Goal: Task Accomplishment & Management: Manage account settings

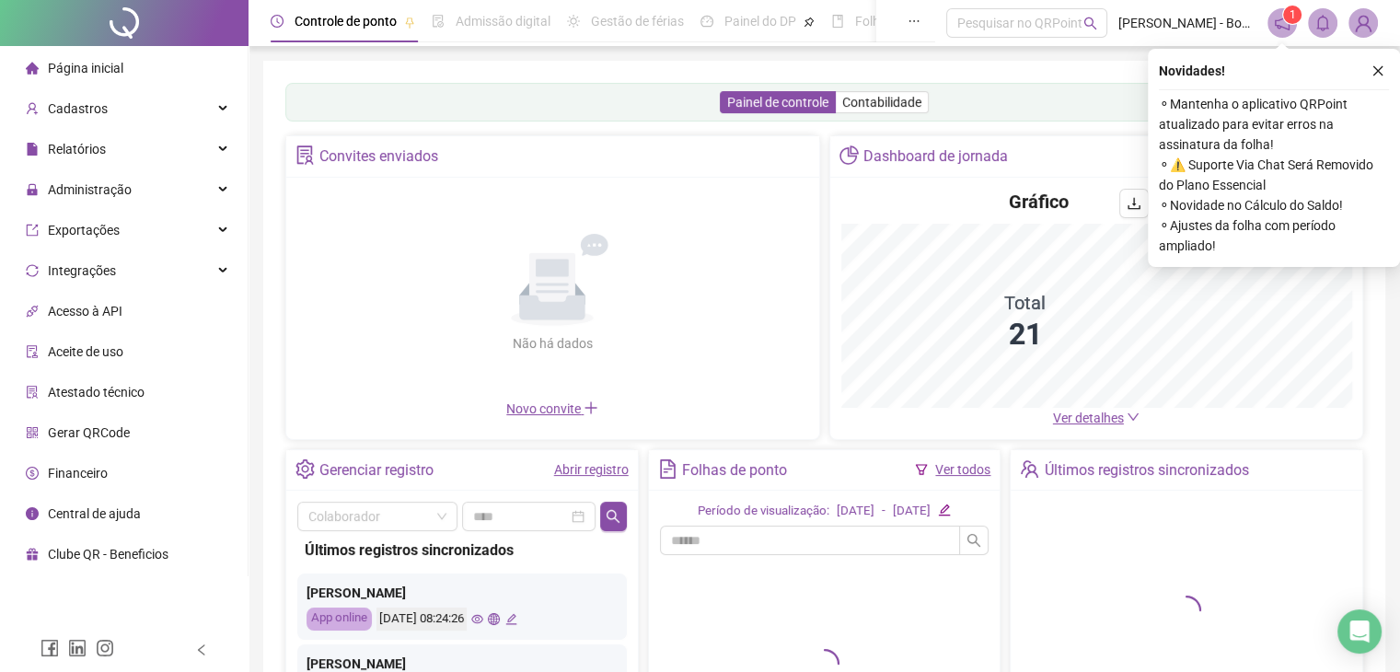
click at [1391, 73] on div "Novidades ! ⚬ Mantenha o aplicativo QRPoint atualizado para evitar erros na ass…" at bounding box center [1274, 158] width 252 height 218
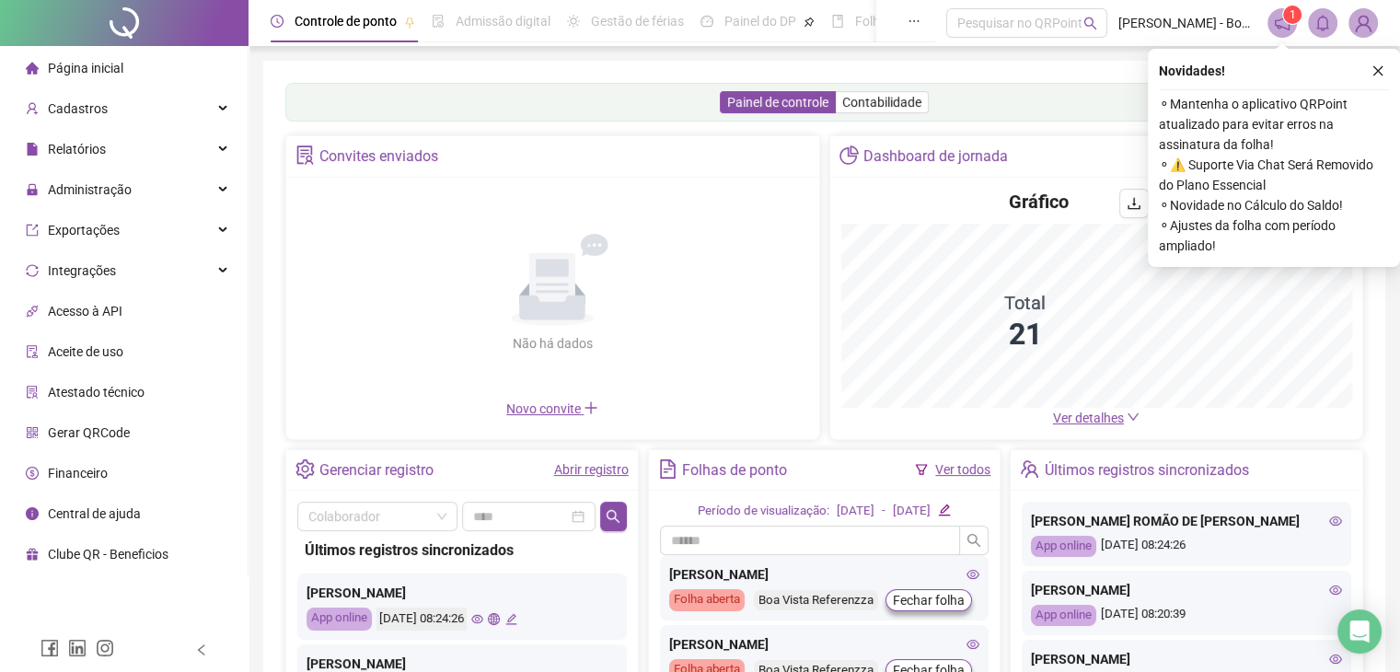
drag, startPoint x: 1376, startPoint y: 64, endPoint x: 1364, endPoint y: 71, distance: 14.4
click at [1375, 64] on icon "close" at bounding box center [1378, 70] width 13 height 13
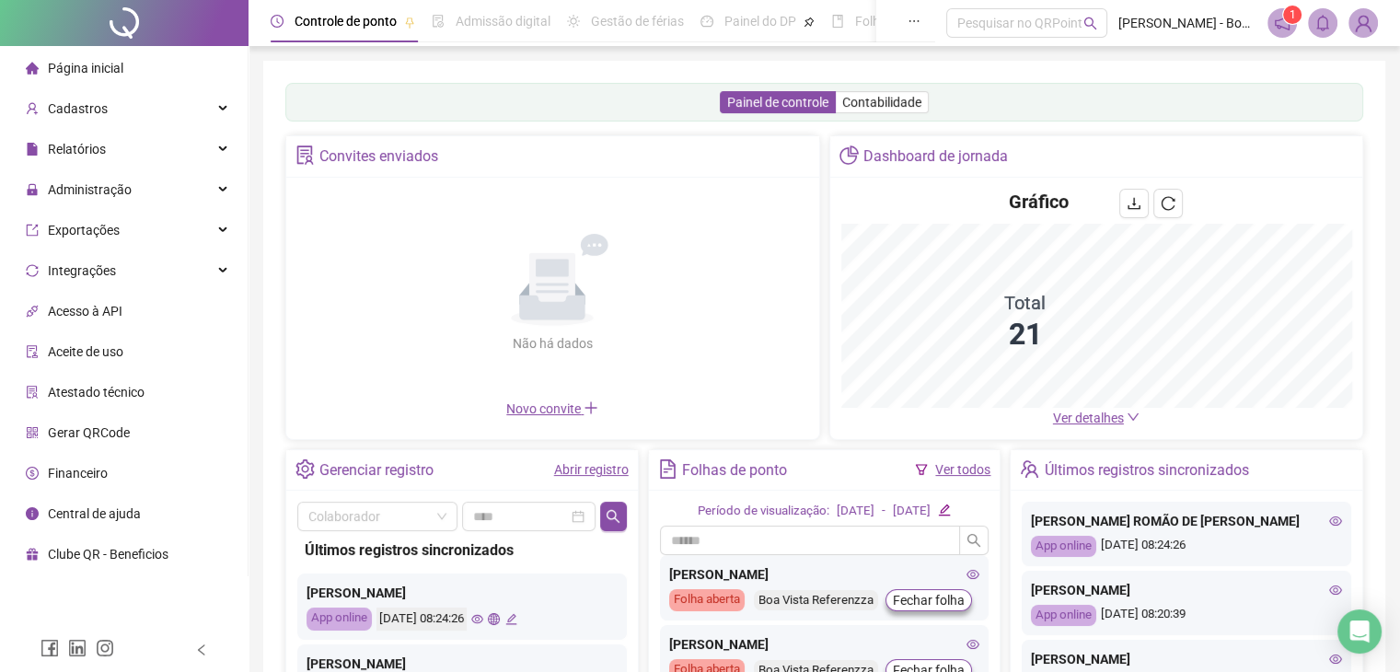
click at [99, 472] on span "Financeiro" at bounding box center [78, 473] width 60 height 15
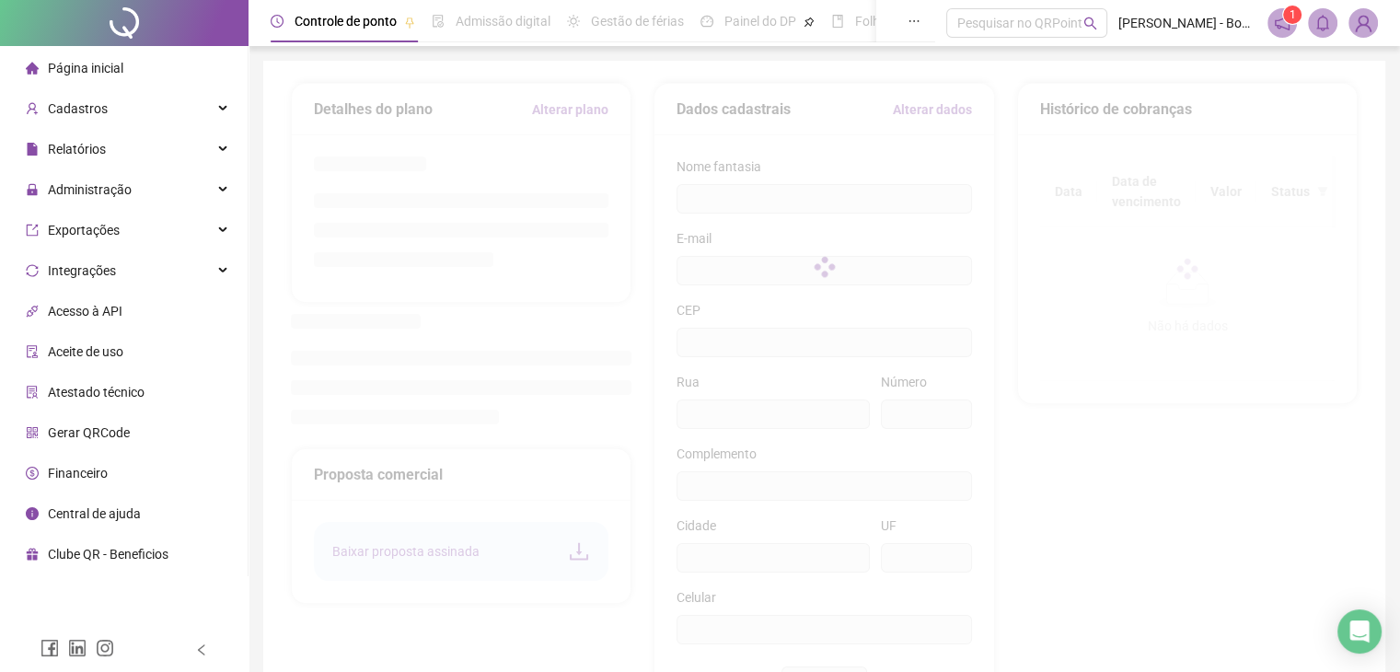
type input "**********"
type input "**"
type input "**********"
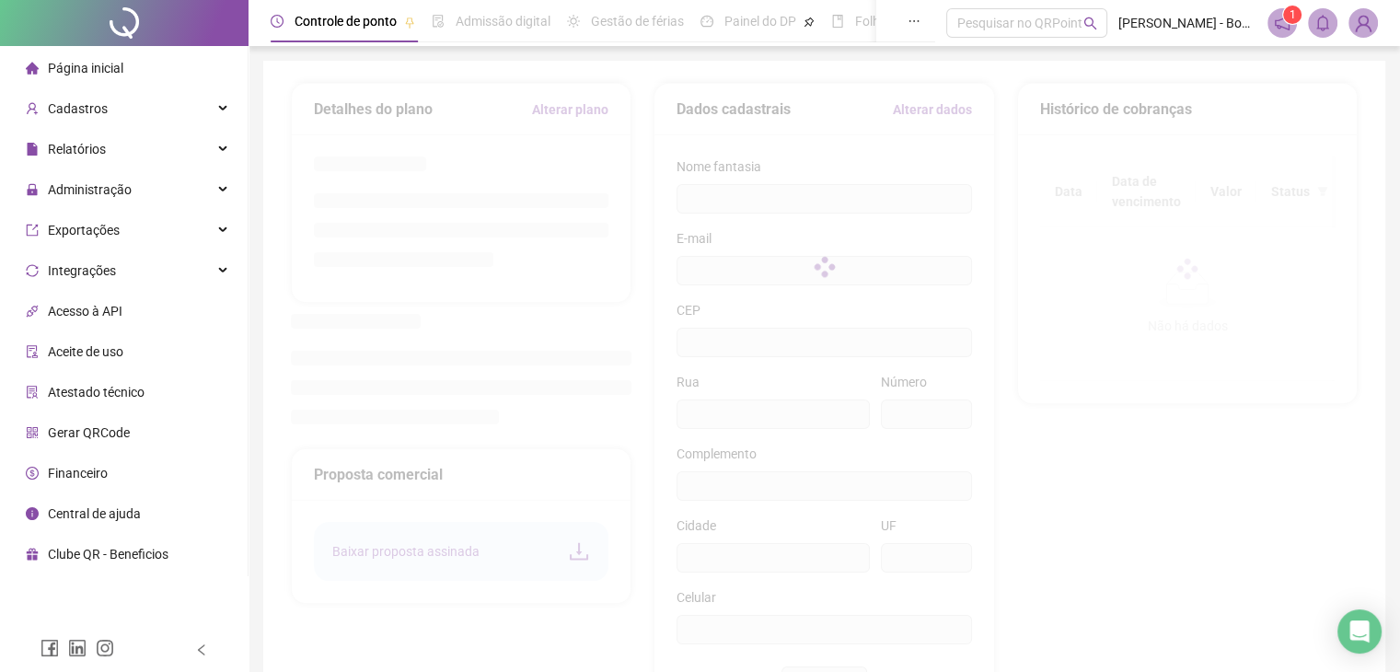
type input "**********"
type input "**"
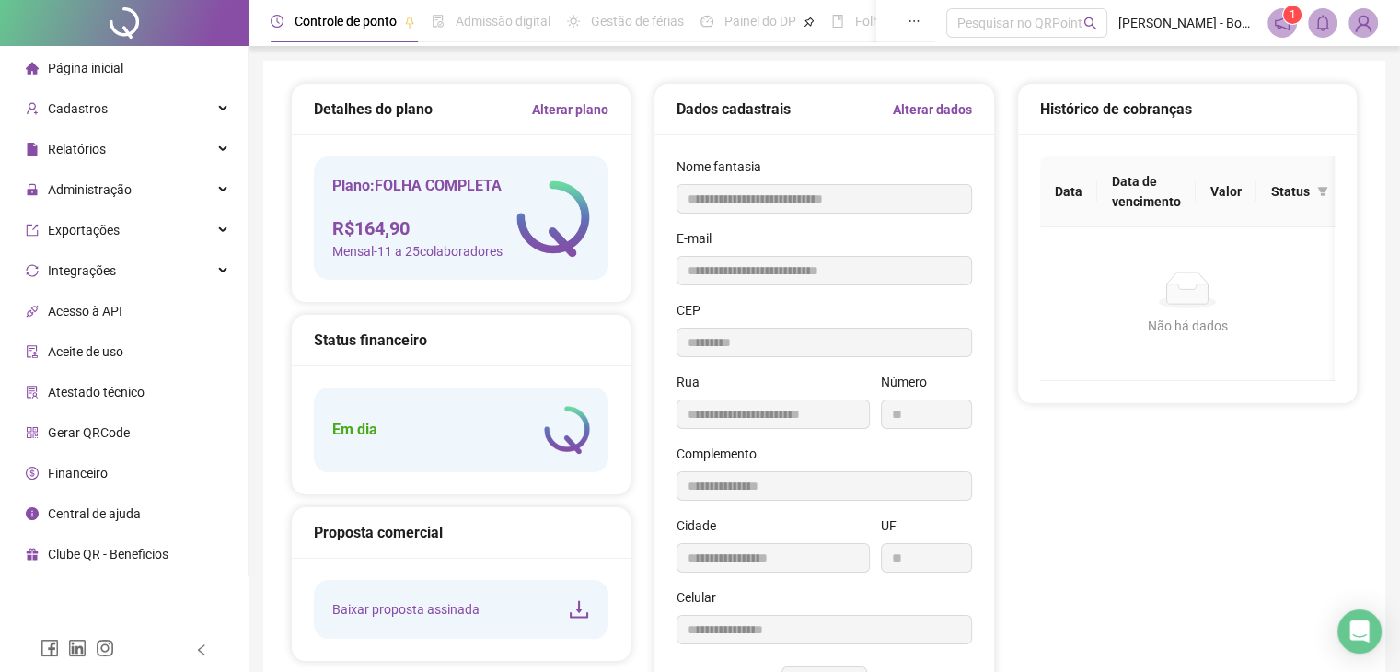
type input "*********"
type input "**********"
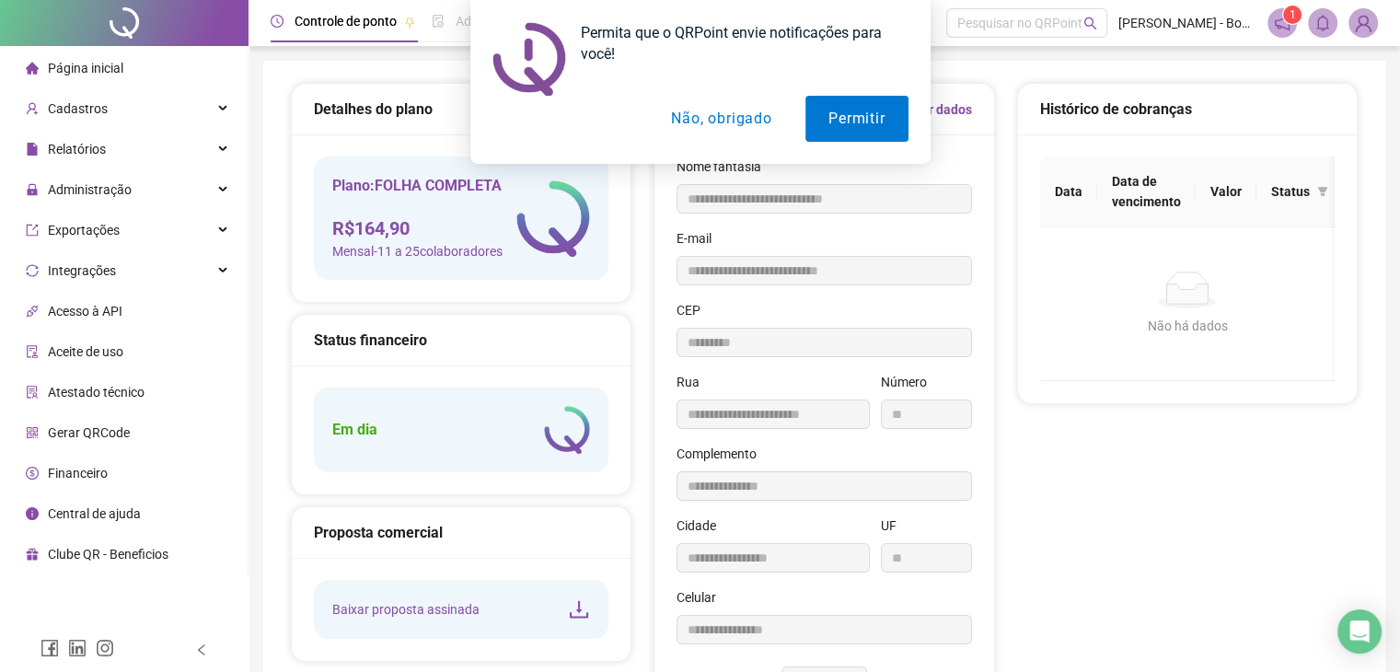
drag, startPoint x: 743, startPoint y: 119, endPoint x: 705, endPoint y: 134, distance: 40.5
click at [721, 126] on button "Não, obrigado" at bounding box center [721, 119] width 146 height 46
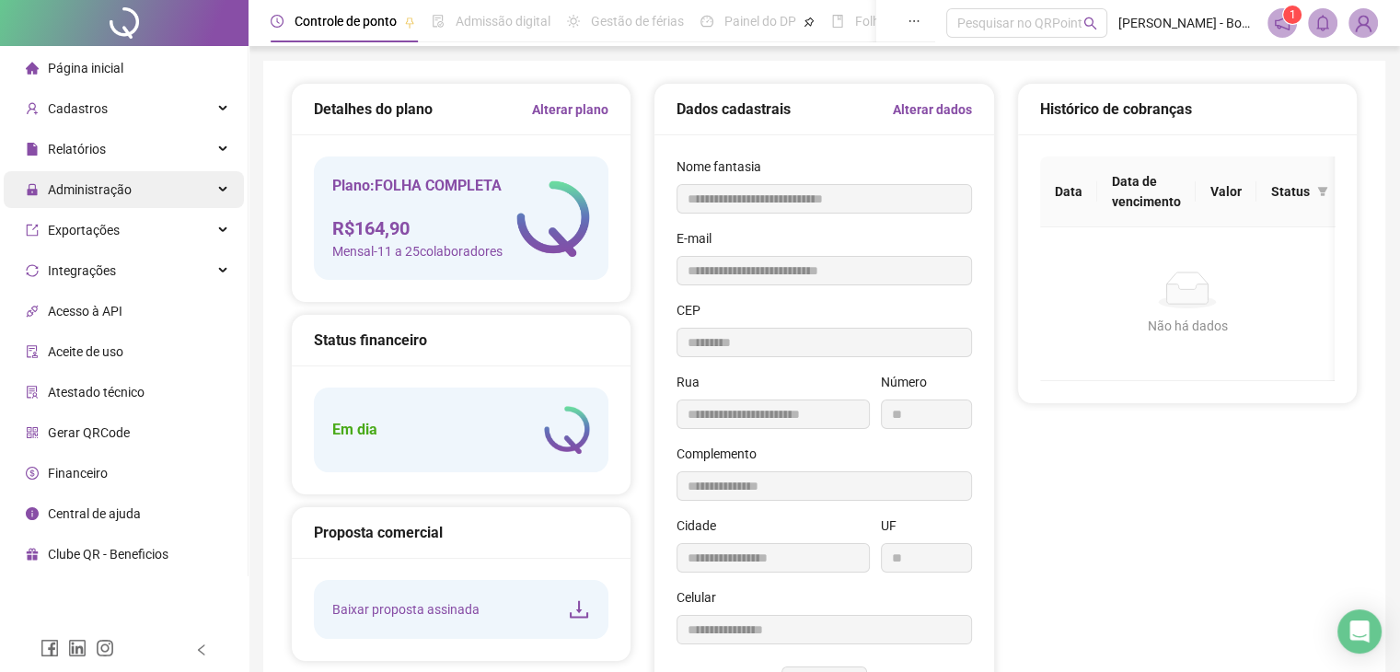
click at [77, 187] on span "Administração" at bounding box center [90, 189] width 84 height 15
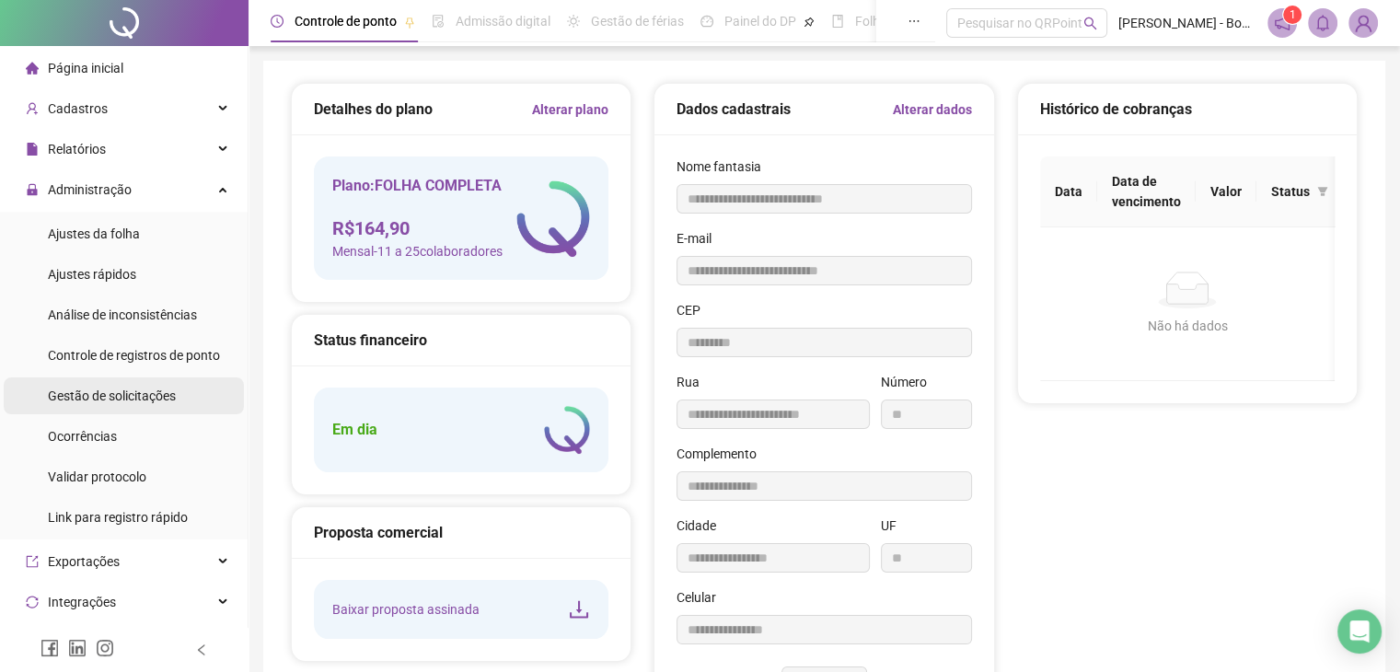
click at [72, 402] on span "Gestão de solicitações" at bounding box center [112, 396] width 128 height 15
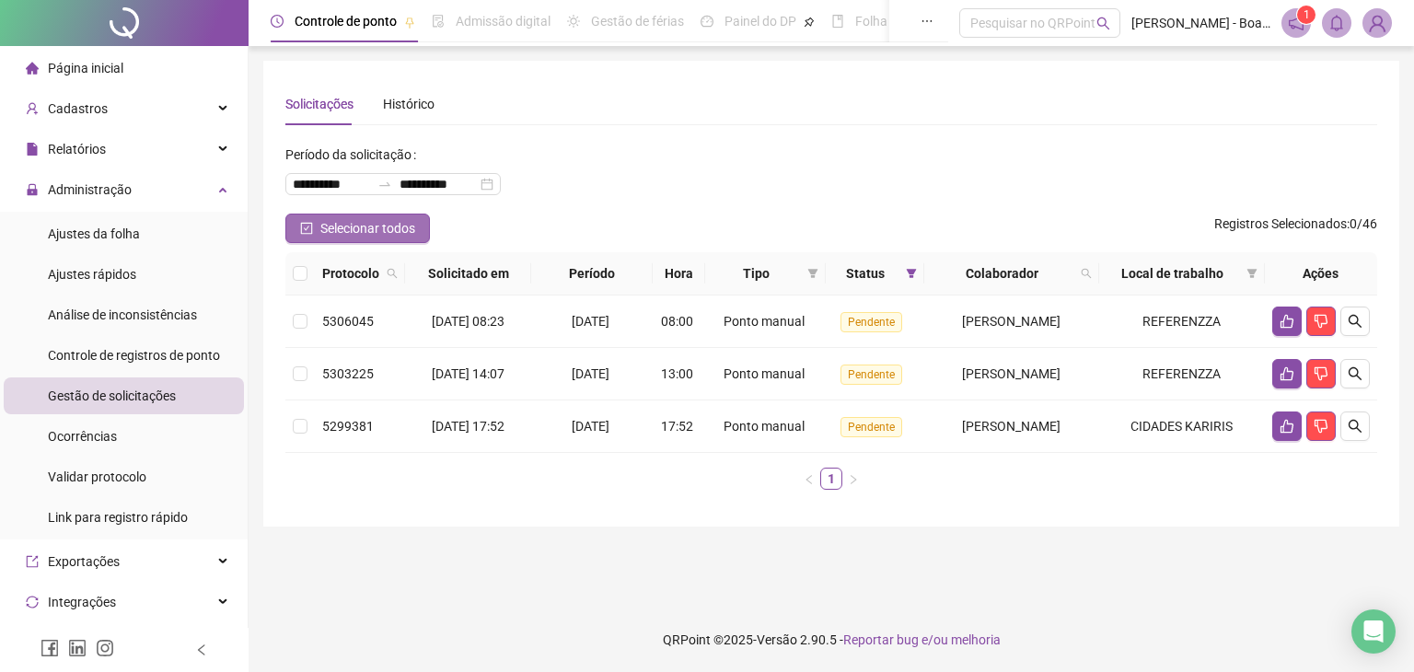
click at [329, 233] on span "Selecionar todos" at bounding box center [367, 228] width 95 height 20
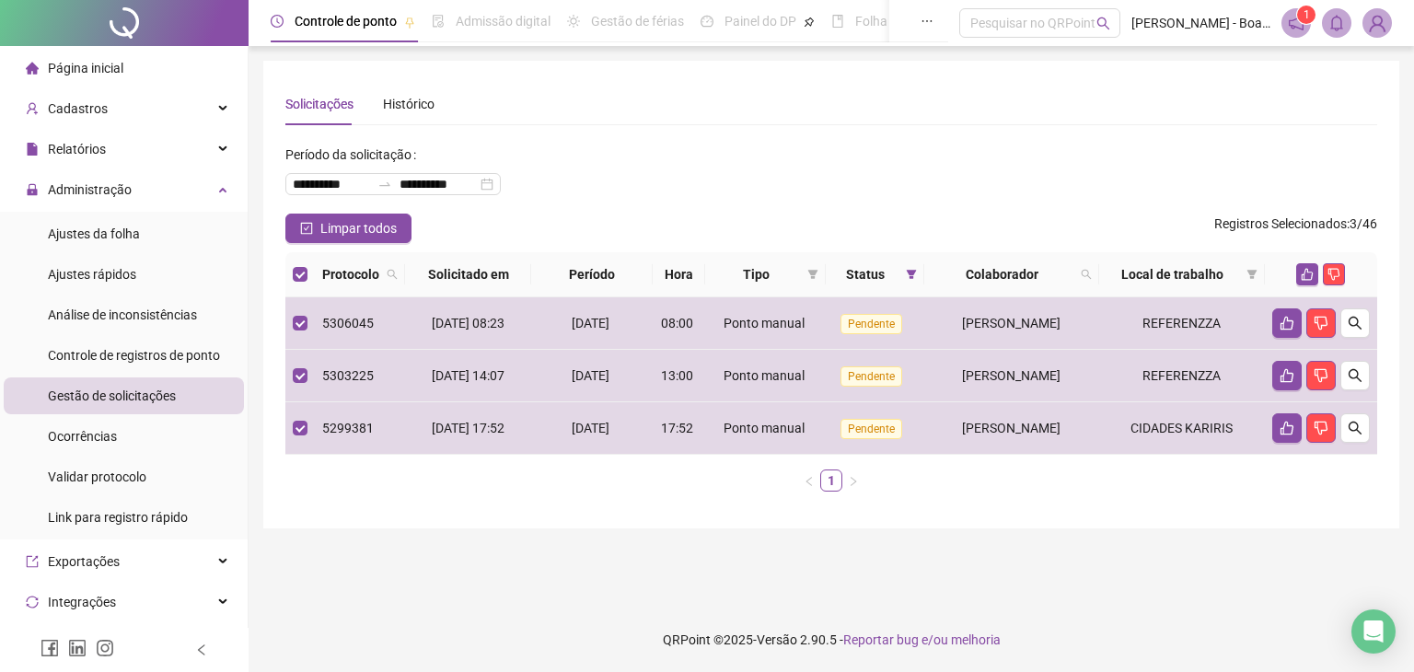
drag, startPoint x: 1306, startPoint y: 272, endPoint x: 1278, endPoint y: 272, distance: 27.6
click at [1296, 272] on button "button" at bounding box center [1307, 274] width 22 height 22
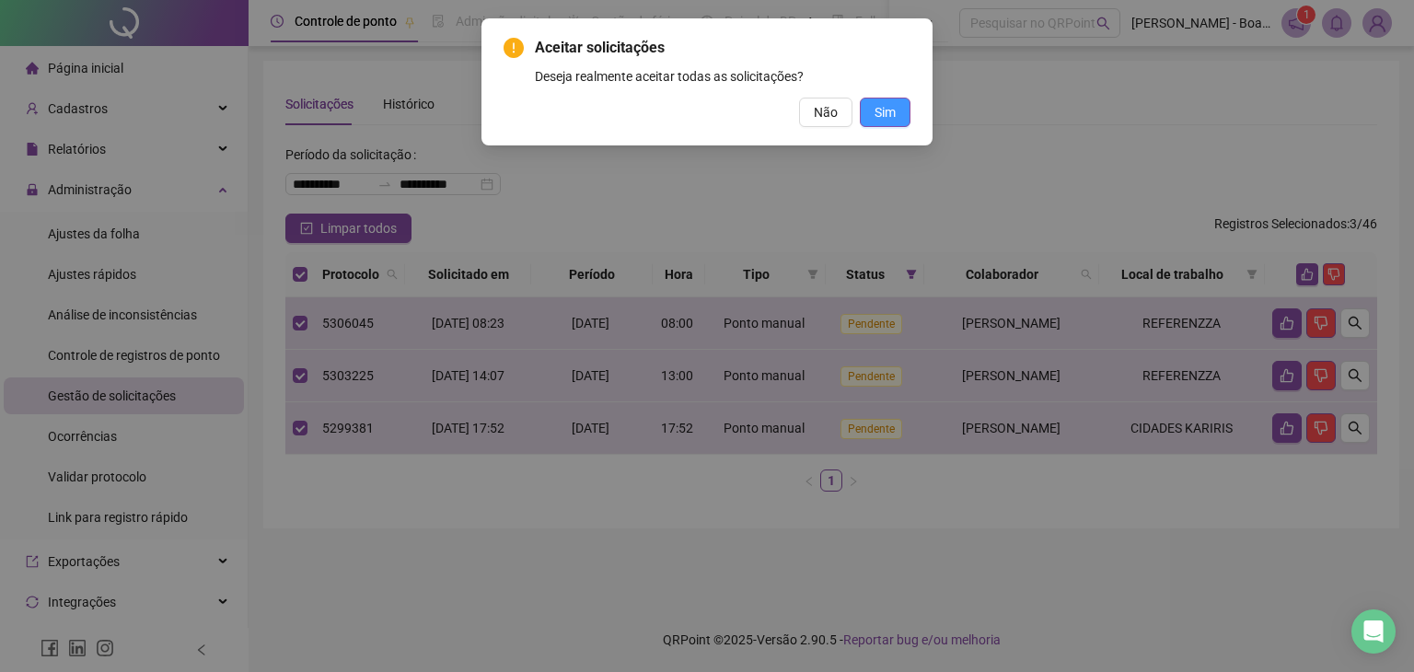
click at [881, 107] on span "Sim" at bounding box center [885, 112] width 21 height 20
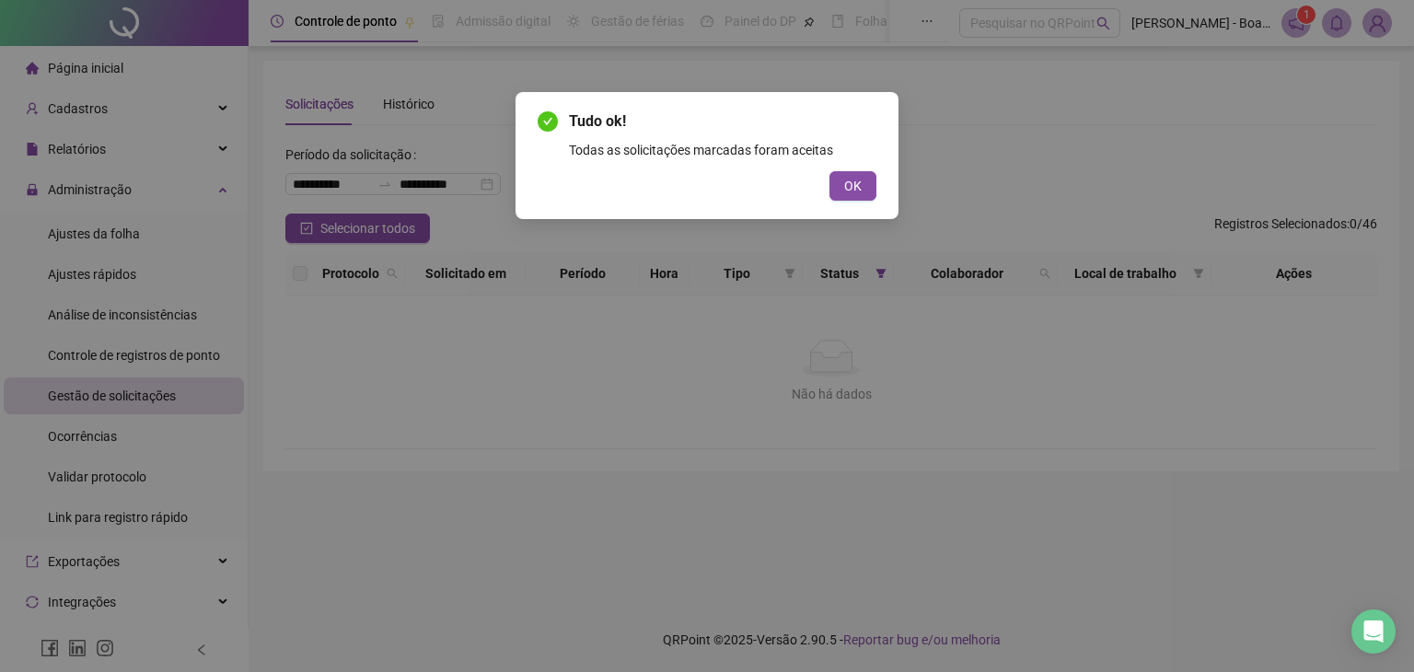
drag, startPoint x: 862, startPoint y: 181, endPoint x: 795, endPoint y: 196, distance: 68.8
click at [853, 185] on button "OK" at bounding box center [853, 185] width 47 height 29
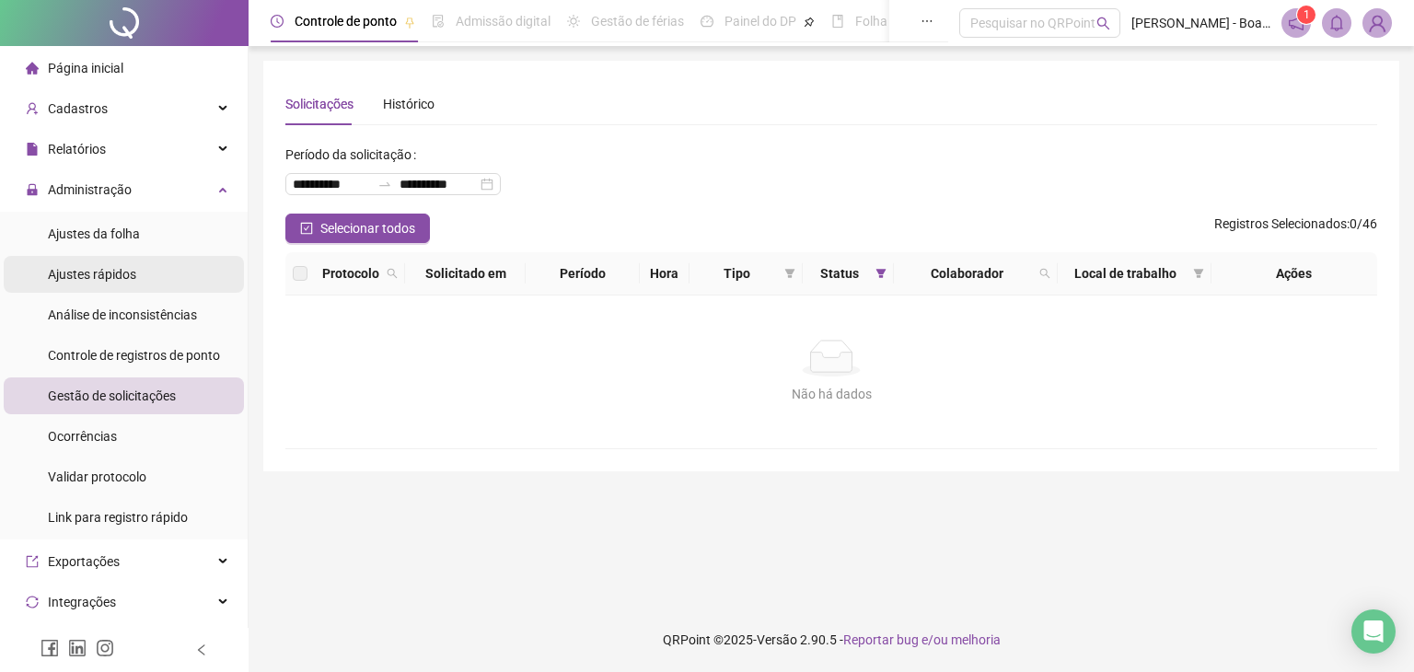
click at [123, 279] on span "Ajustes rápidos" at bounding box center [92, 274] width 88 height 15
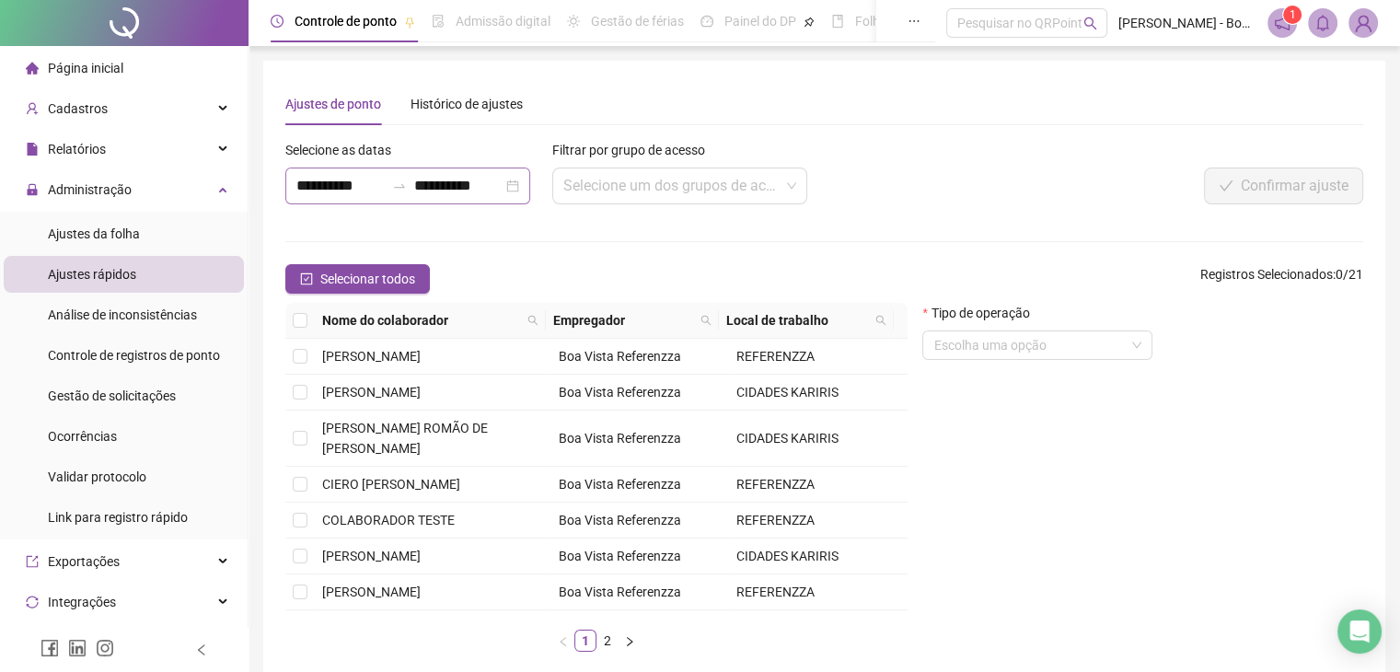
click at [526, 186] on div "**********" at bounding box center [407, 186] width 245 height 37
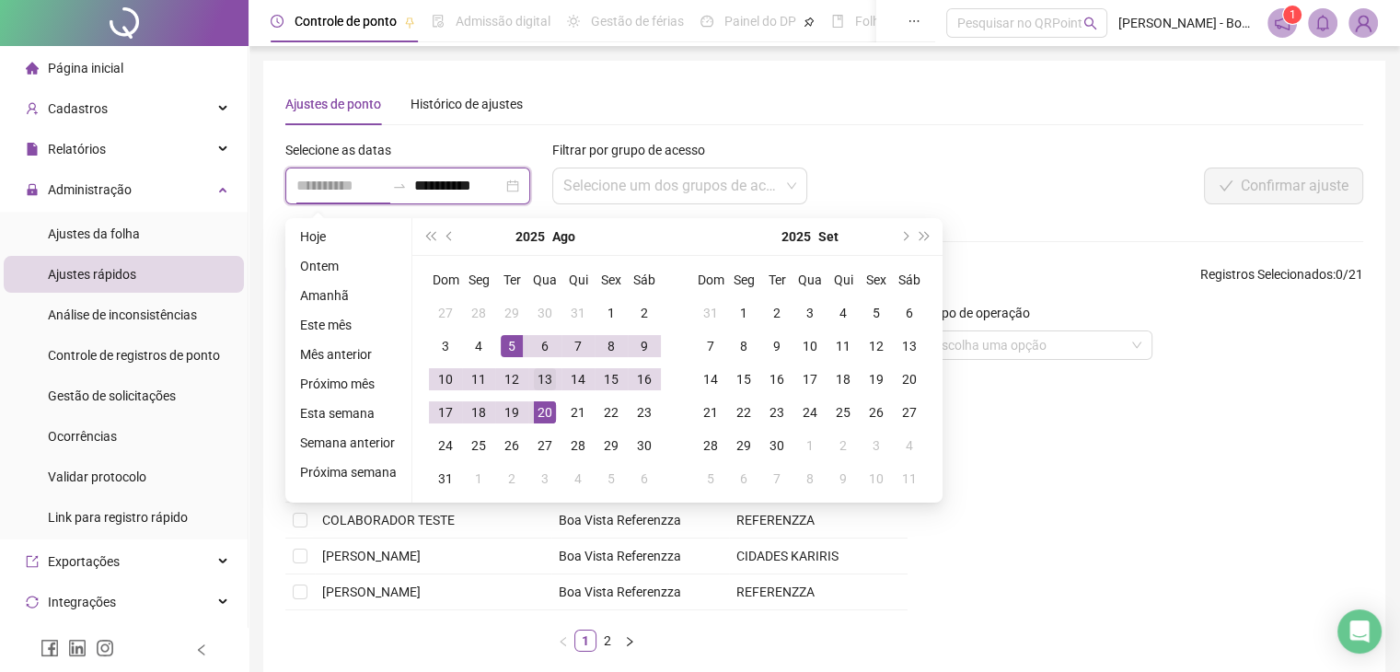
type input "**********"
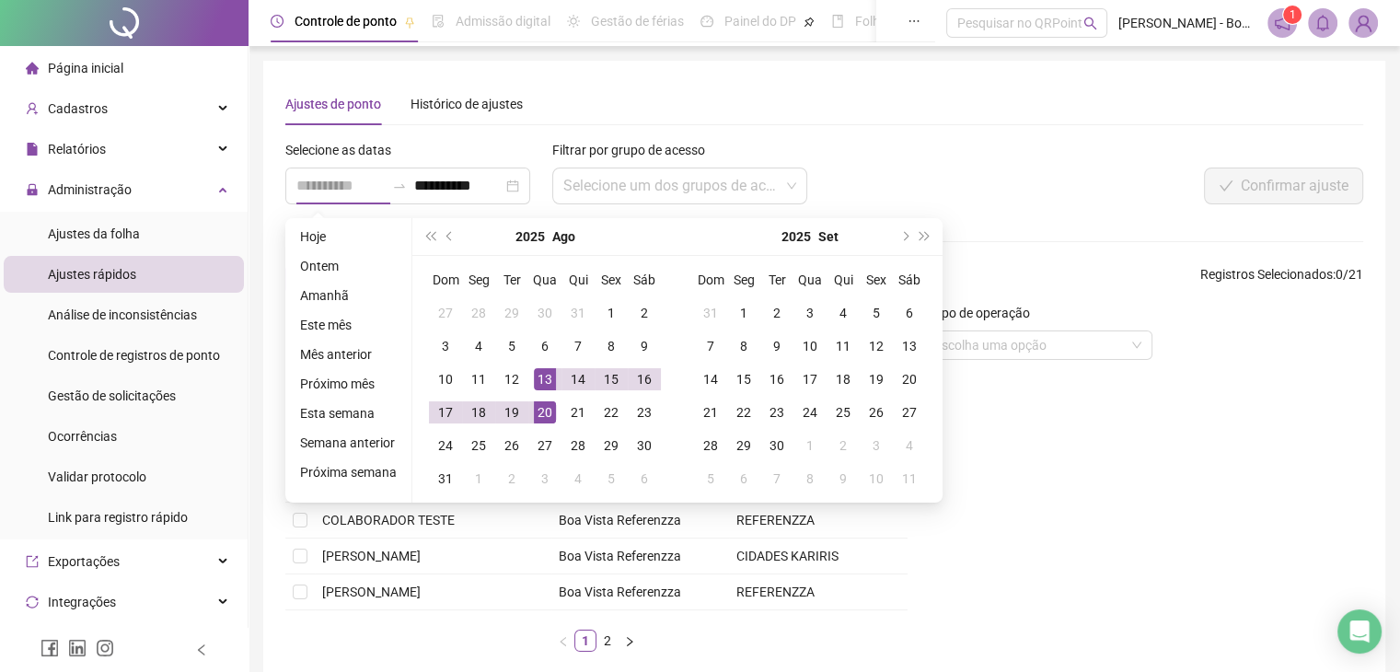
click at [534, 384] on div "13" at bounding box center [545, 379] width 22 height 22
type input "**********"
click at [475, 406] on div "18" at bounding box center [479, 412] width 22 height 22
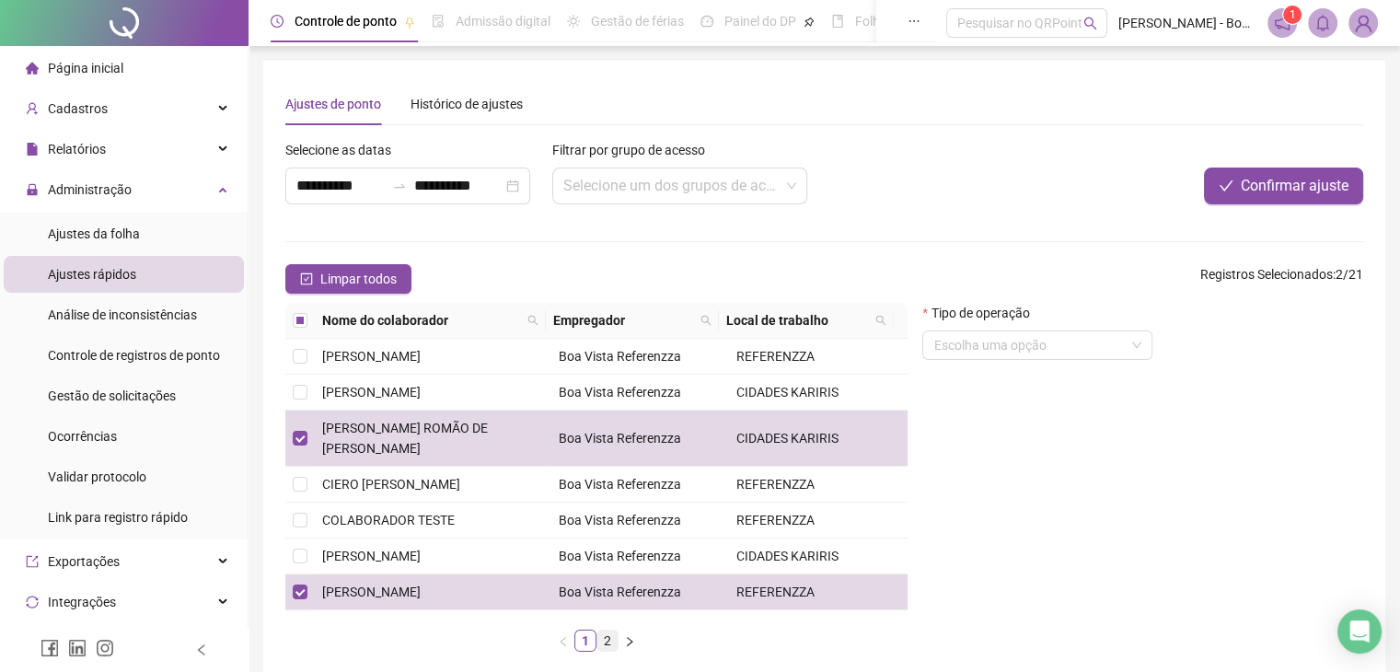
click at [612, 638] on link "2" at bounding box center [608, 641] width 20 height 20
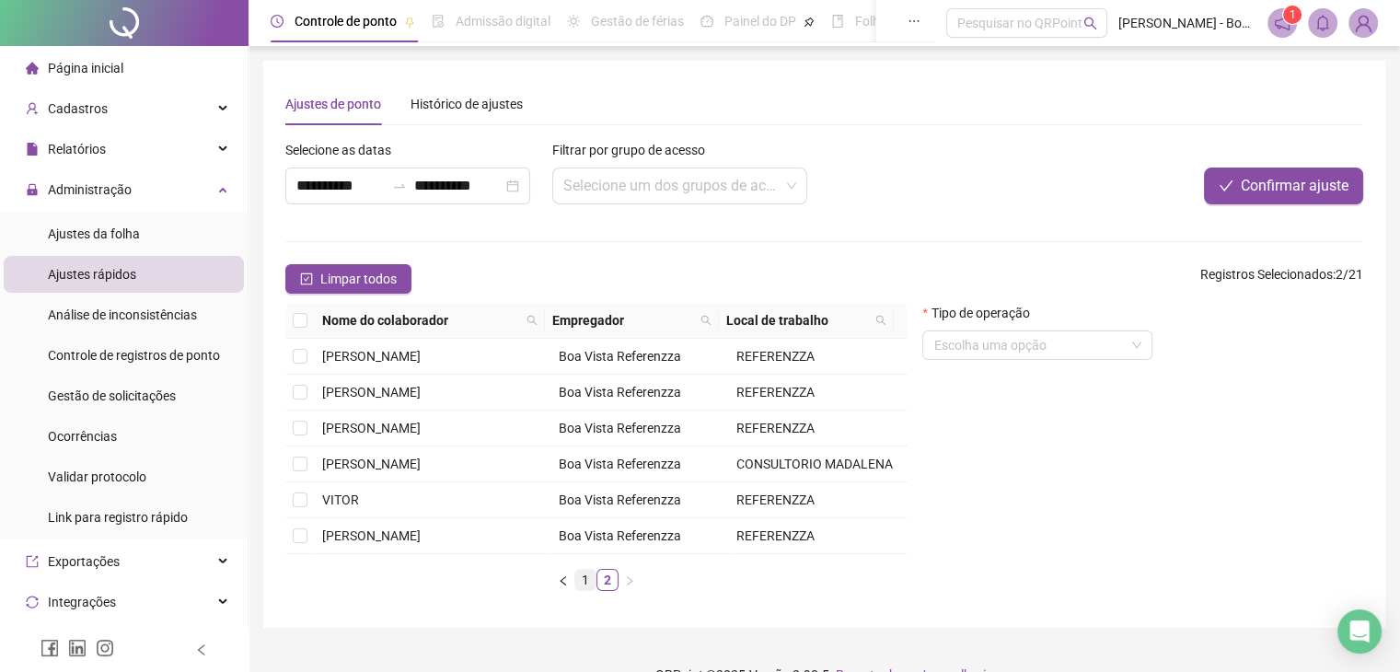
click at [586, 590] on link "1" at bounding box center [585, 580] width 20 height 20
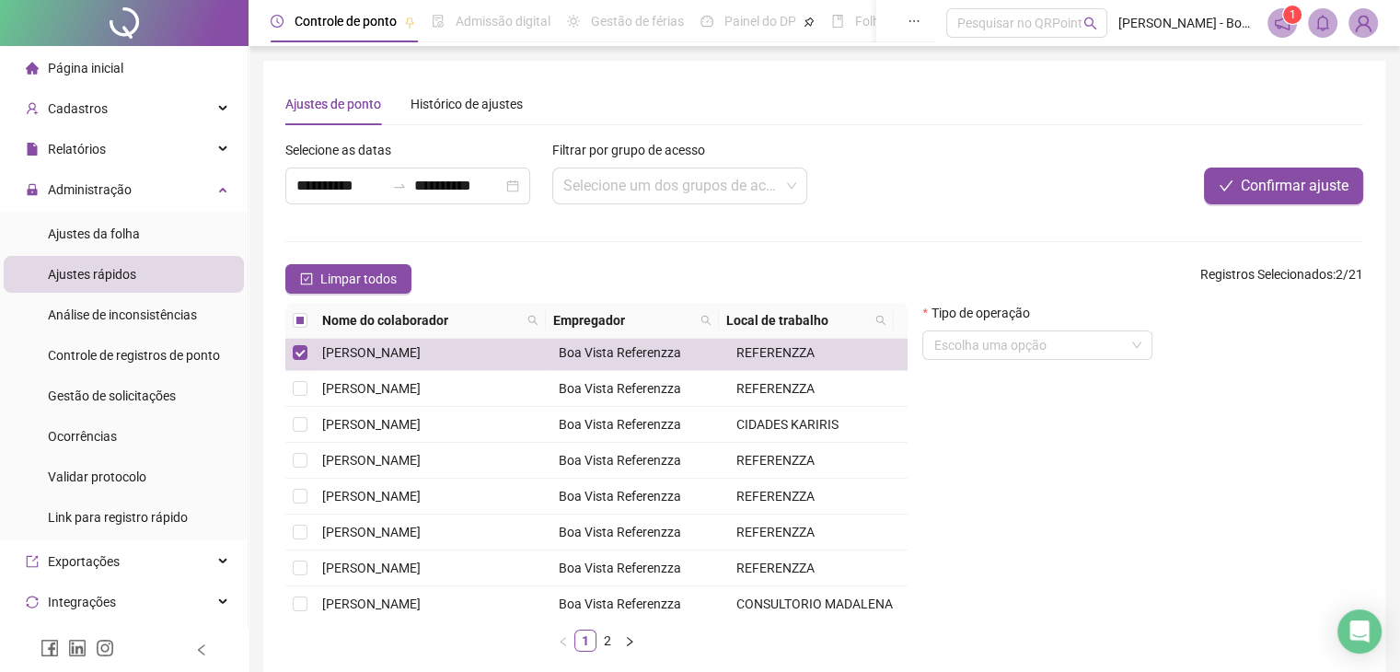
scroll to position [276, 0]
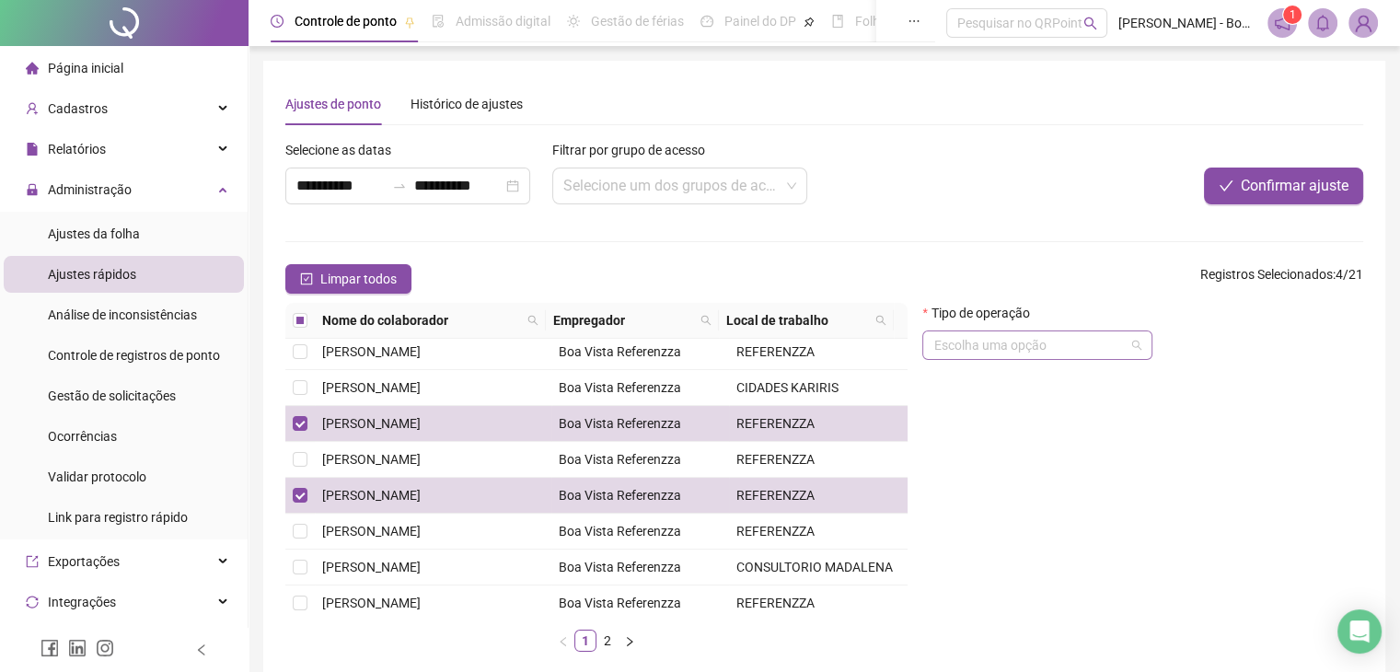
click at [1140, 343] on span at bounding box center [1038, 345] width 208 height 28
click at [1096, 341] on input "search" at bounding box center [1030, 345] width 192 height 28
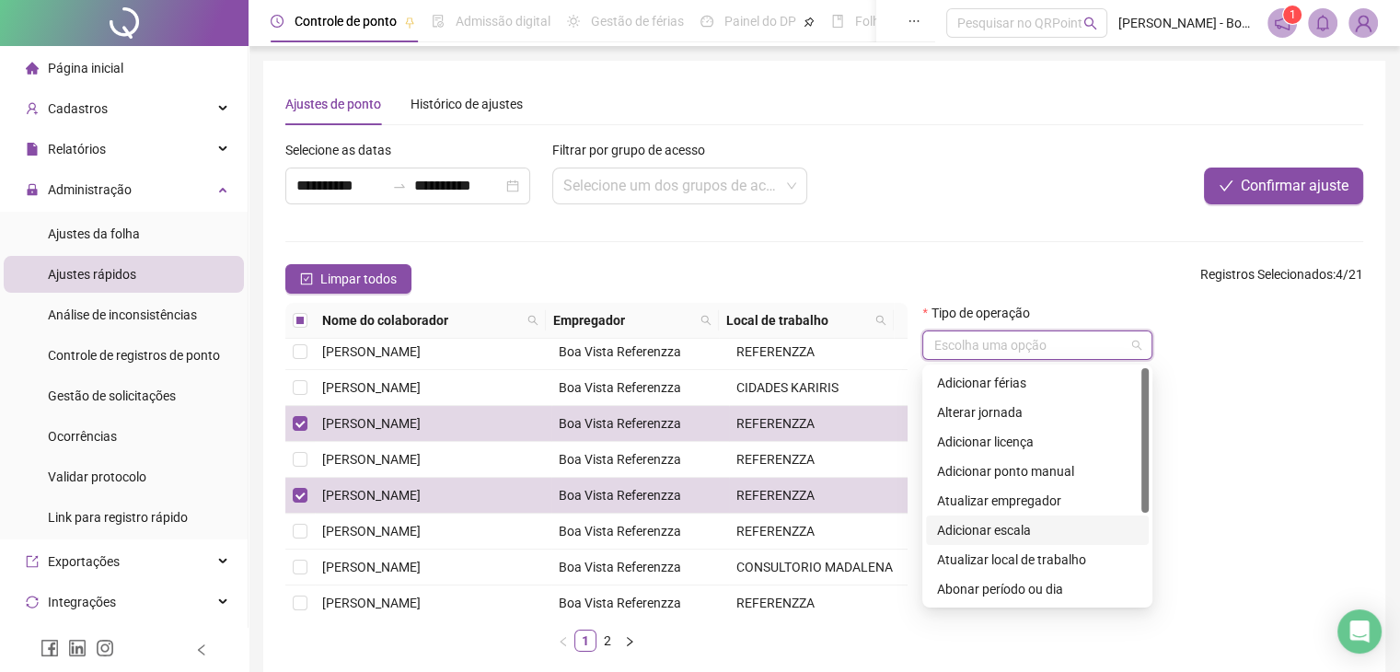
scroll to position [92, 0]
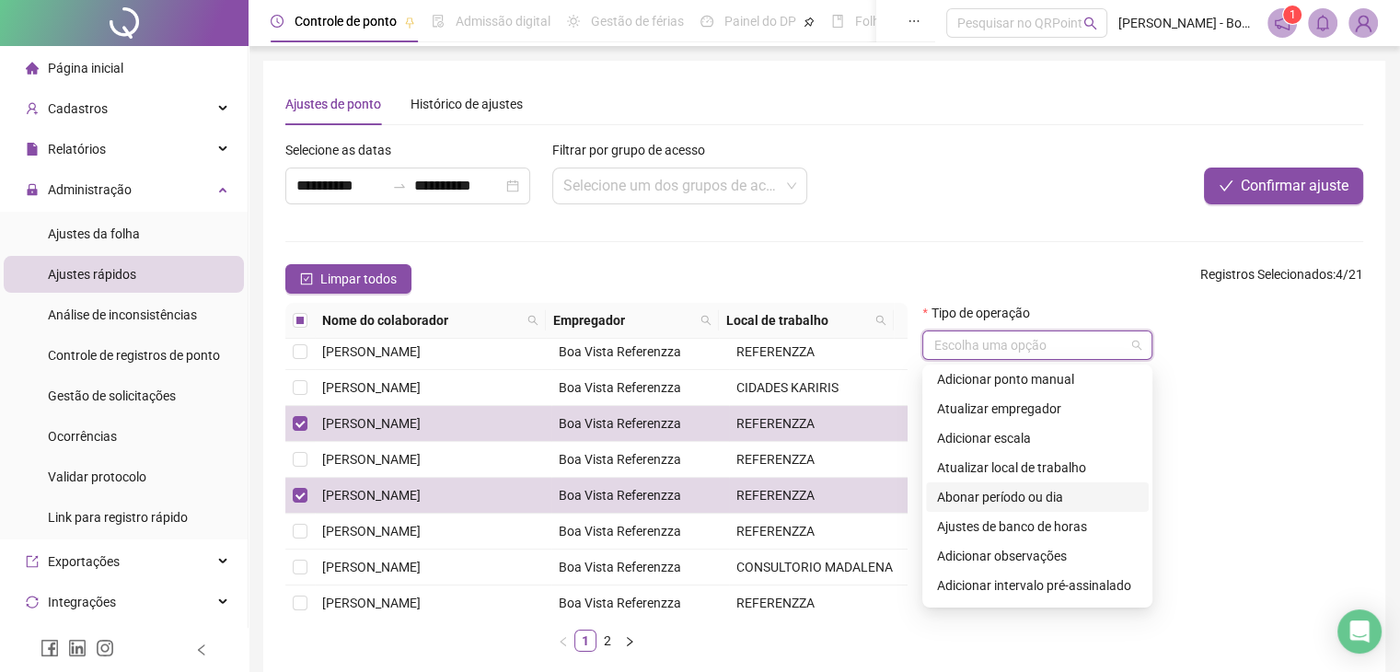
click at [1042, 497] on div "Abonar período ou dia" at bounding box center [1037, 497] width 201 height 20
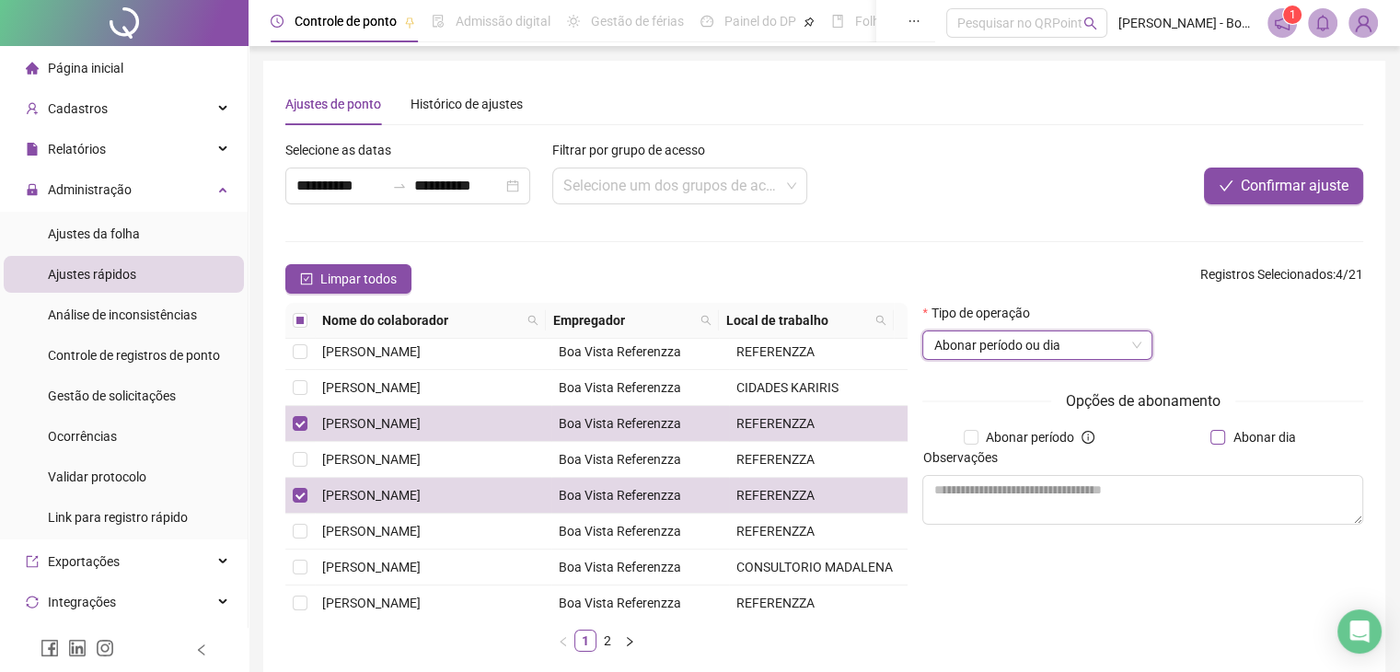
click at [1219, 446] on label "Abonar dia" at bounding box center [1257, 437] width 92 height 20
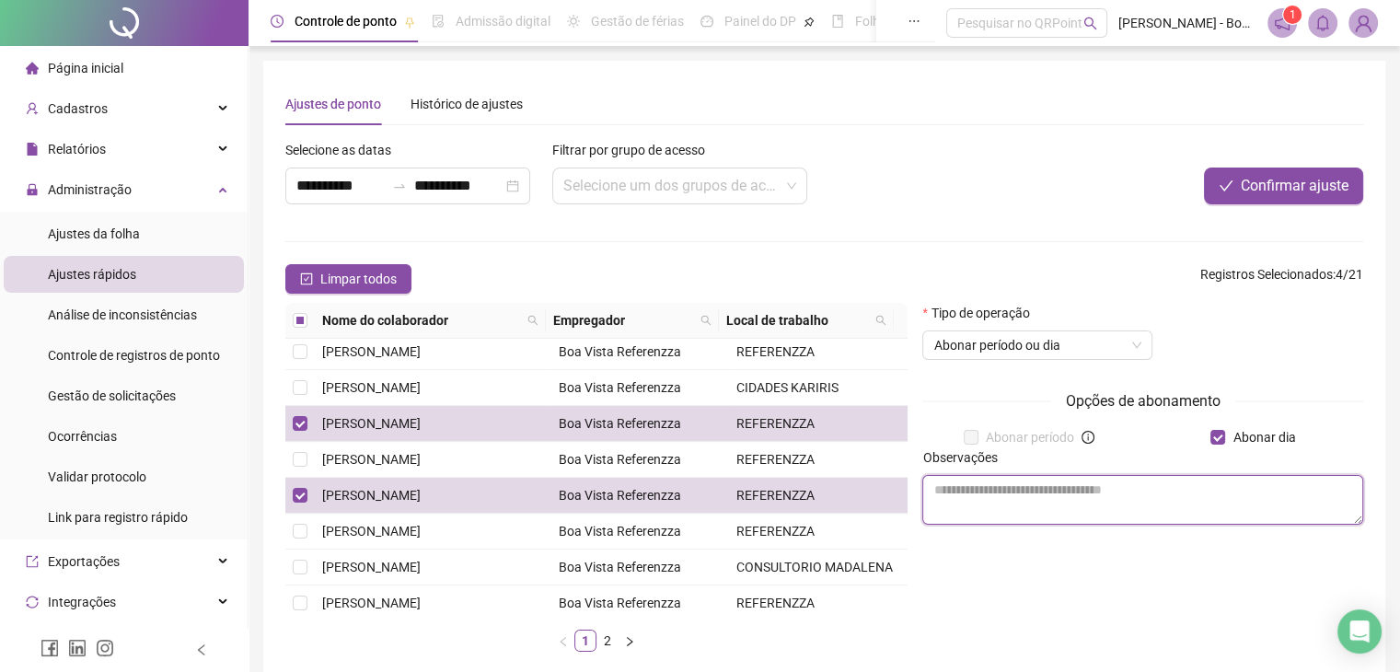
click at [1024, 495] on textarea at bounding box center [1143, 500] width 441 height 50
type textarea "**********"
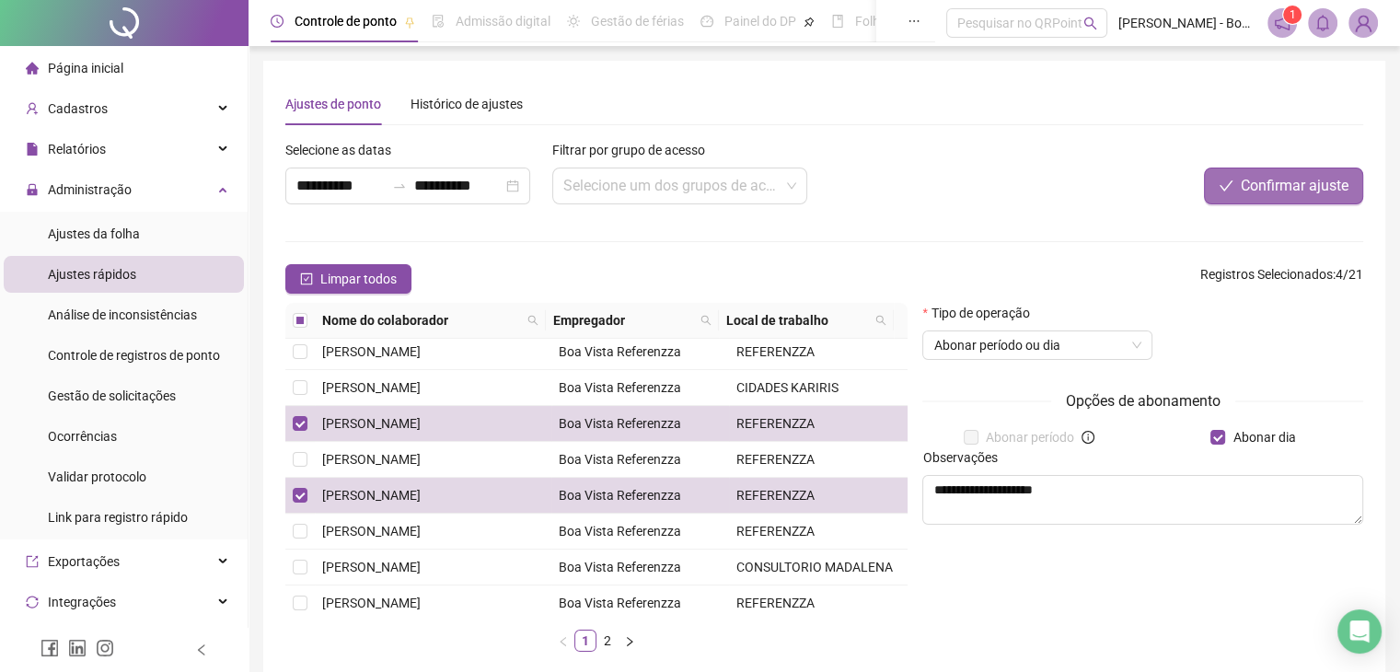
click at [1261, 188] on span "Confirmar ajuste" at bounding box center [1295, 186] width 108 height 22
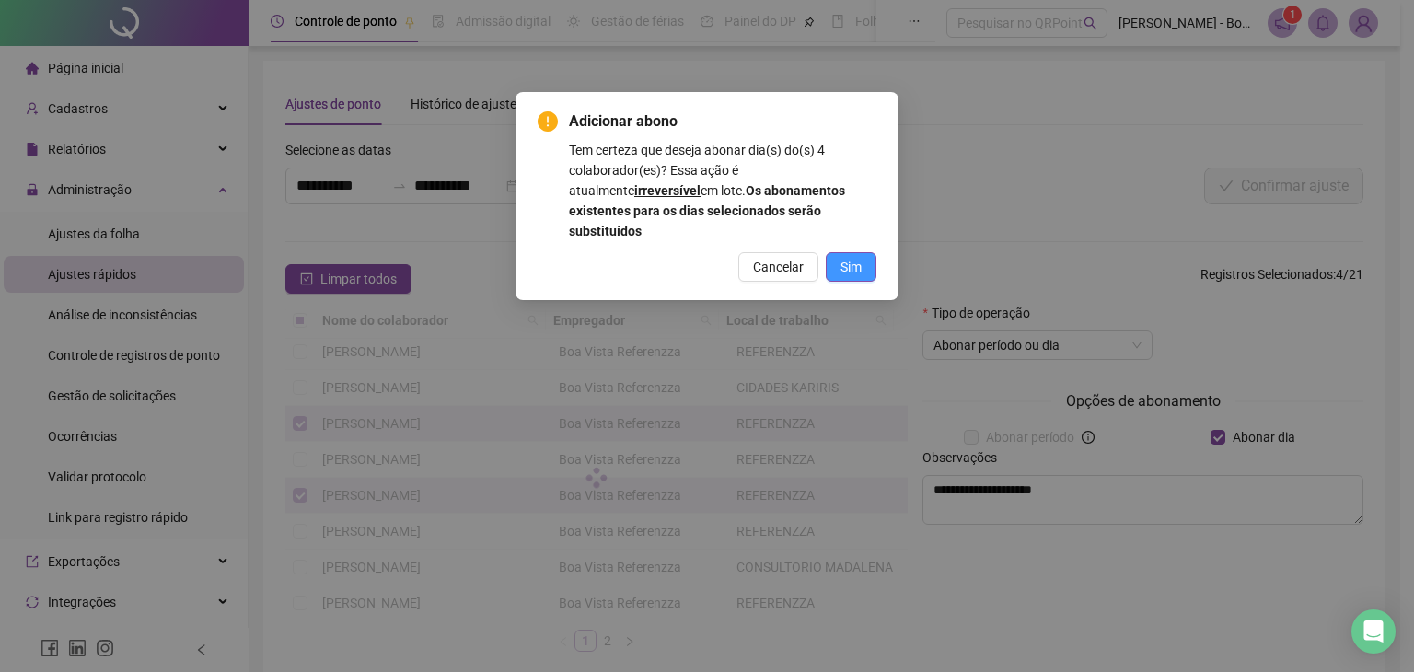
click at [862, 252] on button "Sim" at bounding box center [851, 266] width 51 height 29
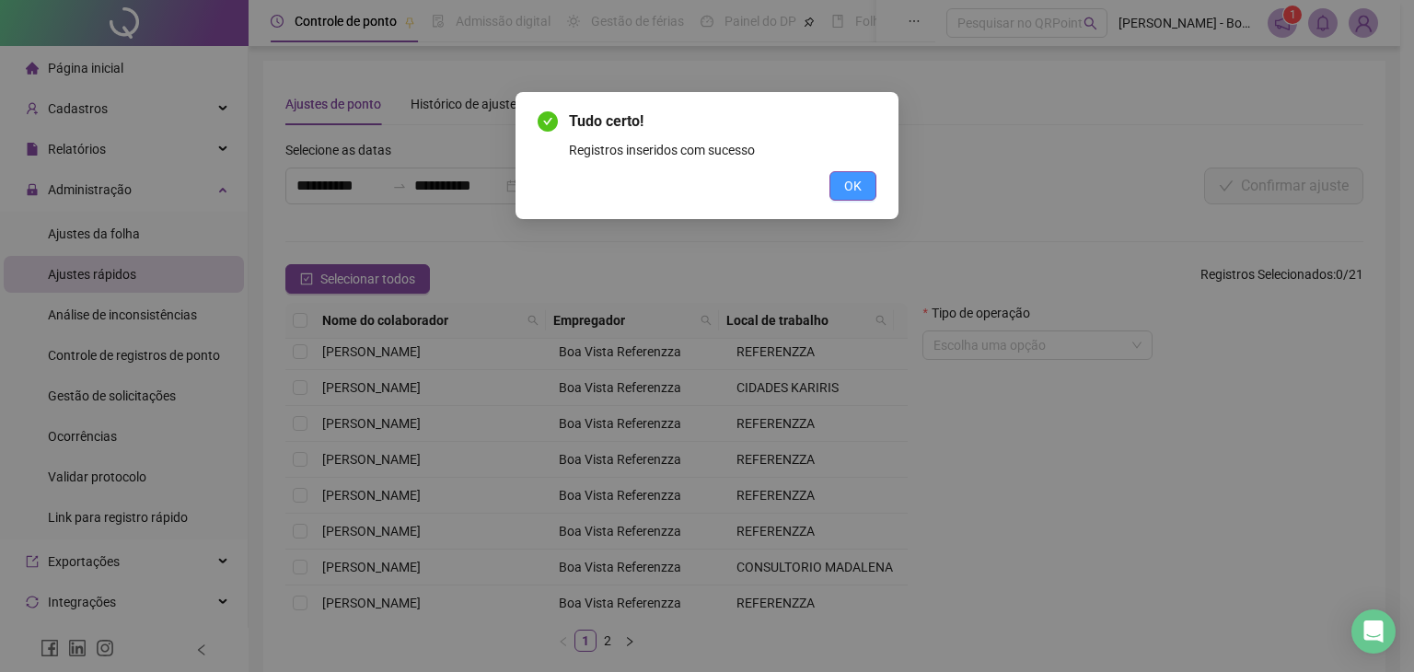
click at [867, 184] on button "OK" at bounding box center [853, 185] width 47 height 29
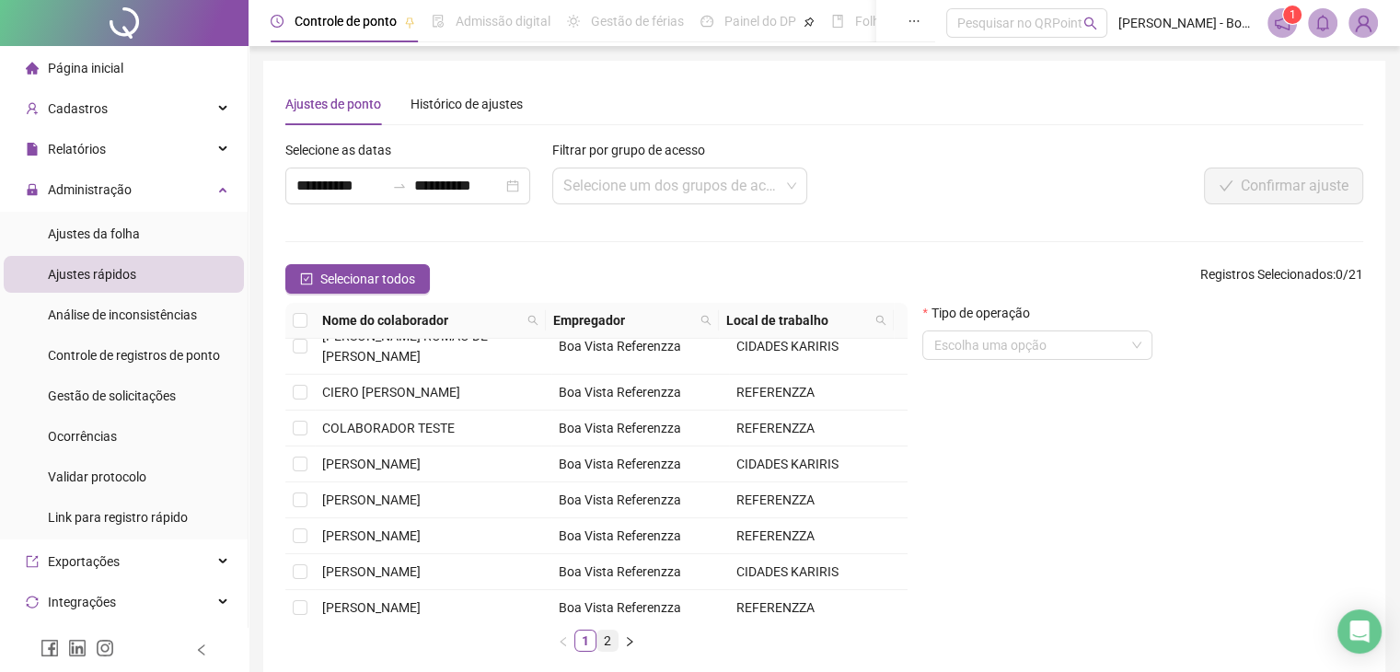
click at [610, 629] on div "Nome do colaborador Empregador Local de trabalho [PERSON_NAME] BEZERRA Boa Vist…" at bounding box center [596, 477] width 622 height 349
click at [606, 642] on link "2" at bounding box center [608, 641] width 20 height 20
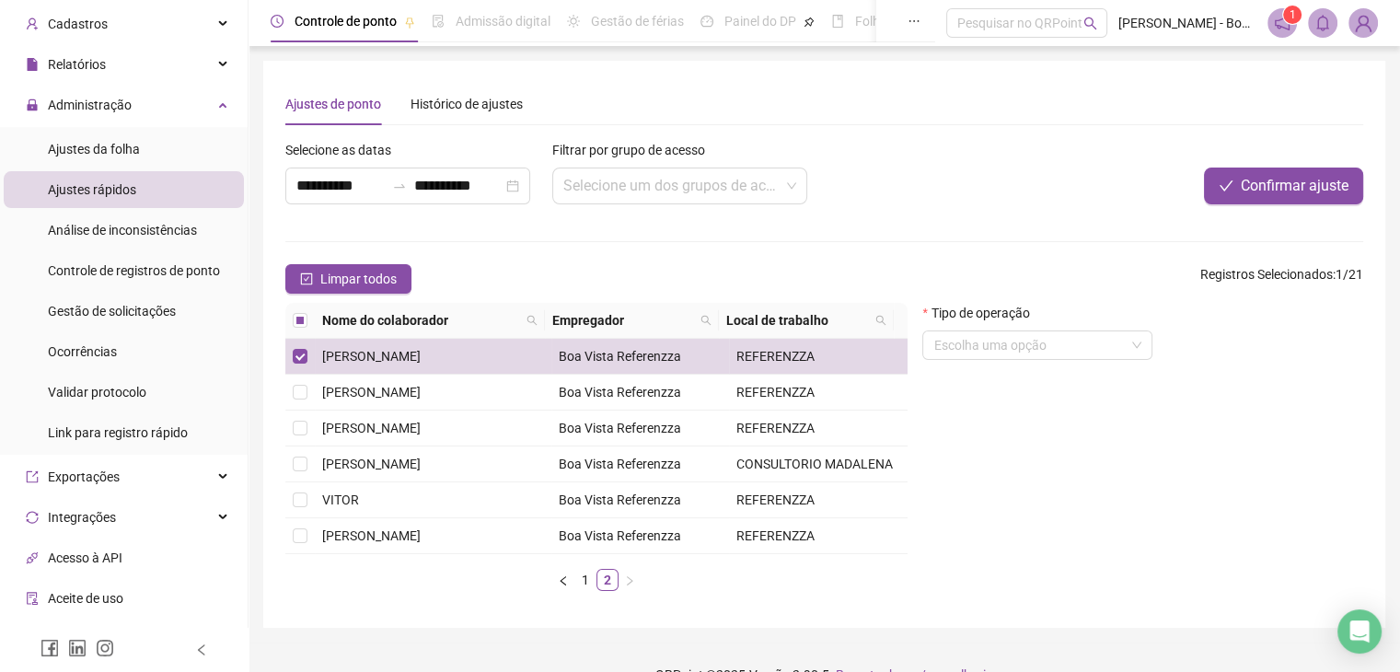
scroll to position [0, 0]
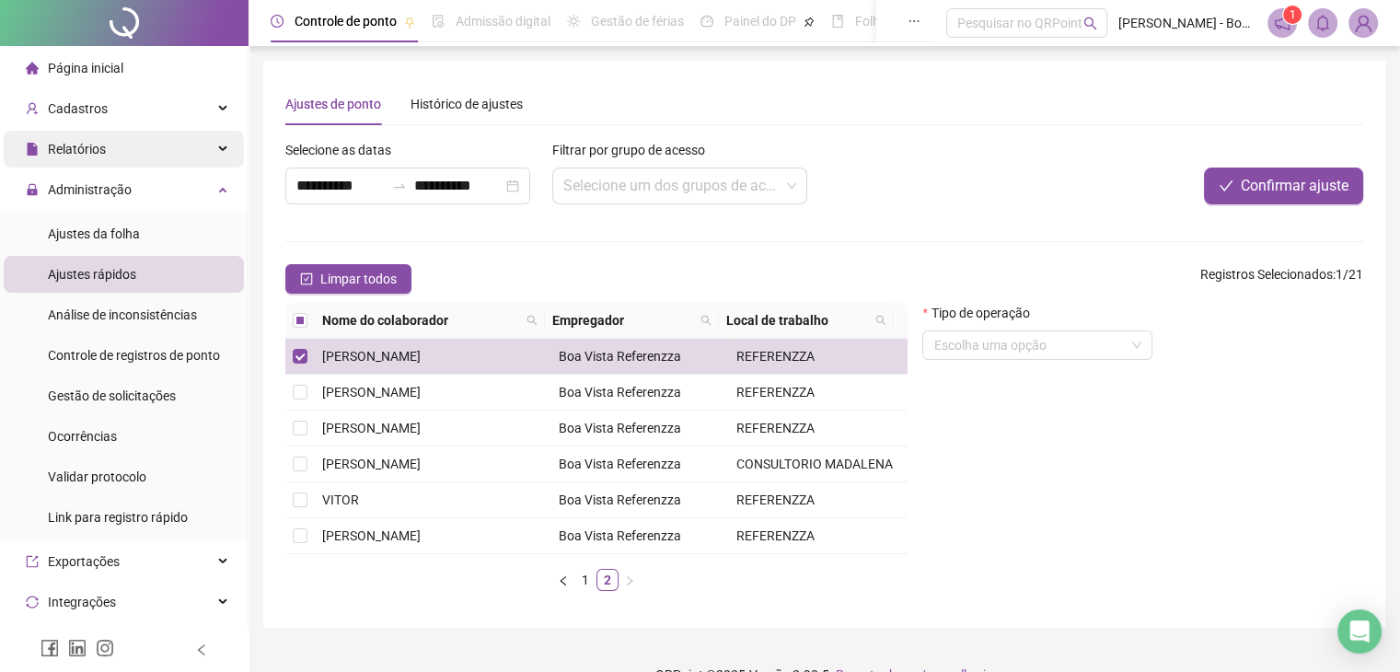
click at [63, 155] on span "Relatórios" at bounding box center [77, 149] width 58 height 15
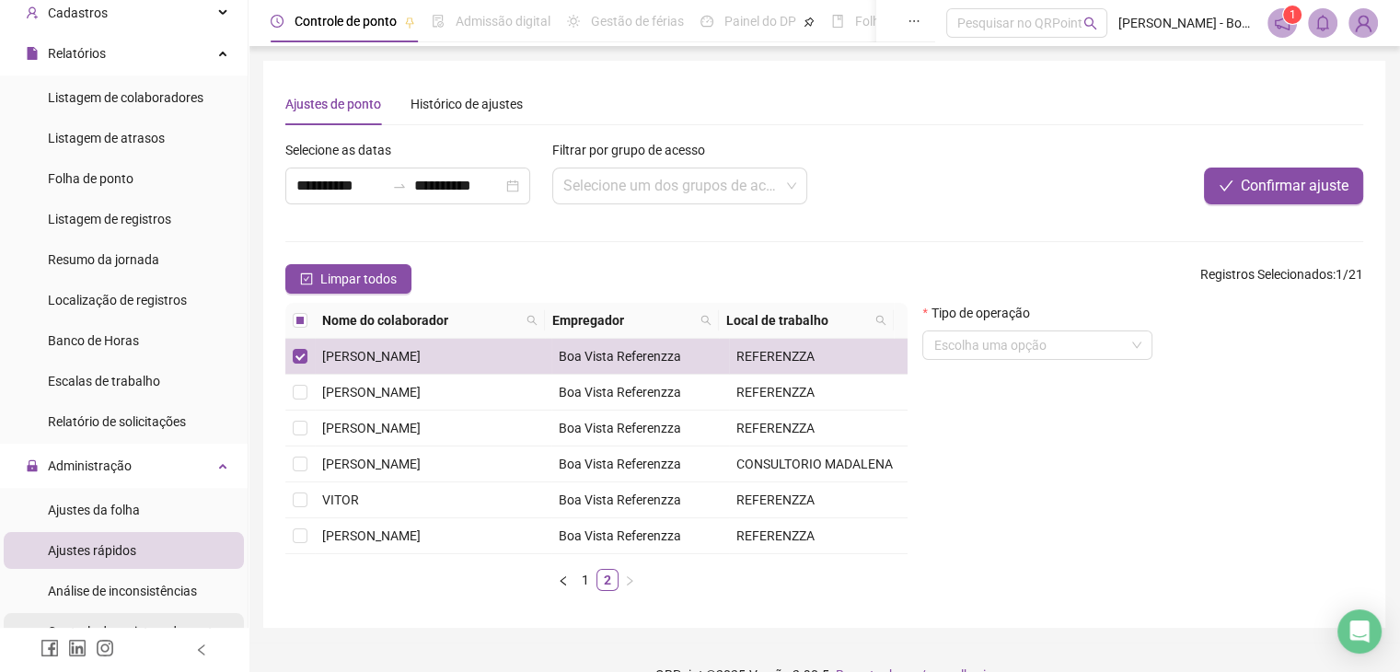
scroll to position [276, 0]
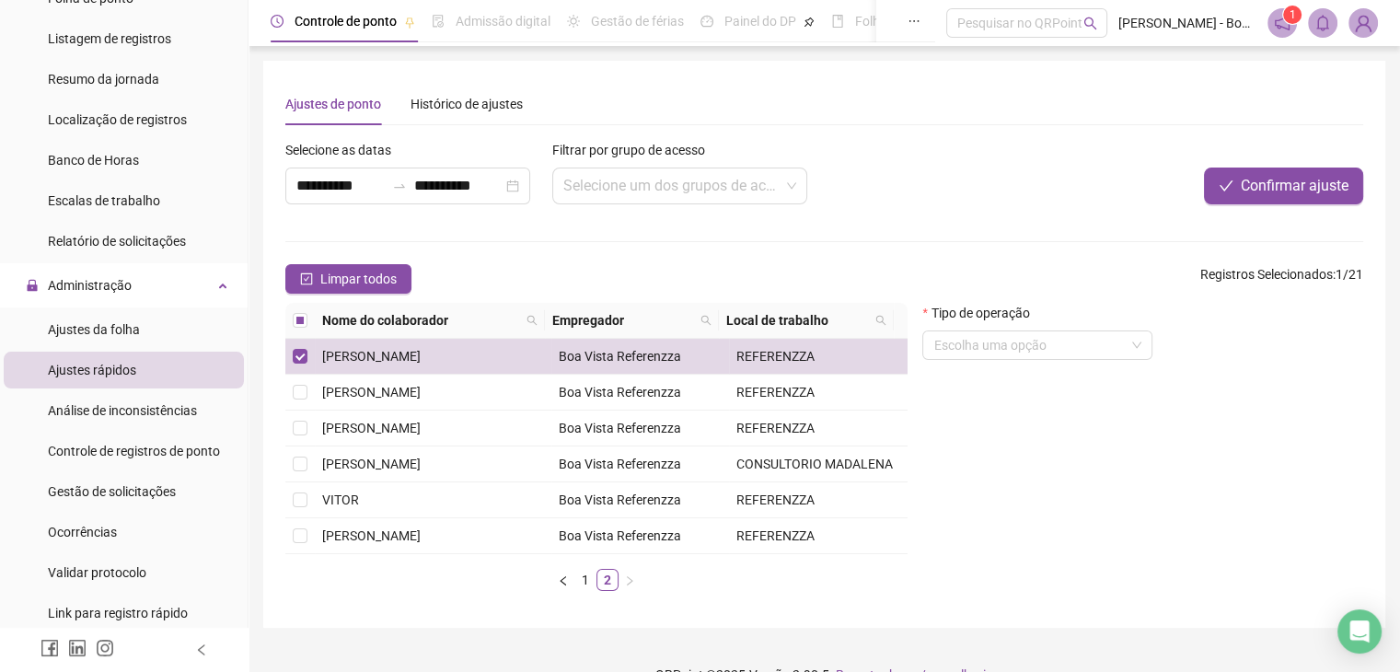
click at [93, 377] on span "Ajustes rápidos" at bounding box center [92, 370] width 88 height 15
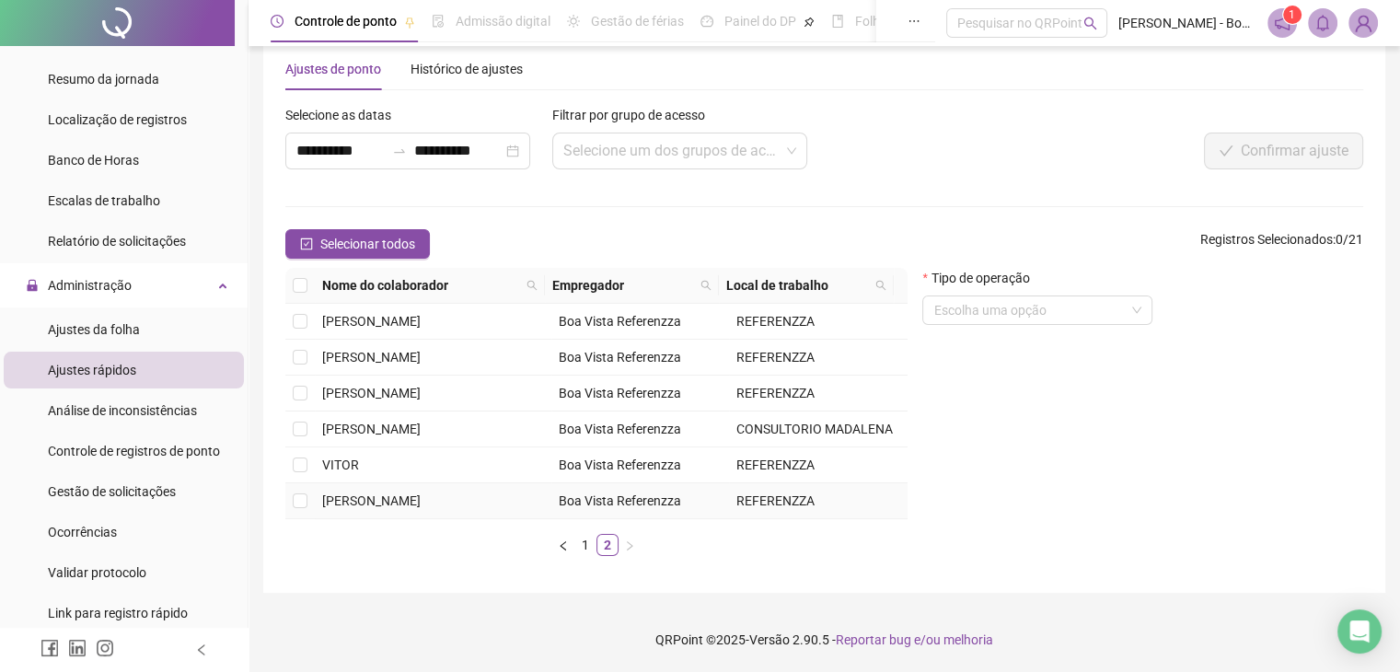
scroll to position [0, 0]
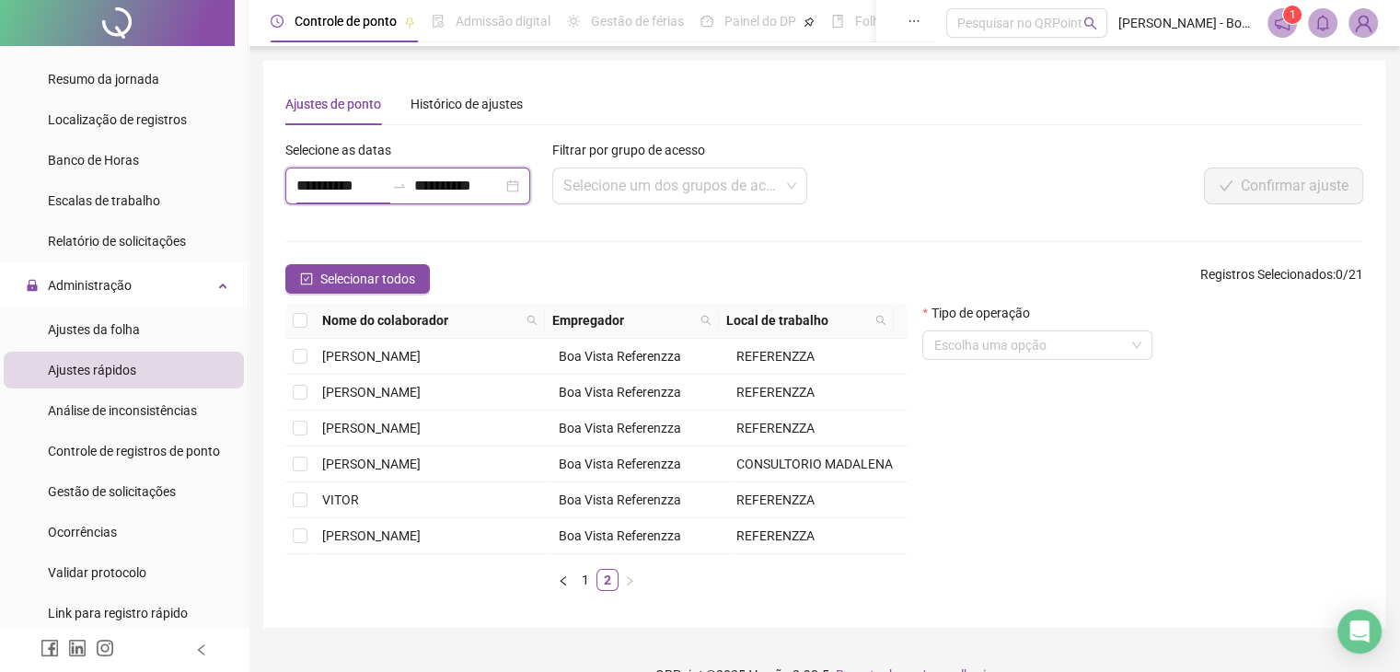
click at [340, 178] on input "**********" at bounding box center [340, 186] width 88 height 22
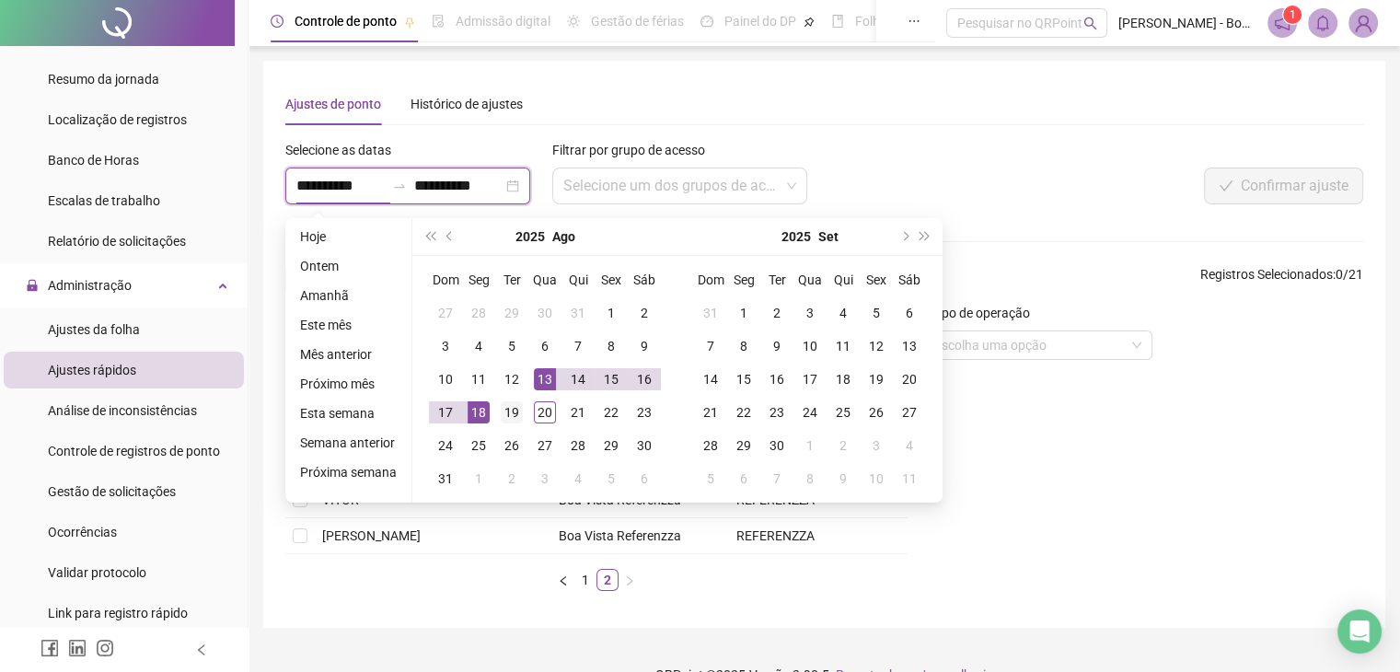
type input "**********"
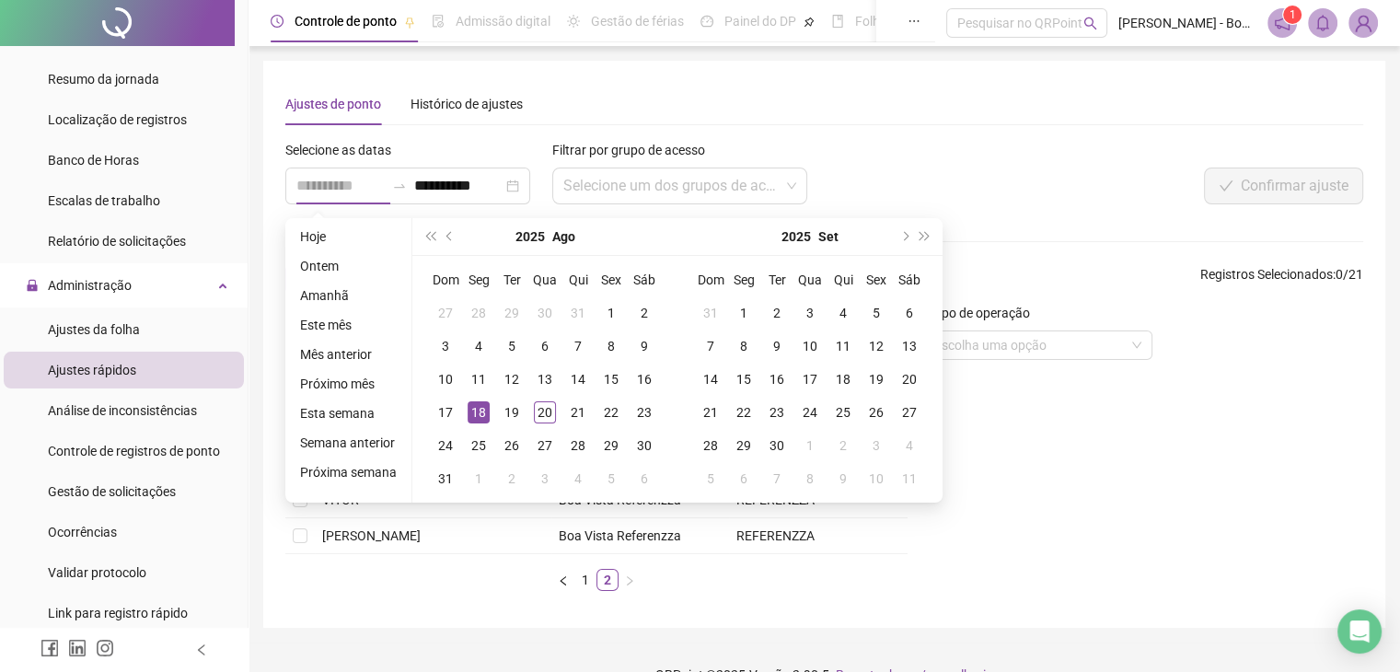
click at [477, 413] on div "18" at bounding box center [479, 412] width 22 height 22
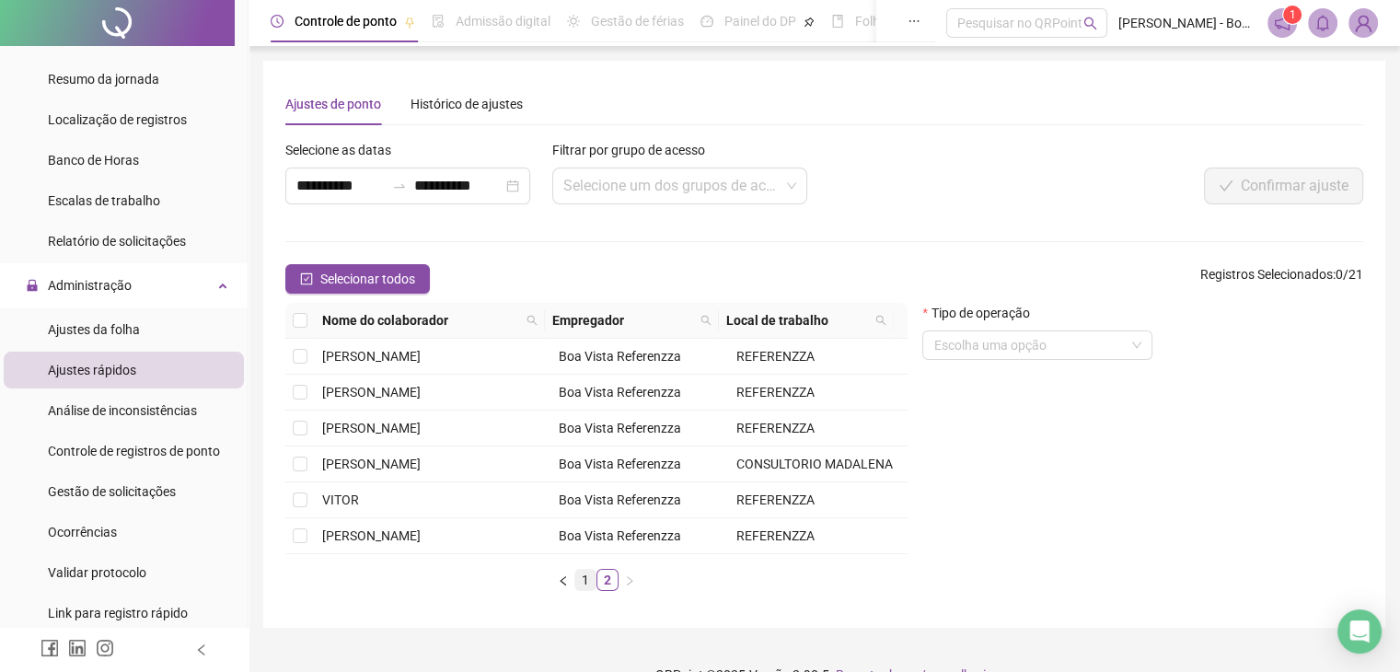
click at [589, 590] on link "1" at bounding box center [585, 580] width 20 height 20
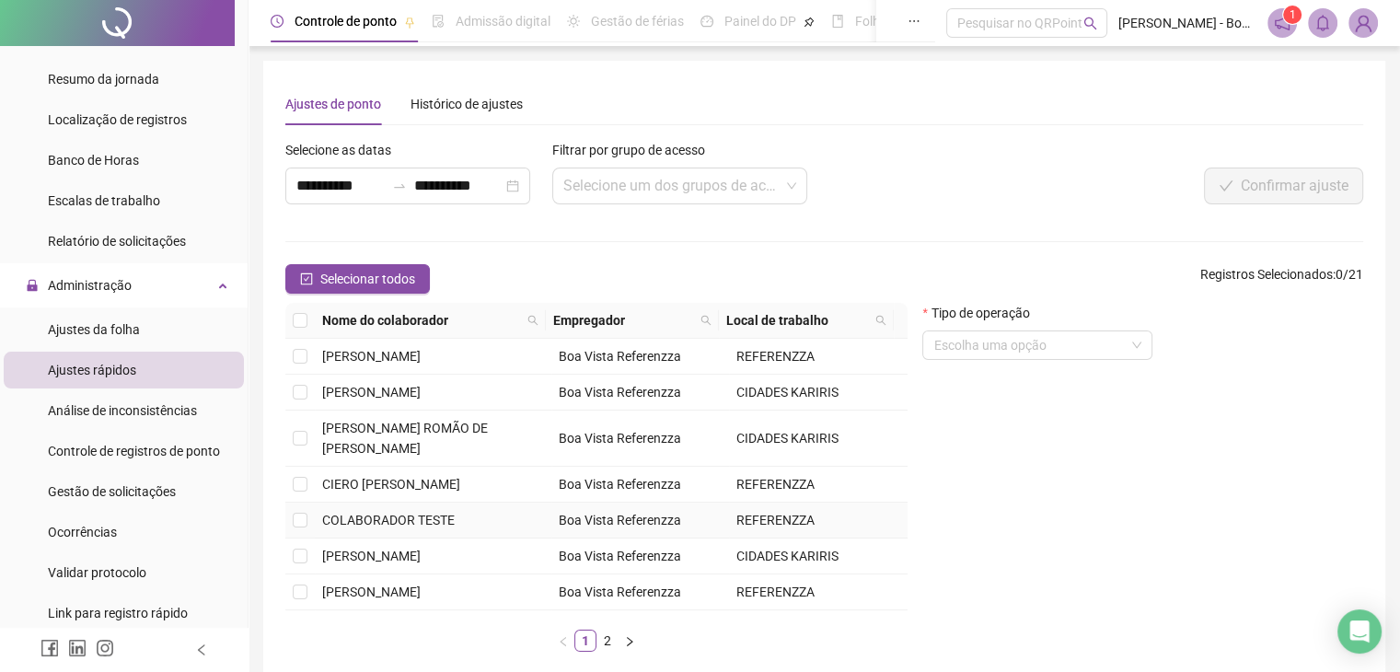
scroll to position [276, 0]
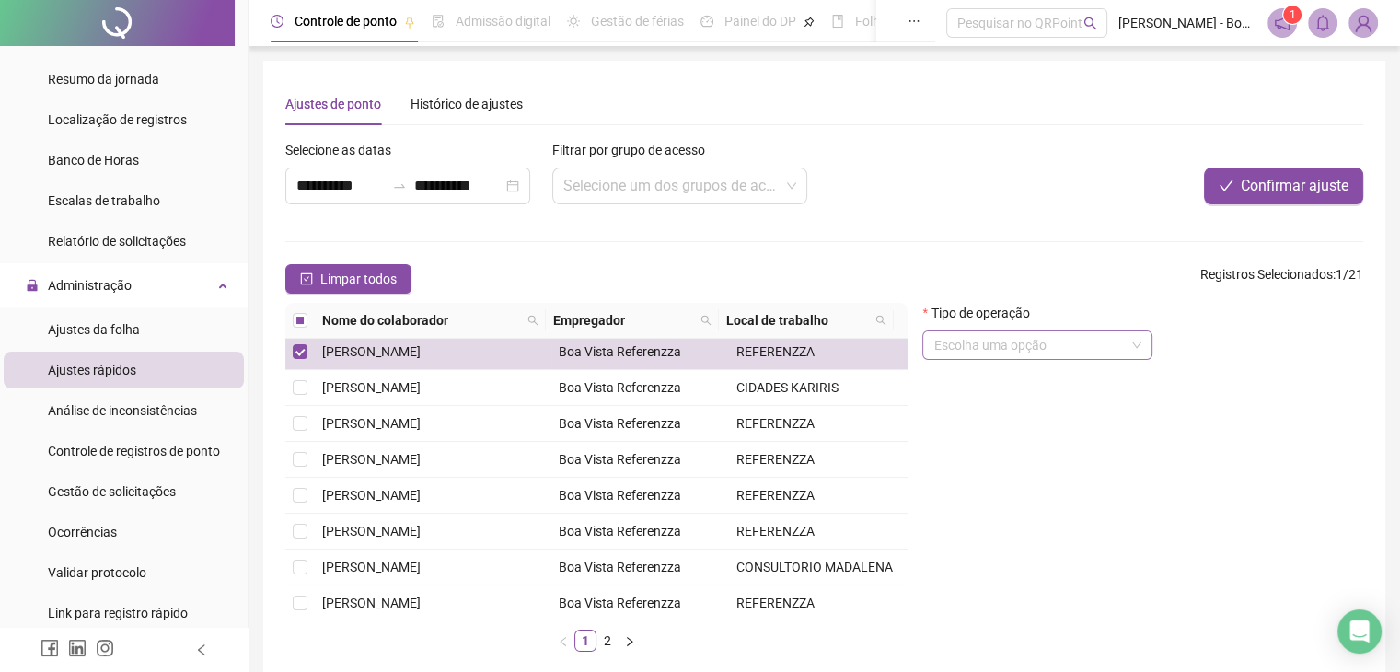
click at [1136, 348] on span at bounding box center [1038, 345] width 208 height 28
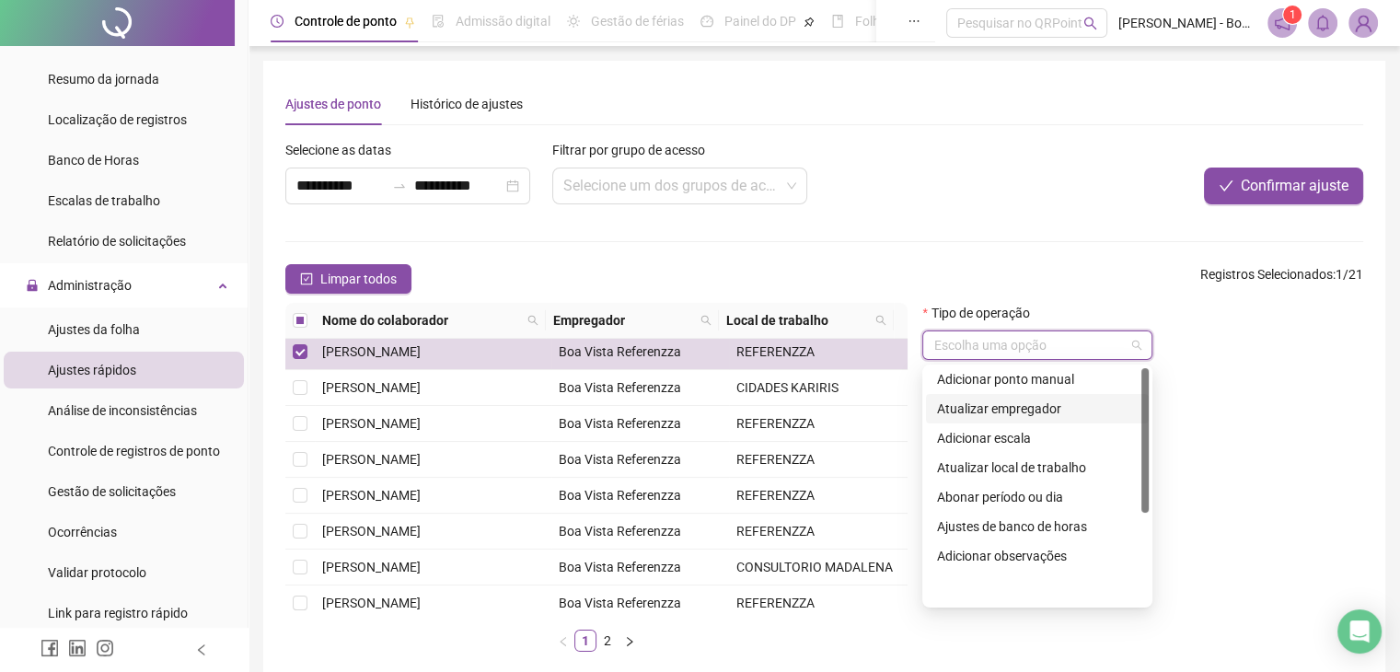
scroll to position [0, 0]
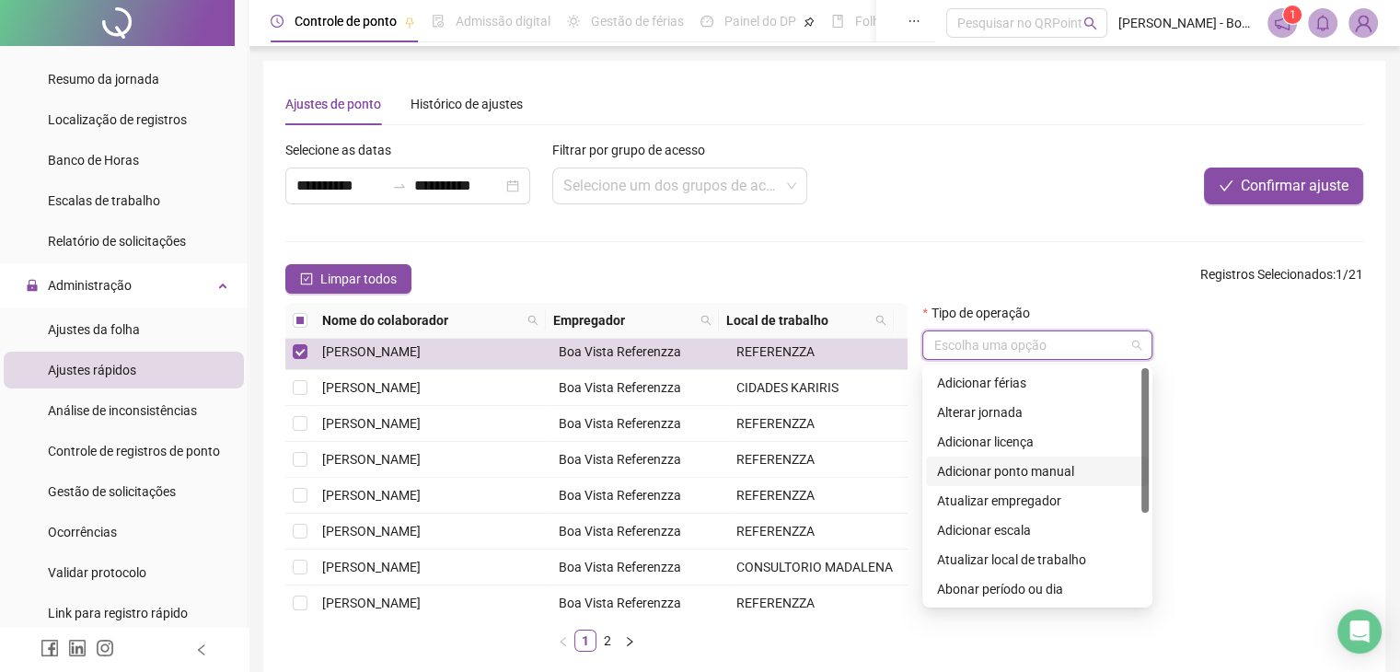
click at [1035, 465] on div "Adicionar ponto manual" at bounding box center [1037, 471] width 201 height 20
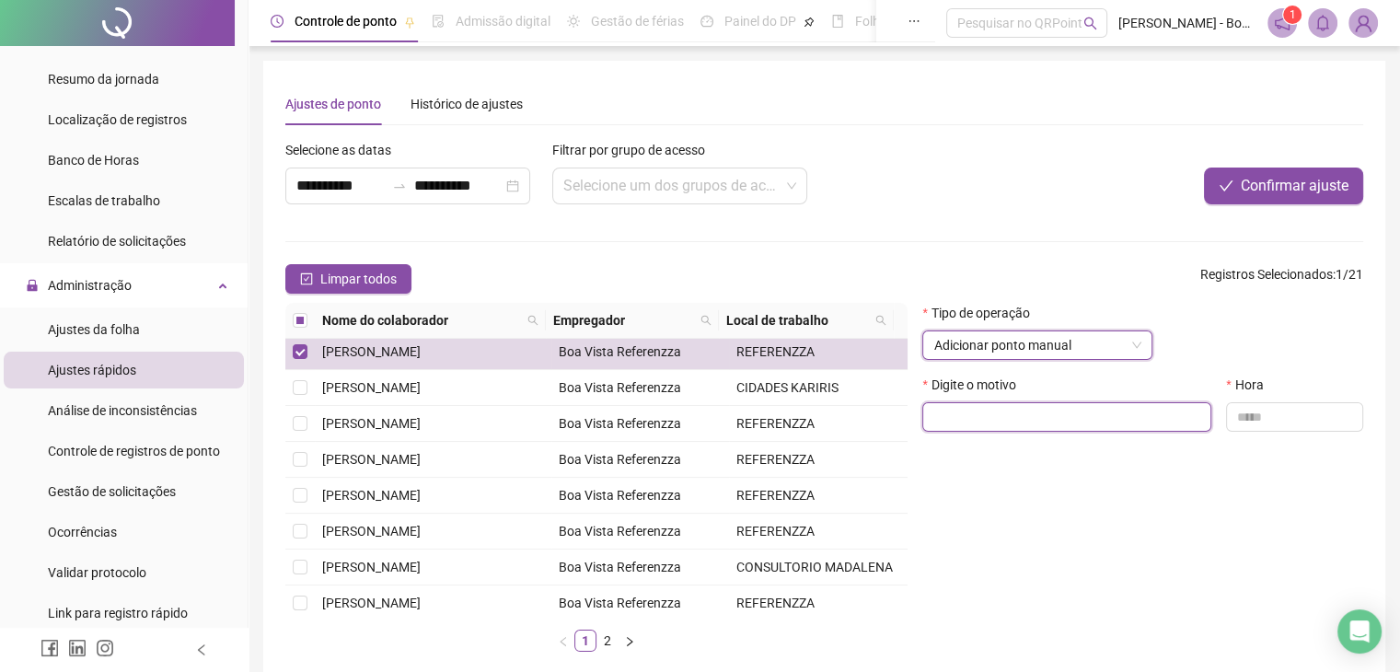
click at [1016, 424] on input "text" at bounding box center [1067, 416] width 289 height 29
type input "**********"
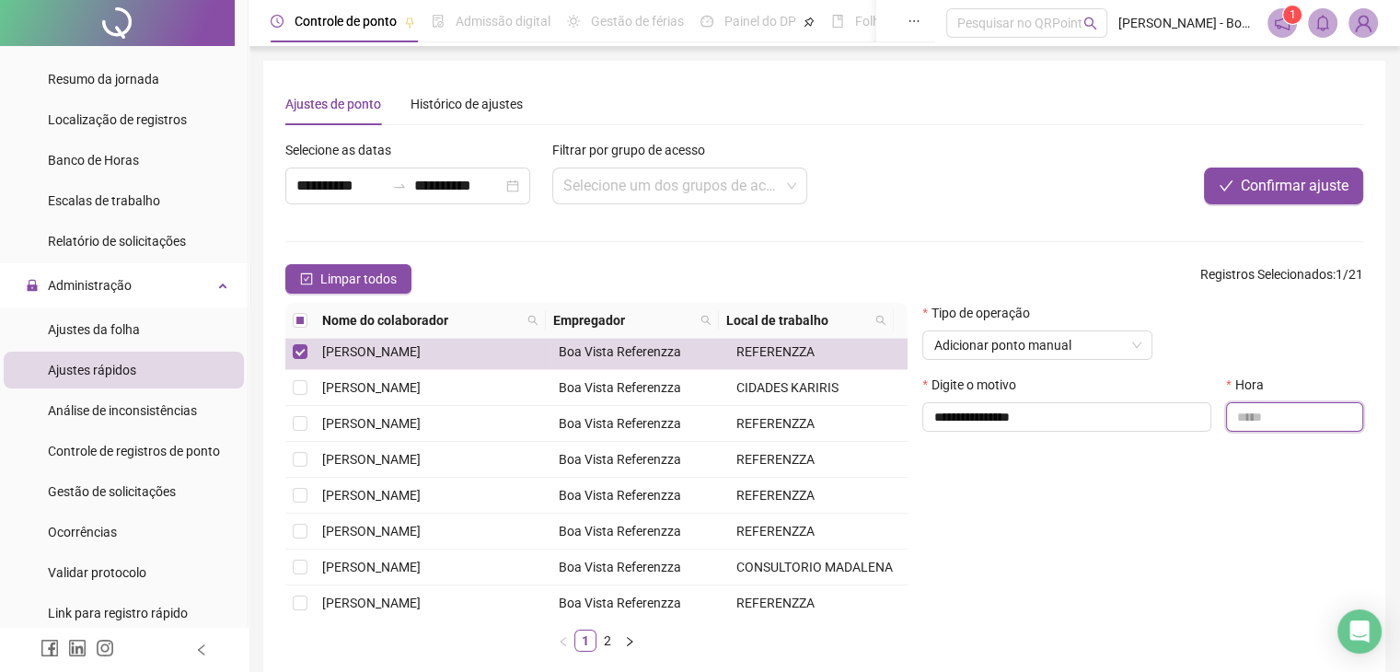
click at [1338, 411] on input "text" at bounding box center [1294, 416] width 137 height 29
type input "*****"
click at [1281, 190] on span "Confirmar ajuste" at bounding box center [1295, 186] width 108 height 22
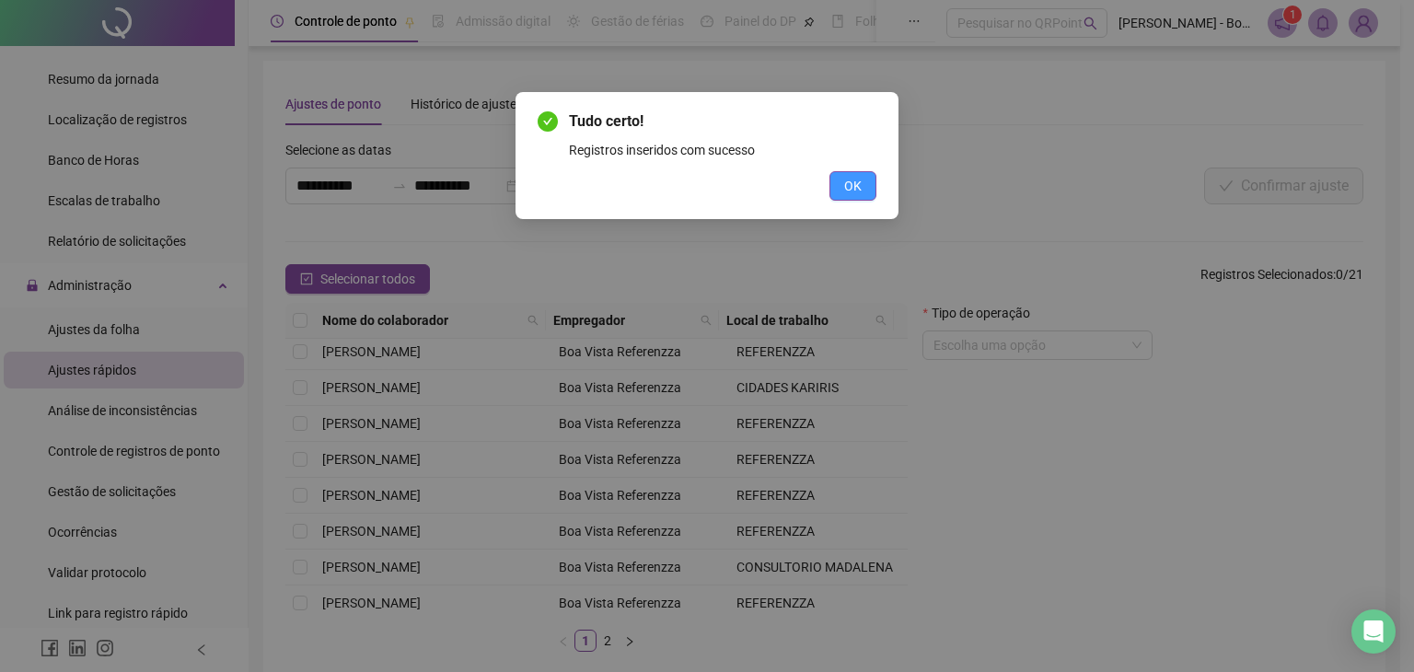
click at [843, 192] on button "OK" at bounding box center [853, 185] width 47 height 29
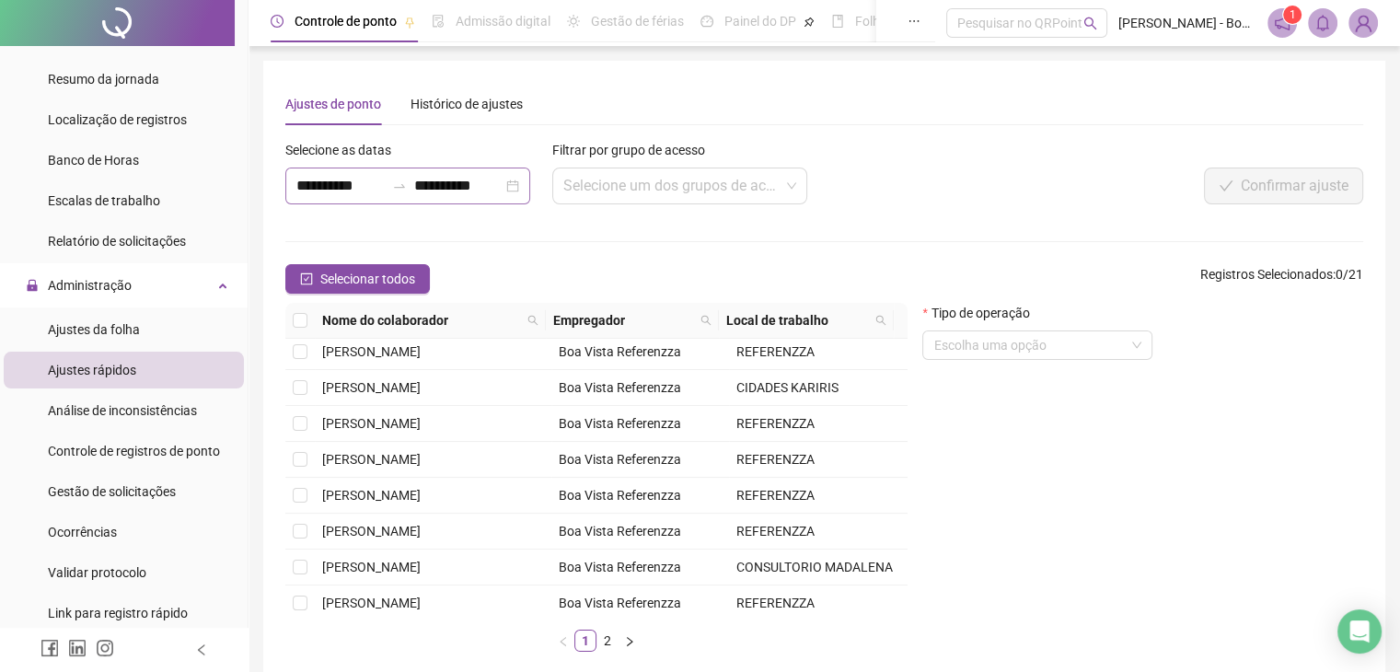
click at [519, 174] on div "**********" at bounding box center [407, 186] width 245 height 37
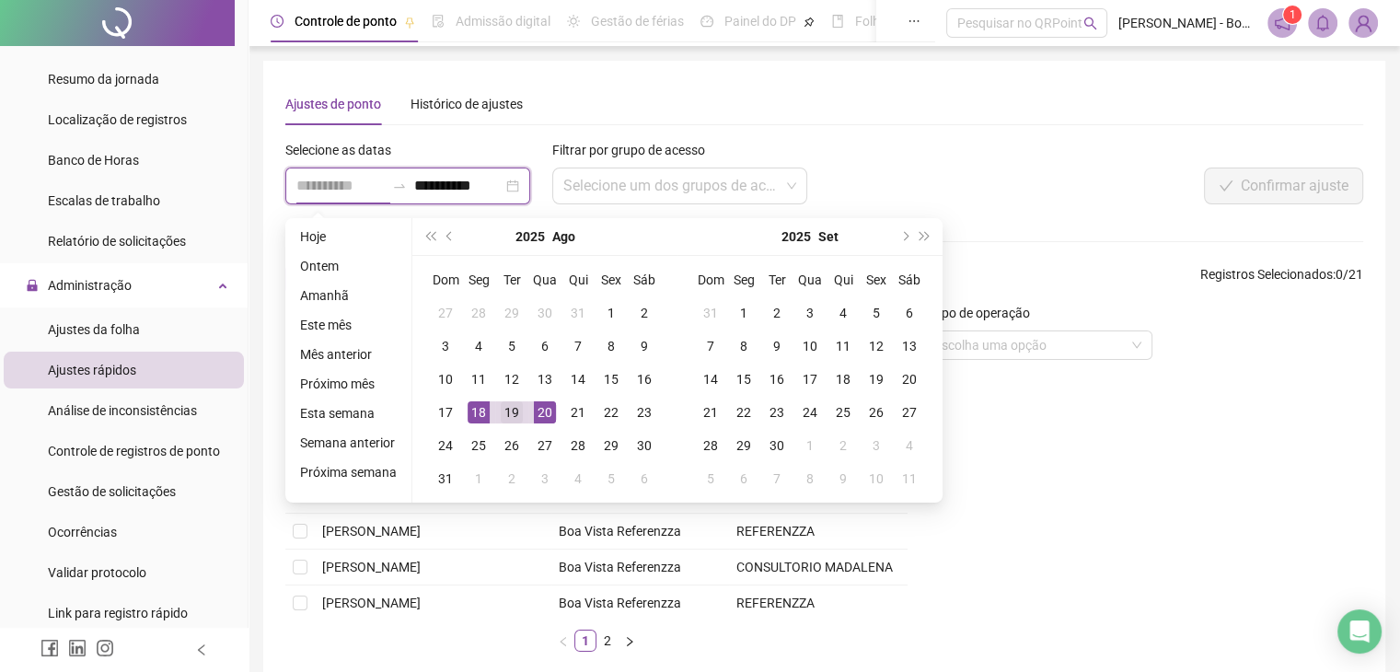
type input "**********"
click at [517, 411] on div "19" at bounding box center [512, 412] width 22 height 22
click at [515, 411] on div "19" at bounding box center [512, 412] width 22 height 22
type input "**********"
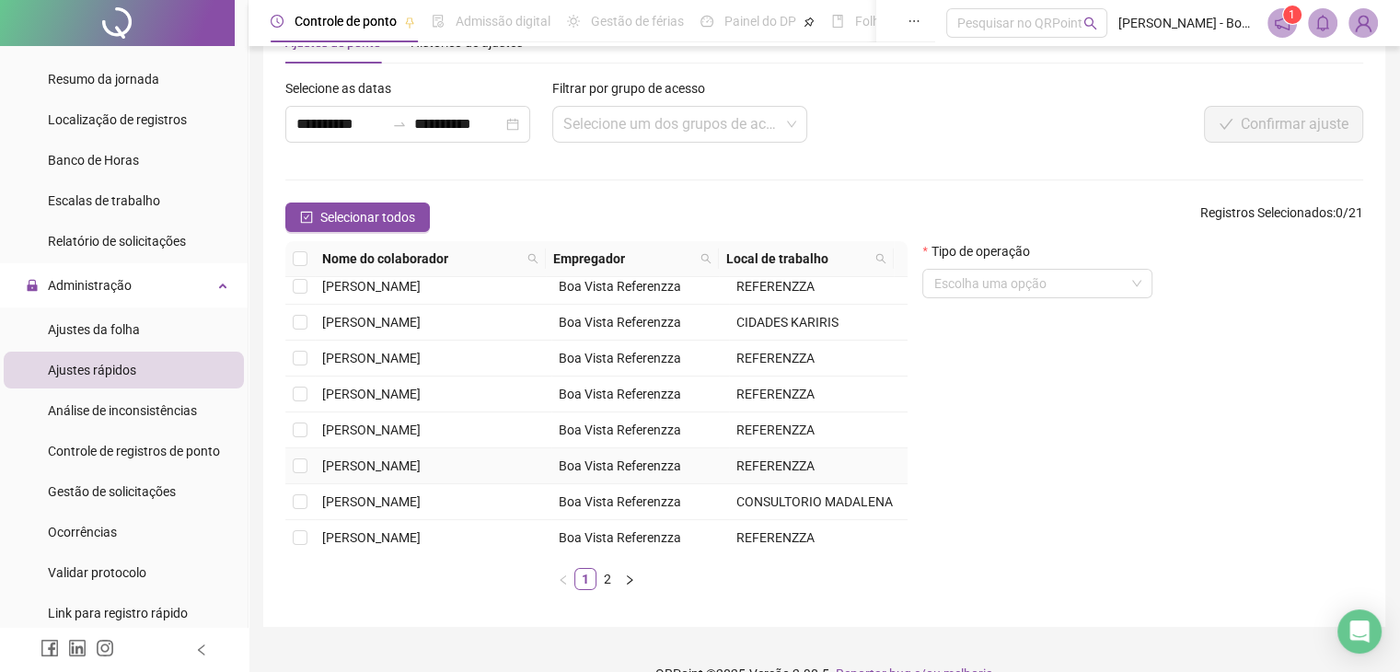
scroll to position [92, 0]
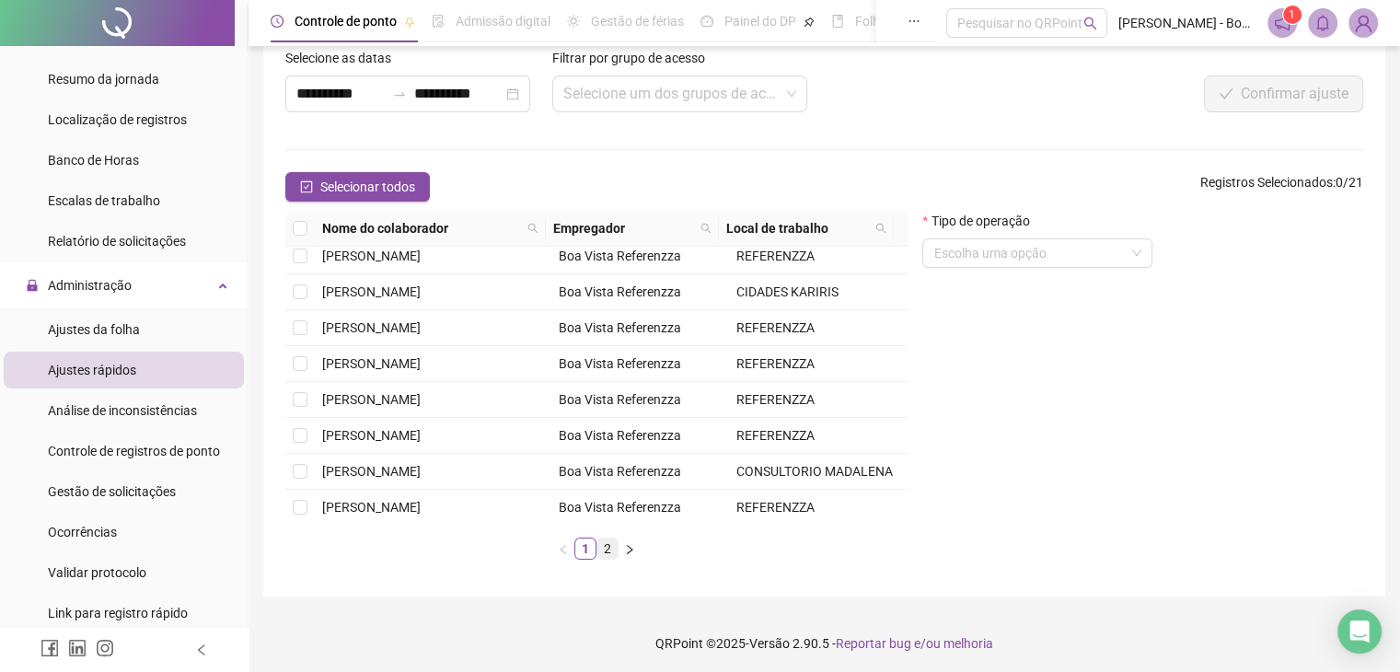
click at [608, 548] on link "2" at bounding box center [608, 549] width 20 height 20
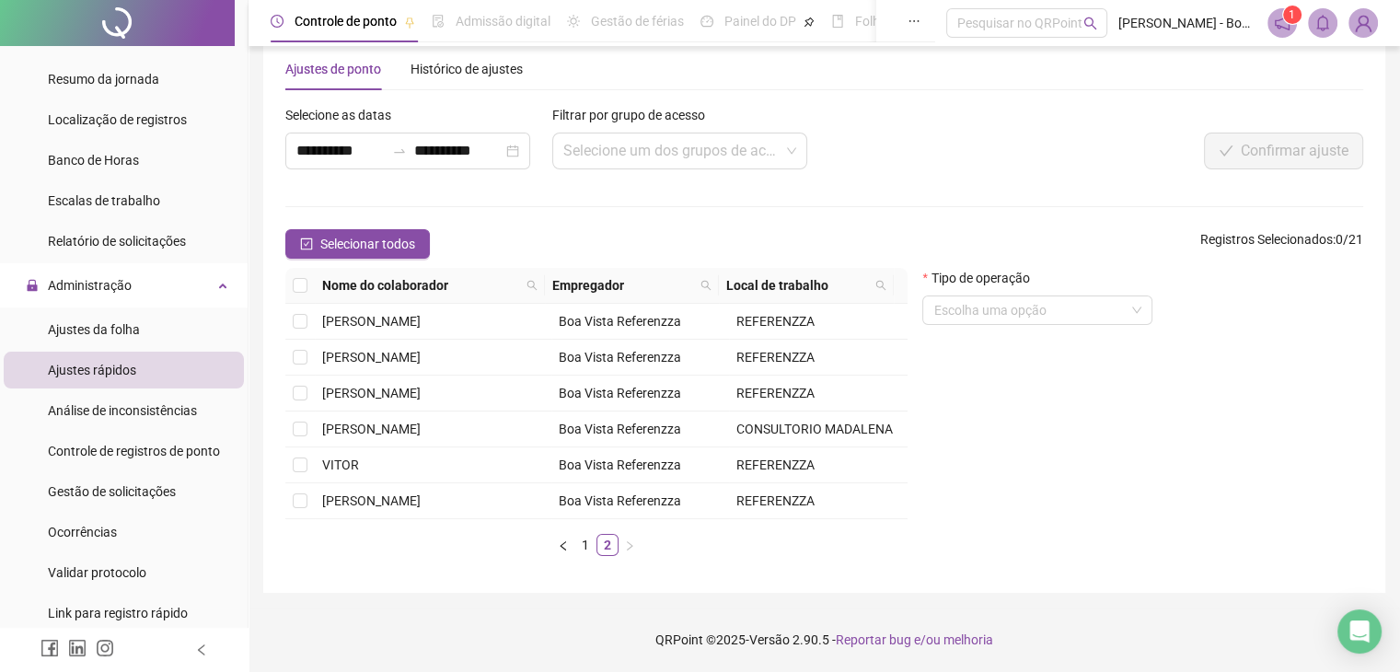
scroll to position [0, 0]
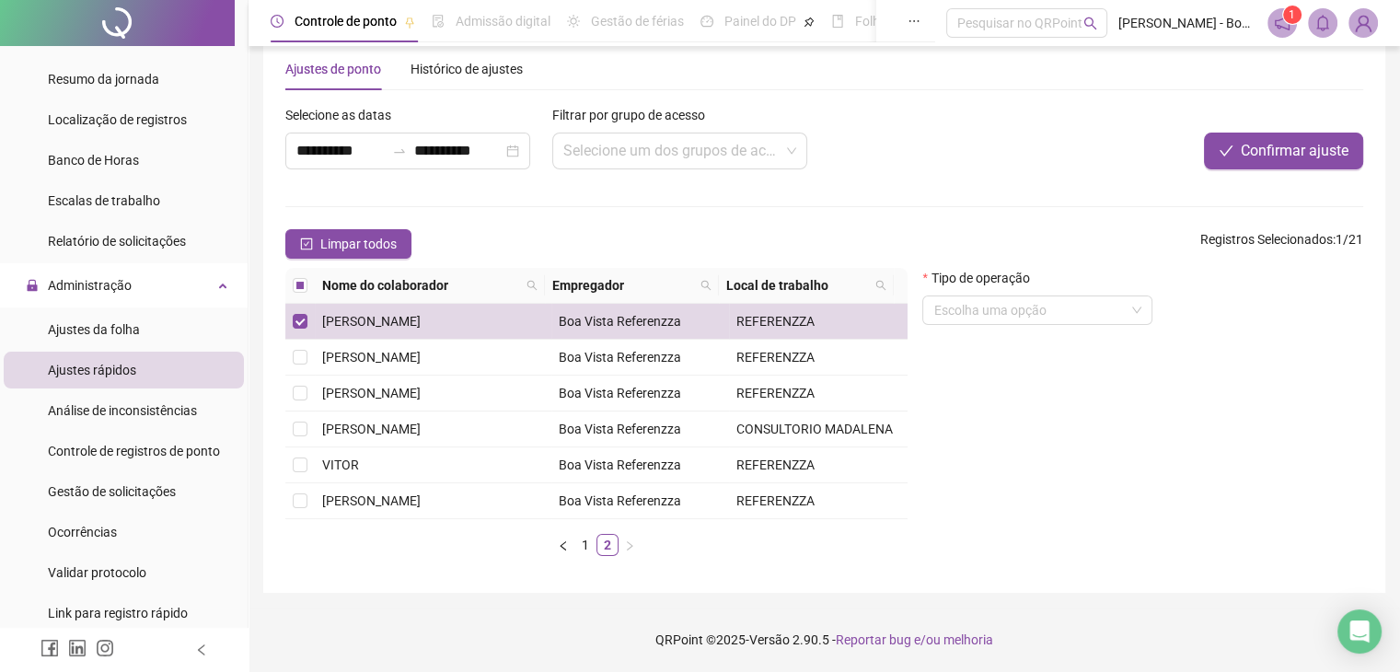
click at [1067, 273] on div "Tipo de operação" at bounding box center [1038, 282] width 230 height 28
click at [1068, 296] on input "search" at bounding box center [1030, 310] width 192 height 28
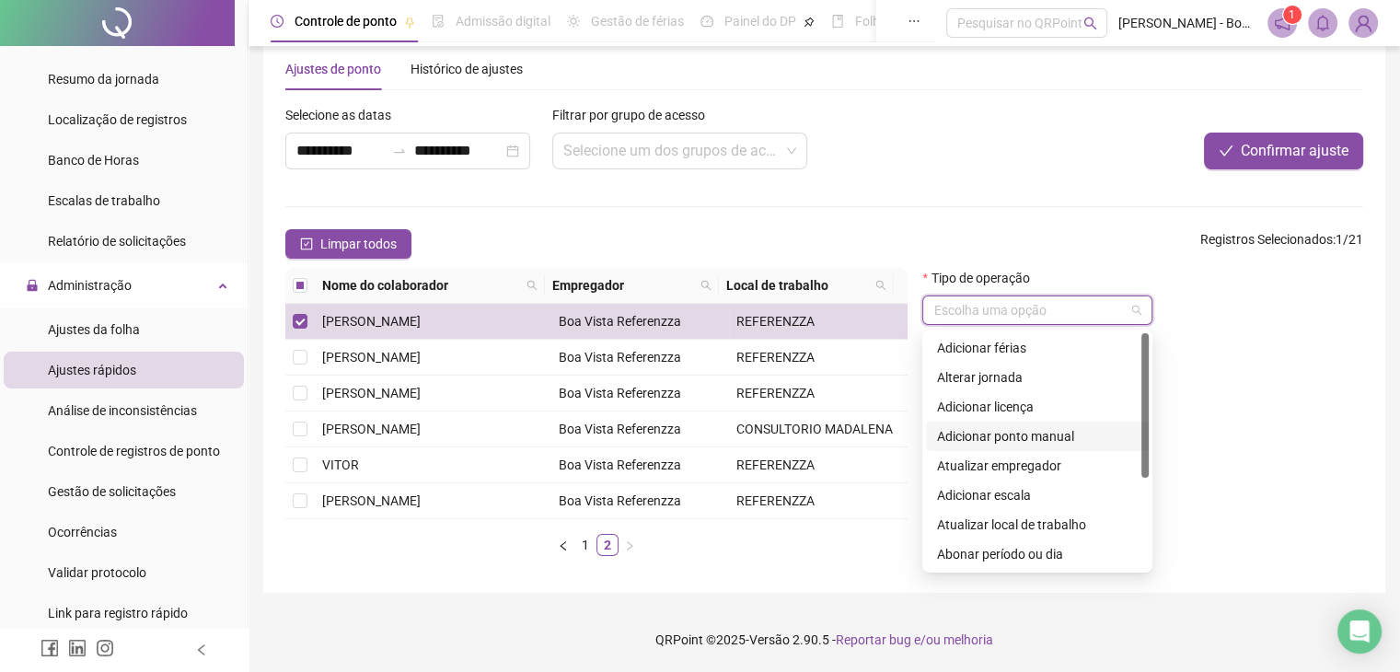
click at [1021, 426] on div "Adicionar ponto manual" at bounding box center [1037, 436] width 201 height 20
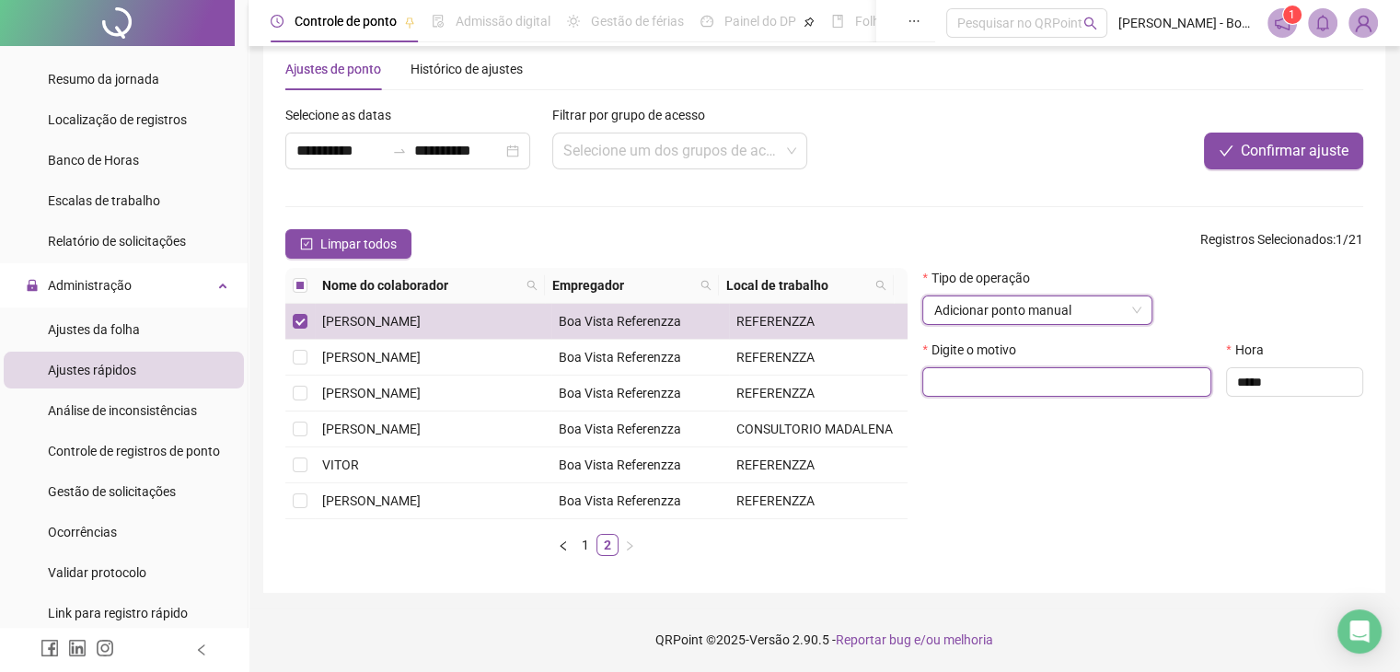
click at [973, 367] on input "text" at bounding box center [1067, 381] width 289 height 29
type input "**********"
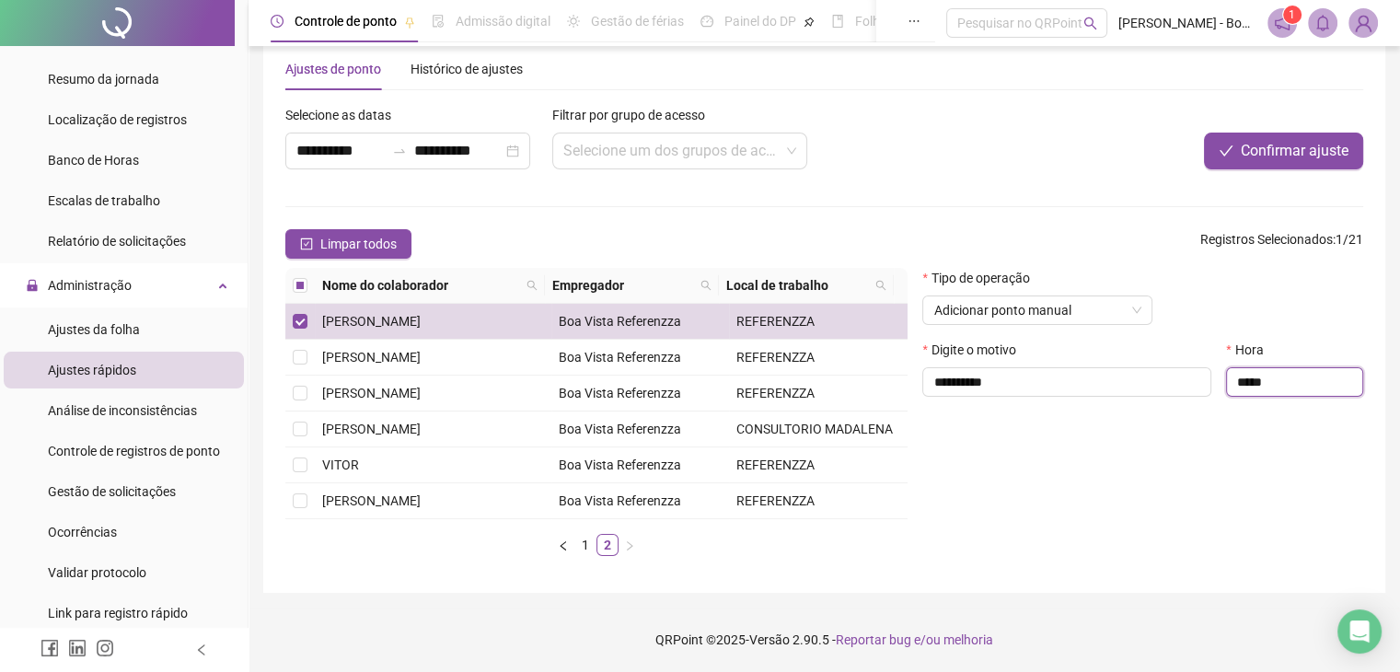
drag, startPoint x: 1337, startPoint y: 363, endPoint x: 1293, endPoint y: 354, distance: 45.0
click at [1331, 367] on input "*****" at bounding box center [1294, 381] width 137 height 29
drag, startPoint x: 1291, startPoint y: 354, endPoint x: 1192, endPoint y: 354, distance: 98.5
click at [1192, 354] on div "**********" at bounding box center [1143, 376] width 456 height 72
type input "*****"
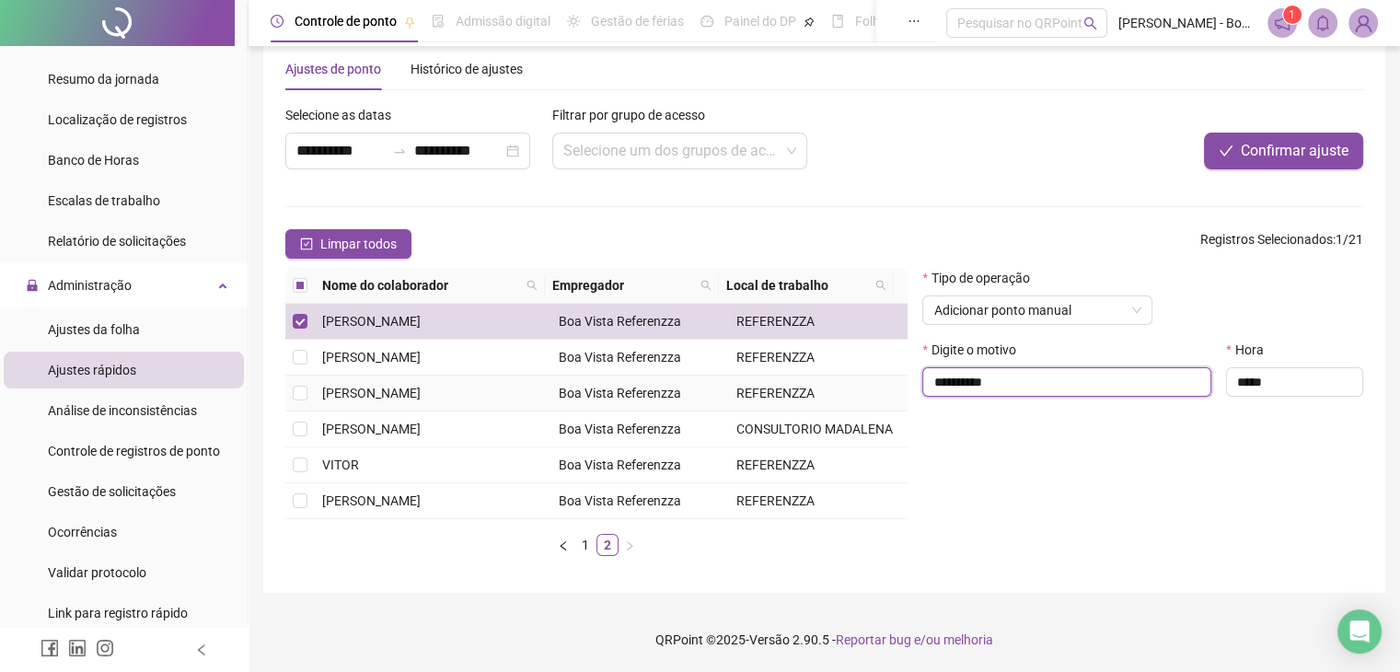
drag, startPoint x: 1046, startPoint y: 366, endPoint x: 864, endPoint y: 377, distance: 182.6
click at [864, 377] on div "**********" at bounding box center [824, 419] width 1093 height 303
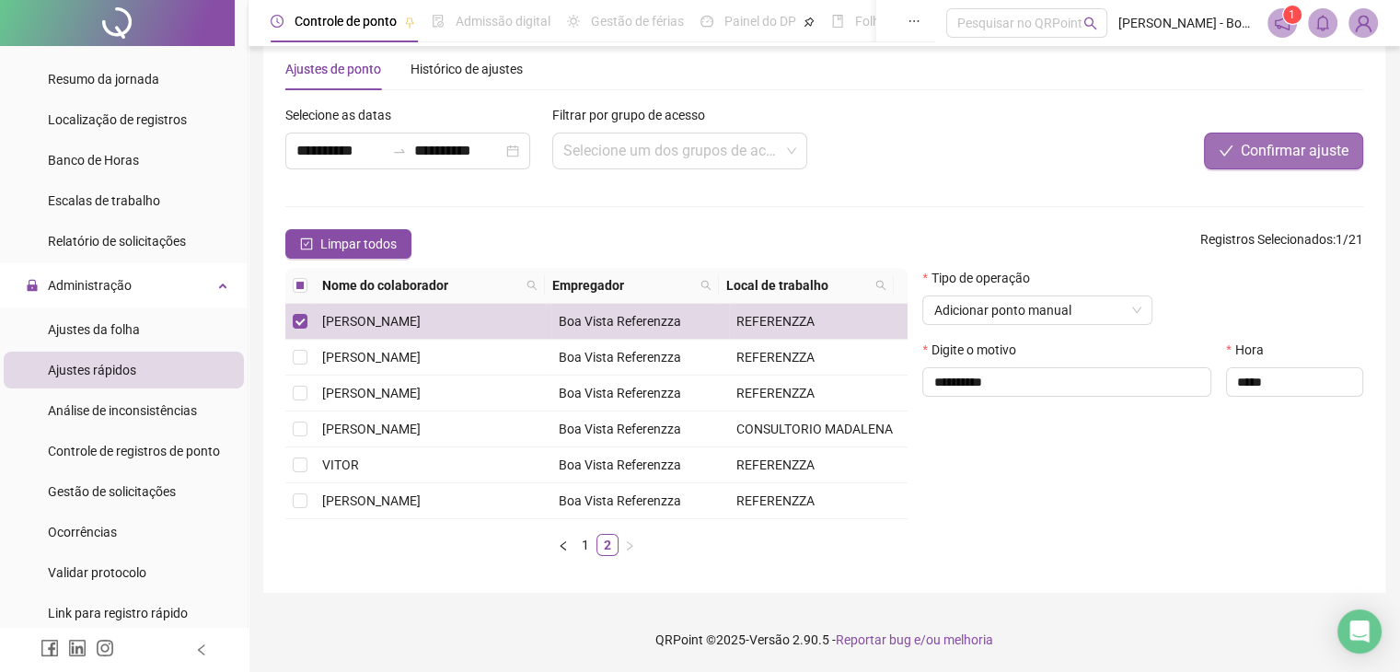
click at [1276, 140] on span "Confirmar ajuste" at bounding box center [1295, 151] width 108 height 22
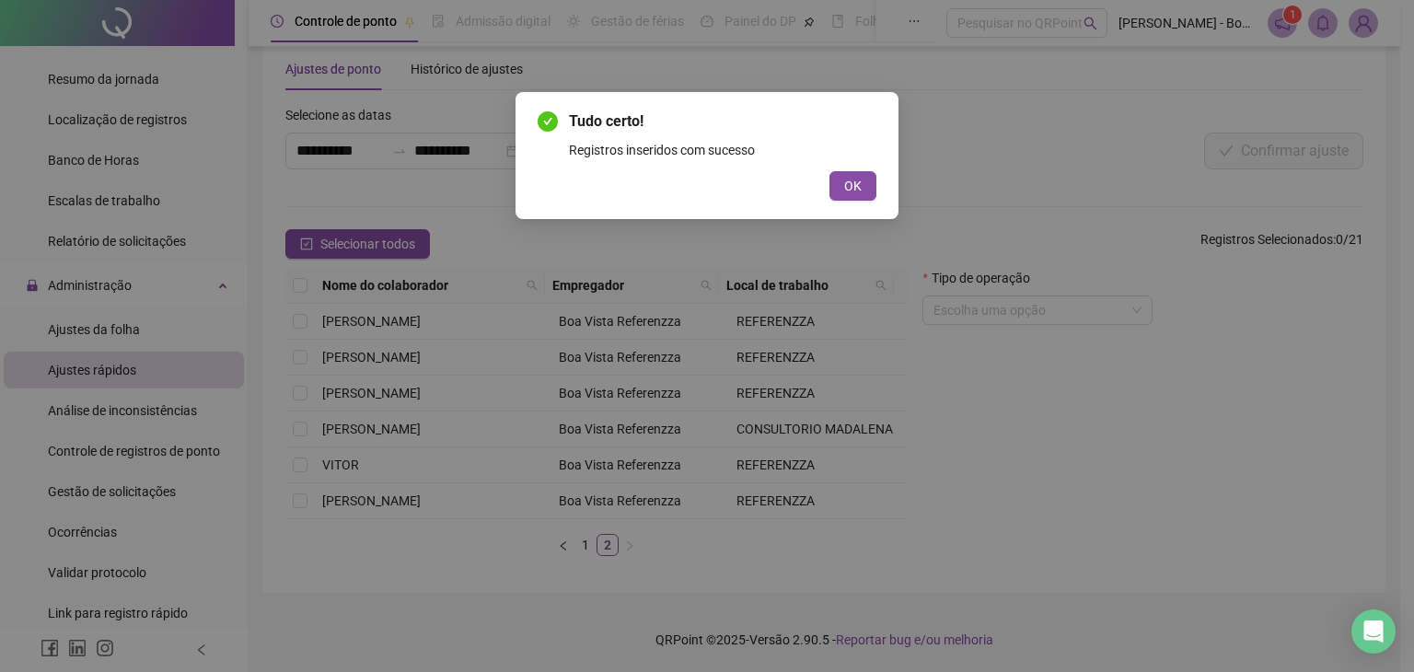
click at [861, 211] on div "Tudo certo! Registros inseridos com sucesso OK" at bounding box center [707, 155] width 383 height 127
click at [841, 188] on button "OK" at bounding box center [853, 185] width 47 height 29
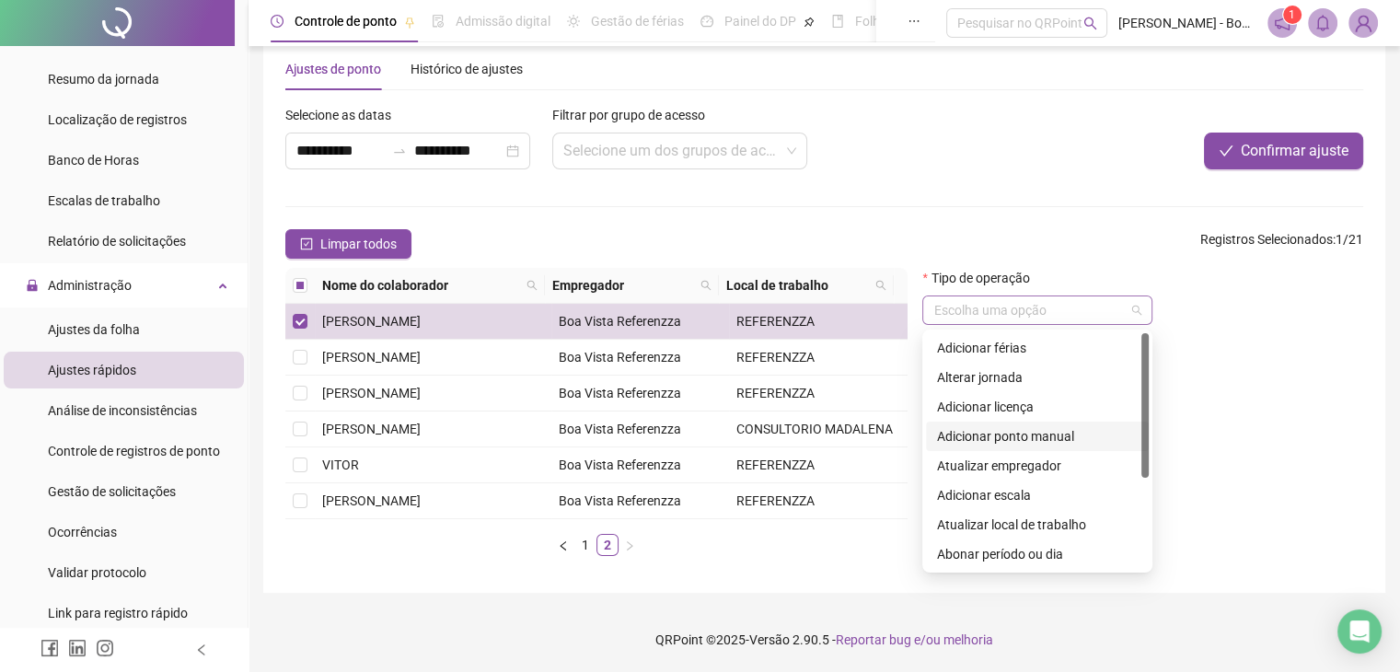
click at [1131, 296] on span at bounding box center [1038, 310] width 208 height 28
drag, startPoint x: 1039, startPoint y: 417, endPoint x: 1060, endPoint y: 416, distance: 21.2
click at [1039, 426] on div "Adicionar ponto manual" at bounding box center [1037, 436] width 201 height 20
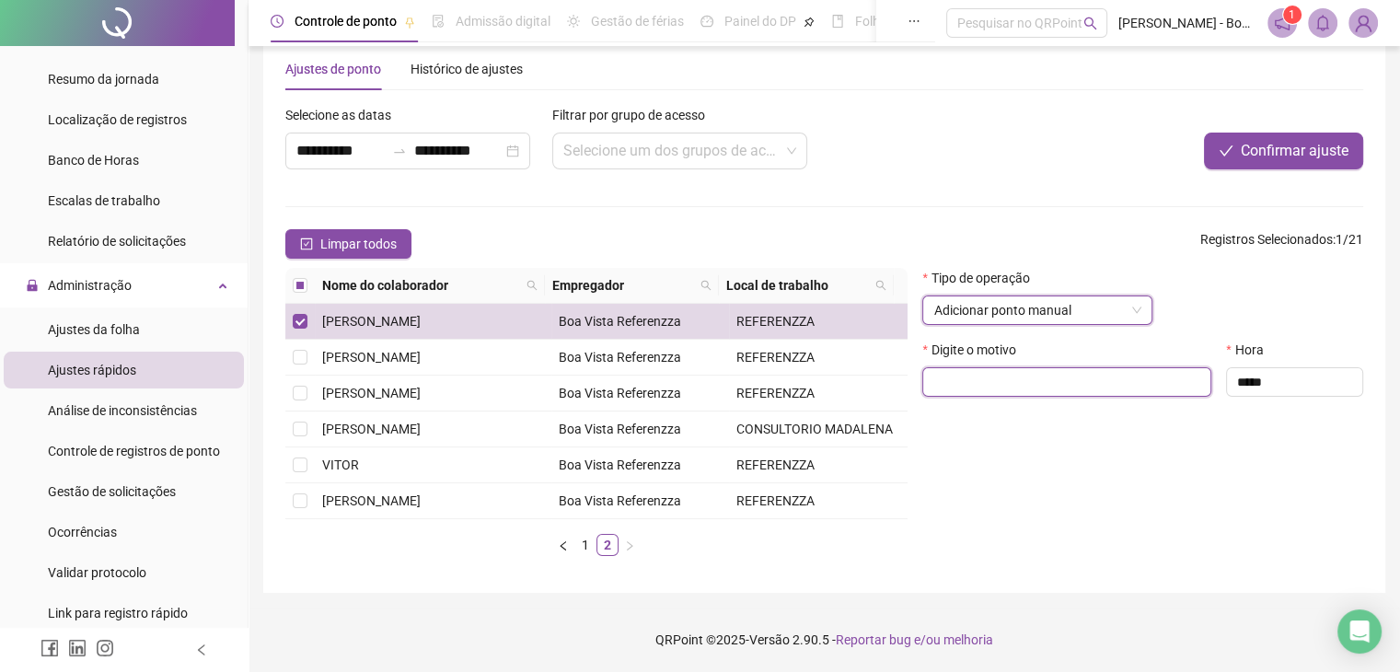
click at [1030, 371] on input "text" at bounding box center [1067, 381] width 289 height 29
paste input "**********"
type input "**********"
drag, startPoint x: 1296, startPoint y: 355, endPoint x: 1086, endPoint y: 373, distance: 210.7
click at [1086, 373] on div "**********" at bounding box center [1143, 376] width 456 height 72
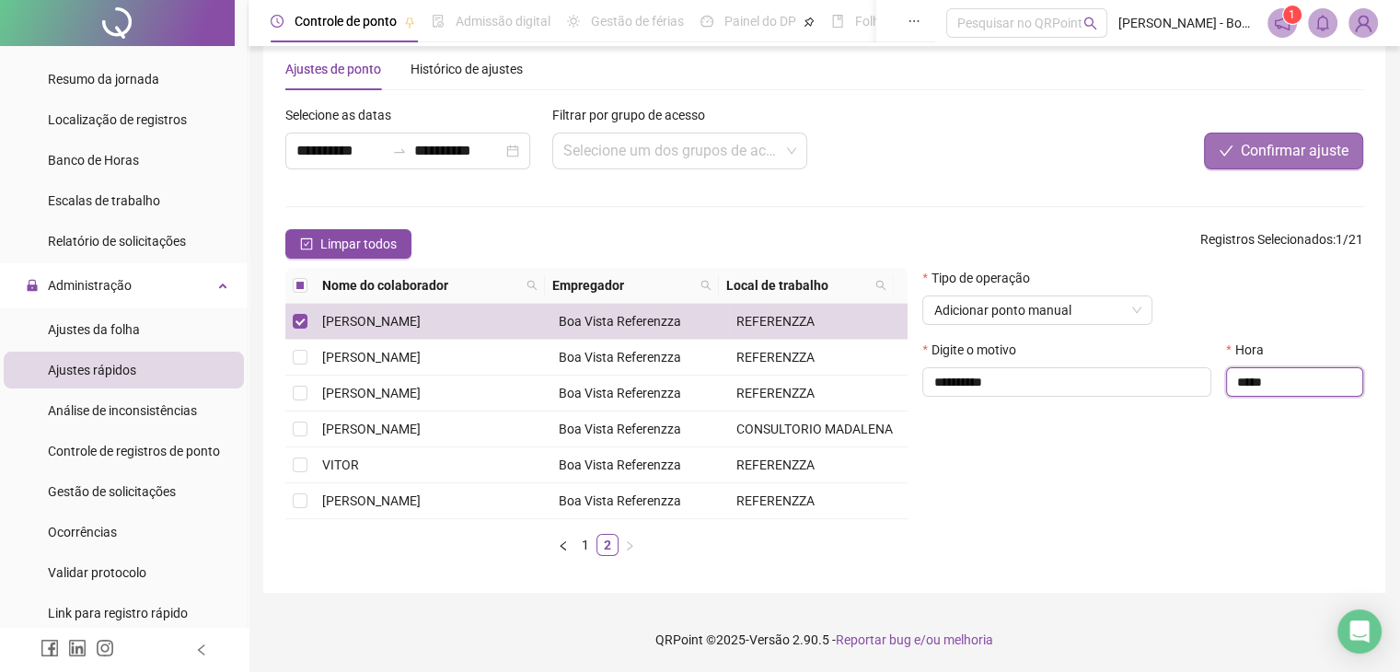
type input "*****"
click at [1292, 140] on span "Confirmar ajuste" at bounding box center [1295, 151] width 108 height 22
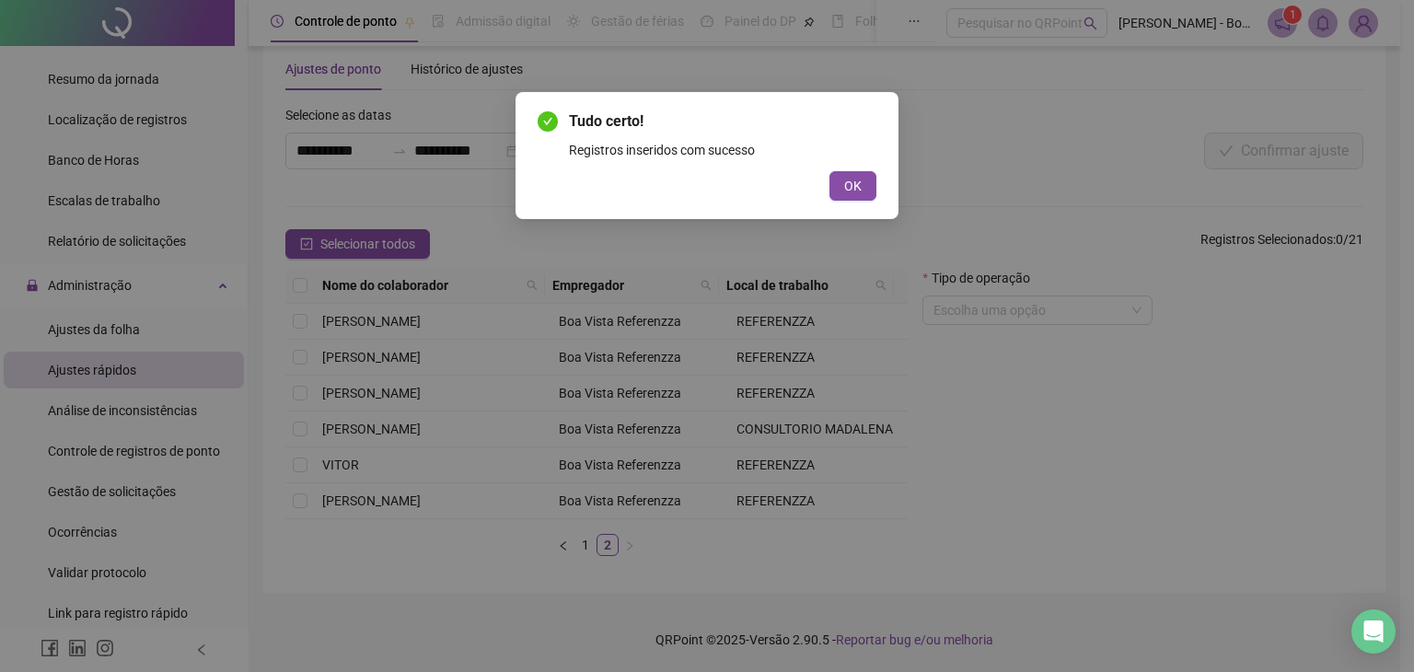
click at [882, 185] on div "Tudo certo! Registros inseridos com sucesso OK" at bounding box center [707, 155] width 383 height 127
drag, startPoint x: 830, startPoint y: 185, endPoint x: 854, endPoint y: 185, distance: 24.9
click at [834, 185] on button "OK" at bounding box center [853, 185] width 47 height 29
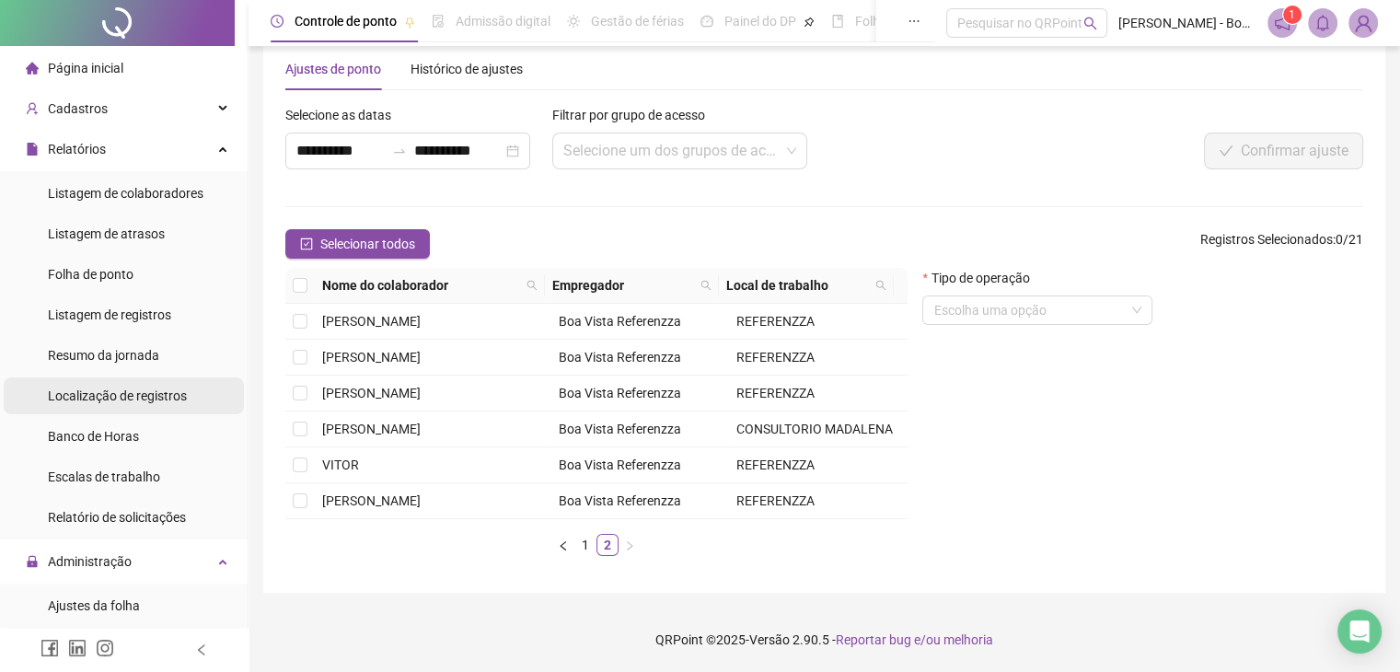
click at [125, 391] on span "Localização de registros" at bounding box center [117, 396] width 139 height 15
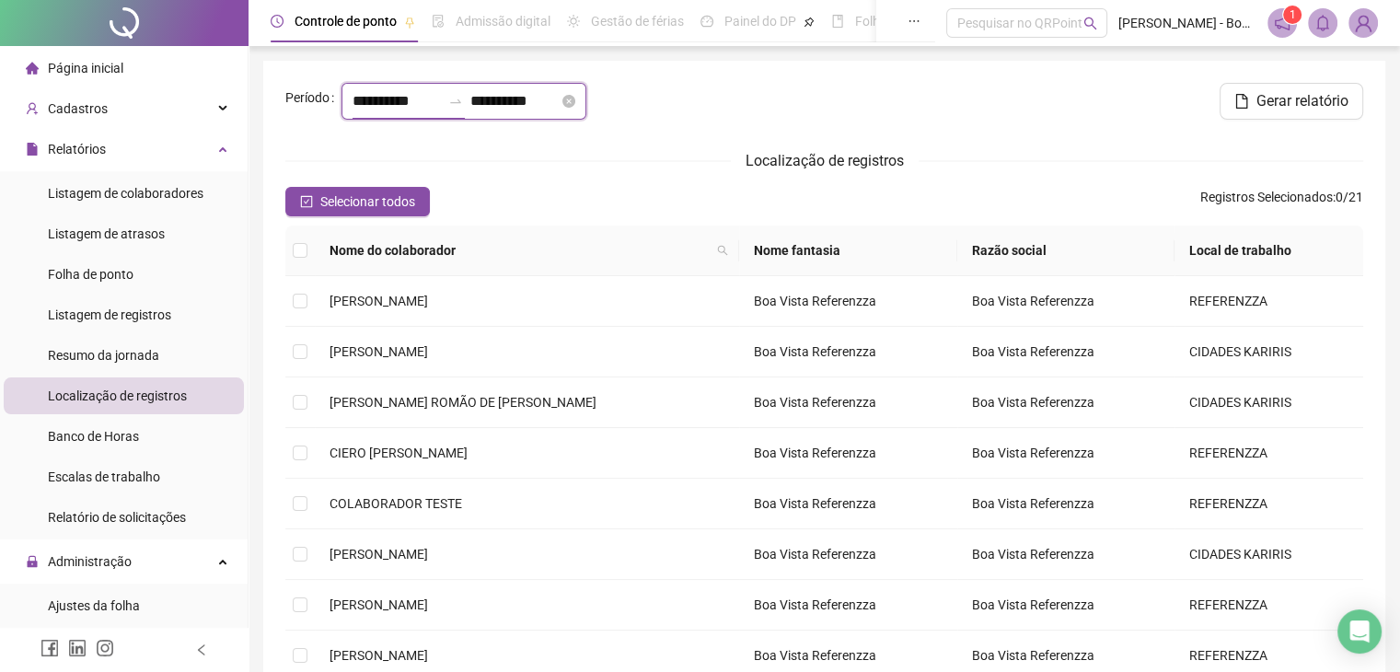
click at [383, 97] on input "**********" at bounding box center [397, 101] width 88 height 22
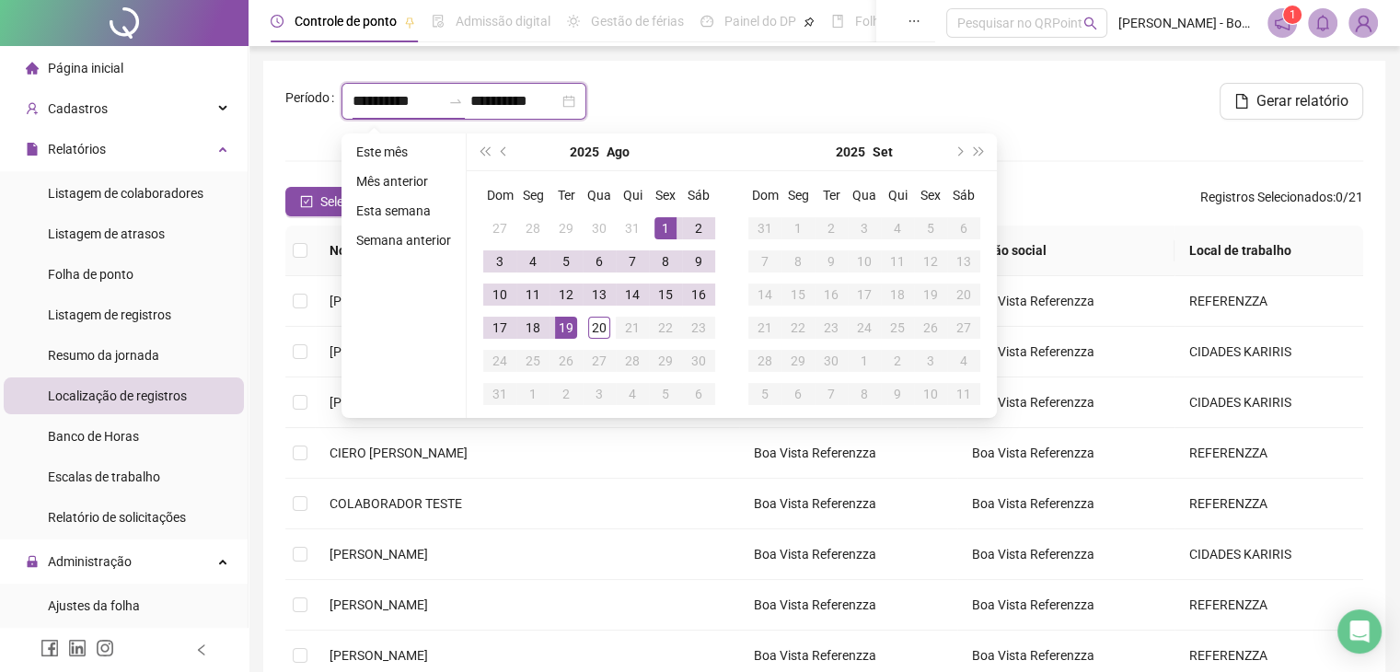
type input "**********"
click at [501, 151] on span "prev-year" at bounding box center [505, 151] width 9 height 9
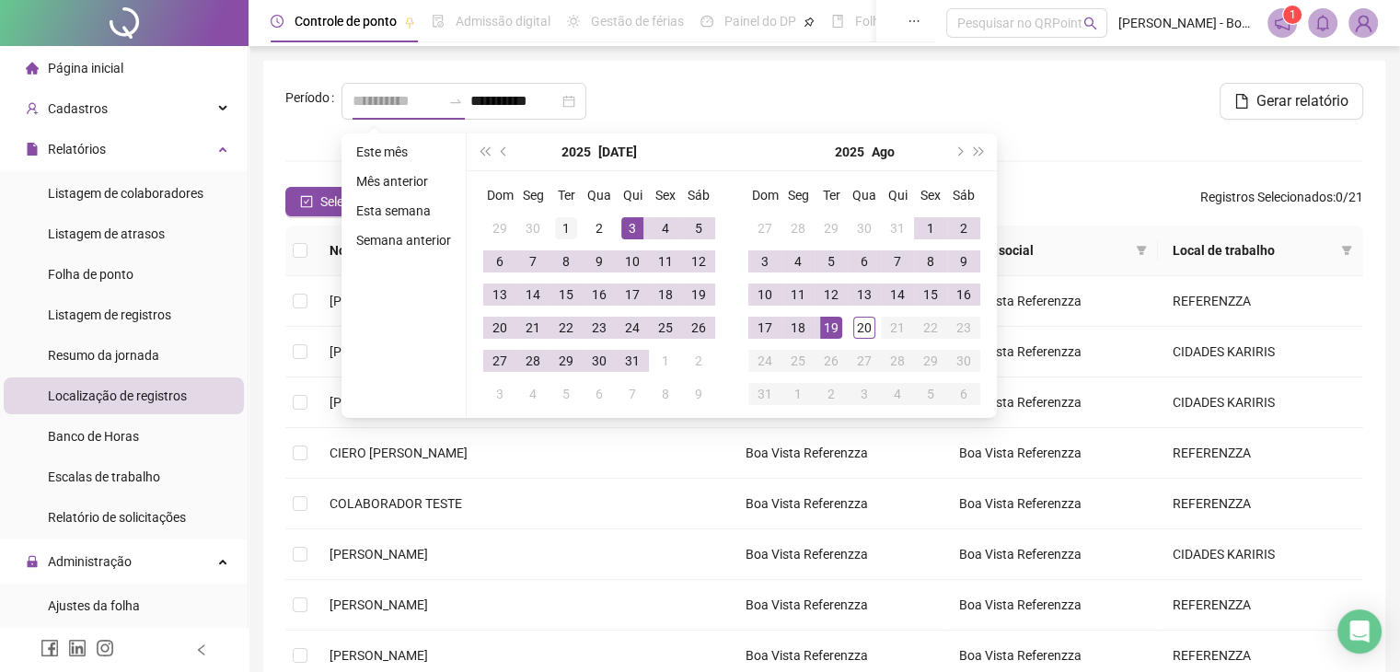
type input "**********"
click at [556, 225] on div "1" at bounding box center [566, 228] width 22 height 22
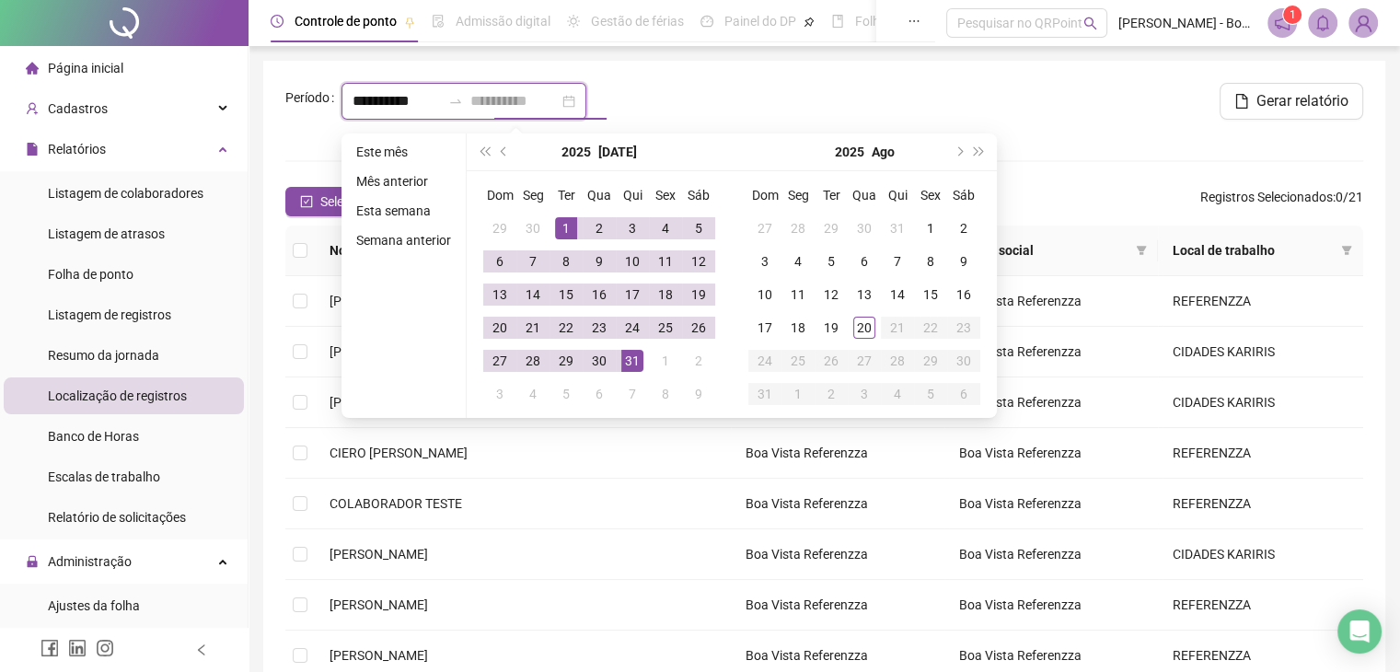
type input "**********"
click at [624, 354] on div "31" at bounding box center [632, 361] width 22 height 22
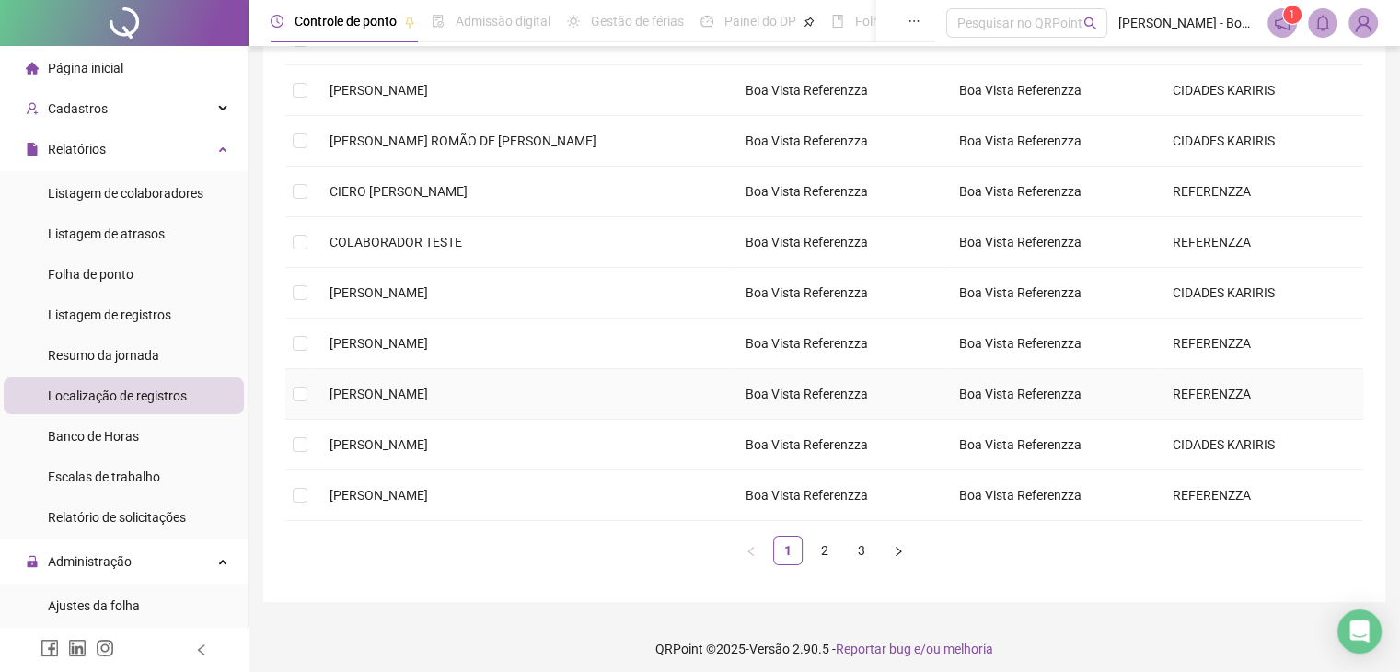
scroll to position [269, 0]
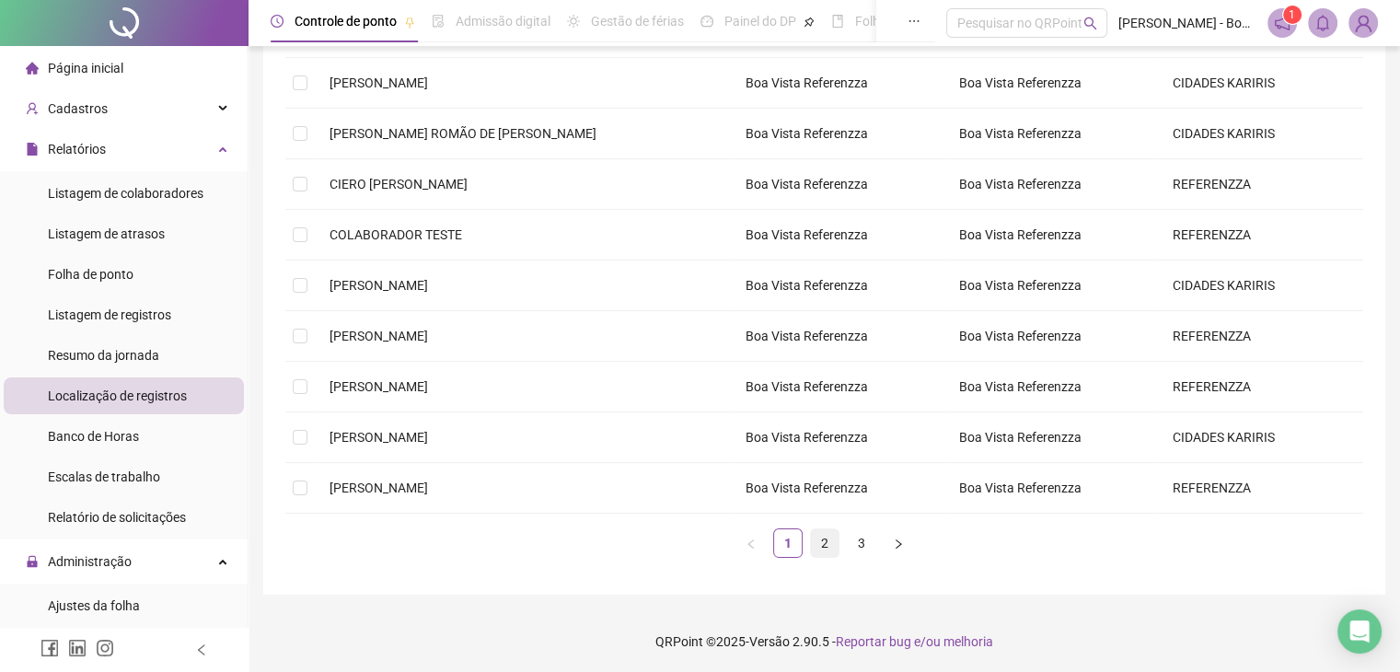
click at [821, 540] on link "2" at bounding box center [825, 543] width 28 height 28
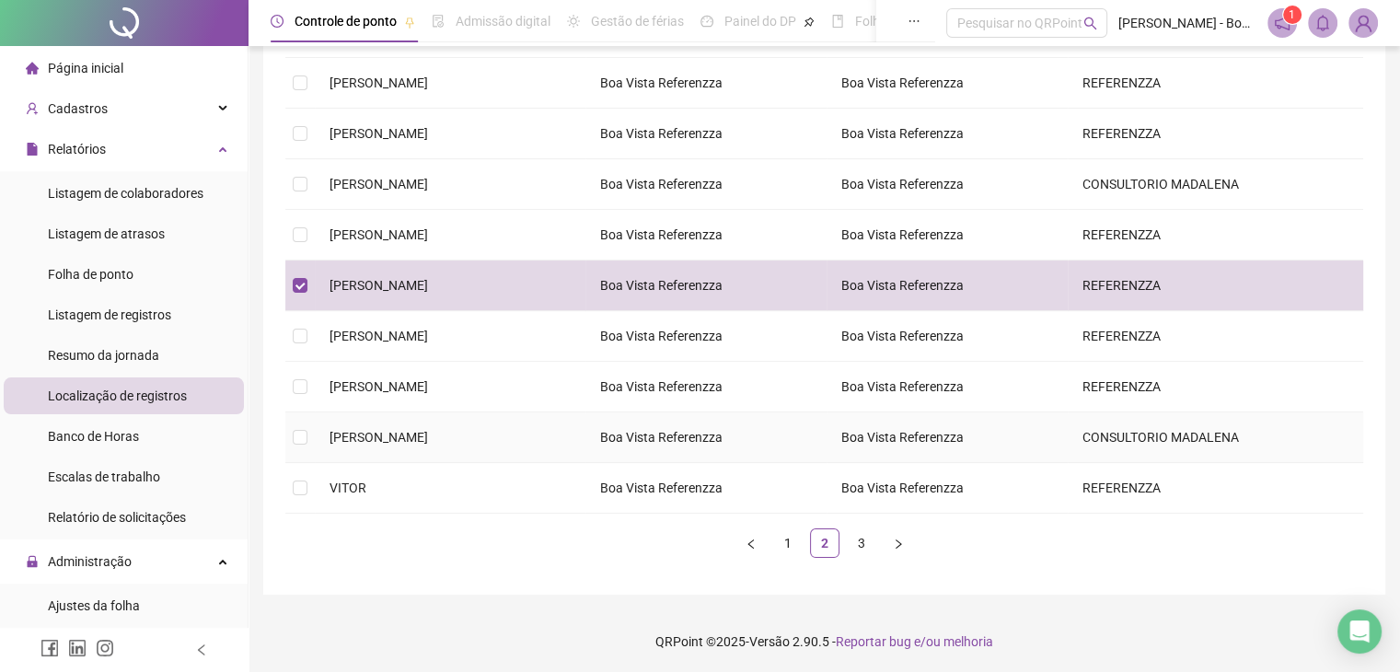
scroll to position [0, 0]
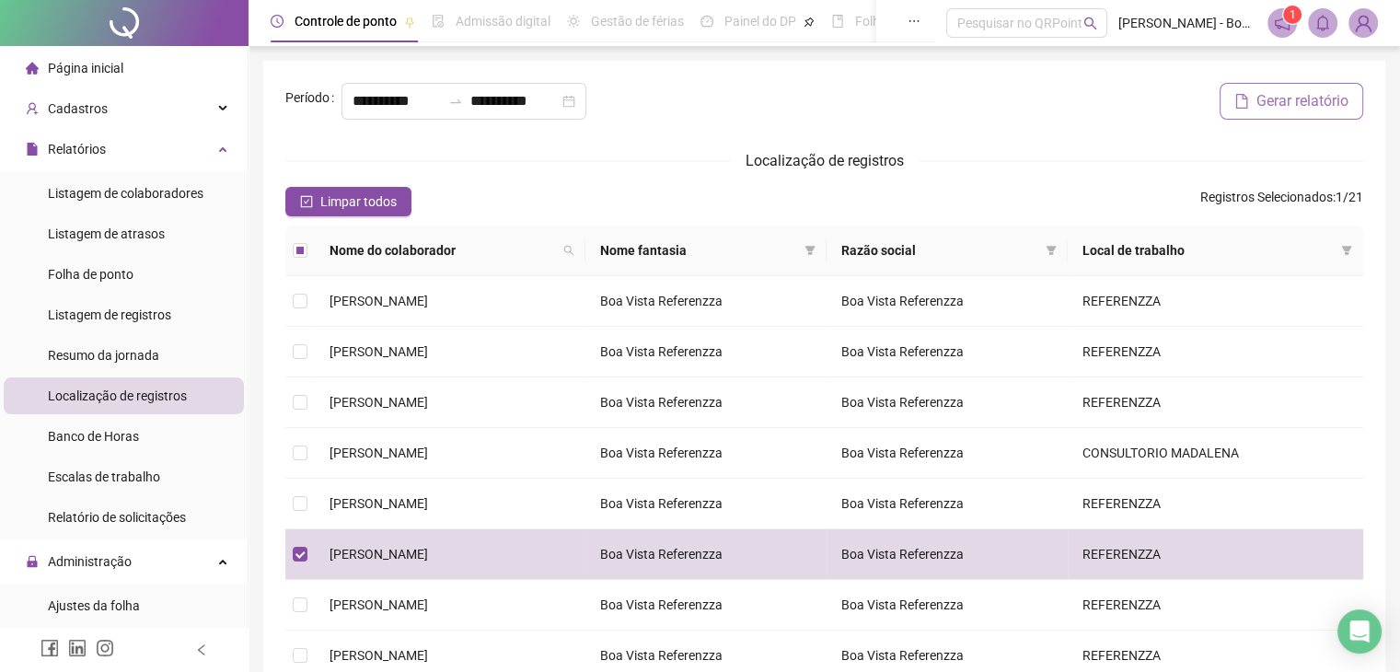
click at [1274, 103] on span "Gerar relatório" at bounding box center [1303, 101] width 92 height 22
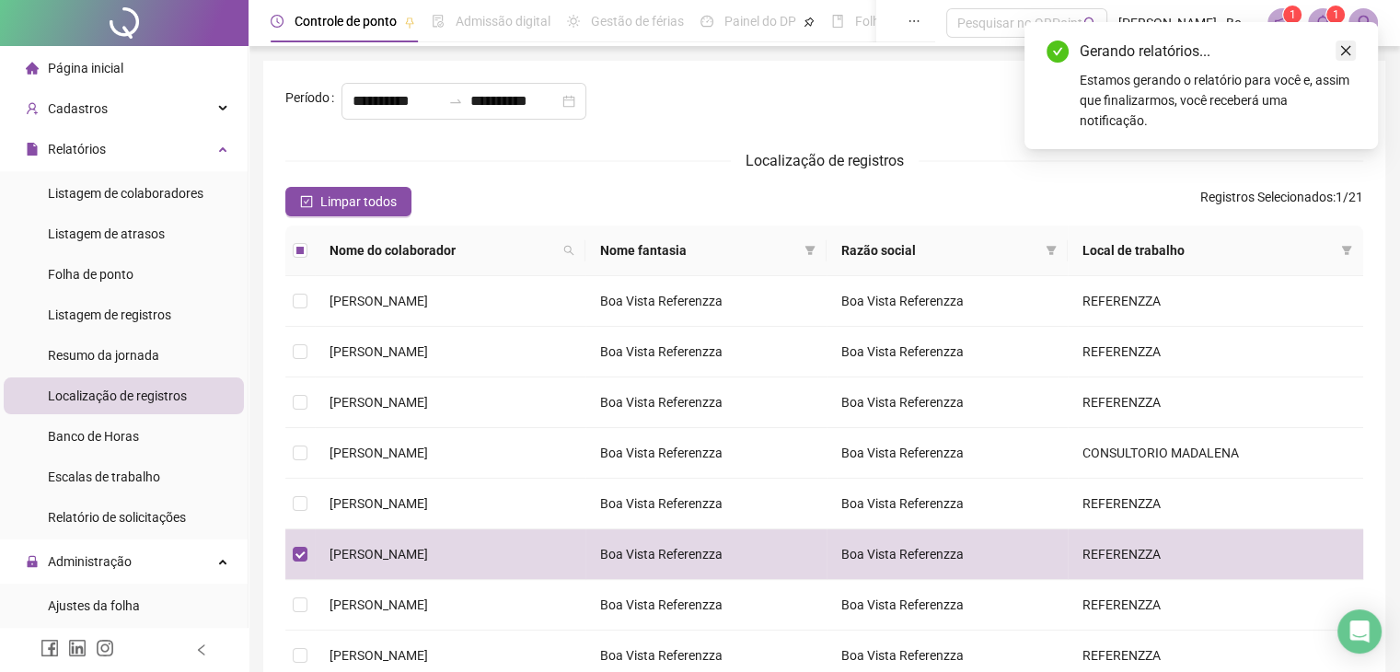
click at [1343, 53] on icon "close" at bounding box center [1346, 50] width 13 height 13
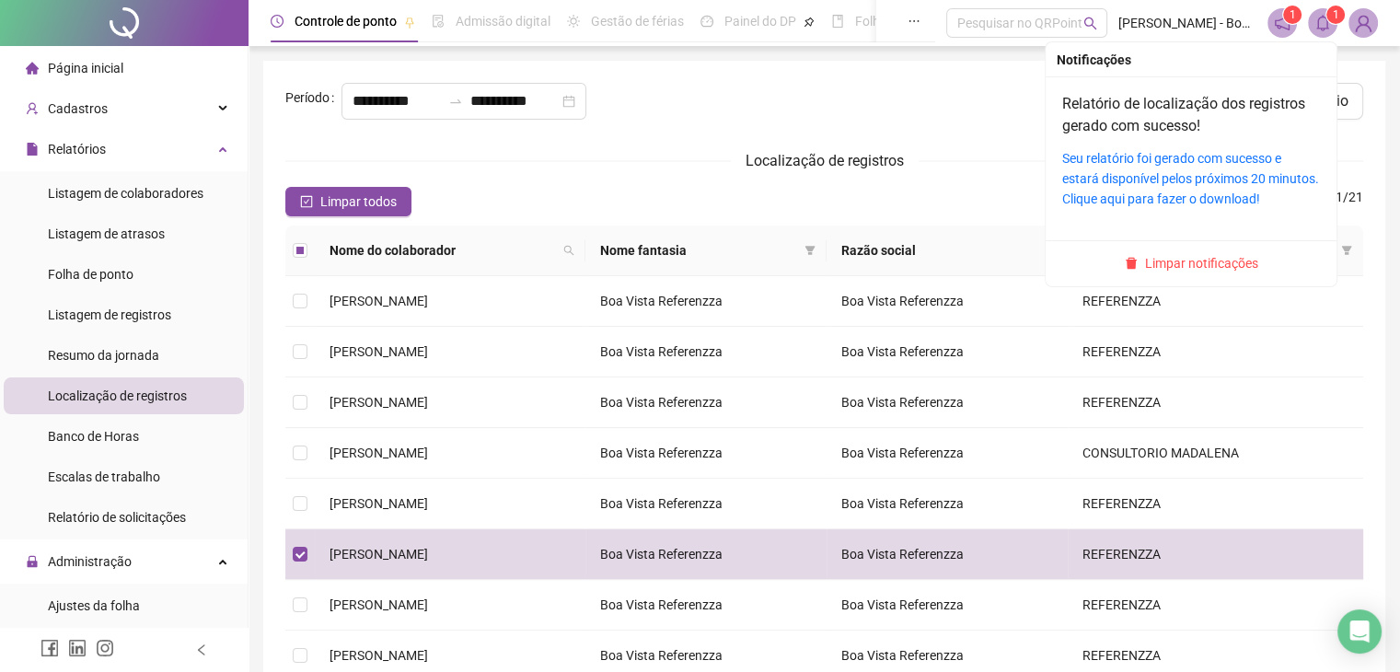
click at [1327, 17] on sup "1" at bounding box center [1336, 15] width 18 height 18
click at [1201, 188] on div "Seu relatório foi gerado com sucesso e estará disponível pelos próximos 20 minu…" at bounding box center [1192, 178] width 258 height 61
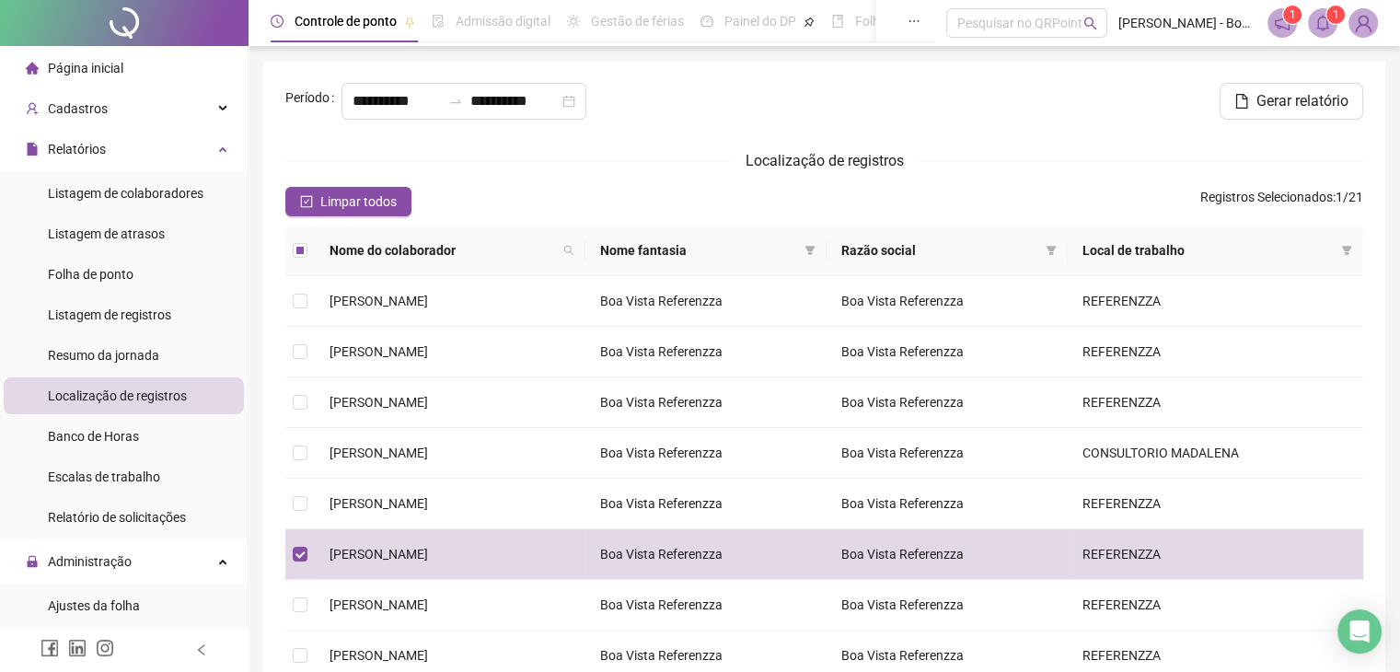
click at [1322, 30] on icon "bell" at bounding box center [1323, 23] width 17 height 17
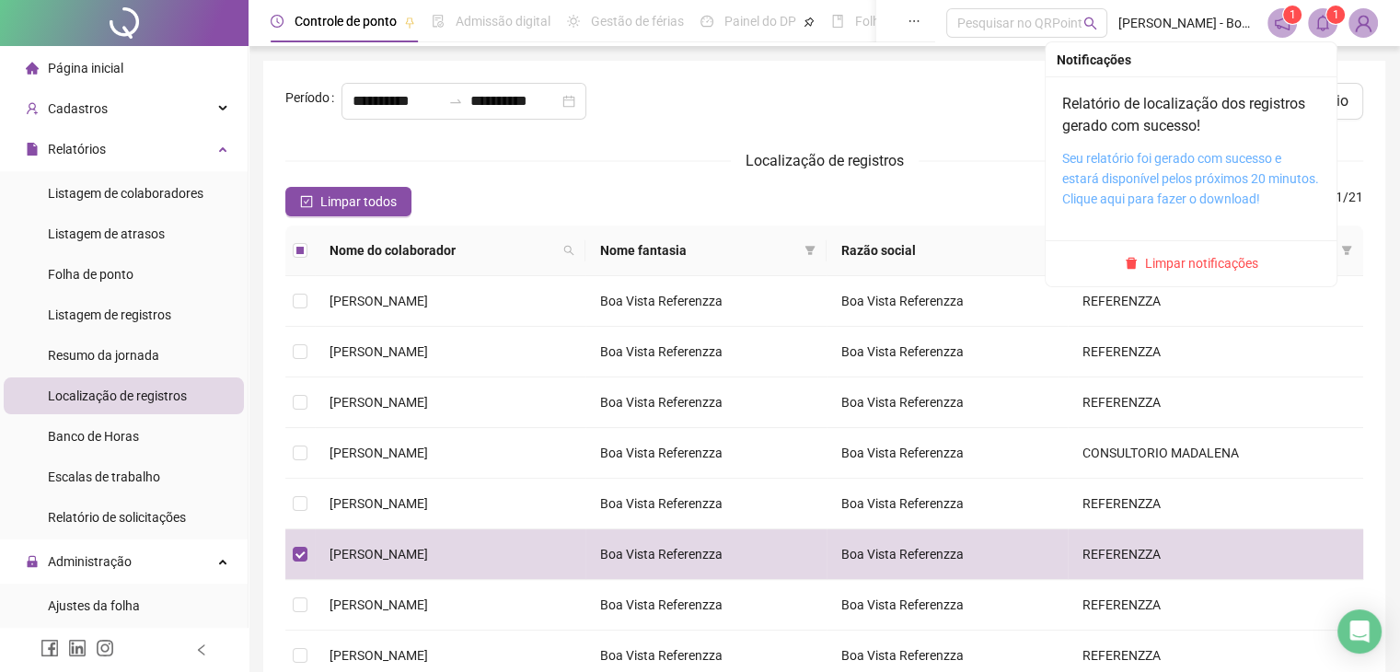
click at [1203, 196] on link "Seu relatório foi gerado com sucesso e estará disponível pelos próximos 20 minu…" at bounding box center [1191, 178] width 257 height 55
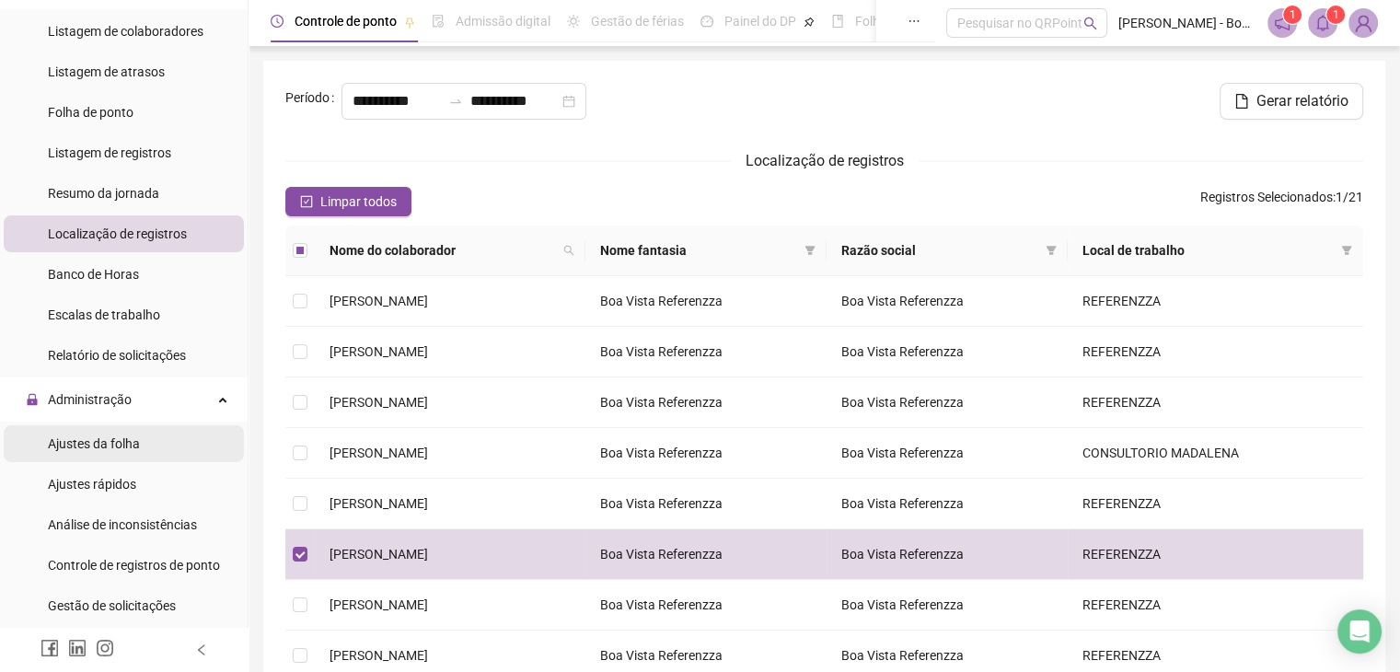
scroll to position [276, 0]
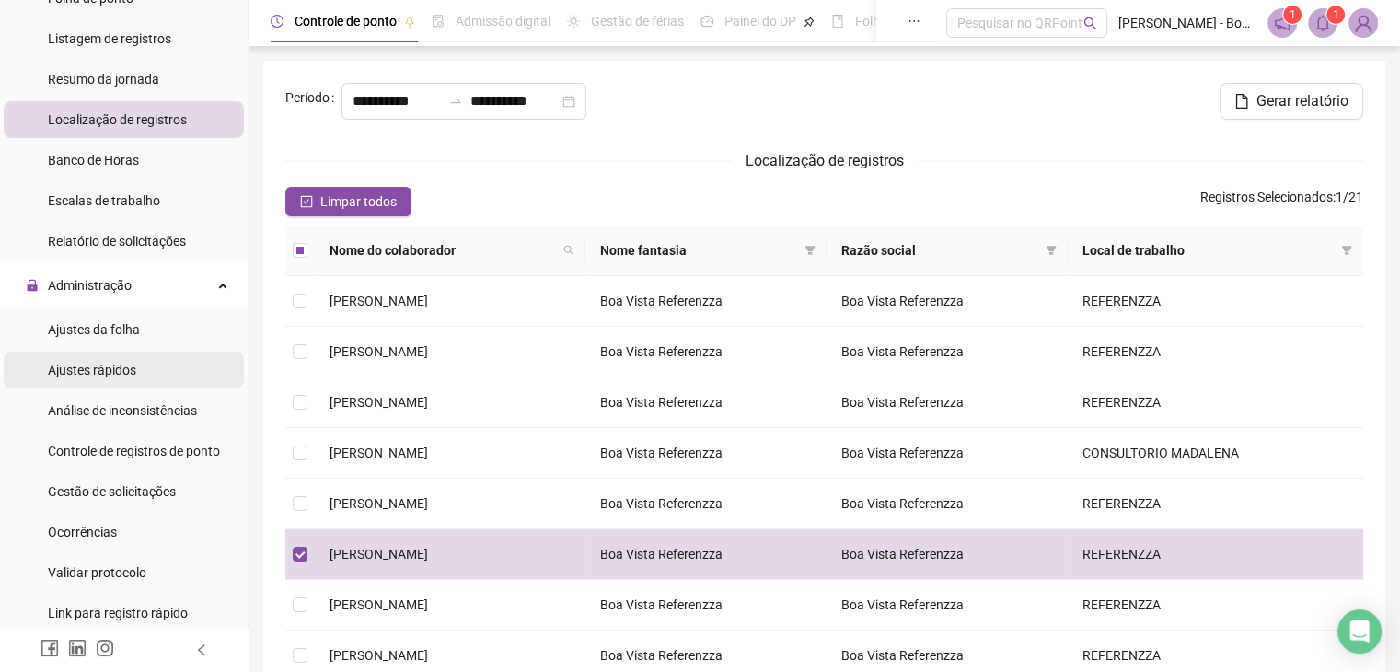
click at [89, 369] on span "Ajustes rápidos" at bounding box center [92, 370] width 88 height 15
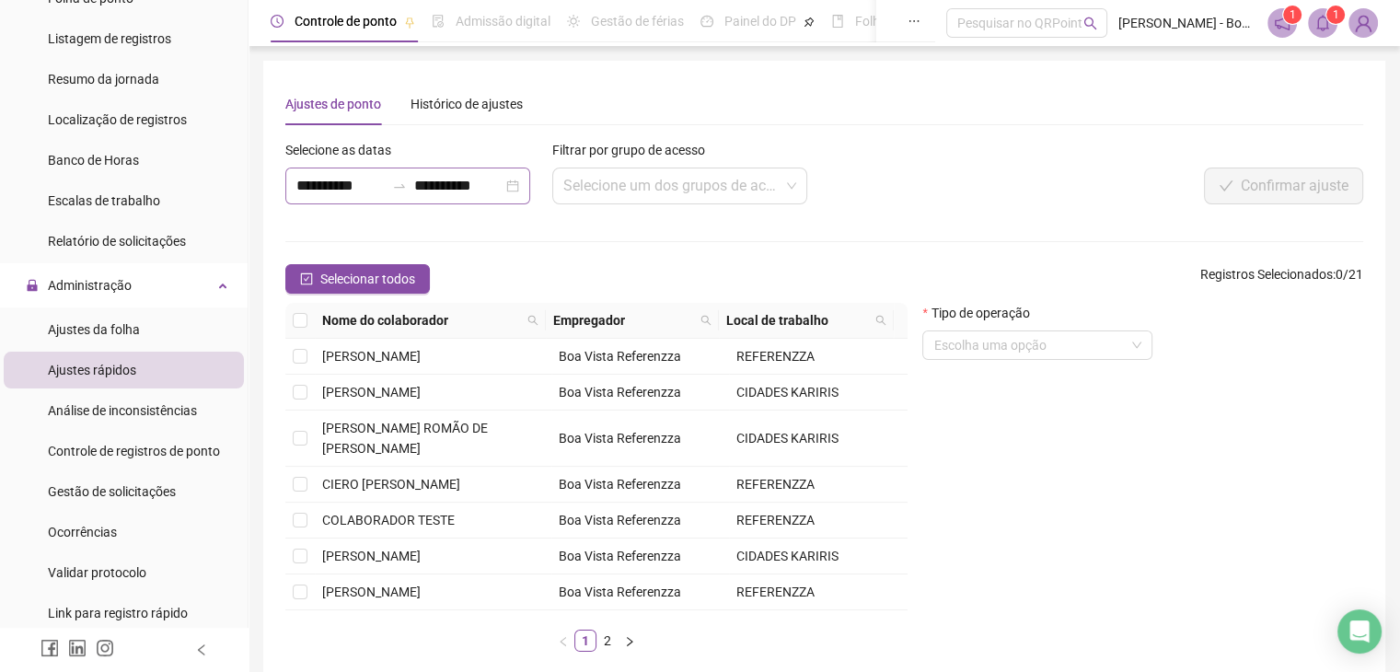
click at [524, 185] on div "**********" at bounding box center [407, 186] width 245 height 37
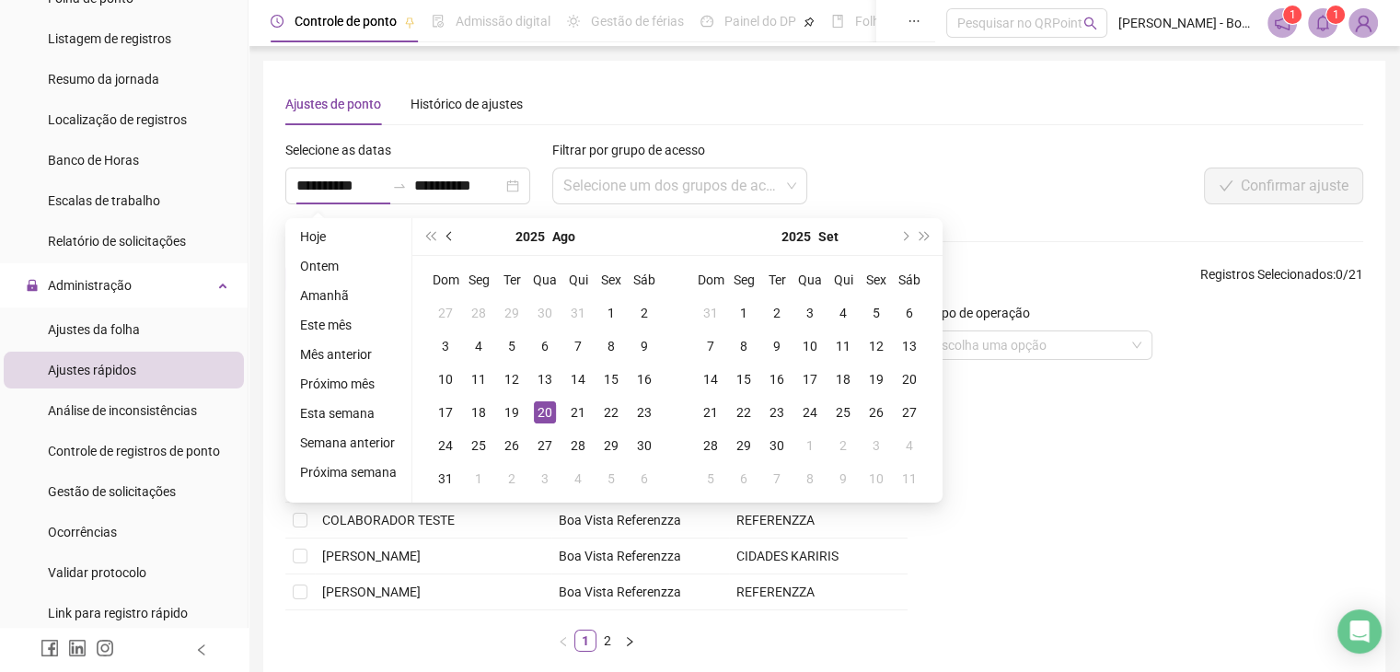
click at [447, 237] on span "prev-year" at bounding box center [451, 236] width 9 height 9
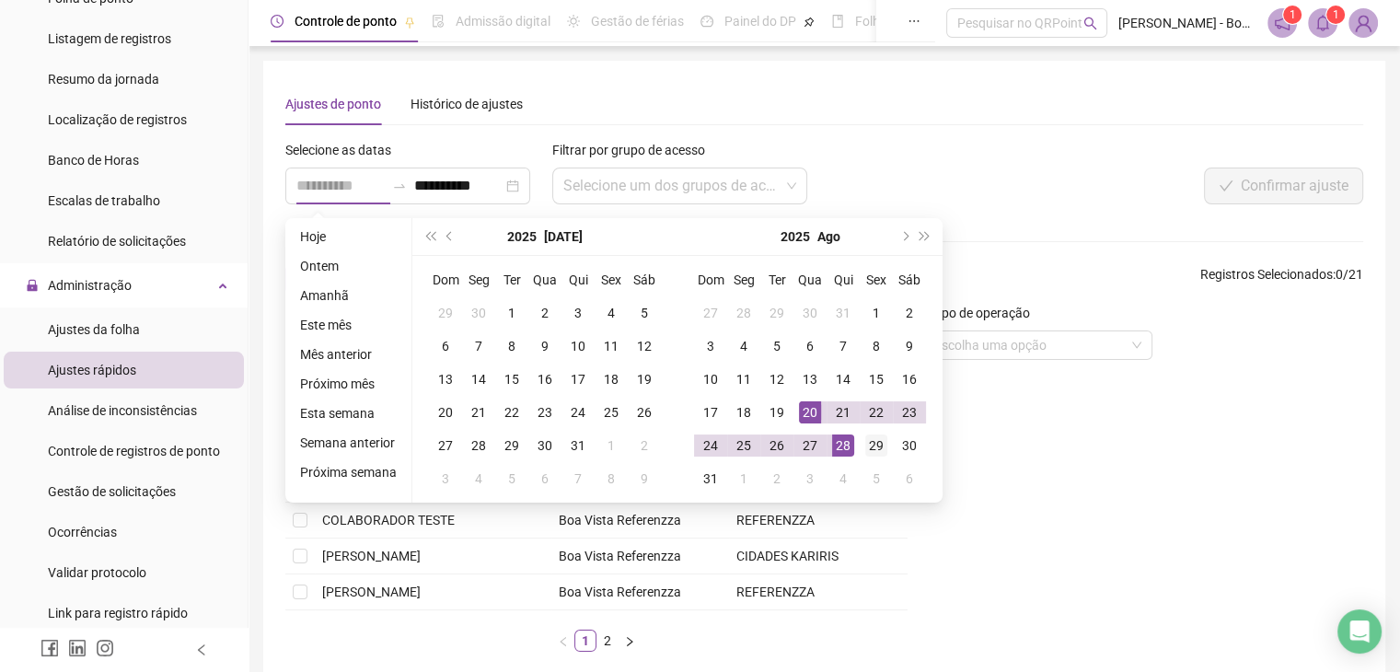
type input "**********"
click at [870, 443] on div "29" at bounding box center [876, 446] width 22 height 22
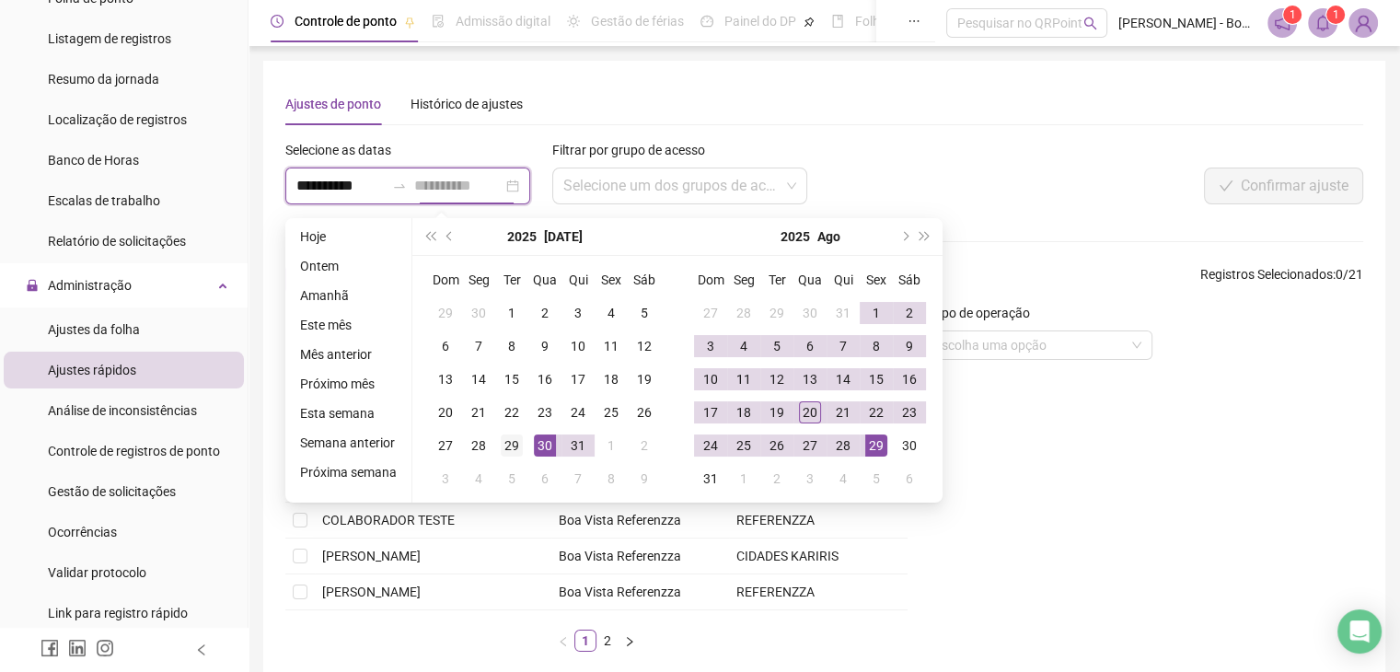
type input "**********"
click at [501, 445] on div "29" at bounding box center [512, 446] width 22 height 22
type input "**********"
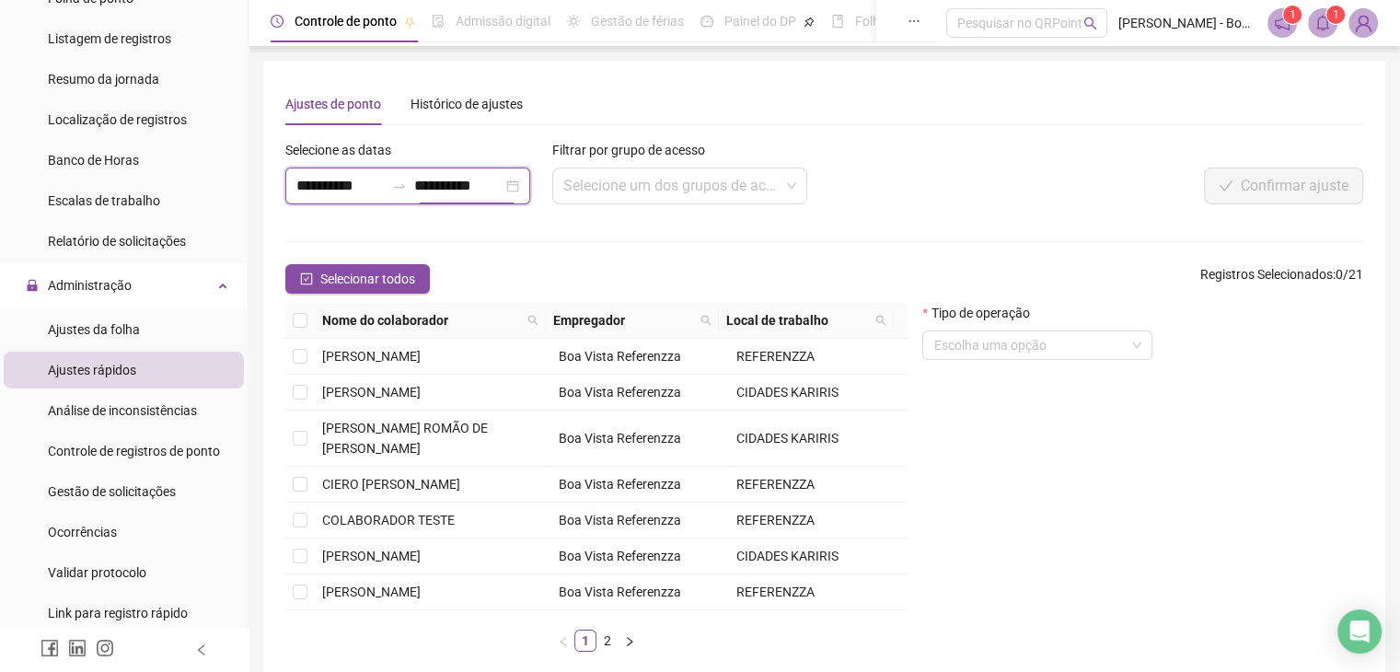
click at [455, 181] on input "**********" at bounding box center [458, 186] width 88 height 22
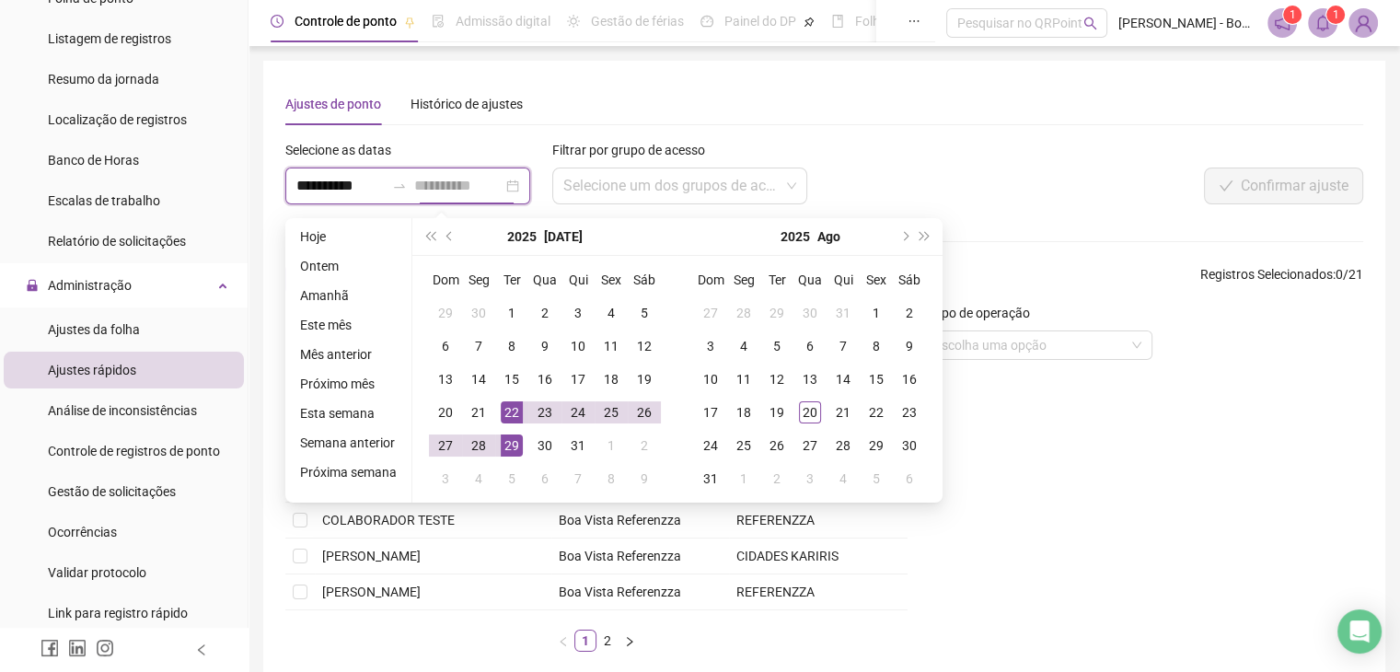
type input "**********"
click at [510, 440] on div "29" at bounding box center [512, 446] width 22 height 22
type input "**********"
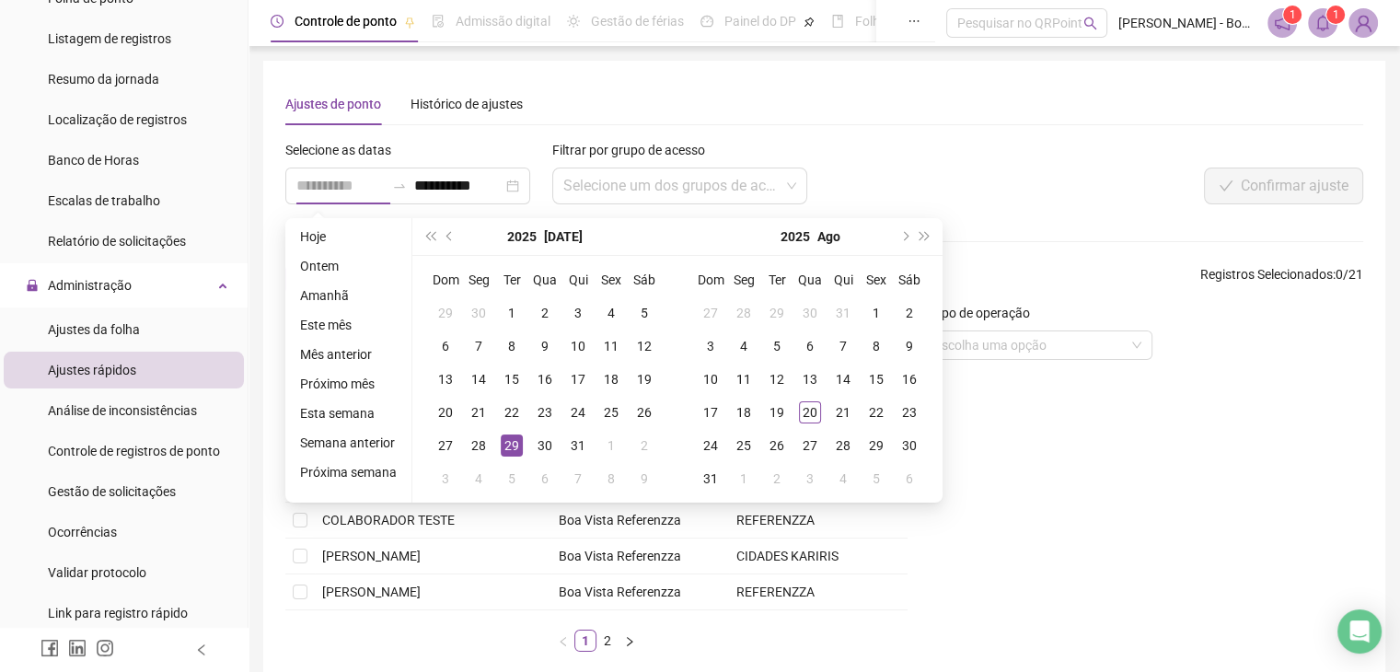
click at [504, 444] on div "29" at bounding box center [512, 446] width 22 height 22
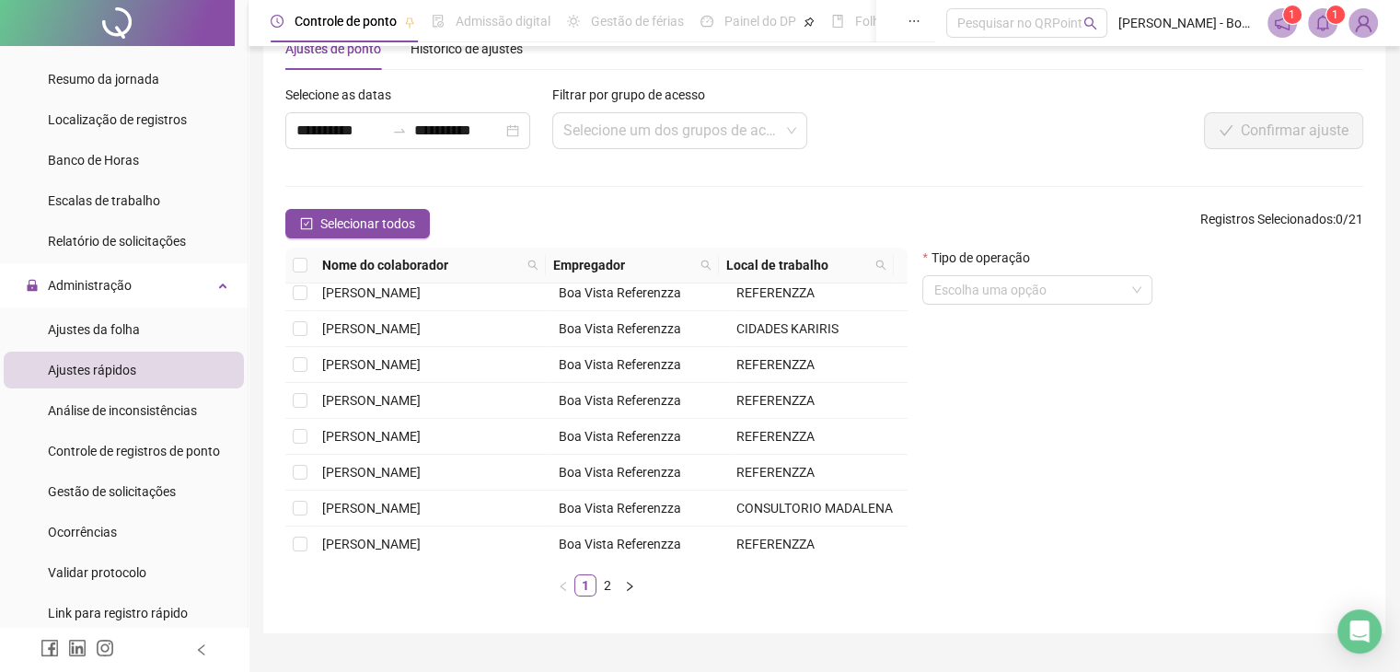
scroll to position [96, 0]
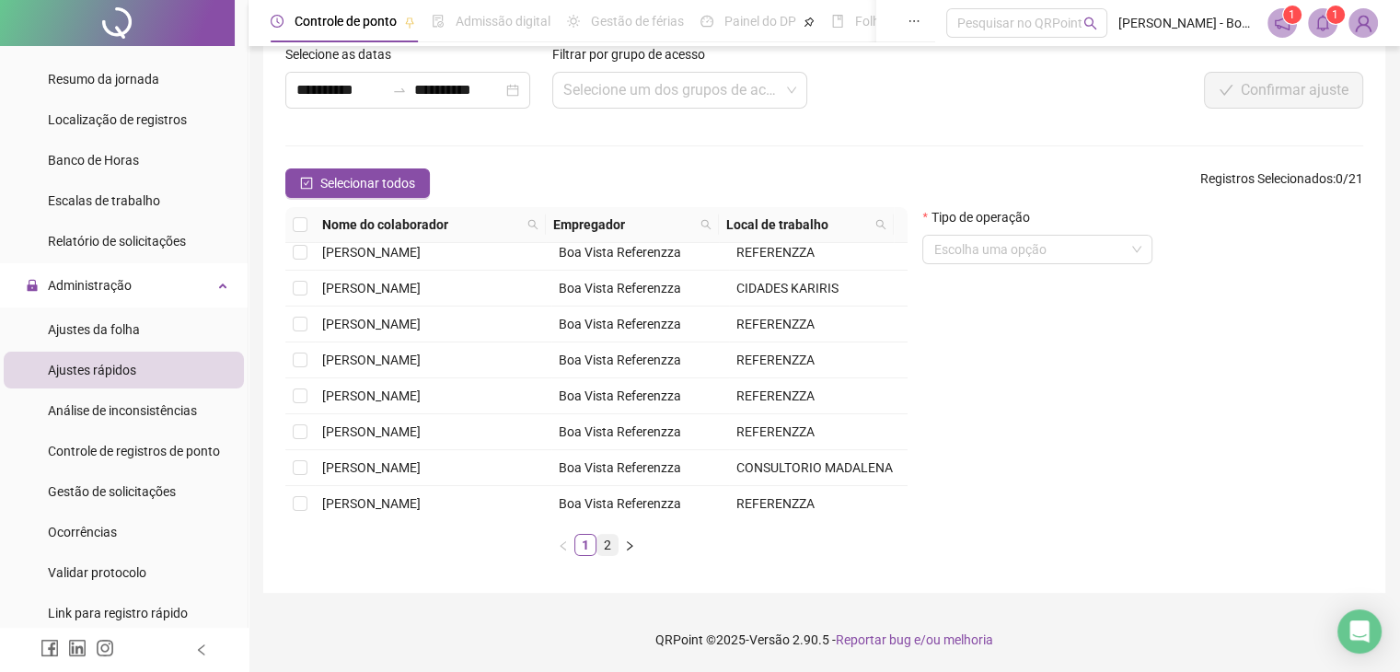
click at [608, 542] on link "2" at bounding box center [608, 545] width 20 height 20
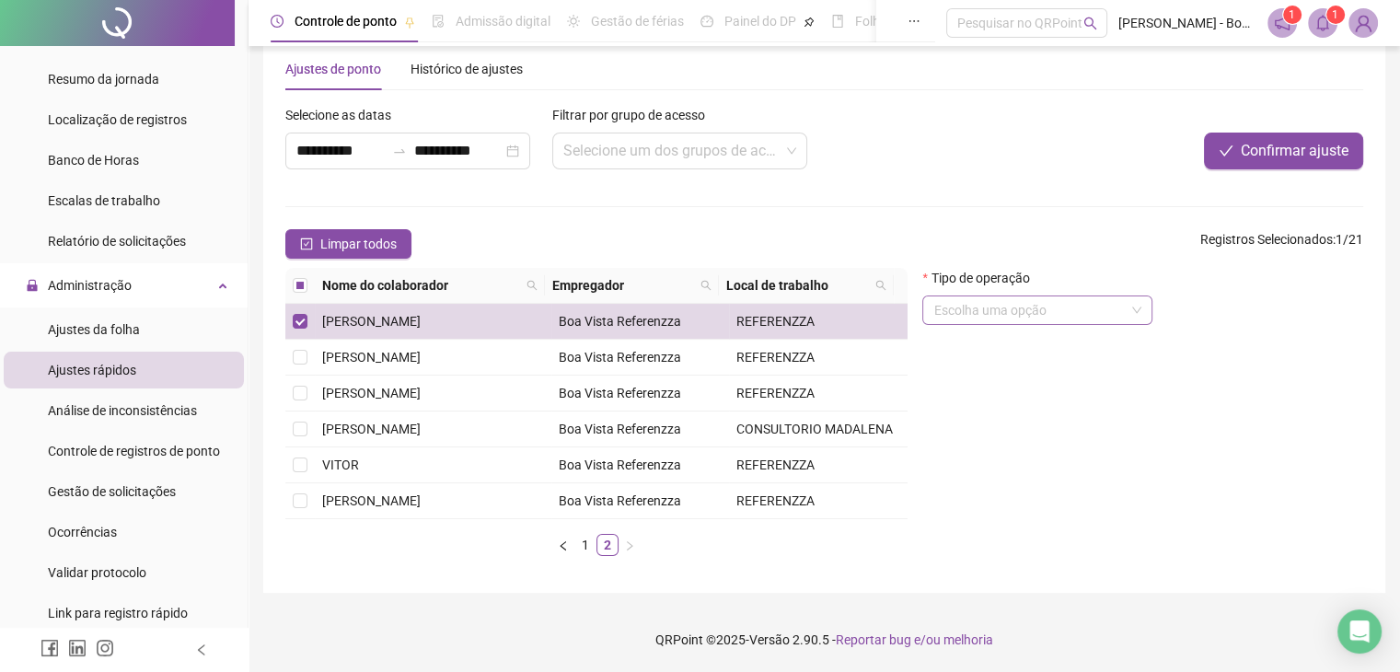
click at [1095, 296] on input "search" at bounding box center [1030, 310] width 192 height 28
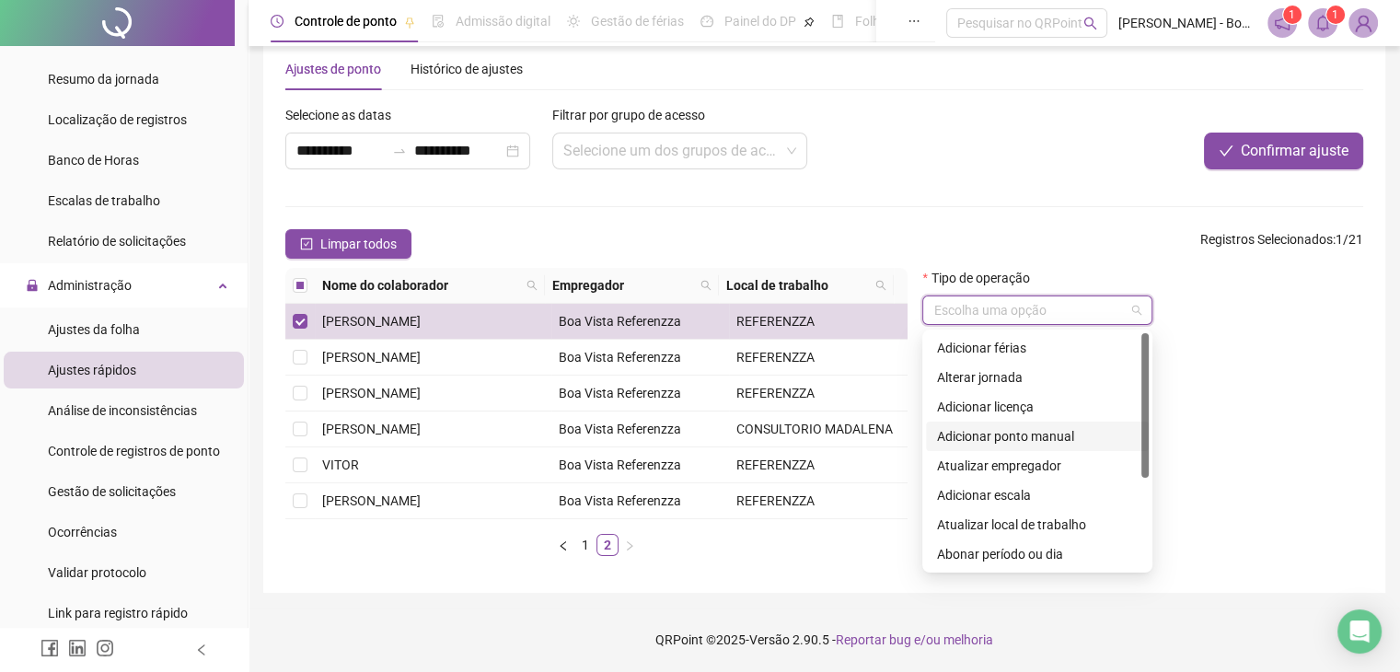
click at [1061, 426] on div "Adicionar ponto manual" at bounding box center [1037, 436] width 201 height 20
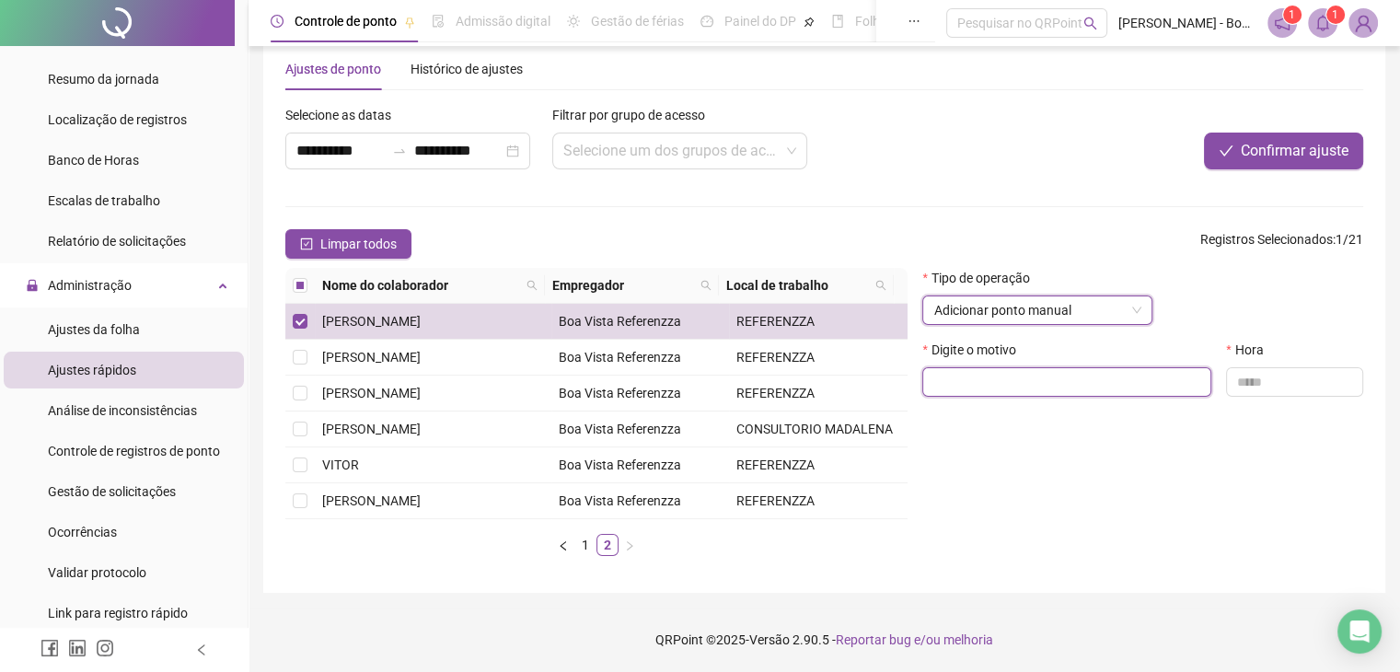
click at [1028, 367] on input "text" at bounding box center [1067, 381] width 289 height 29
type input "*"
type input "**********"
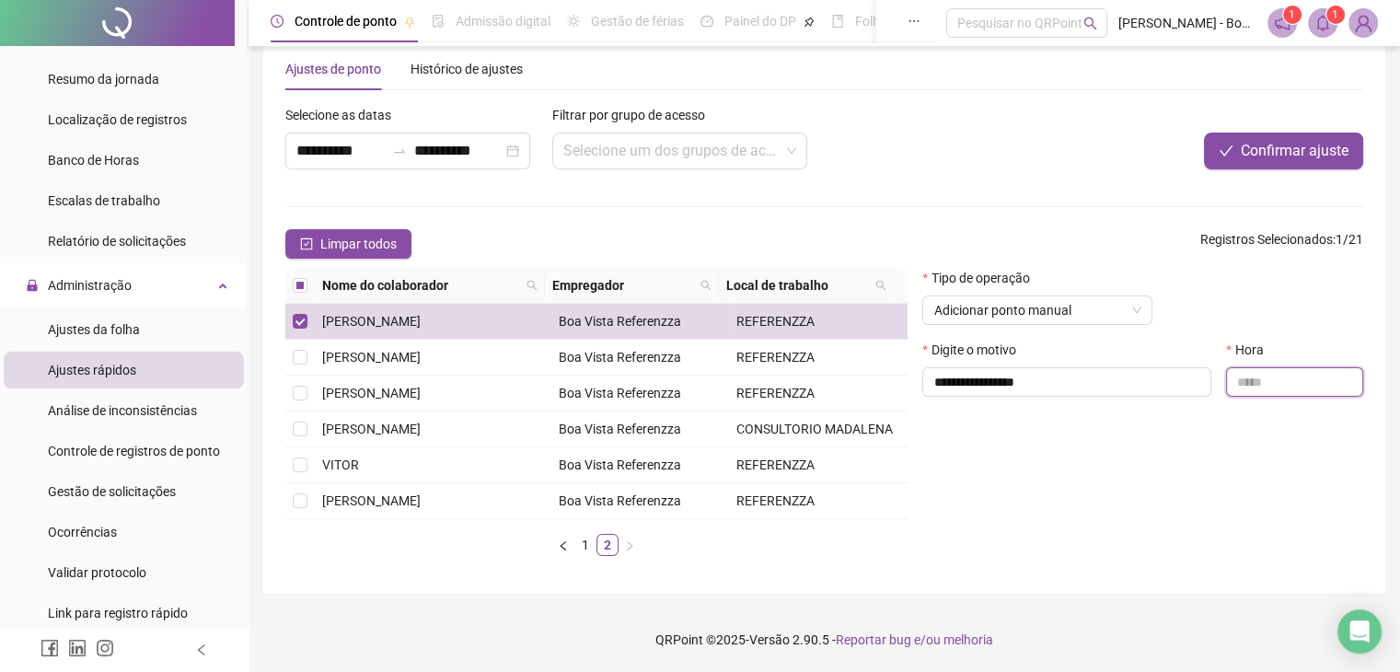
click at [1263, 367] on input "text" at bounding box center [1294, 381] width 137 height 29
type input "*****"
drag, startPoint x: 1271, startPoint y: 130, endPoint x: 1017, endPoint y: 269, distance: 288.9
click at [1263, 140] on span "Confirmar ajuste" at bounding box center [1295, 151] width 108 height 22
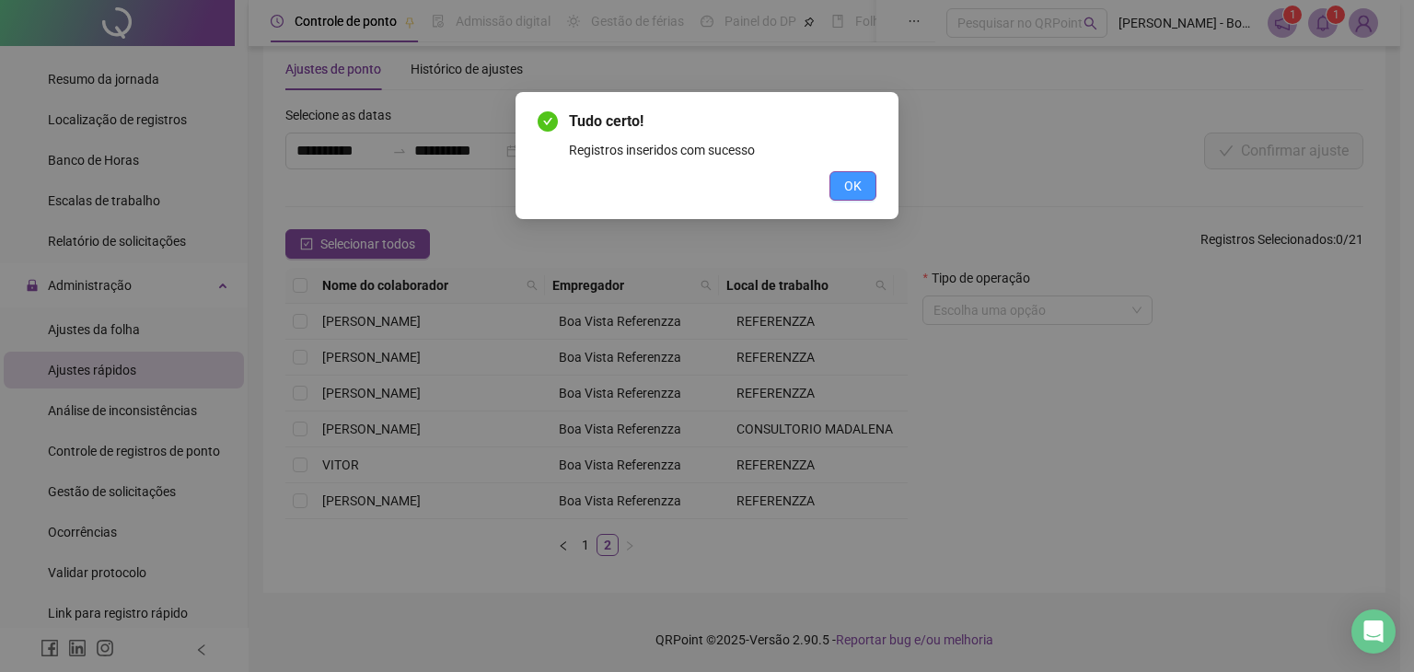
click at [852, 185] on span "OK" at bounding box center [852, 186] width 17 height 20
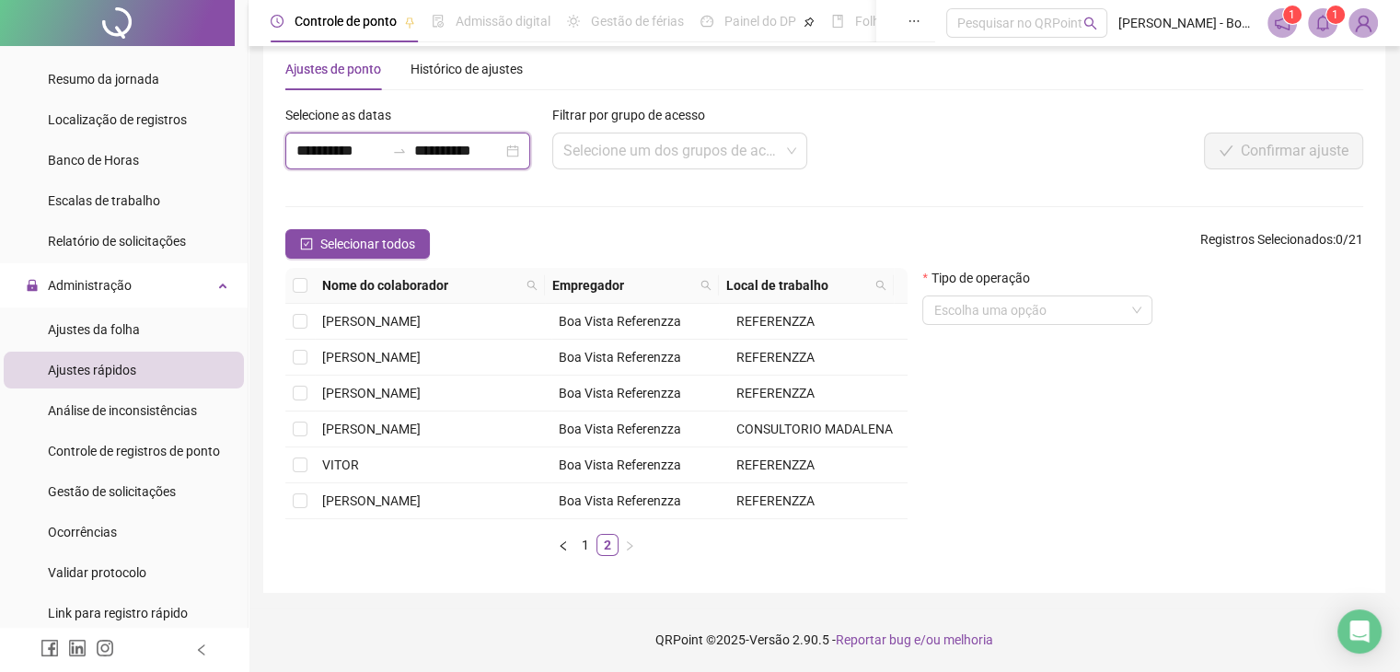
click at [336, 140] on input "**********" at bounding box center [340, 151] width 88 height 22
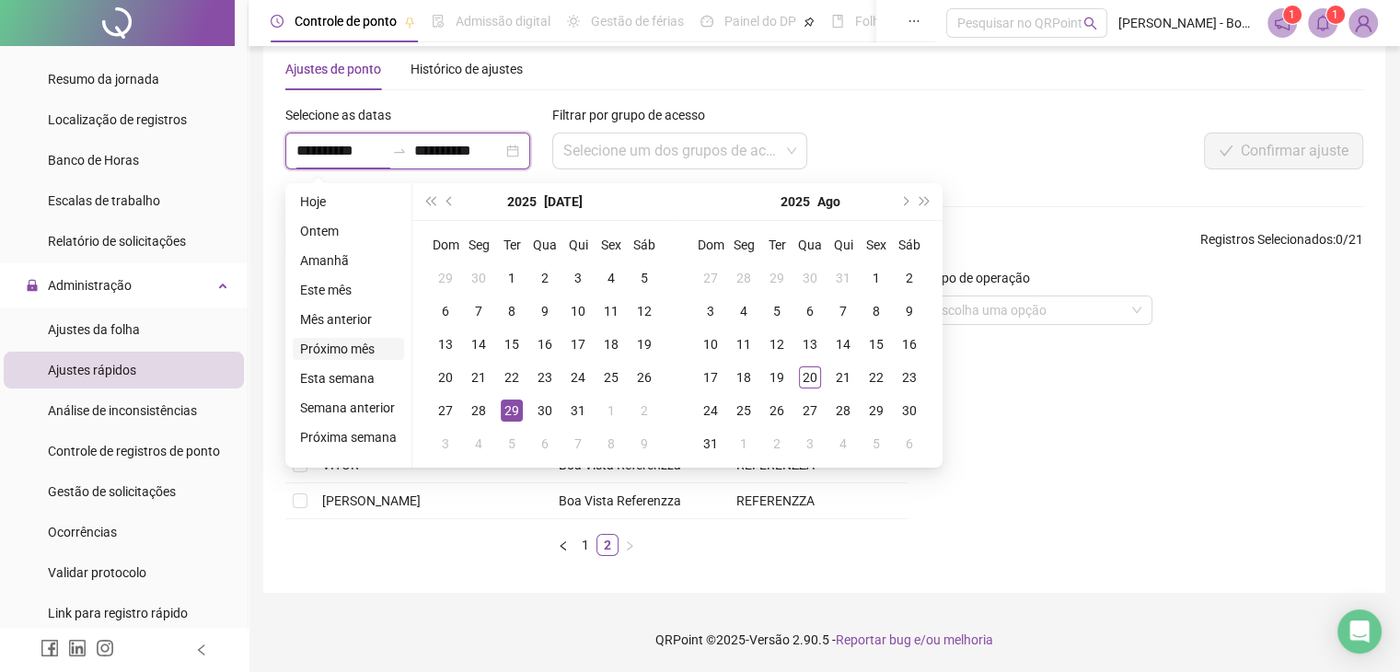
type input "**********"
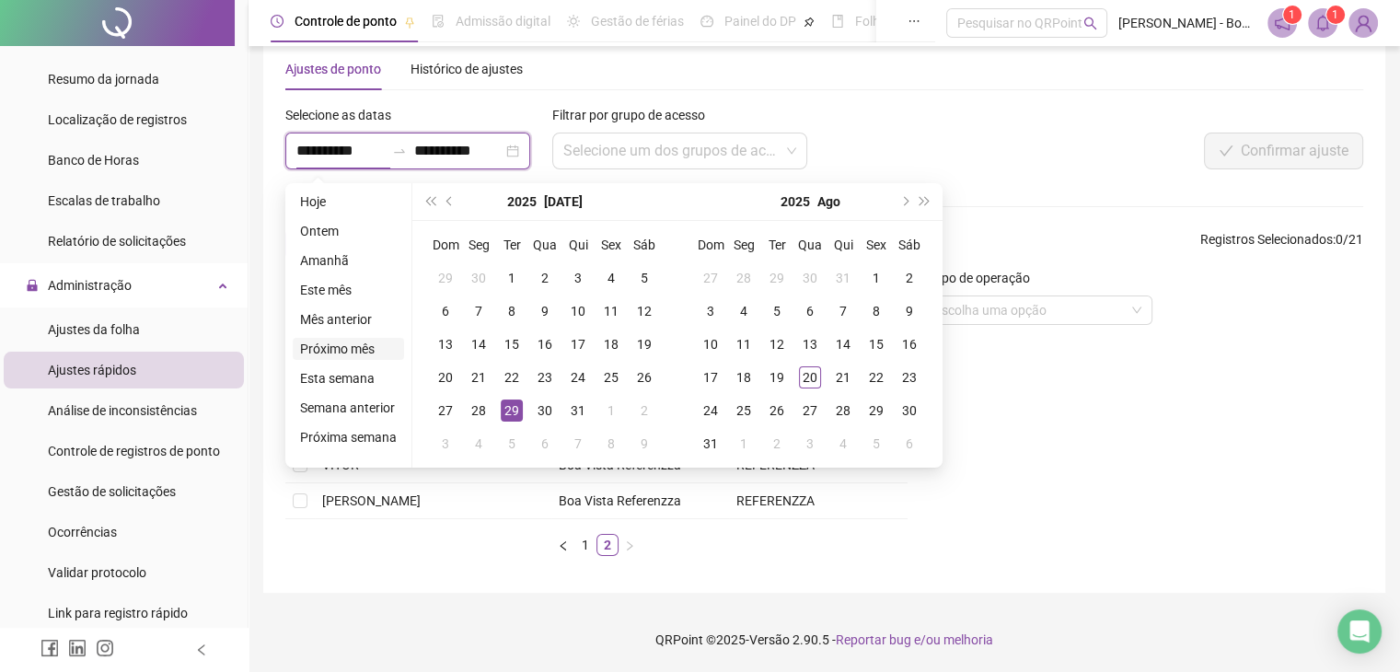
type input "**********"
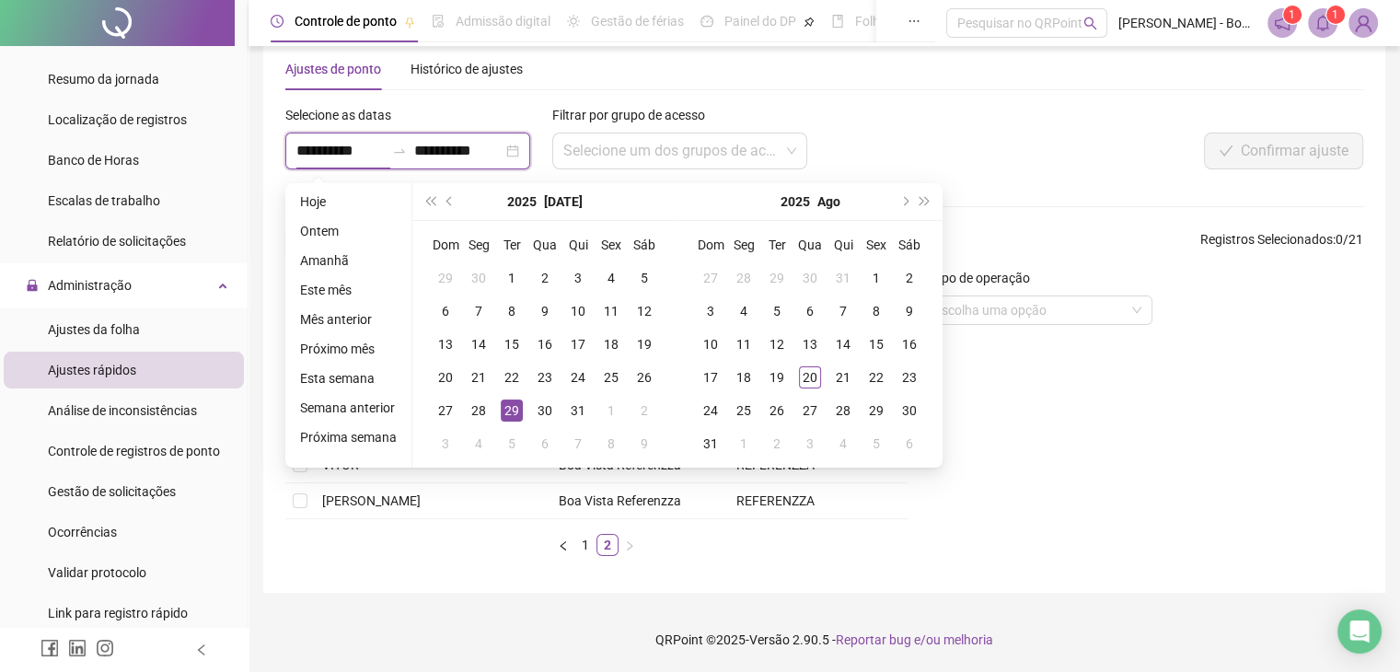
type input "**********"
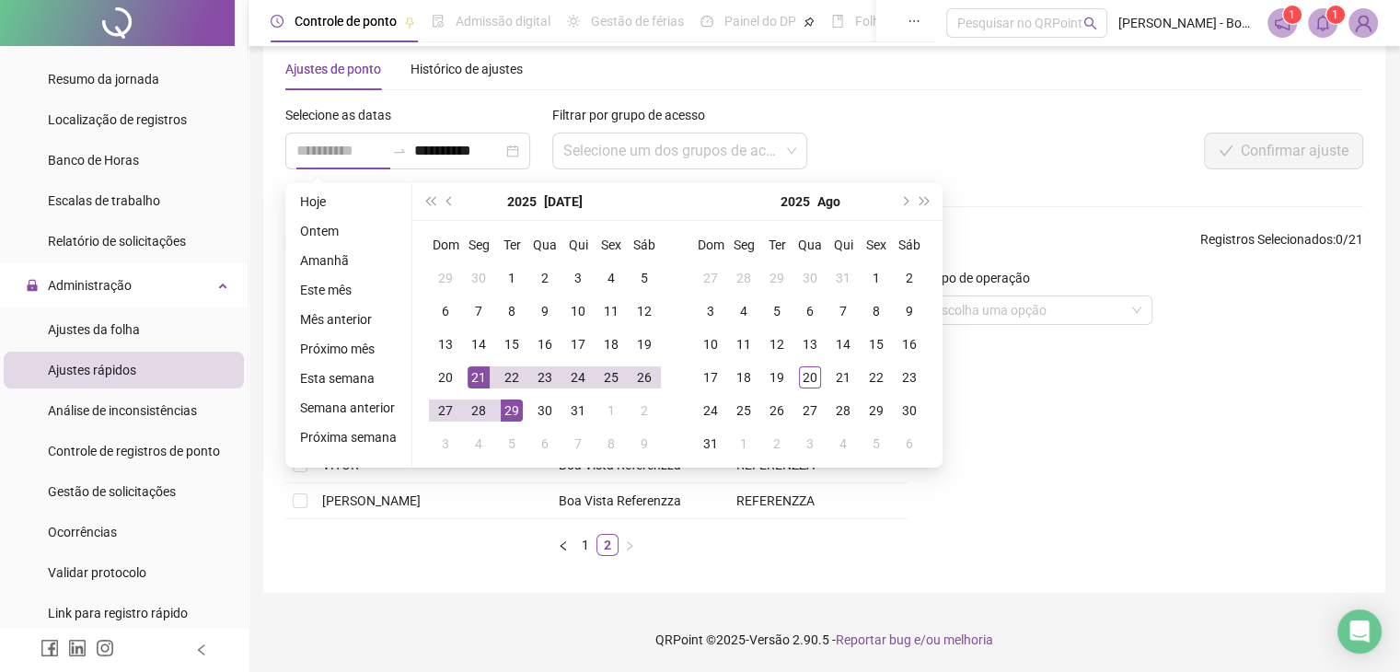
click at [470, 366] on div "21" at bounding box center [479, 377] width 22 height 22
type input "**********"
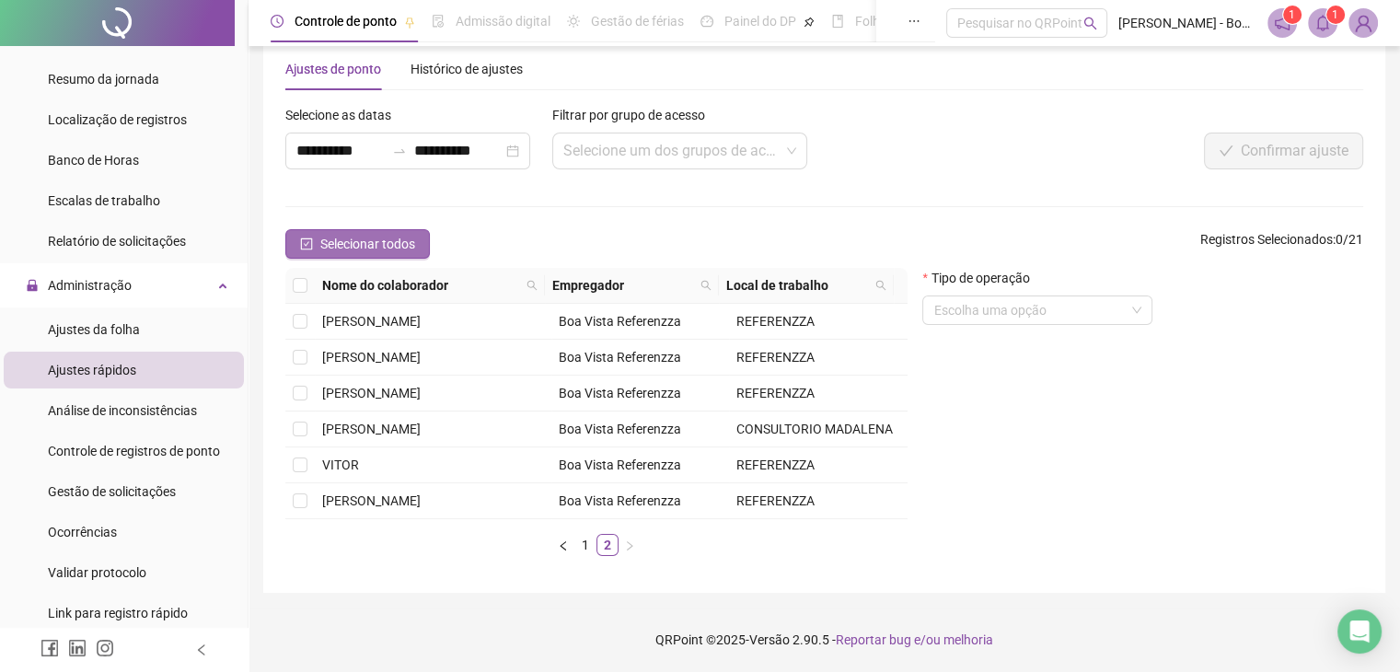
click at [306, 238] on icon "check-square" at bounding box center [306, 244] width 13 height 13
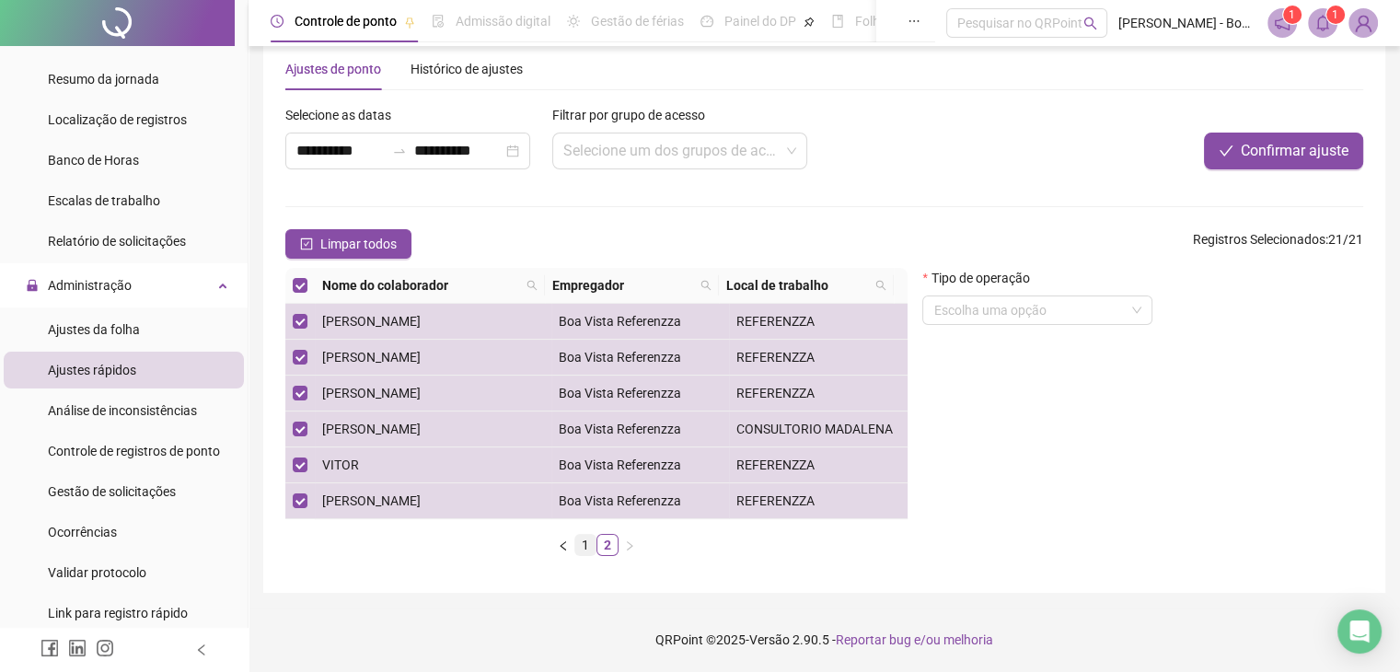
click at [591, 542] on link "1" at bounding box center [585, 545] width 20 height 20
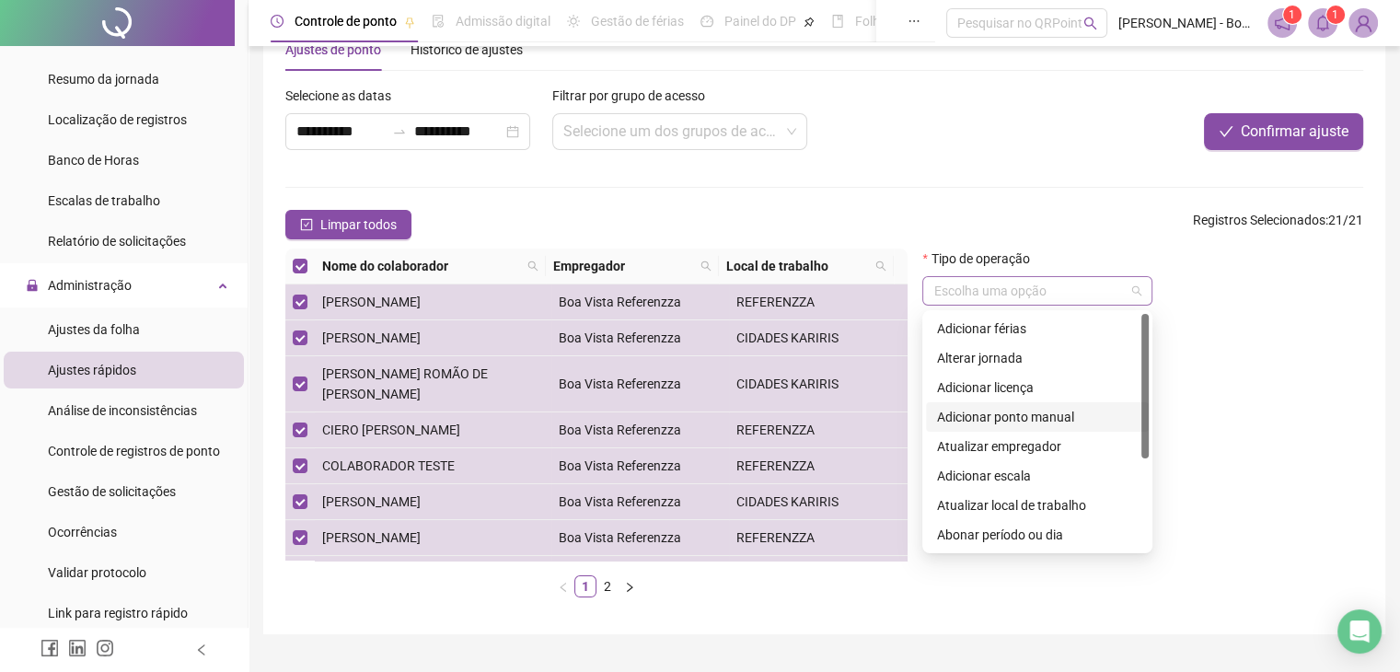
click at [1140, 292] on span at bounding box center [1038, 291] width 208 height 28
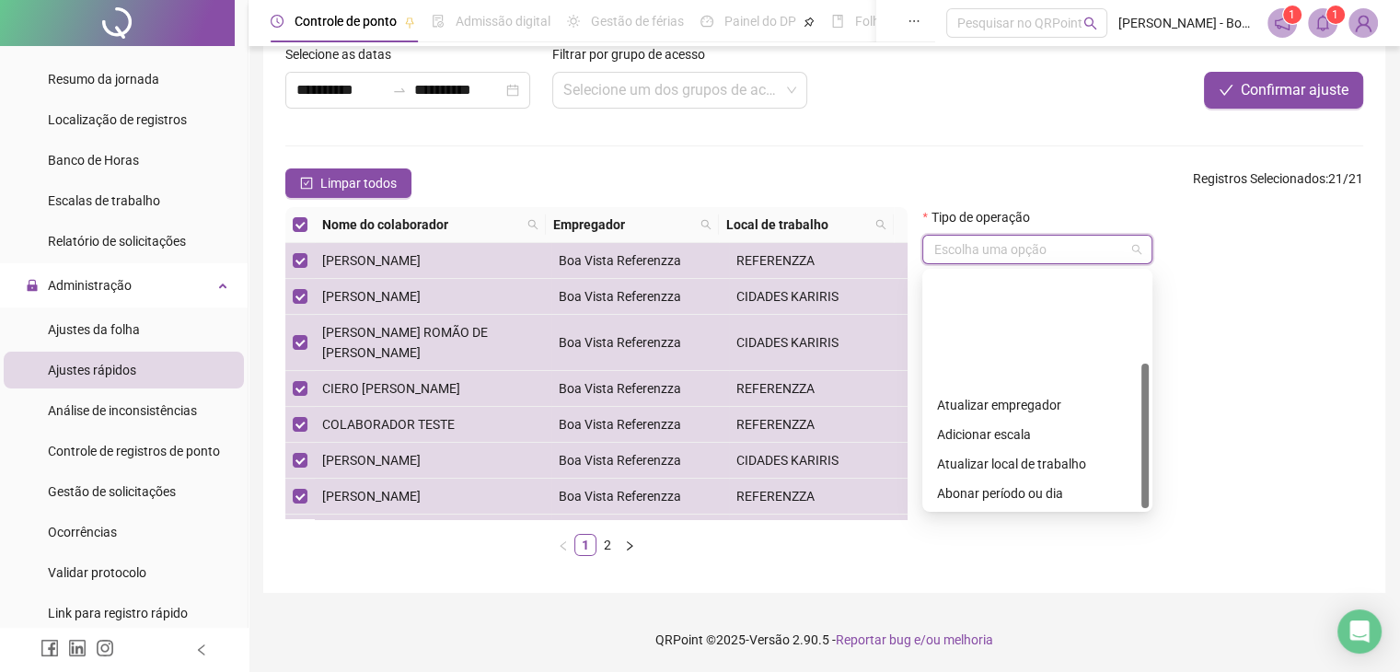
scroll to position [147, 0]
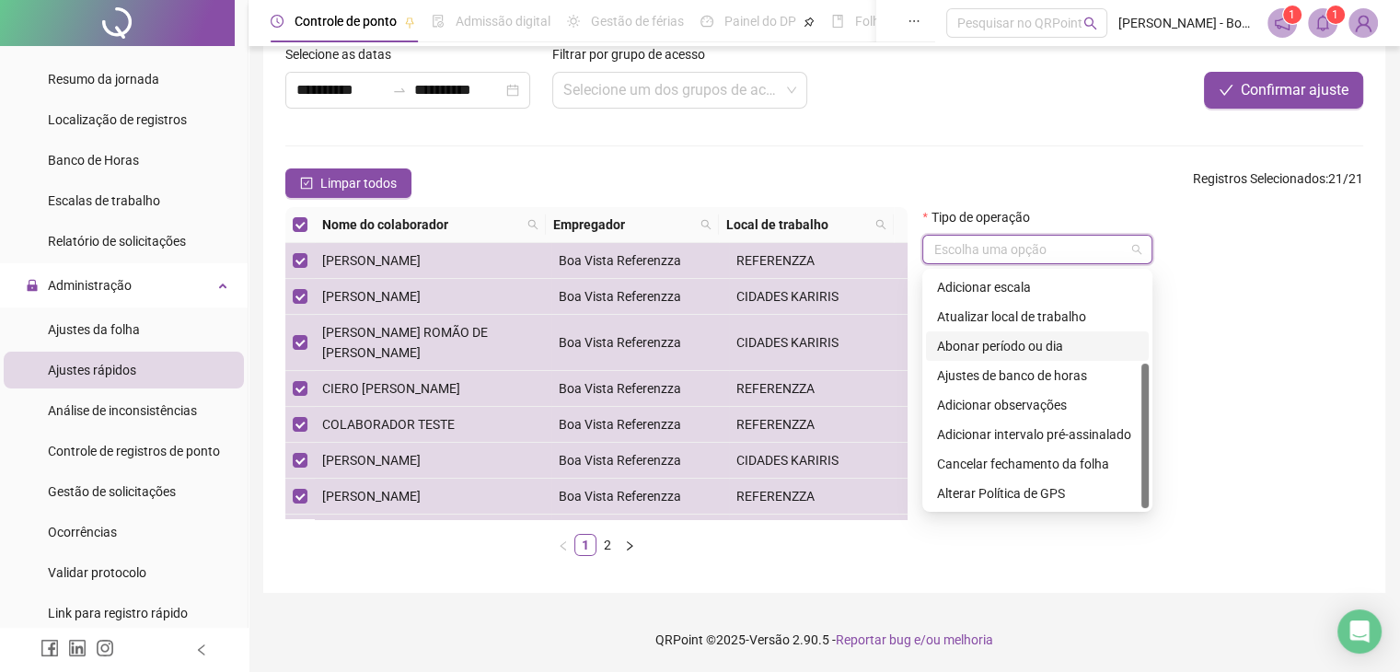
click at [1023, 347] on div "Abonar período ou dia" at bounding box center [1037, 346] width 201 height 20
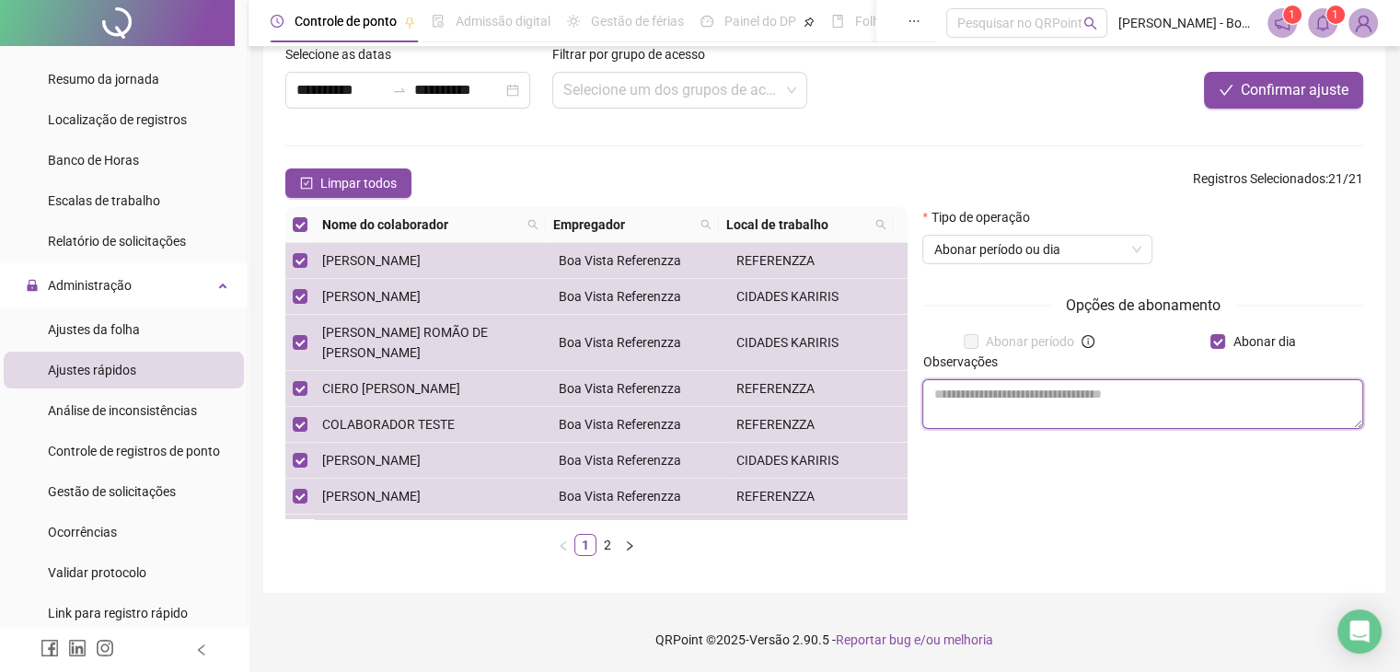
click at [1053, 406] on textarea at bounding box center [1143, 404] width 441 height 50
type textarea "*"
type textarea "**********"
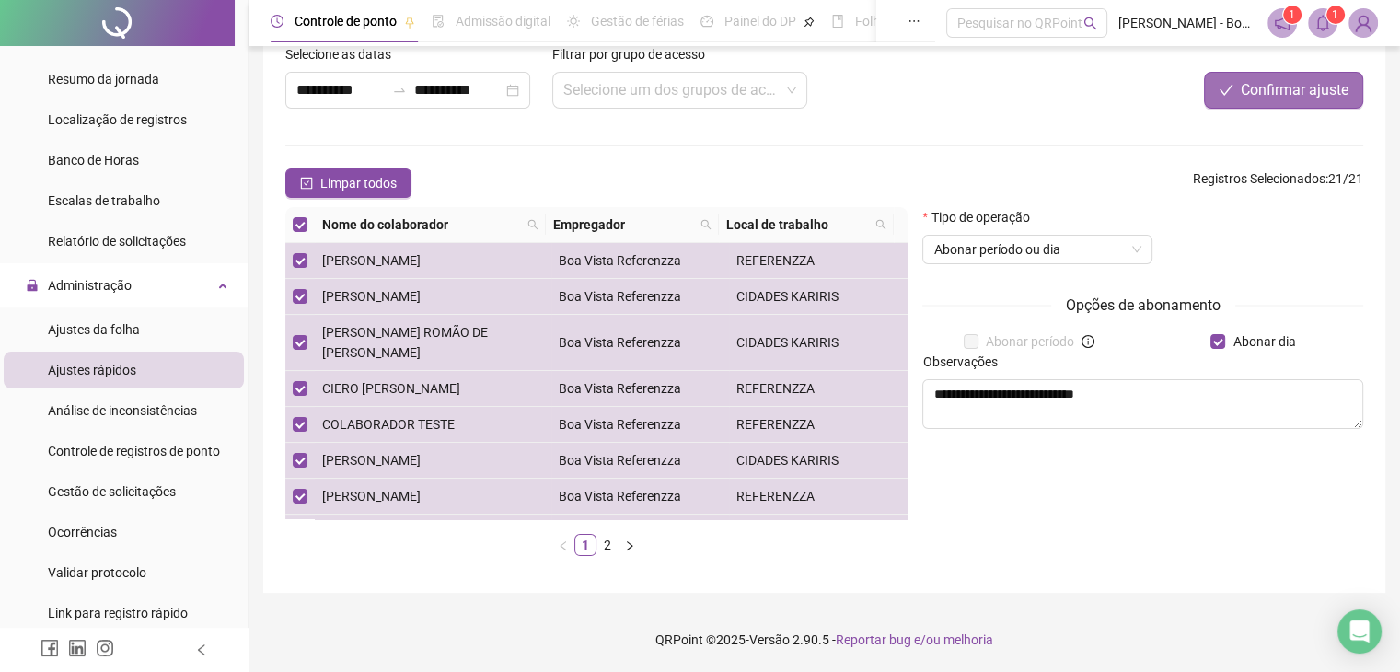
click at [1276, 87] on span "Confirmar ajuste" at bounding box center [1295, 90] width 108 height 22
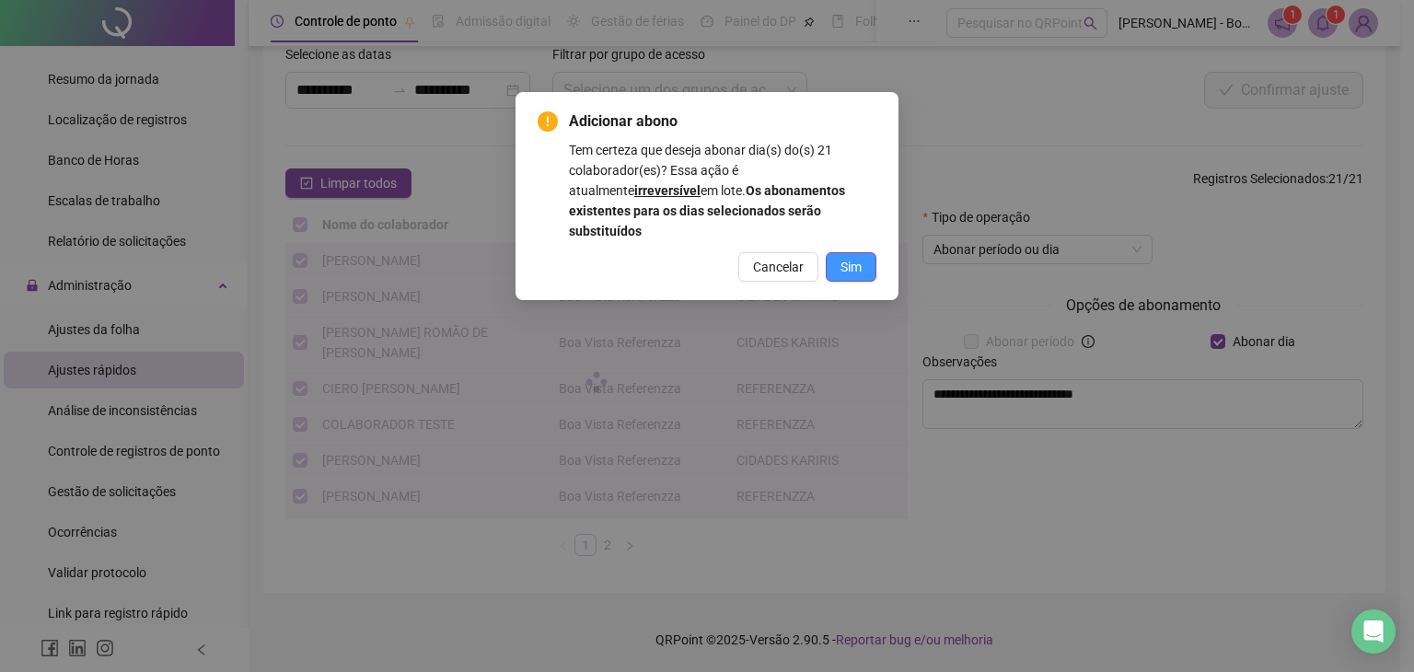
click at [852, 257] on span "Sim" at bounding box center [851, 267] width 21 height 20
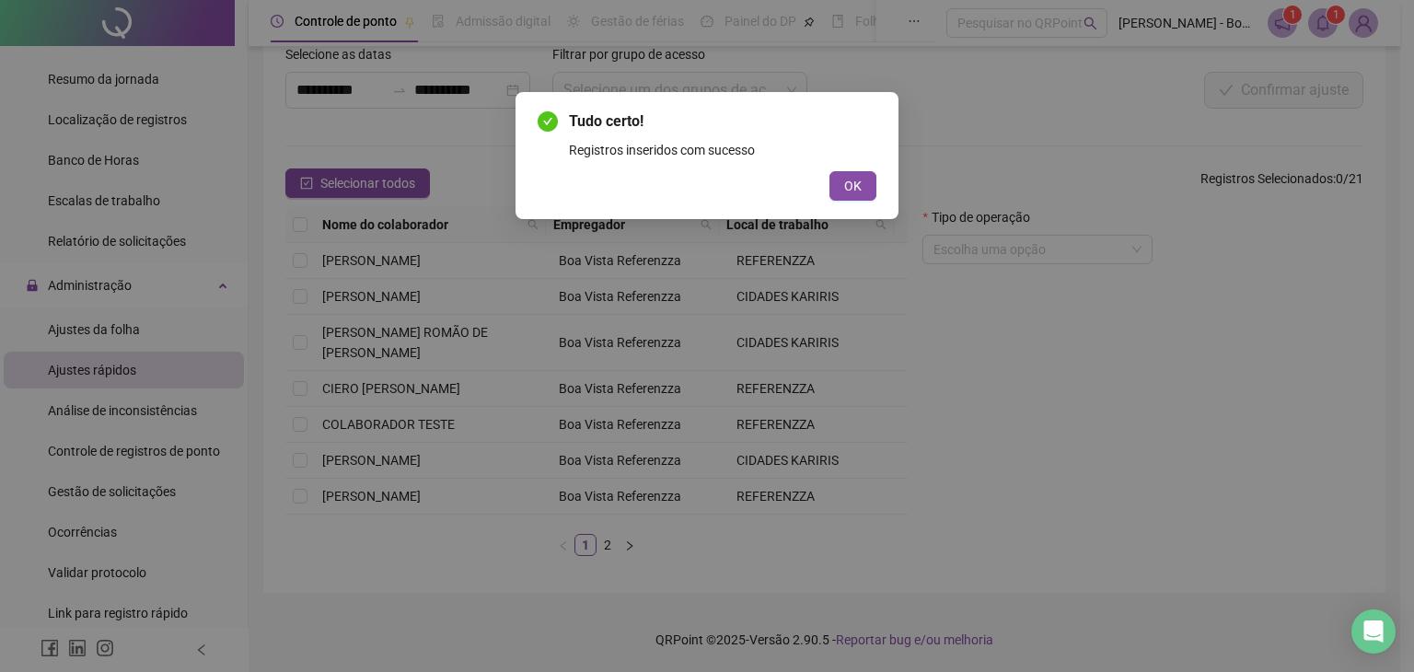
click at [864, 192] on button "OK" at bounding box center [853, 185] width 47 height 29
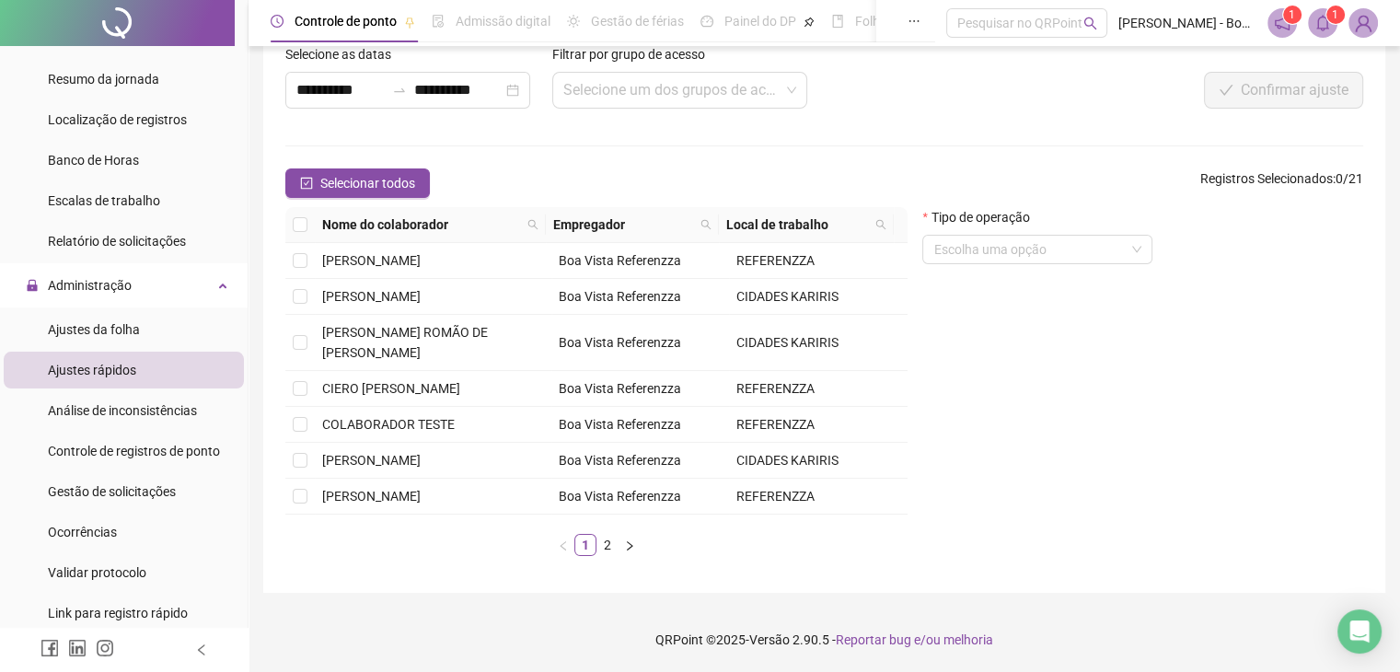
click at [1150, 434] on div "Tipo de operação Escolha uma opção" at bounding box center [1143, 389] width 456 height 364
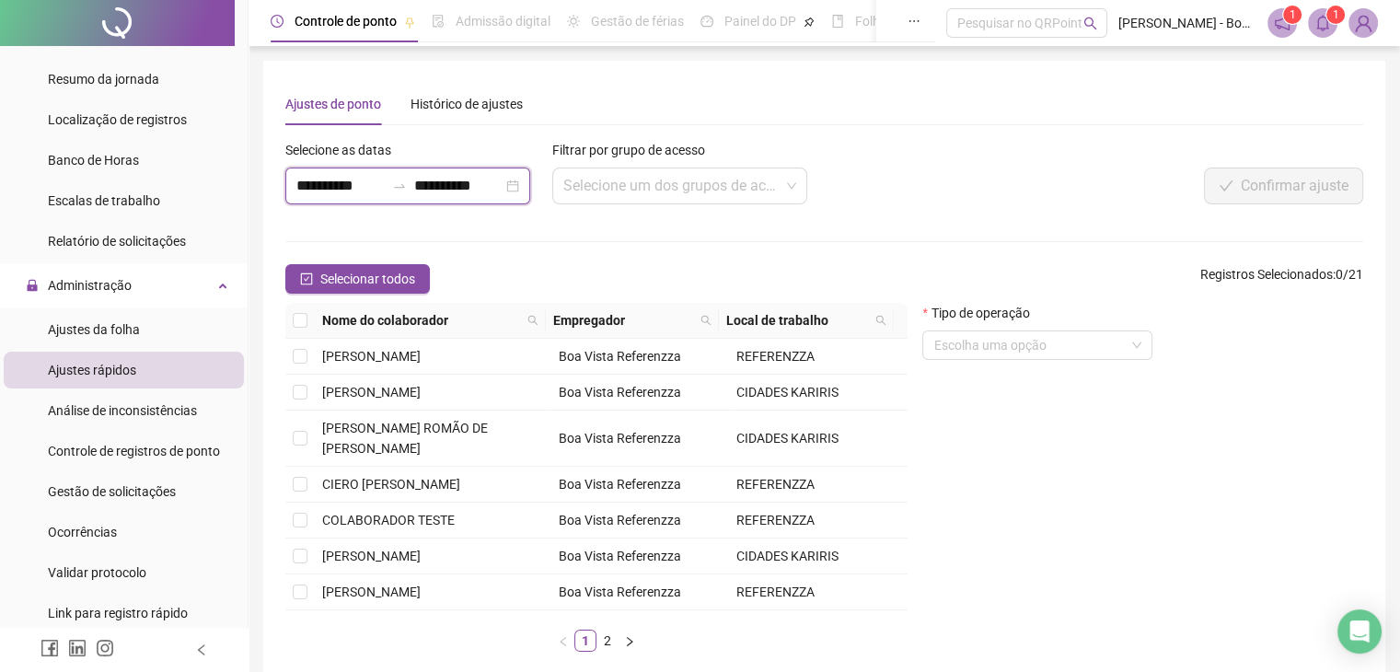
click at [320, 188] on input "**********" at bounding box center [340, 186] width 88 height 22
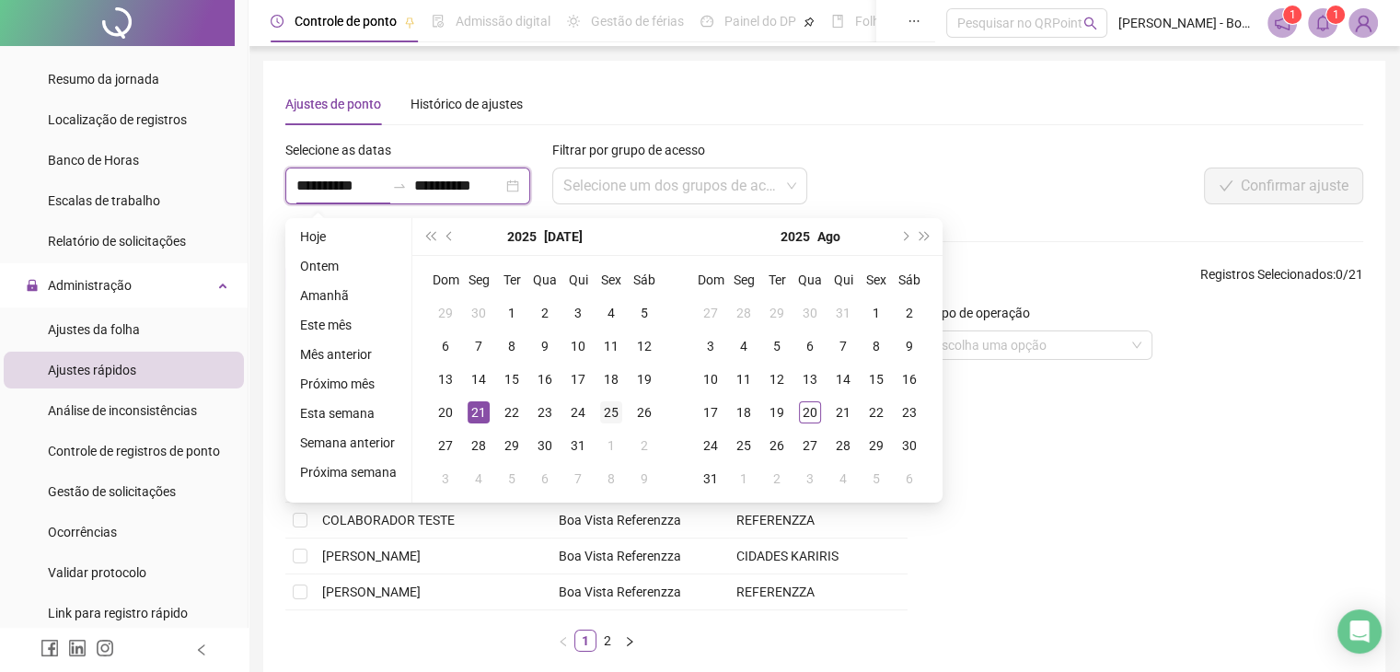
type input "**********"
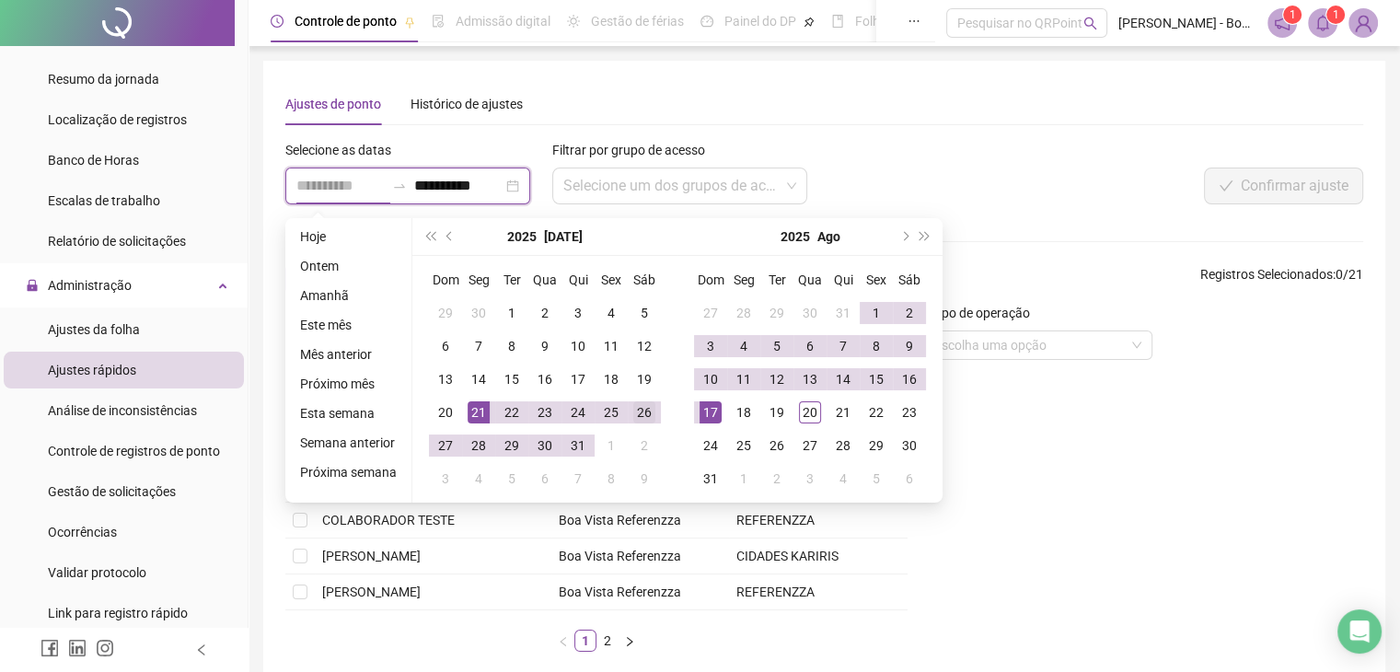
type input "**********"
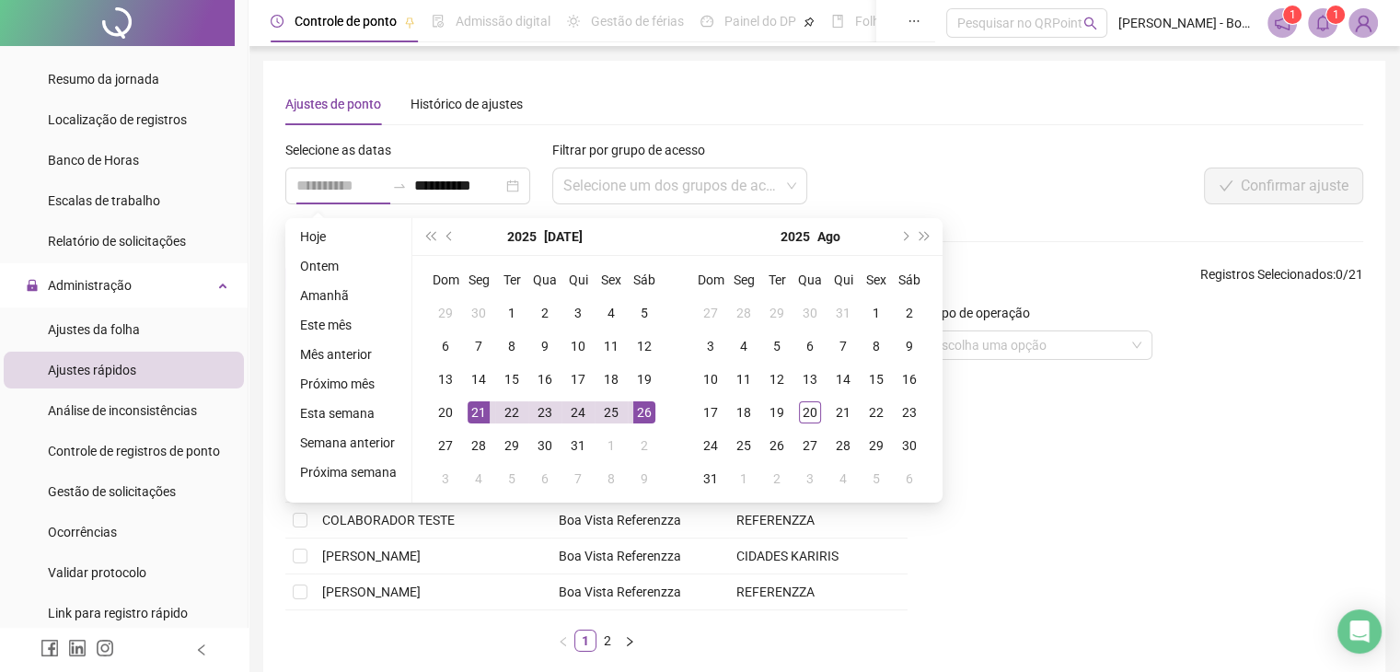
click at [645, 413] on div "26" at bounding box center [644, 412] width 22 height 22
type input "**********"
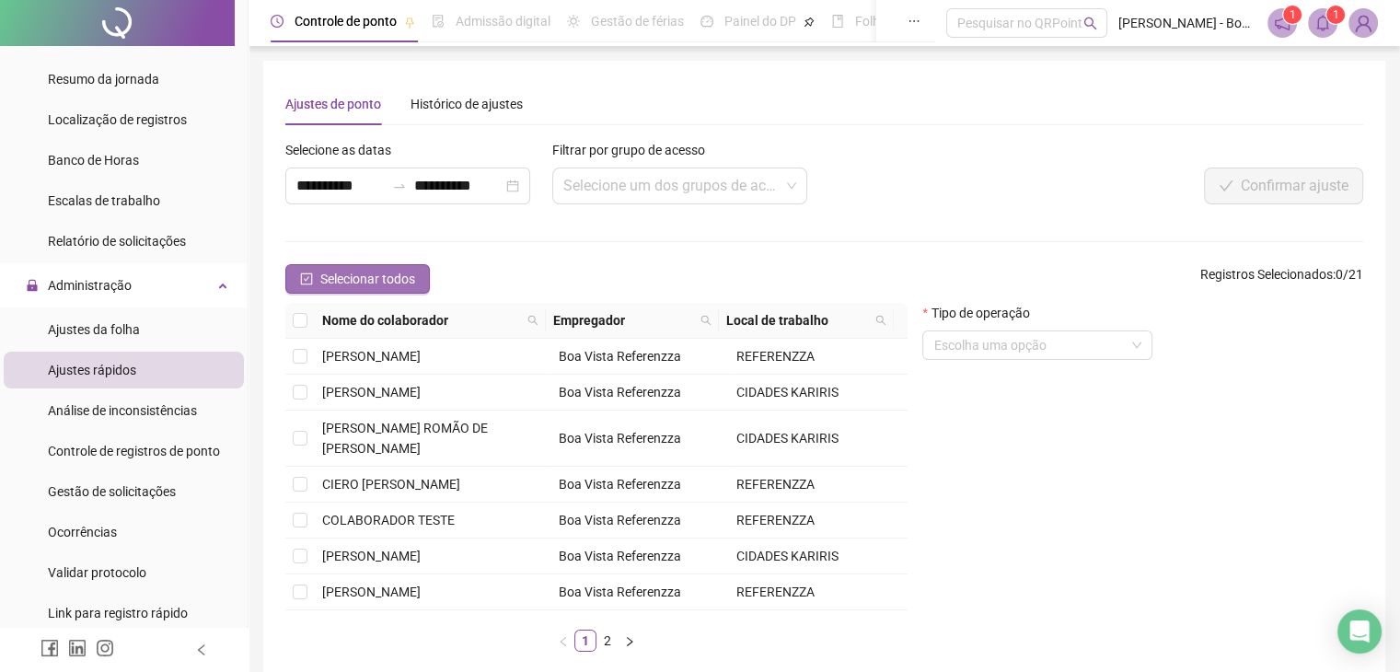
click at [380, 283] on span "Selecionar todos" at bounding box center [367, 279] width 95 height 20
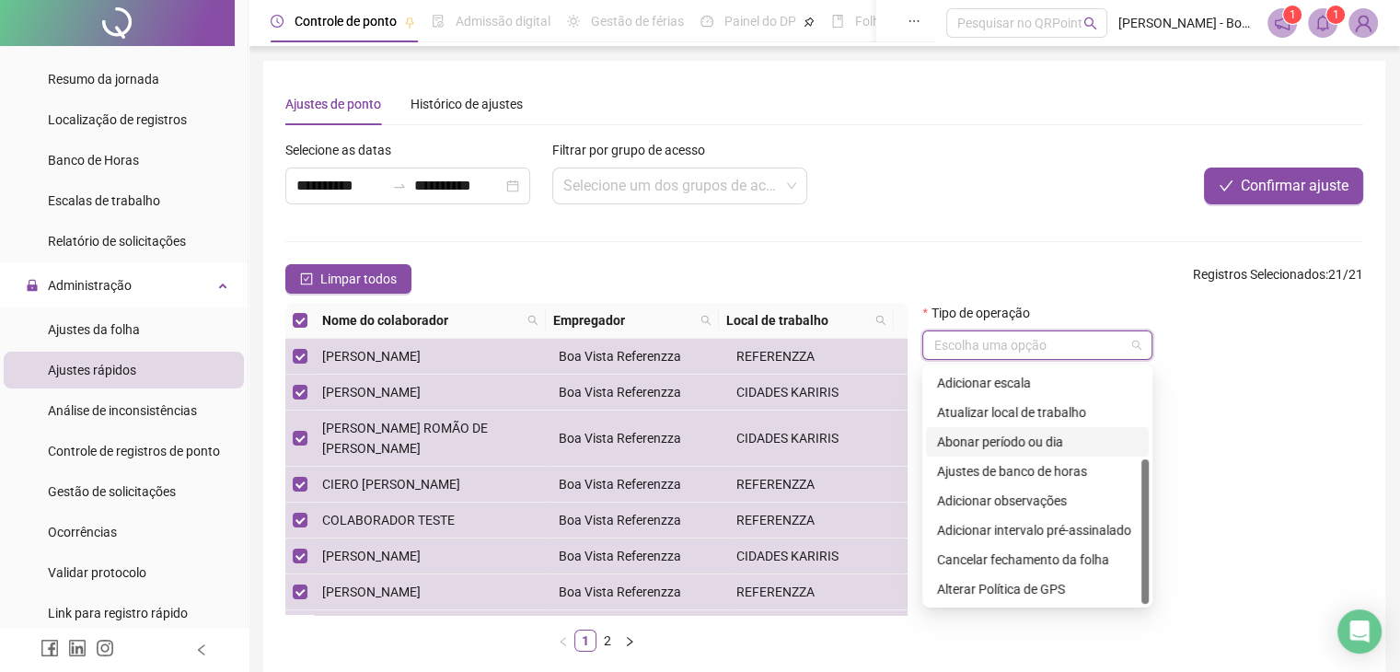
click at [1079, 354] on input "search" at bounding box center [1030, 345] width 192 height 28
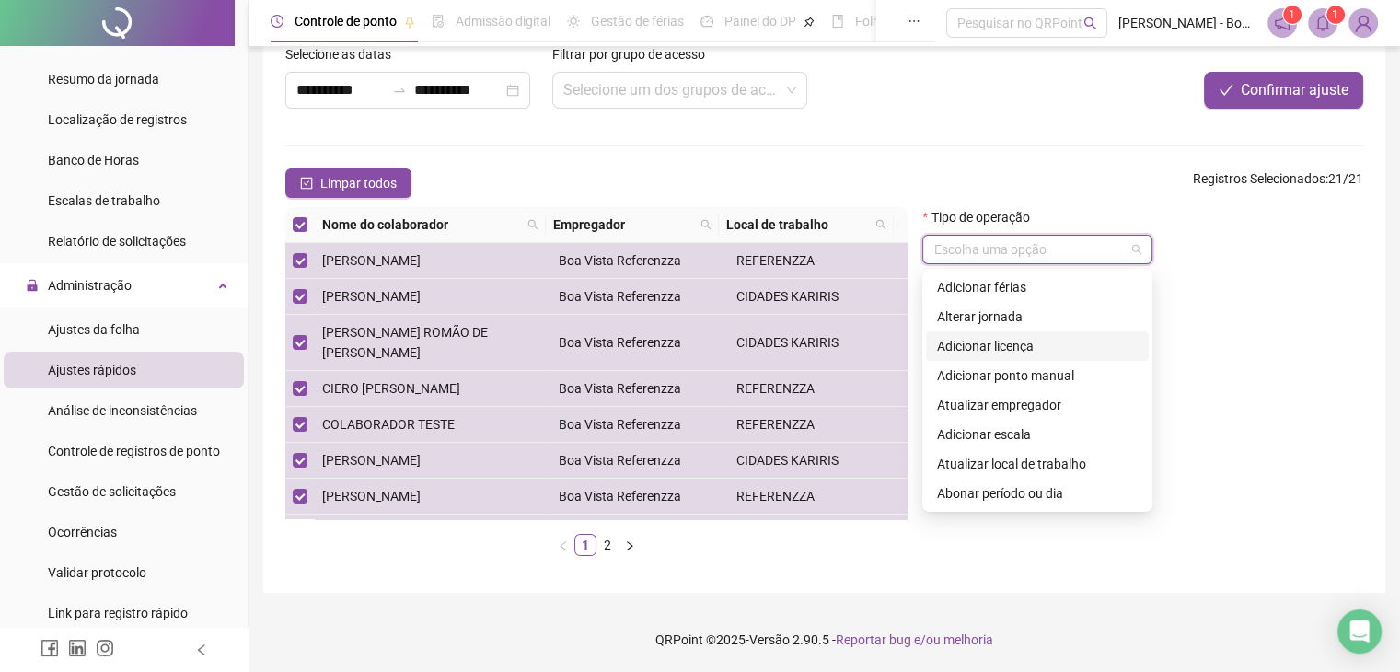
scroll to position [92, 0]
click at [999, 426] on div "Ajustes de banco de horas" at bounding box center [1037, 431] width 201 height 20
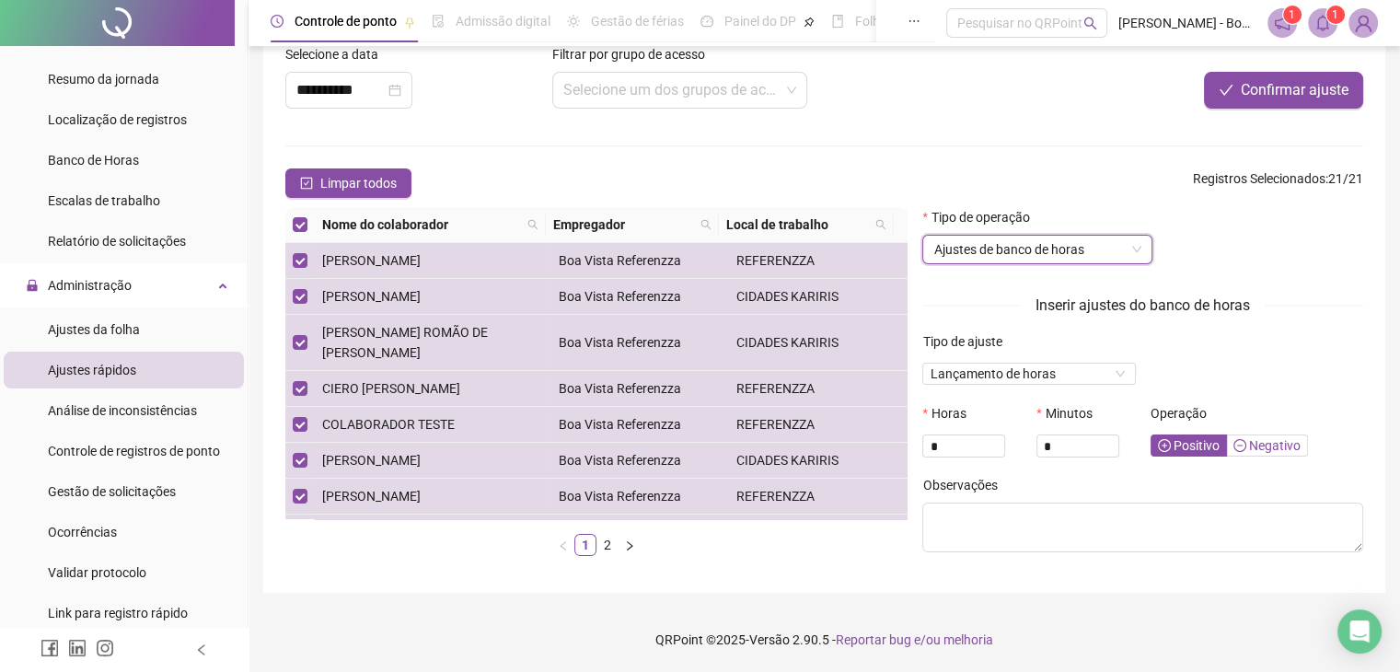
click at [1260, 440] on span "Negativo" at bounding box center [1267, 445] width 67 height 15
click at [1113, 377] on span "Lançamento de horas" at bounding box center [1029, 374] width 198 height 20
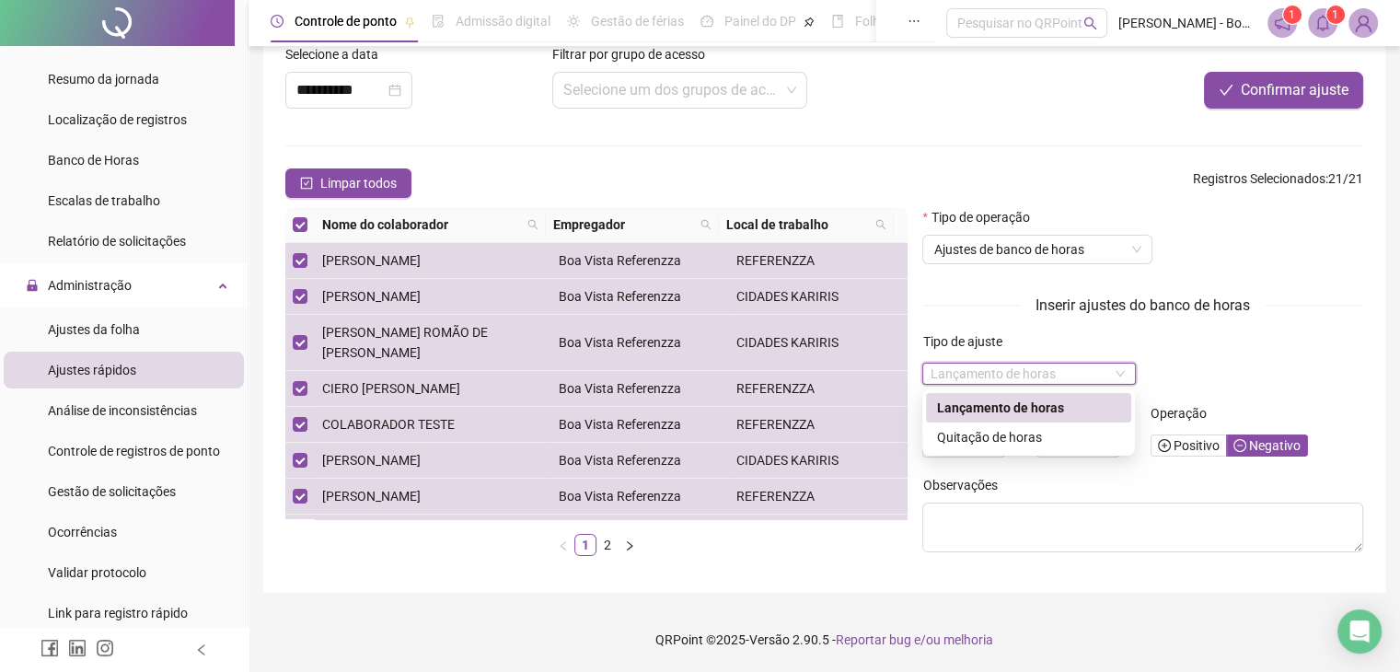
click at [1055, 406] on div "Lançamento de horas" at bounding box center [1028, 408] width 183 height 20
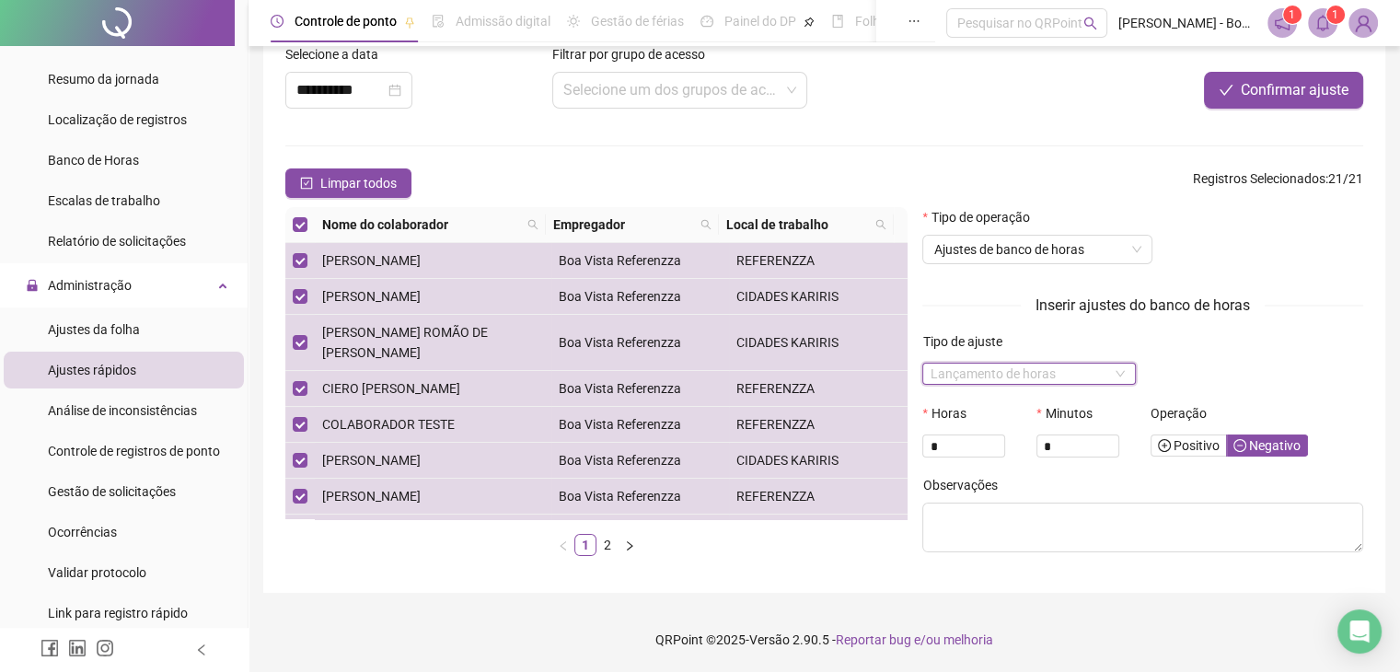
click at [1105, 380] on span "Lançamento de horas" at bounding box center [1029, 374] width 198 height 20
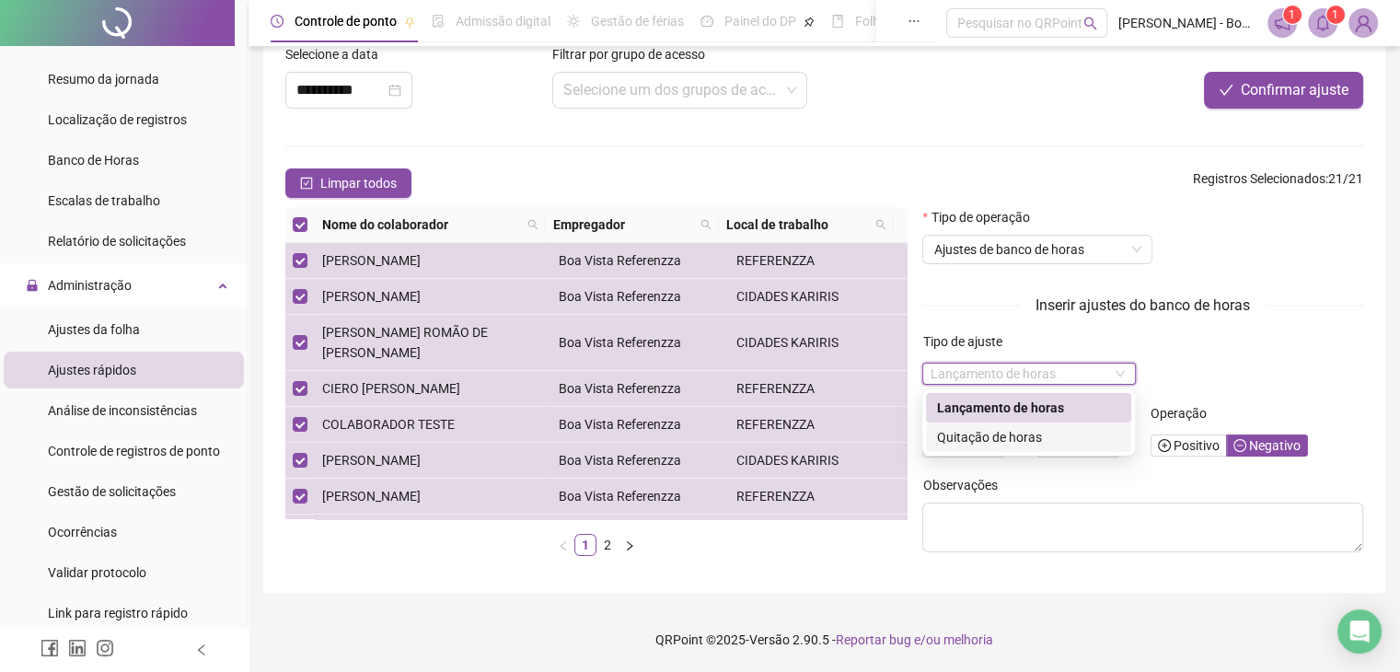
click at [1050, 445] on div "Quitação de horas" at bounding box center [1028, 437] width 183 height 20
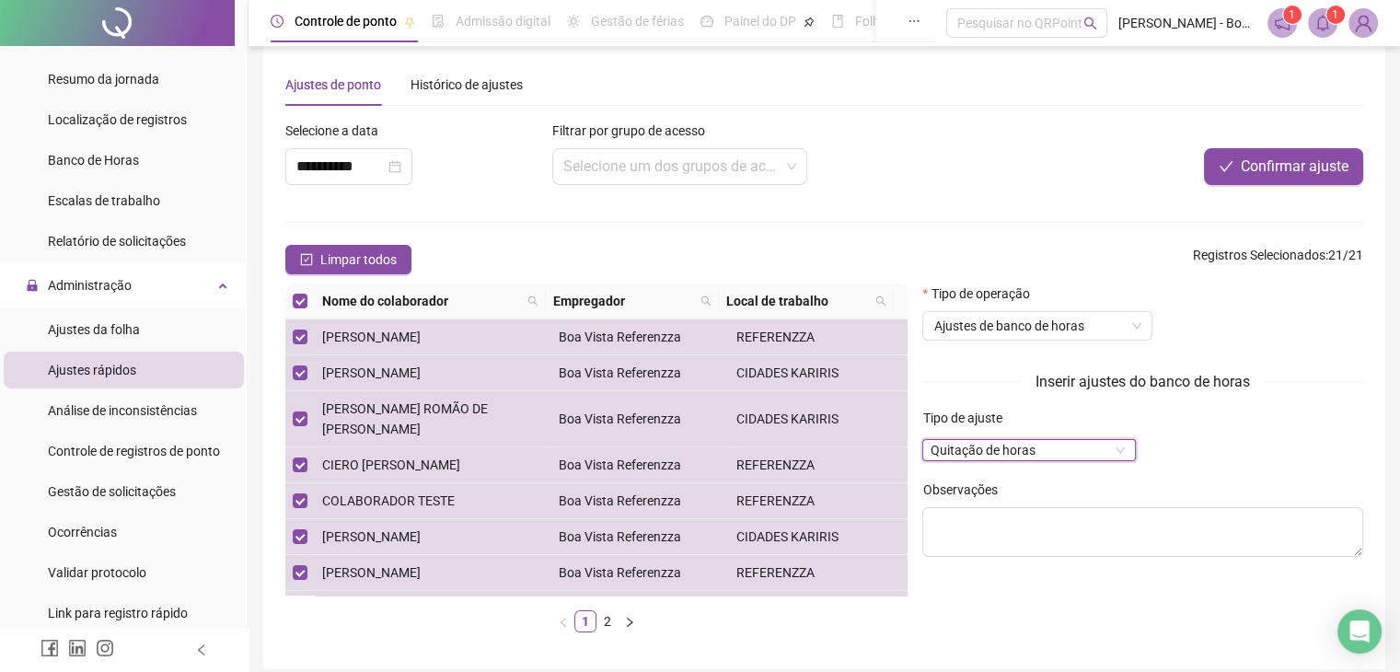
scroll to position [0, 0]
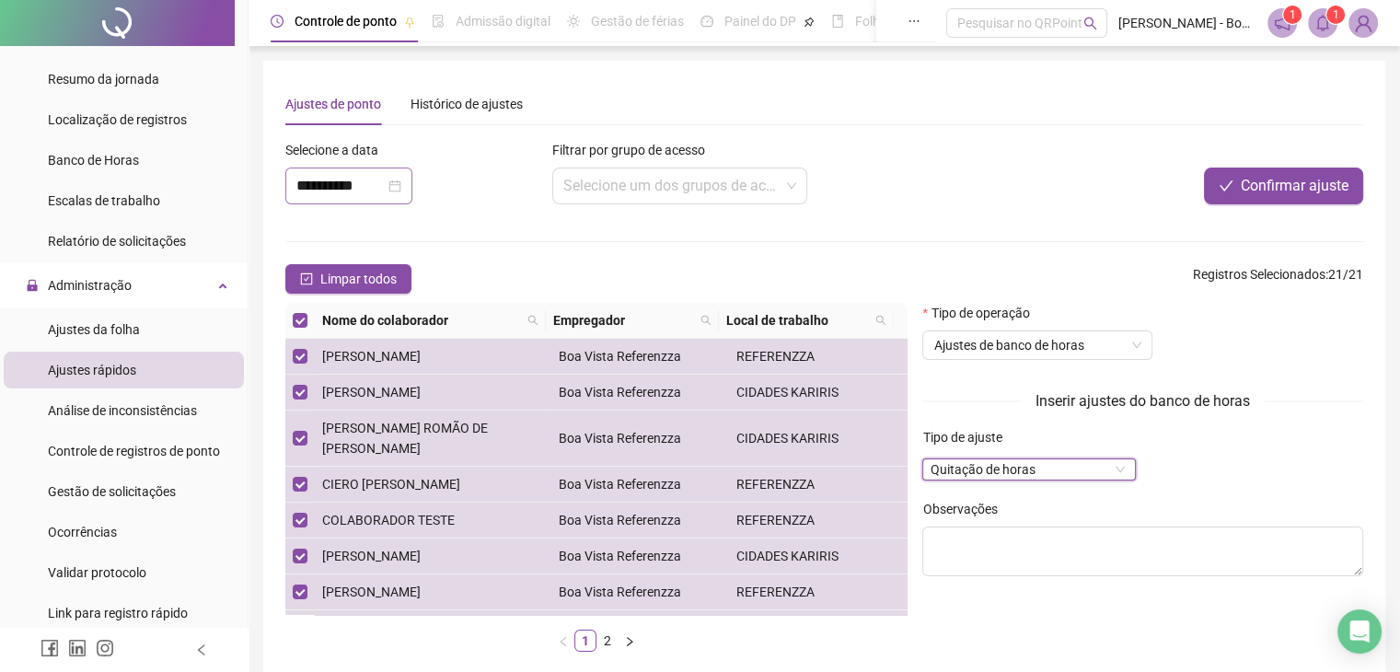
click at [401, 185] on div "**********" at bounding box center [348, 186] width 105 height 22
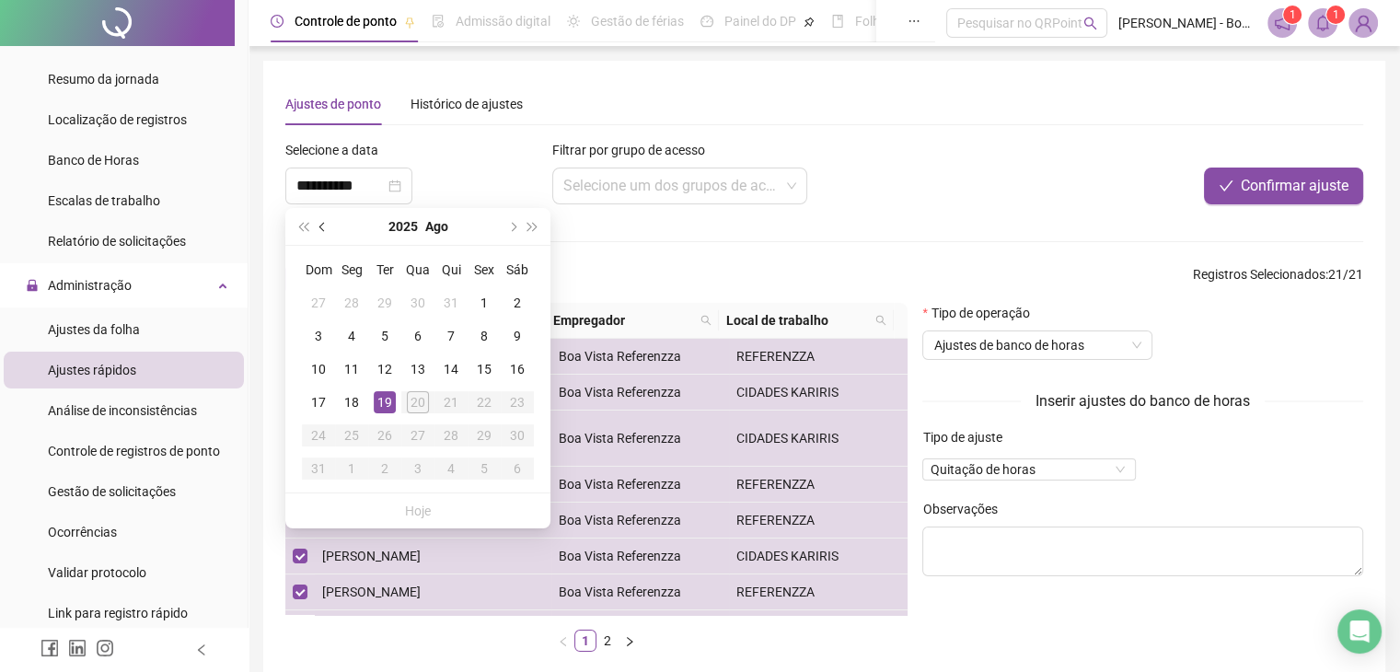
click at [321, 231] on button "prev-year" at bounding box center [323, 226] width 20 height 37
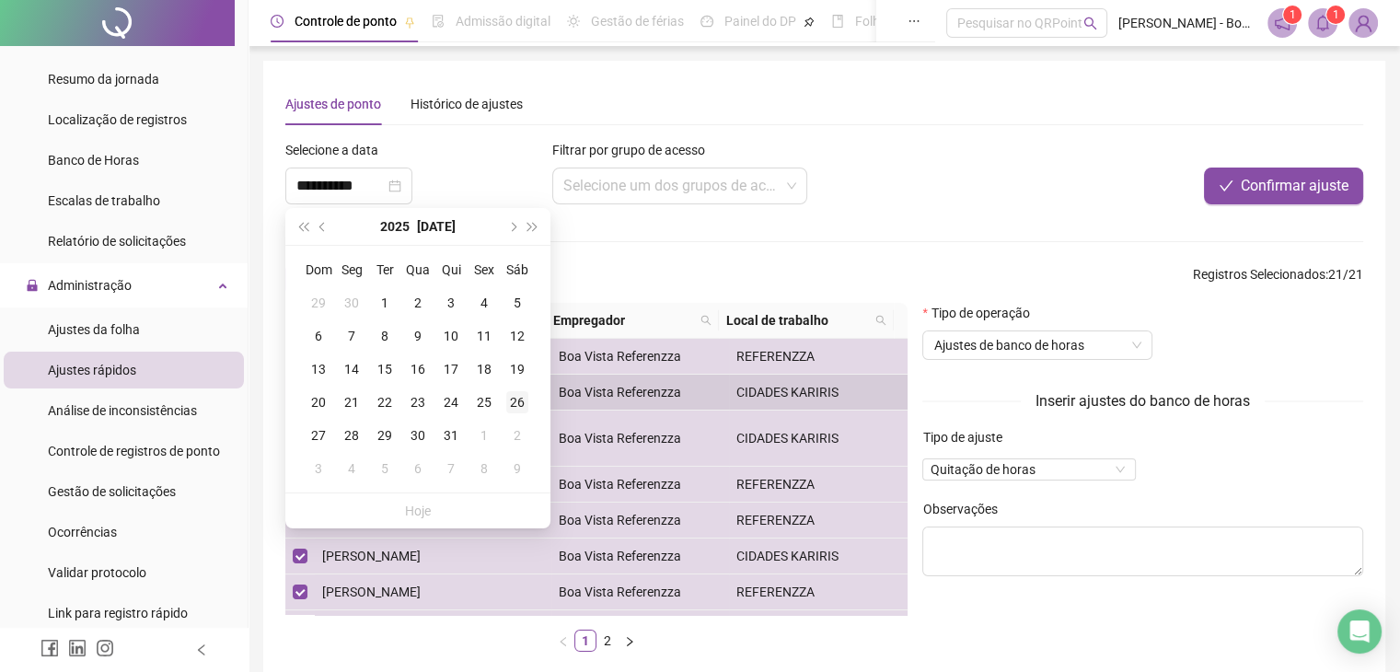
type input "**********"
click at [522, 393] on div "26" at bounding box center [517, 402] width 22 height 22
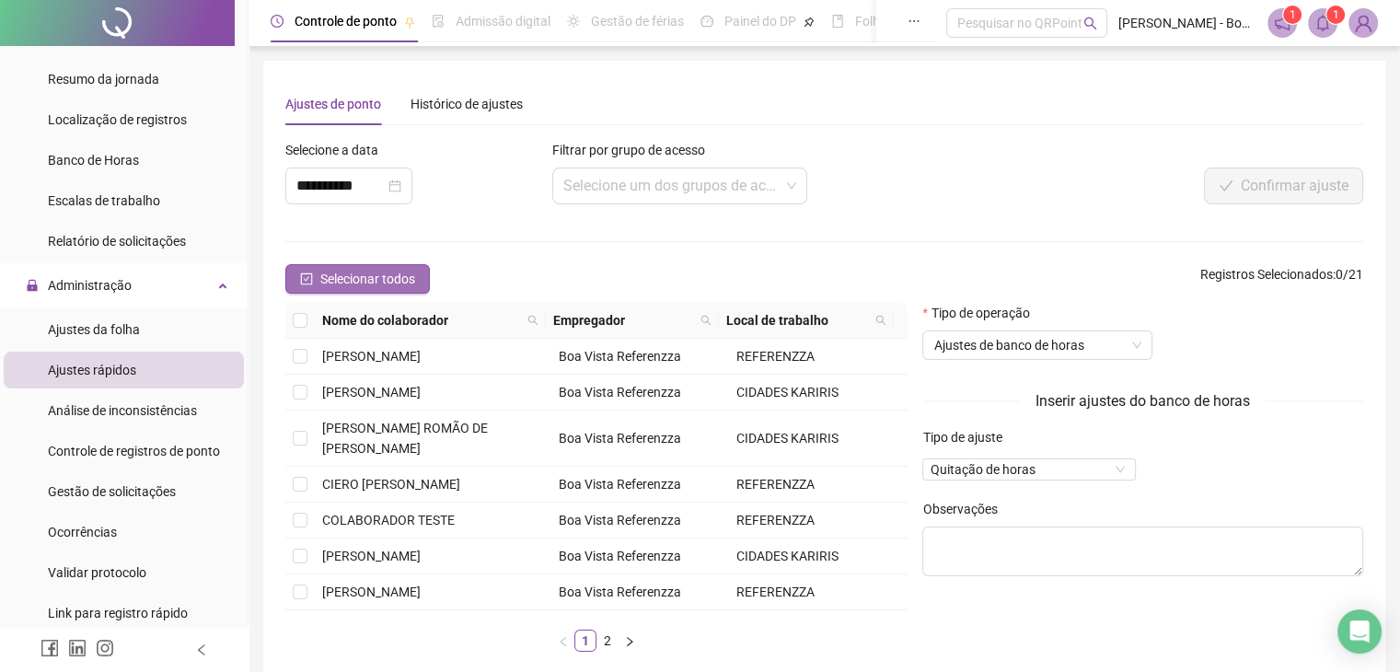
click at [350, 279] on span "Selecionar todos" at bounding box center [367, 279] width 95 height 20
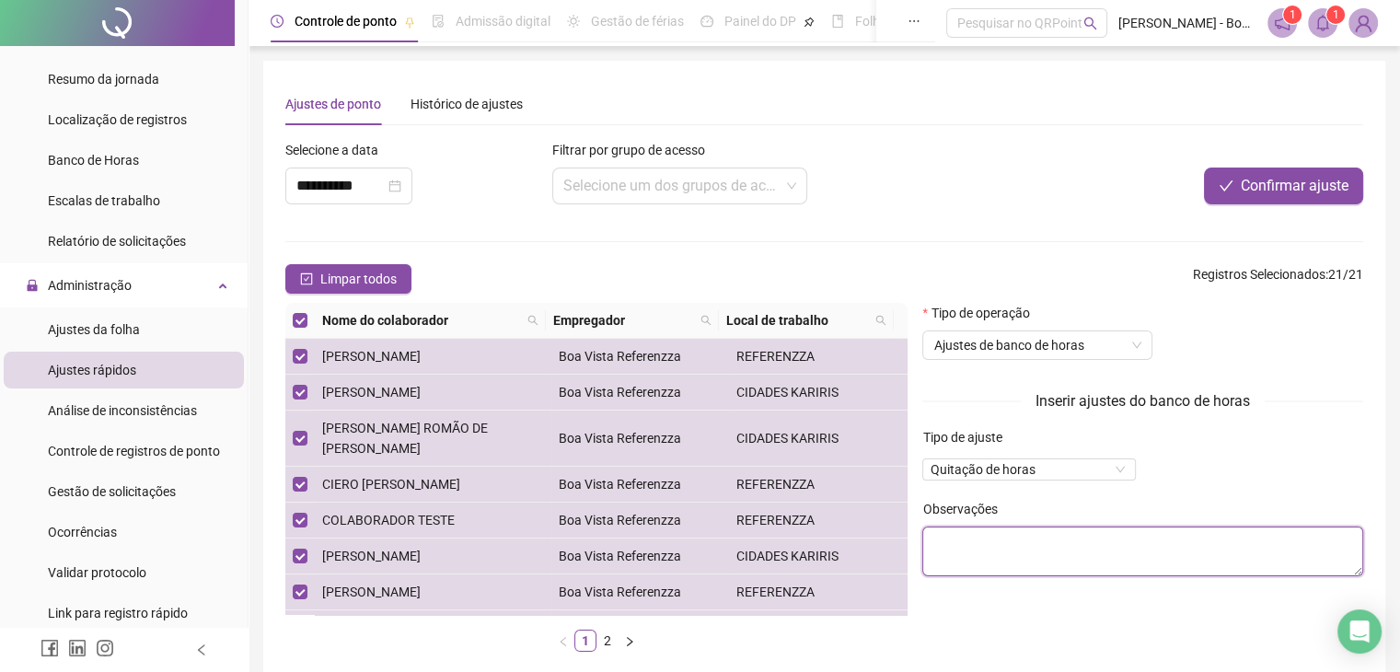
click at [1051, 550] on textarea at bounding box center [1143, 552] width 441 height 50
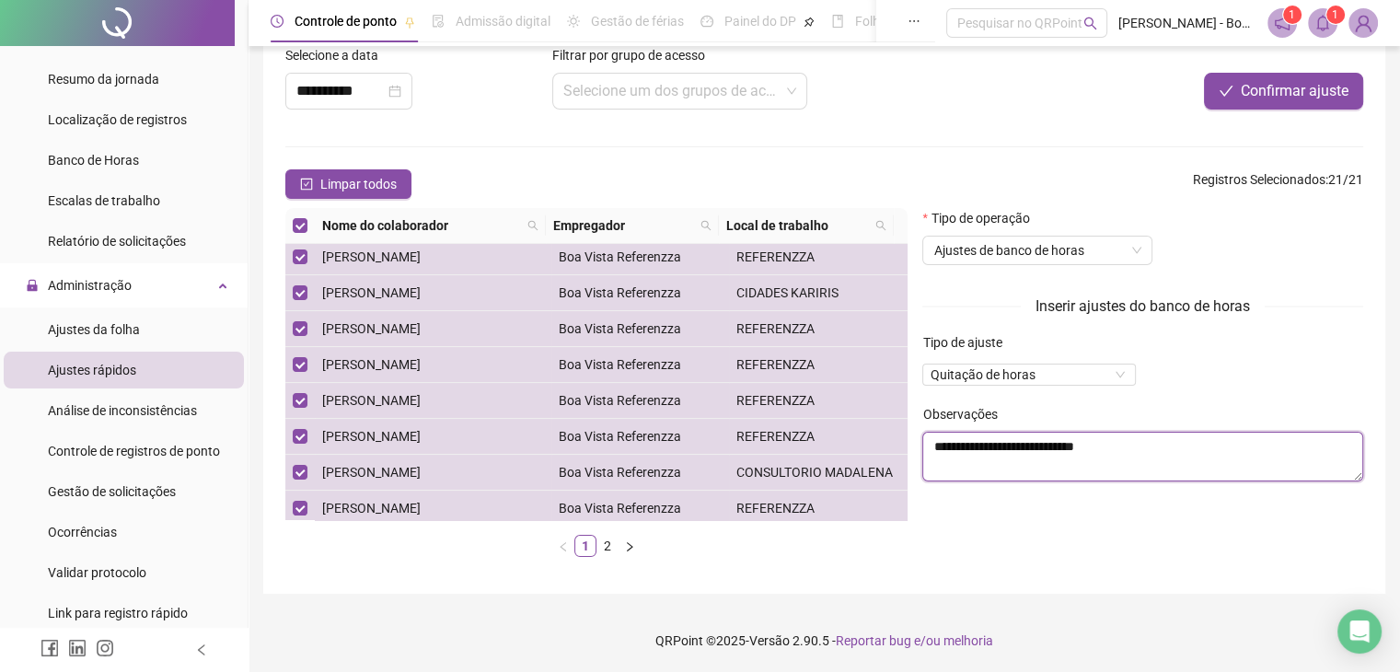
scroll to position [96, 0]
type textarea "**********"
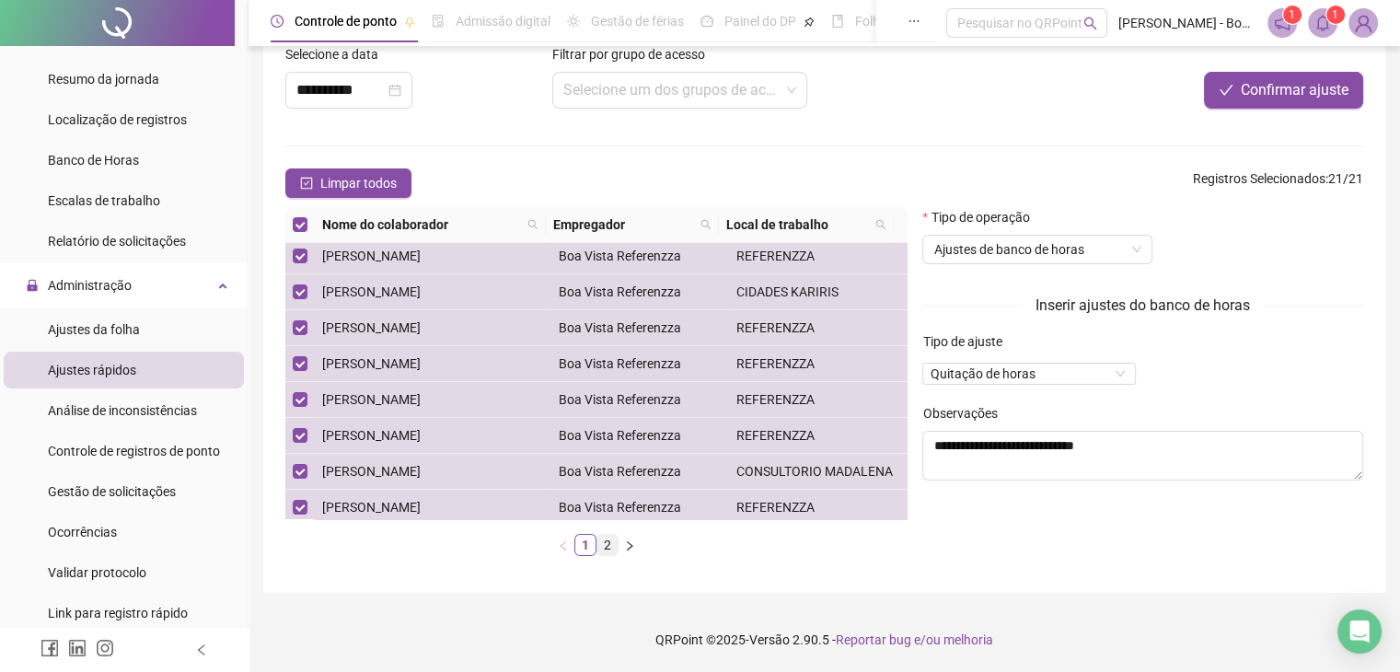
click at [606, 546] on link "2" at bounding box center [608, 545] width 20 height 20
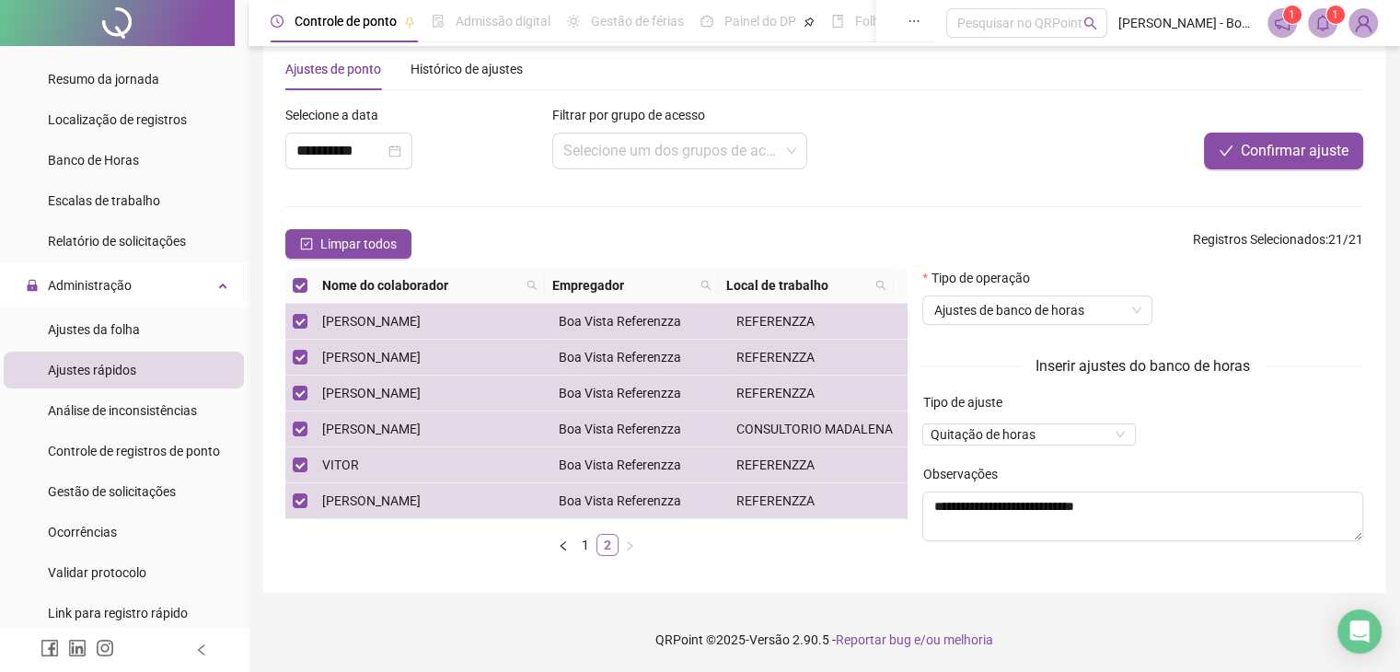
scroll to position [54, 0]
click at [1270, 140] on span "Confirmar ajuste" at bounding box center [1295, 151] width 108 height 22
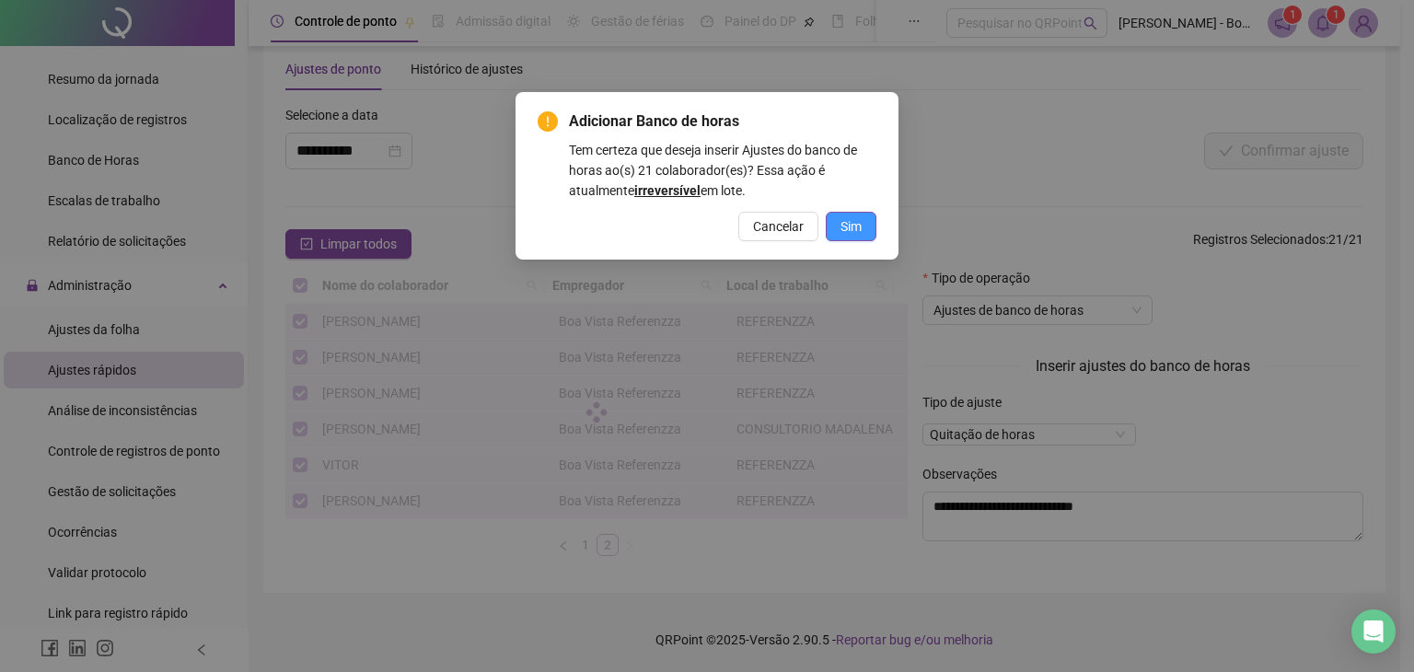
click at [859, 224] on span "Sim" at bounding box center [851, 226] width 21 height 20
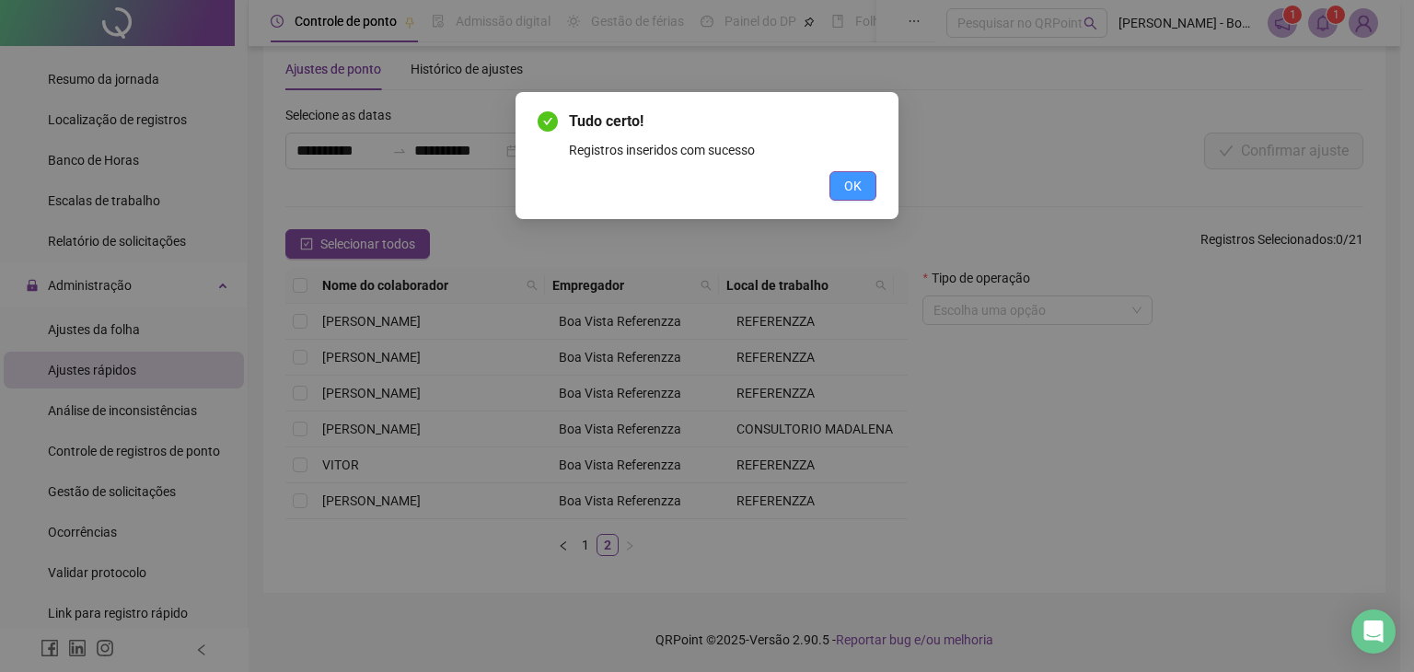
click at [849, 190] on span "OK" at bounding box center [852, 186] width 17 height 20
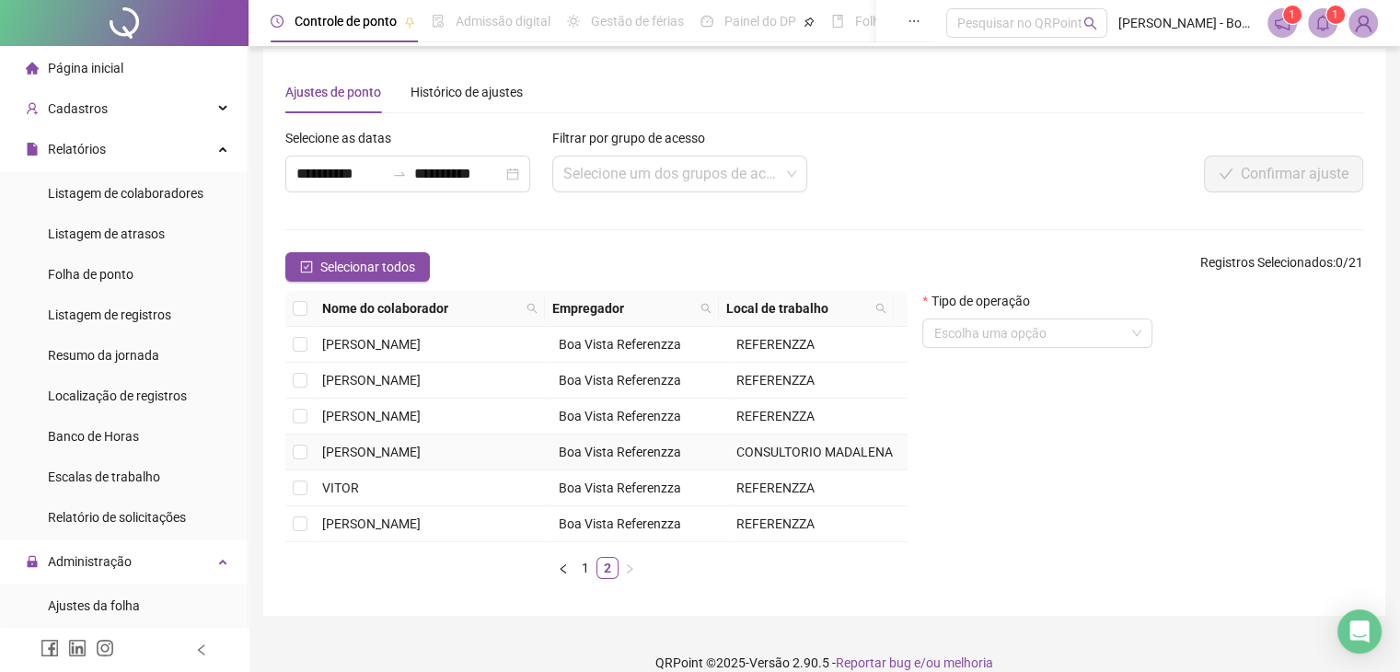
scroll to position [0, 0]
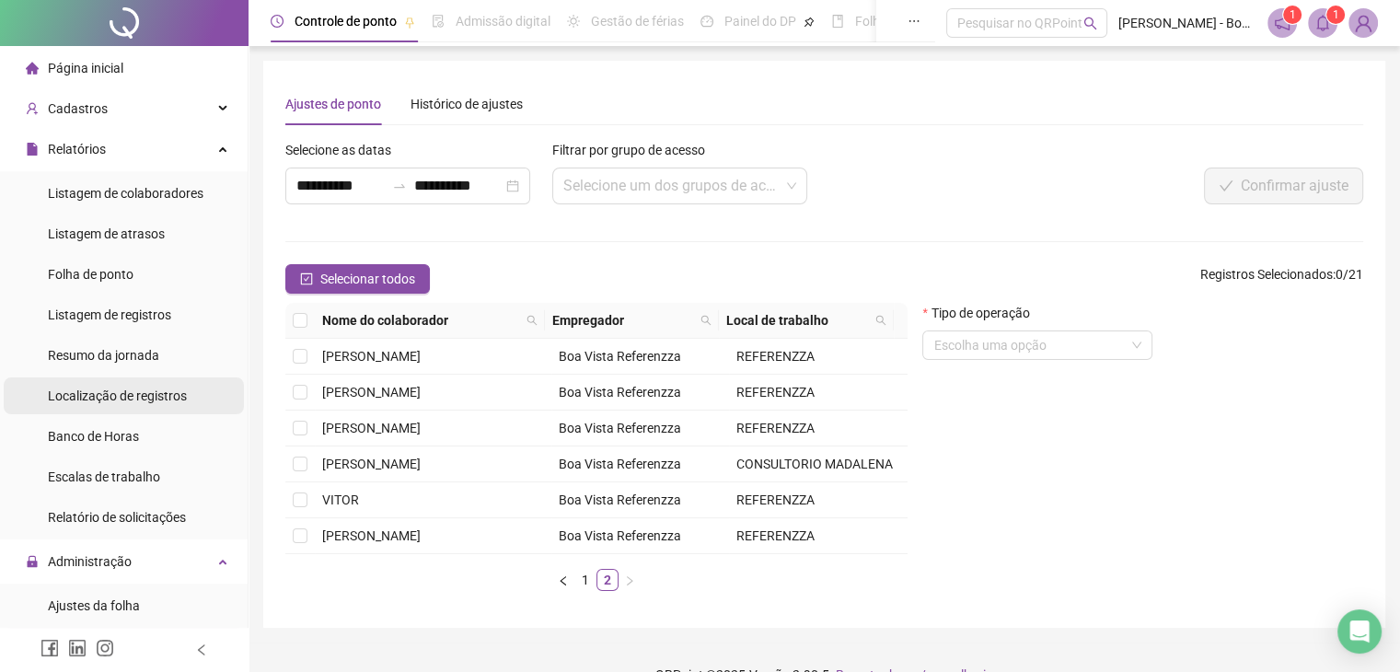
click at [157, 389] on span "Localização de registros" at bounding box center [117, 396] width 139 height 15
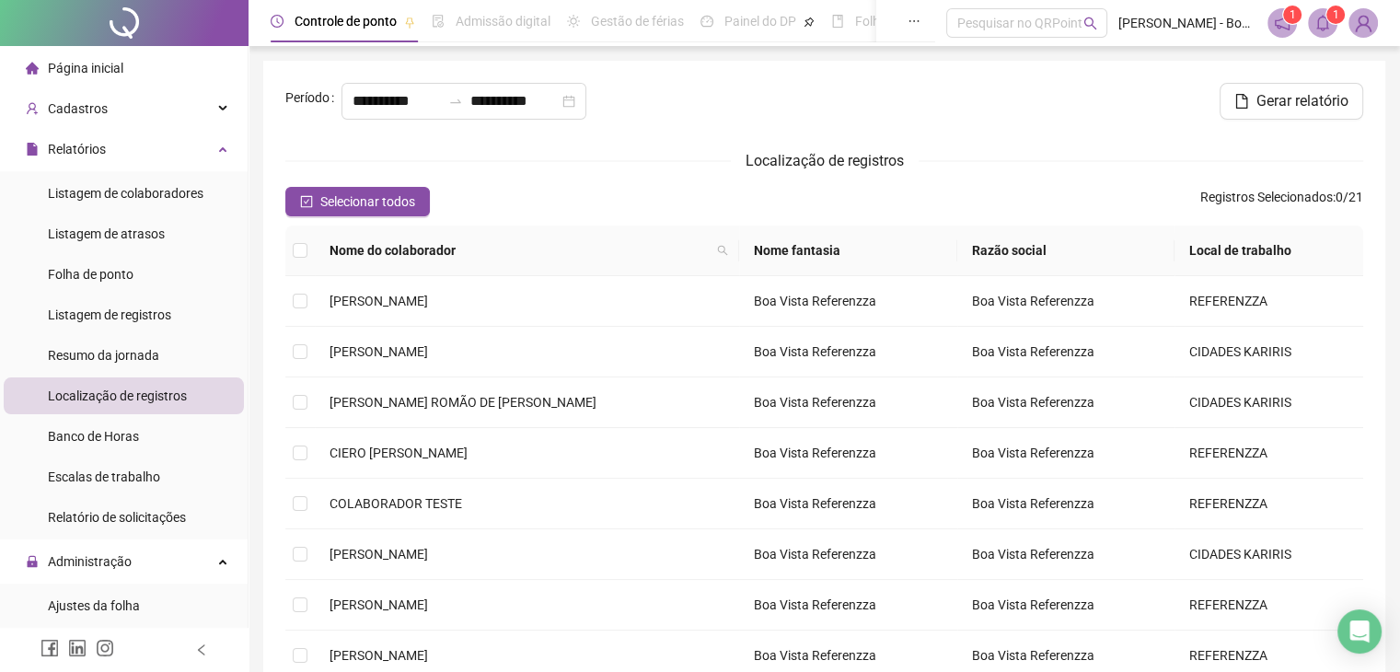
type input "**********"
click at [357, 90] on input "**********" at bounding box center [397, 101] width 88 height 22
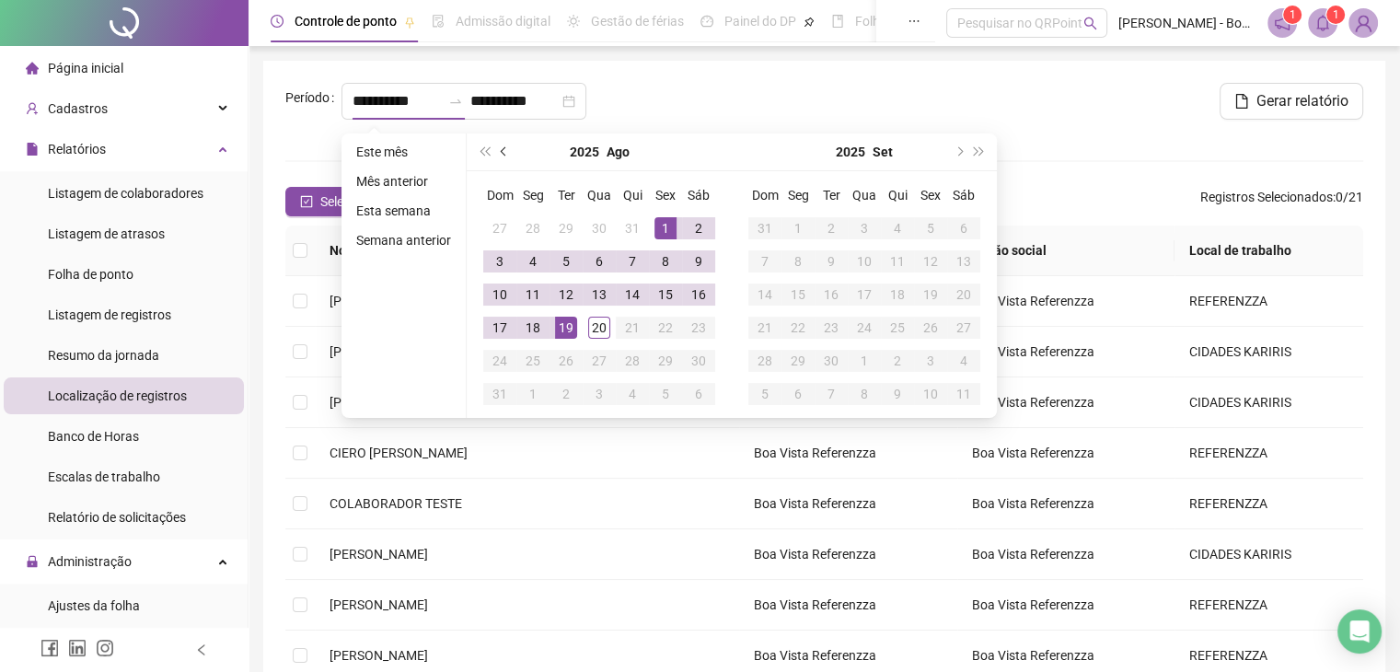
click at [494, 153] on button "prev-year" at bounding box center [504, 152] width 20 height 37
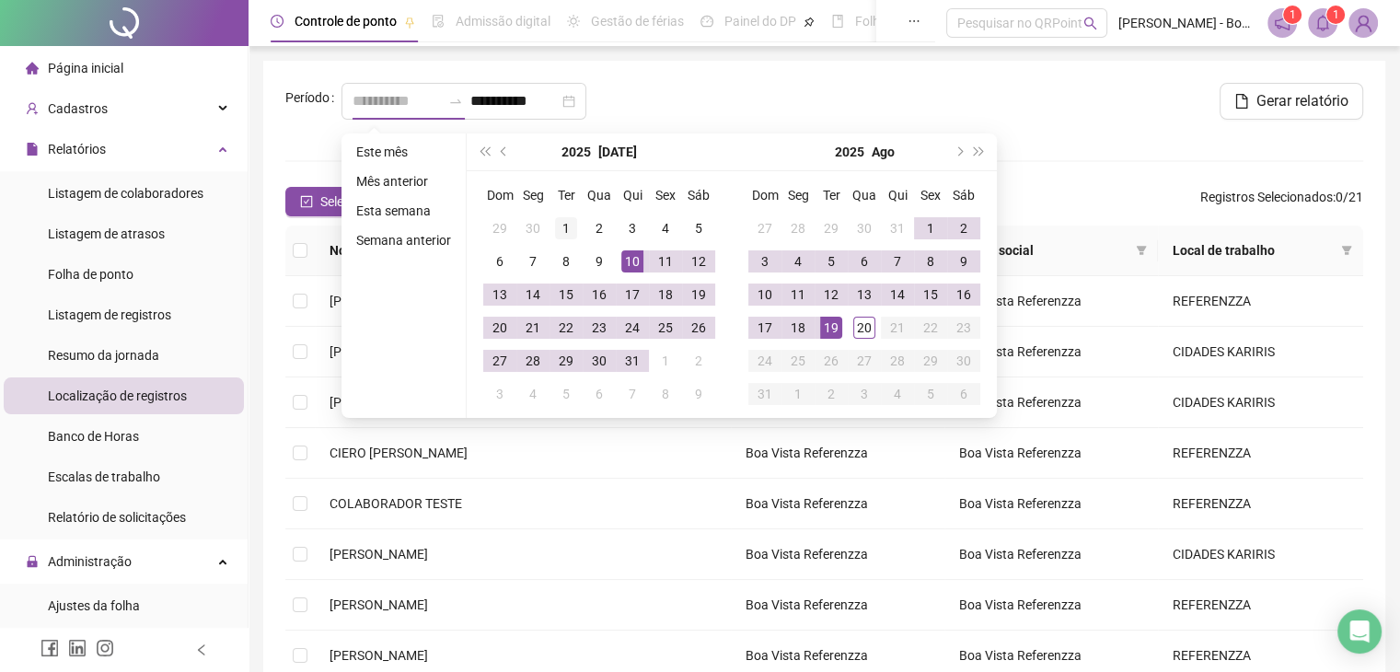
type input "**********"
click at [562, 228] on div "1" at bounding box center [566, 228] width 22 height 22
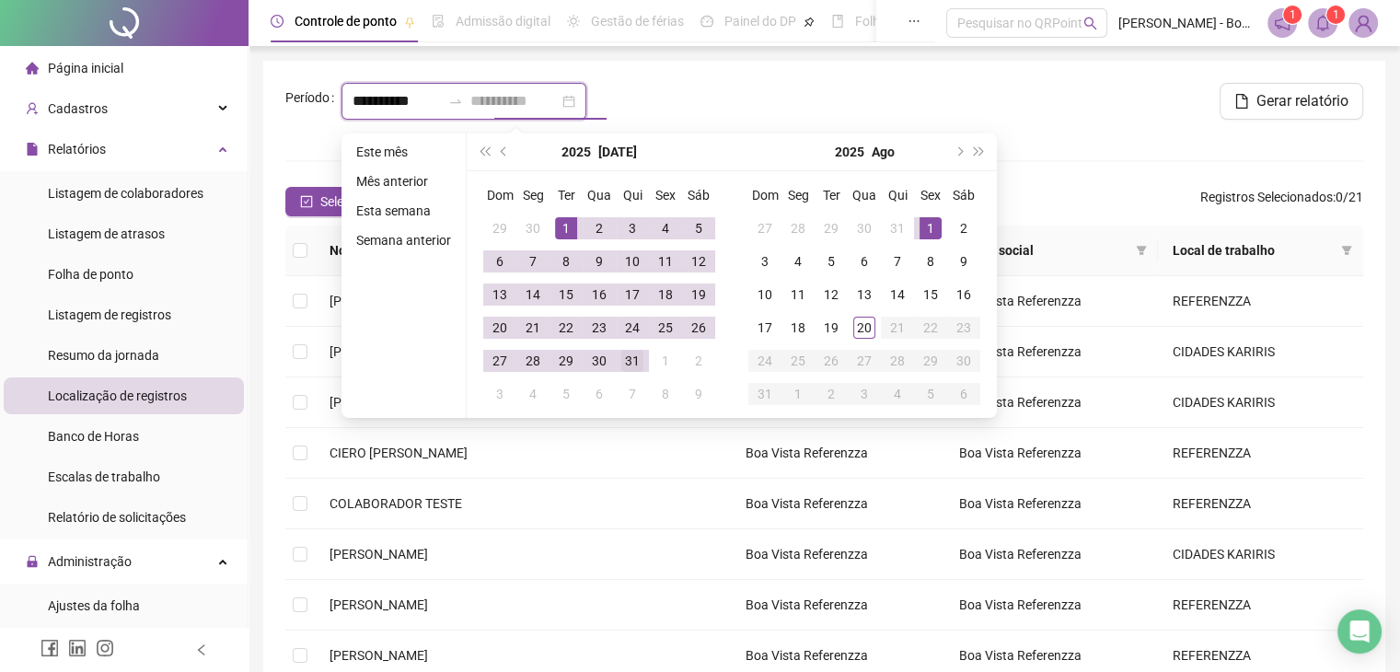
type input "**********"
click at [641, 362] on div "31" at bounding box center [632, 361] width 22 height 22
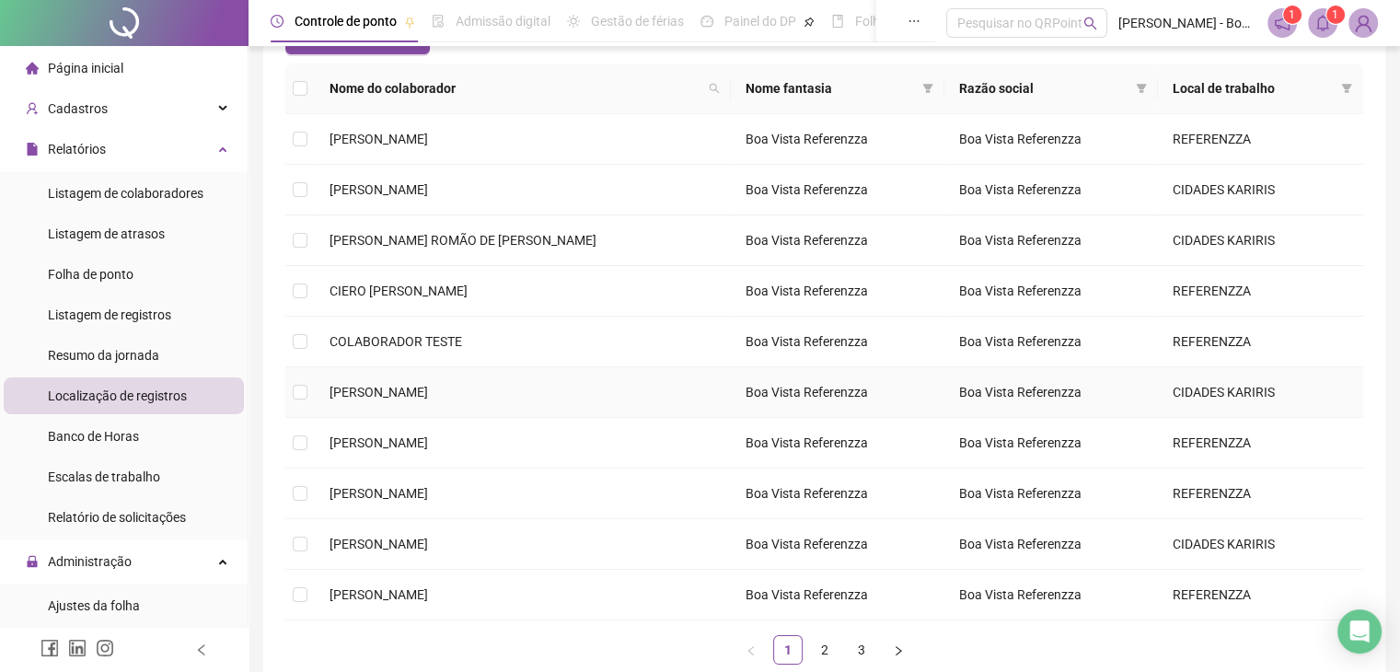
scroll to position [269, 0]
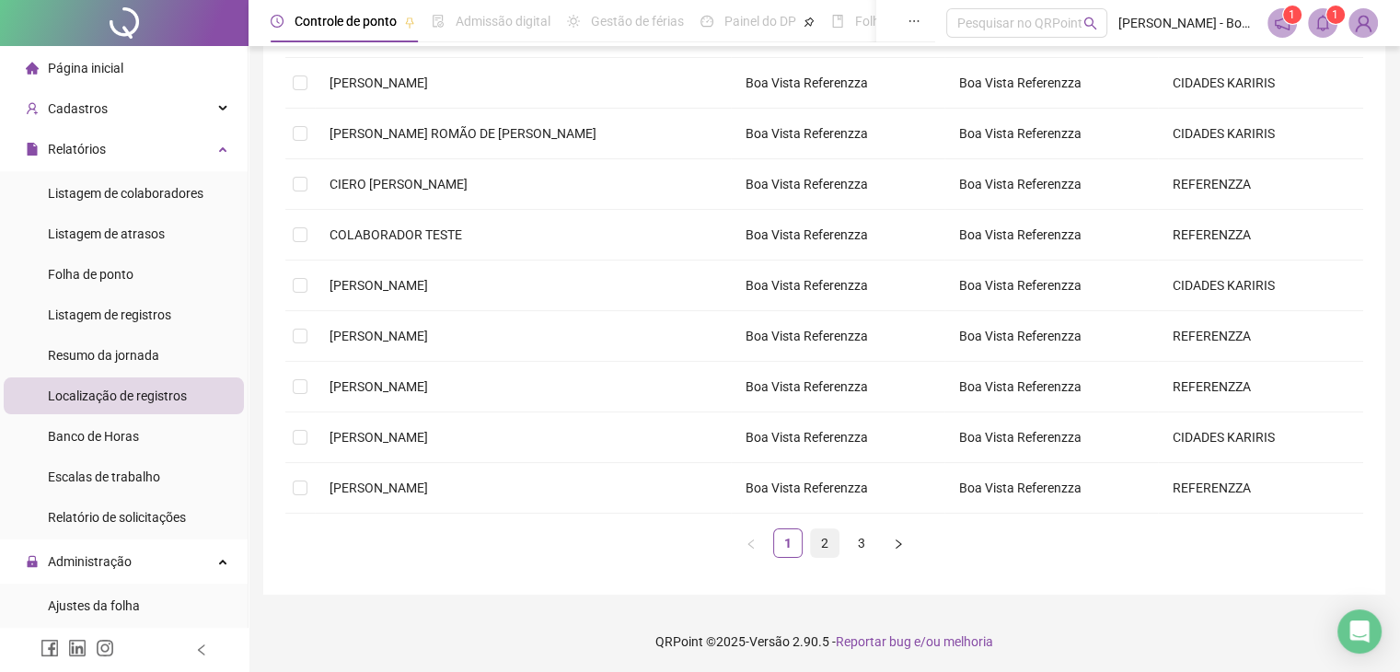
click at [824, 529] on link "2" at bounding box center [825, 543] width 28 height 28
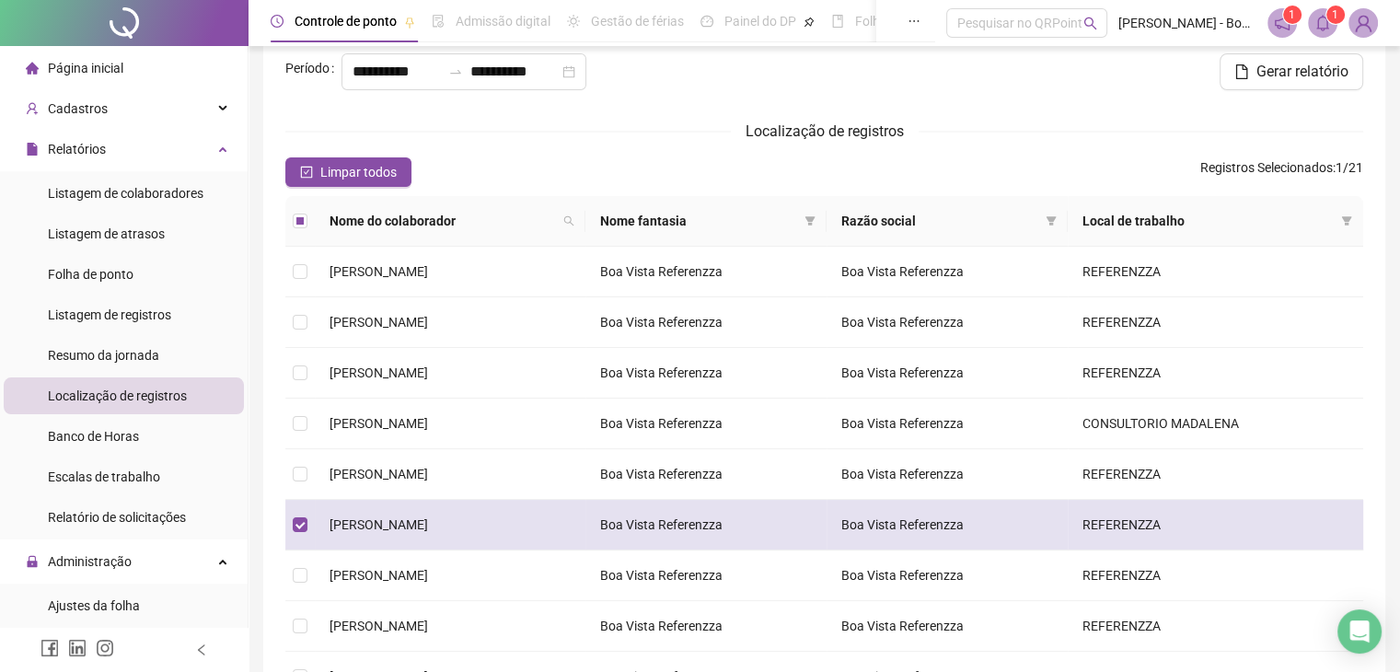
scroll to position [0, 0]
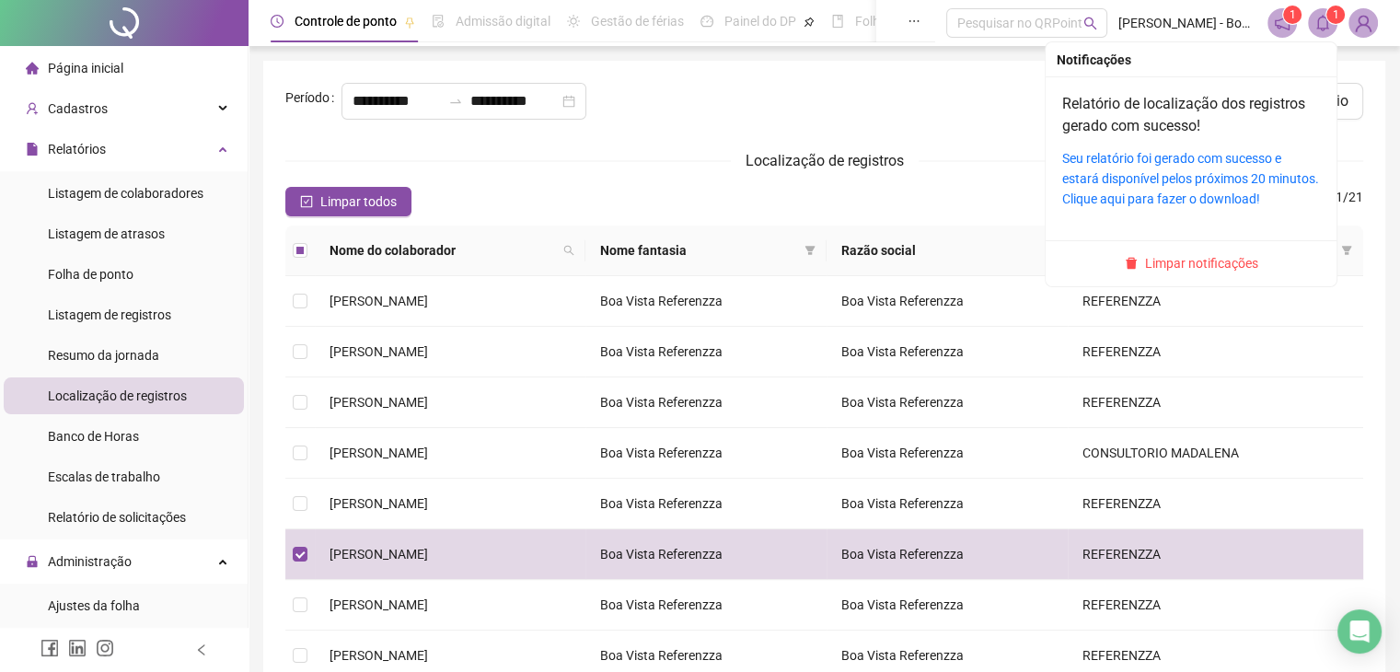
click at [1321, 29] on icon "bell" at bounding box center [1323, 23] width 13 height 17
click at [1203, 174] on link "Seu relatório foi gerado com sucesso e estará disponível pelos próximos 20 minu…" at bounding box center [1191, 178] width 257 height 55
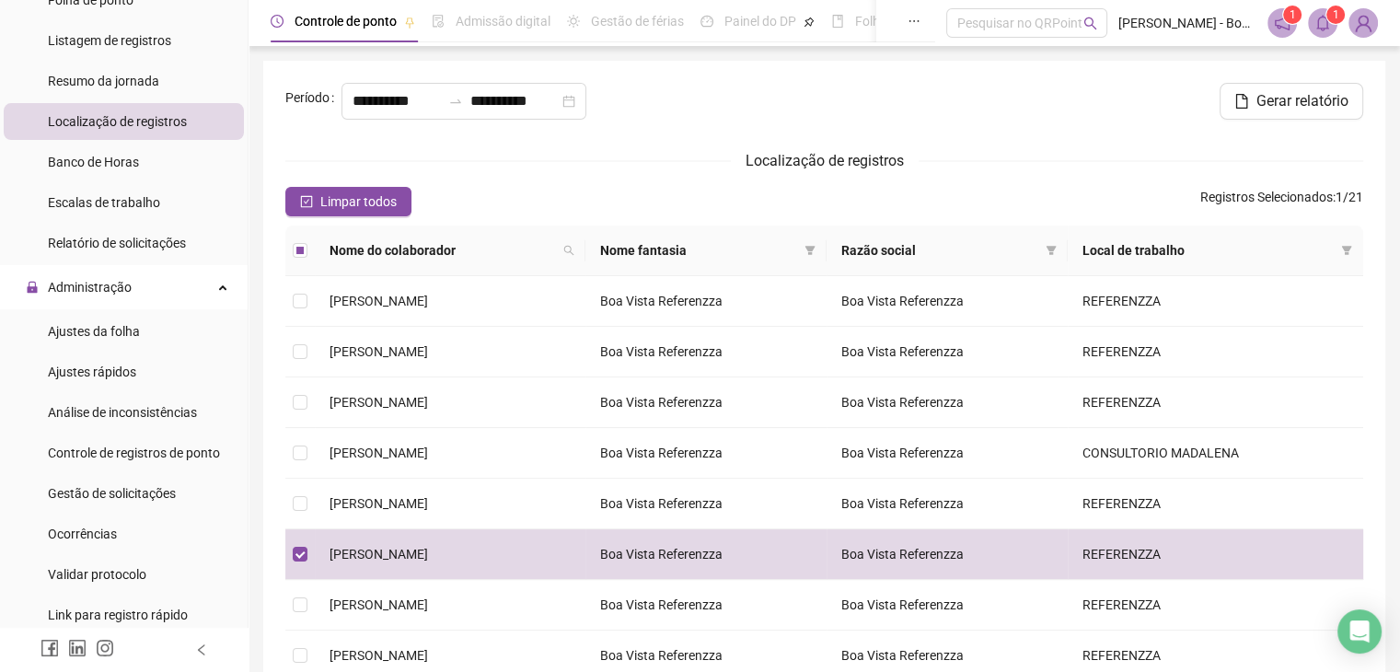
scroll to position [276, 0]
click at [84, 356] on div "Ajustes rápidos" at bounding box center [92, 370] width 88 height 37
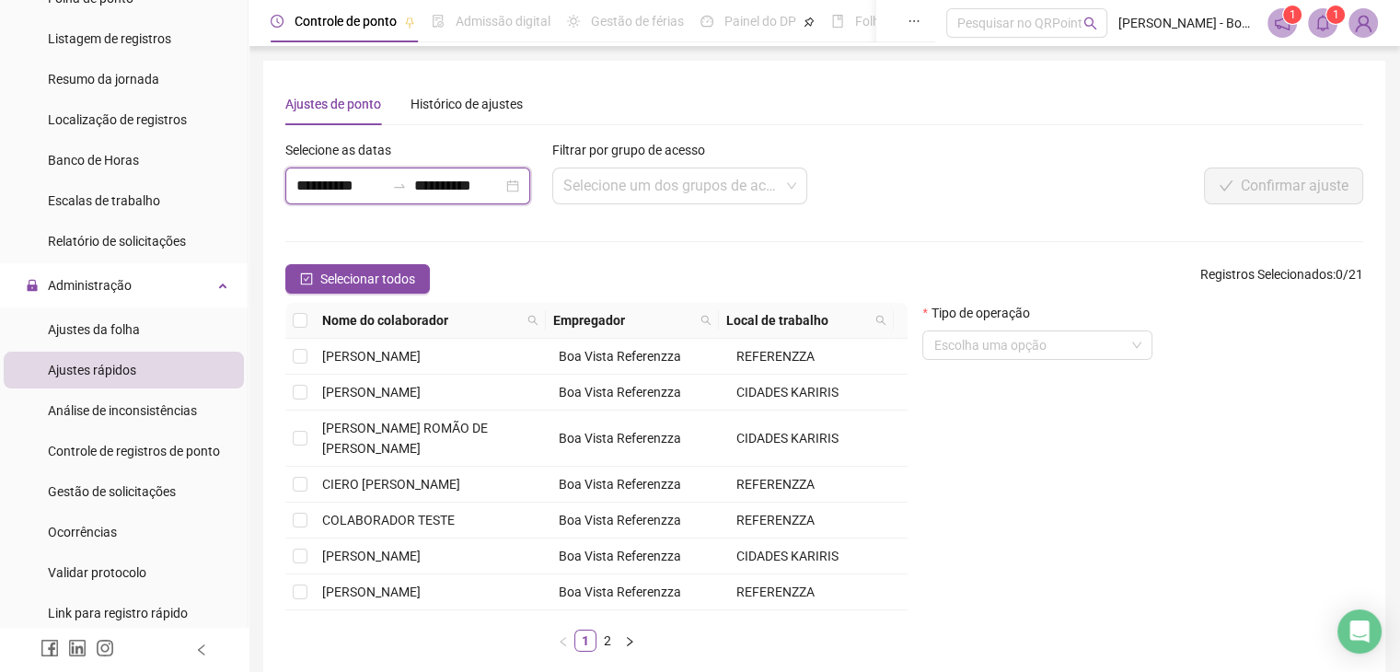
click at [335, 192] on input "**********" at bounding box center [340, 186] width 88 height 22
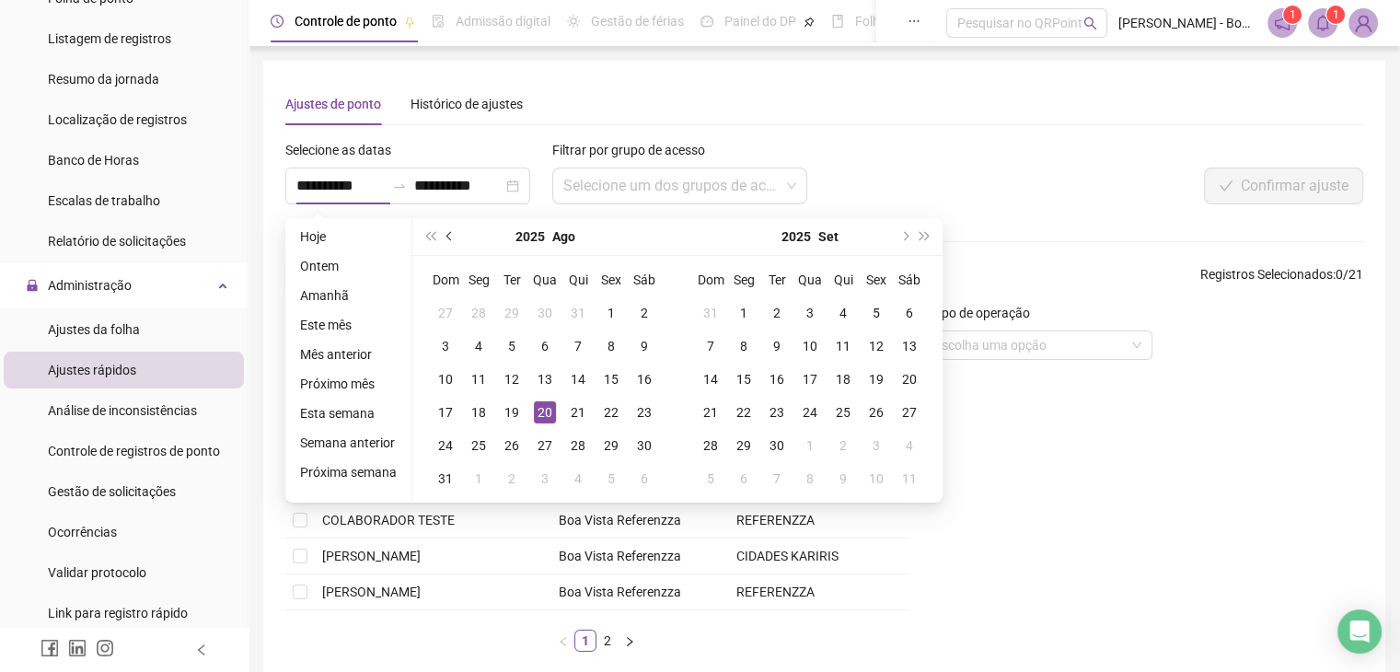
click at [451, 234] on button "prev-year" at bounding box center [450, 236] width 20 height 37
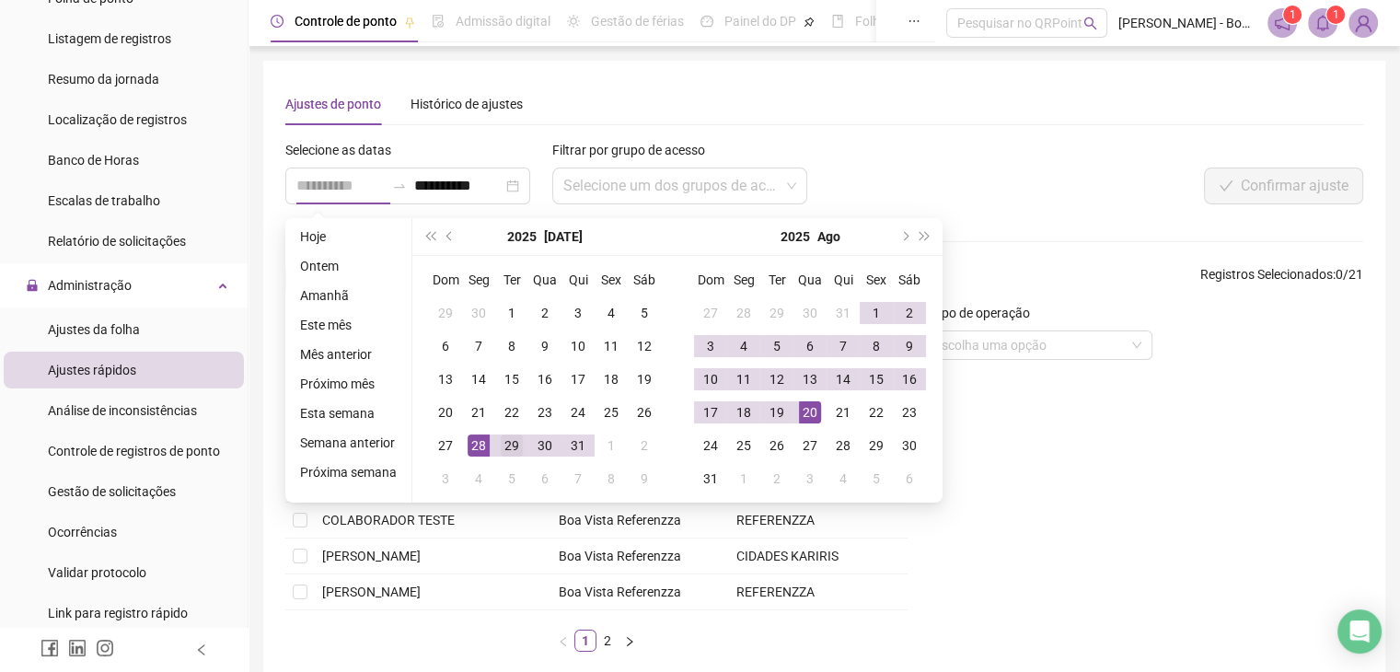
type input "**********"
click at [502, 450] on div "29" at bounding box center [512, 446] width 22 height 22
type input "**********"
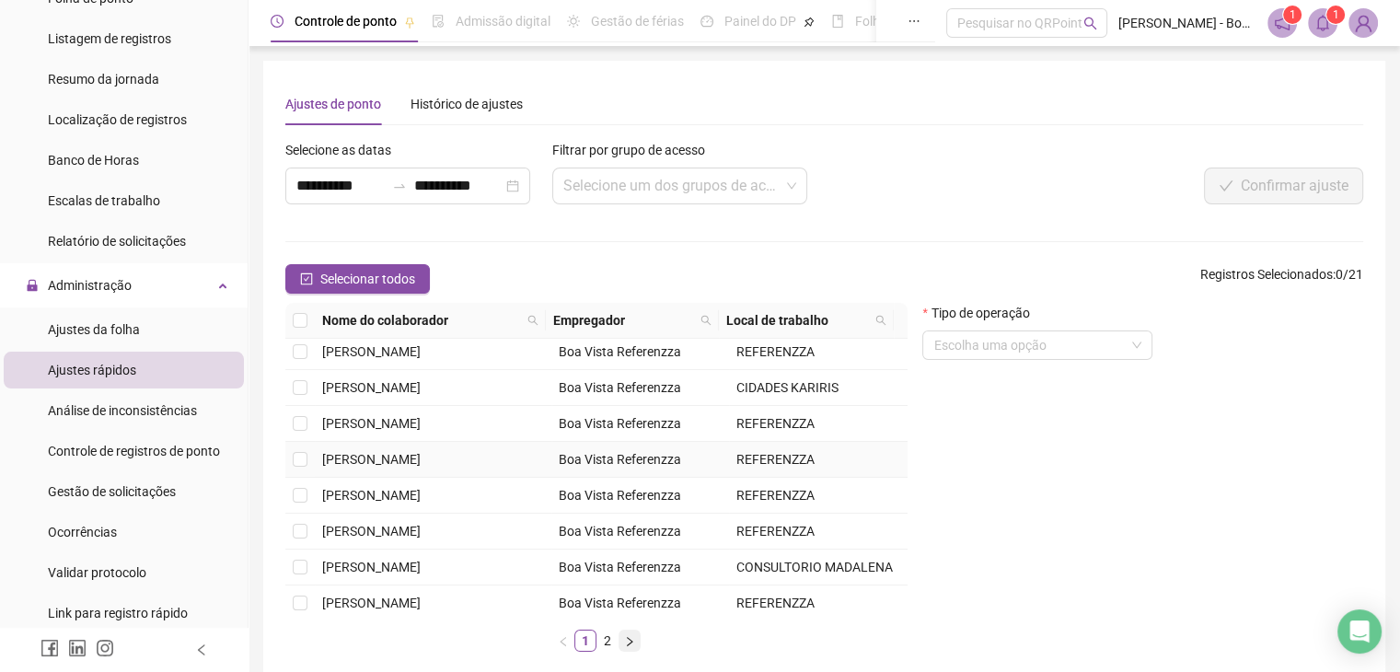
scroll to position [280, 0]
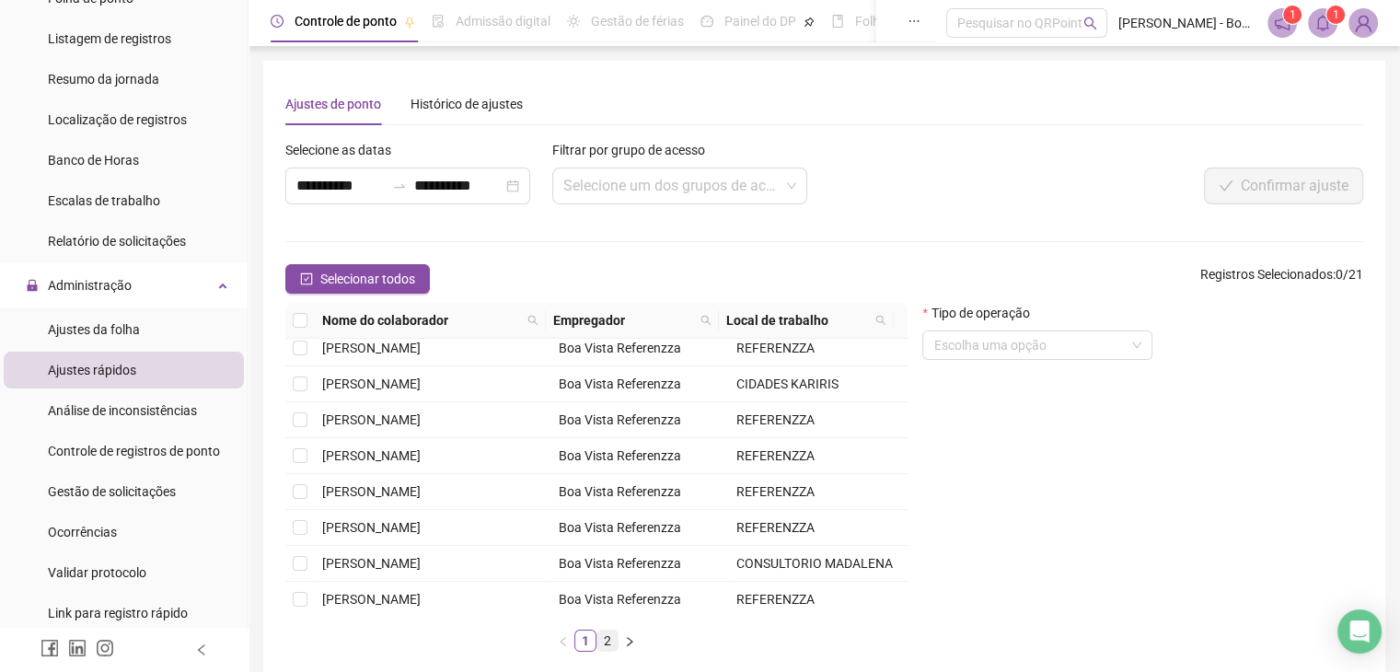
click at [610, 639] on link "2" at bounding box center [608, 641] width 20 height 20
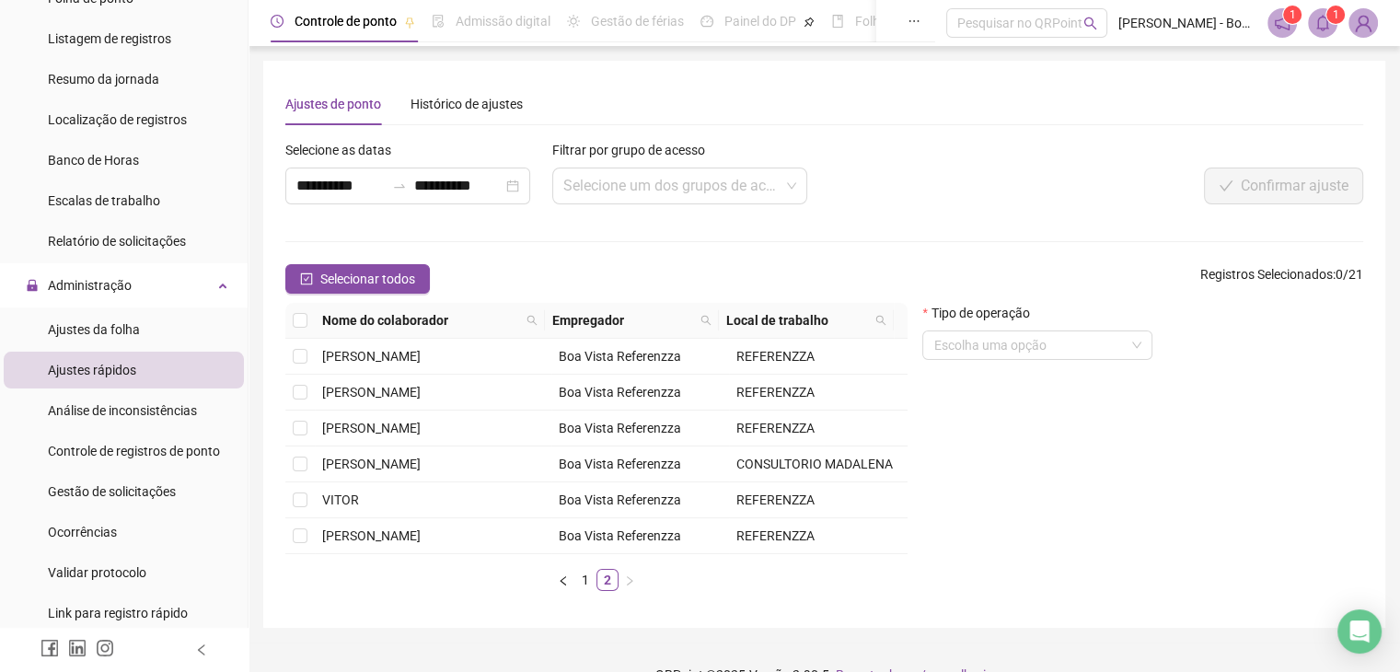
scroll to position [0, 0]
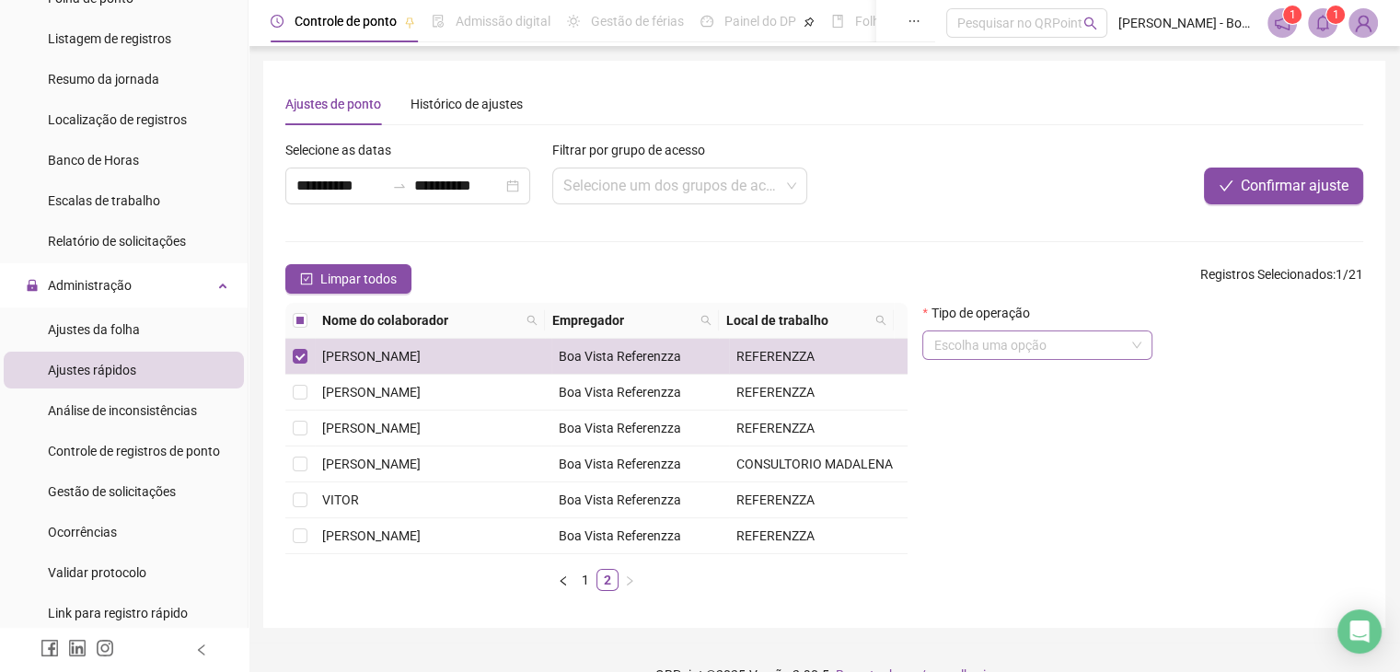
click at [1122, 343] on input "search" at bounding box center [1030, 345] width 192 height 28
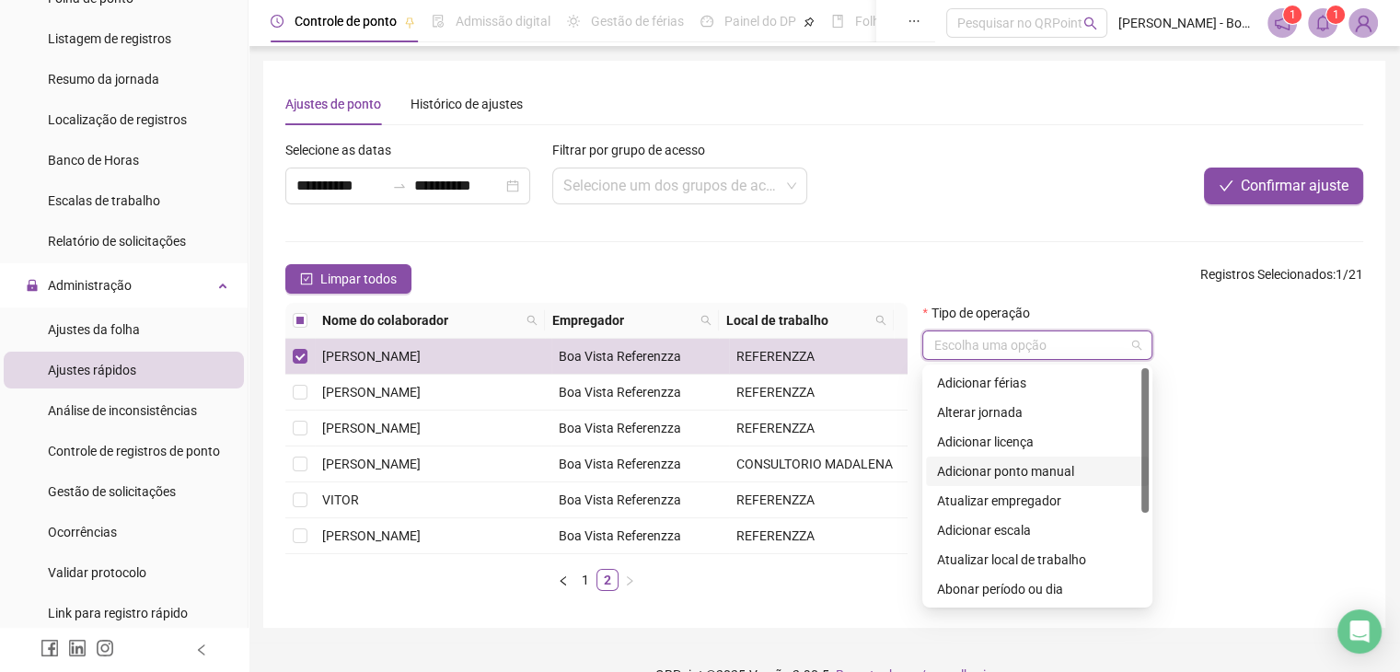
click at [1052, 470] on div "Adicionar ponto manual" at bounding box center [1037, 471] width 201 height 20
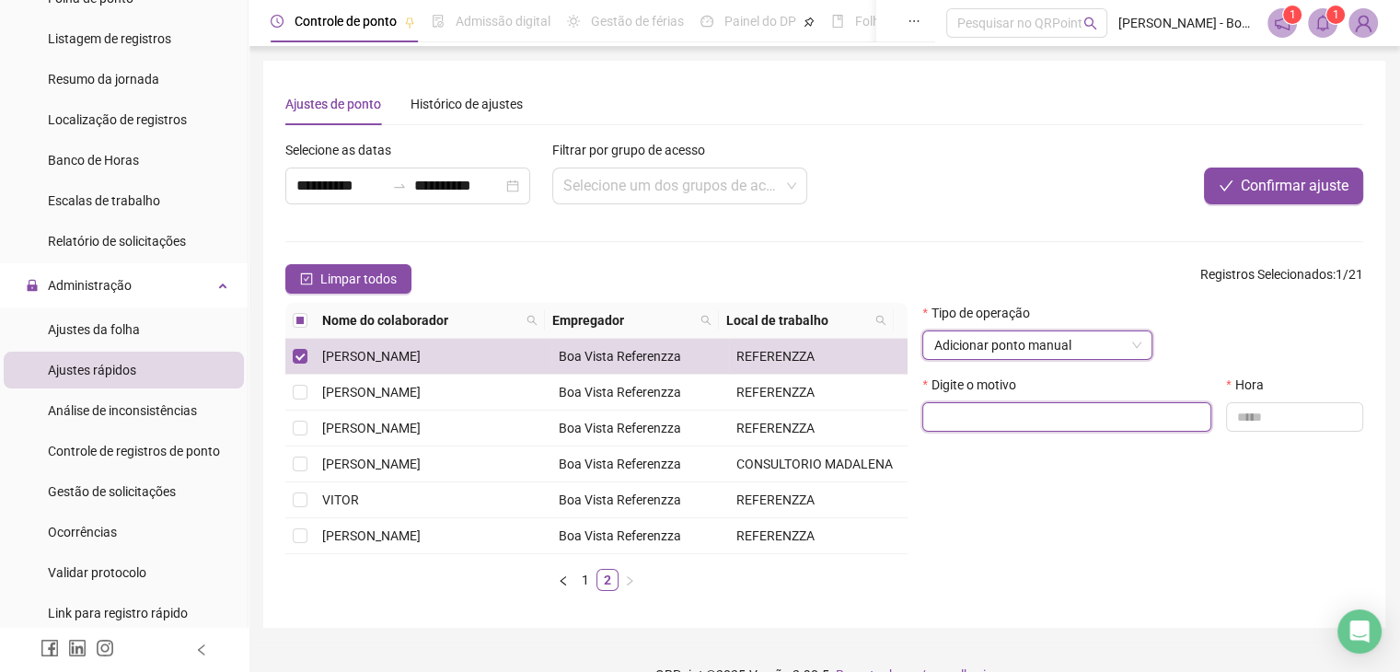
click at [1039, 407] on input "text" at bounding box center [1067, 416] width 289 height 29
type input "**********"
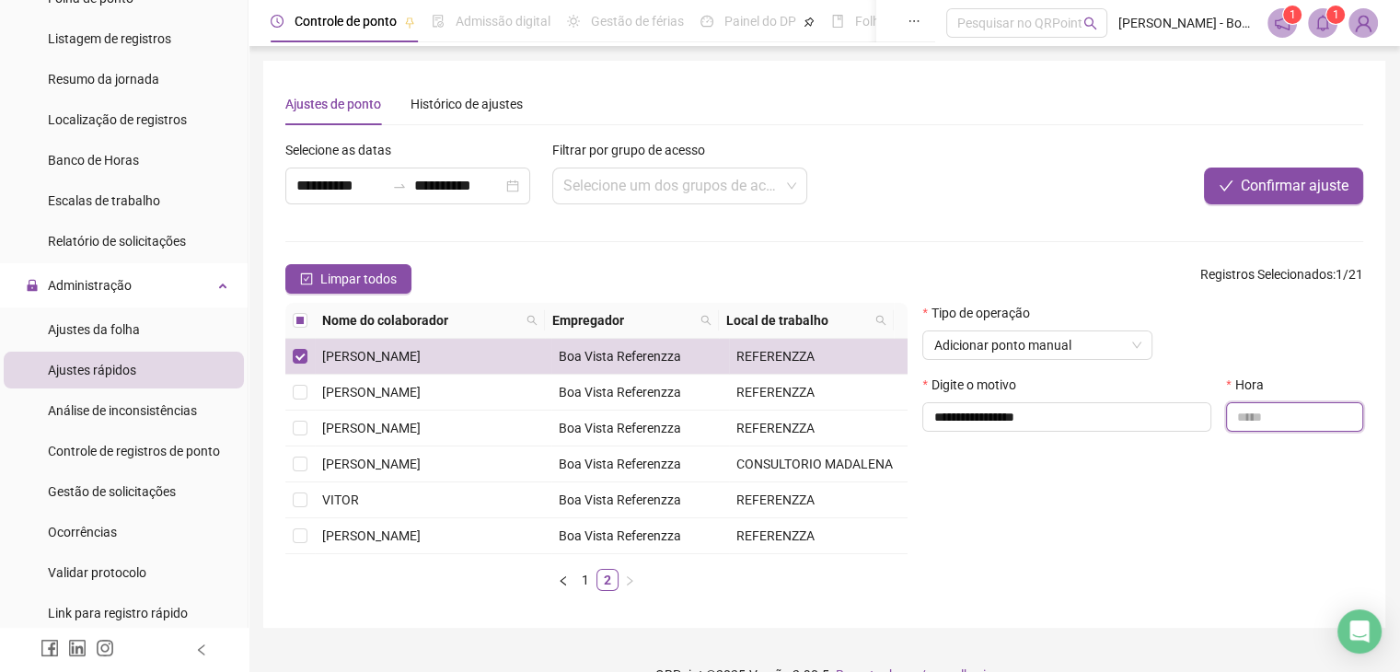
click at [1285, 414] on input "text" at bounding box center [1294, 416] width 137 height 29
type input "*****"
click at [1298, 190] on span "Confirmar ajuste" at bounding box center [1295, 186] width 108 height 22
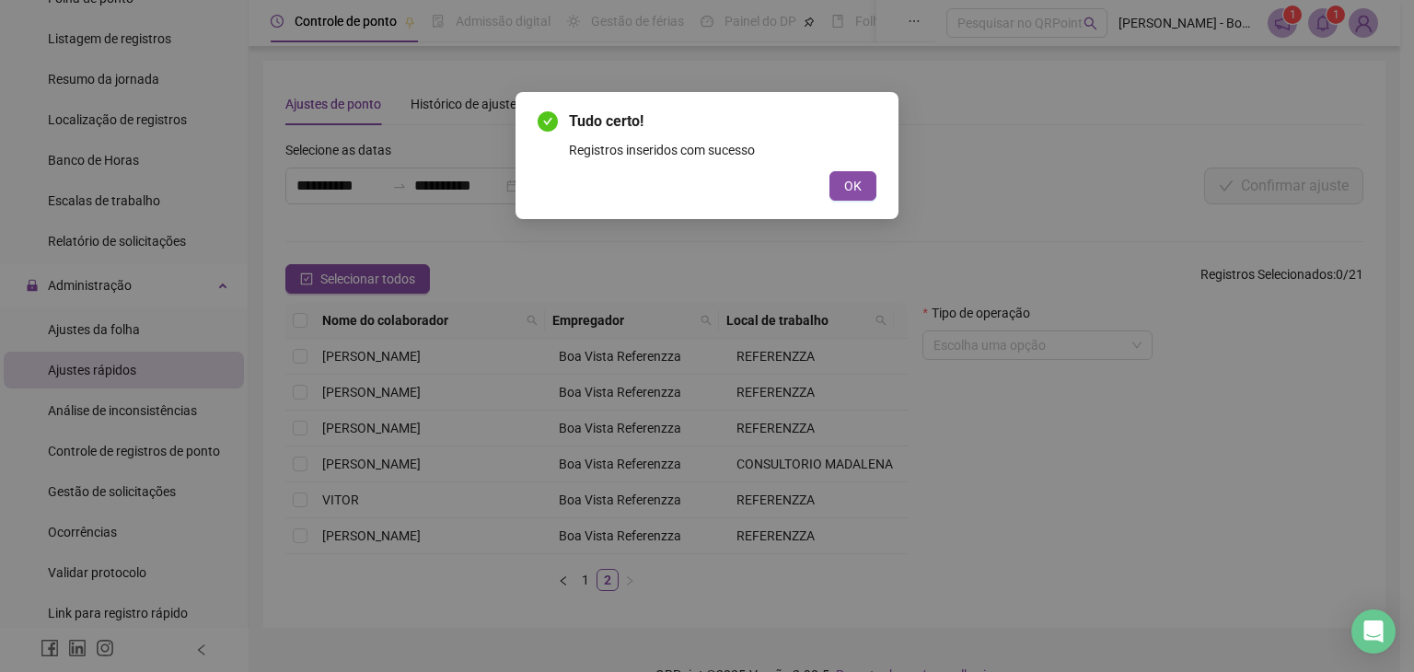
drag, startPoint x: 881, startPoint y: 182, endPoint x: 862, endPoint y: 203, distance: 28.0
click at [882, 183] on div "Tudo certo! Registros inseridos com sucesso OK" at bounding box center [707, 155] width 383 height 127
click at [847, 194] on span "OK" at bounding box center [852, 186] width 17 height 20
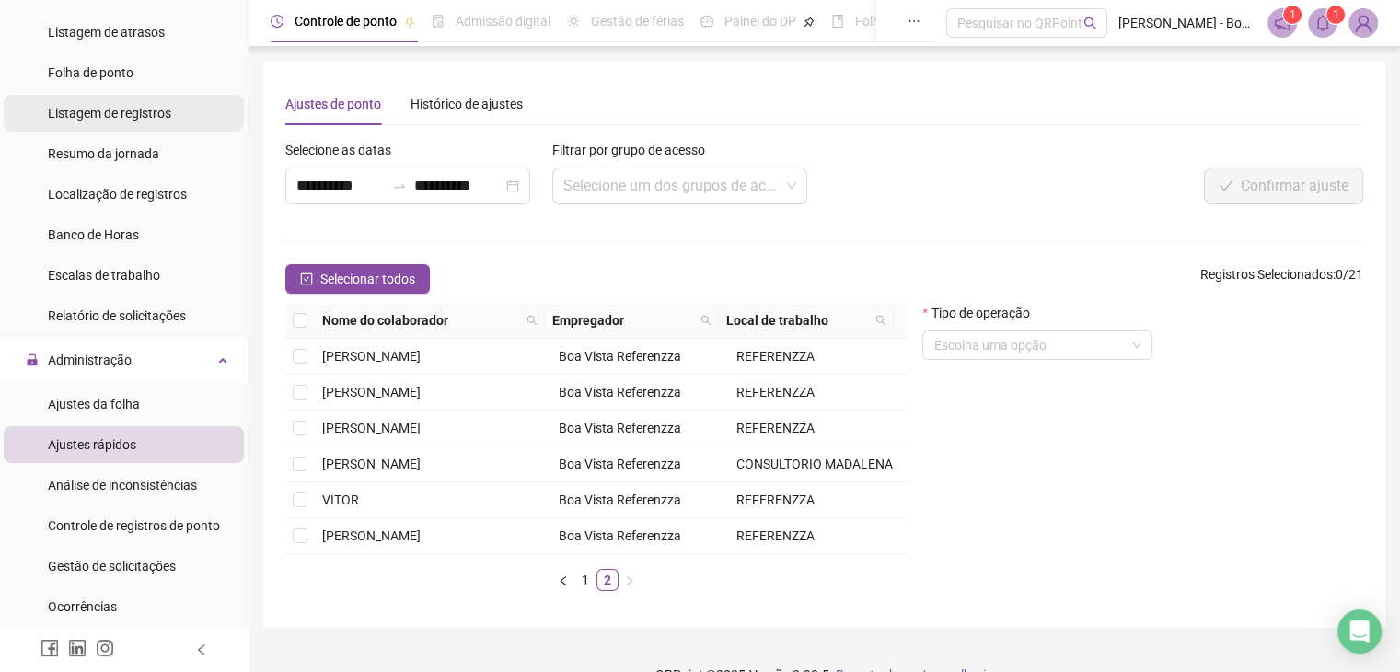
scroll to position [92, 0]
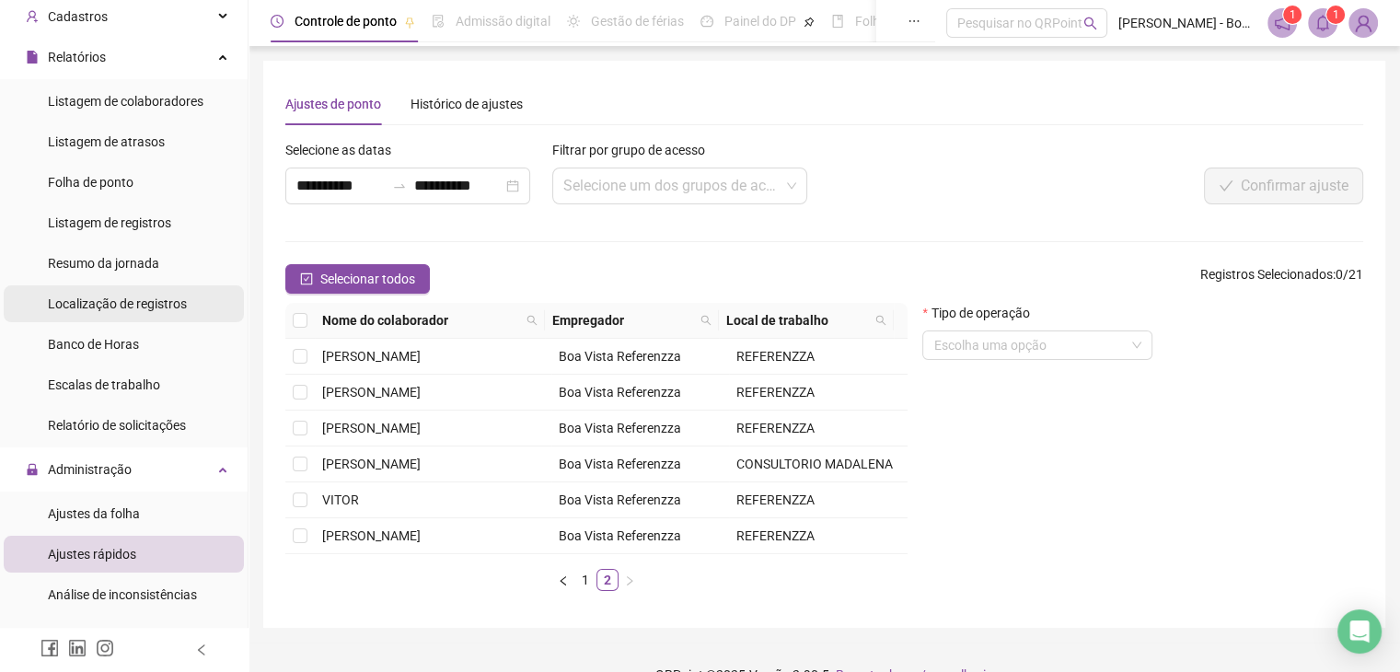
click at [137, 299] on span "Localização de registros" at bounding box center [117, 303] width 139 height 15
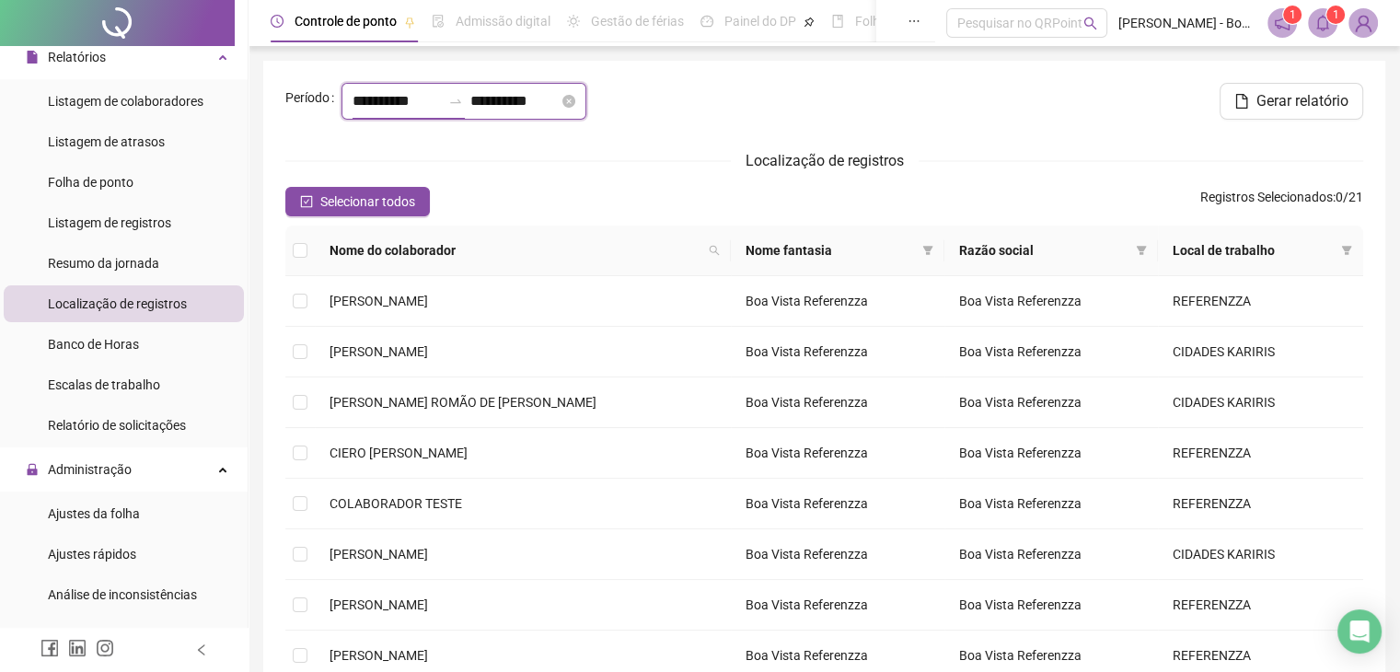
click at [396, 100] on input "**********" at bounding box center [397, 101] width 88 height 22
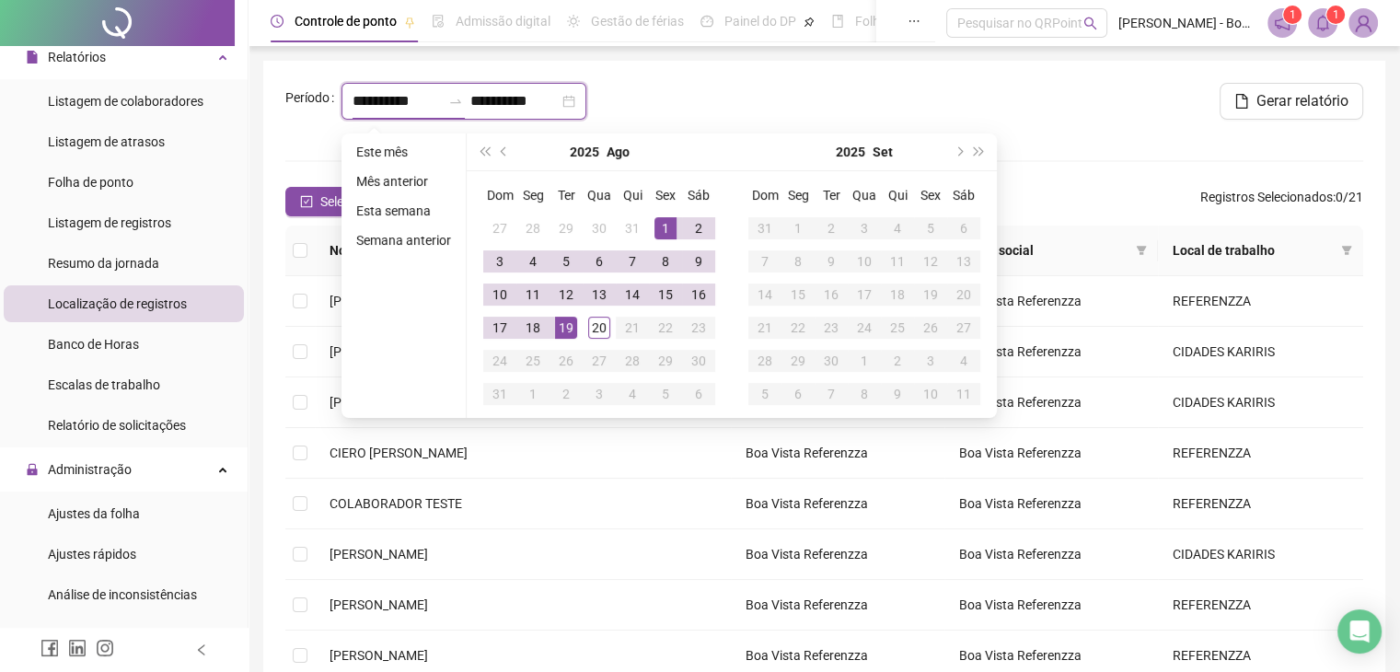
type input "**********"
click at [504, 153] on span "prev-year" at bounding box center [505, 151] width 9 height 9
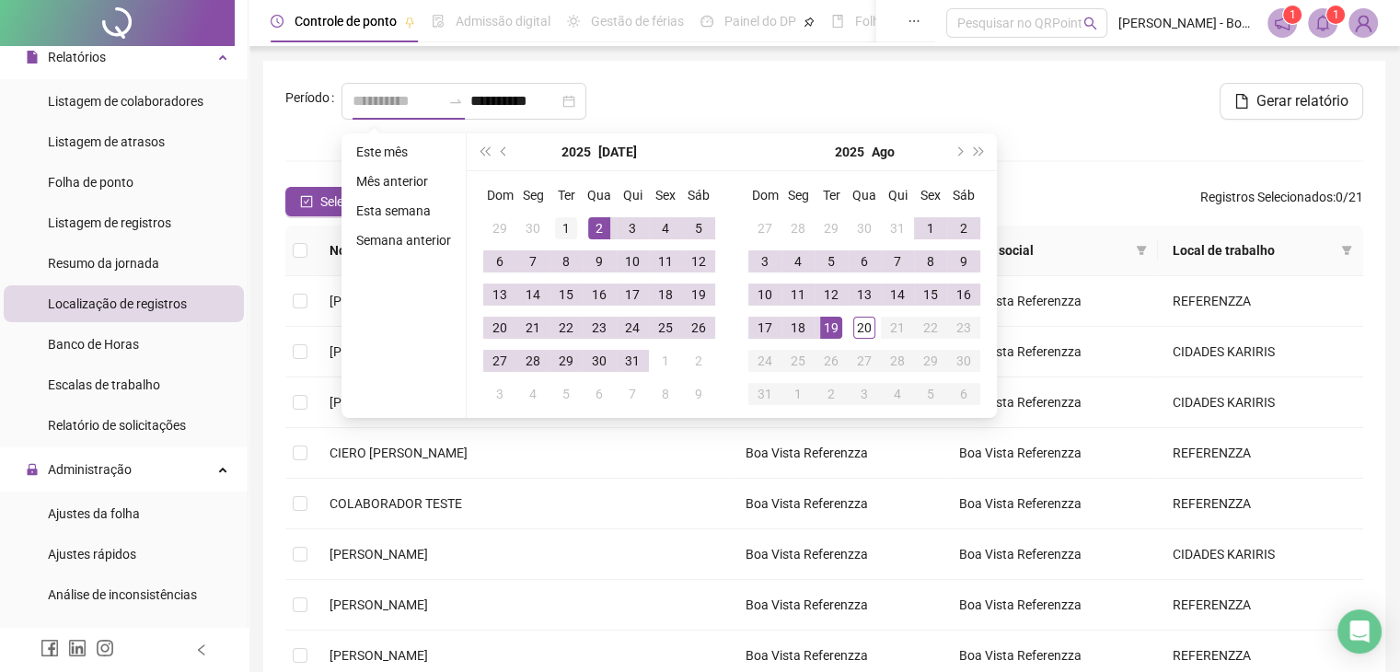
type input "**********"
click at [565, 224] on div "1" at bounding box center [566, 228] width 22 height 22
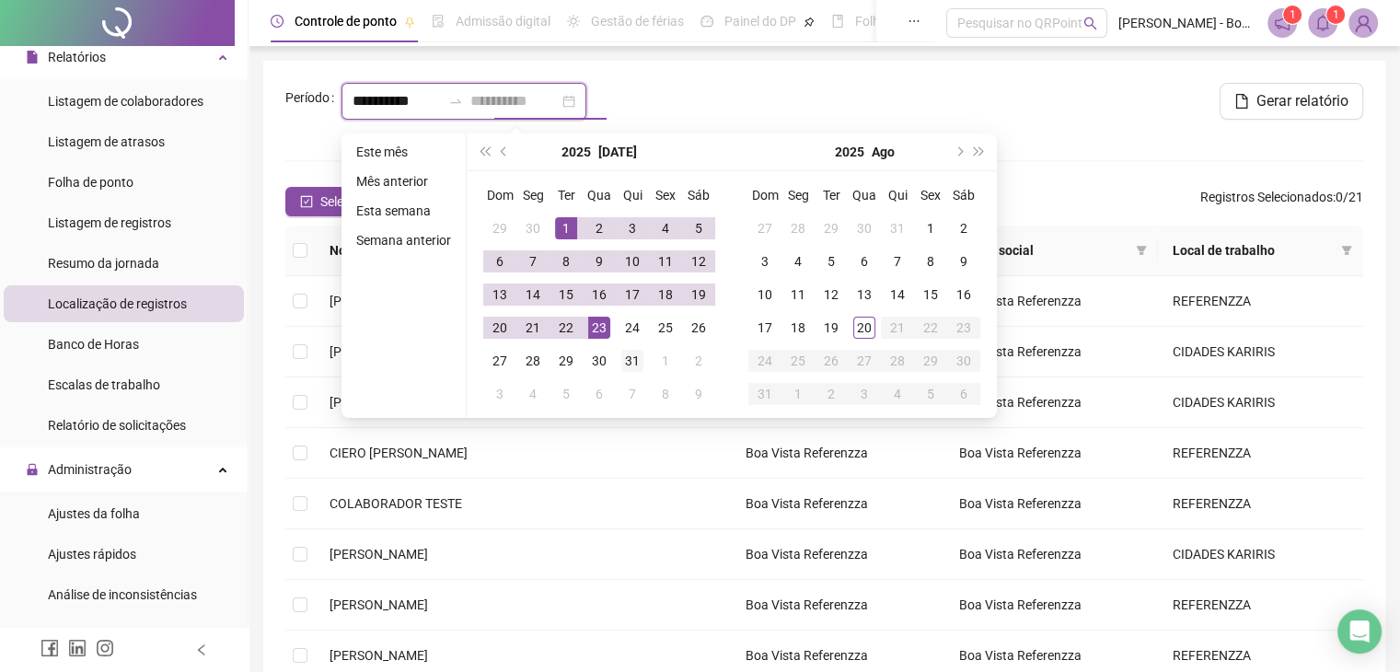
type input "**********"
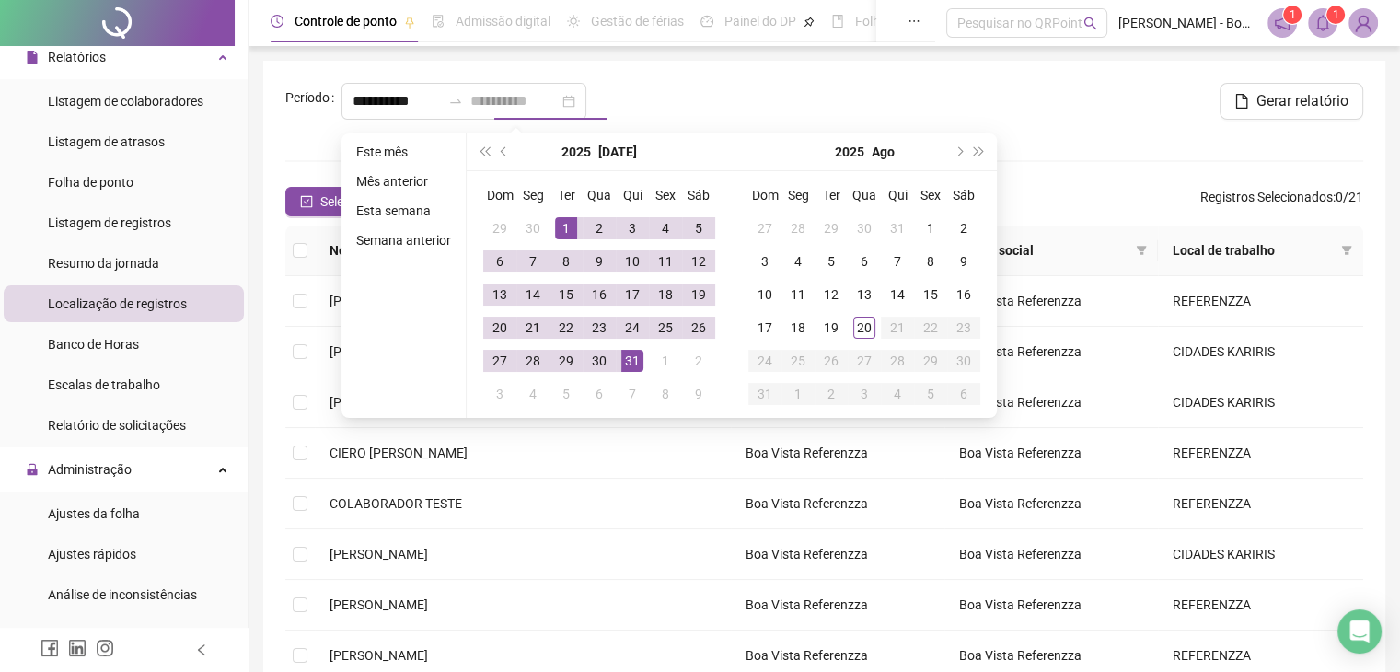
click at [630, 368] on div "31" at bounding box center [632, 361] width 22 height 22
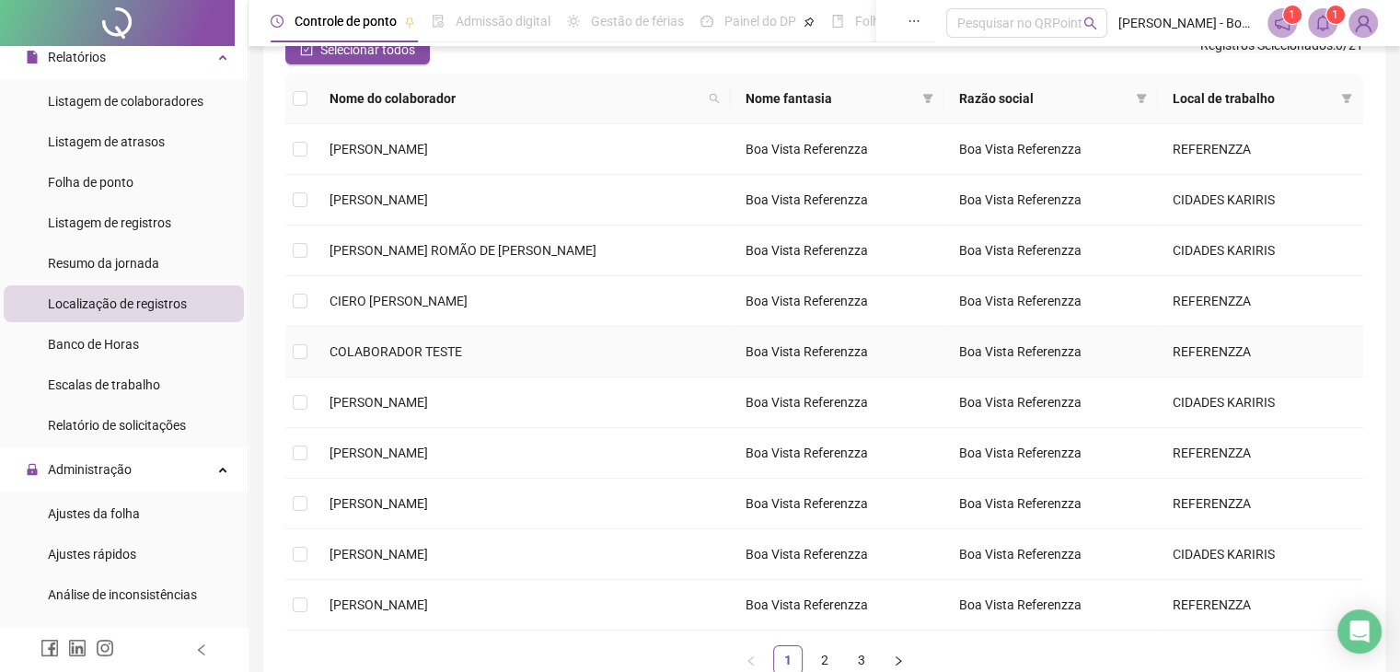
scroll to position [269, 0]
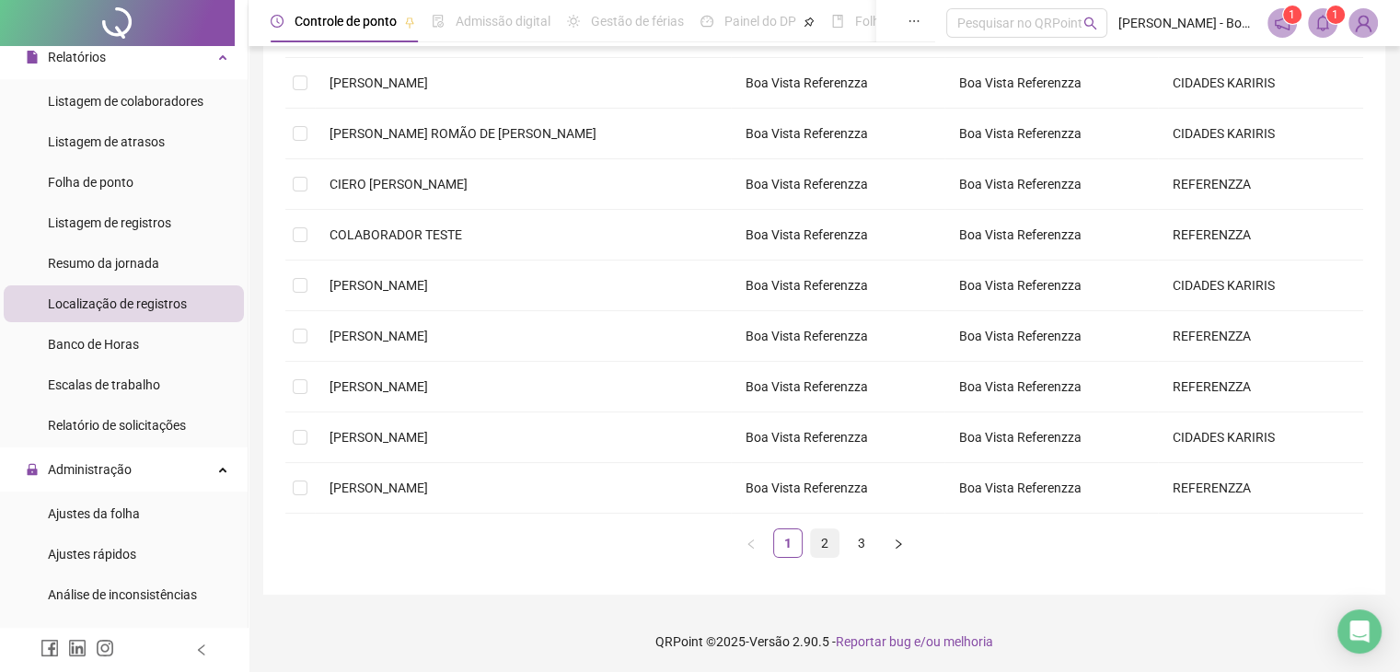
click at [813, 543] on link "2" at bounding box center [825, 543] width 28 height 28
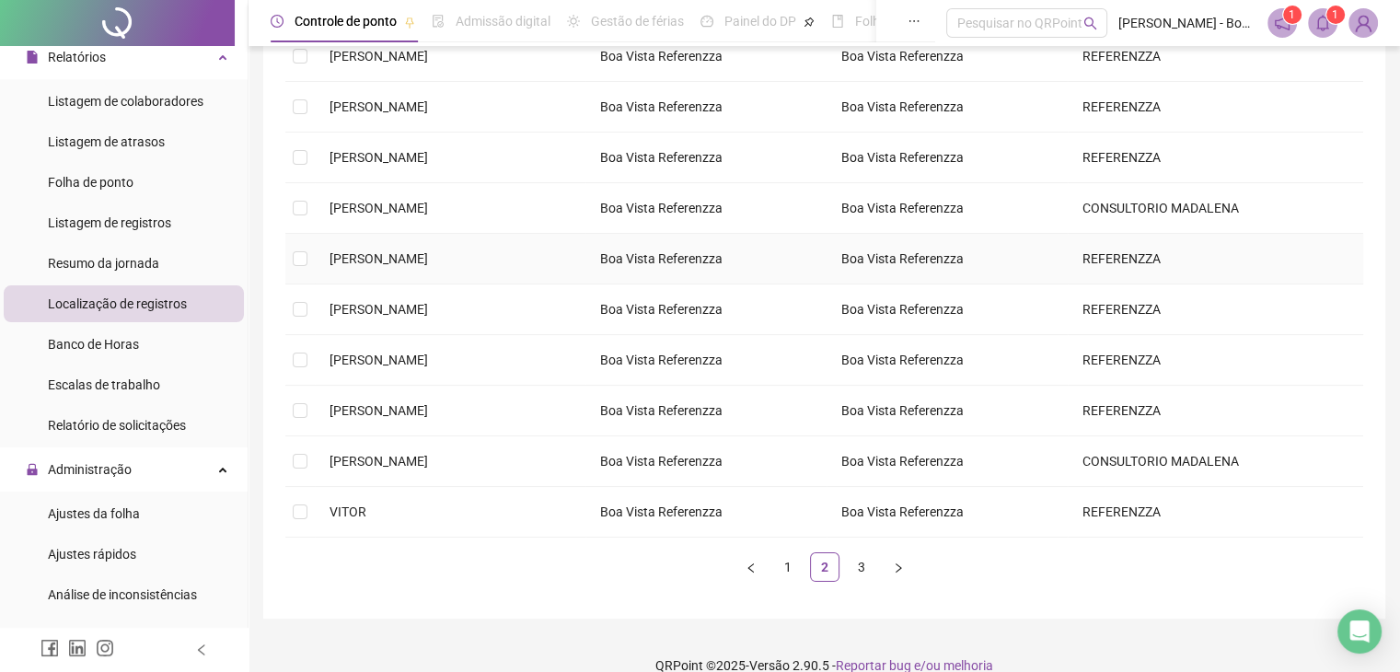
scroll to position [0, 0]
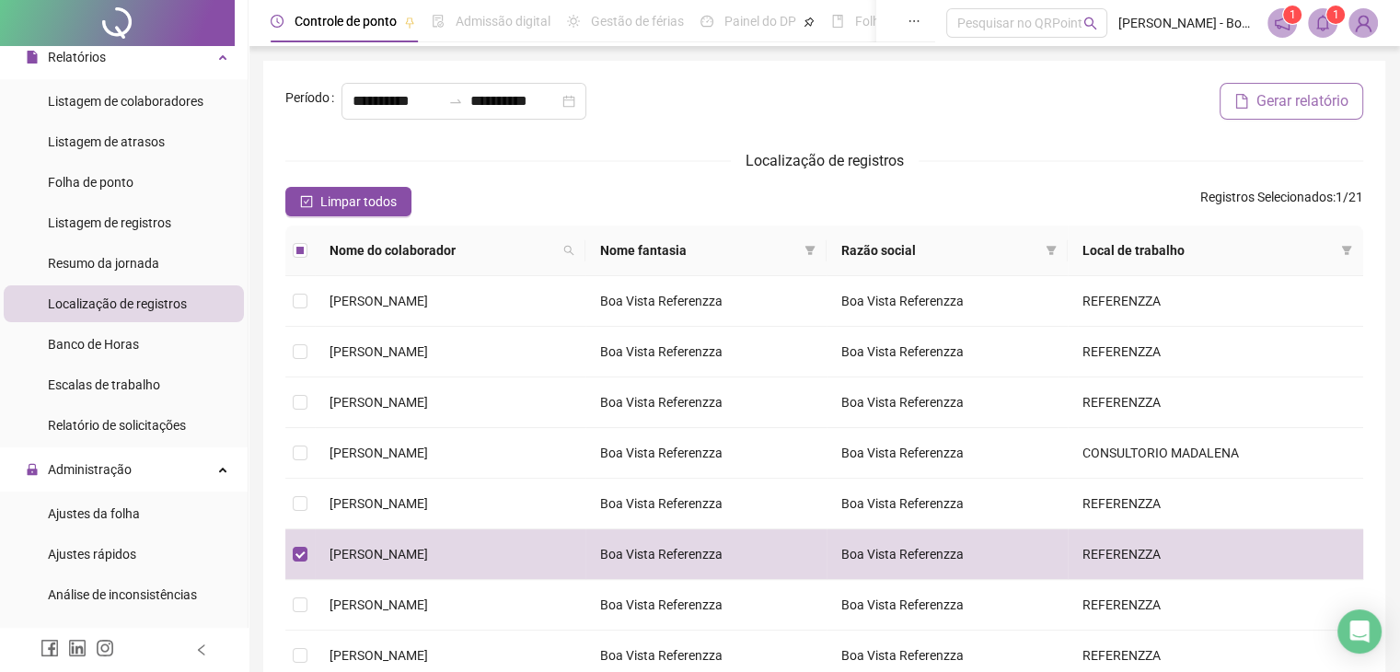
click at [1311, 109] on span "Gerar relatório" at bounding box center [1303, 101] width 92 height 22
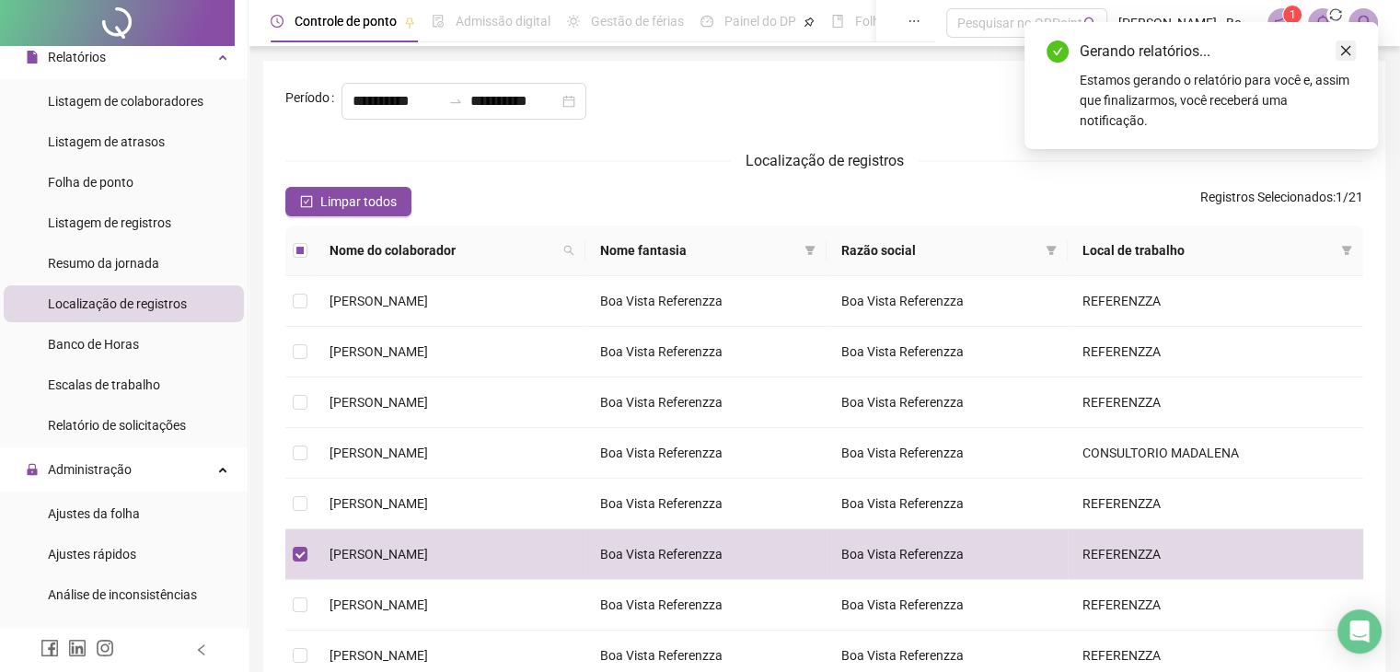
click at [1342, 52] on icon "close" at bounding box center [1346, 50] width 13 height 13
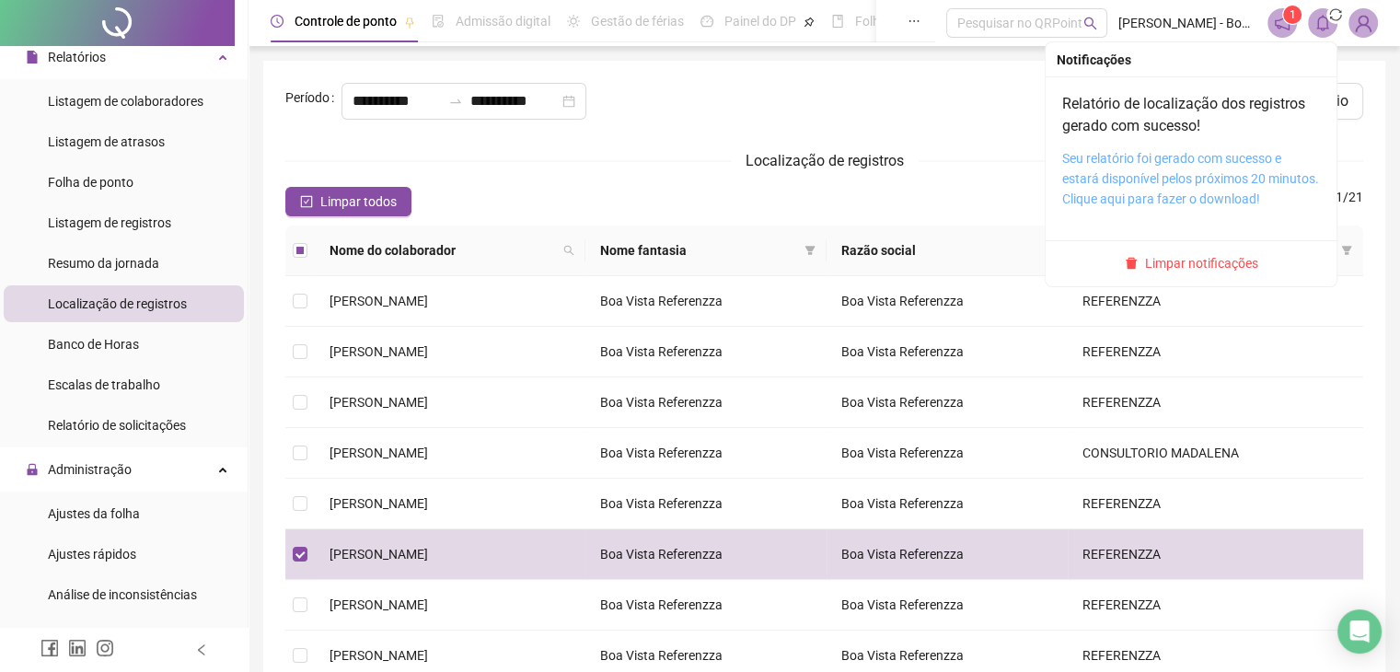
click at [1166, 170] on link "Seu relatório foi gerado com sucesso e estará disponível pelos próximos 20 minu…" at bounding box center [1191, 178] width 257 height 55
click at [1155, 172] on link "Seu relatório foi gerado com sucesso e estará disponível pelos próximos 20 minu…" at bounding box center [1191, 178] width 257 height 55
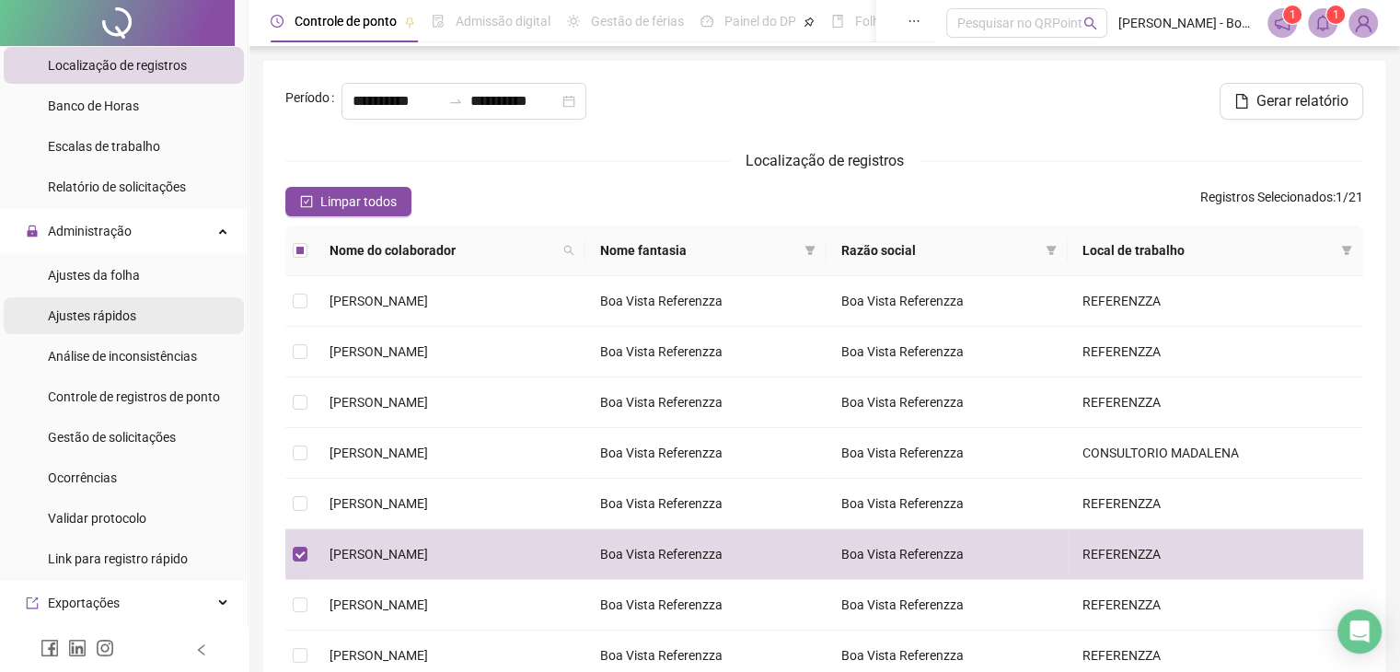
scroll to position [368, 0]
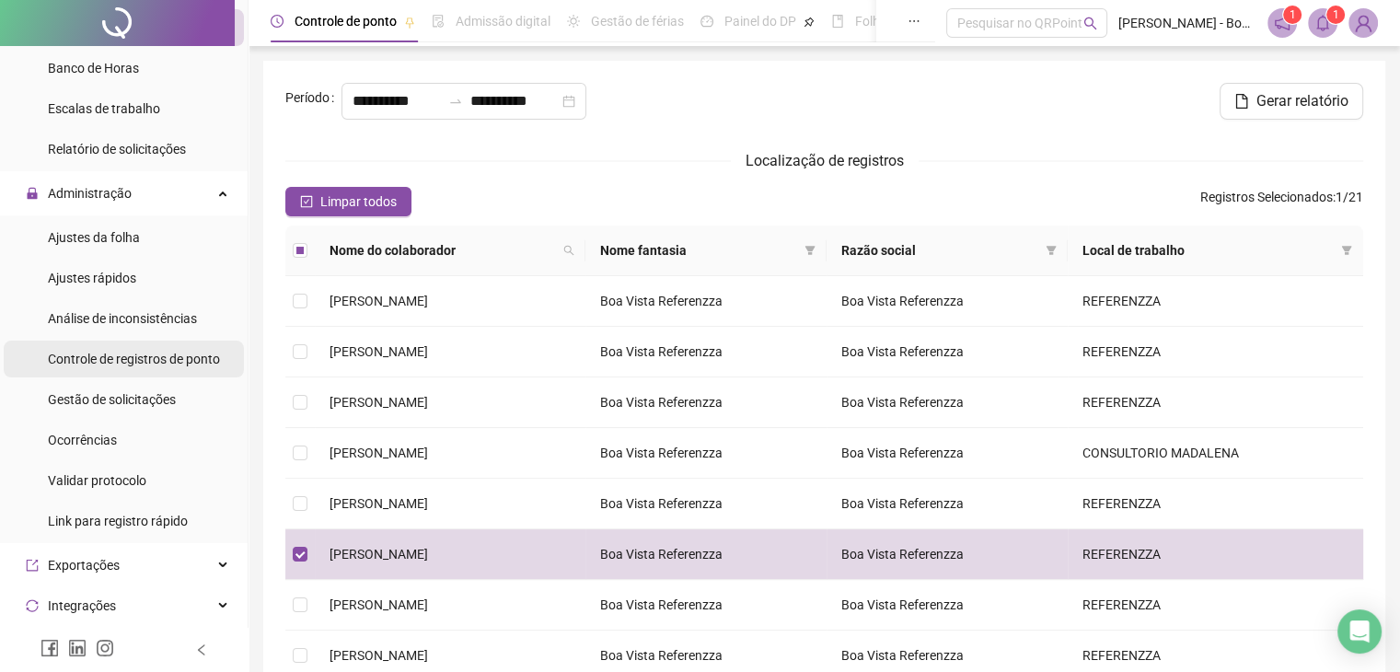
click at [98, 356] on span "Controle de registros de ponto" at bounding box center [134, 359] width 172 height 15
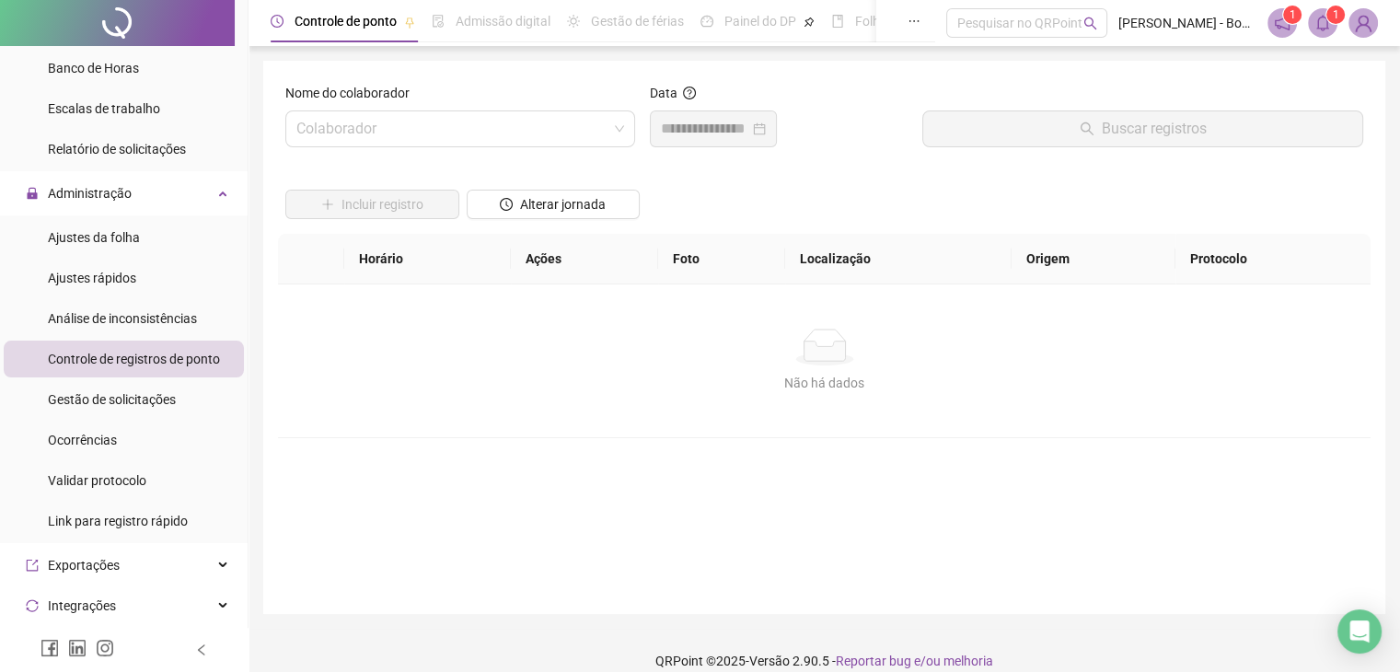
click at [556, 148] on div "Nome do colaborador Colaborador" at bounding box center [460, 122] width 365 height 79
click at [610, 128] on span at bounding box center [460, 128] width 328 height 35
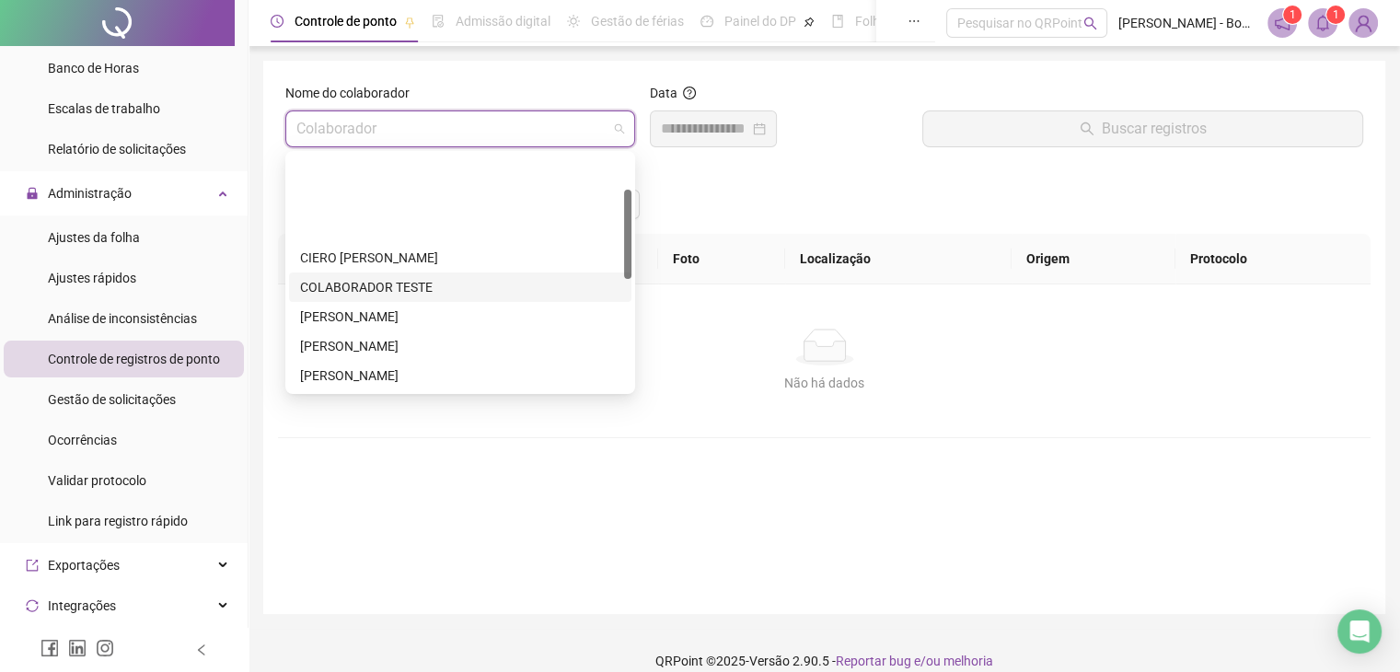
scroll to position [368, 0]
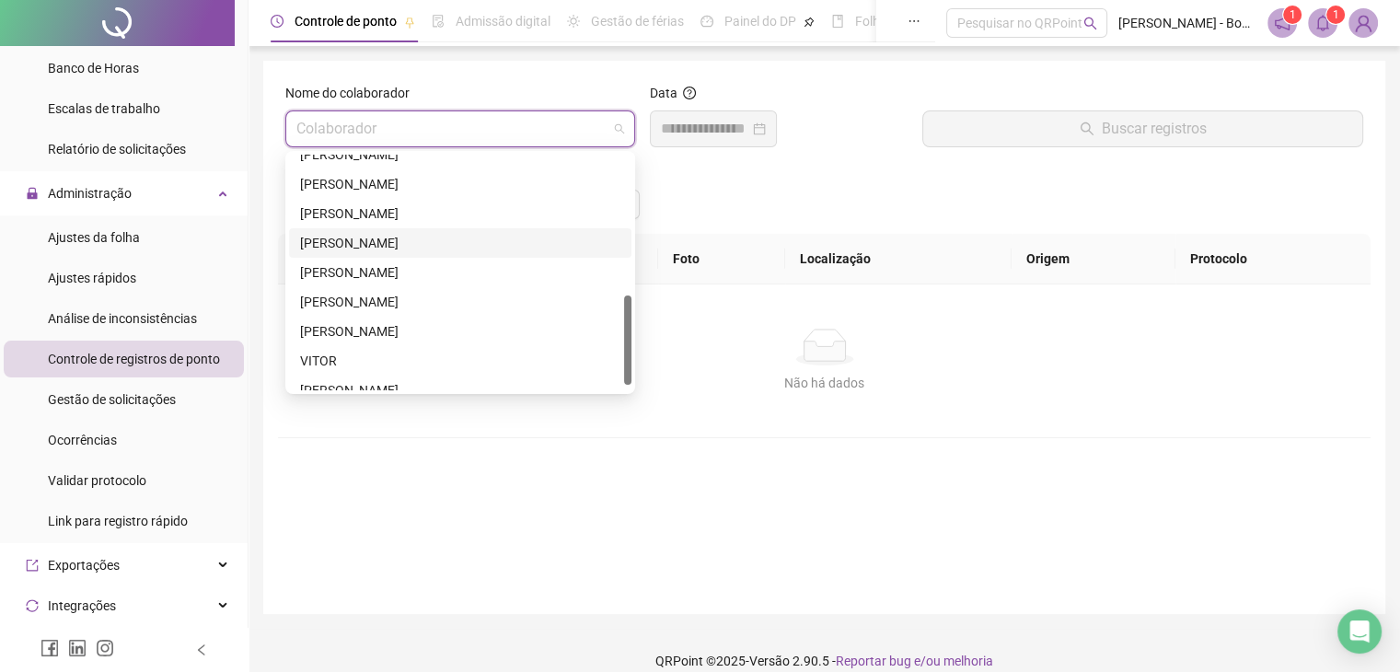
drag, startPoint x: 369, startPoint y: 246, endPoint x: 802, endPoint y: 115, distance: 452.1
click at [376, 241] on div "[PERSON_NAME]" at bounding box center [460, 243] width 320 height 20
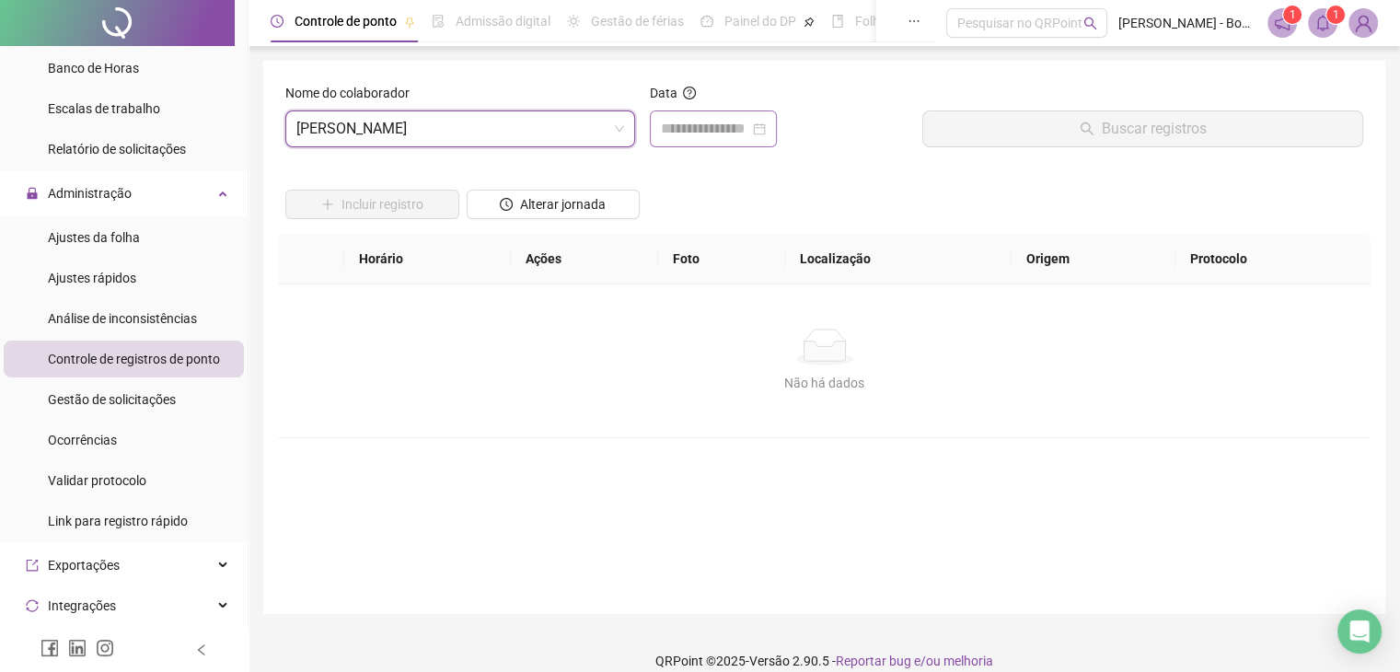
click at [766, 134] on div at bounding box center [713, 129] width 105 height 22
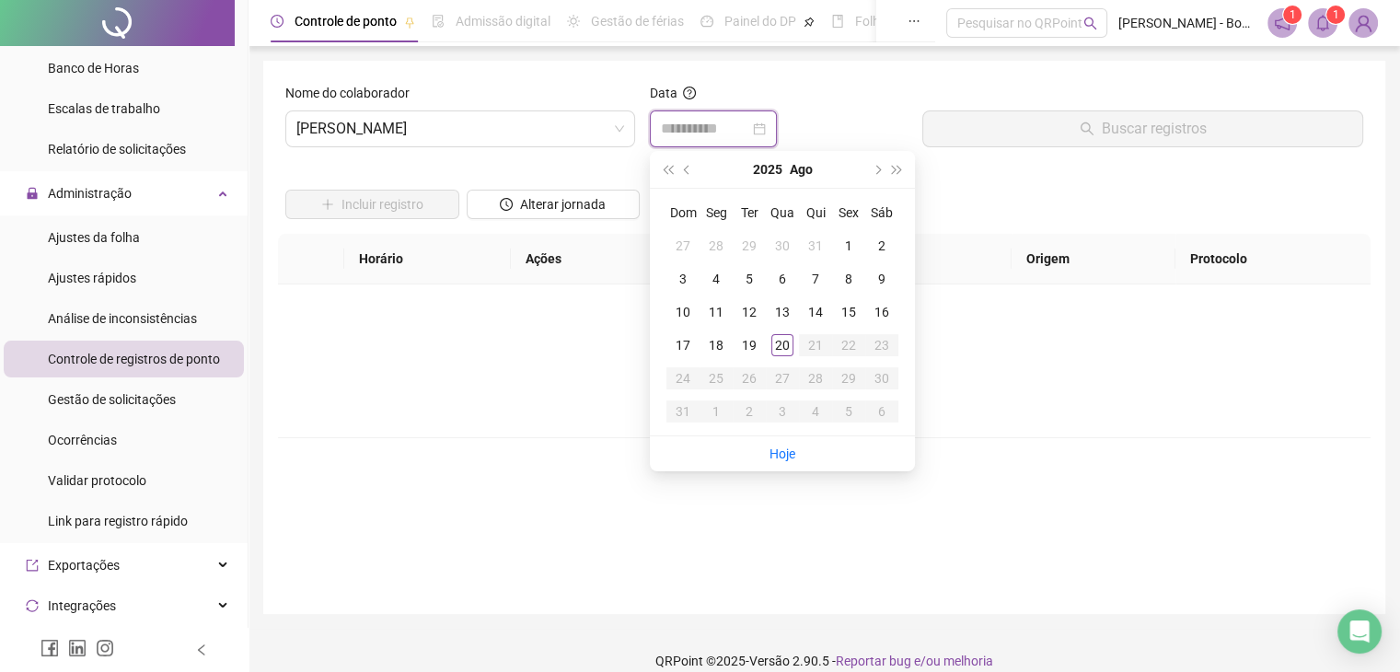
type input "**********"
click at [686, 178] on button "prev-year" at bounding box center [688, 169] width 20 height 37
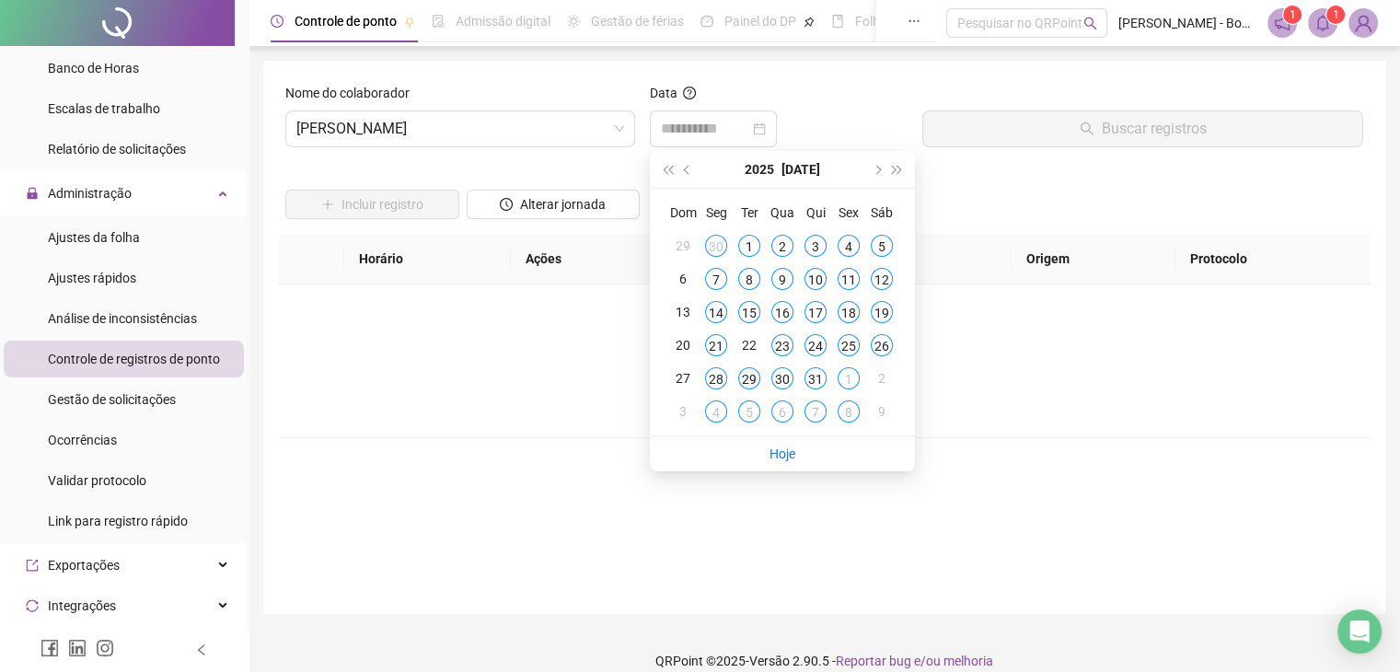
type input "**********"
click at [745, 380] on div "29" at bounding box center [749, 378] width 22 height 22
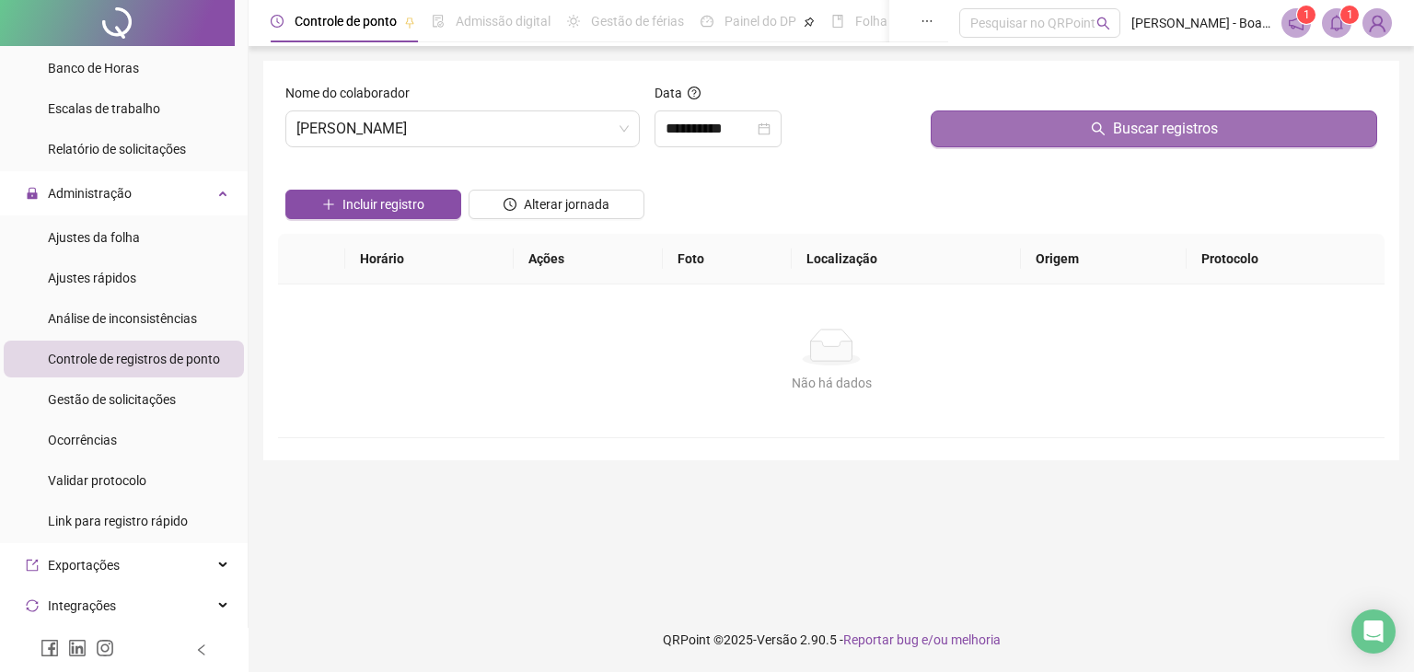
click at [1187, 134] on span "Buscar registros" at bounding box center [1165, 129] width 105 height 22
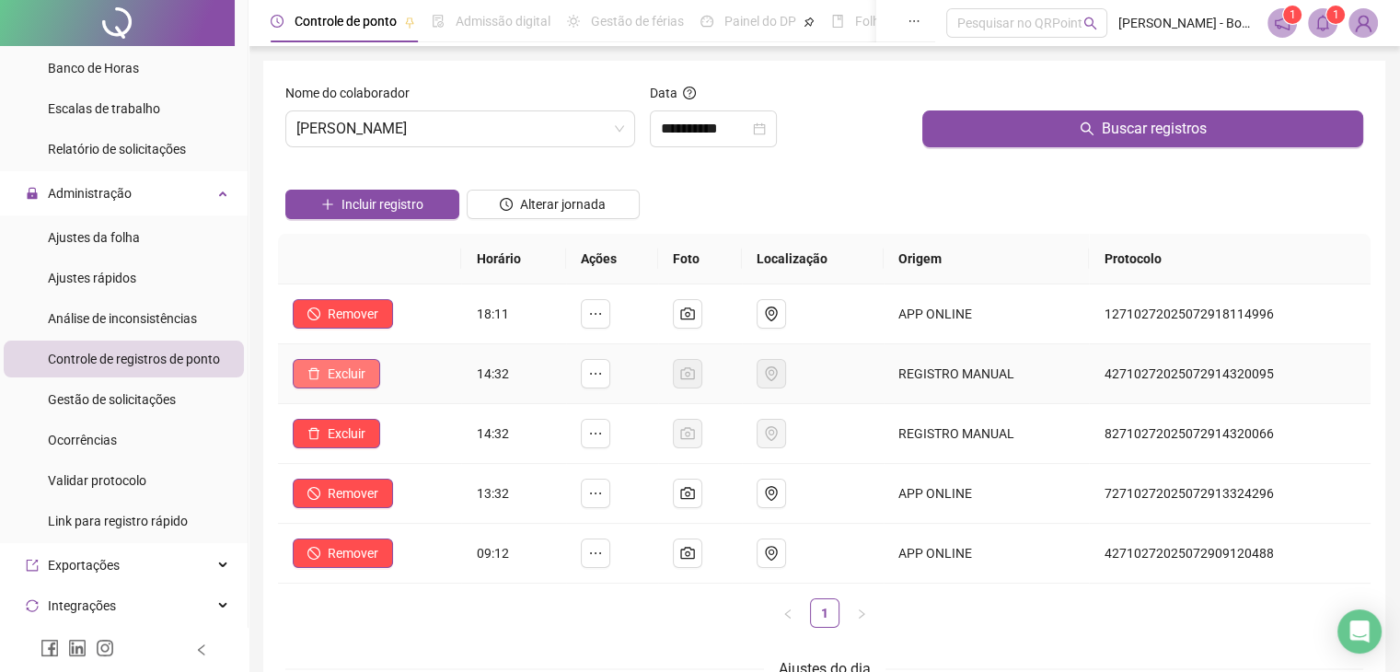
click at [370, 377] on button "Excluir" at bounding box center [336, 373] width 87 height 29
drag, startPoint x: 399, startPoint y: 319, endPoint x: 464, endPoint y: 334, distance: 67.2
click at [416, 321] on div "Deseja excluir o registro? Não Sim" at bounding box center [334, 312] width 183 height 72
click at [404, 331] on span "Sim" at bounding box center [397, 326] width 21 height 20
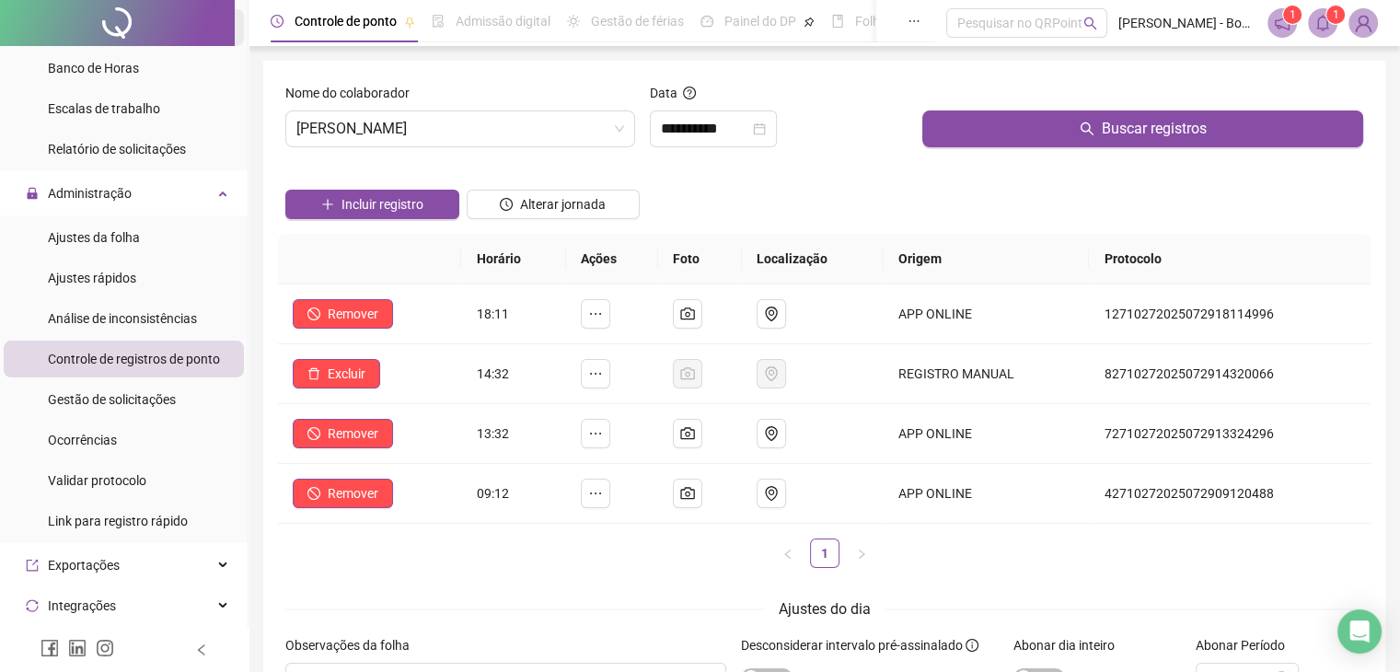
scroll to position [0, 0]
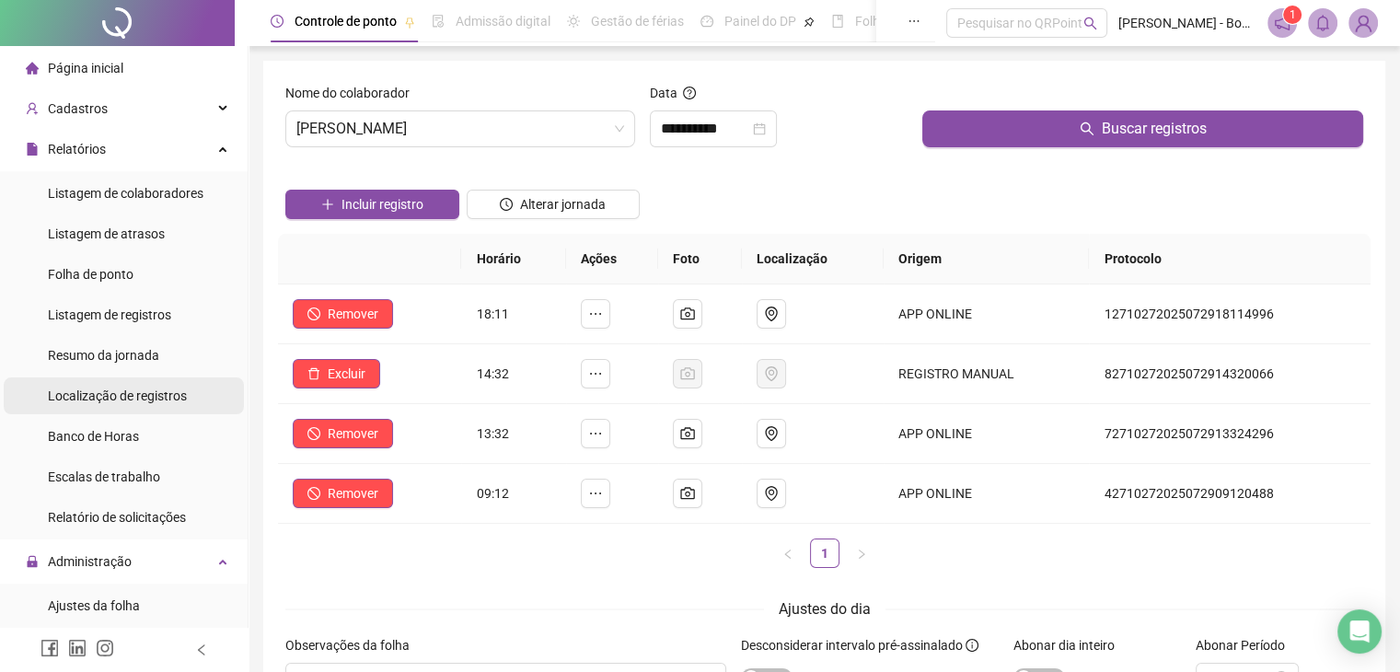
click at [128, 403] on span "Localização de registros" at bounding box center [117, 396] width 139 height 15
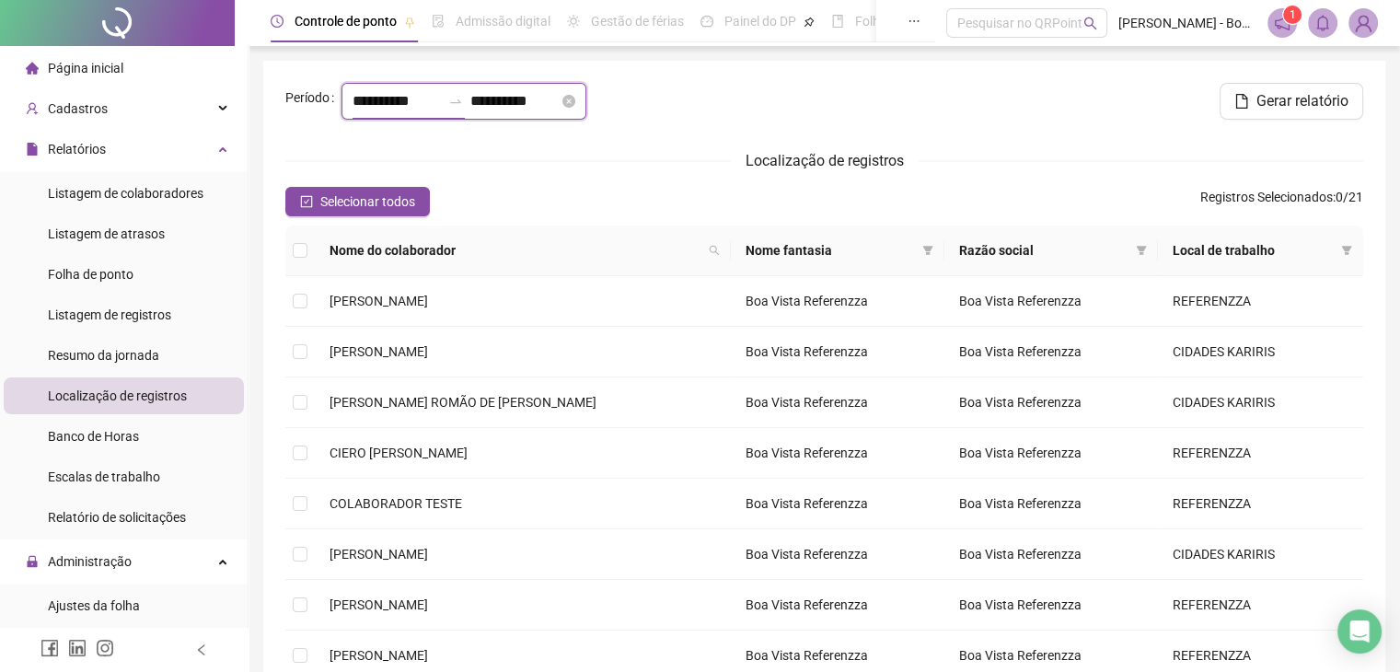
drag, startPoint x: 413, startPoint y: 90, endPoint x: 412, endPoint y: 100, distance: 10.2
click at [413, 93] on input "**********" at bounding box center [397, 101] width 88 height 22
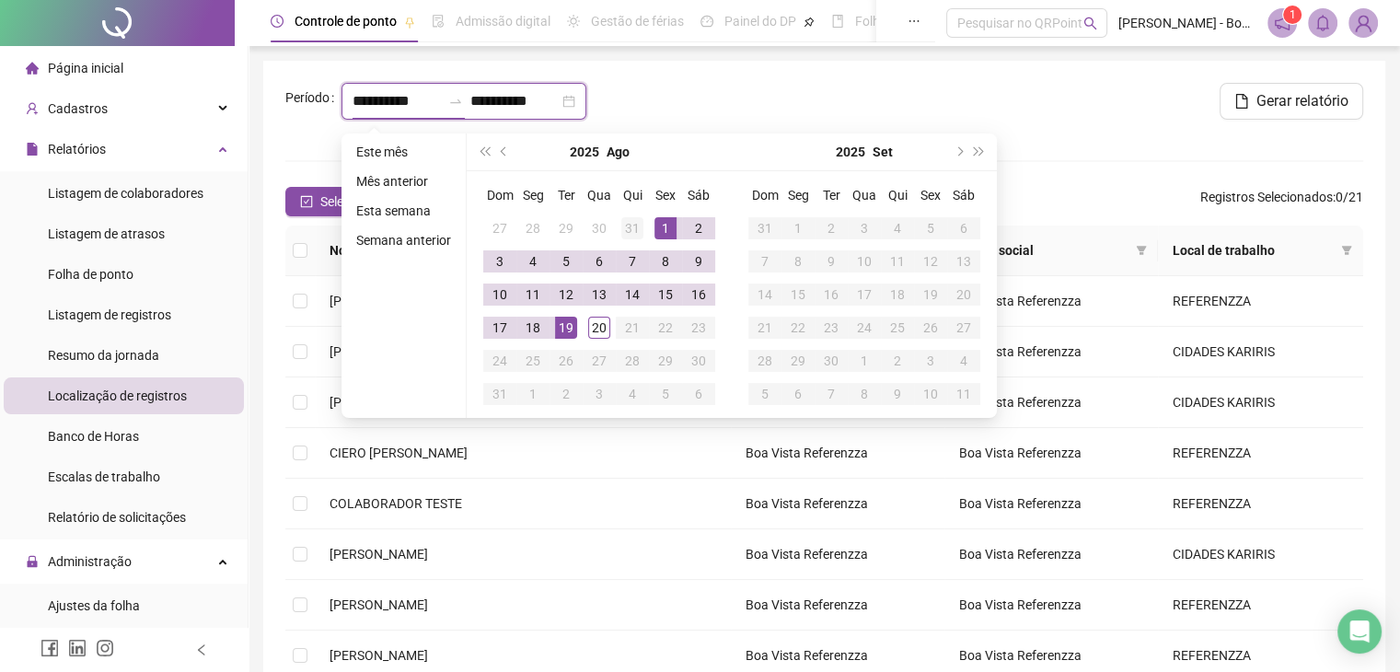
type input "**********"
click at [502, 152] on span "prev-year" at bounding box center [505, 151] width 9 height 9
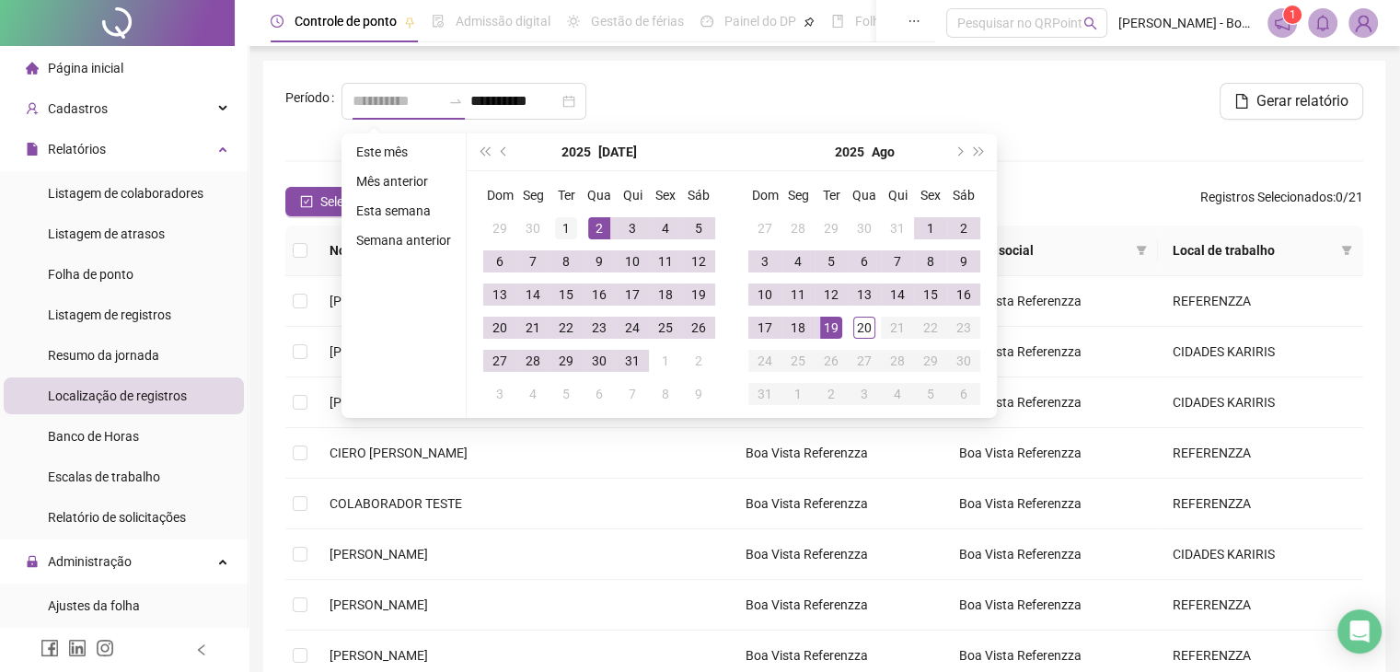
type input "**********"
click at [571, 229] on div "1" at bounding box center [566, 228] width 22 height 22
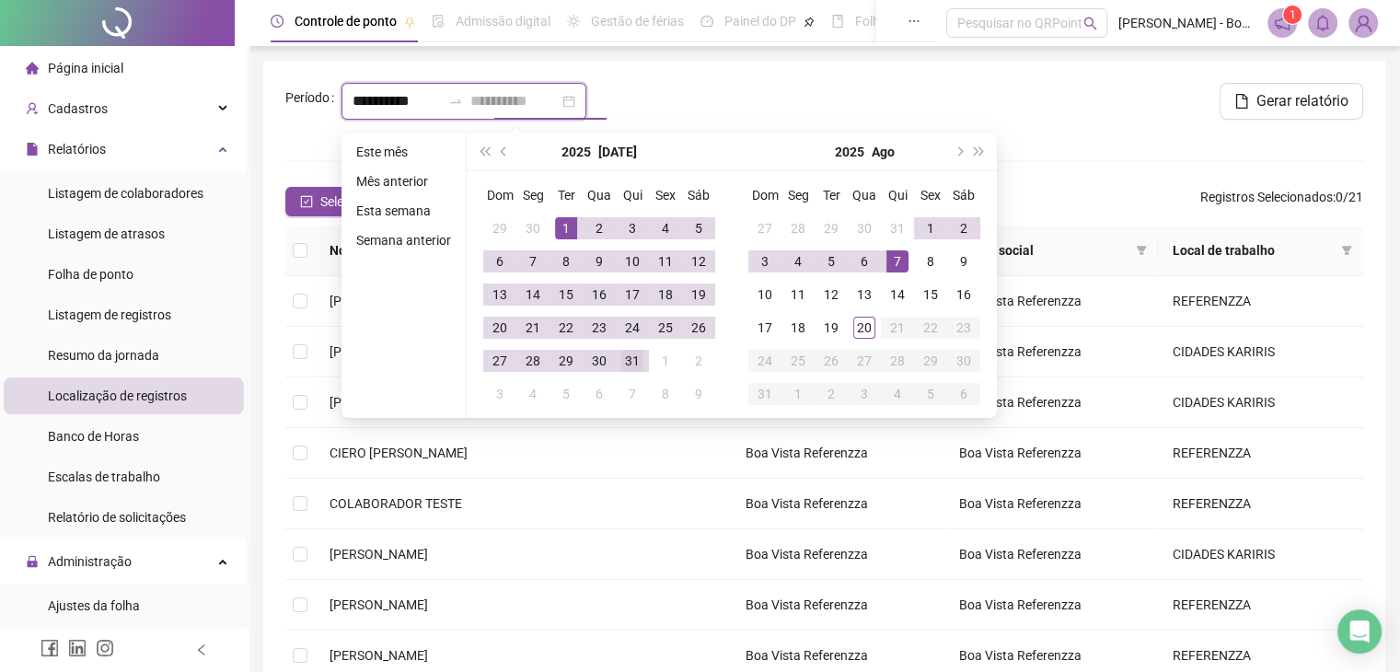
type input "**********"
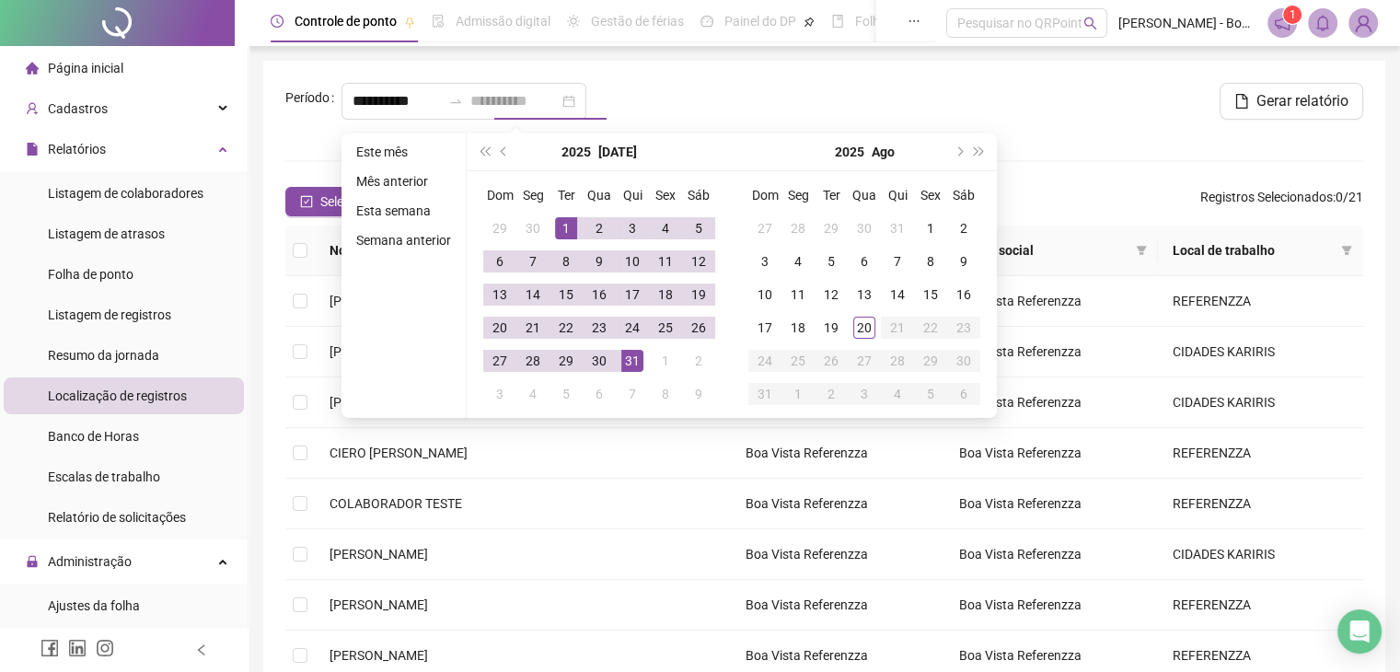
click at [630, 355] on div "31" at bounding box center [632, 361] width 22 height 22
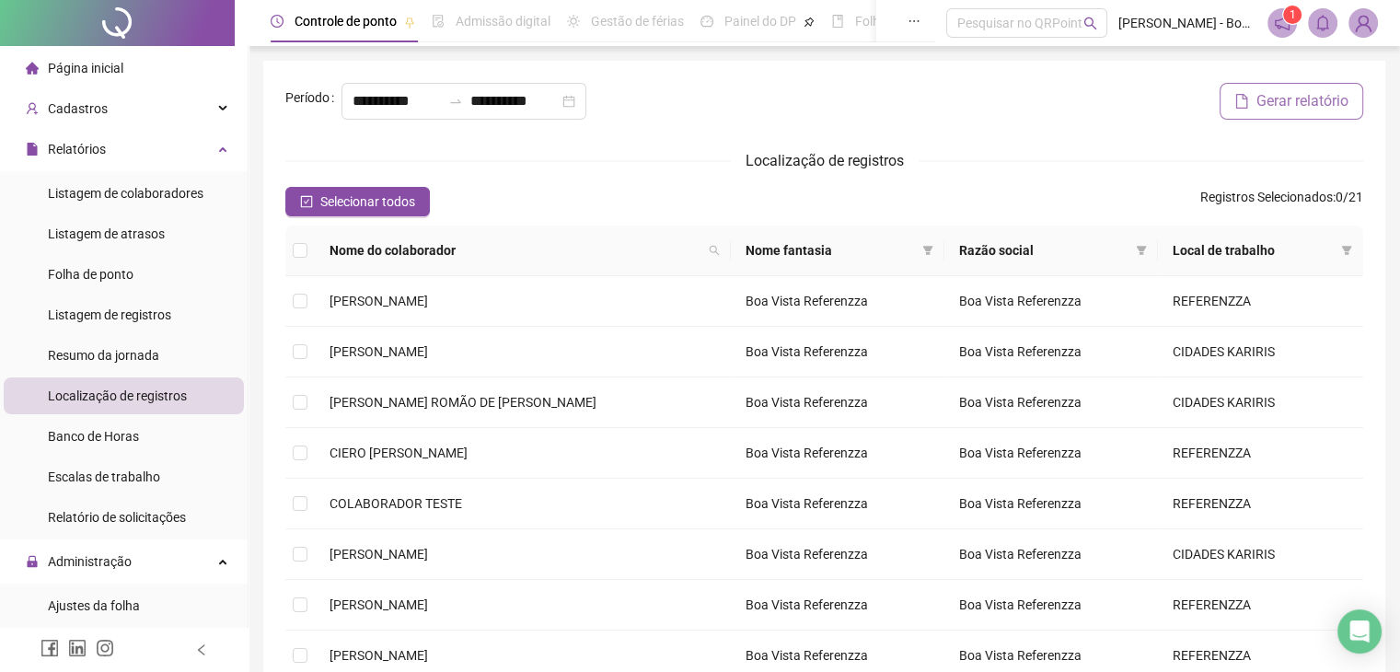
click at [1309, 113] on button "Gerar relatório" at bounding box center [1292, 101] width 144 height 37
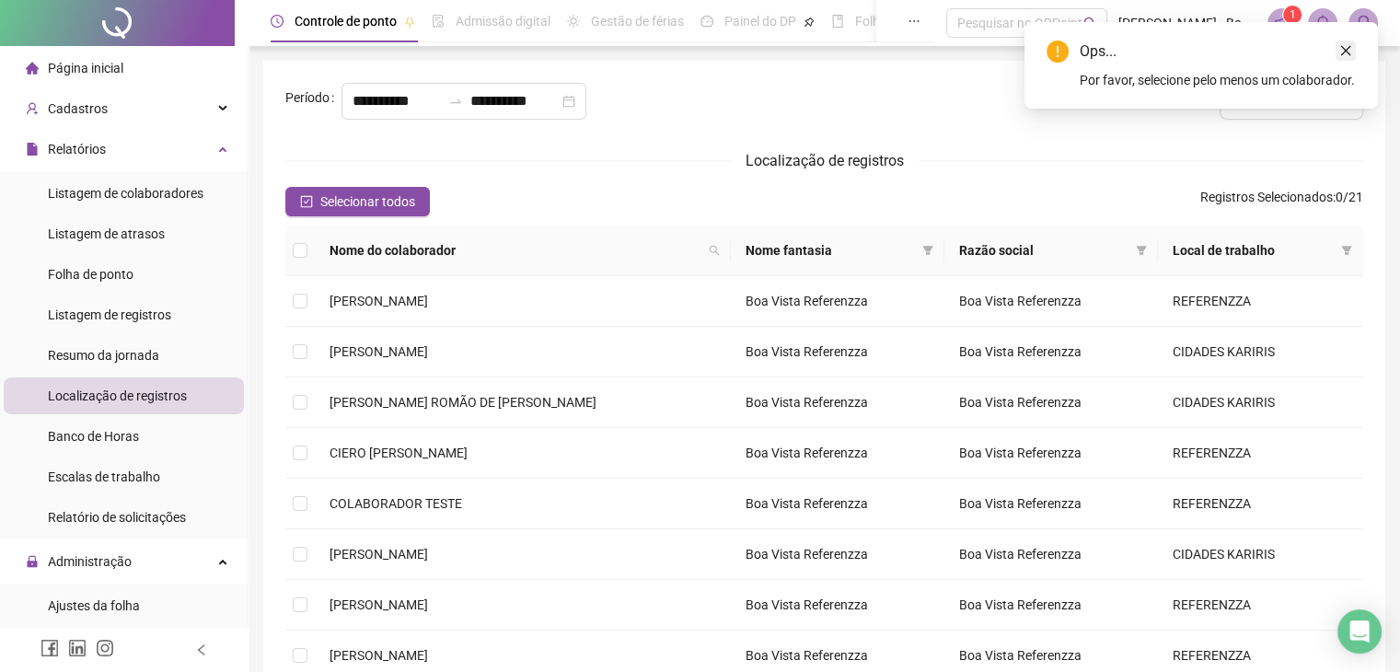
click at [1353, 52] on link "Close" at bounding box center [1346, 51] width 20 height 20
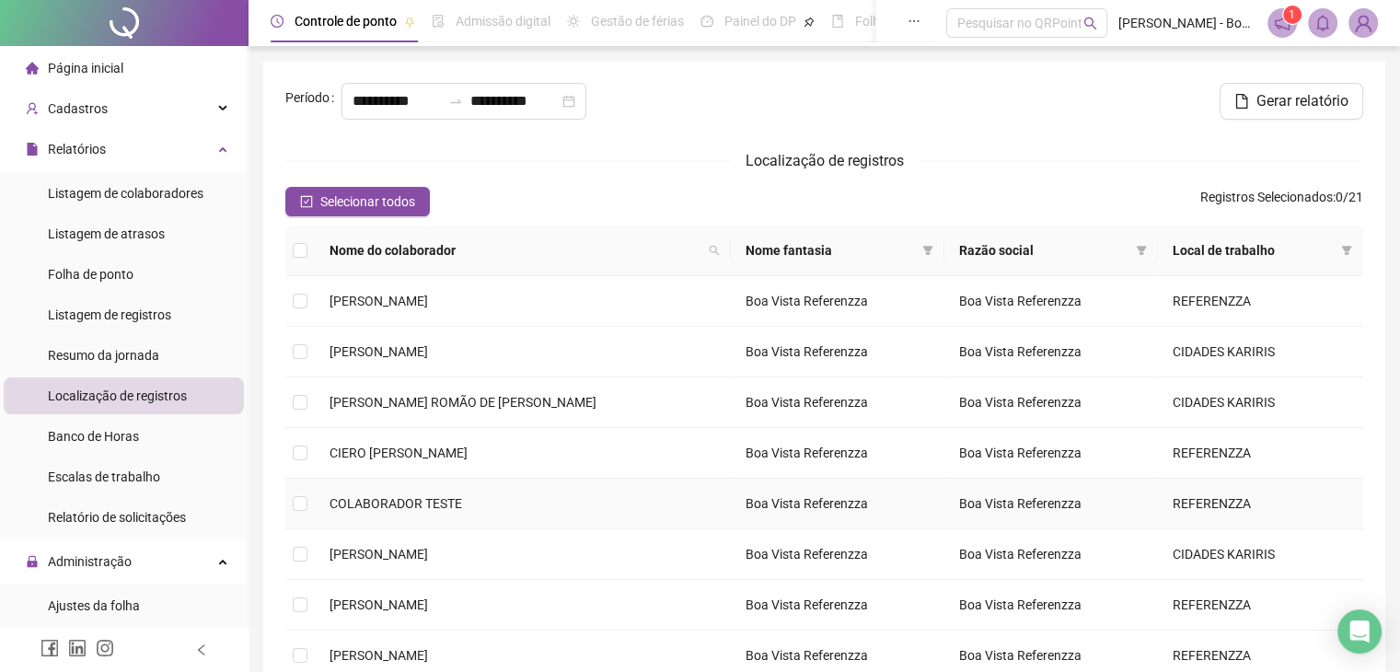
scroll to position [269, 0]
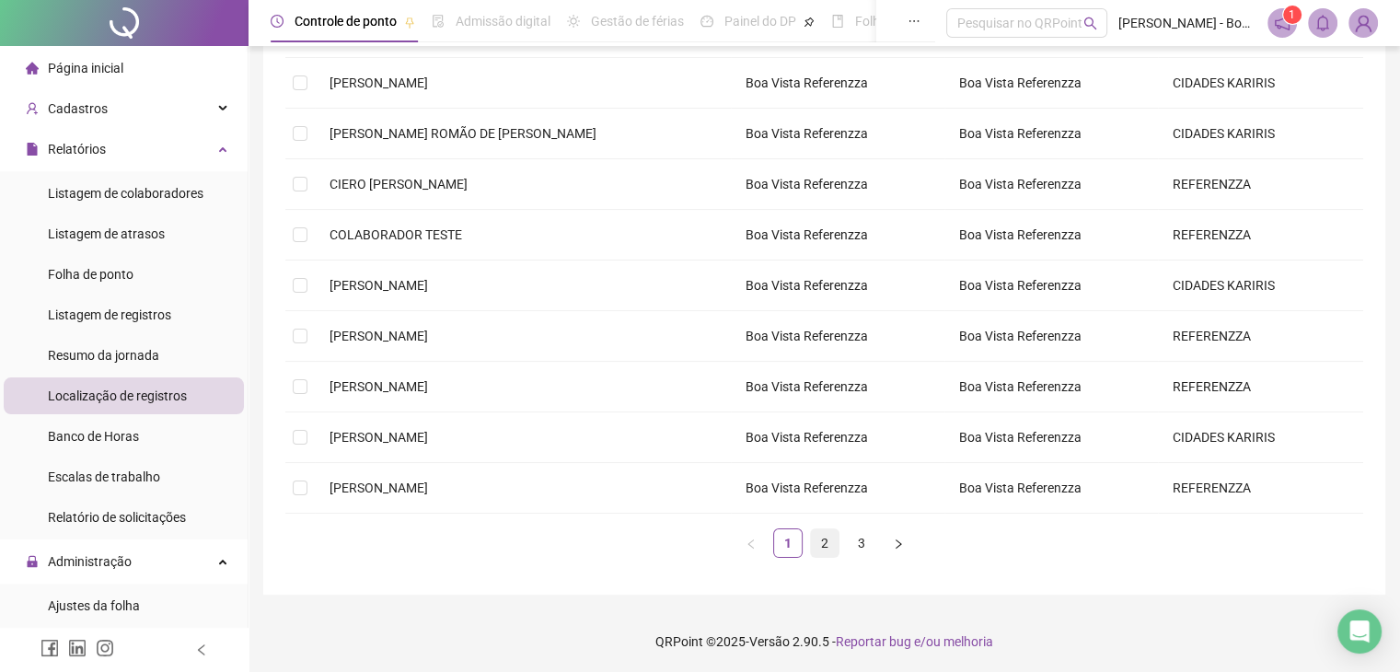
click at [821, 535] on link "2" at bounding box center [825, 543] width 28 height 28
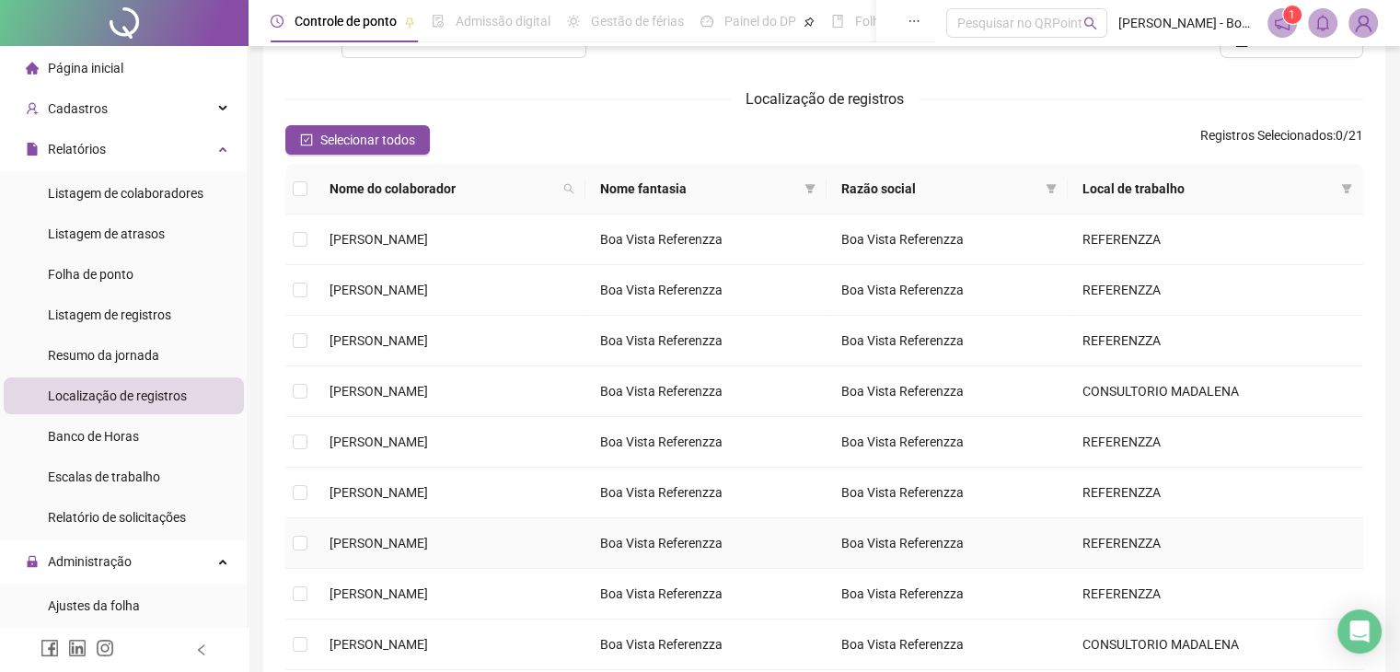
scroll to position [0, 0]
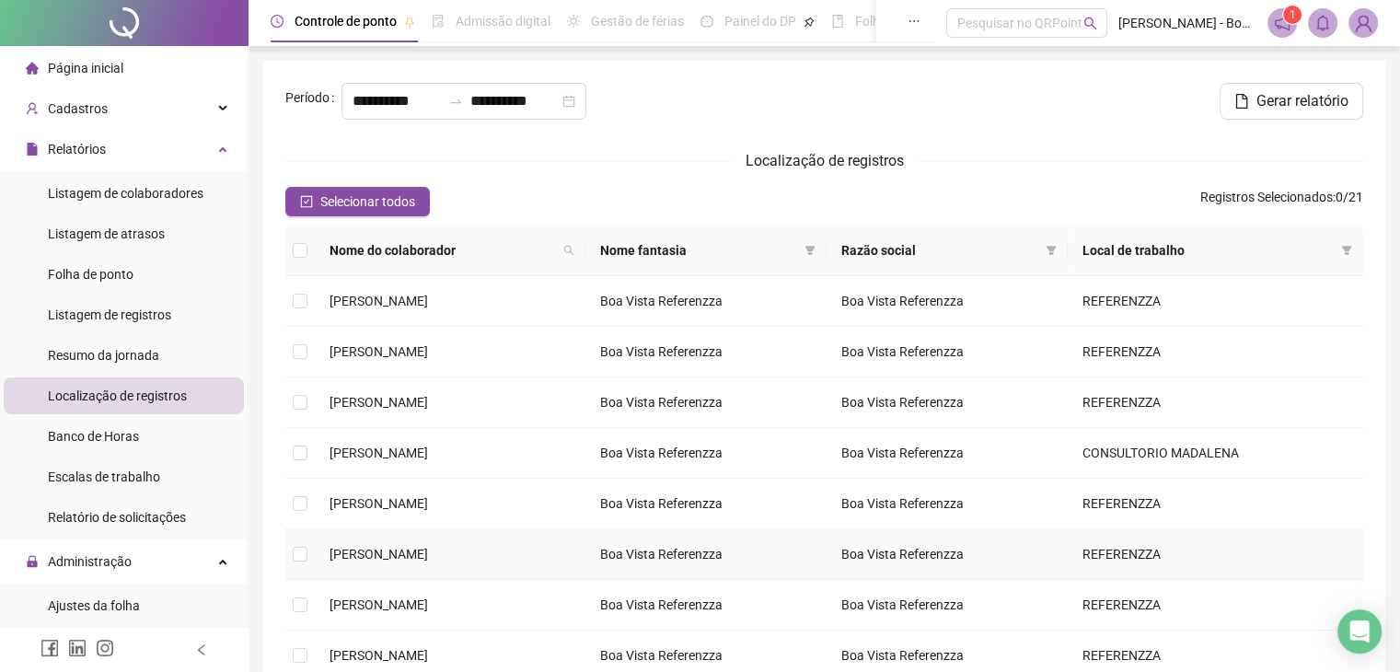
drag, startPoint x: 296, startPoint y: 561, endPoint x: 485, endPoint y: 553, distance: 188.9
click at [305, 564] on td at bounding box center [299, 554] width 29 height 51
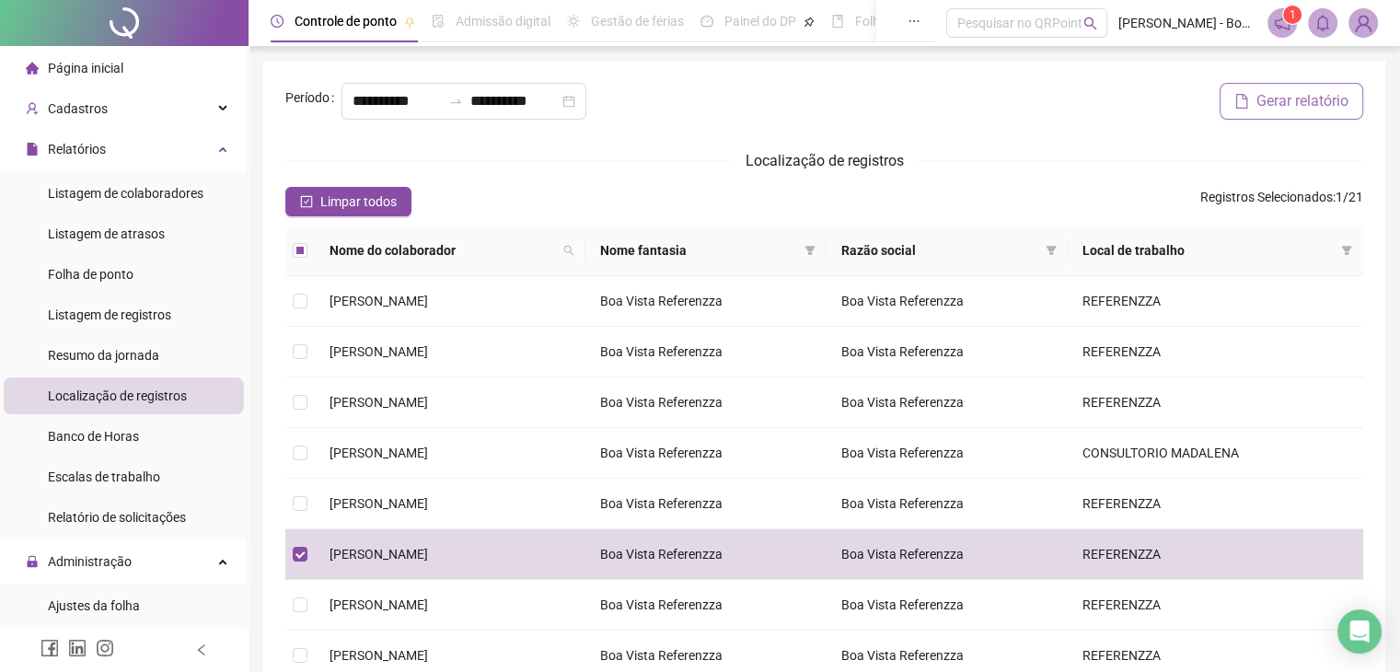
click at [1252, 109] on button "Gerar relatório" at bounding box center [1292, 101] width 144 height 37
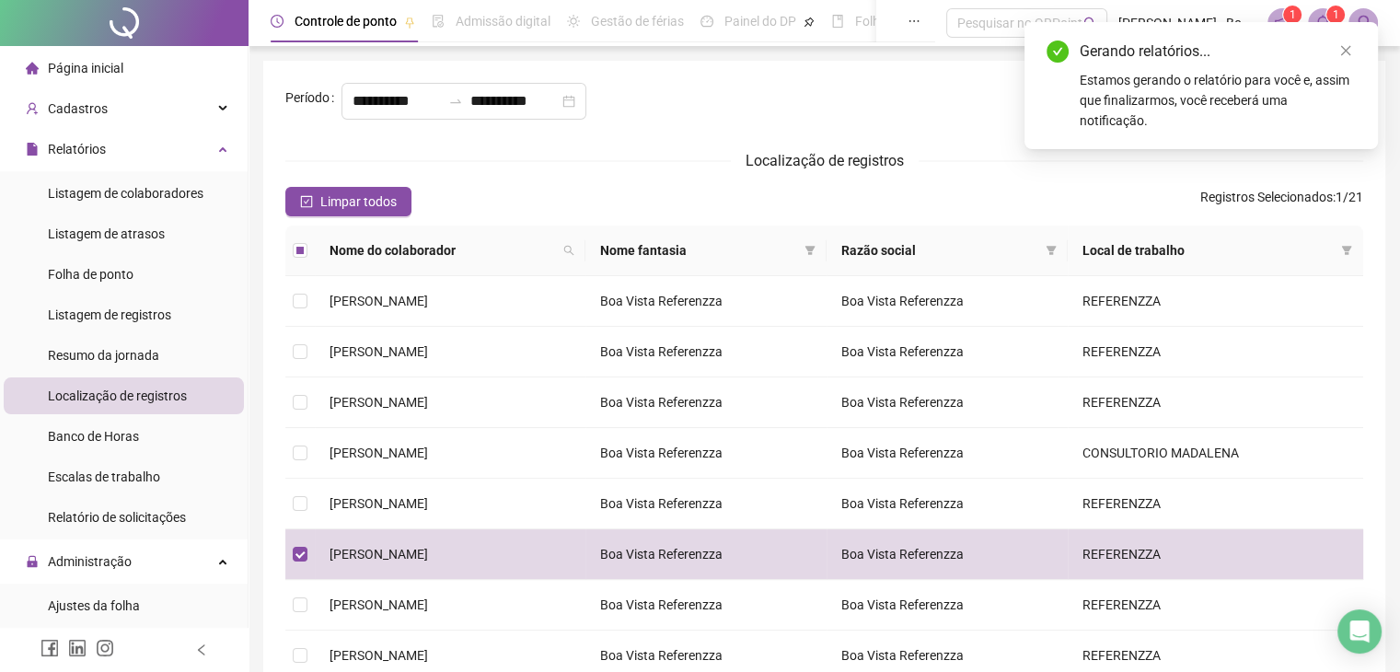
drag, startPoint x: 1347, startPoint y: 52, endPoint x: 1318, endPoint y: 35, distance: 34.3
click at [1346, 53] on icon "close" at bounding box center [1346, 50] width 13 height 13
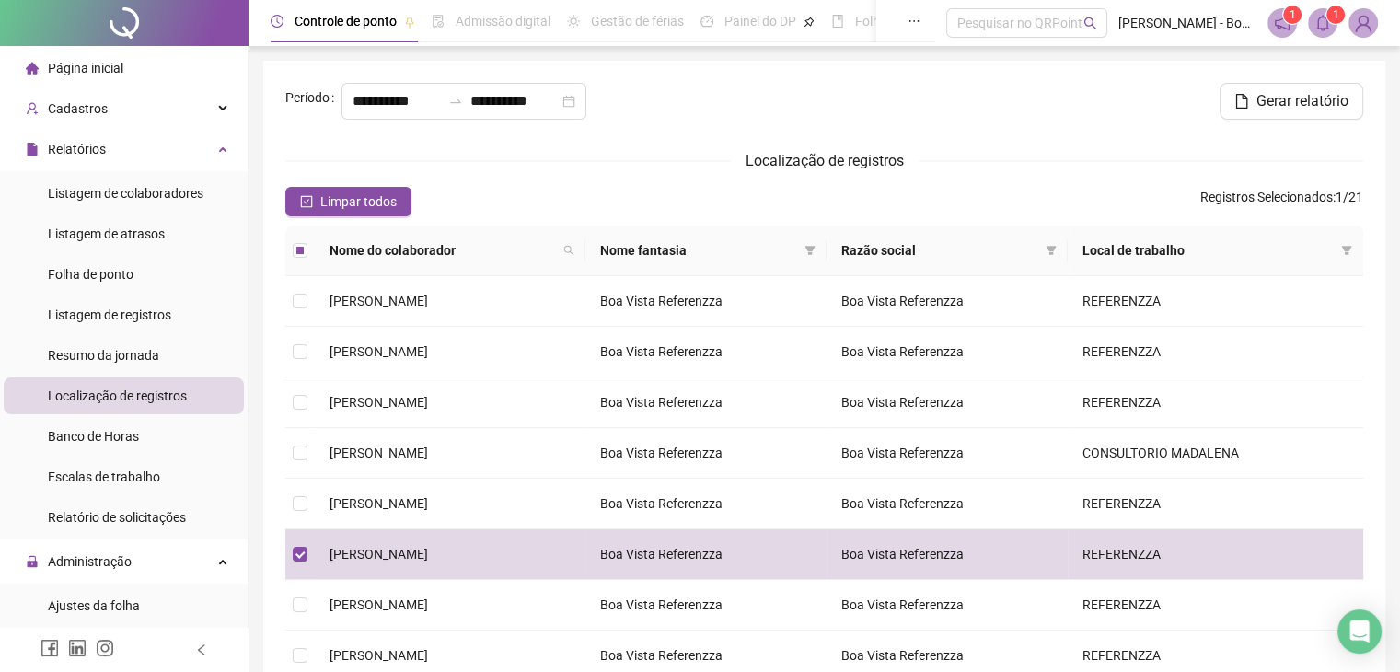
click at [1325, 28] on icon "bell" at bounding box center [1323, 23] width 13 height 17
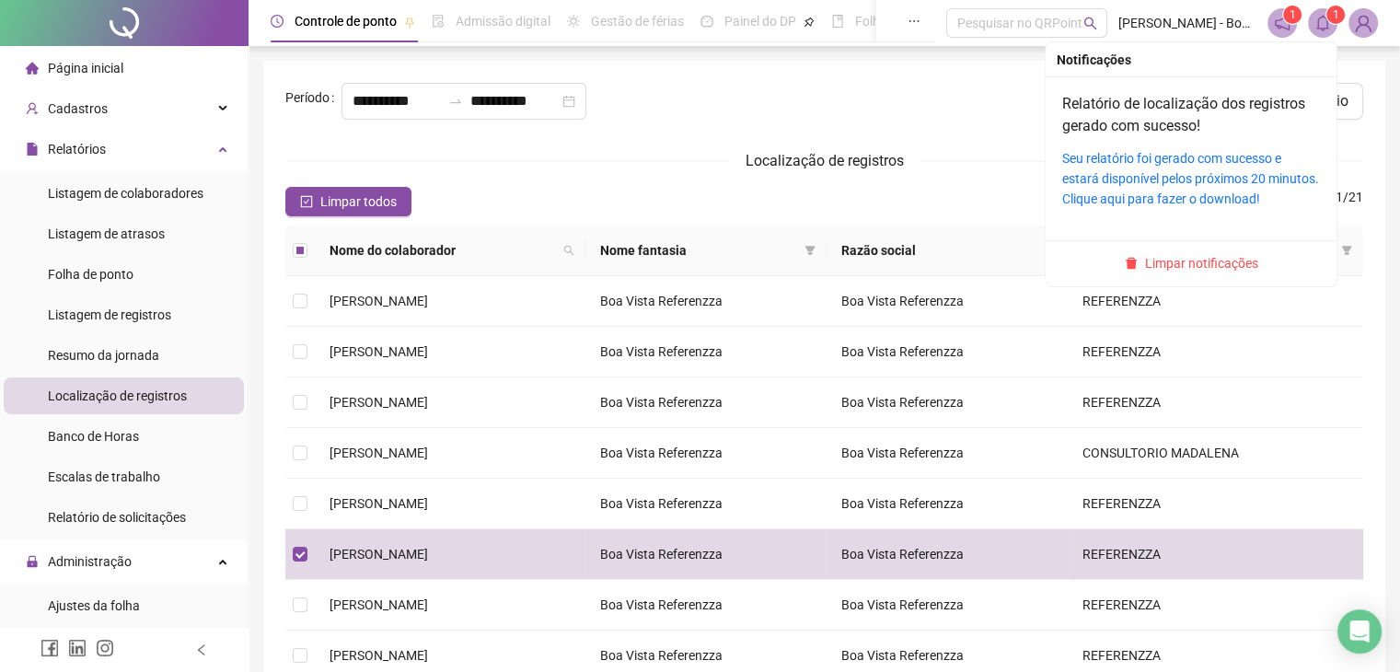
click at [1314, 30] on span at bounding box center [1322, 22] width 29 height 29
click at [1160, 178] on link "Seu relatório foi gerado com sucesso e estará disponível pelos próximos 20 minu…" at bounding box center [1191, 178] width 257 height 55
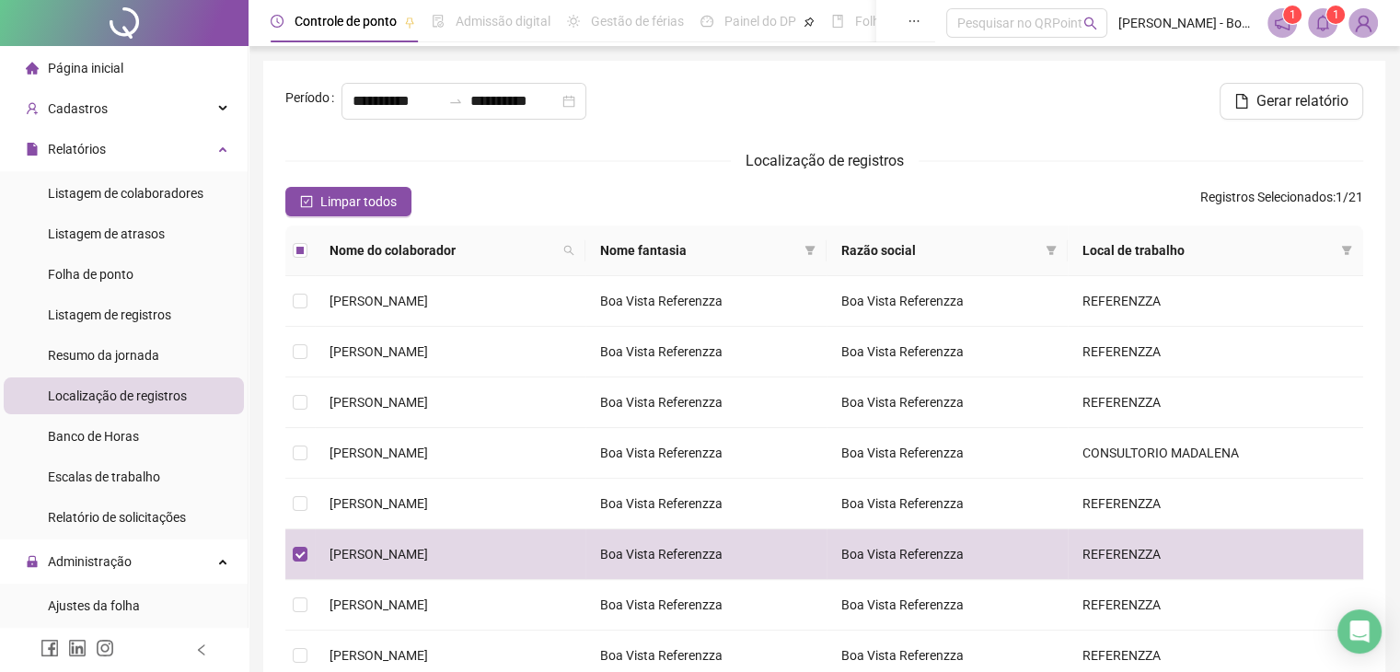
click at [108, 391] on span "Localização de registros" at bounding box center [117, 396] width 139 height 15
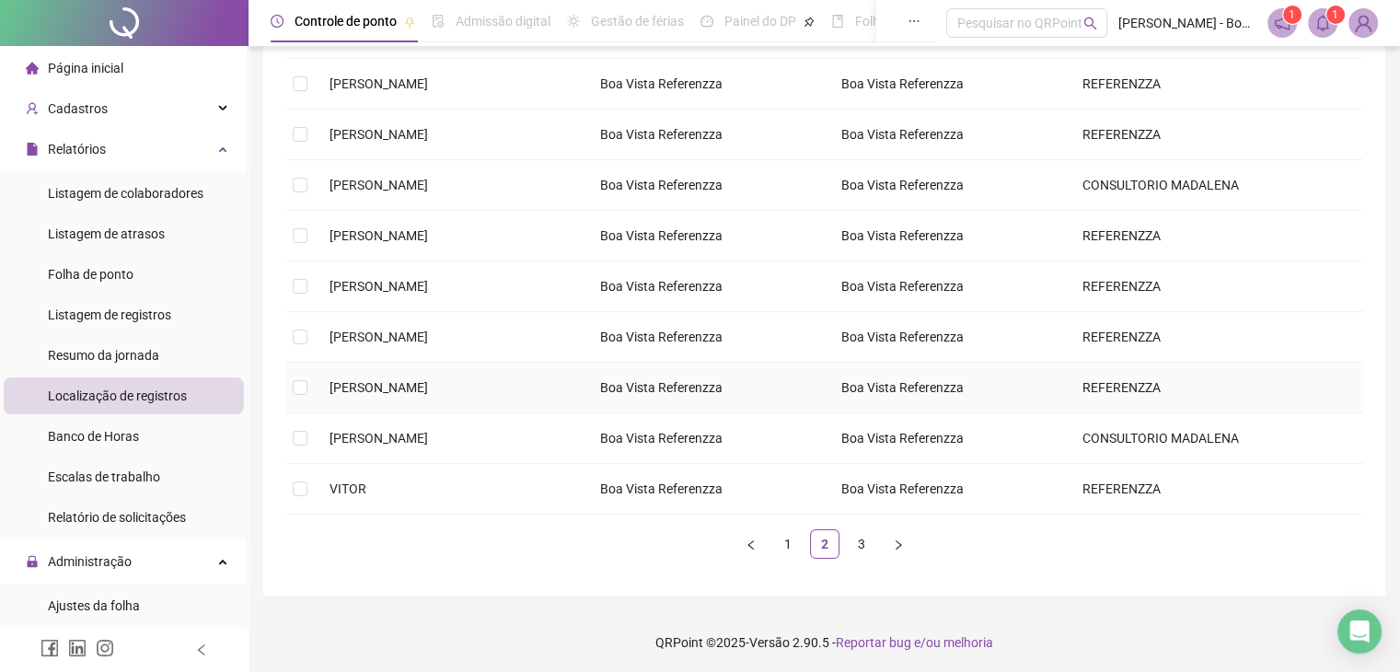
scroll to position [269, 0]
click at [788, 539] on link "1" at bounding box center [788, 543] width 28 height 28
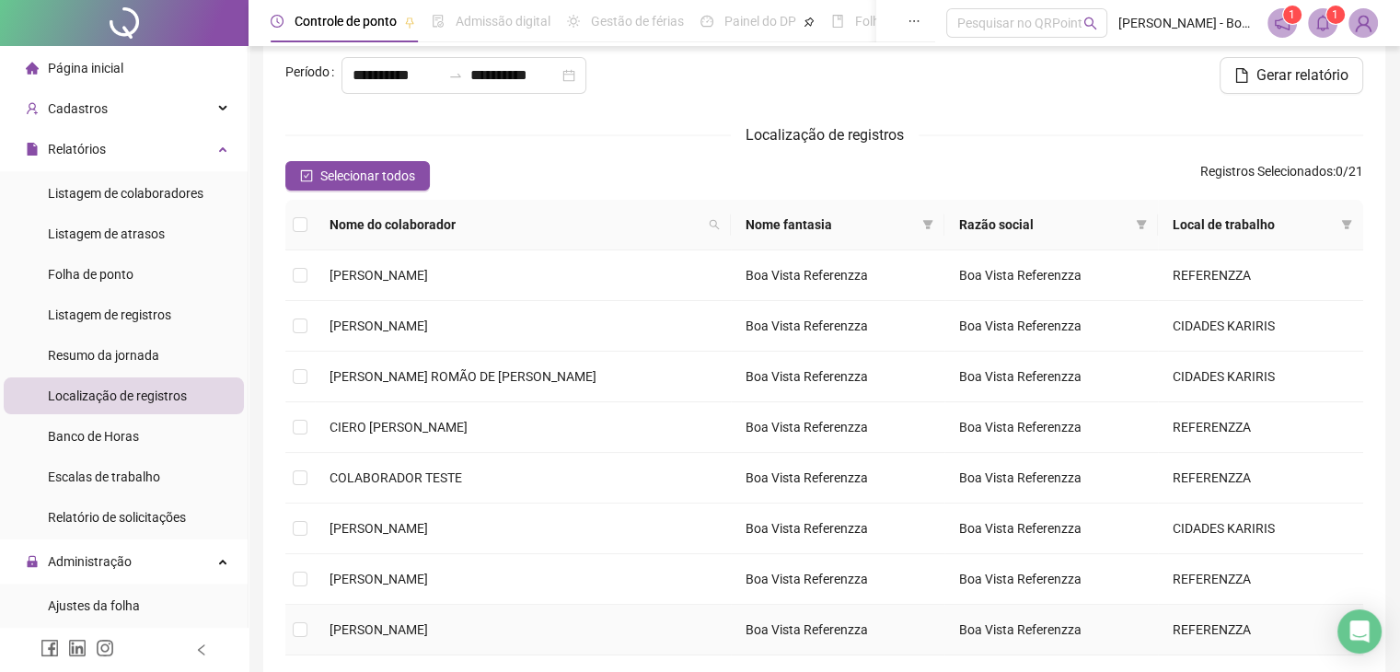
scroll to position [0, 0]
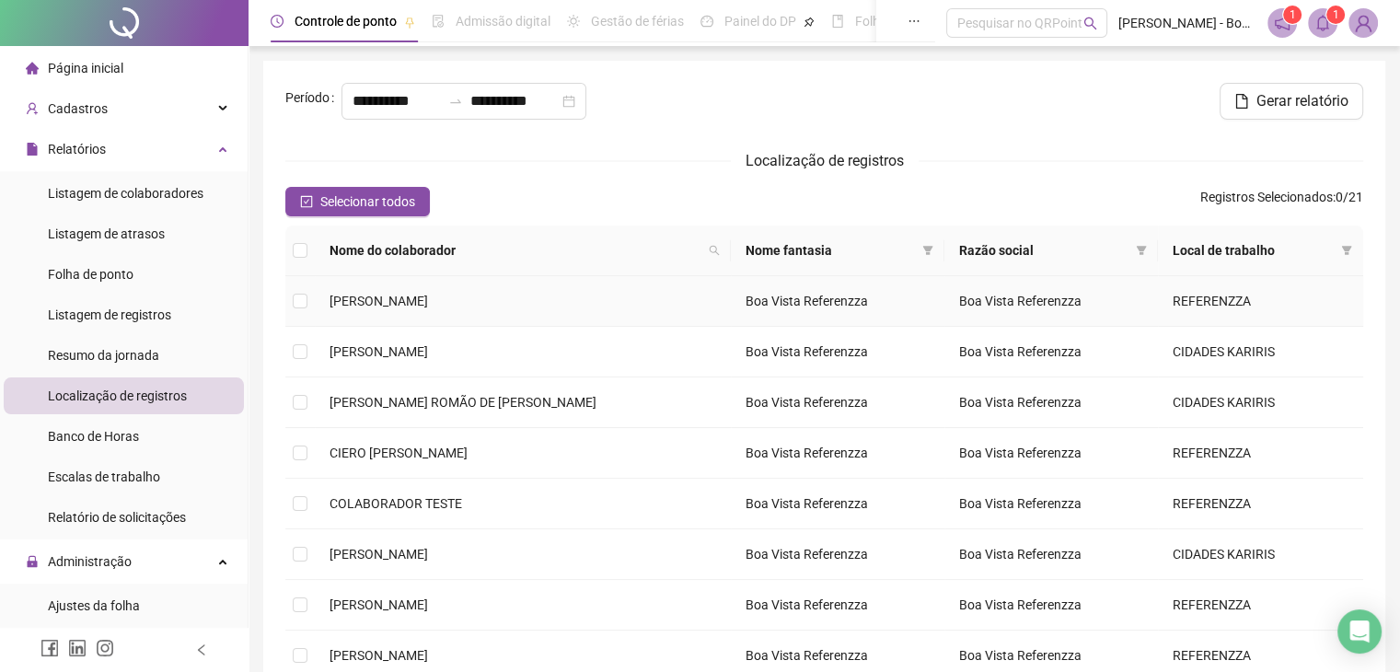
click at [308, 298] on td at bounding box center [299, 301] width 29 height 51
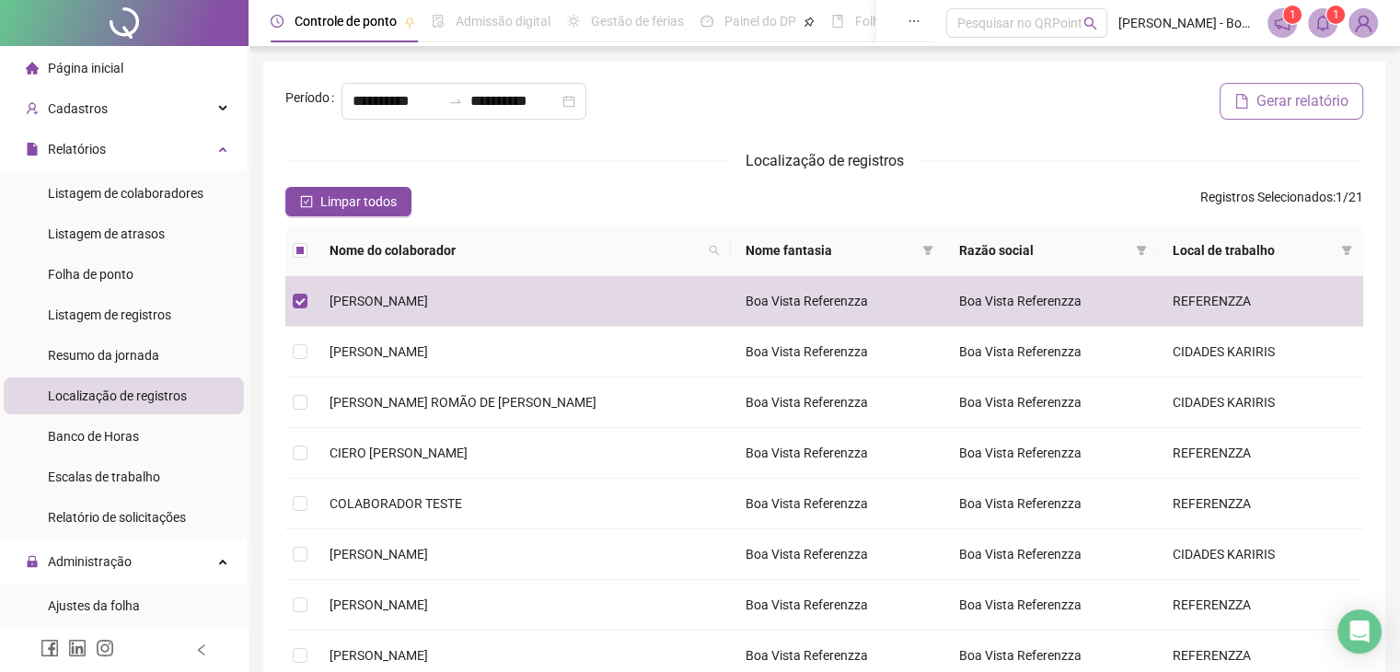
click at [1307, 105] on span "Gerar relatório" at bounding box center [1303, 101] width 92 height 22
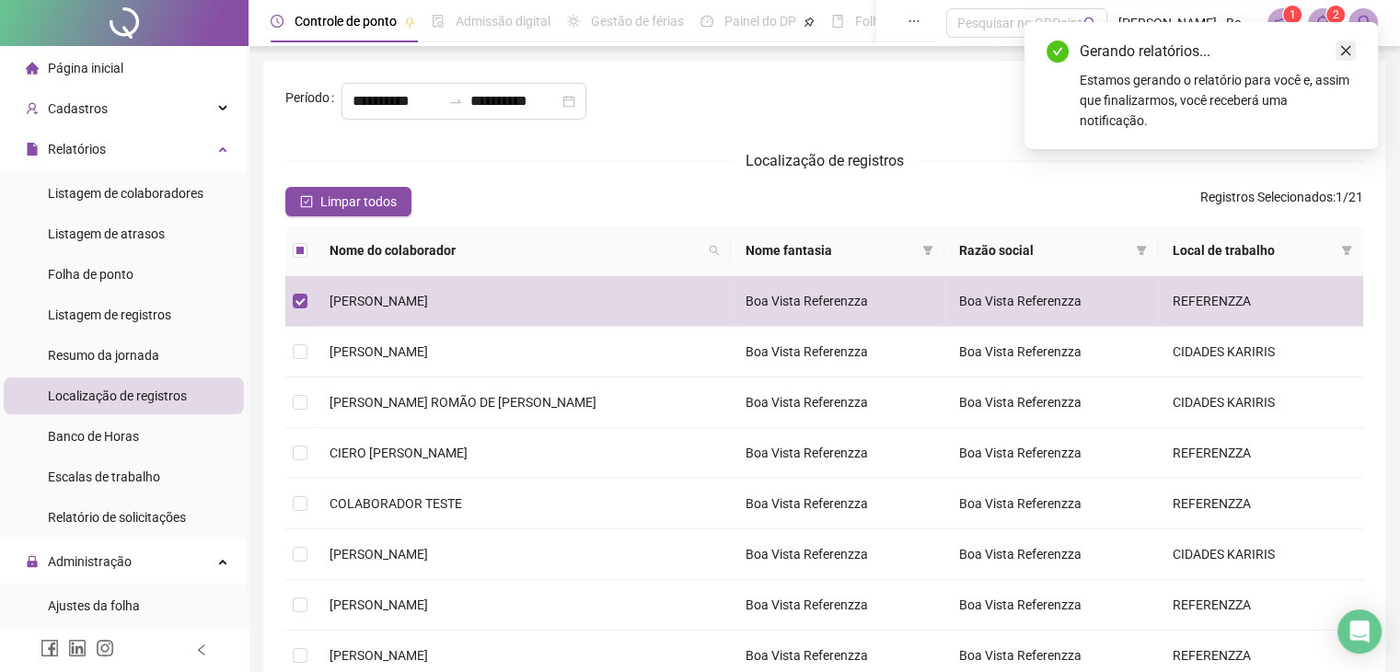
click at [1345, 51] on icon "close" at bounding box center [1346, 51] width 10 height 10
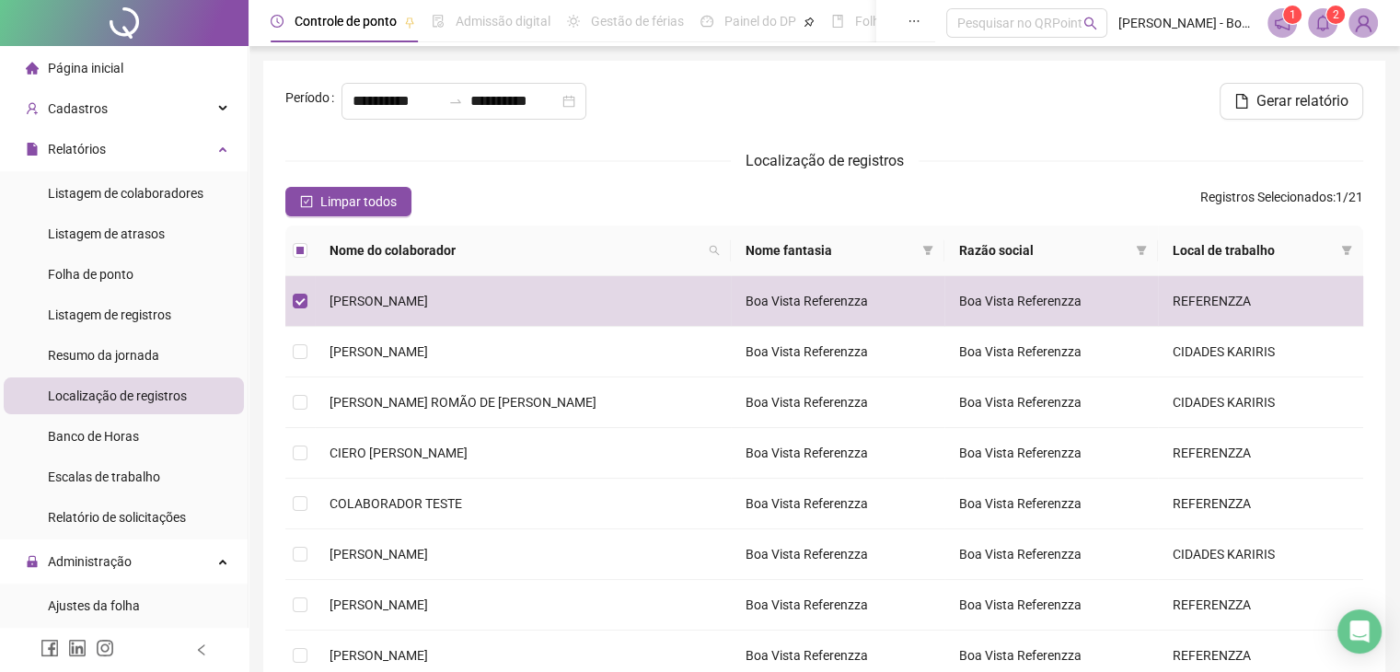
click at [1322, 17] on icon "bell" at bounding box center [1323, 23] width 17 height 17
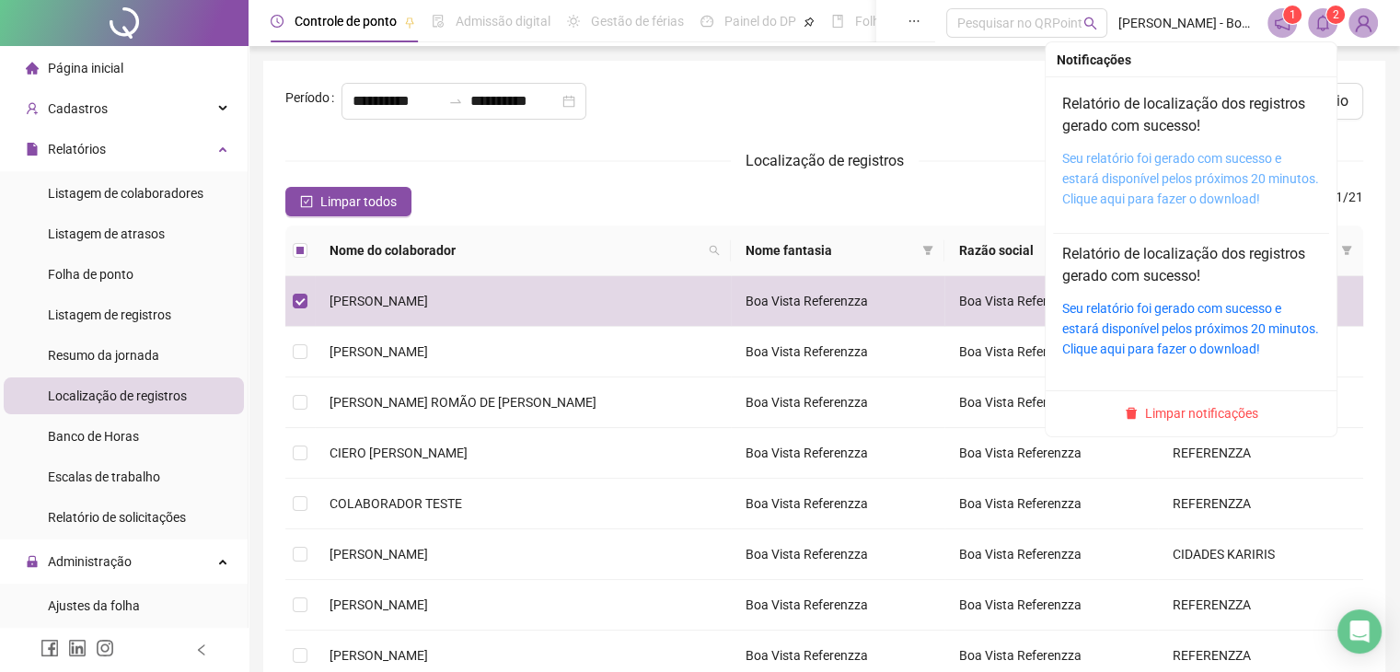
click at [1155, 163] on link "Seu relatório foi gerado com sucesso e estará disponível pelos próximos 20 minu…" at bounding box center [1191, 178] width 257 height 55
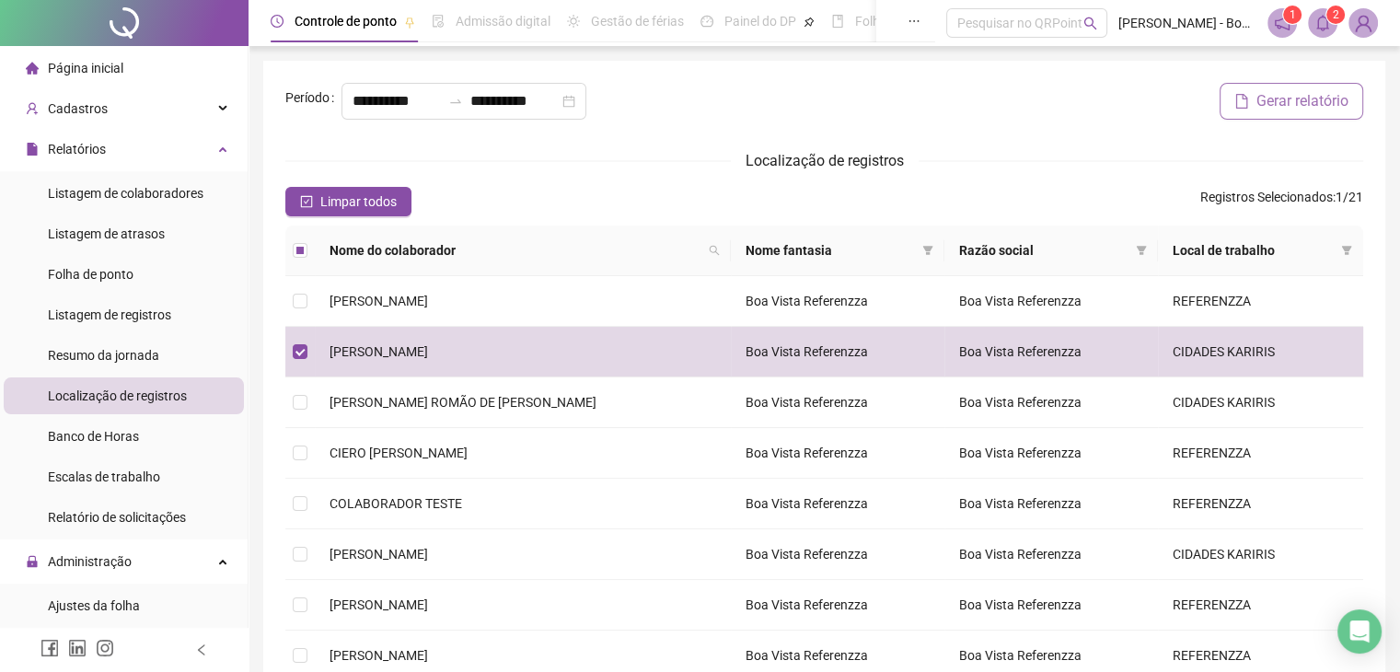
click at [1296, 97] on span "Gerar relatório" at bounding box center [1303, 101] width 92 height 22
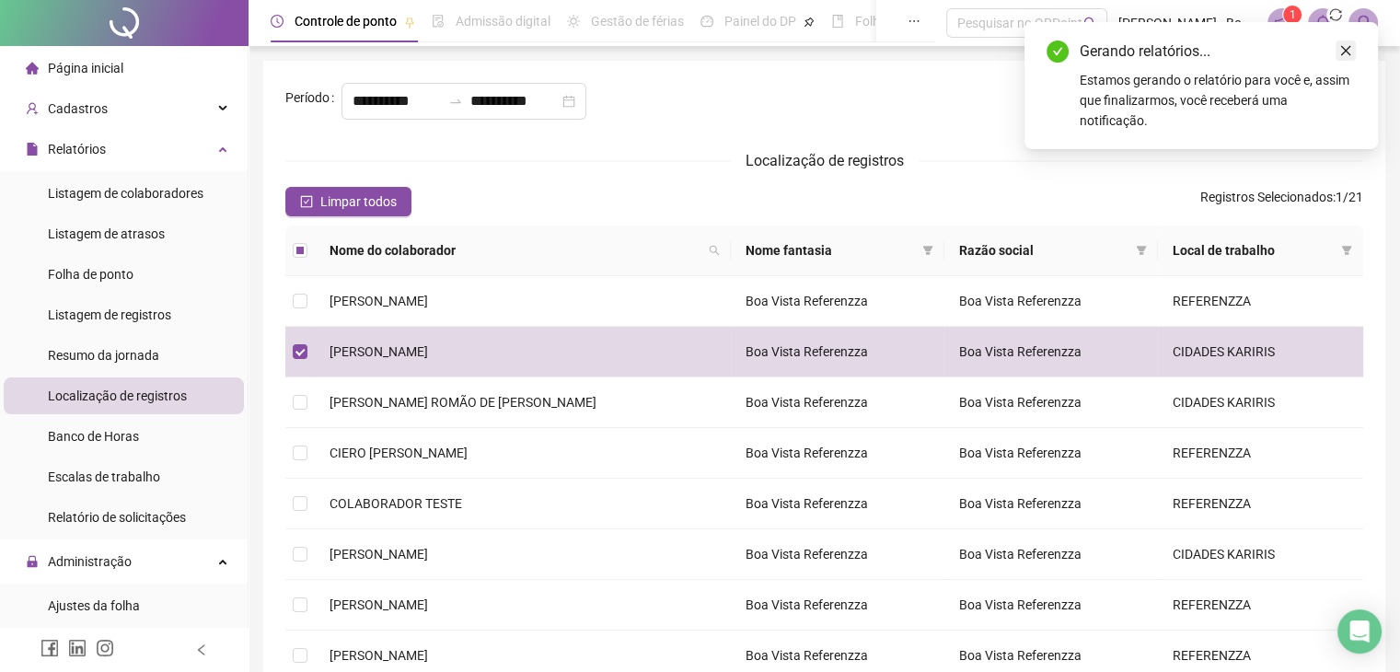
click at [1341, 52] on icon "close" at bounding box center [1346, 50] width 13 height 13
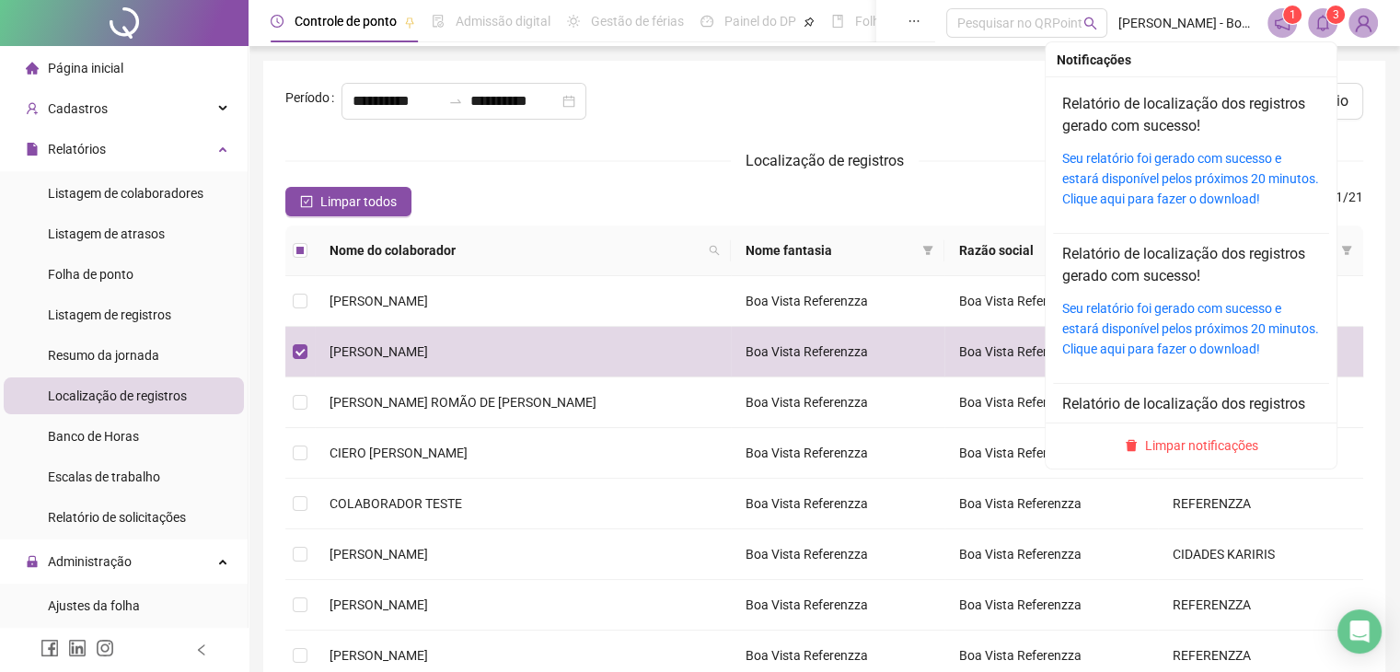
click at [1322, 8] on span at bounding box center [1322, 22] width 29 height 29
click at [1145, 180] on link "Seu relatório foi gerado com sucesso e estará disponível pelos próximos 20 minu…" at bounding box center [1191, 178] width 257 height 55
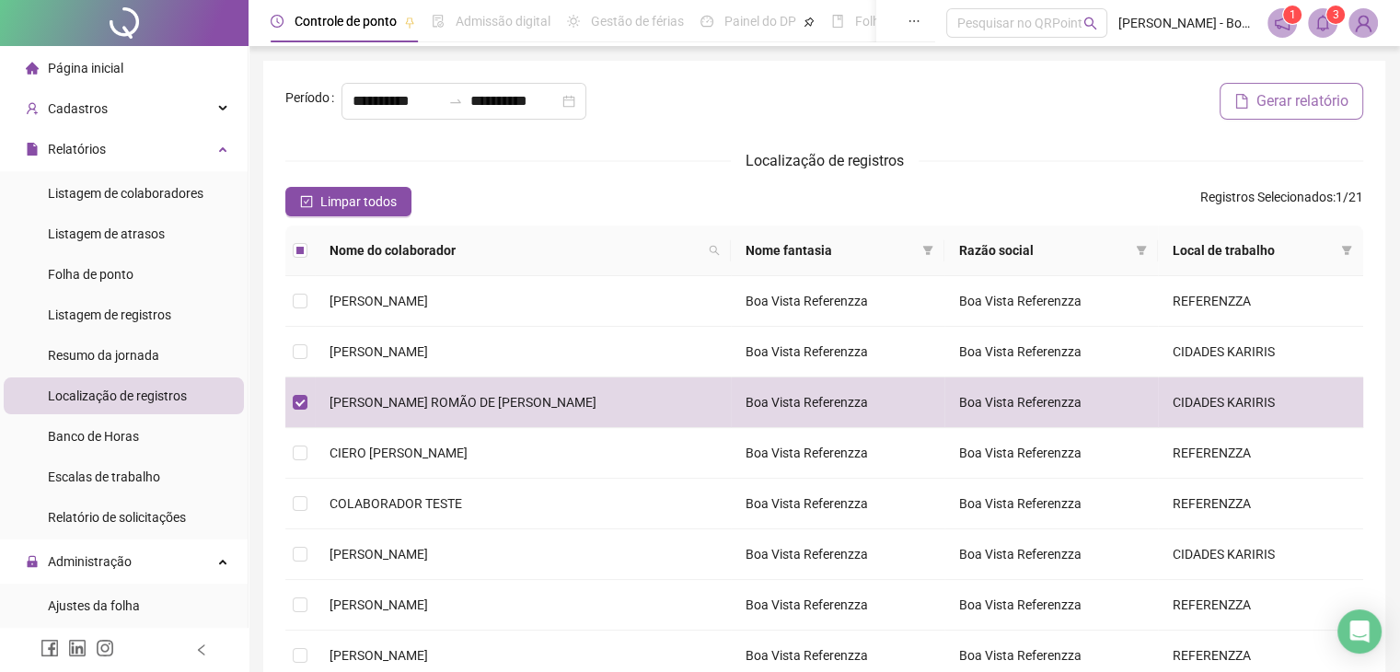
click at [1315, 104] on span "Gerar relatório" at bounding box center [1303, 101] width 92 height 22
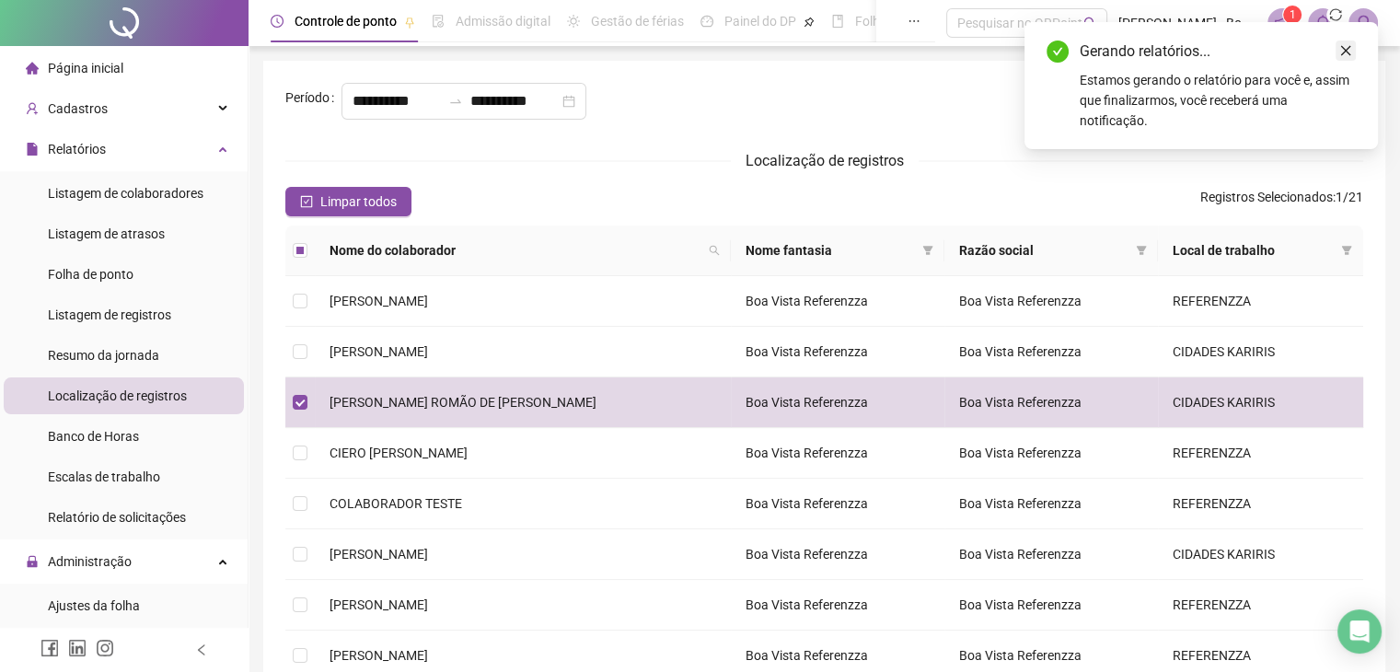
click at [1349, 50] on icon "close" at bounding box center [1346, 50] width 13 height 13
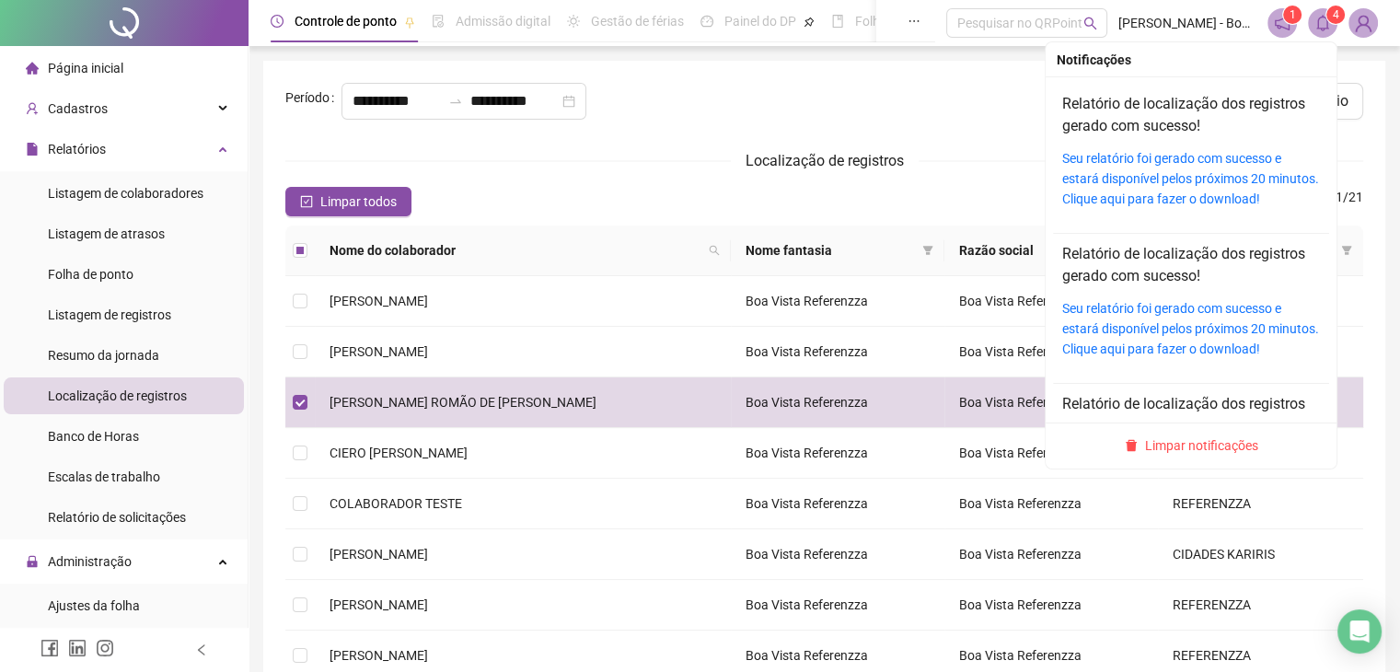
click at [1329, 19] on sup "4" at bounding box center [1336, 15] width 18 height 18
click at [1184, 175] on link "Seu relatório foi gerado com sucesso e estará disponível pelos próximos 20 minu…" at bounding box center [1191, 178] width 257 height 55
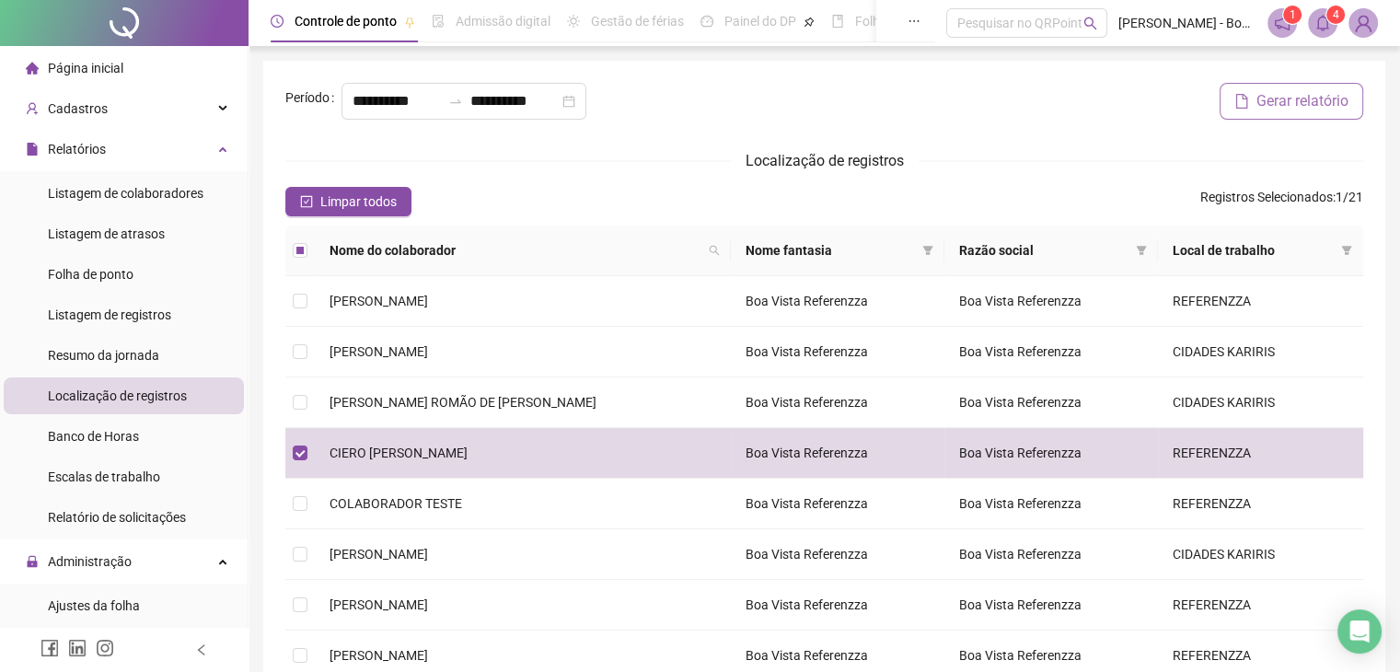
click at [1329, 104] on span "Gerar relatório" at bounding box center [1303, 101] width 92 height 22
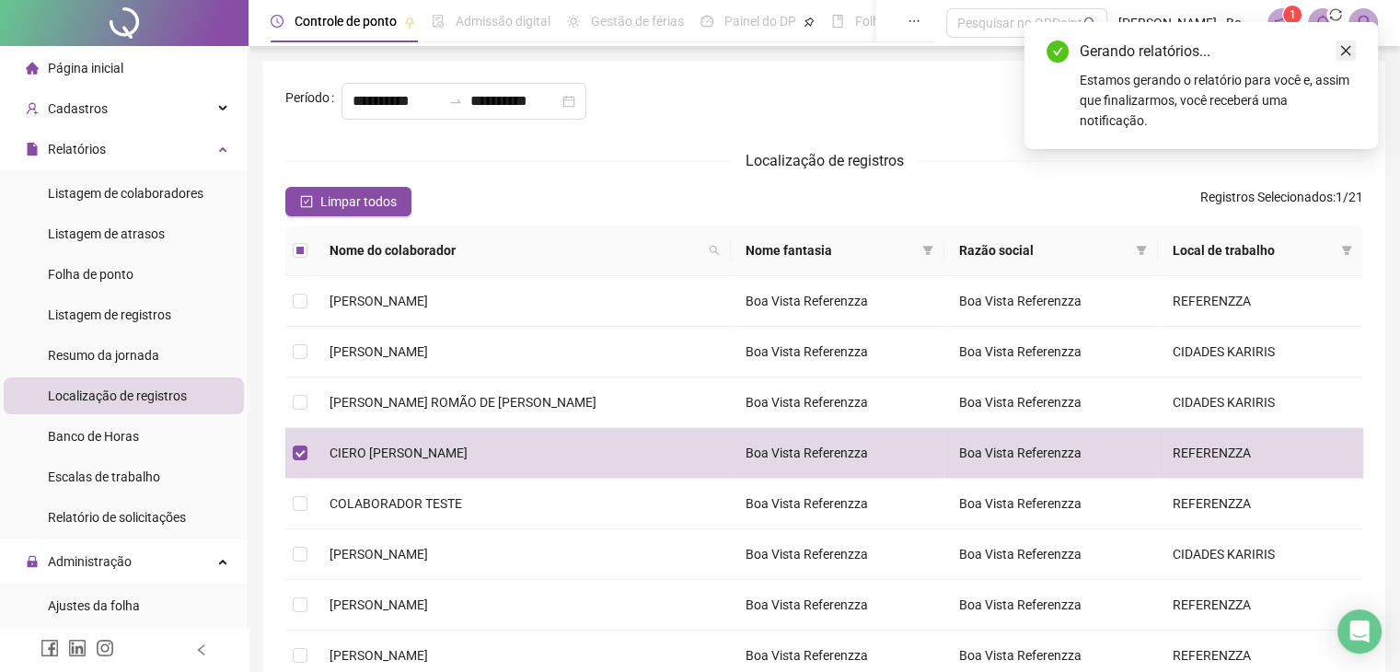
click at [1349, 52] on icon "close" at bounding box center [1346, 50] width 13 height 13
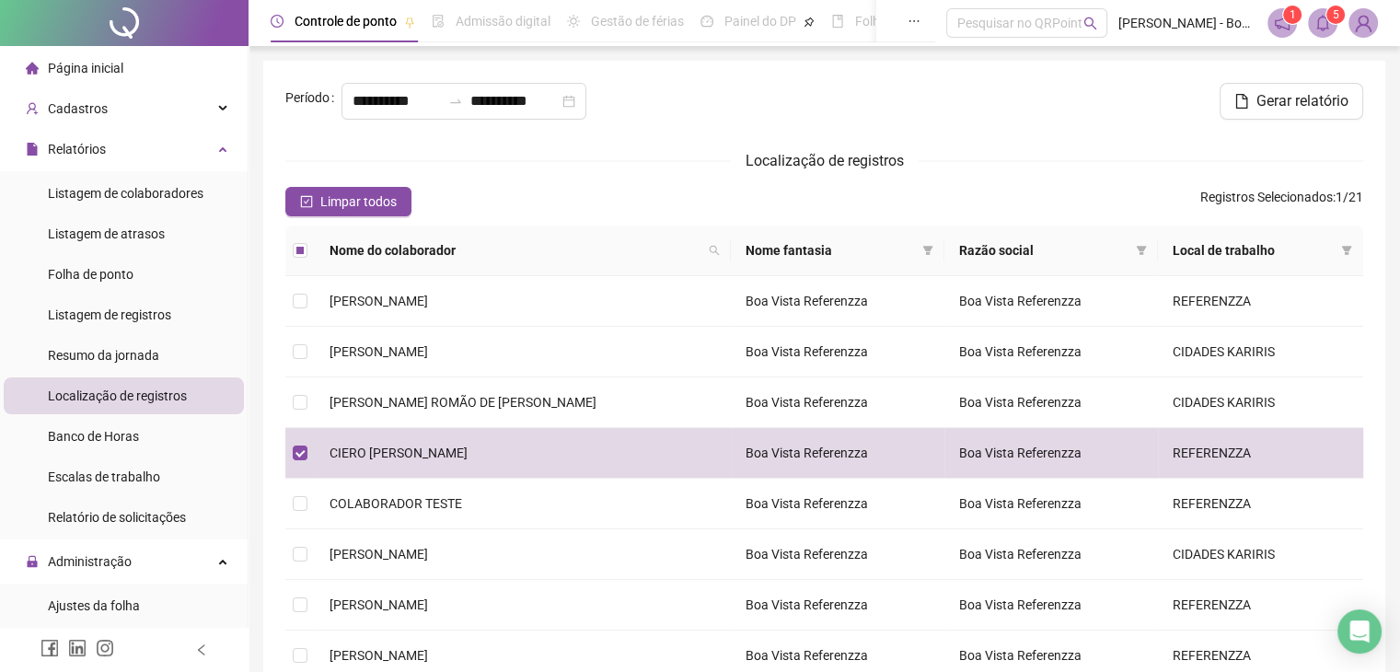
click at [1328, 19] on sup "5" at bounding box center [1336, 15] width 18 height 18
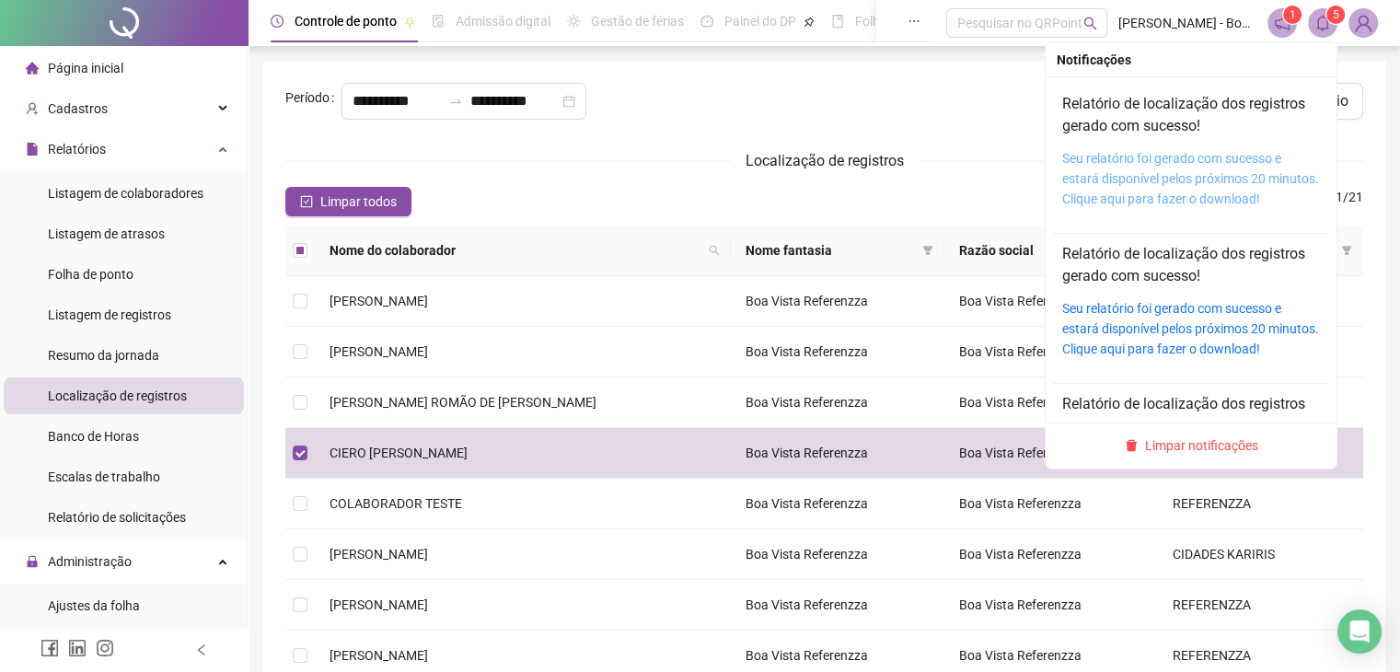
click at [1164, 178] on link "Seu relatório foi gerado com sucesso e estará disponível pelos próximos 20 minu…" at bounding box center [1191, 178] width 257 height 55
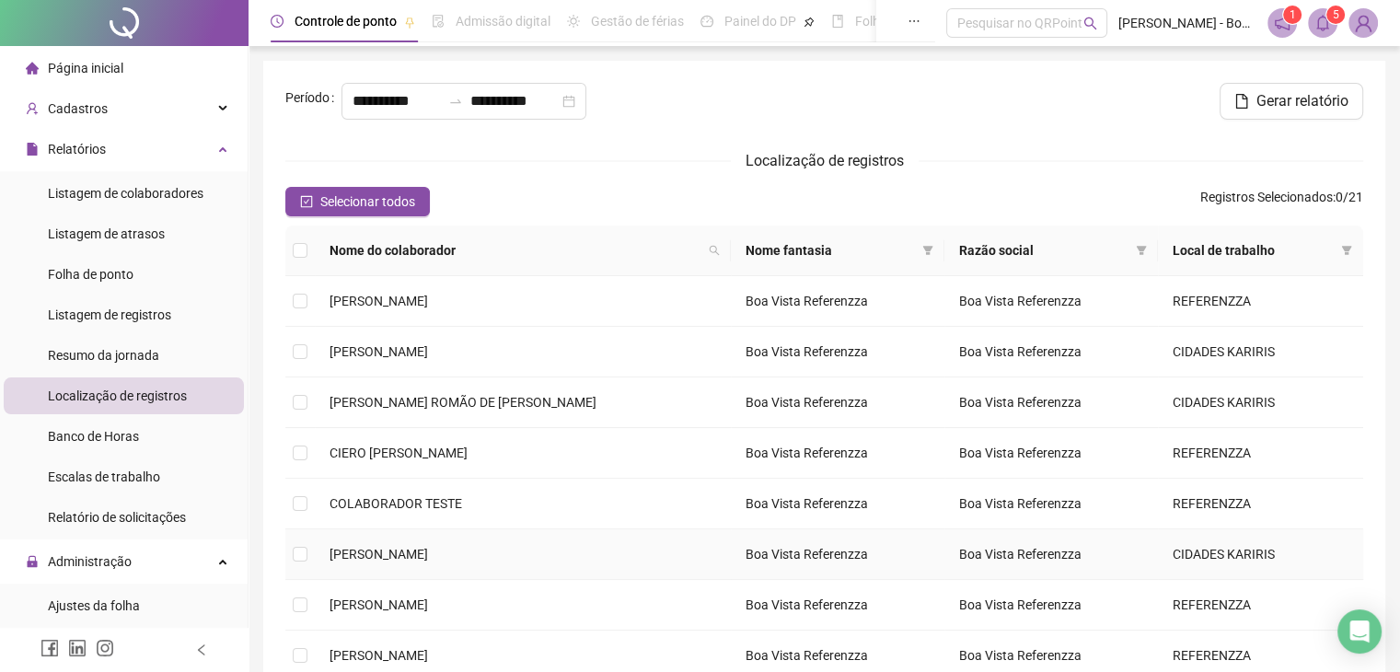
click at [308, 553] on td at bounding box center [299, 554] width 29 height 51
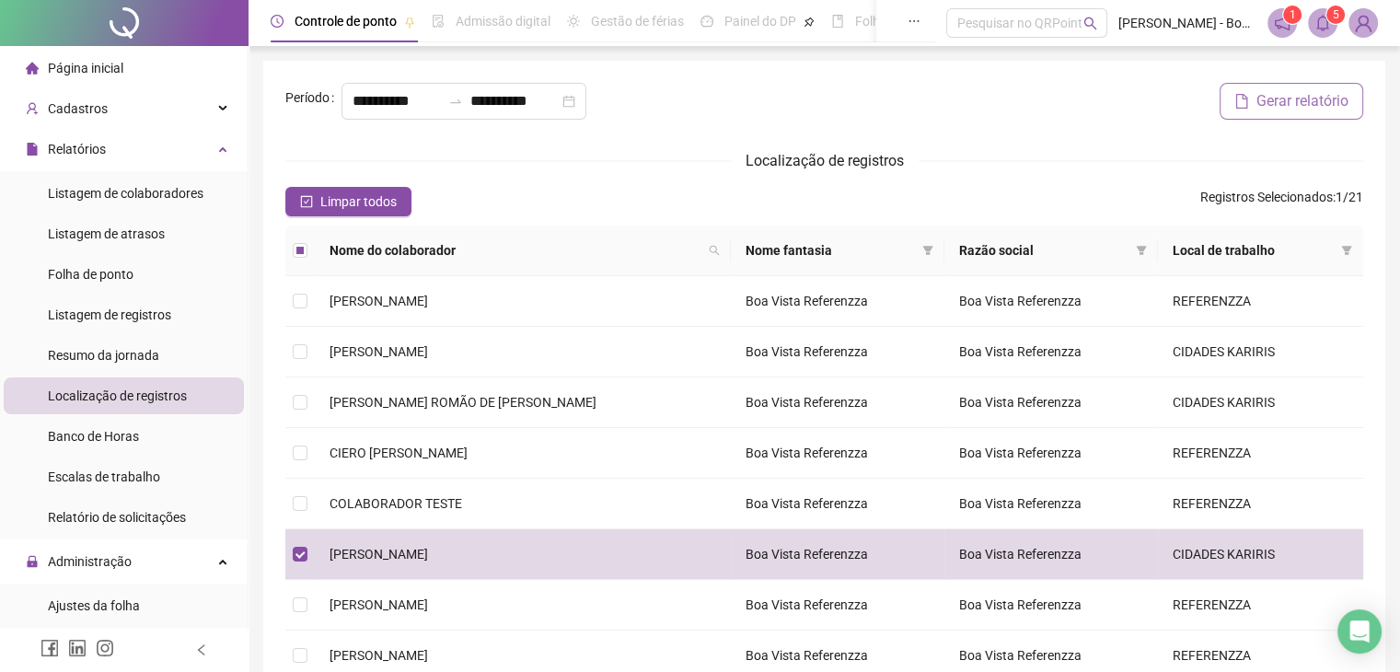
click at [1296, 115] on button "Gerar relatório" at bounding box center [1292, 101] width 144 height 37
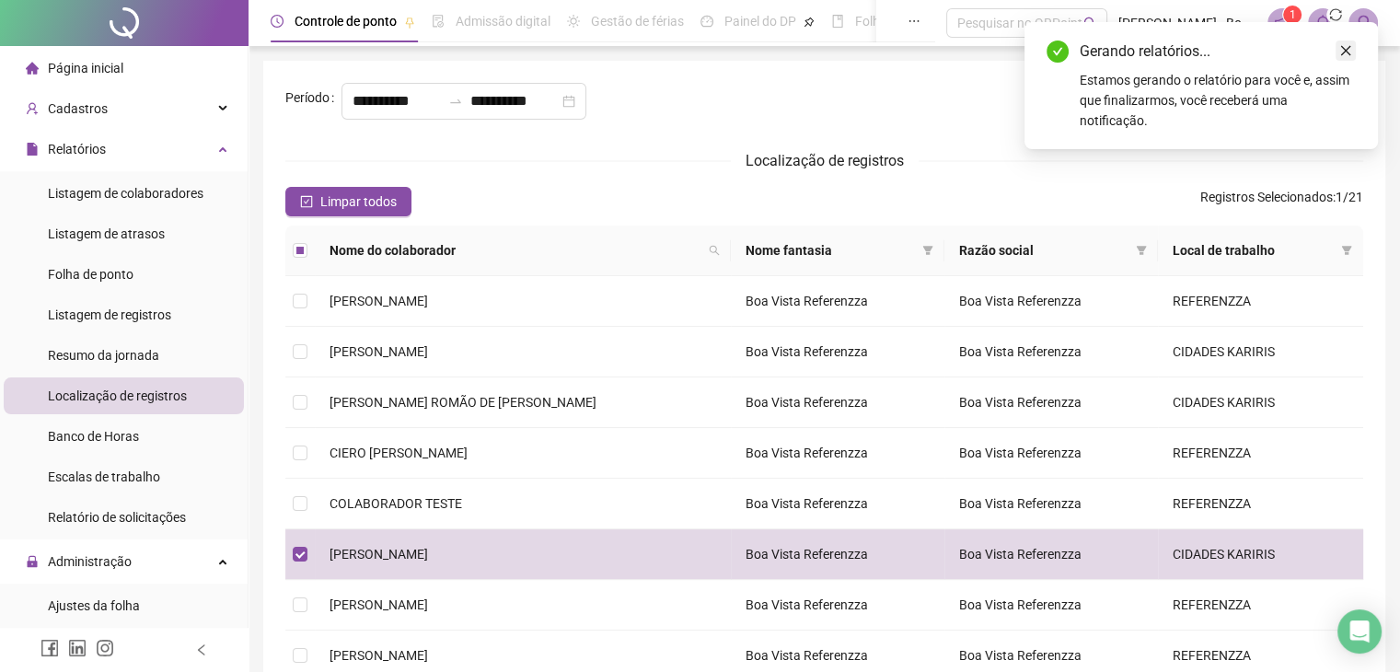
click at [1344, 57] on link "Close" at bounding box center [1346, 51] width 20 height 20
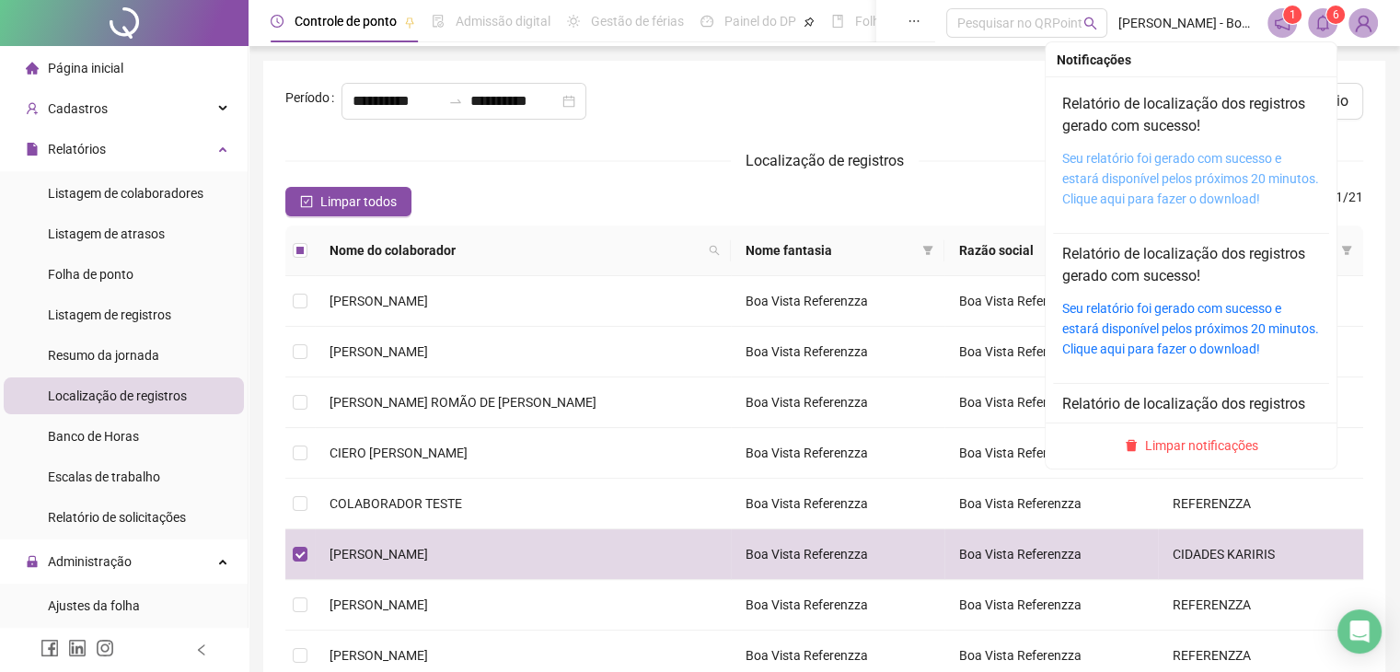
click at [1175, 182] on link "Seu relatório foi gerado com sucesso e estará disponível pelos próximos 20 minu…" at bounding box center [1191, 178] width 257 height 55
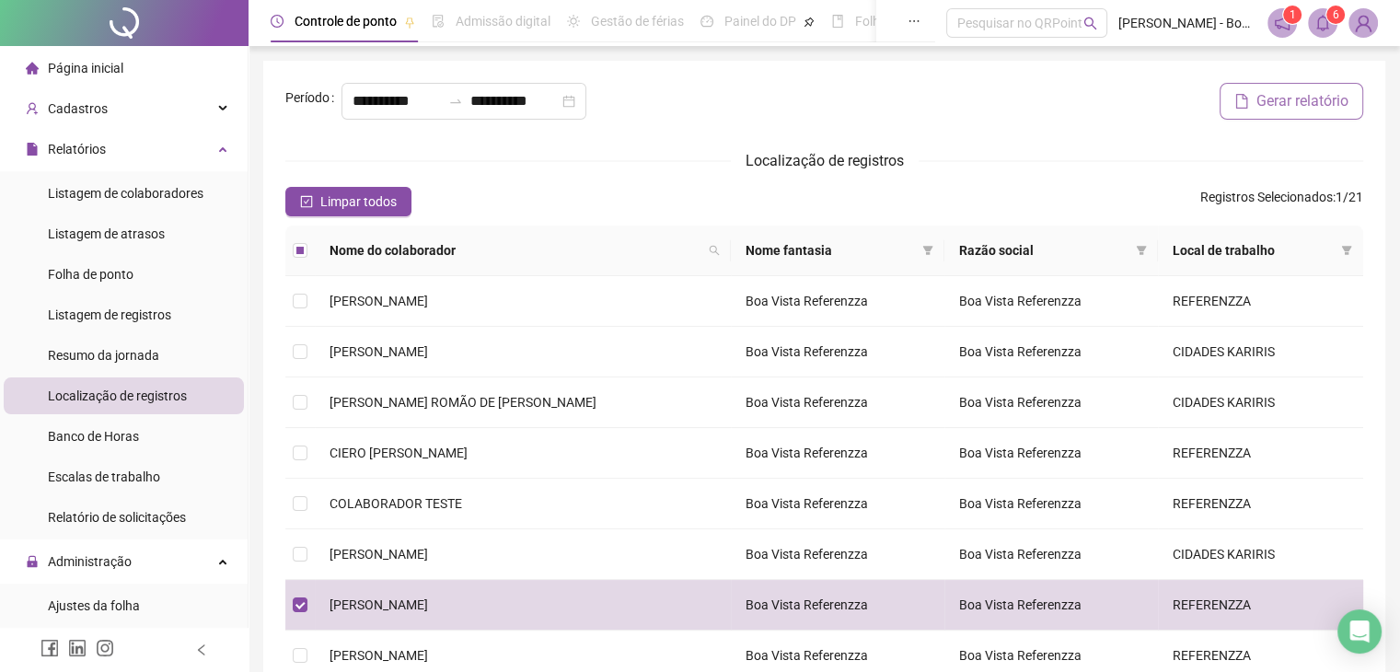
click at [1330, 105] on span "Gerar relatório" at bounding box center [1303, 101] width 92 height 22
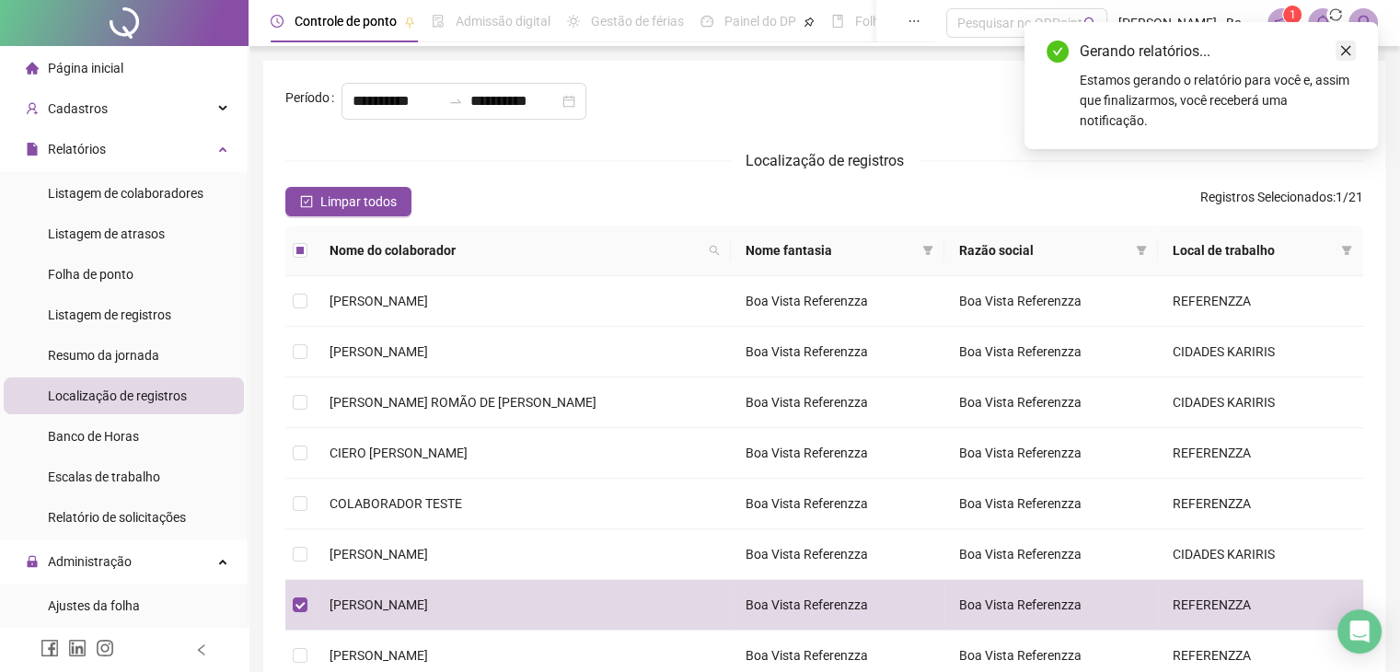
click at [1346, 49] on icon "close" at bounding box center [1346, 51] width 10 height 10
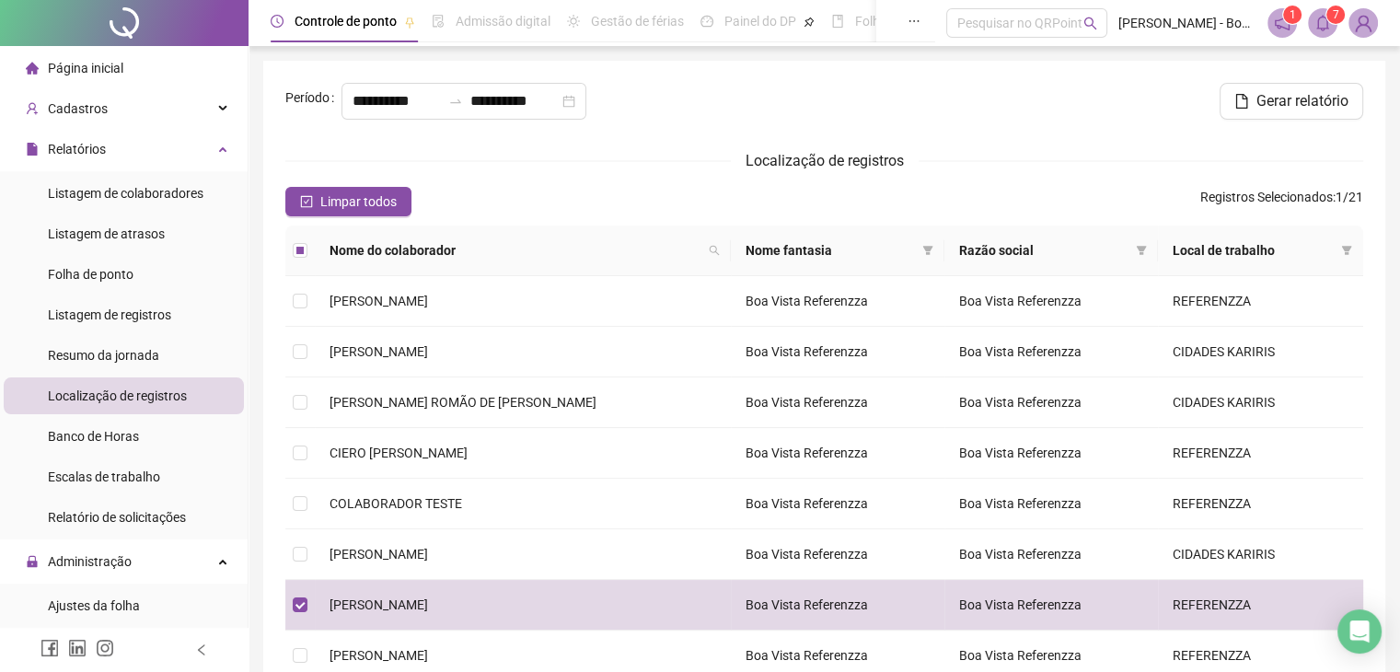
click at [1318, 29] on icon "bell" at bounding box center [1323, 23] width 17 height 17
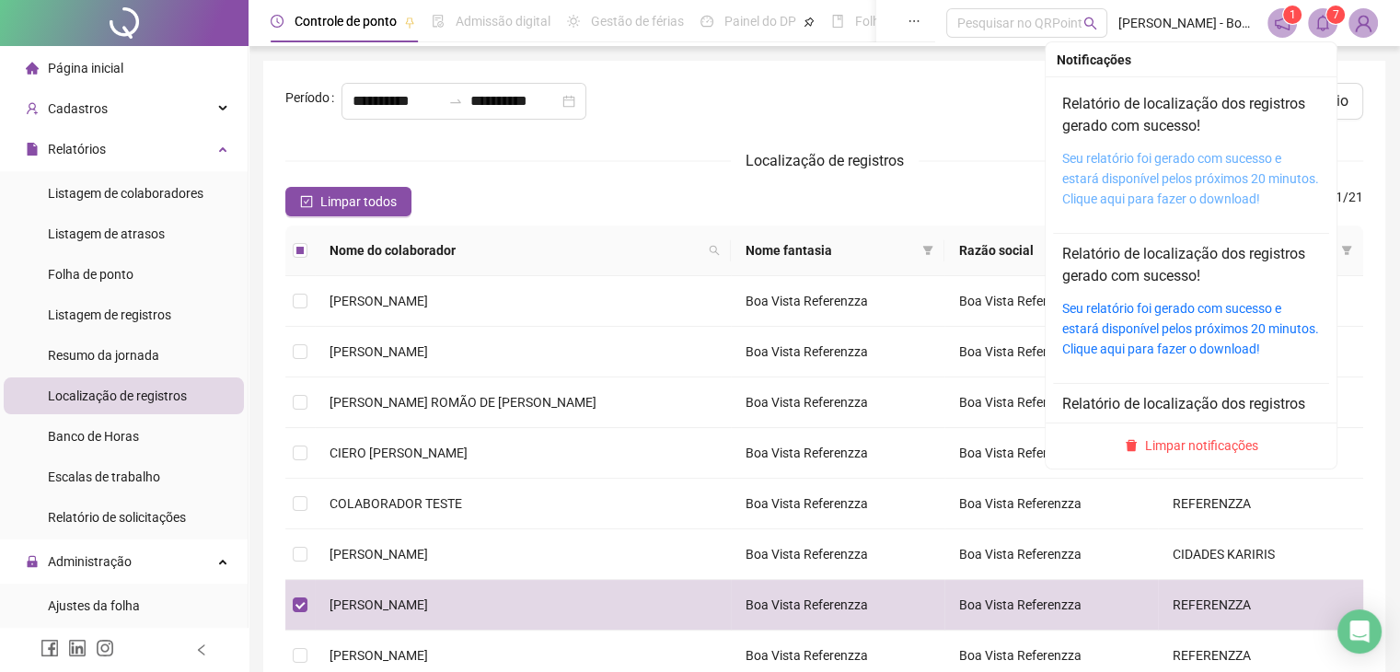
click at [1184, 189] on link "Seu relatório foi gerado com sucesso e estará disponível pelos próximos 20 minu…" at bounding box center [1191, 178] width 257 height 55
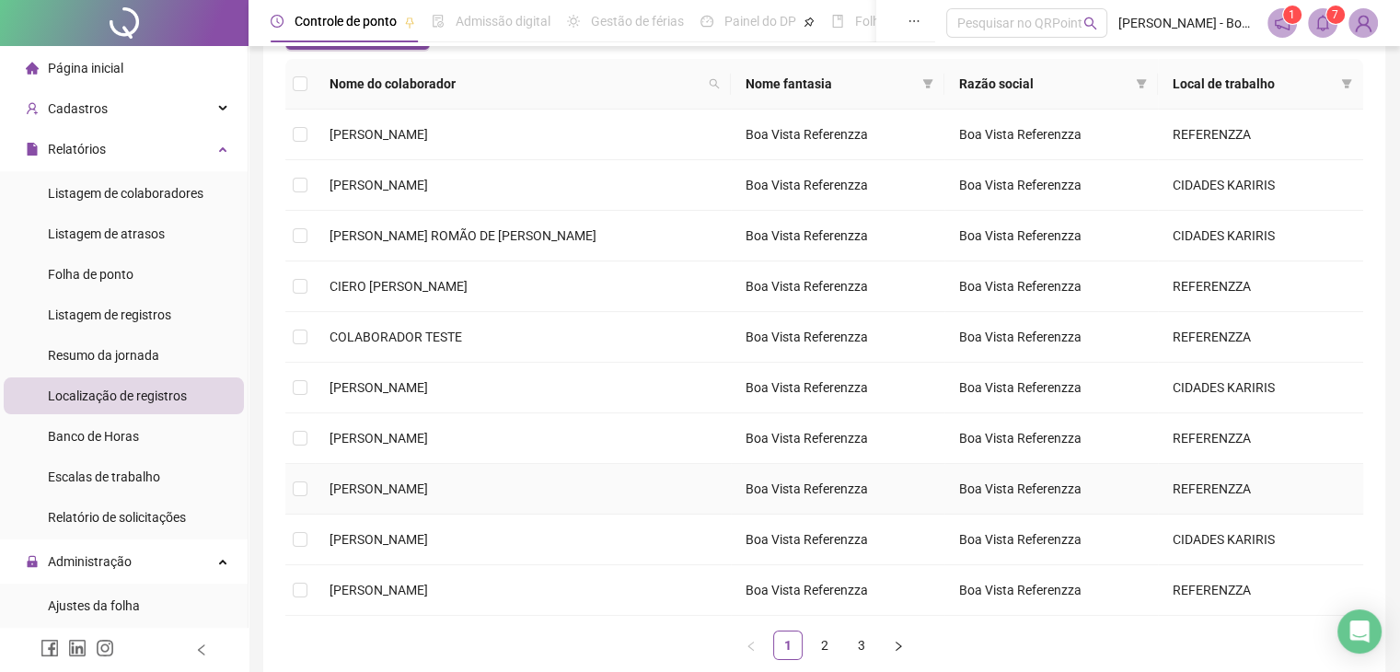
scroll to position [184, 0]
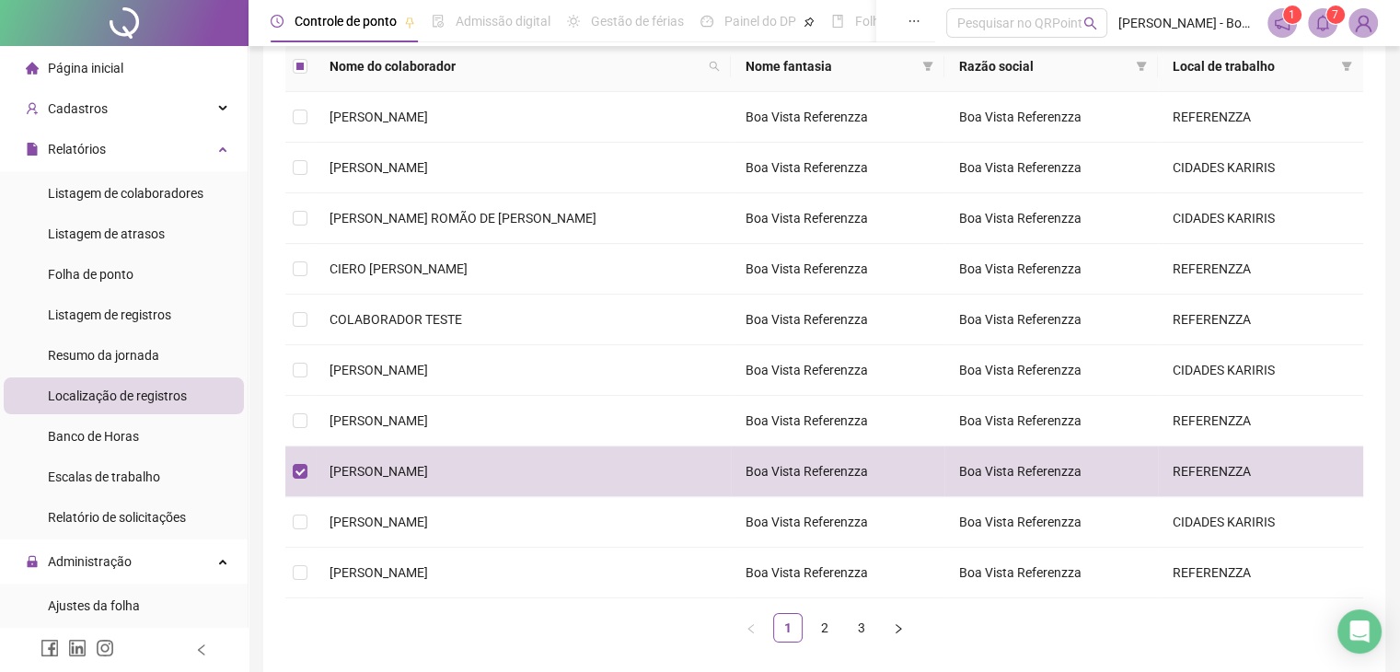
click at [1331, 27] on span at bounding box center [1322, 22] width 29 height 29
drag, startPoint x: 446, startPoint y: 645, endPoint x: 661, endPoint y: 568, distance: 228.6
click at [452, 640] on div "Nome do colaborador Nome fantasia Razão social Local de trabalho [PERSON_NAME] …" at bounding box center [824, 349] width 1078 height 616
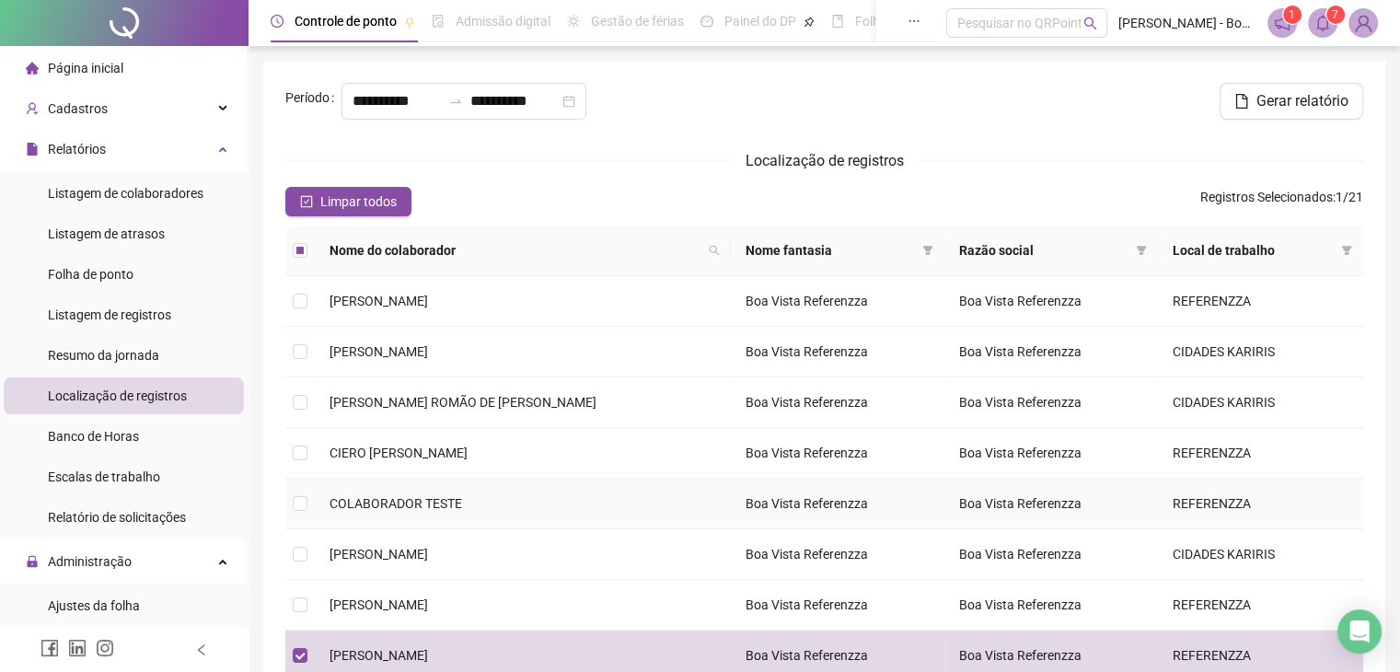
scroll to position [0, 0]
click at [1287, 89] on button "Gerar relatório" at bounding box center [1292, 101] width 144 height 37
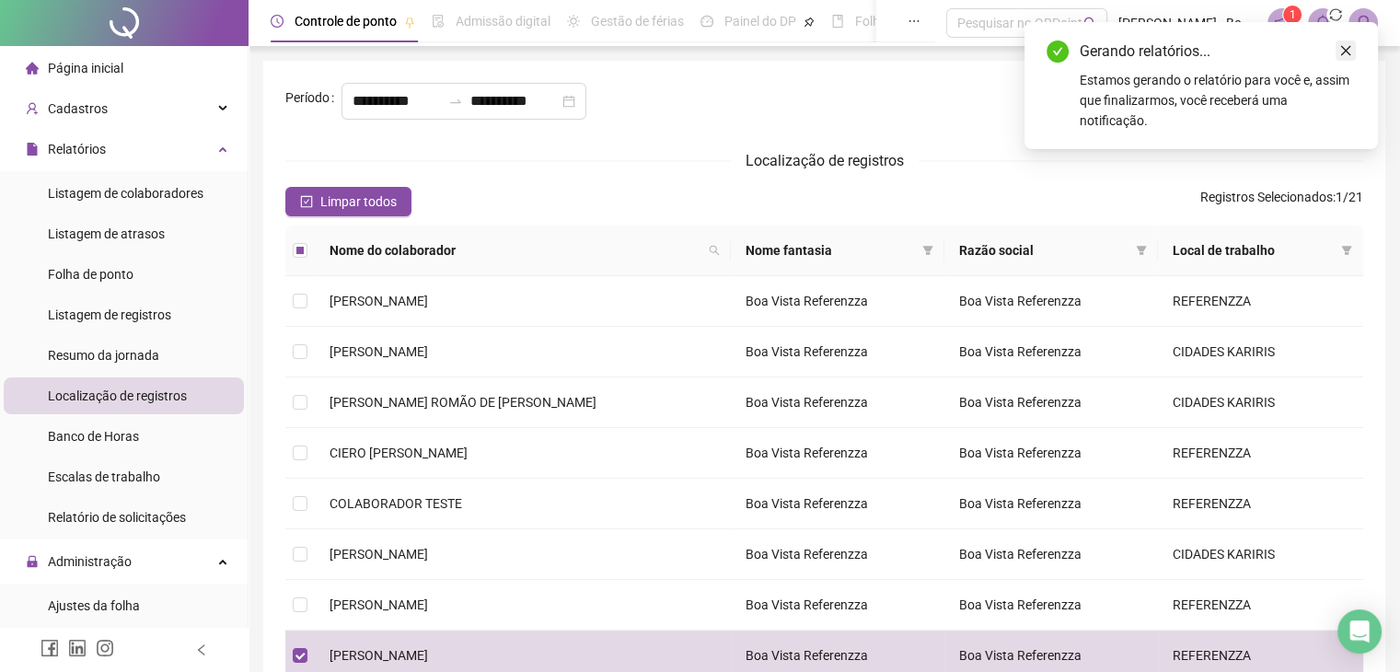
click at [1344, 56] on icon "close" at bounding box center [1346, 50] width 13 height 13
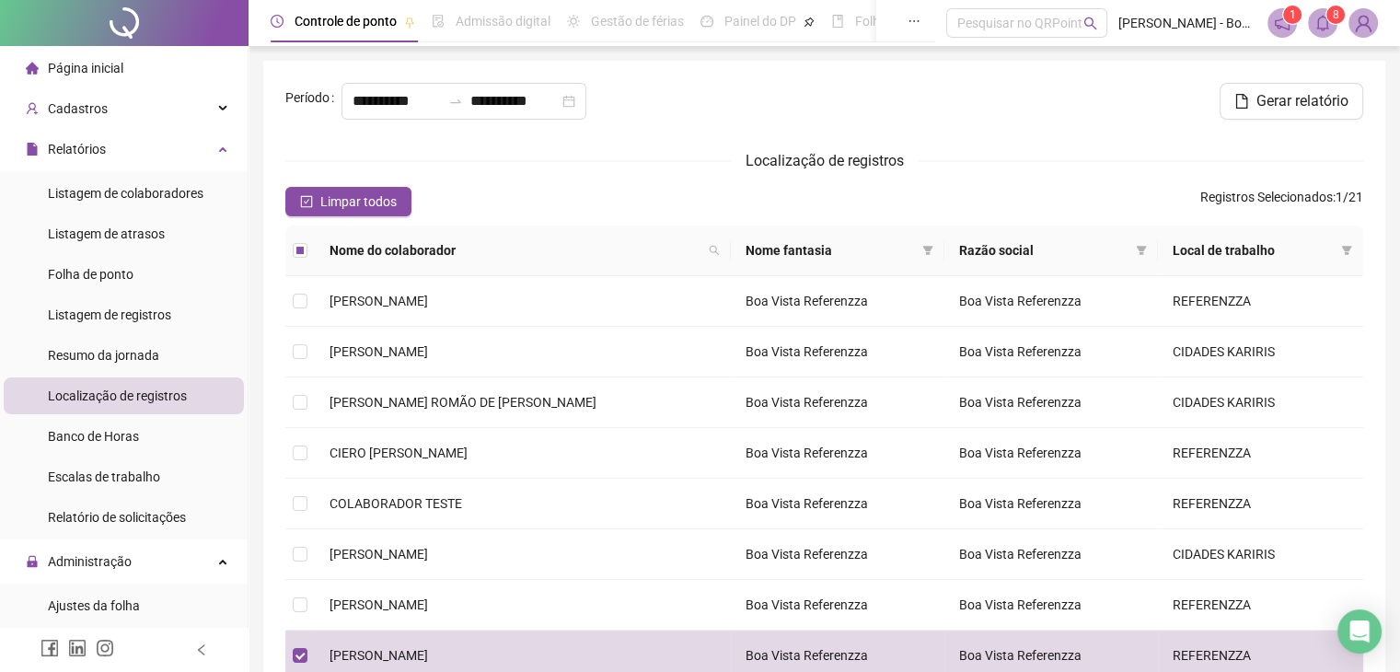
click at [1315, 19] on icon "bell" at bounding box center [1323, 23] width 17 height 17
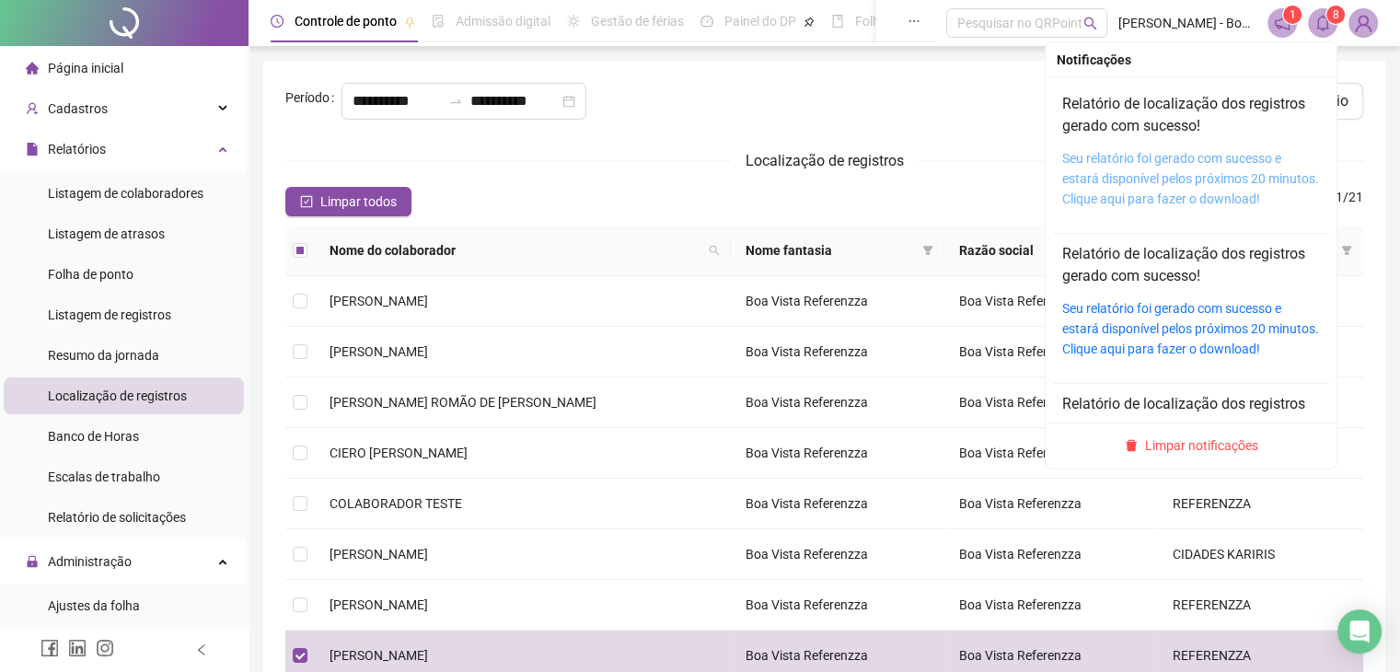
click at [1156, 162] on link "Seu relatório foi gerado com sucesso e estará disponível pelos próximos 20 minu…" at bounding box center [1191, 178] width 257 height 55
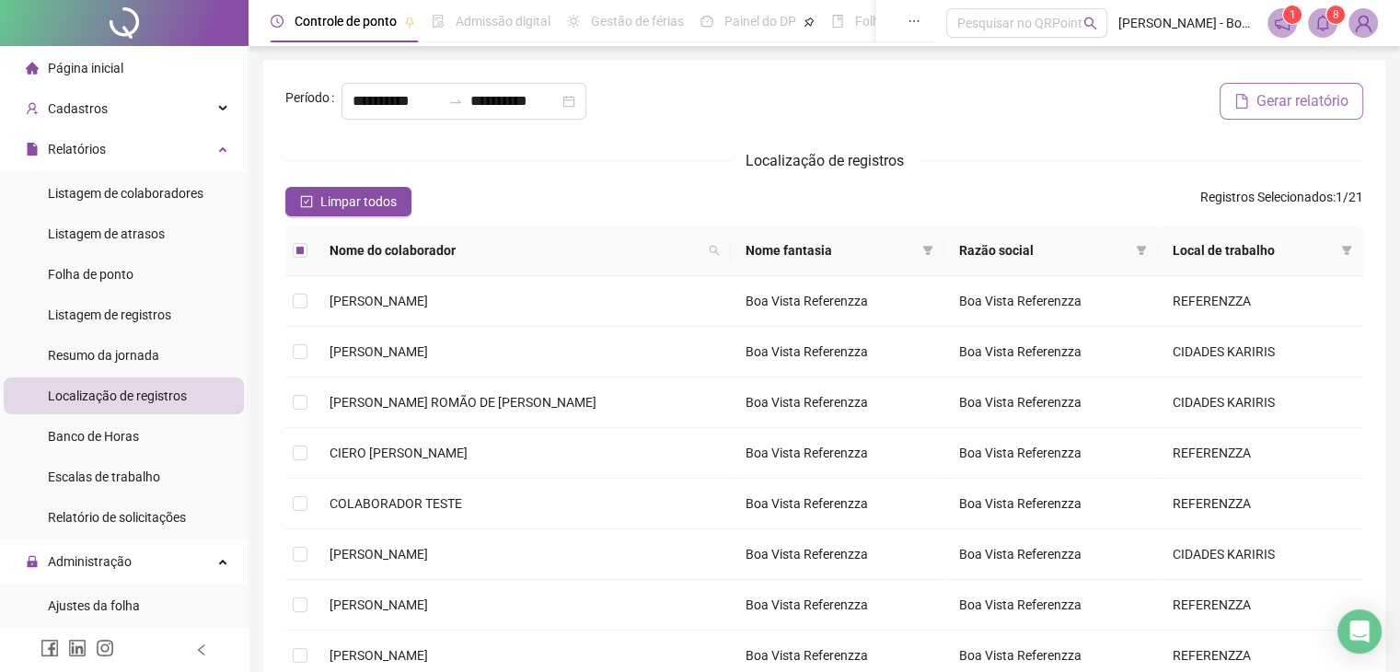
click at [1268, 113] on button "Gerar relatório" at bounding box center [1292, 101] width 144 height 37
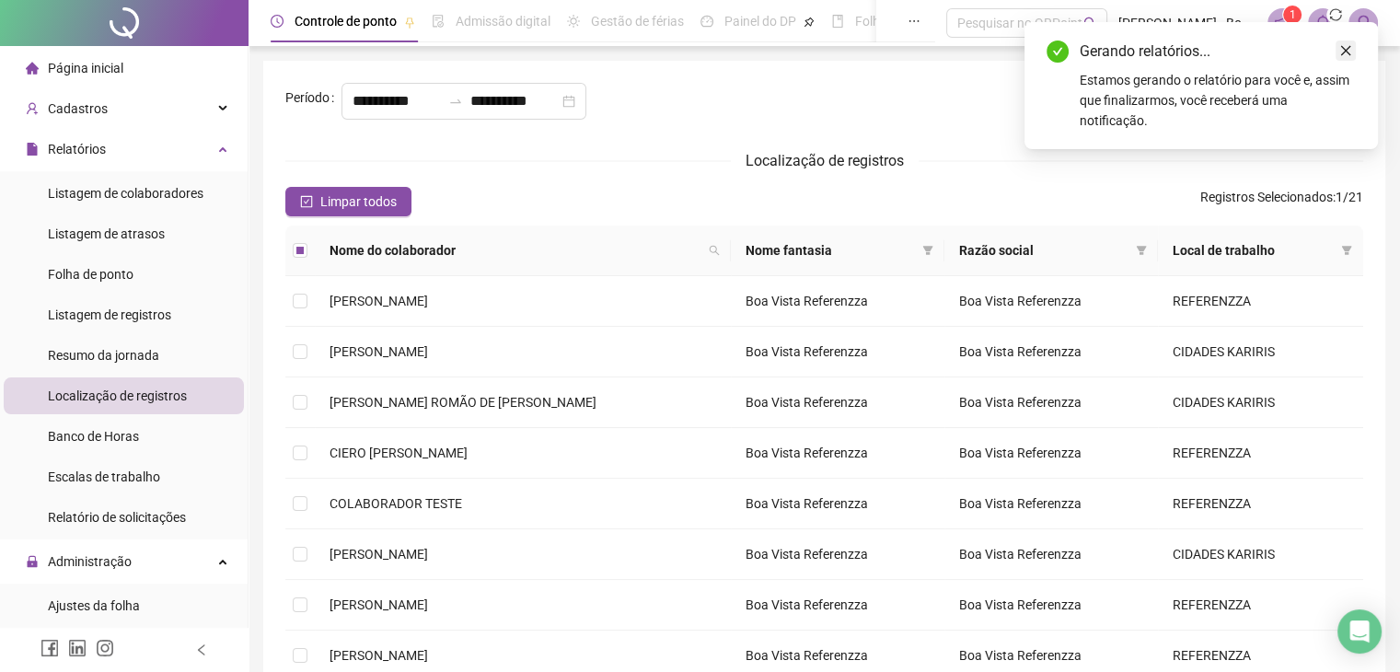
click at [1348, 45] on icon "close" at bounding box center [1346, 50] width 13 height 13
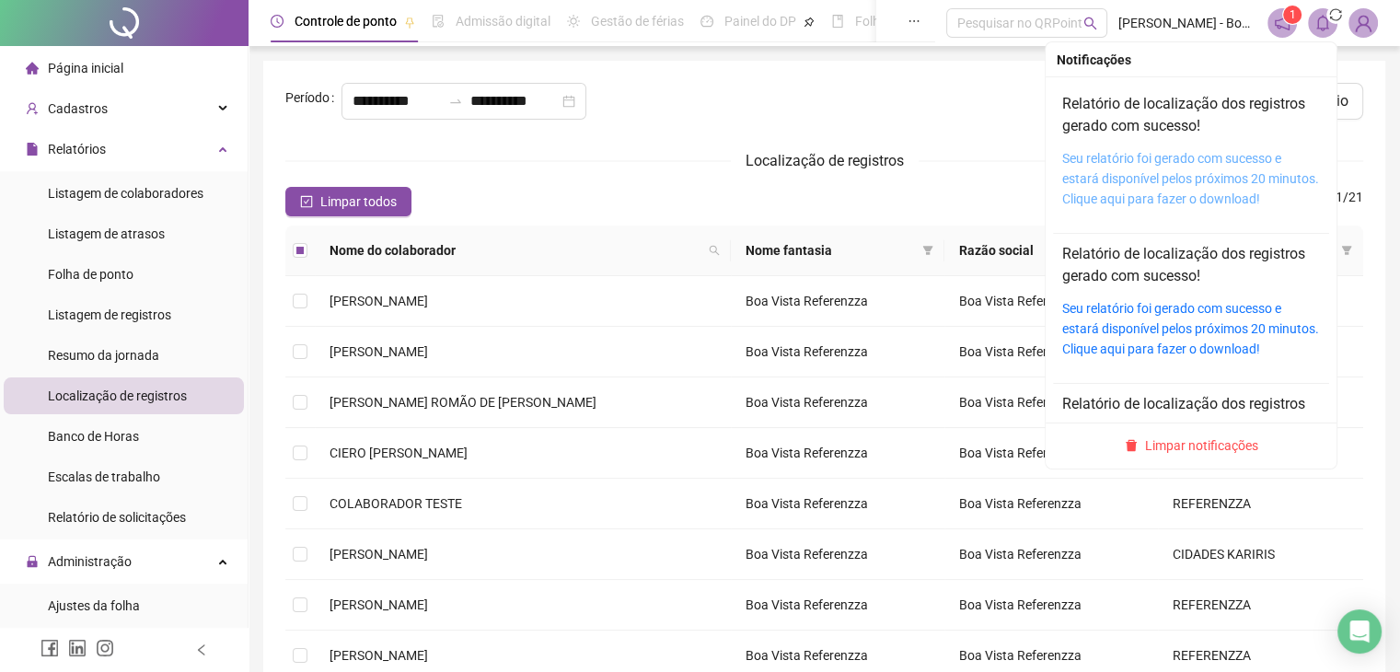
click at [1117, 181] on link "Seu relatório foi gerado com sucesso e estará disponível pelos próximos 20 minu…" at bounding box center [1191, 178] width 257 height 55
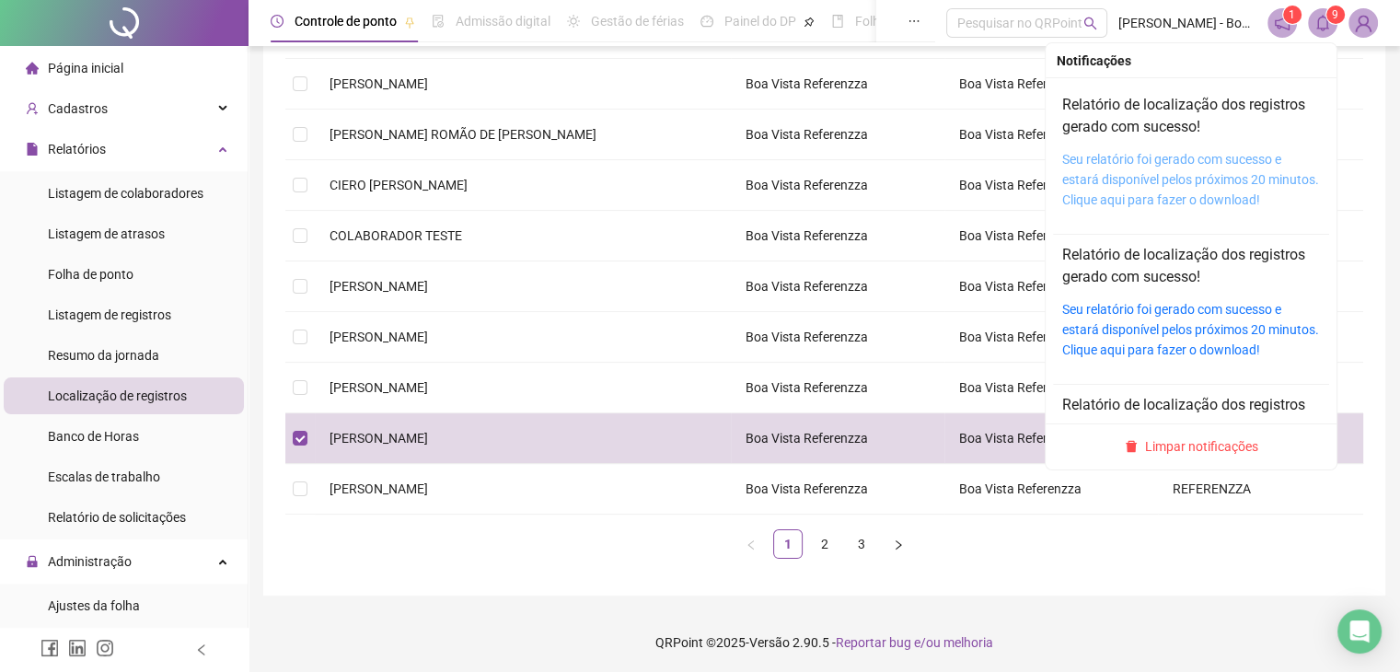
scroll to position [269, 0]
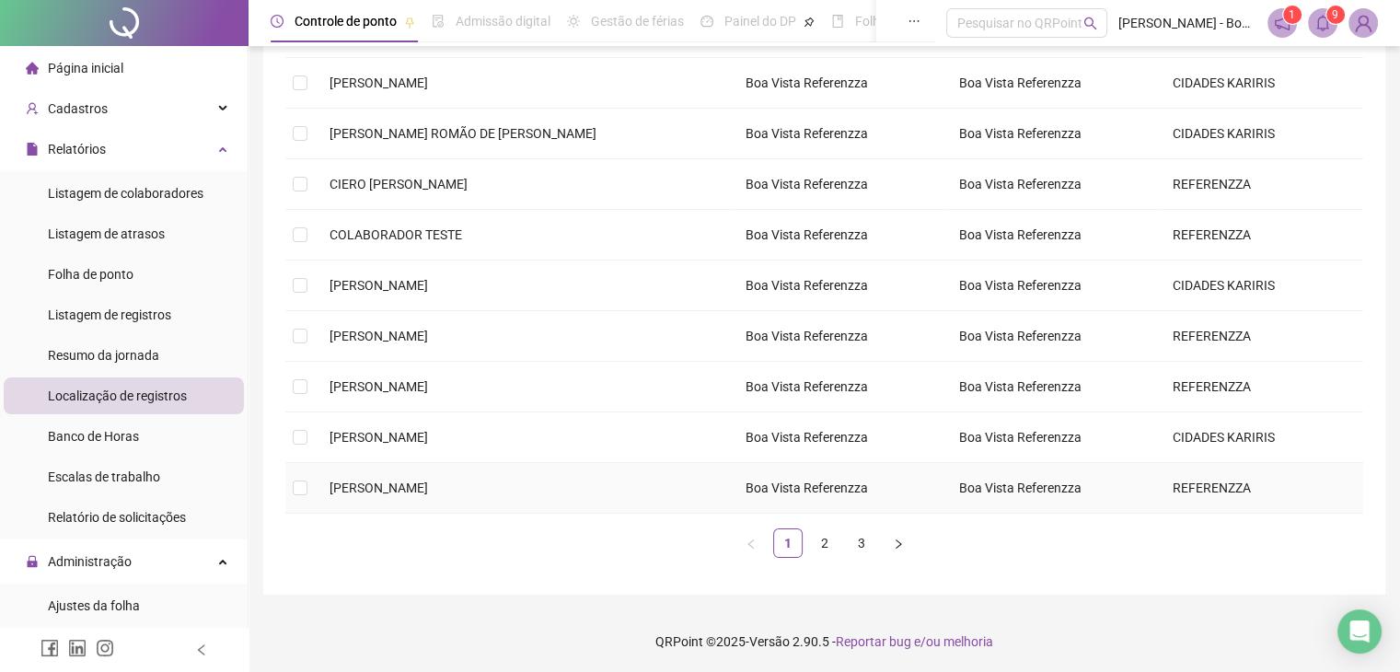
click at [323, 487] on tr "[PERSON_NAME] Boa Vista Referenzza Boa Vista Referenzza REFERENZZA" at bounding box center [824, 488] width 1078 height 51
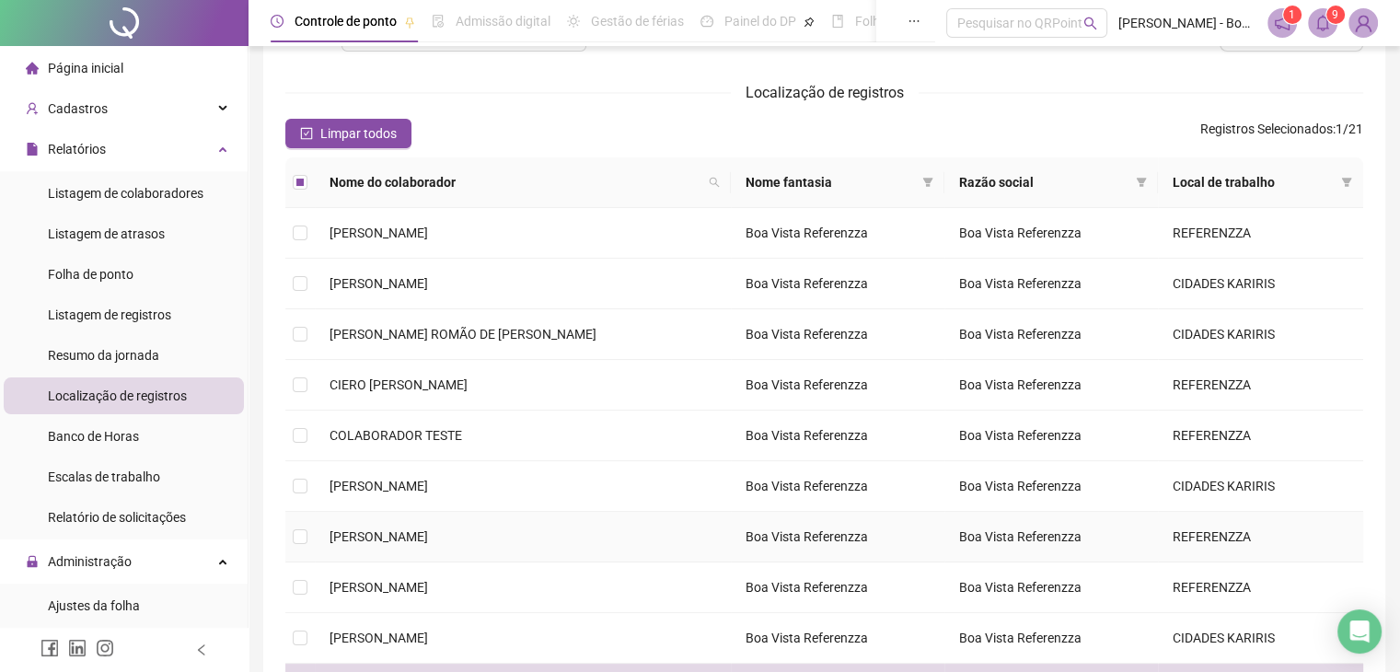
scroll to position [0, 0]
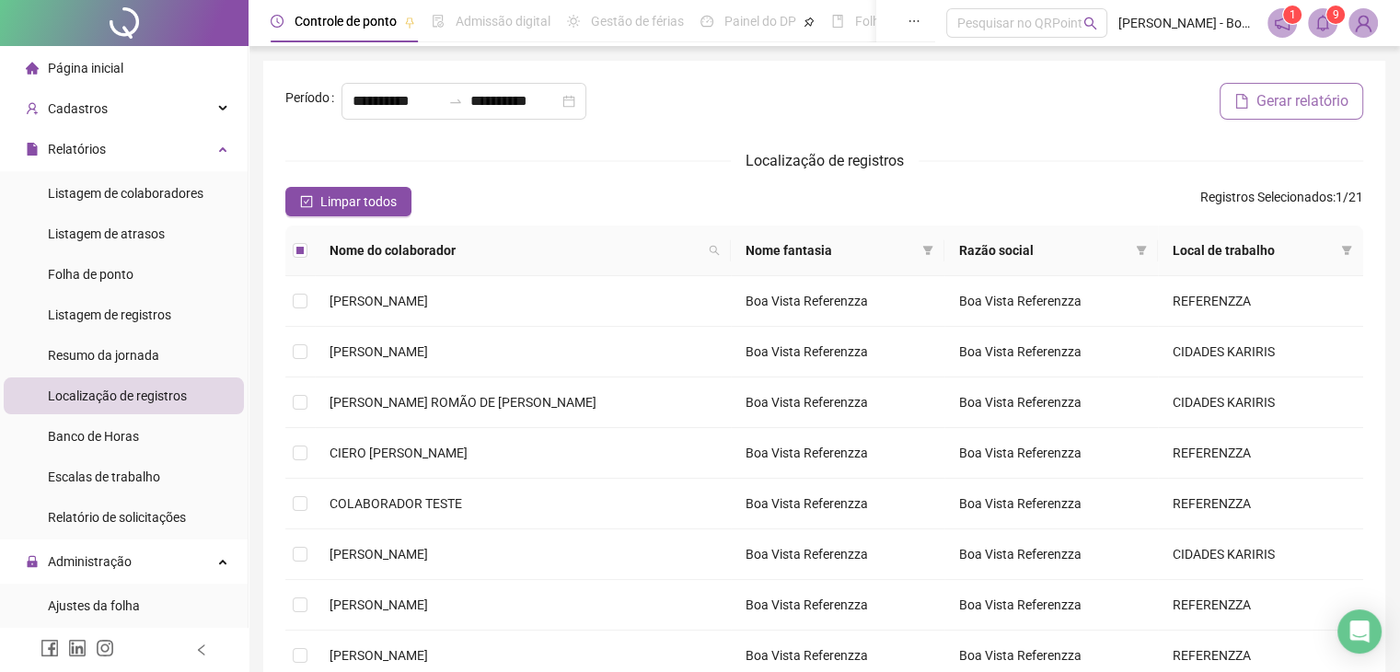
click at [1275, 90] on span "Gerar relatório" at bounding box center [1303, 101] width 92 height 22
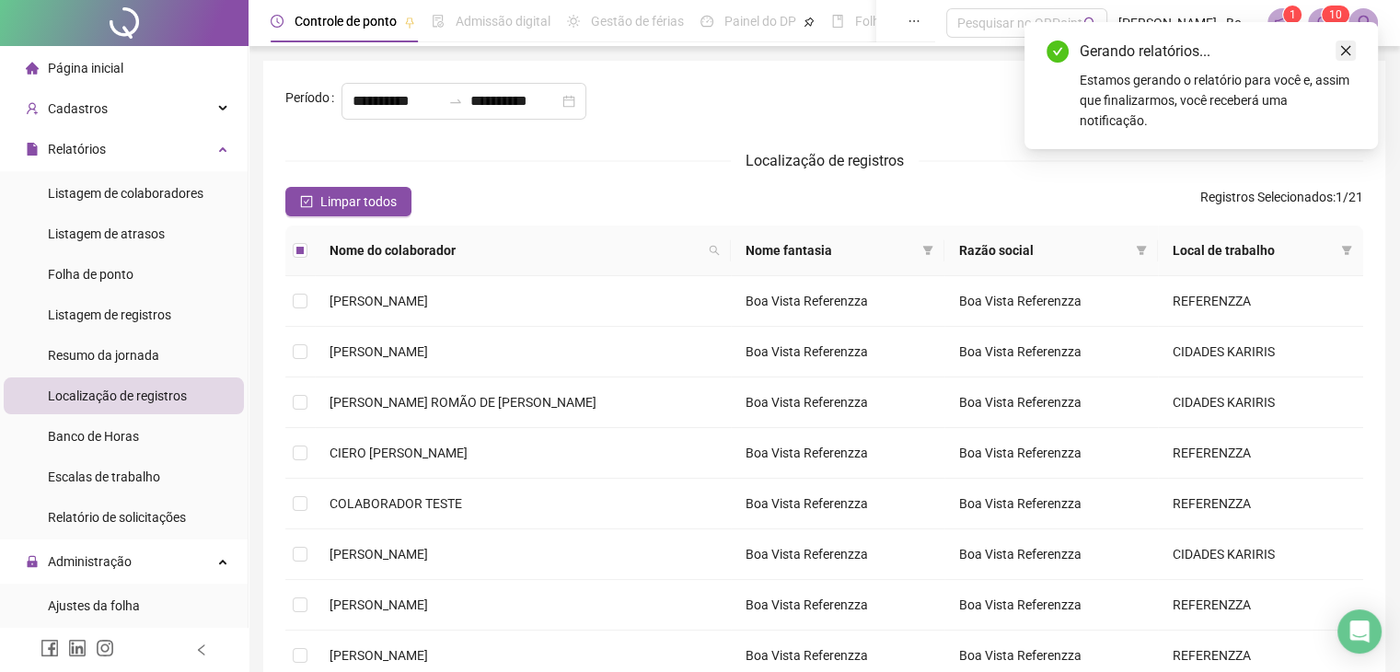
click at [1345, 52] on icon "close" at bounding box center [1346, 50] width 13 height 13
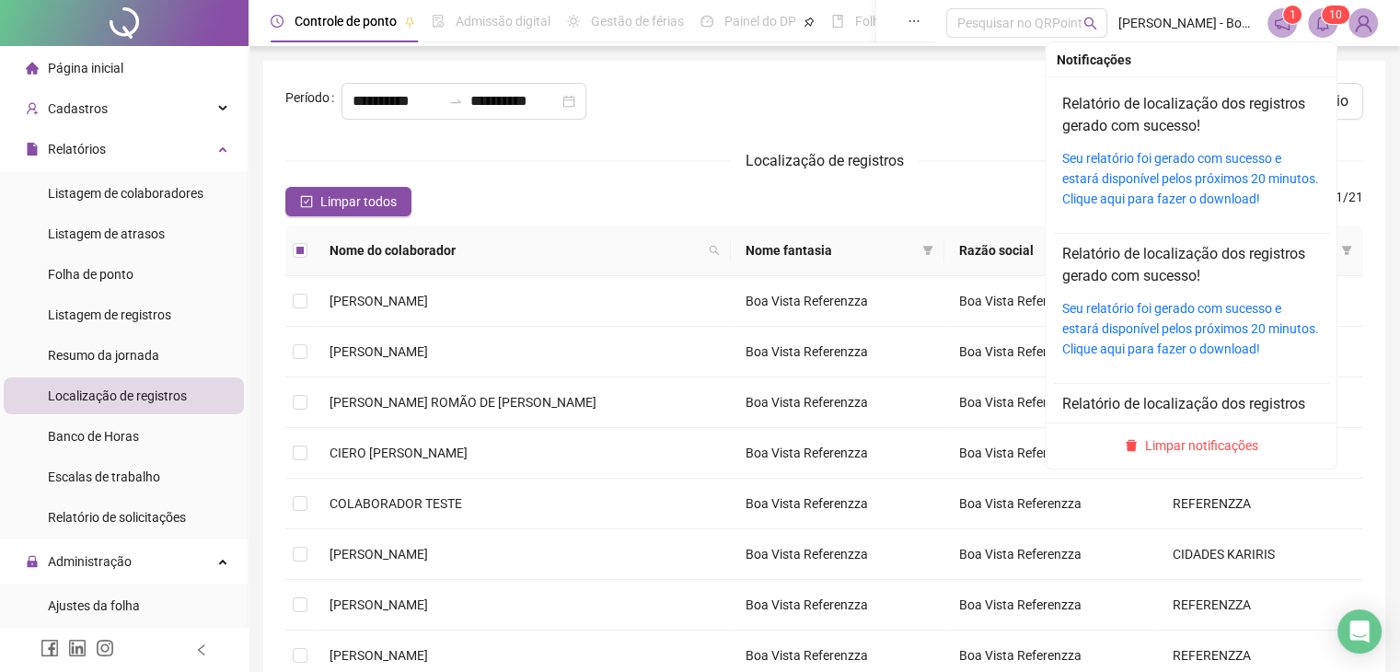
click at [1318, 24] on icon "bell" at bounding box center [1323, 23] width 13 height 17
click at [1207, 188] on div "Seu relatório foi gerado com sucesso e estará disponível pelos próximos 20 minu…" at bounding box center [1192, 178] width 258 height 61
click at [1168, 175] on link "Seu relatório foi gerado com sucesso e estará disponível pelos próximos 20 minu…" at bounding box center [1191, 178] width 257 height 55
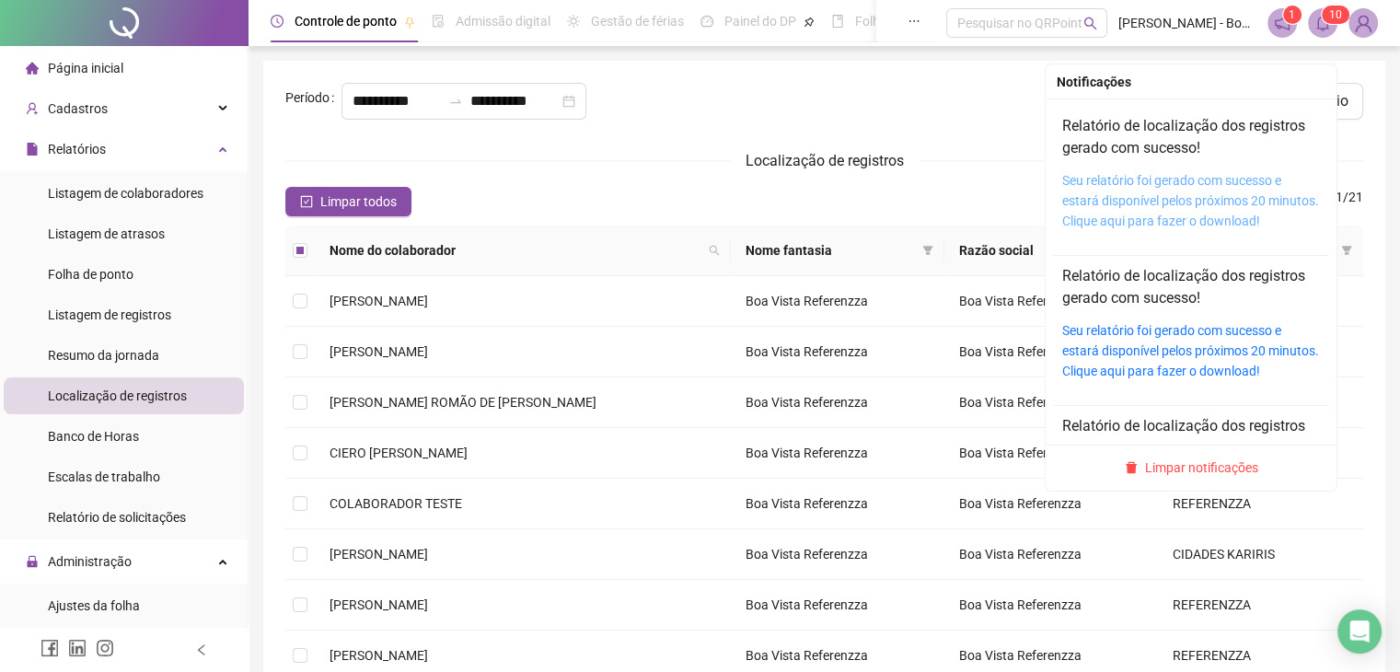
scroll to position [269, 0]
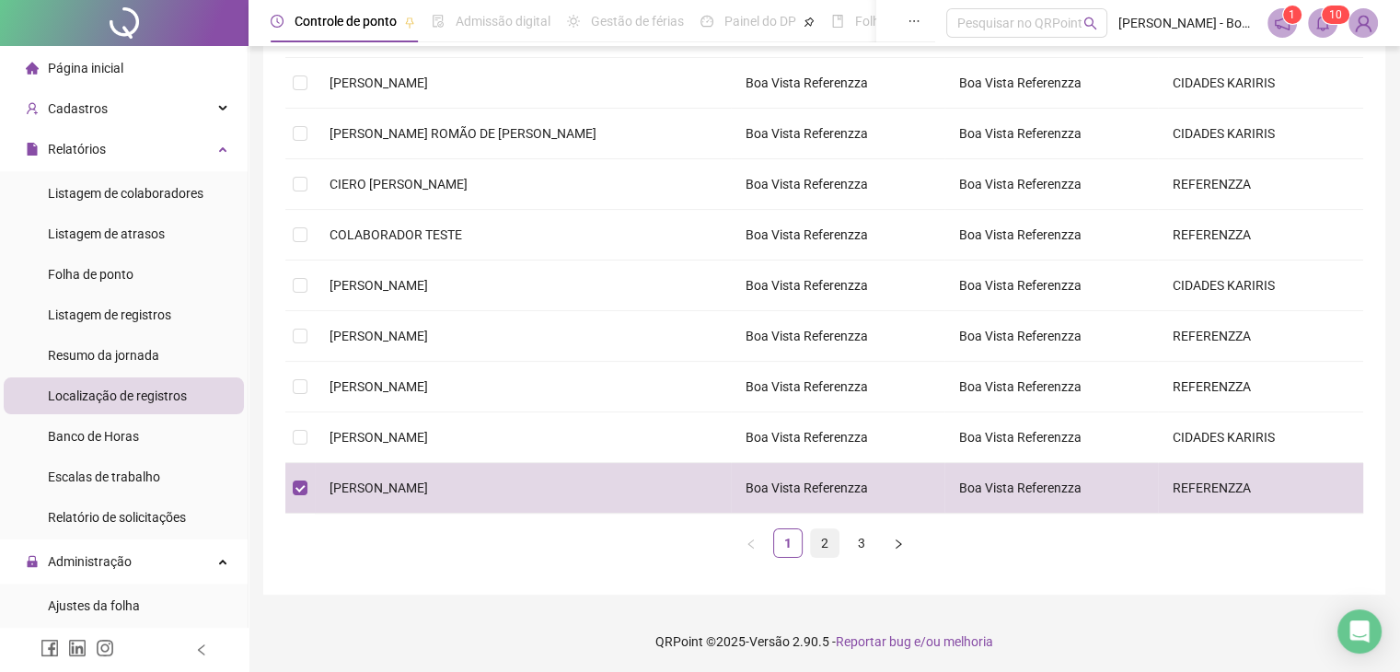
click at [826, 543] on link "2" at bounding box center [825, 543] width 28 height 28
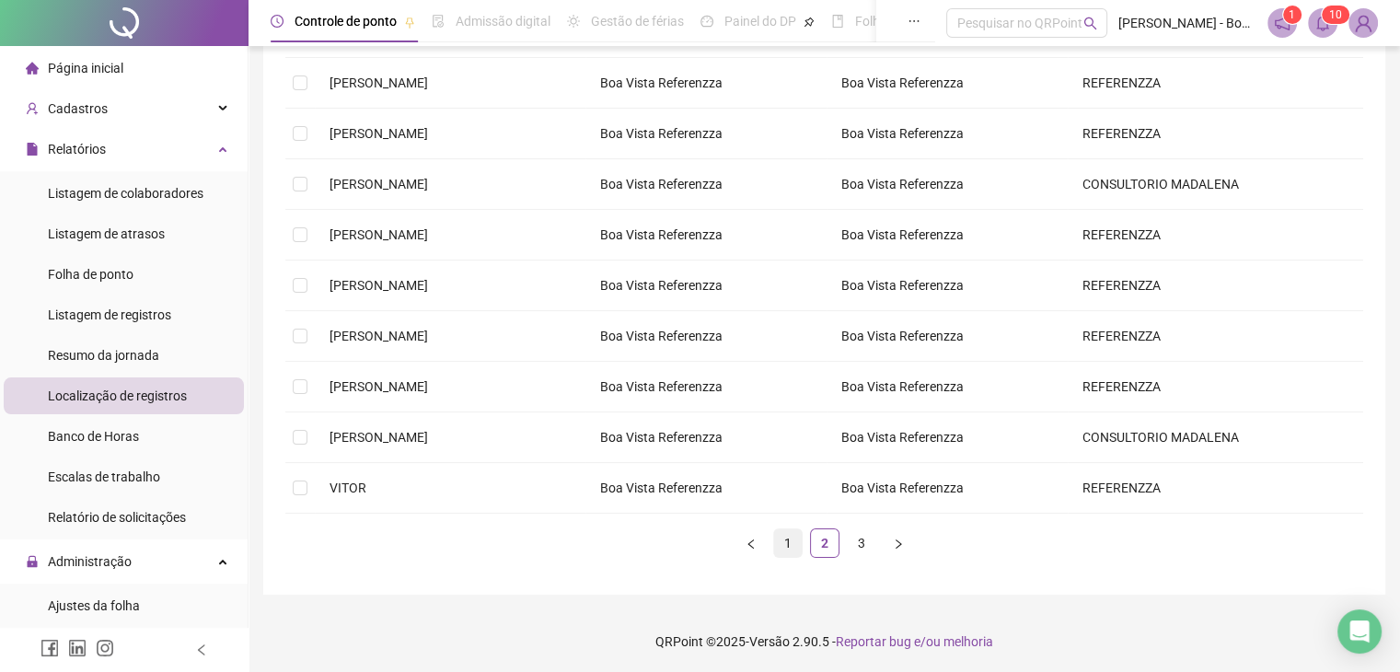
click at [798, 539] on link "1" at bounding box center [788, 543] width 28 height 28
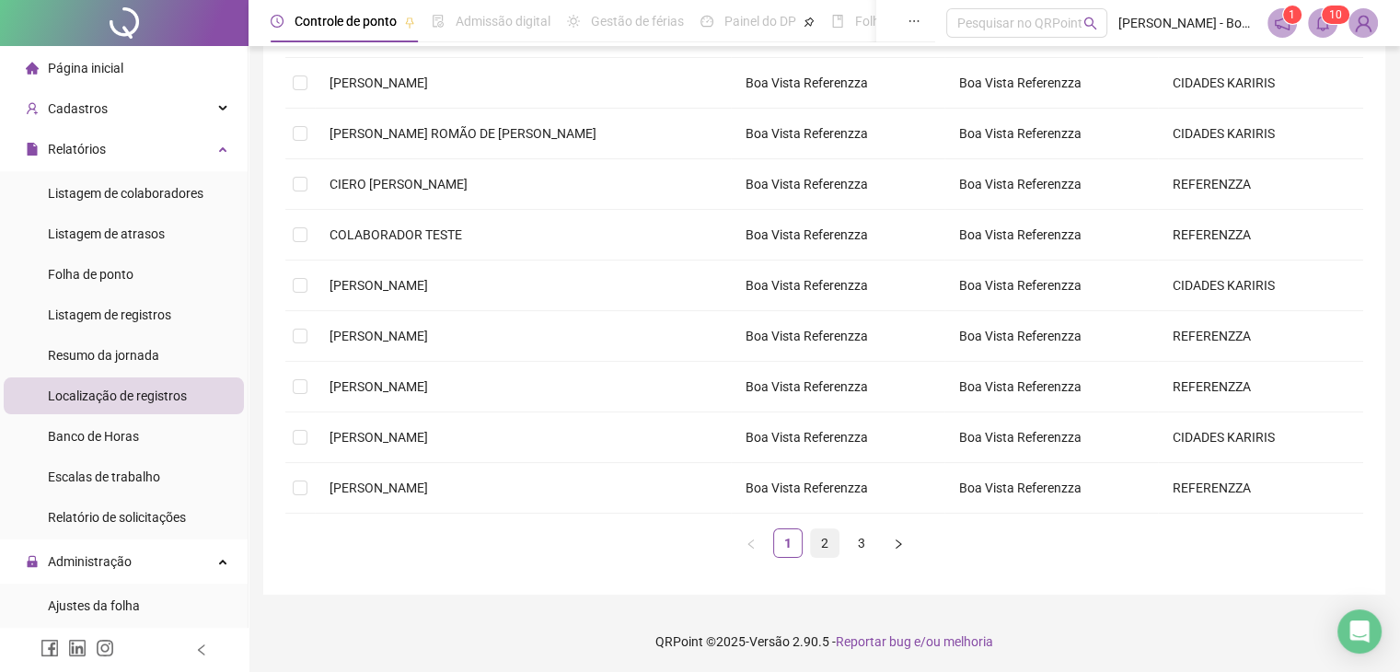
click at [822, 535] on link "2" at bounding box center [825, 543] width 28 height 28
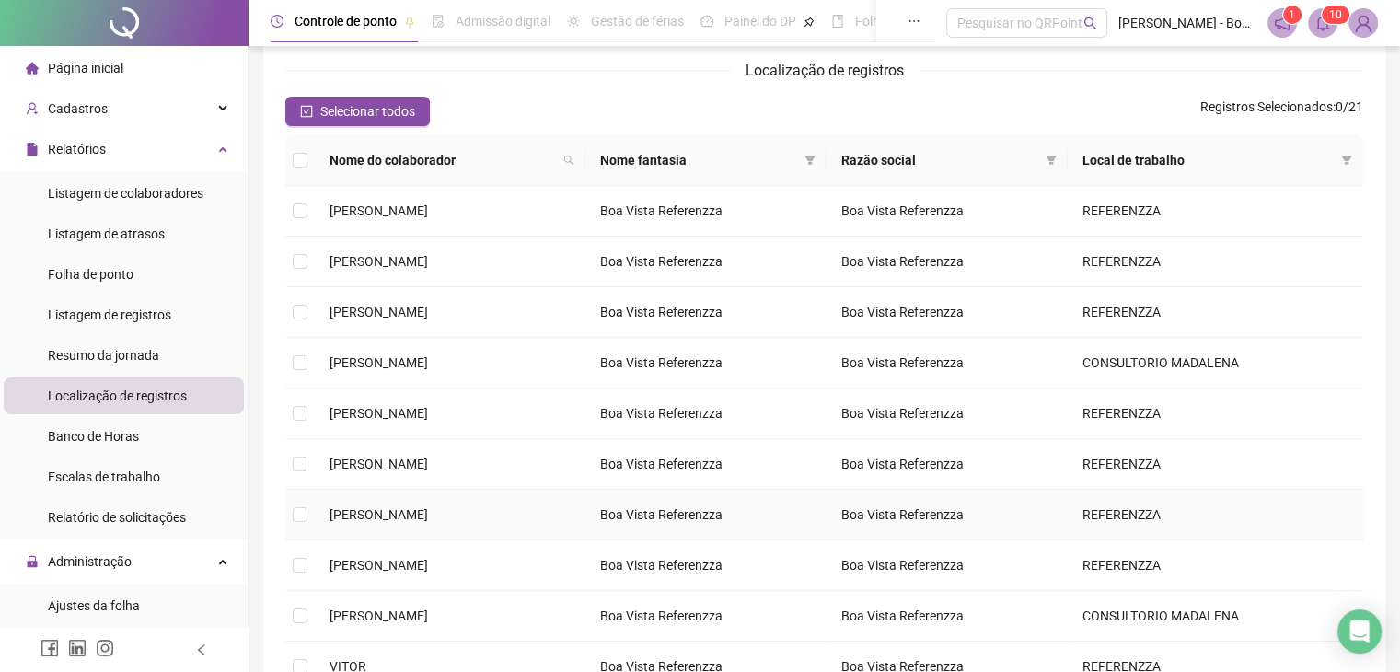
scroll to position [0, 0]
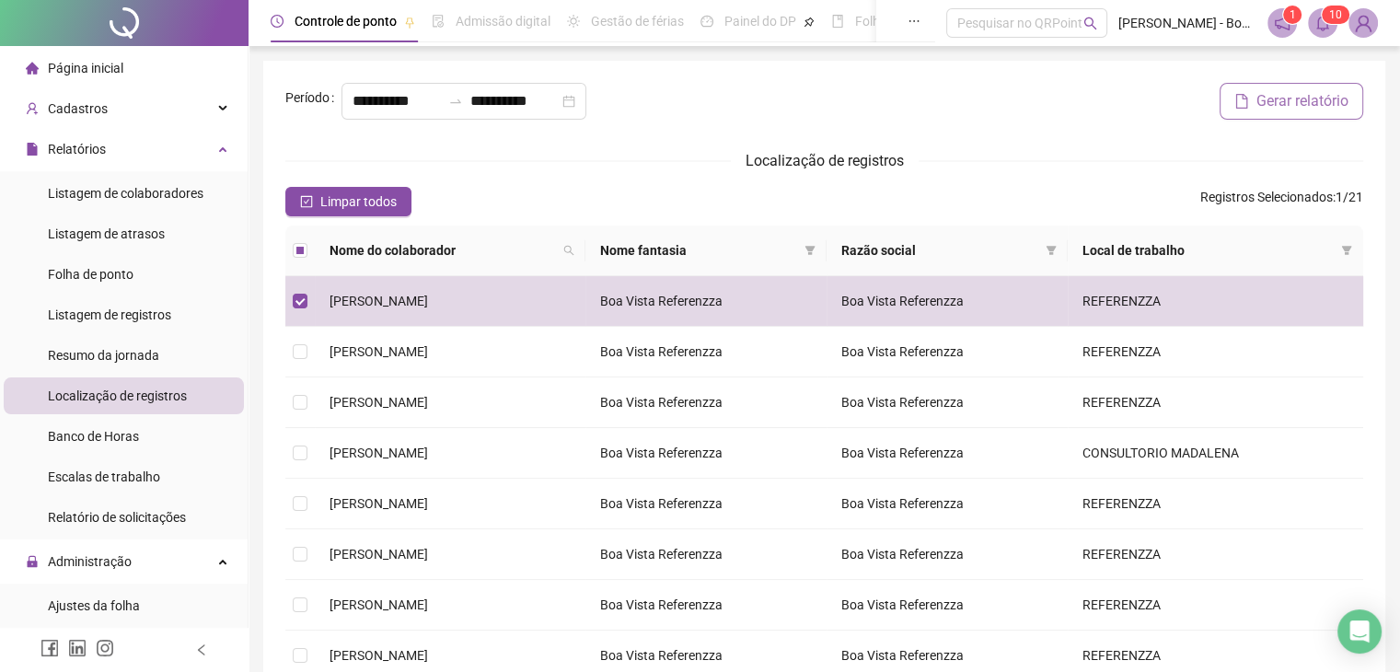
drag, startPoint x: 1260, startPoint y: 125, endPoint x: 1270, endPoint y: 99, distance: 27.7
click at [1262, 113] on div "Gerar relatório" at bounding box center [1188, 109] width 365 height 52
click at [1270, 99] on span "Gerar relatório" at bounding box center [1303, 101] width 92 height 22
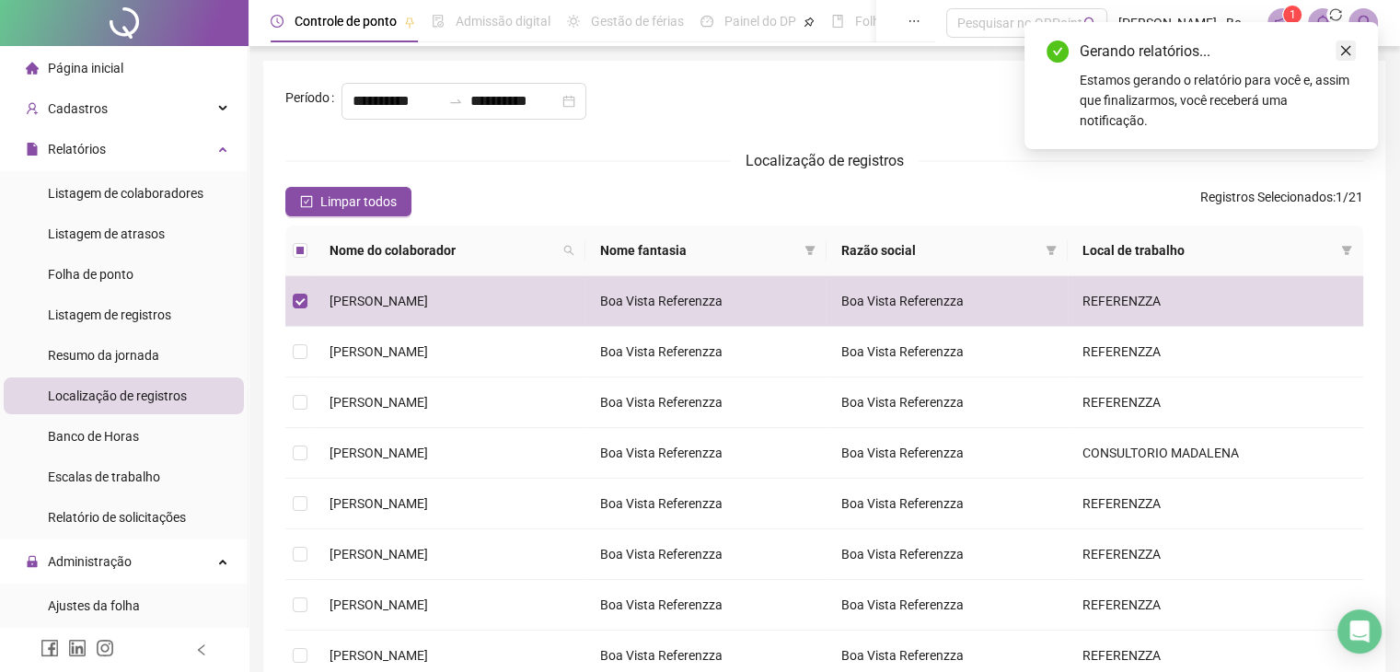
click at [1347, 50] on icon "close" at bounding box center [1346, 50] width 13 height 13
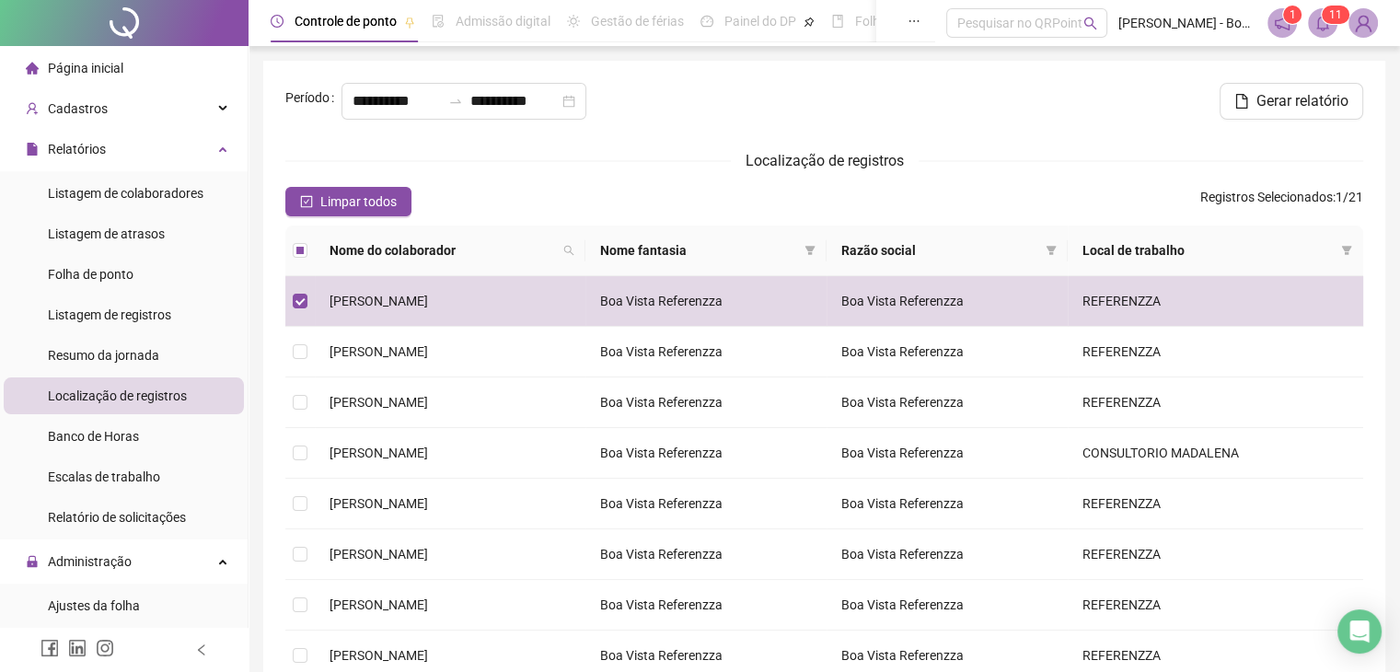
click at [1322, 6] on header "Controle de ponto Admissão digital Gestão de férias Painel do DP Folha de pagam…" at bounding box center [825, 23] width 1152 height 46
click at [1334, 34] on span at bounding box center [1322, 22] width 29 height 29
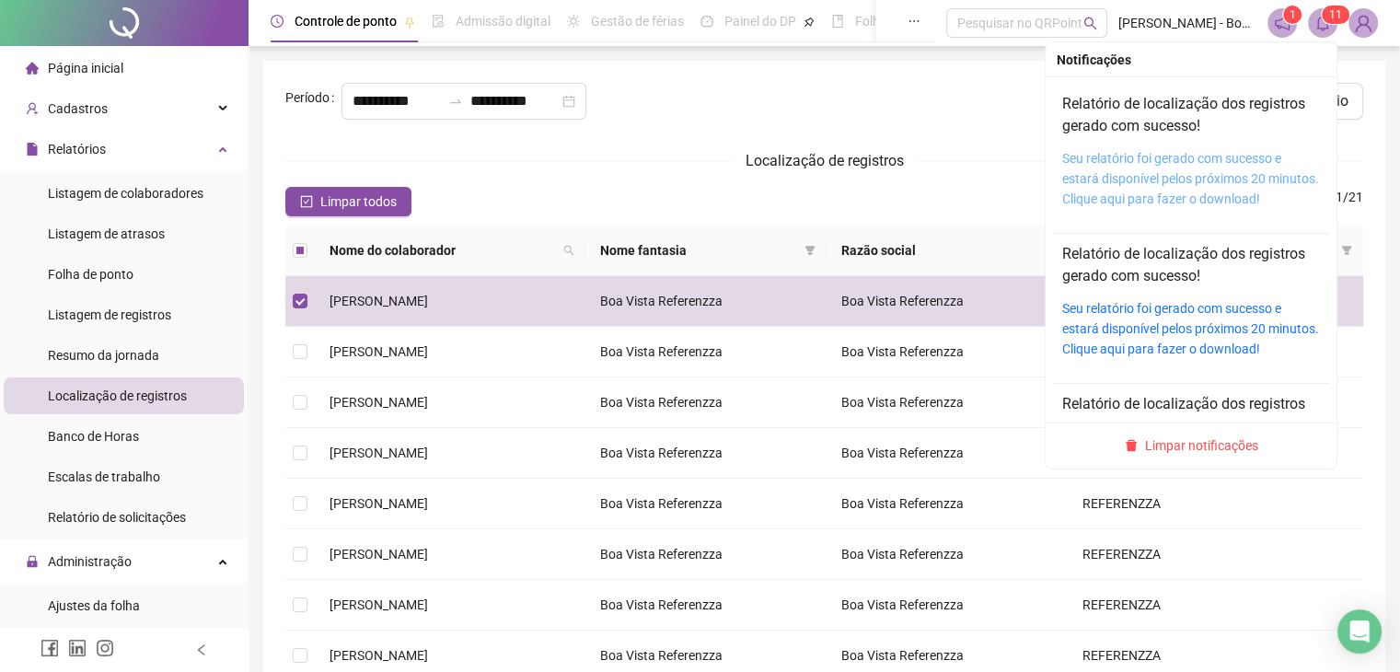
click at [1156, 184] on link "Seu relatório foi gerado com sucesso e estará disponível pelos próximos 20 minu…" at bounding box center [1191, 178] width 257 height 55
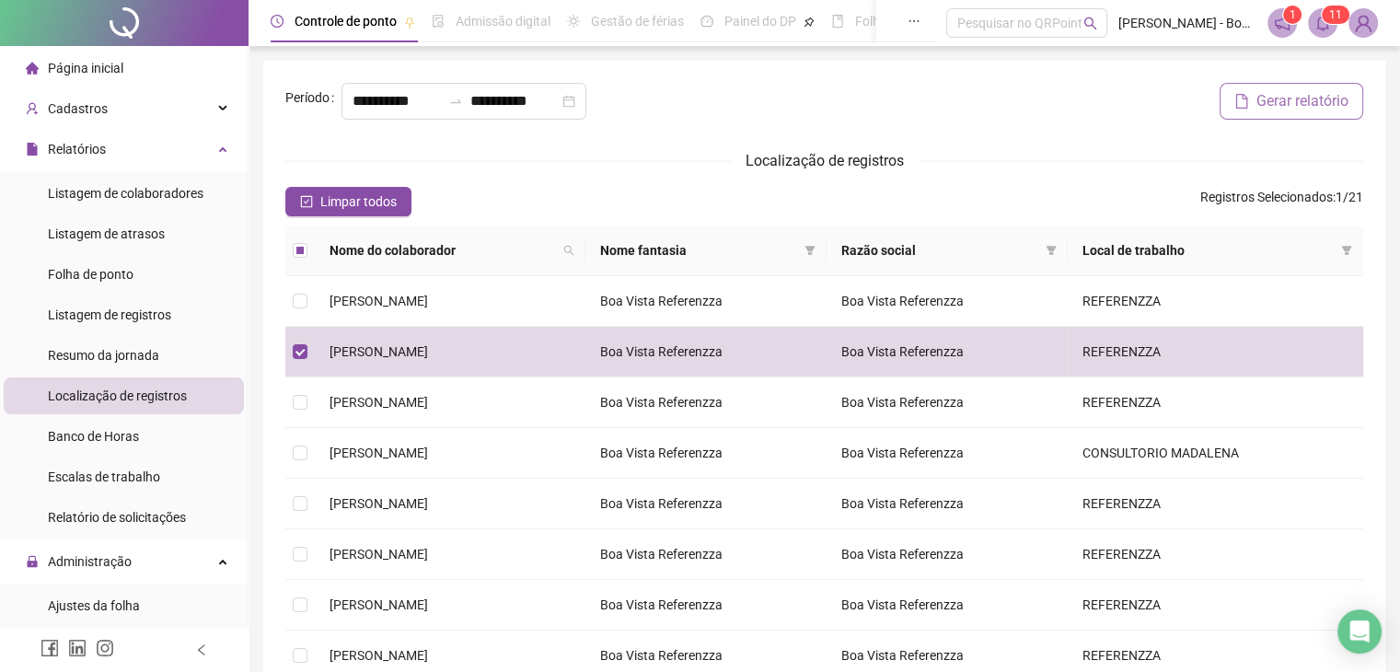
click at [1310, 96] on span "Gerar relatório" at bounding box center [1303, 101] width 92 height 22
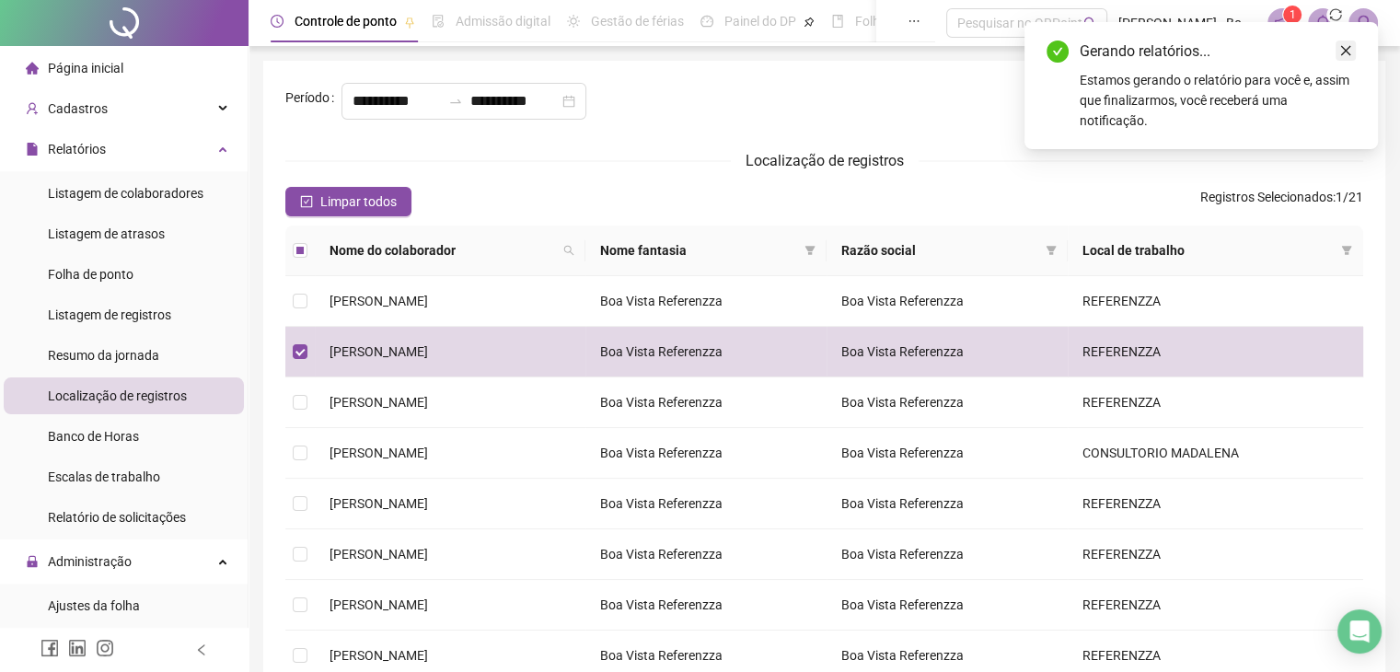
click at [1352, 51] on link "Close" at bounding box center [1346, 51] width 20 height 20
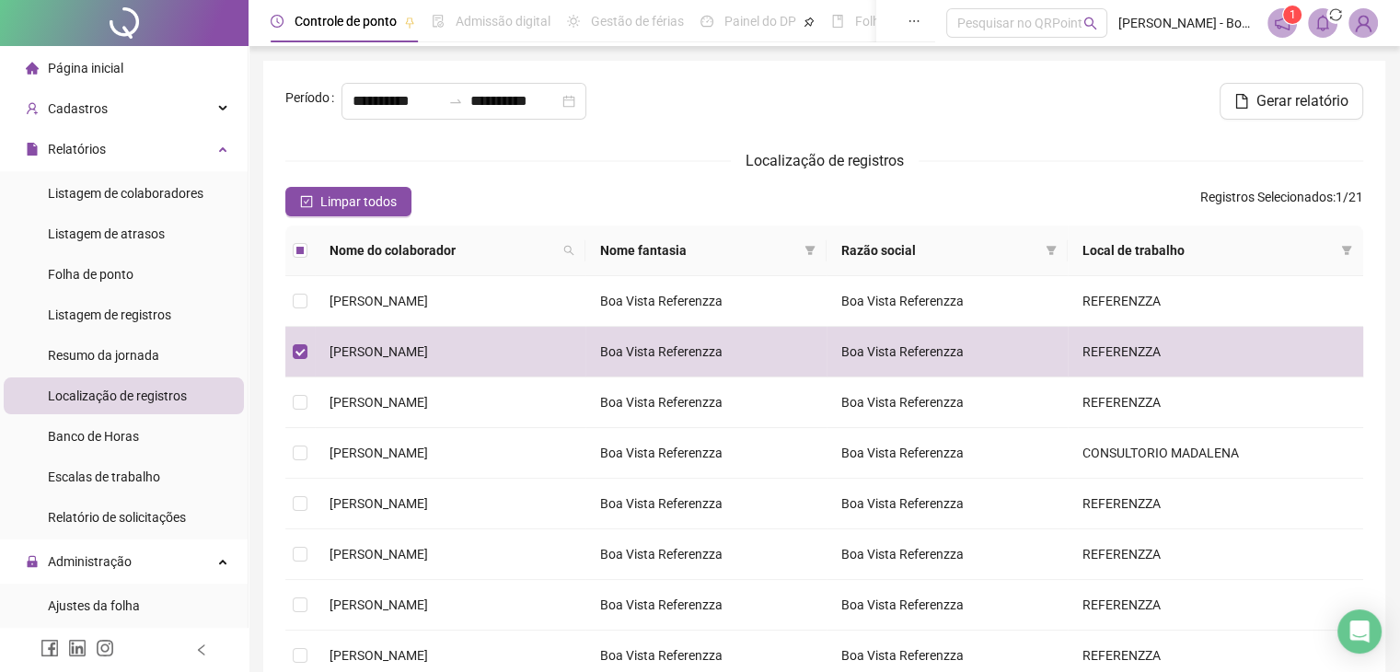
drag, startPoint x: 1340, startPoint y: 104, endPoint x: 1312, endPoint y: 171, distance: 72.7
click at [1339, 109] on span "Gerar relatório" at bounding box center [1303, 101] width 92 height 22
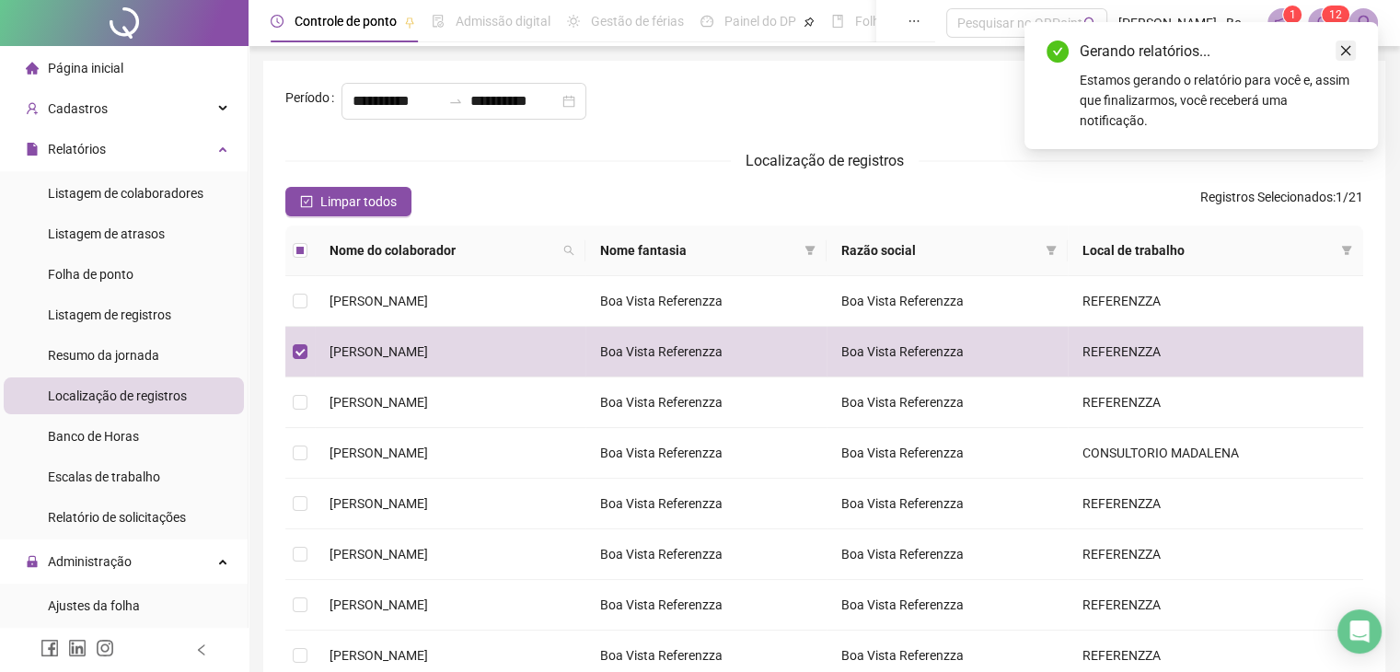
click at [1354, 52] on link "Close" at bounding box center [1346, 51] width 20 height 20
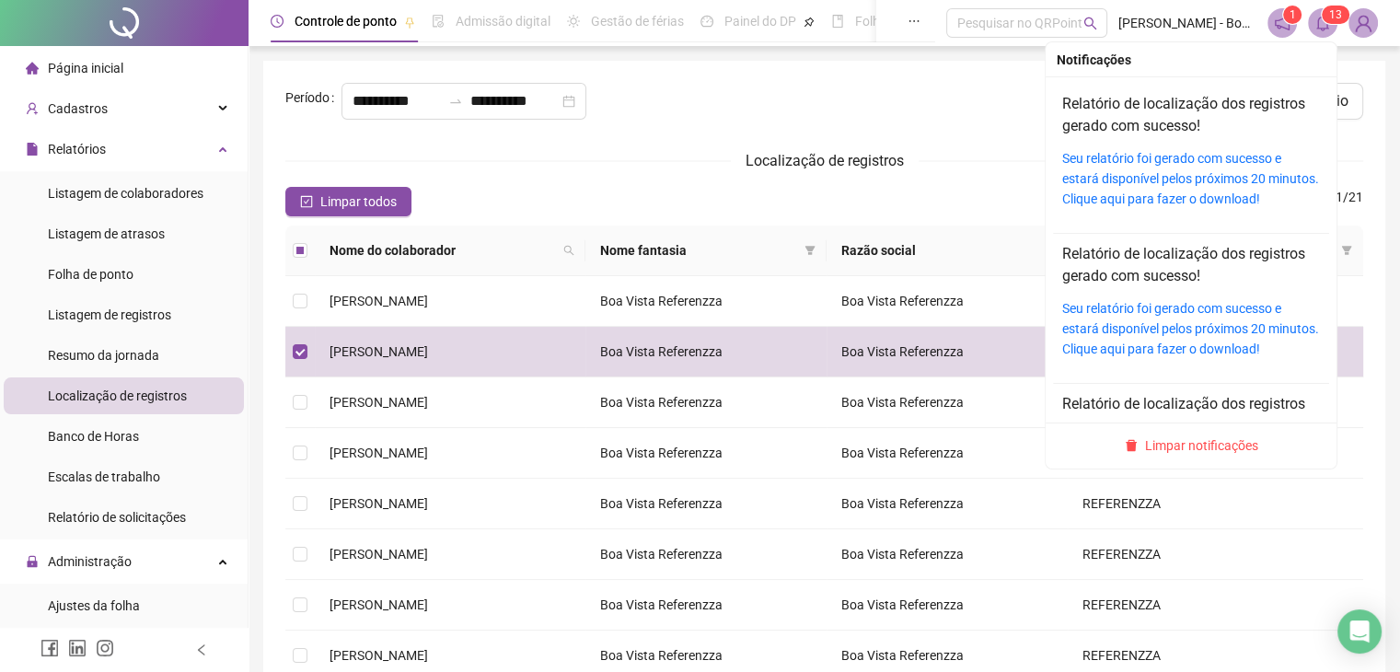
click at [1322, 14] on sup "1 3" at bounding box center [1336, 15] width 28 height 18
click at [1204, 181] on link "Seu relatório foi gerado com sucesso e estará disponível pelos próximos 20 minu…" at bounding box center [1191, 178] width 257 height 55
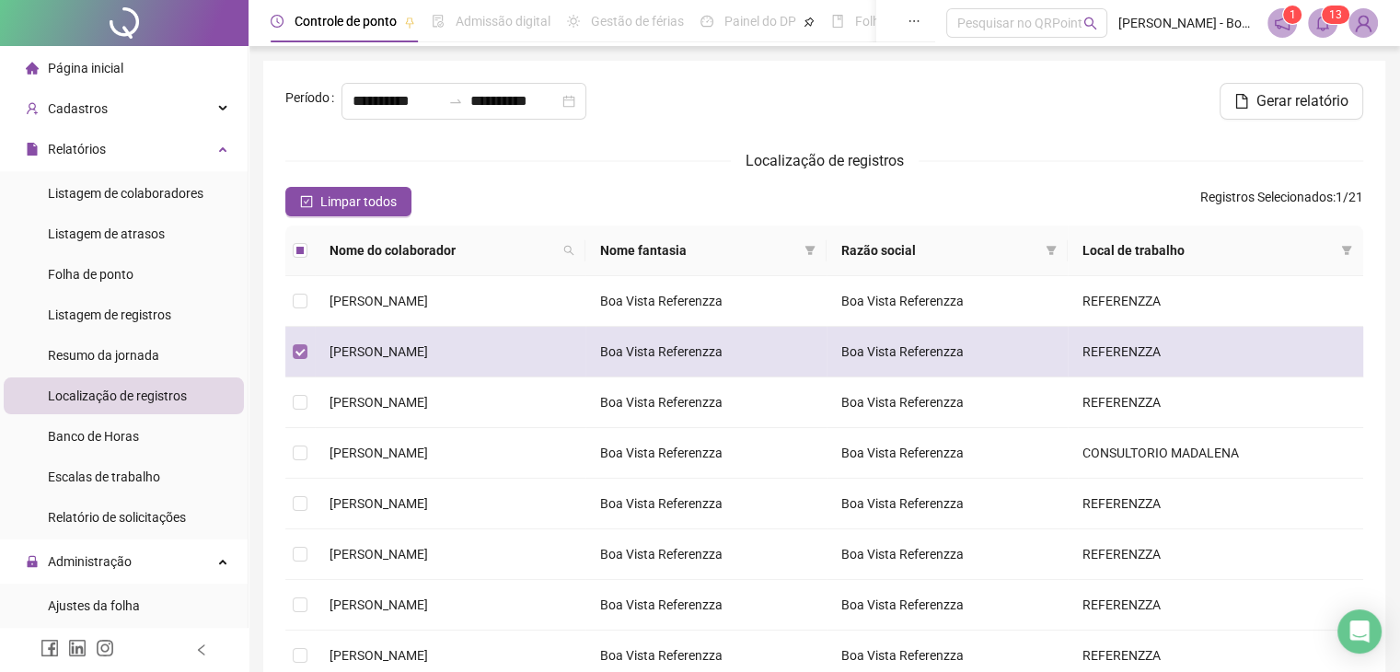
click at [296, 343] on label at bounding box center [300, 352] width 15 height 20
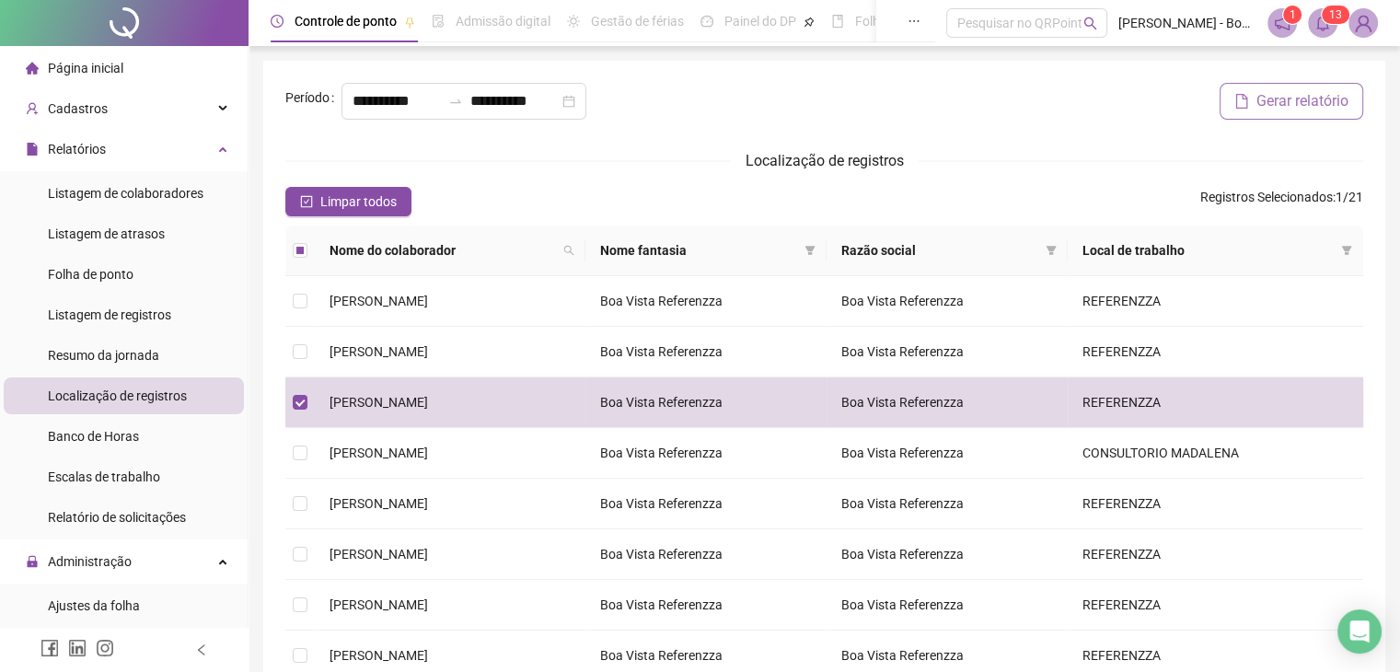
click at [1275, 110] on span "Gerar relatório" at bounding box center [1303, 101] width 92 height 22
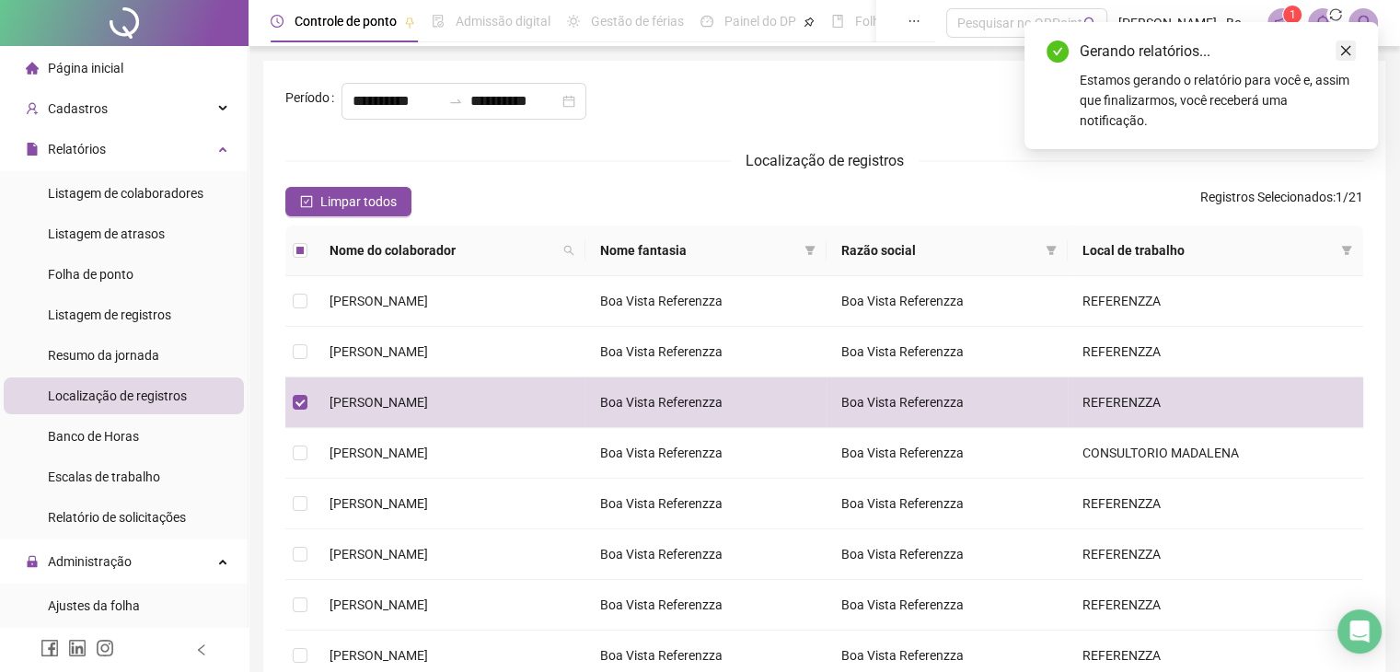
click at [1346, 48] on icon "close" at bounding box center [1346, 50] width 13 height 13
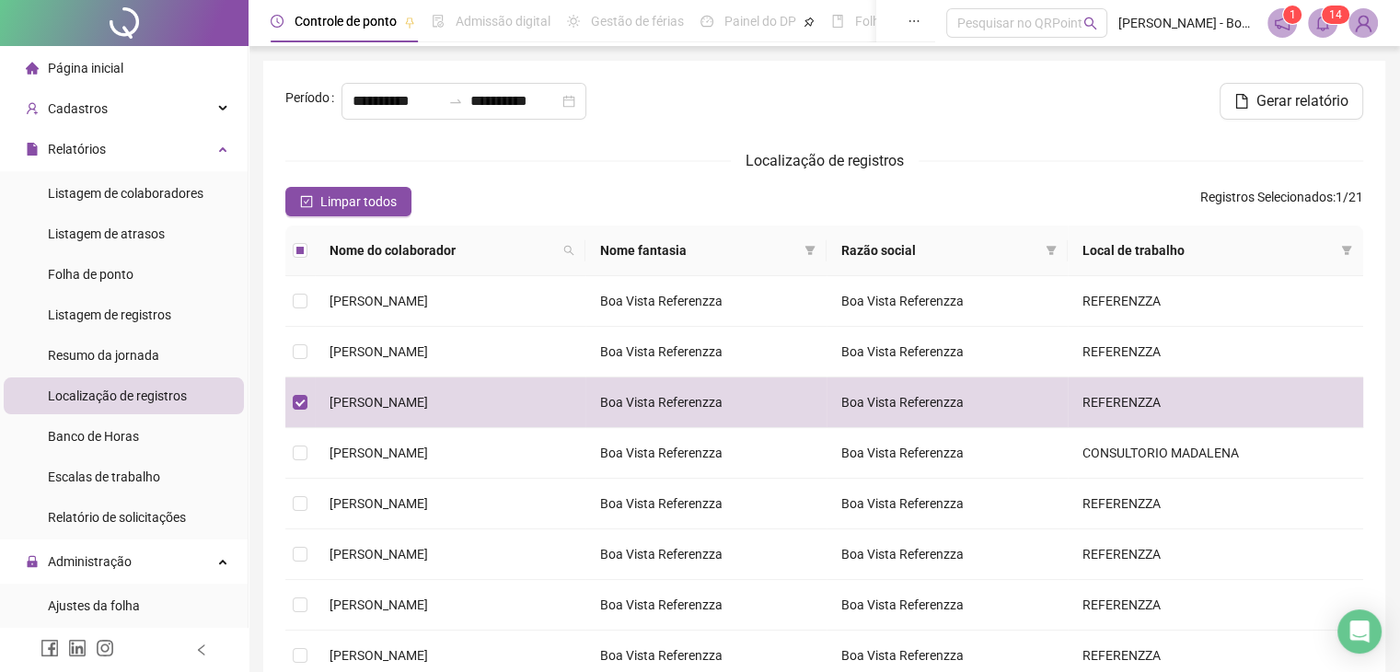
click at [1326, 29] on icon "bell" at bounding box center [1323, 23] width 13 height 17
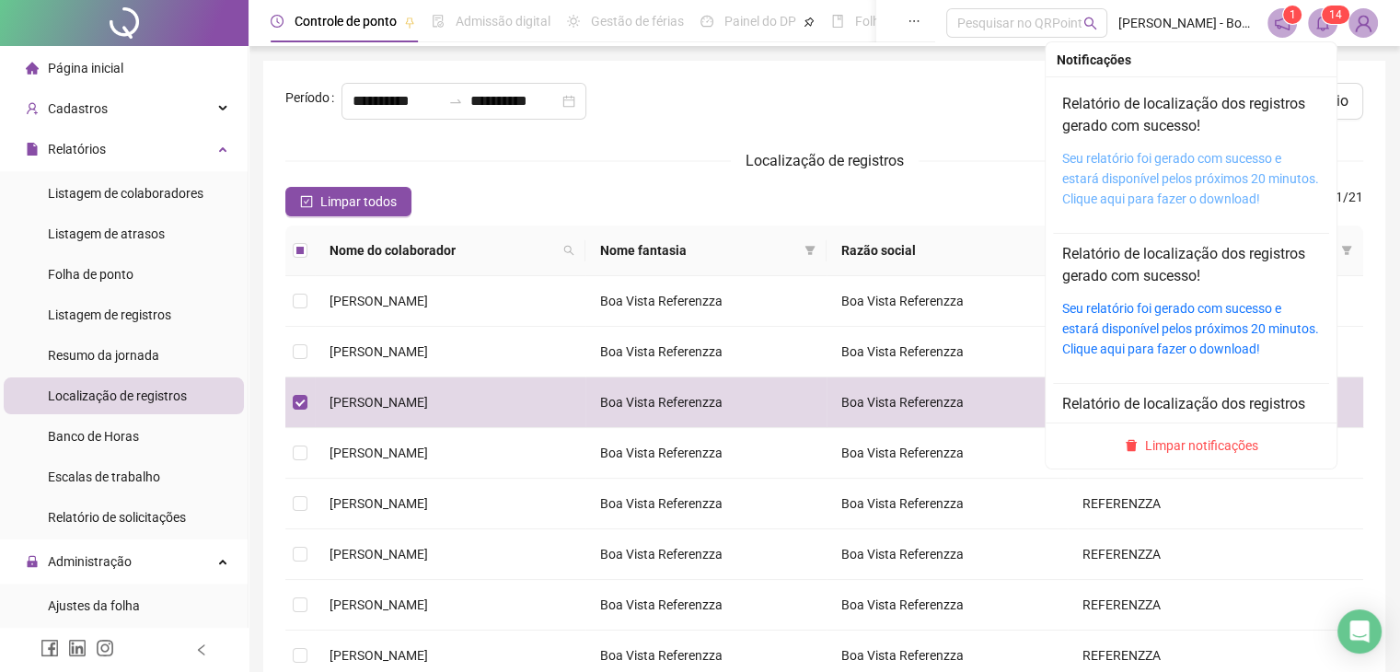
click at [1138, 172] on link "Seu relatório foi gerado com sucesso e estará disponível pelos próximos 20 minu…" at bounding box center [1191, 178] width 257 height 55
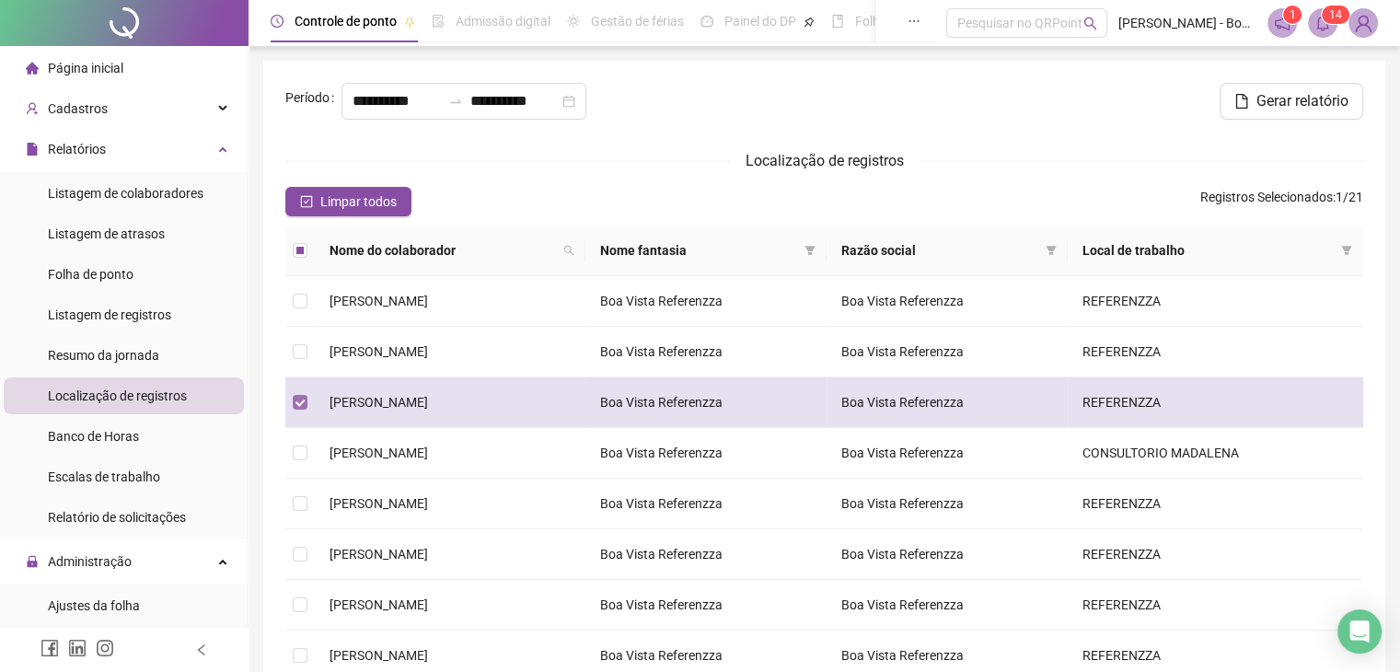
click at [300, 410] on label at bounding box center [300, 402] width 15 height 20
click at [306, 392] on label at bounding box center [300, 402] width 15 height 20
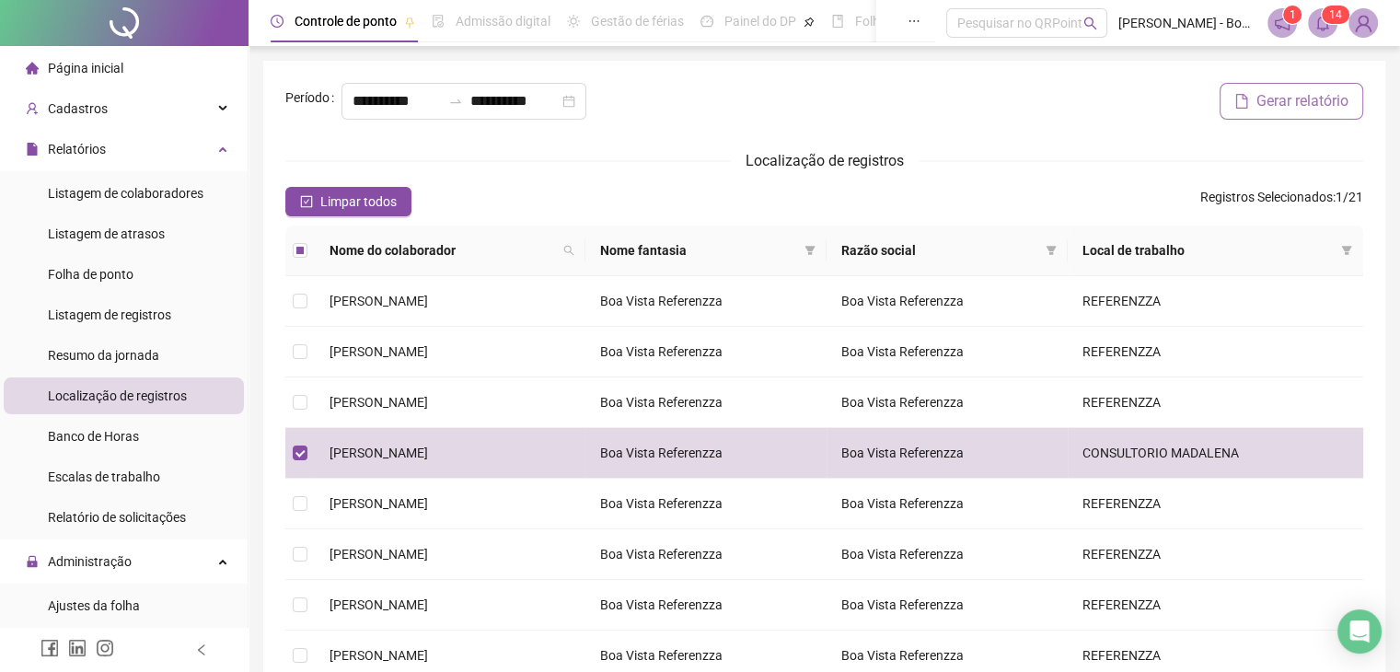
click at [1324, 108] on span "Gerar relatório" at bounding box center [1303, 101] width 92 height 22
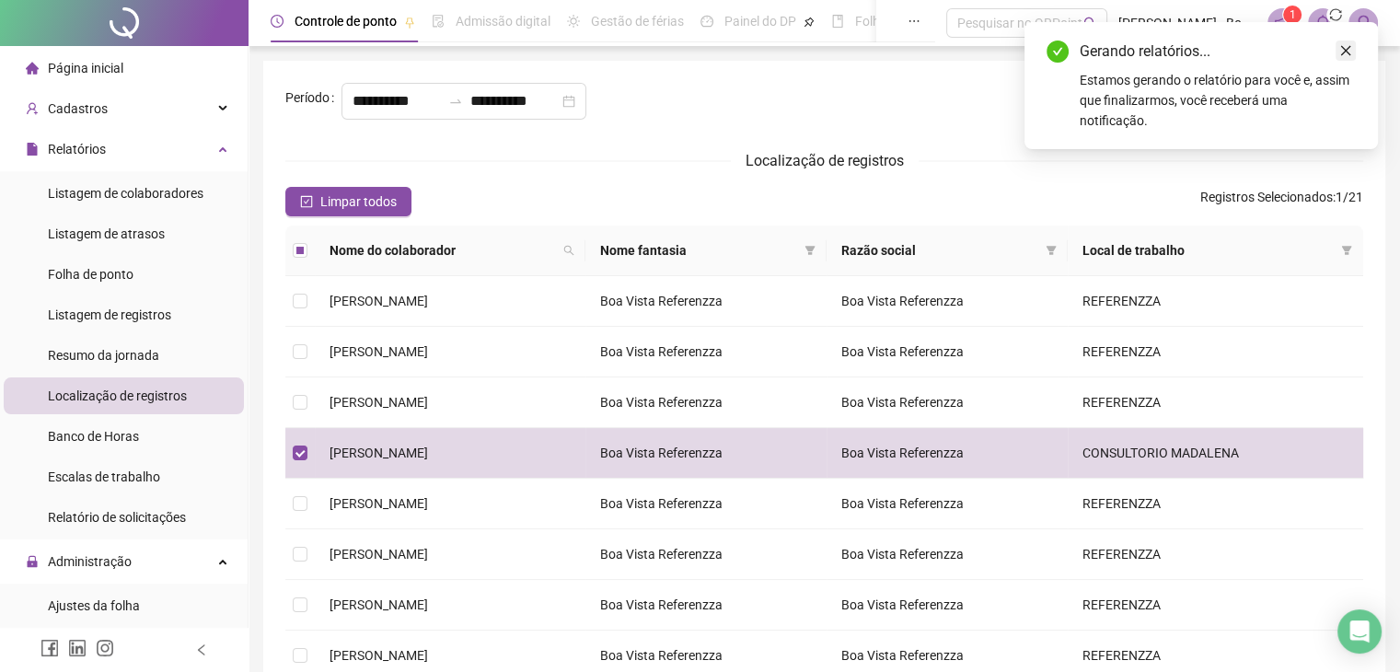
click at [1341, 50] on icon "close" at bounding box center [1346, 50] width 13 height 13
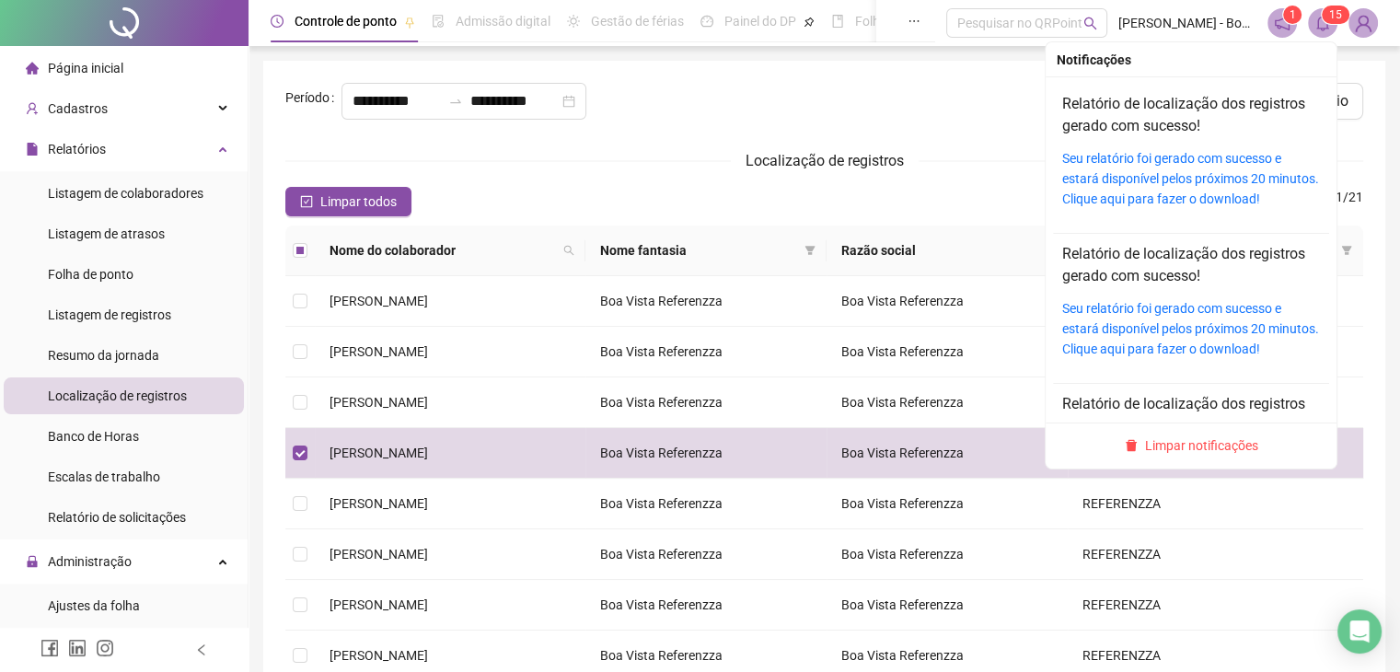
click at [1322, 31] on span at bounding box center [1322, 22] width 29 height 29
click at [1097, 181] on link "Seu relatório foi gerado com sucesso e estará disponível pelos próximos 20 minu…" at bounding box center [1191, 178] width 257 height 55
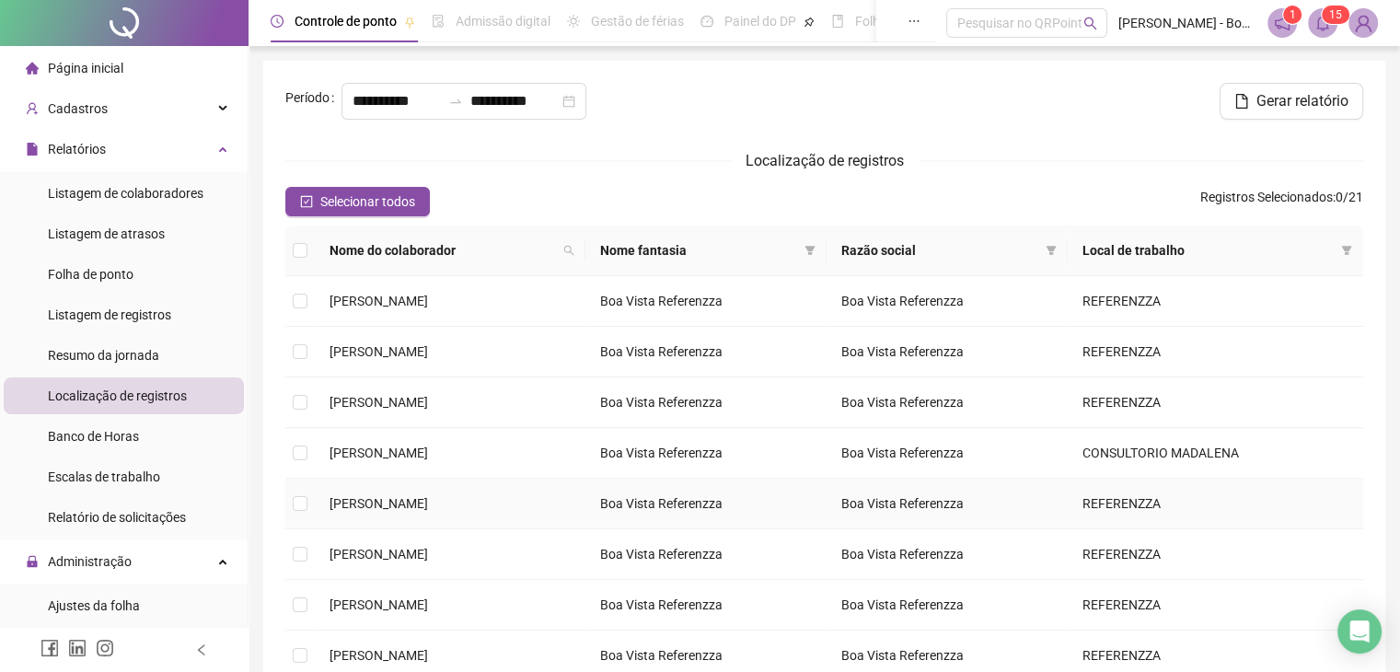
click at [291, 507] on td at bounding box center [299, 504] width 29 height 51
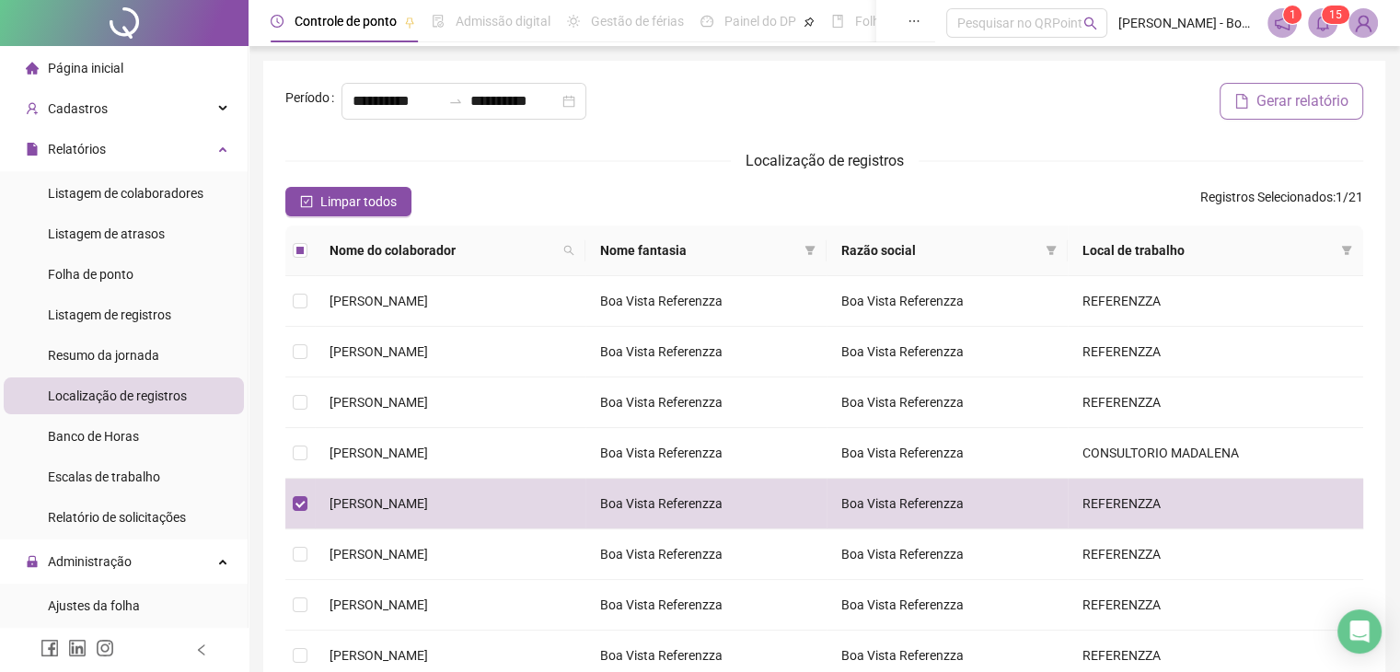
click at [1298, 96] on span "Gerar relatório" at bounding box center [1303, 101] width 92 height 22
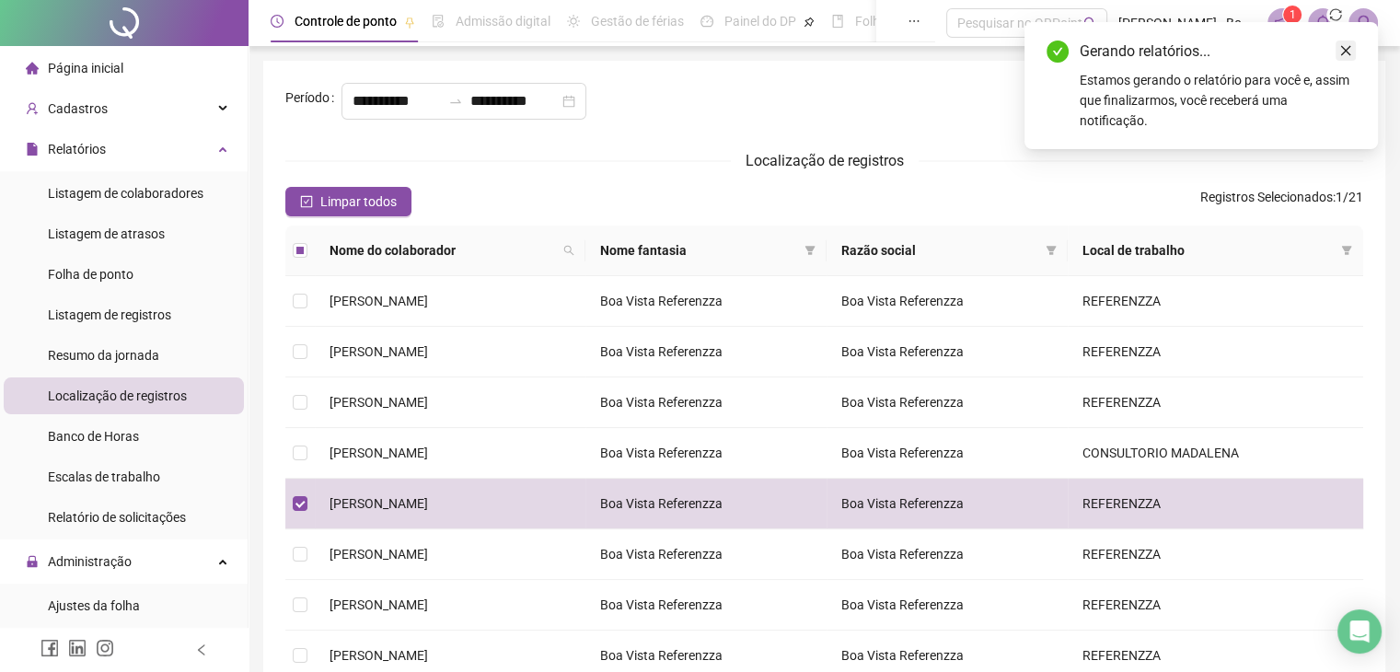
click at [1344, 51] on icon "close" at bounding box center [1346, 50] width 13 height 13
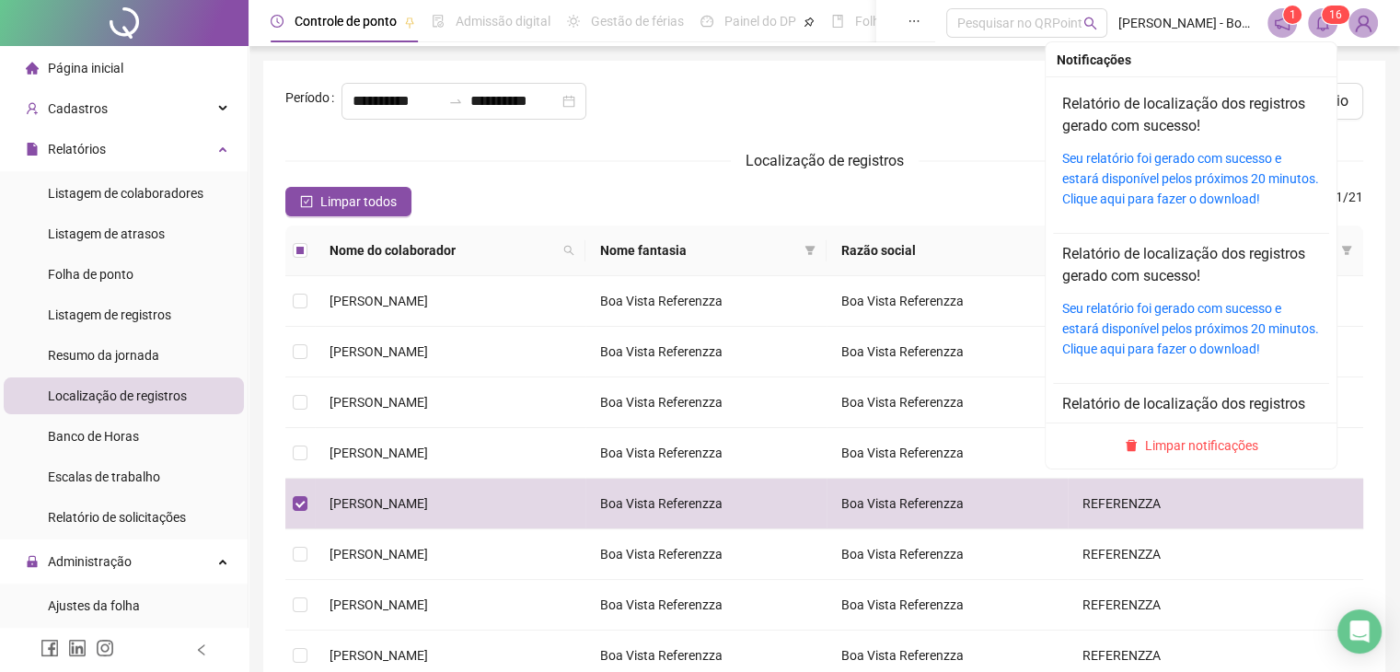
click at [1337, 12] on span "6" at bounding box center [1339, 14] width 6 height 13
click at [1167, 174] on link "Seu relatório foi gerado com sucesso e estará disponível pelos próximos 20 minu…" at bounding box center [1191, 178] width 257 height 55
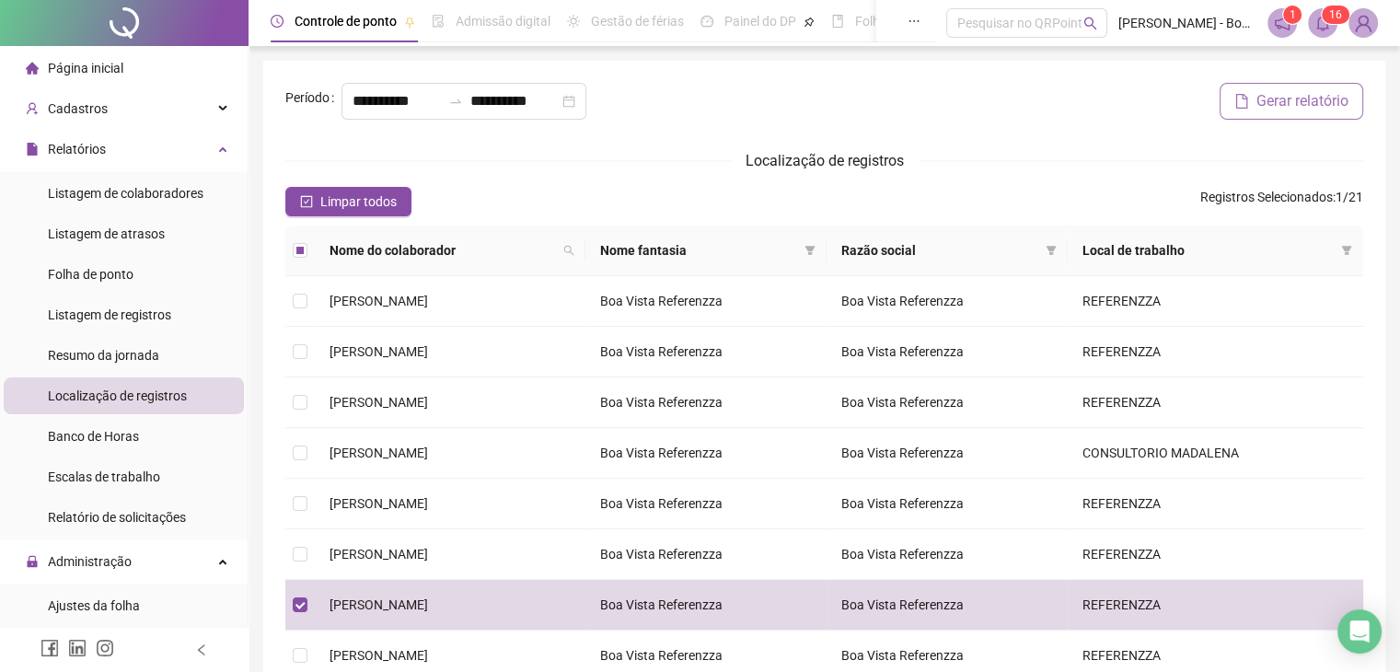
click at [1285, 101] on span "Gerar relatório" at bounding box center [1303, 101] width 92 height 22
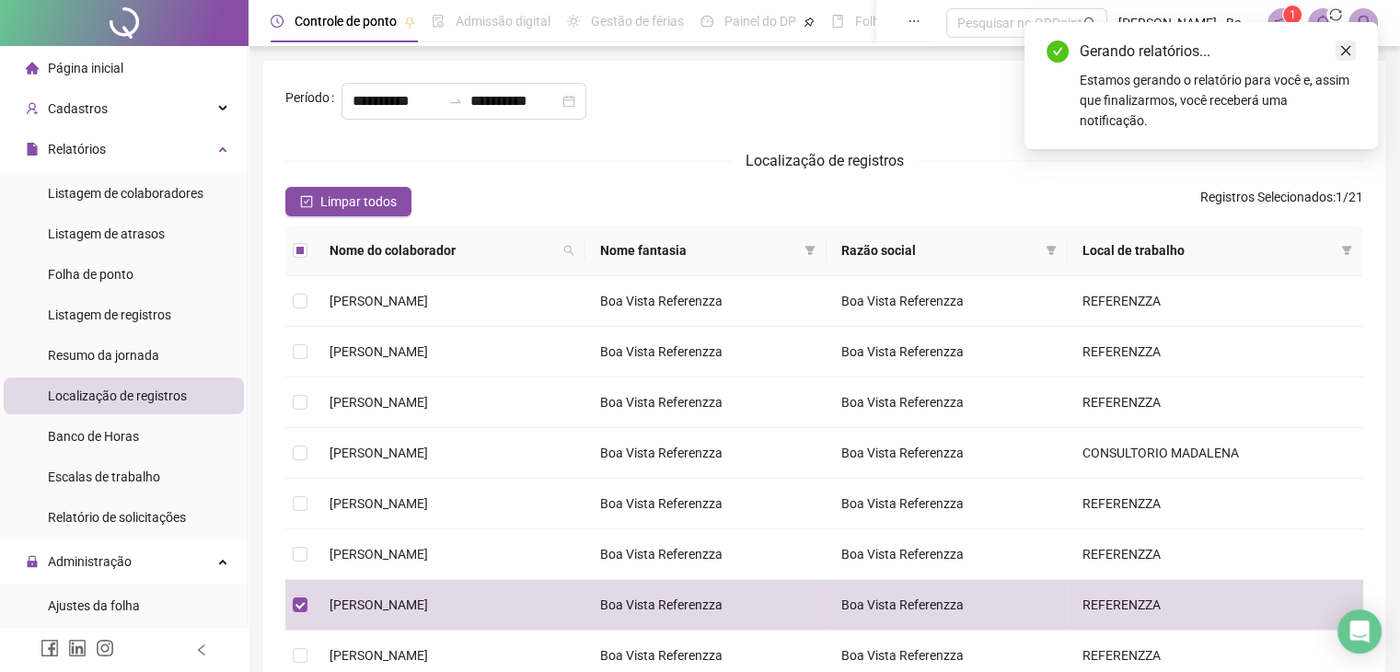
click at [1345, 52] on icon "close" at bounding box center [1346, 50] width 13 height 13
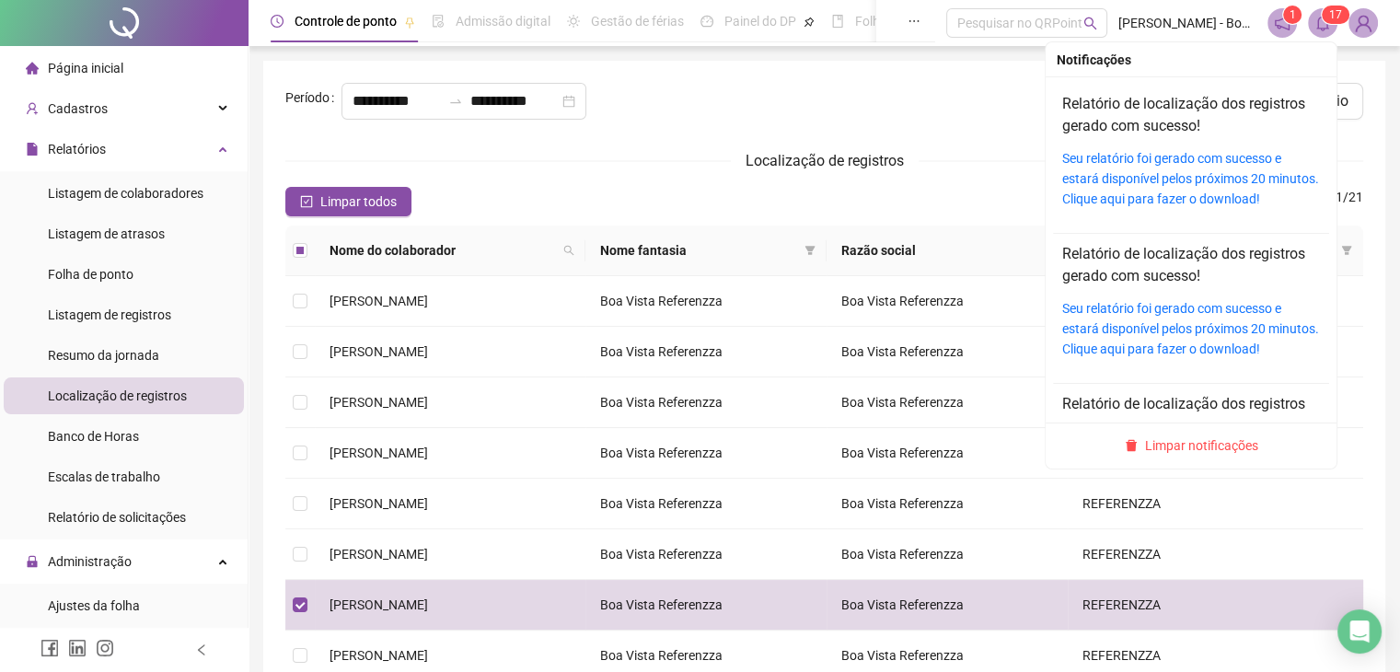
click at [1320, 15] on icon "bell" at bounding box center [1323, 23] width 17 height 17
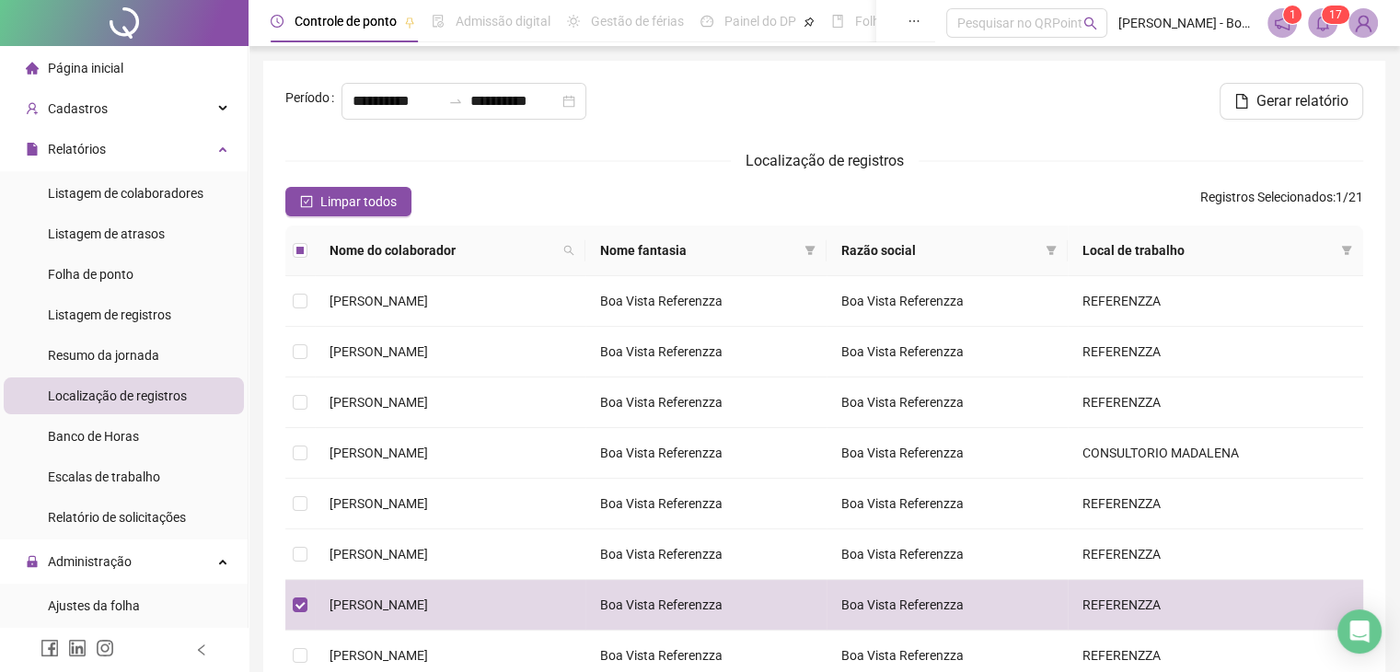
click at [1337, 21] on span "7" at bounding box center [1339, 14] width 6 height 13
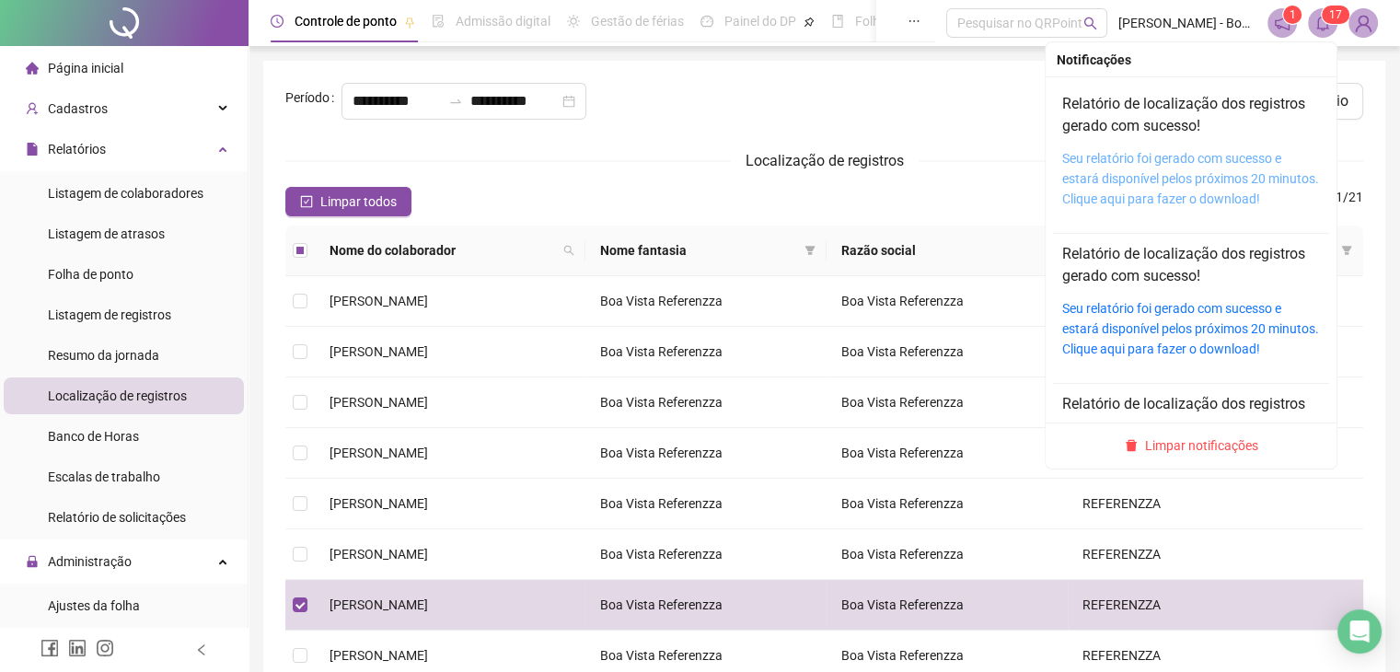
click at [1103, 178] on link "Seu relatório foi gerado com sucesso e estará disponível pelos próximos 20 minu…" at bounding box center [1191, 178] width 257 height 55
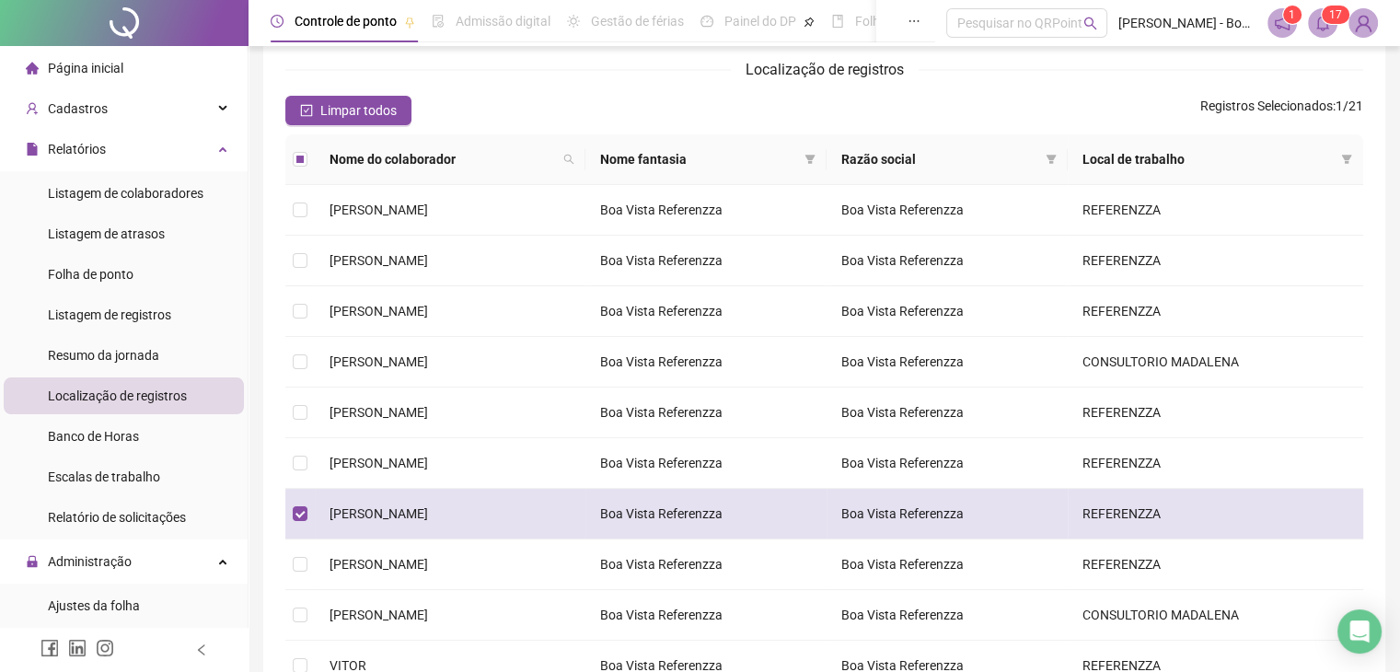
scroll to position [269, 0]
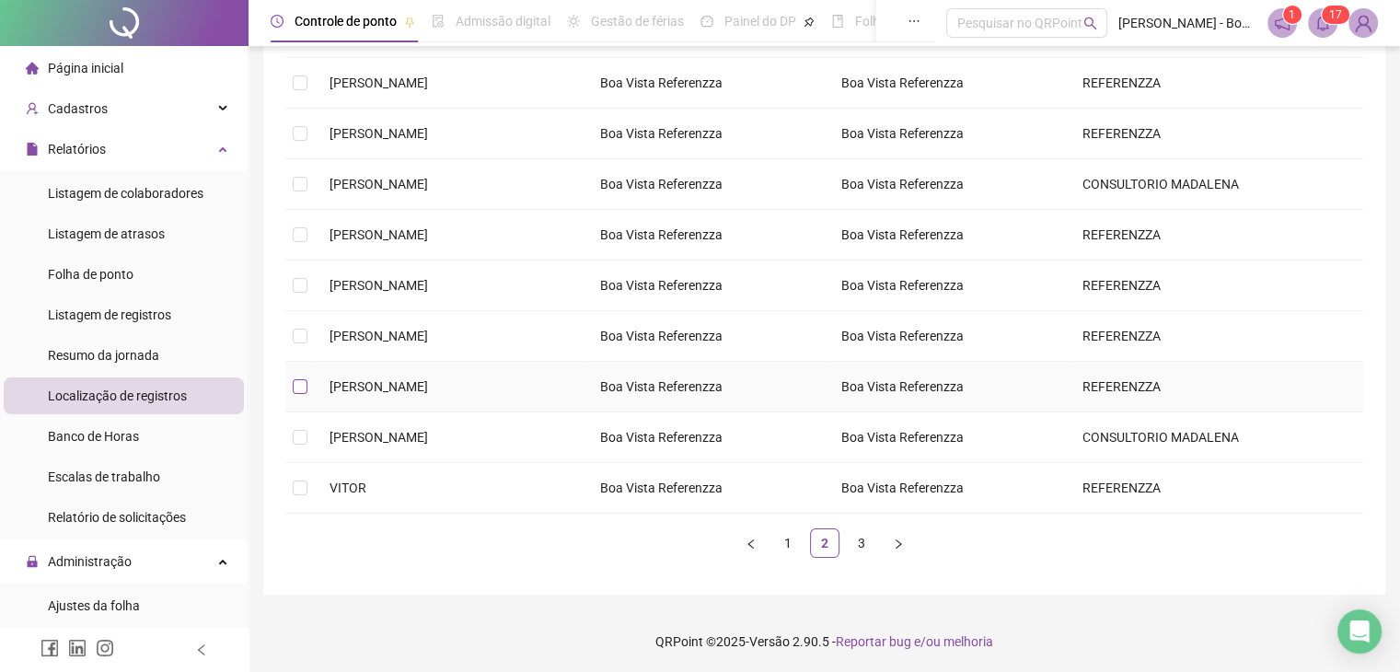
click at [302, 392] on label at bounding box center [300, 387] width 15 height 20
click at [299, 392] on label at bounding box center [300, 387] width 15 height 20
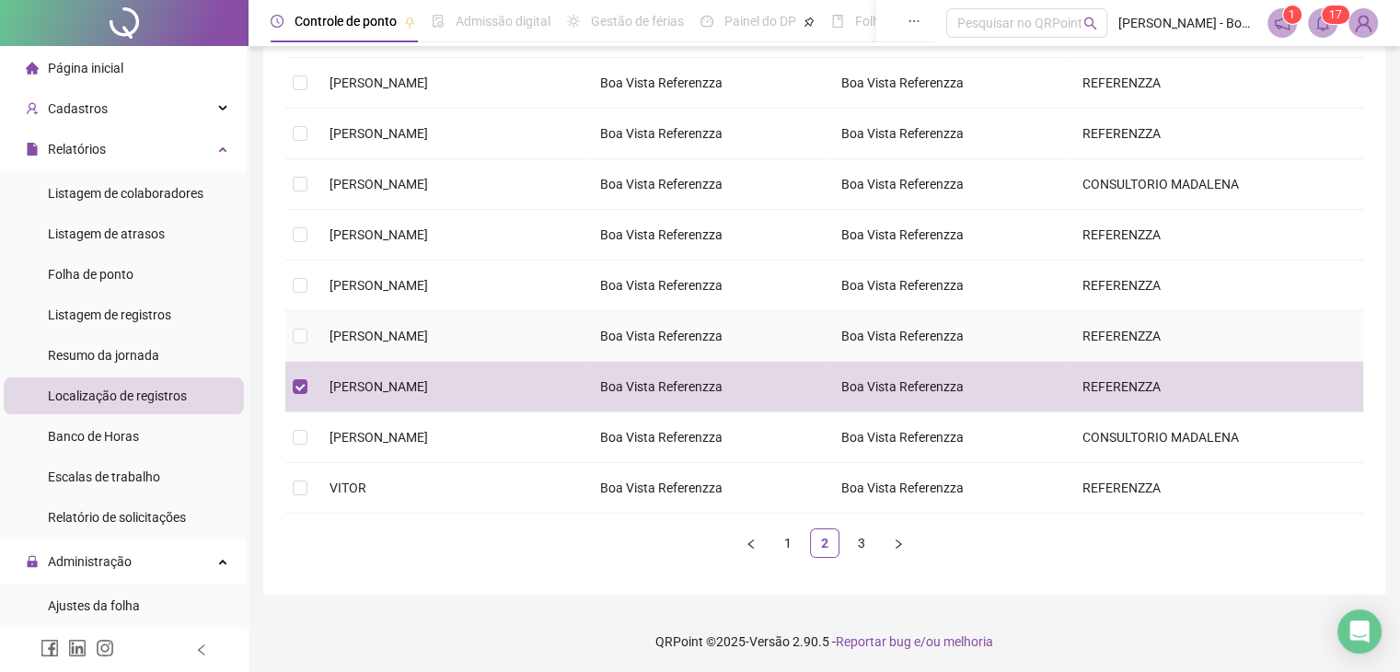
scroll to position [0, 0]
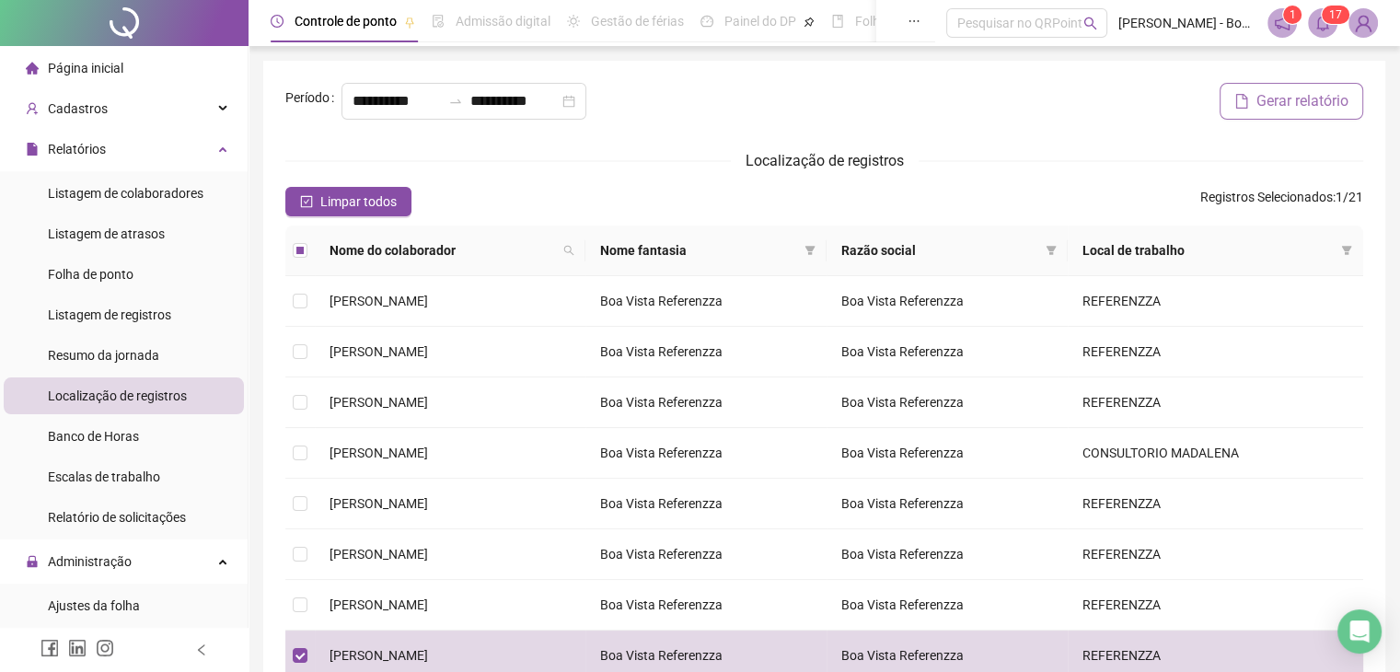
click at [1283, 106] on span "Gerar relatório" at bounding box center [1303, 101] width 92 height 22
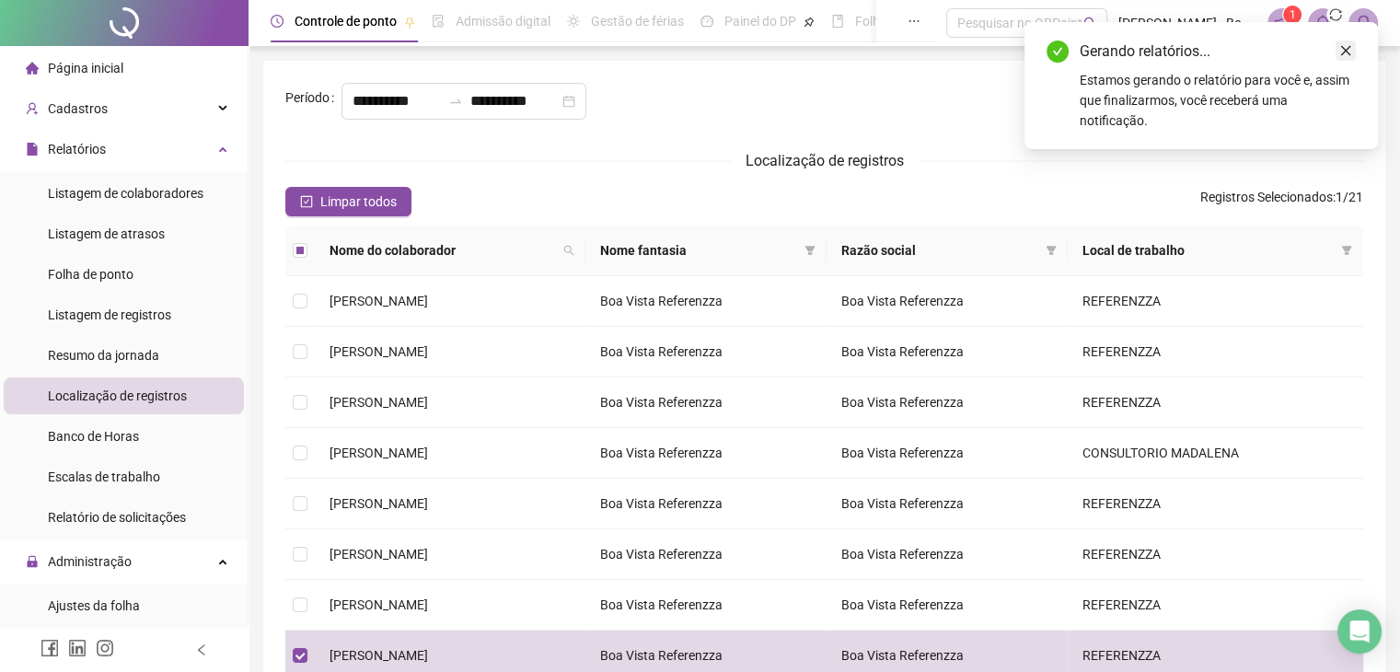
click at [1346, 50] on icon "close" at bounding box center [1346, 51] width 10 height 10
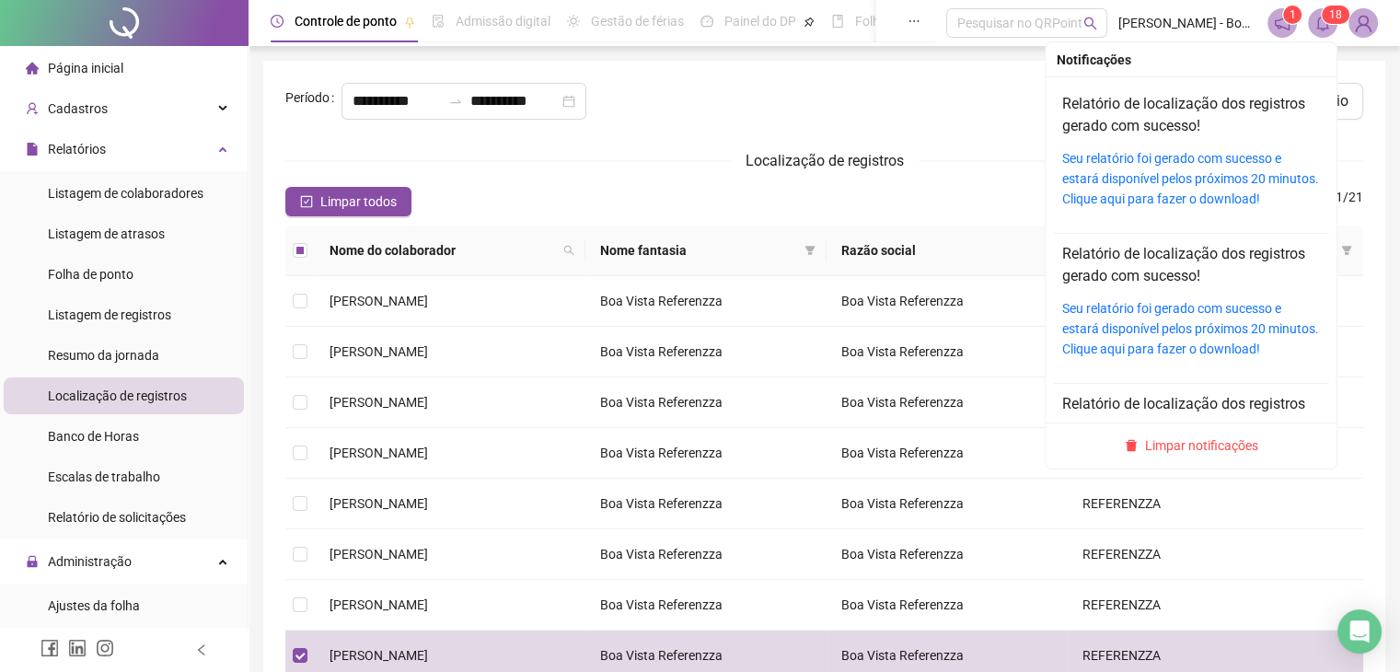
click at [1310, 16] on span at bounding box center [1322, 22] width 29 height 29
click at [1184, 166] on link "Seu relatório foi gerado com sucesso e estará disponível pelos próximos 20 minu…" at bounding box center [1191, 178] width 257 height 55
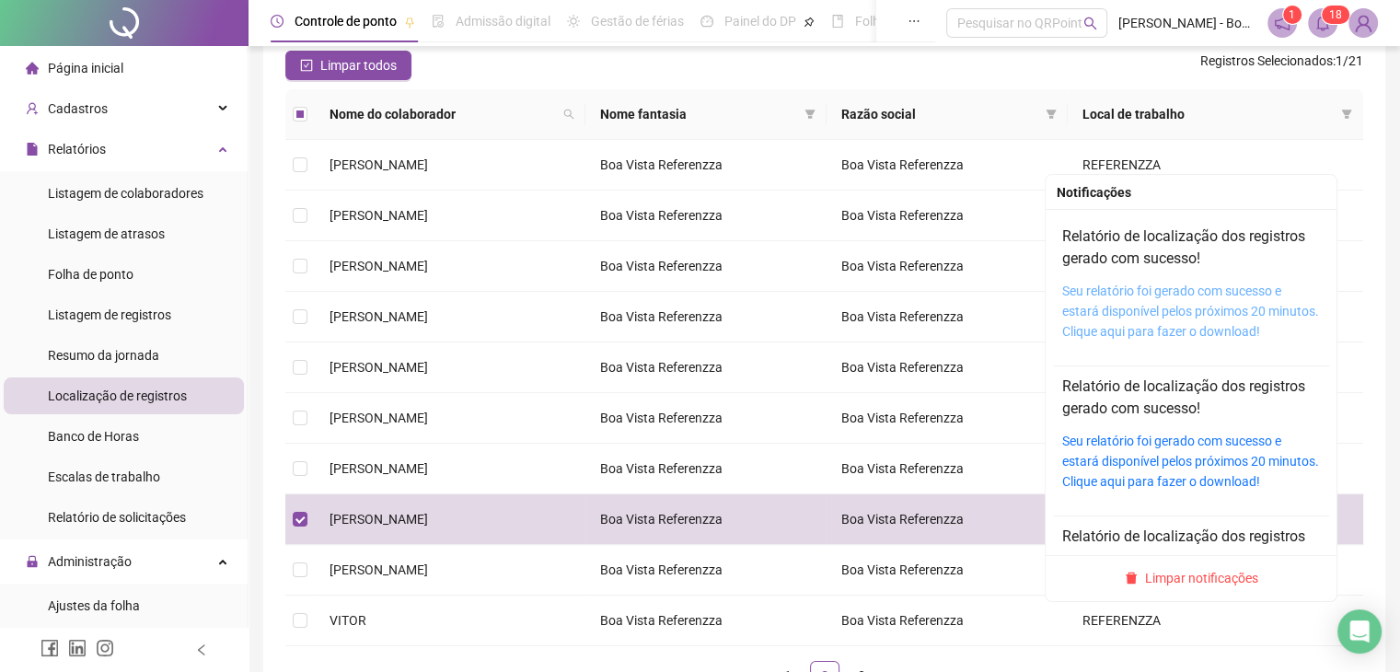
scroll to position [269, 0]
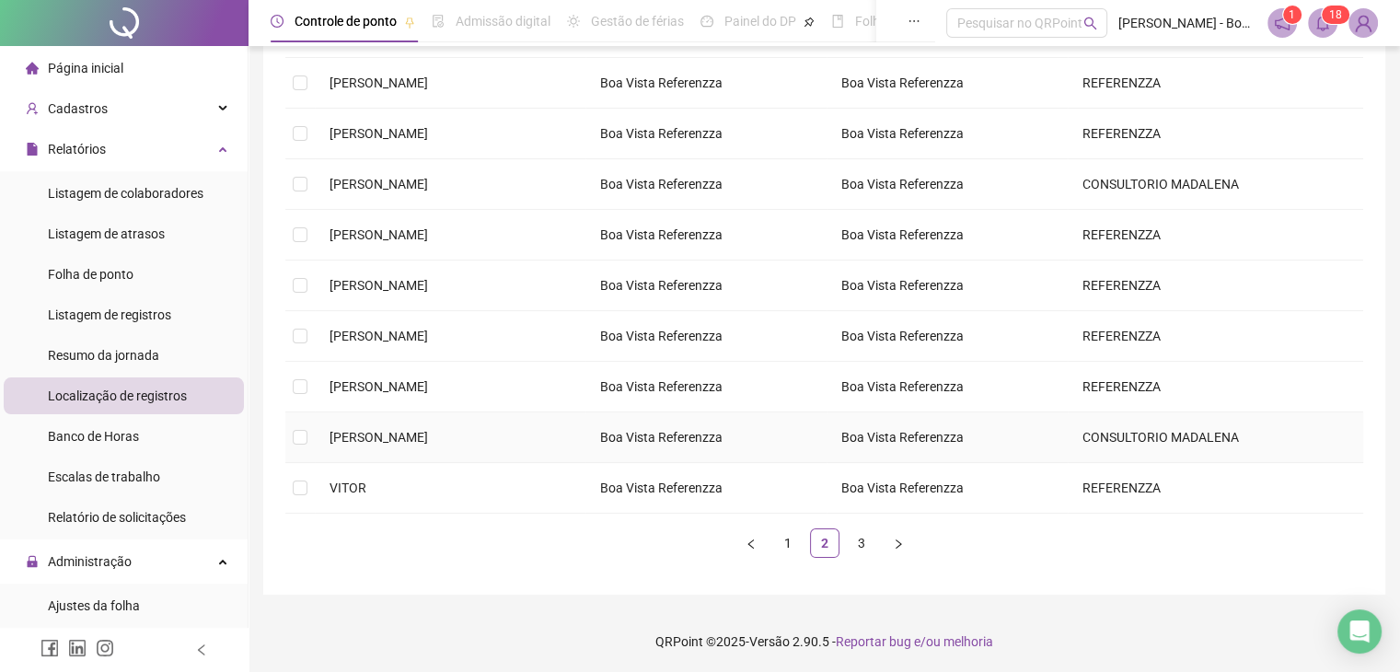
click at [304, 447] on td at bounding box center [299, 437] width 29 height 51
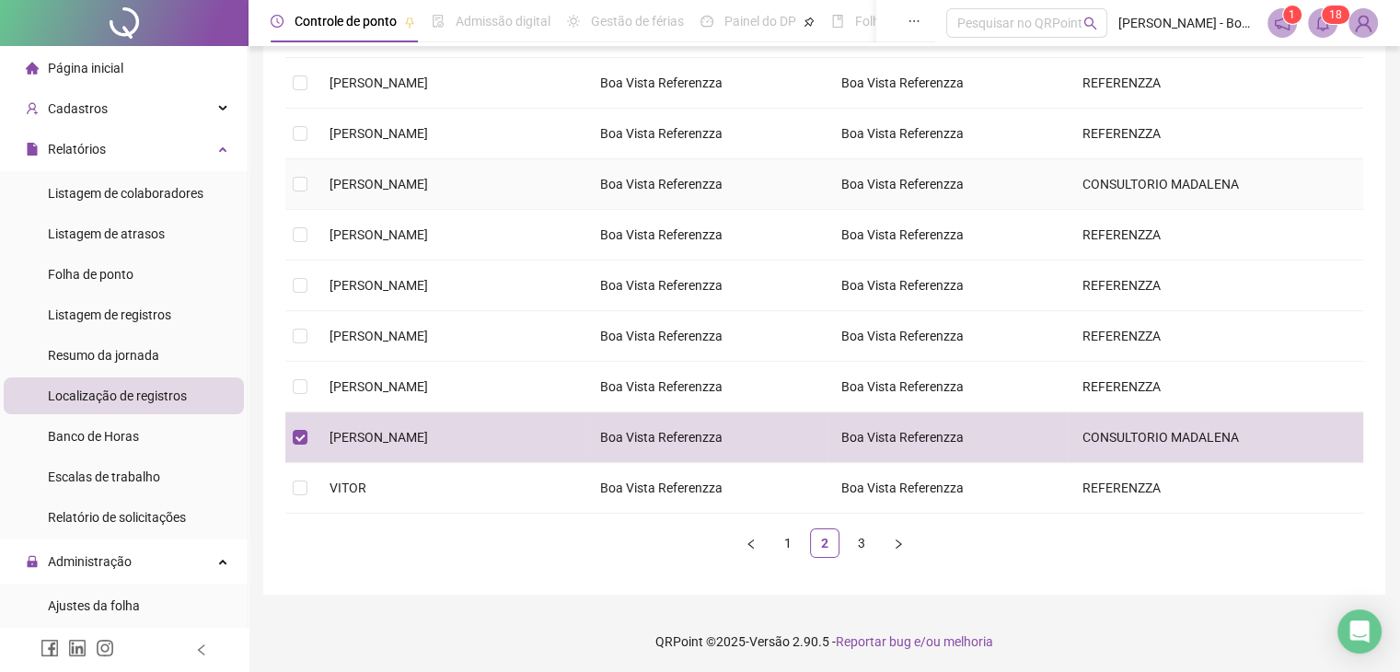
scroll to position [0, 0]
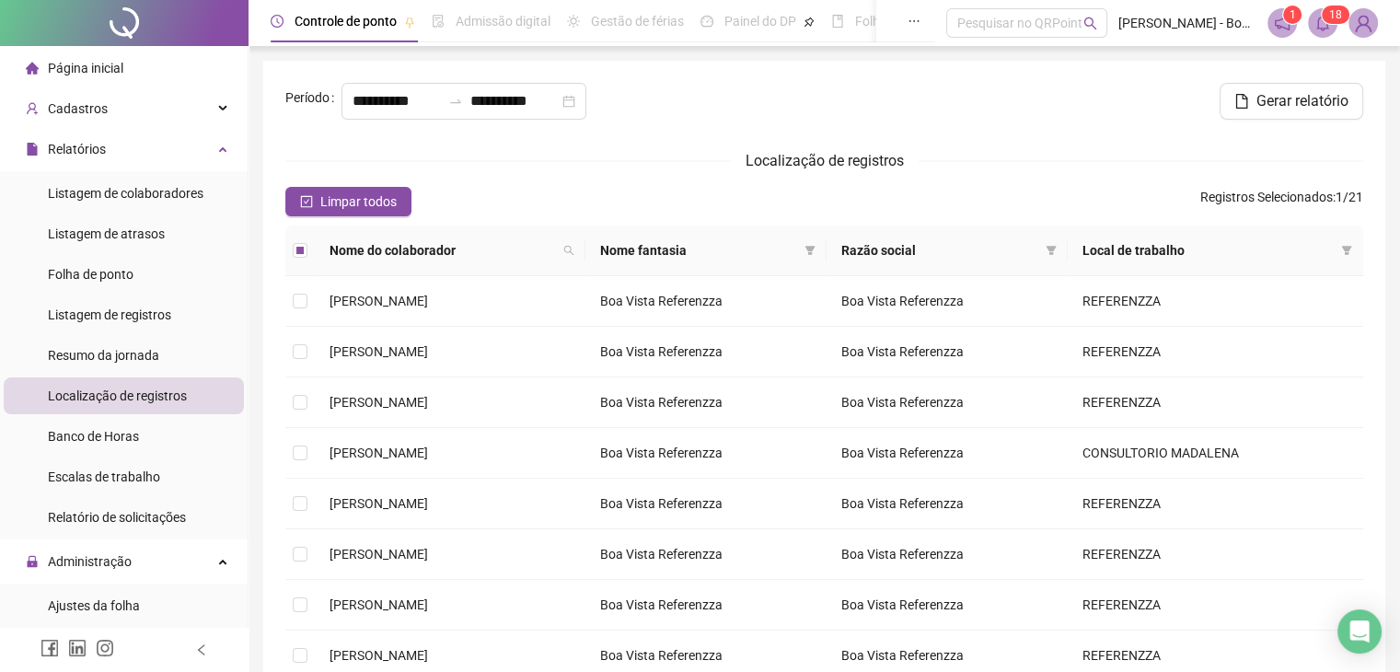
drag, startPoint x: 1299, startPoint y: 95, endPoint x: 1304, endPoint y: 157, distance: 61.9
click at [1299, 94] on span "Gerar relatório" at bounding box center [1303, 101] width 92 height 22
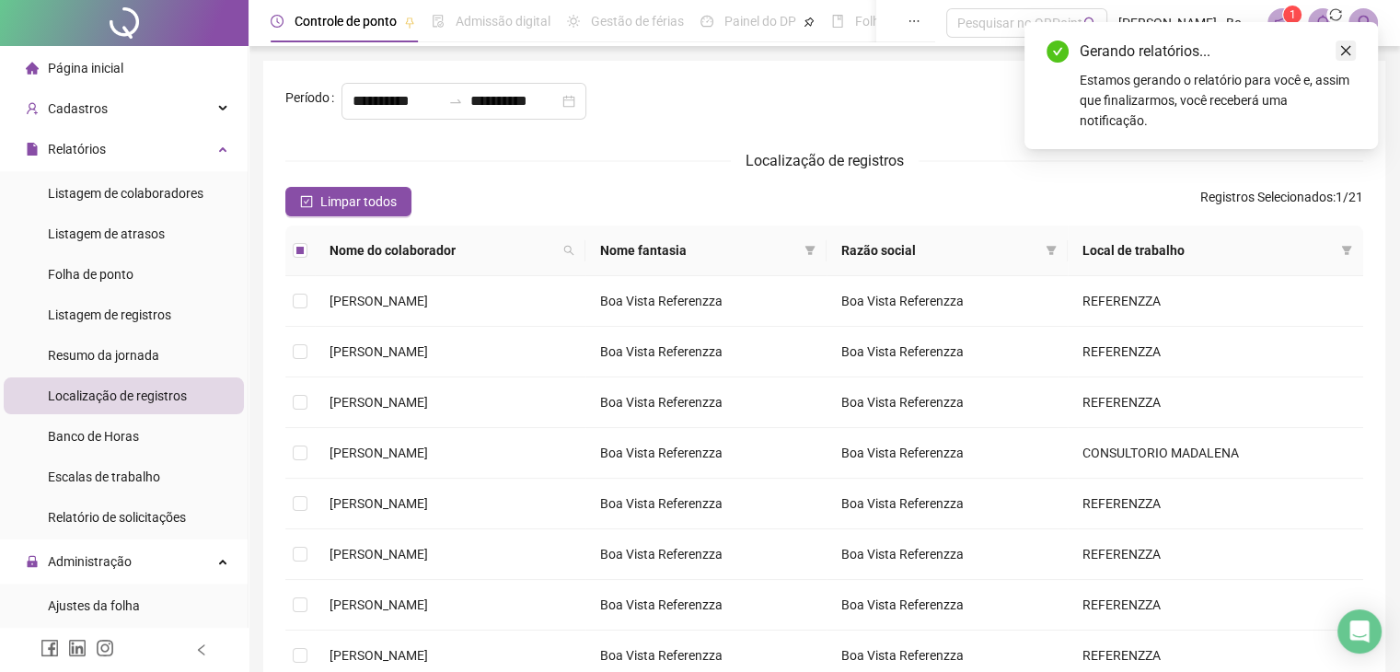
click at [1338, 52] on link "Close" at bounding box center [1346, 51] width 20 height 20
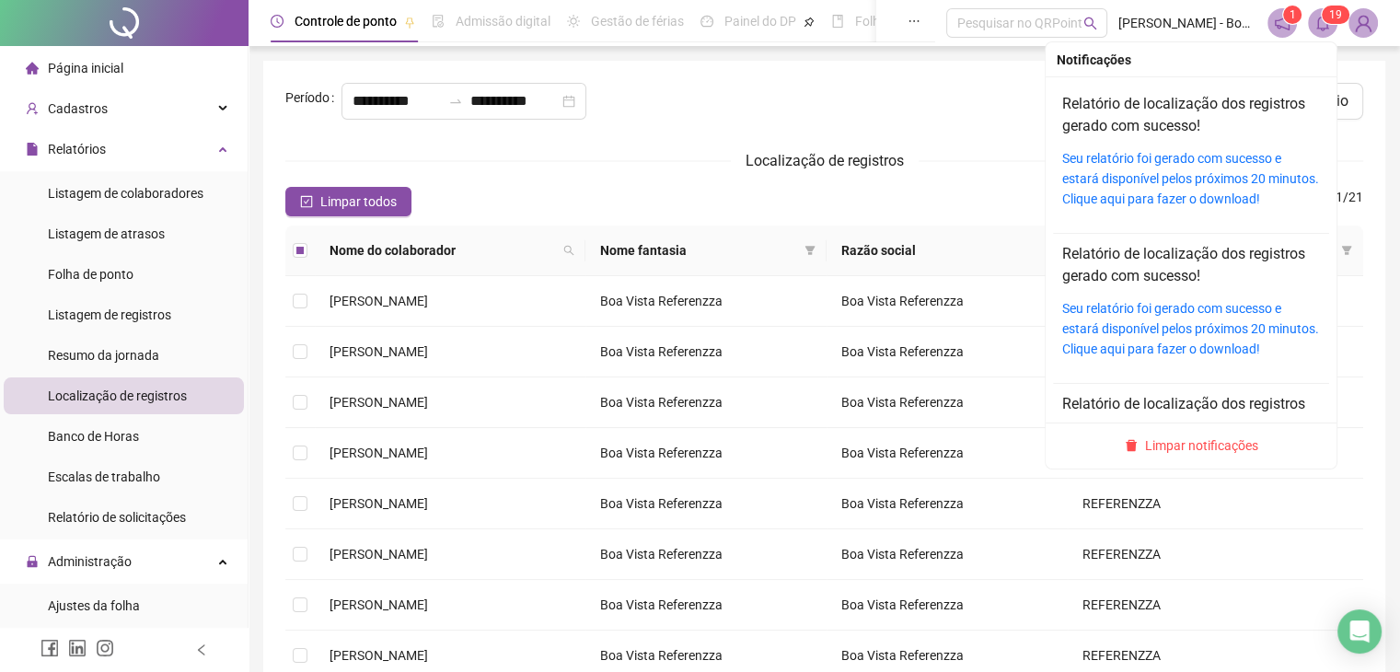
click at [1324, 29] on icon "bell" at bounding box center [1323, 23] width 13 height 17
click at [1135, 189] on div "Seu relatório foi gerado com sucesso e estará disponível pelos próximos 20 minu…" at bounding box center [1192, 178] width 258 height 61
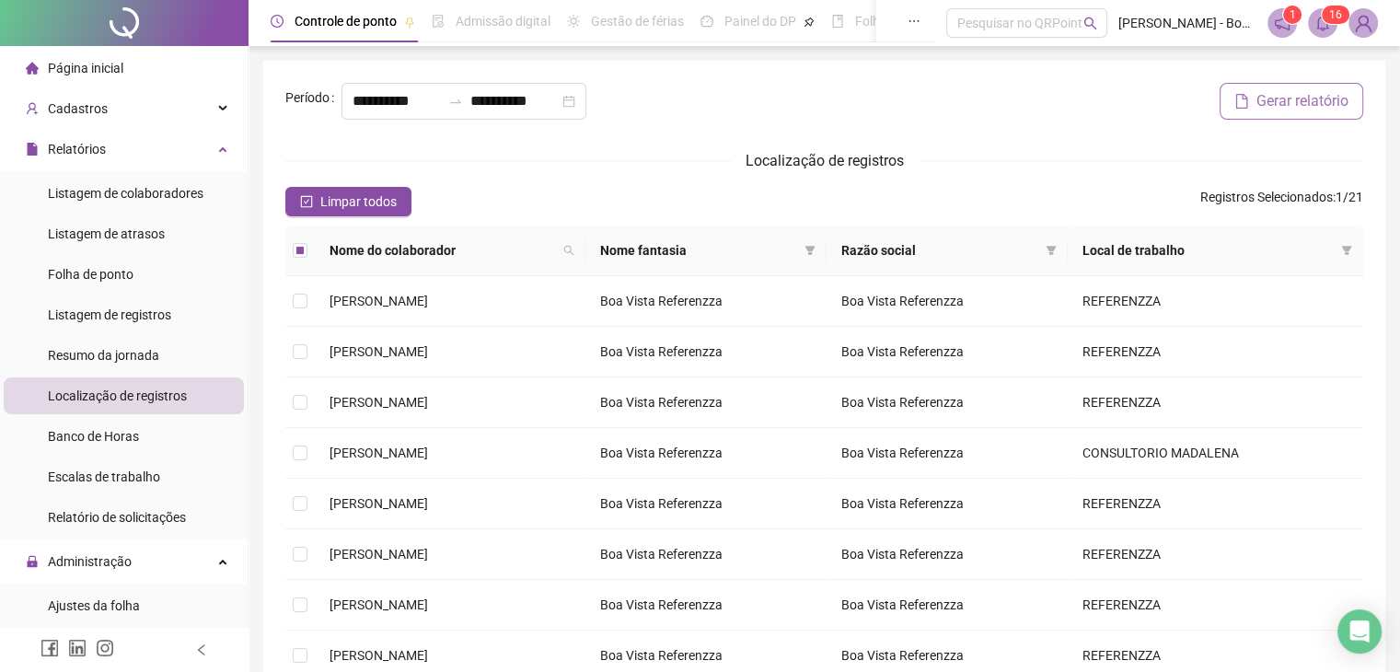
click at [1275, 110] on span "Gerar relatório" at bounding box center [1303, 101] width 92 height 22
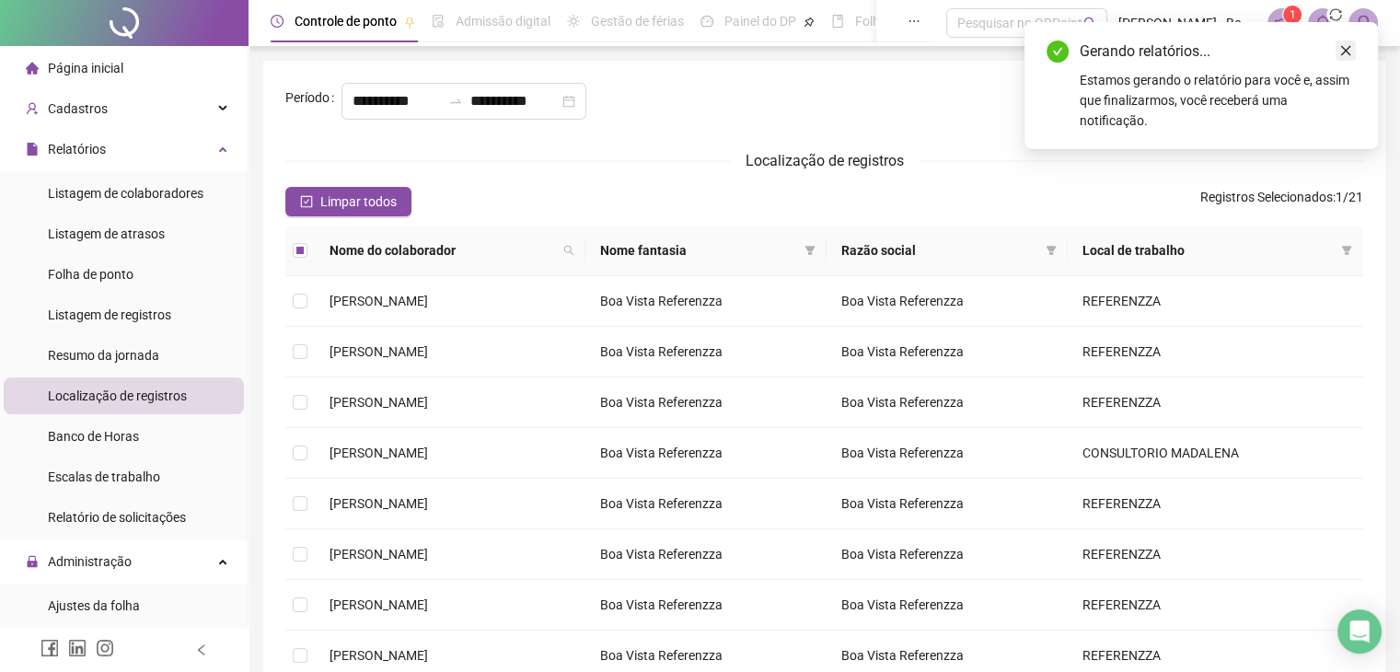
click at [1343, 49] on icon "close" at bounding box center [1346, 50] width 13 height 13
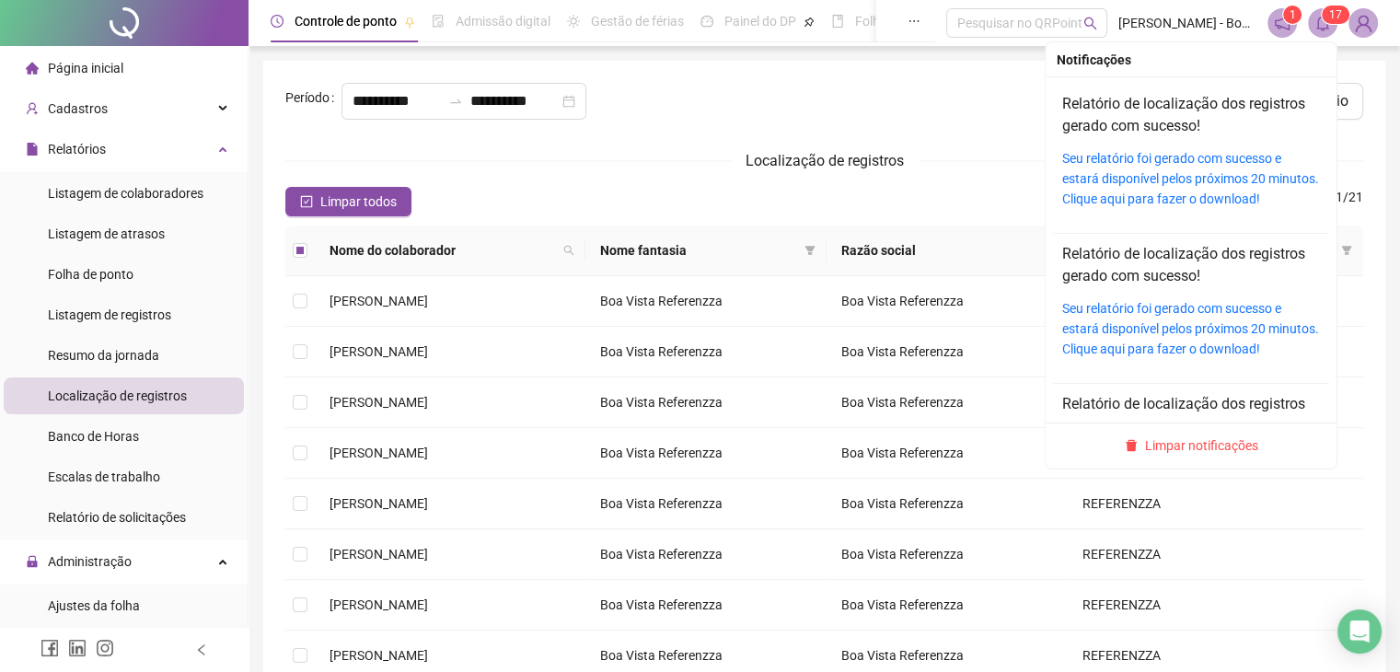
drag, startPoint x: 1326, startPoint y: 12, endPoint x: 1251, endPoint y: 70, distance: 94.5
click at [1326, 14] on sup "1 7" at bounding box center [1336, 15] width 28 height 18
click at [1172, 174] on link "Seu relatório foi gerado com sucesso e estará disponível pelos próximos 20 minu…" at bounding box center [1191, 178] width 257 height 55
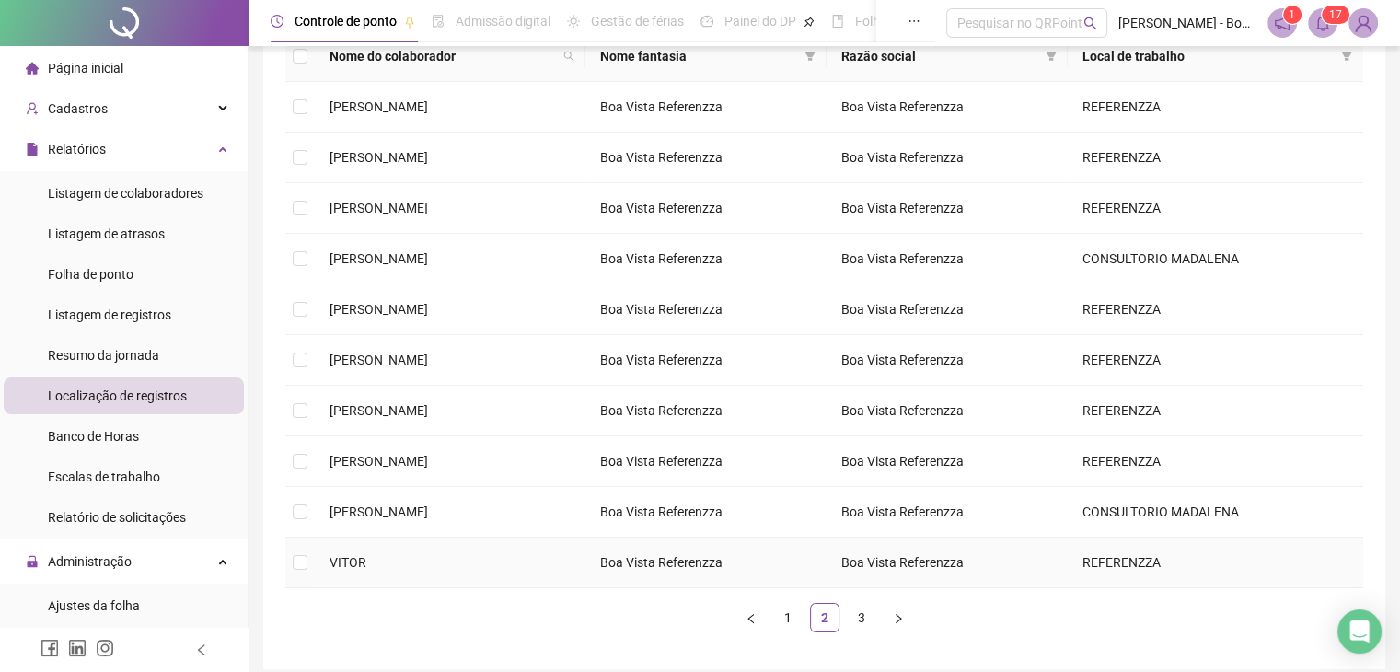
scroll to position [269, 0]
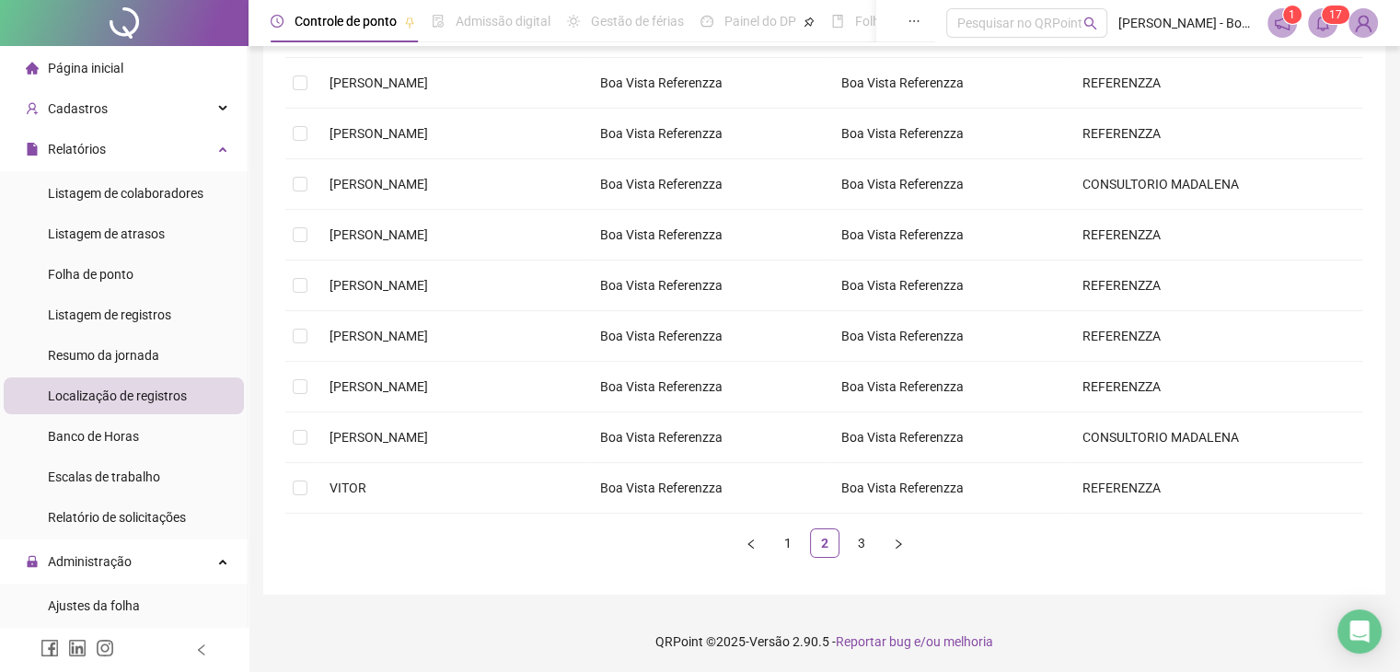
drag, startPoint x: 860, startPoint y: 546, endPoint x: 535, endPoint y: 528, distance: 325.5
click at [859, 546] on link "3" at bounding box center [862, 543] width 28 height 28
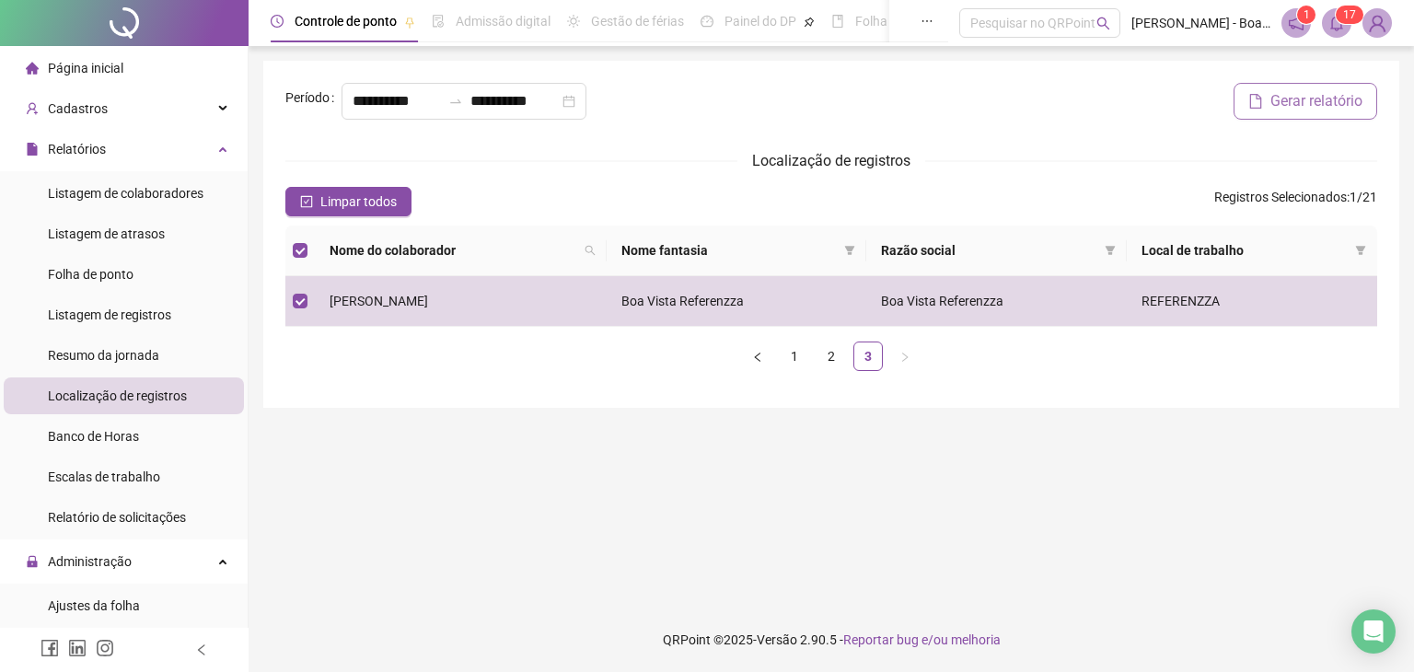
click at [1271, 86] on button "Gerar relatório" at bounding box center [1306, 101] width 144 height 37
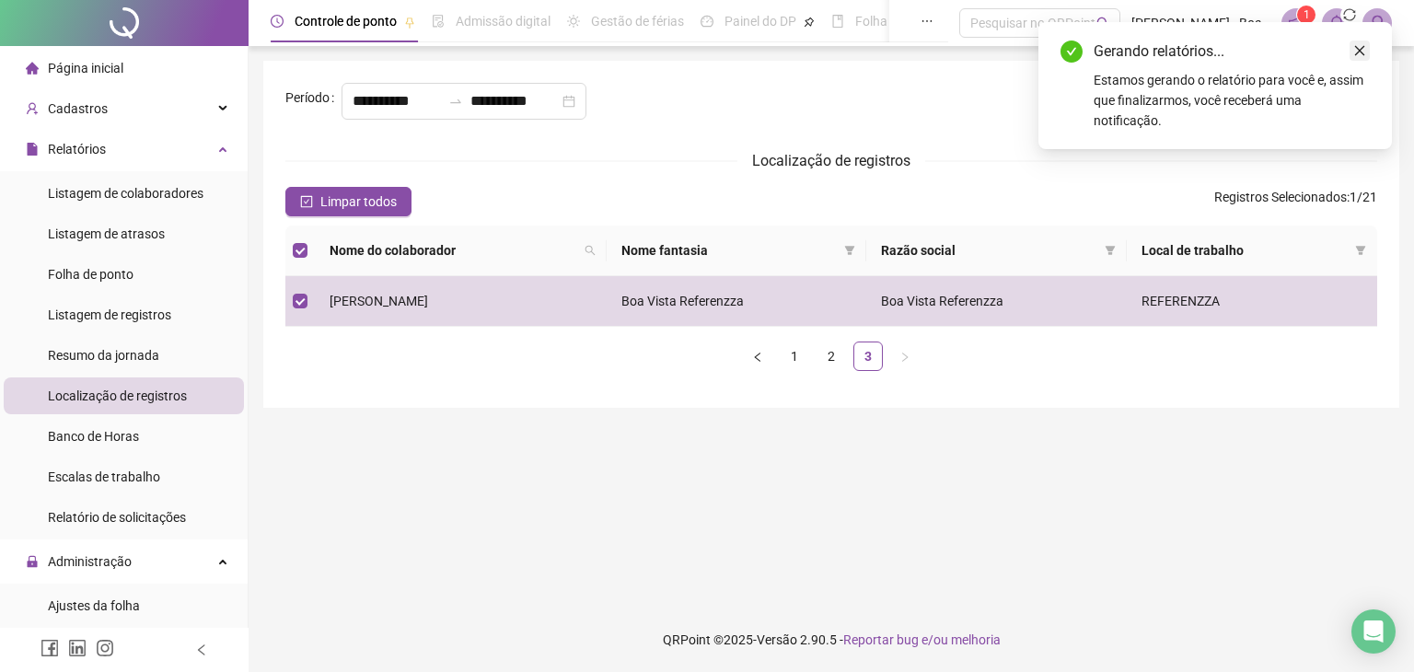
click at [1353, 57] on link "Close" at bounding box center [1360, 51] width 20 height 20
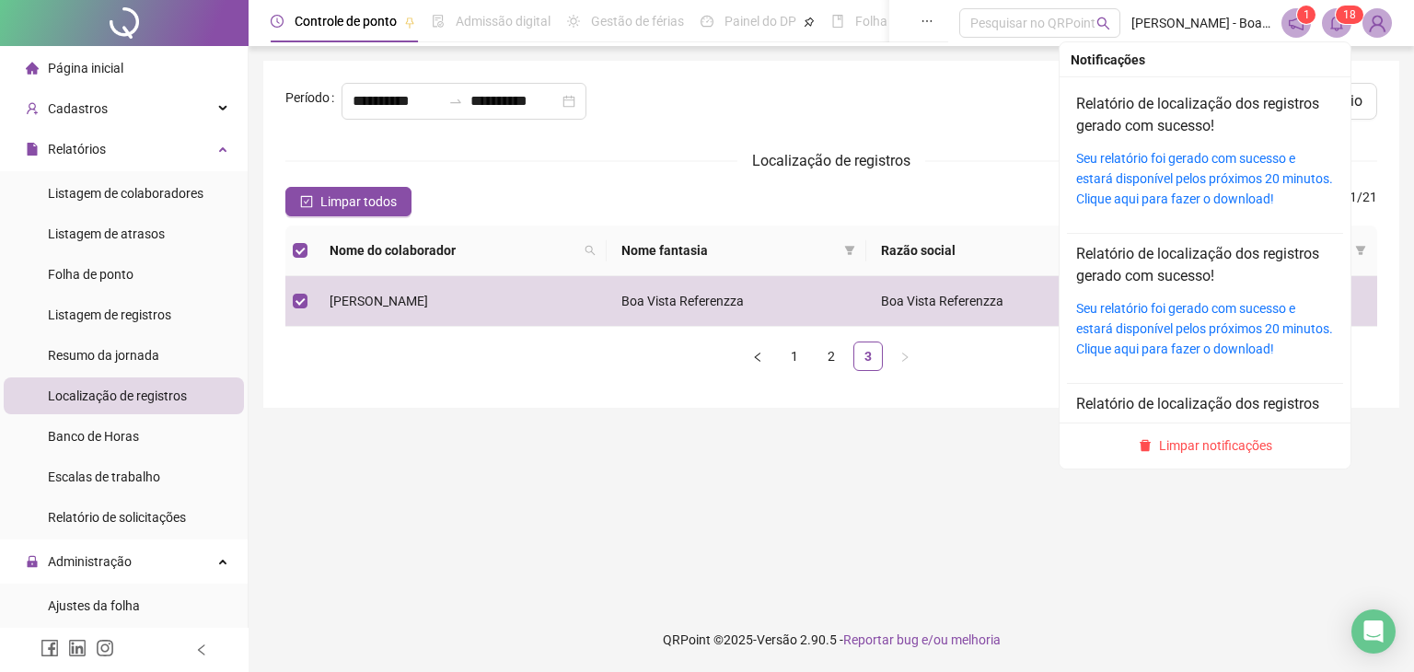
click at [1341, 19] on sup "1 8" at bounding box center [1350, 15] width 28 height 18
click at [1123, 171] on link "Seu relatório foi gerado com sucesso e estará disponível pelos próximos 20 minu…" at bounding box center [1204, 178] width 257 height 55
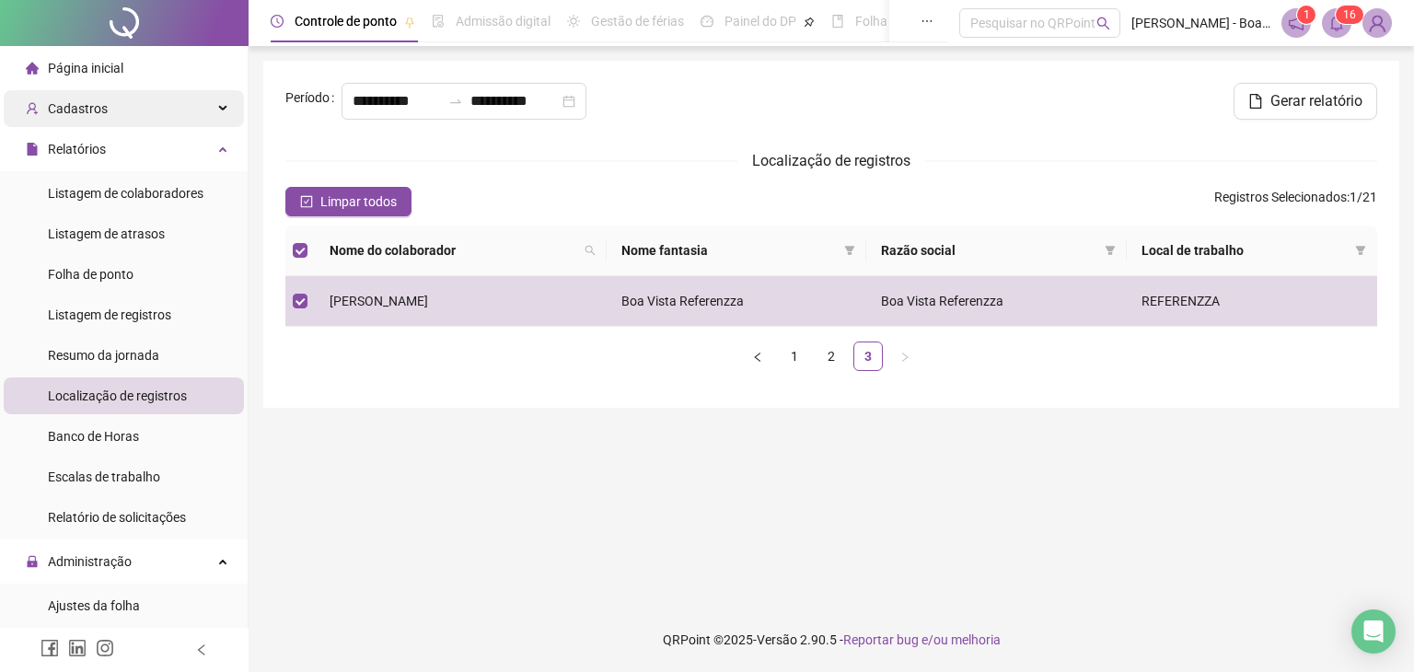
click at [90, 119] on span "Cadastros" at bounding box center [67, 108] width 82 height 37
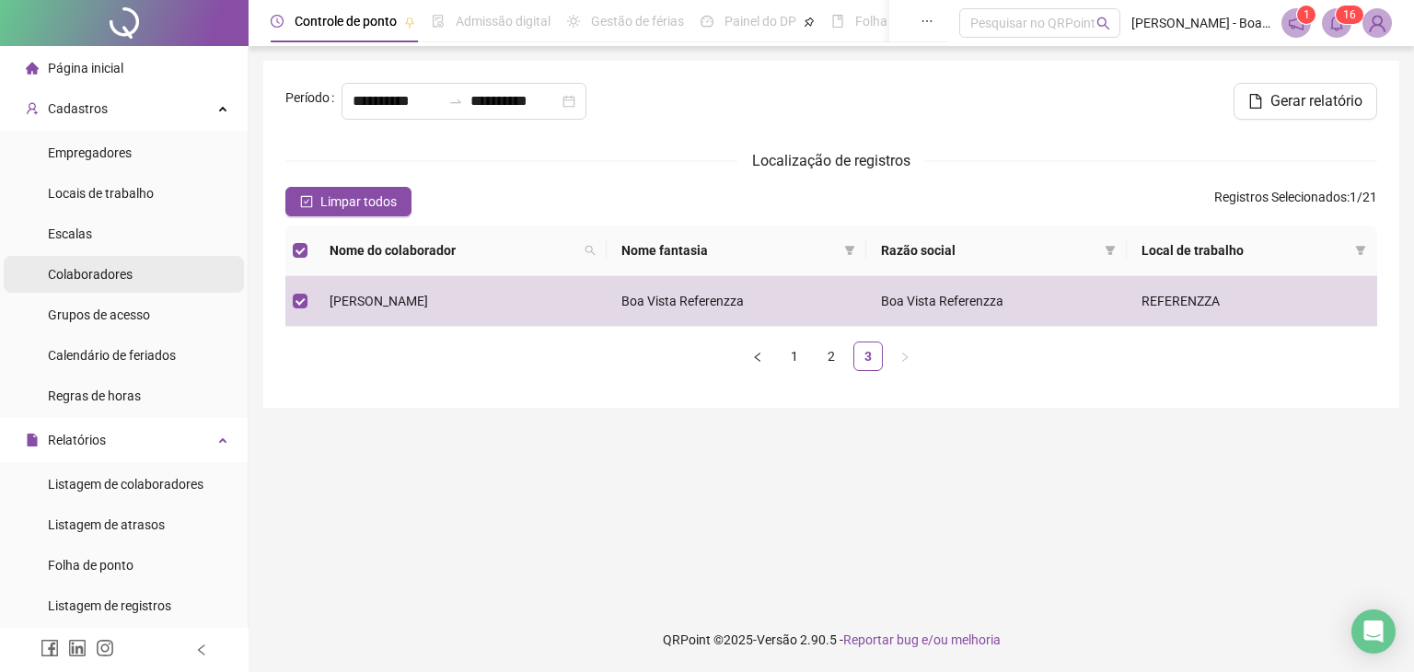
click at [96, 277] on span "Colaboradores" at bounding box center [90, 274] width 85 height 15
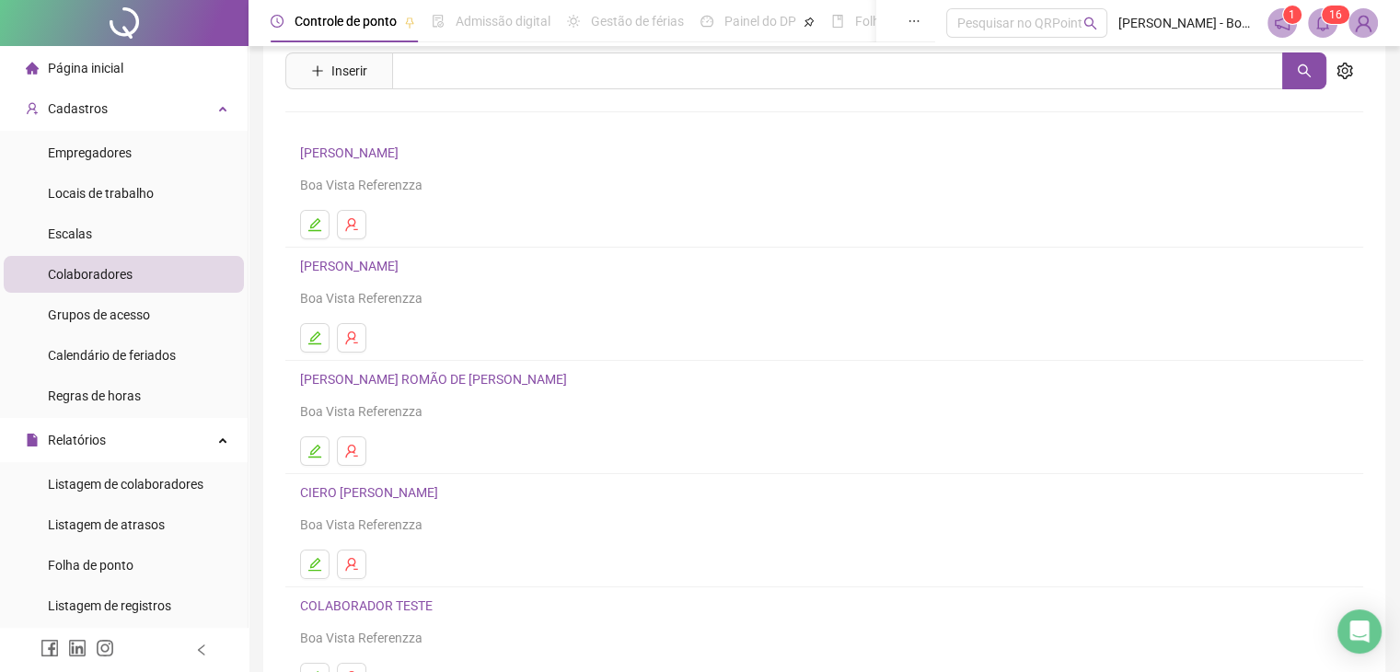
scroll to position [217, 0]
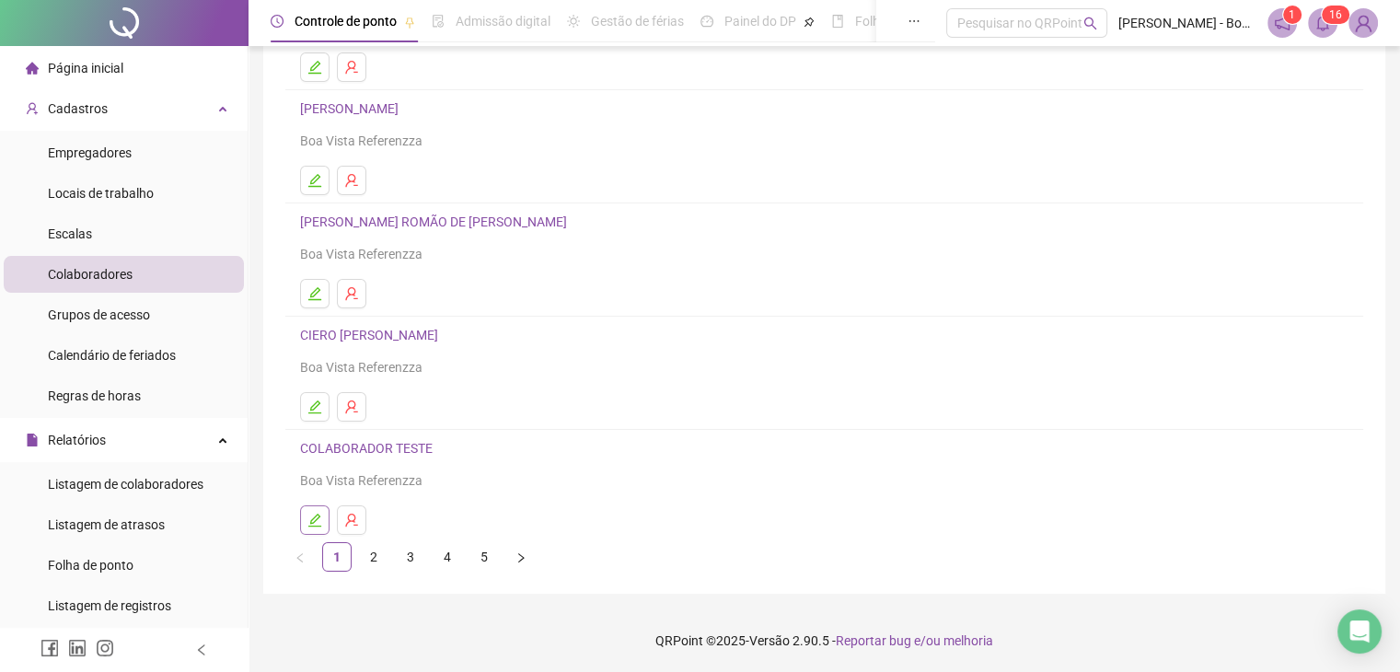
click at [318, 518] on icon "edit" at bounding box center [315, 520] width 15 height 15
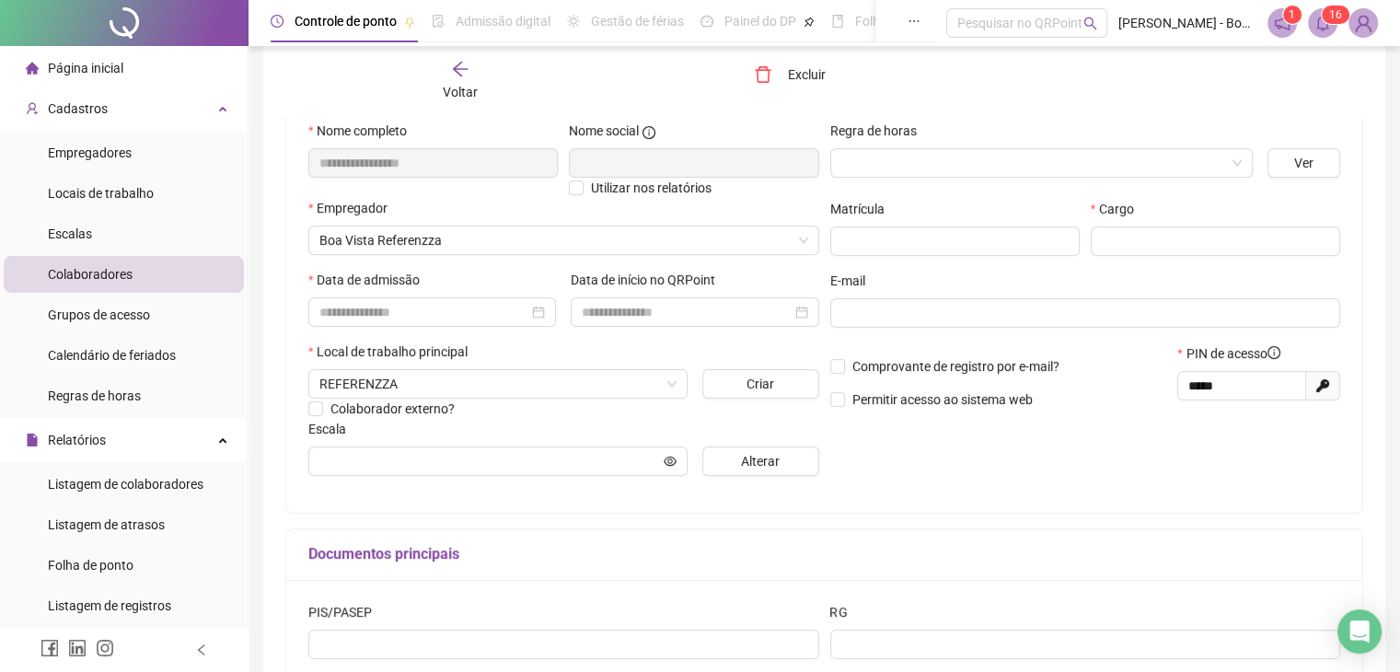
scroll to position [0, 0]
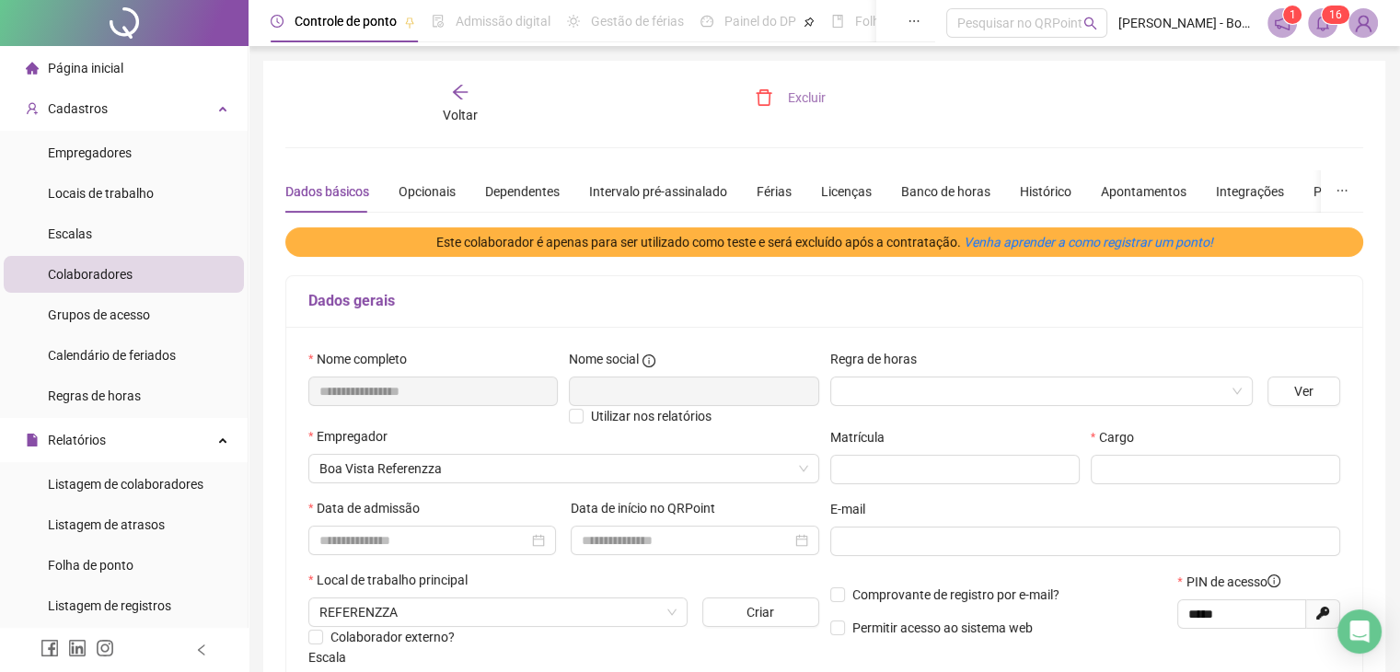
click at [807, 101] on span "Excluir" at bounding box center [807, 97] width 38 height 20
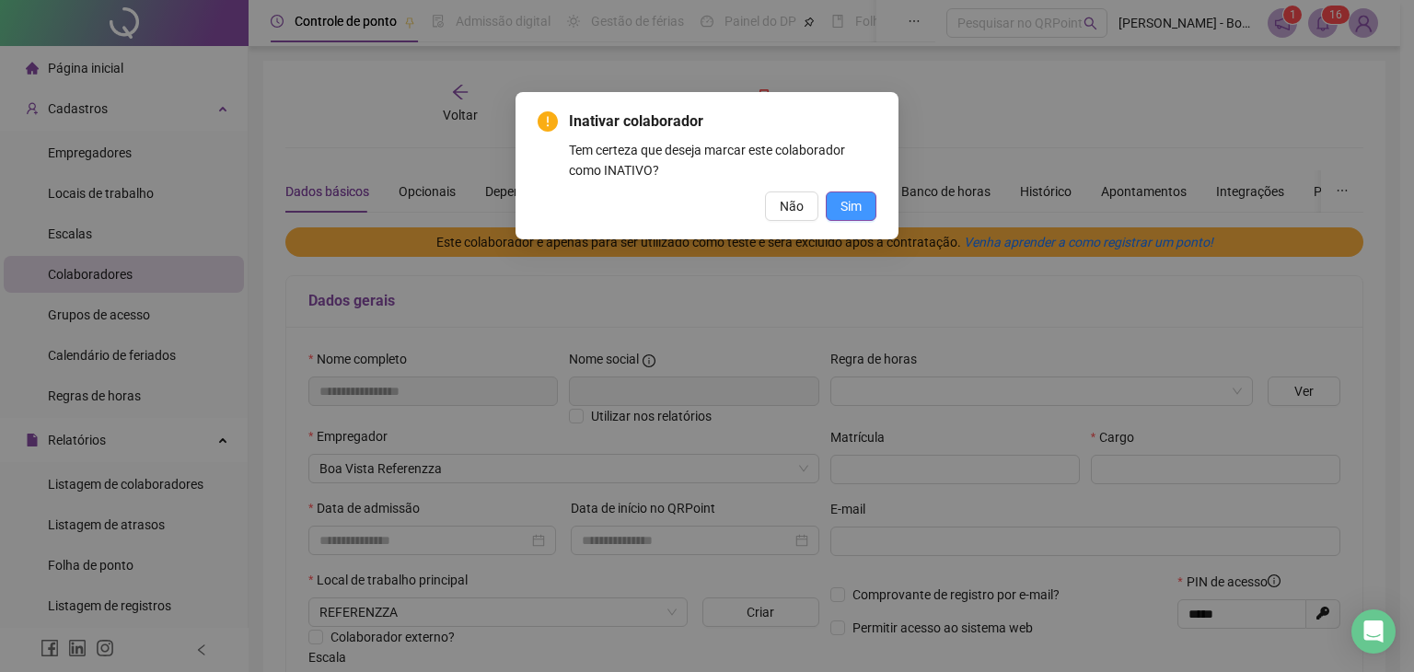
click at [848, 208] on span "Sim" at bounding box center [851, 206] width 21 height 20
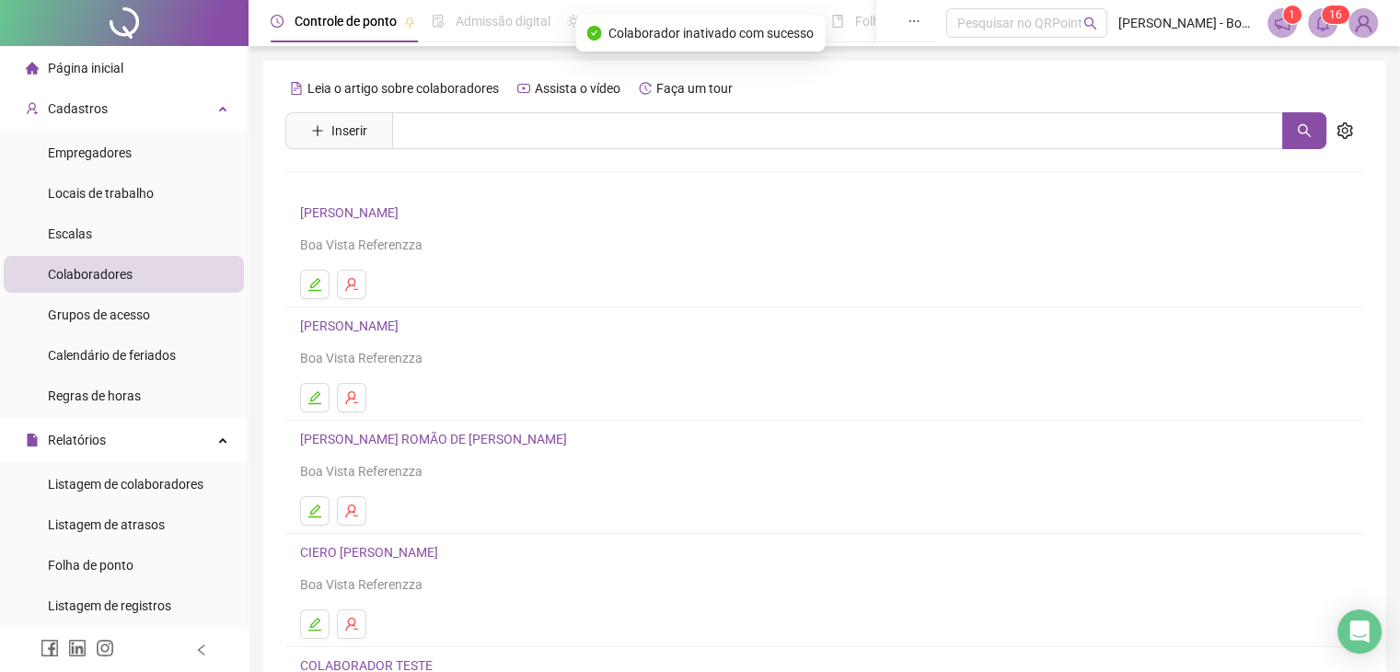
scroll to position [217, 0]
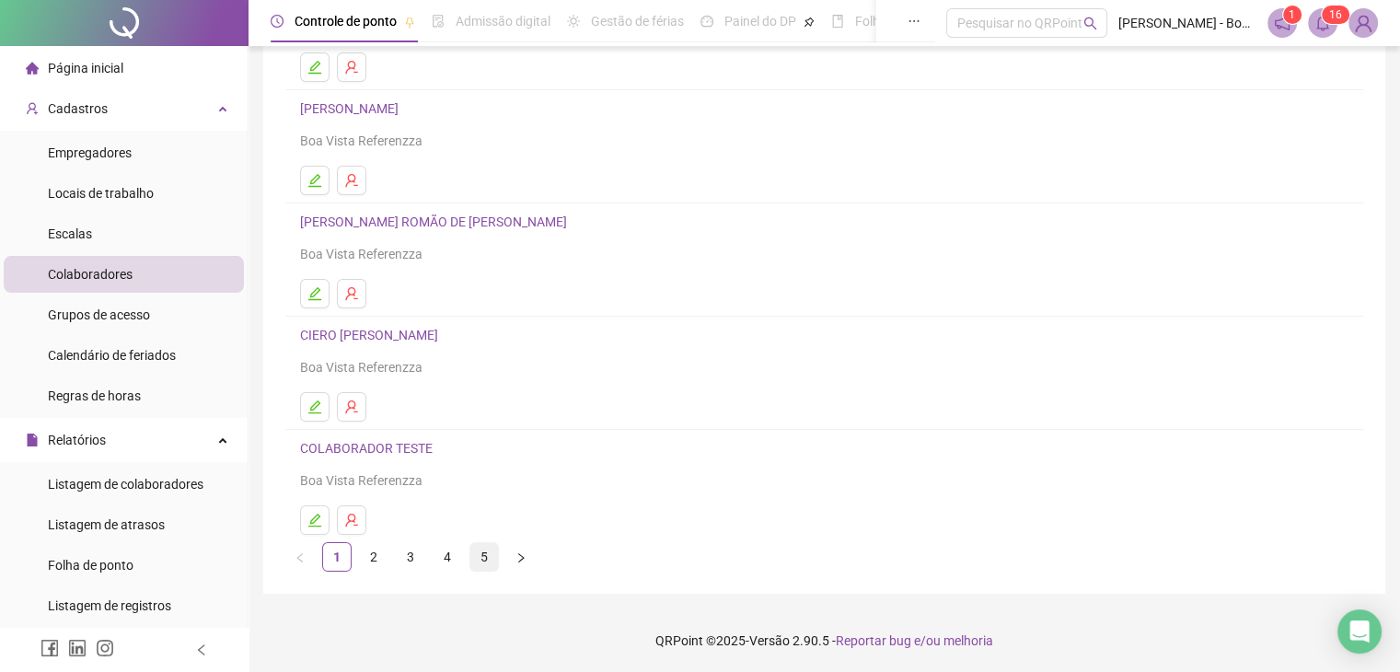
click at [473, 555] on link "5" at bounding box center [484, 557] width 28 height 28
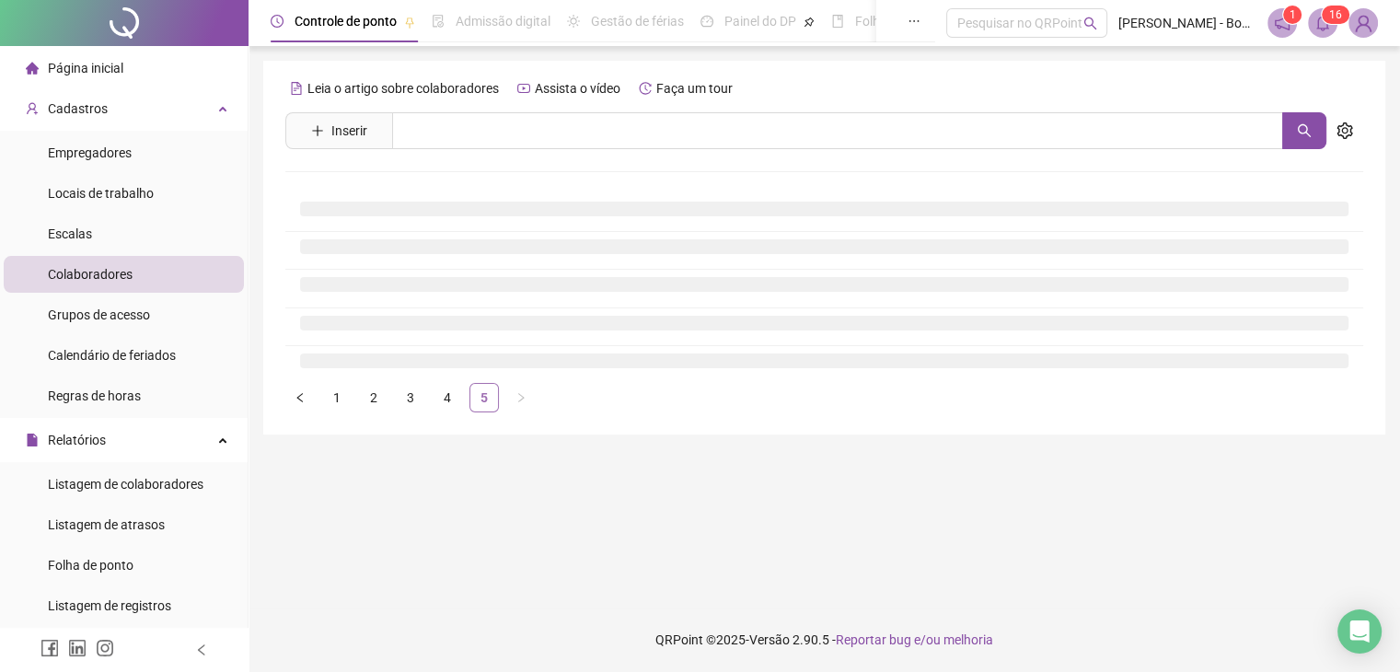
scroll to position [0, 0]
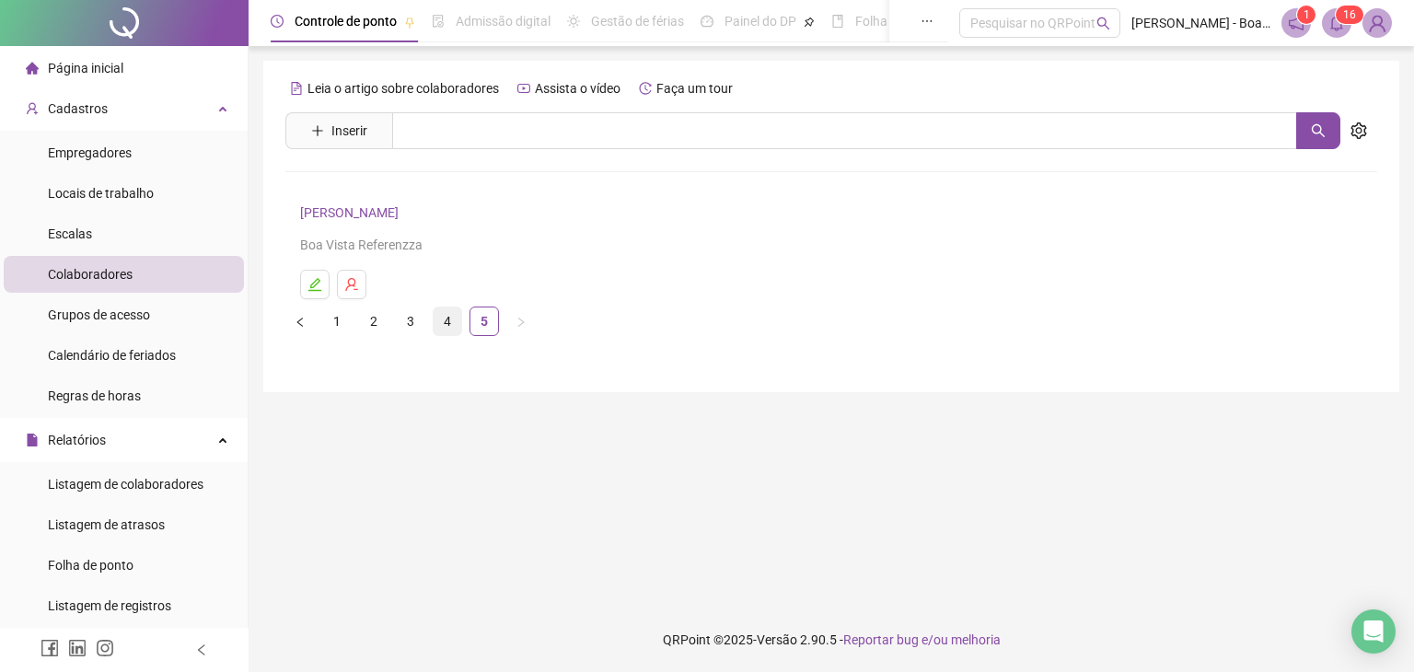
click at [449, 315] on link "4" at bounding box center [448, 322] width 28 height 28
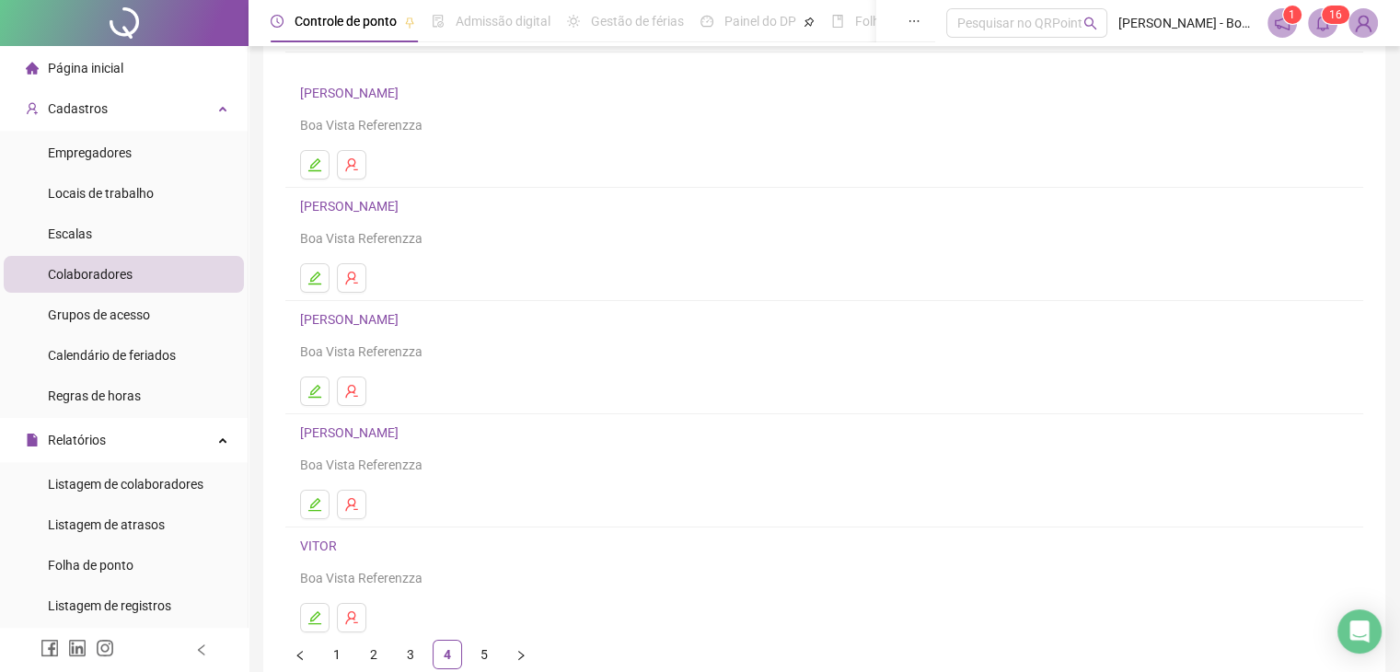
scroll to position [217, 0]
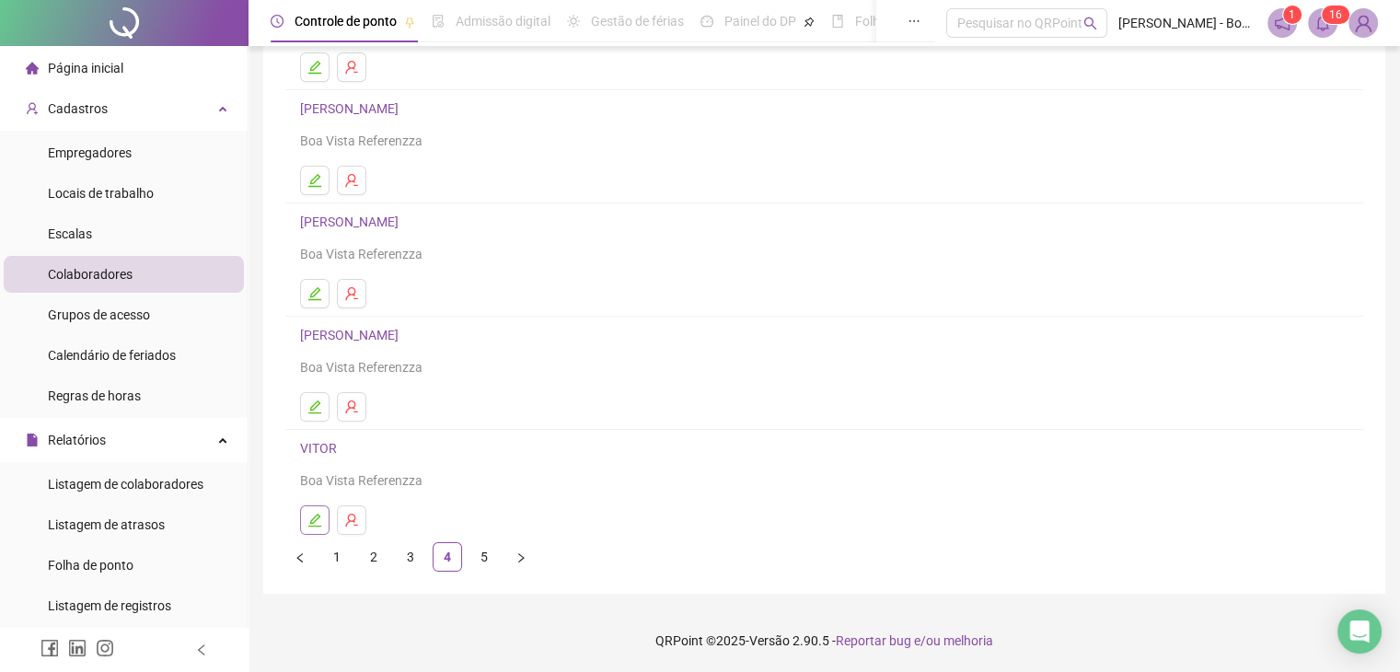
click at [308, 513] on icon "edit" at bounding box center [315, 520] width 15 height 15
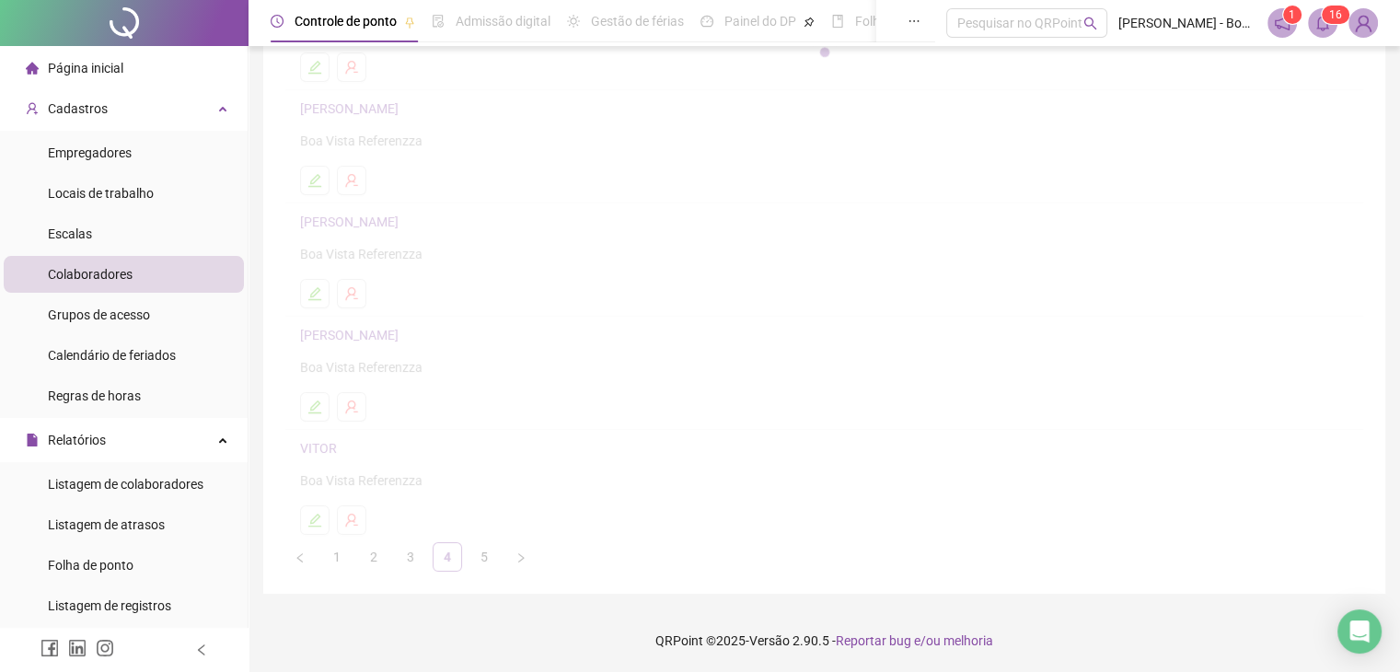
scroll to position [227, 0]
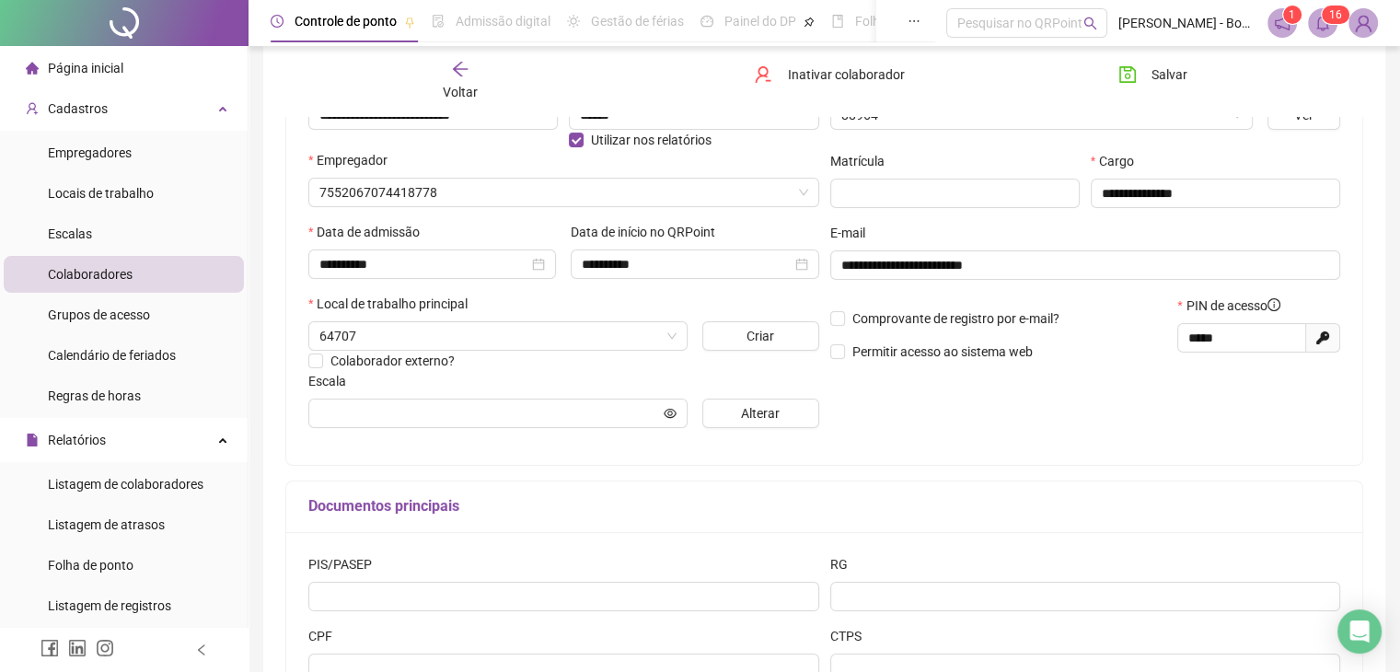
type input "**********"
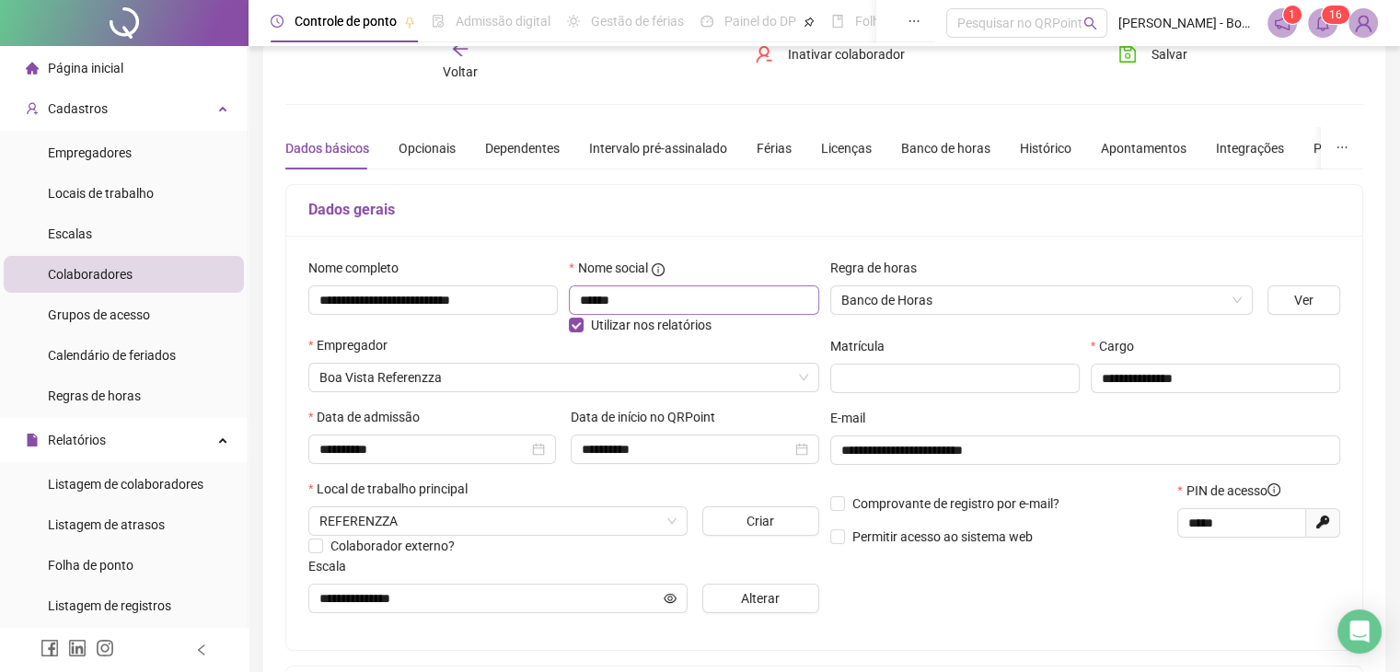
scroll to position [0, 0]
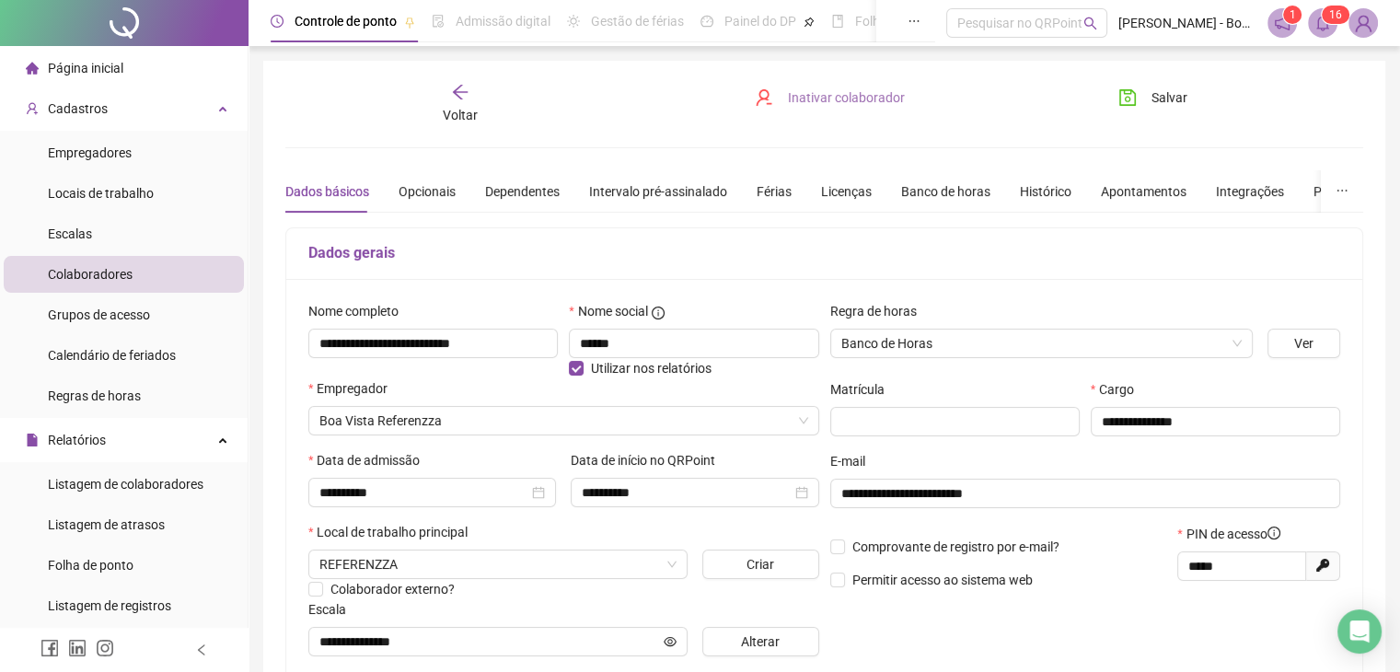
click at [814, 100] on span "Inativar colaborador" at bounding box center [846, 97] width 117 height 20
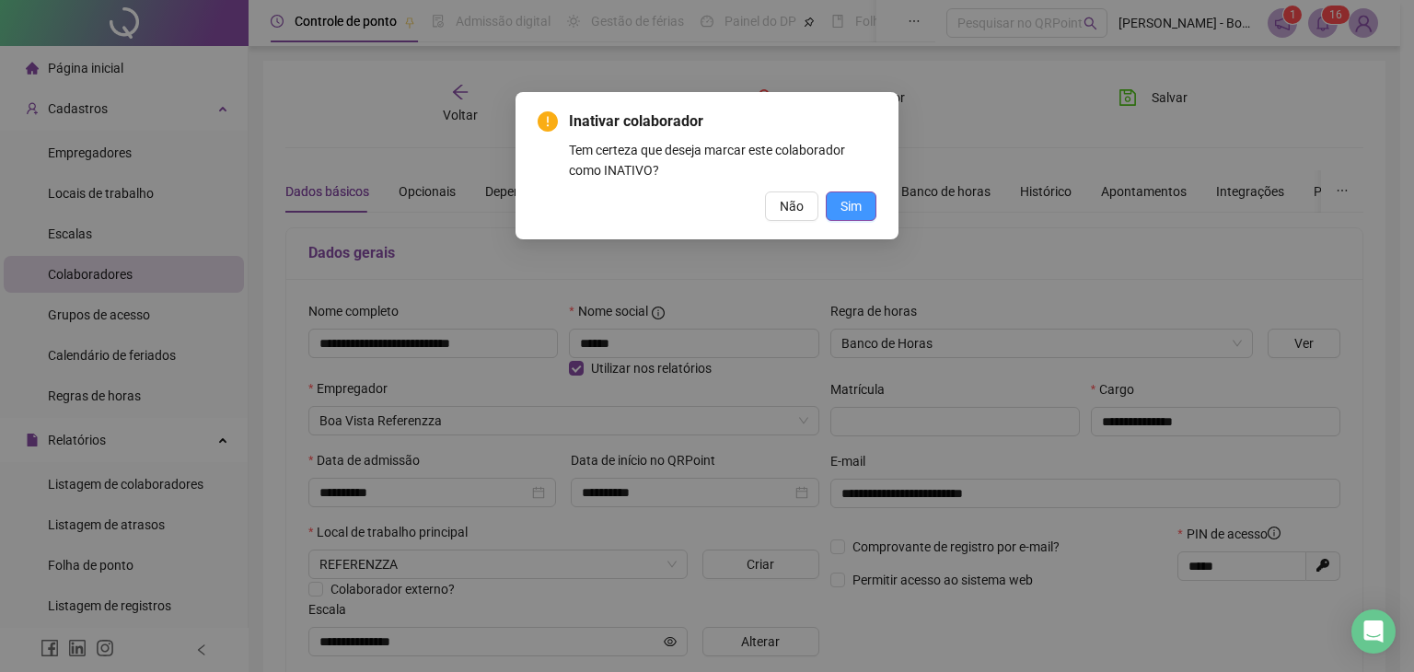
click at [844, 218] on button "Sim" at bounding box center [851, 206] width 51 height 29
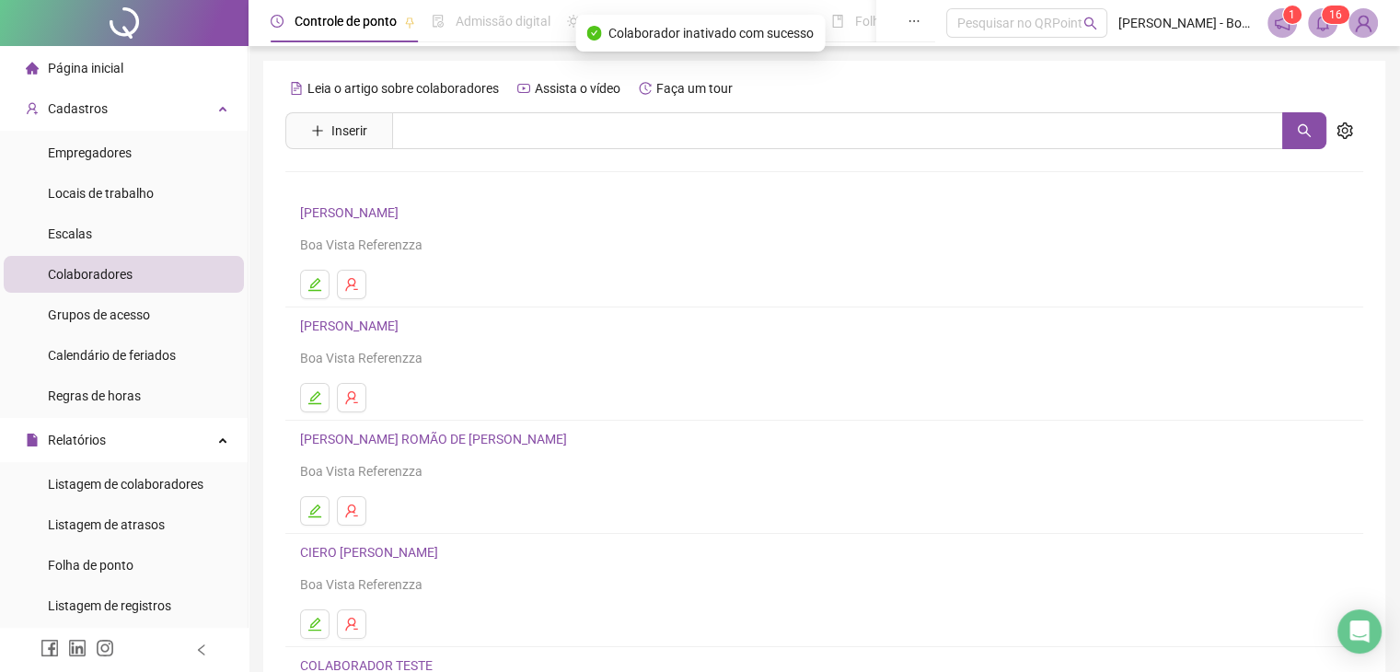
scroll to position [217, 0]
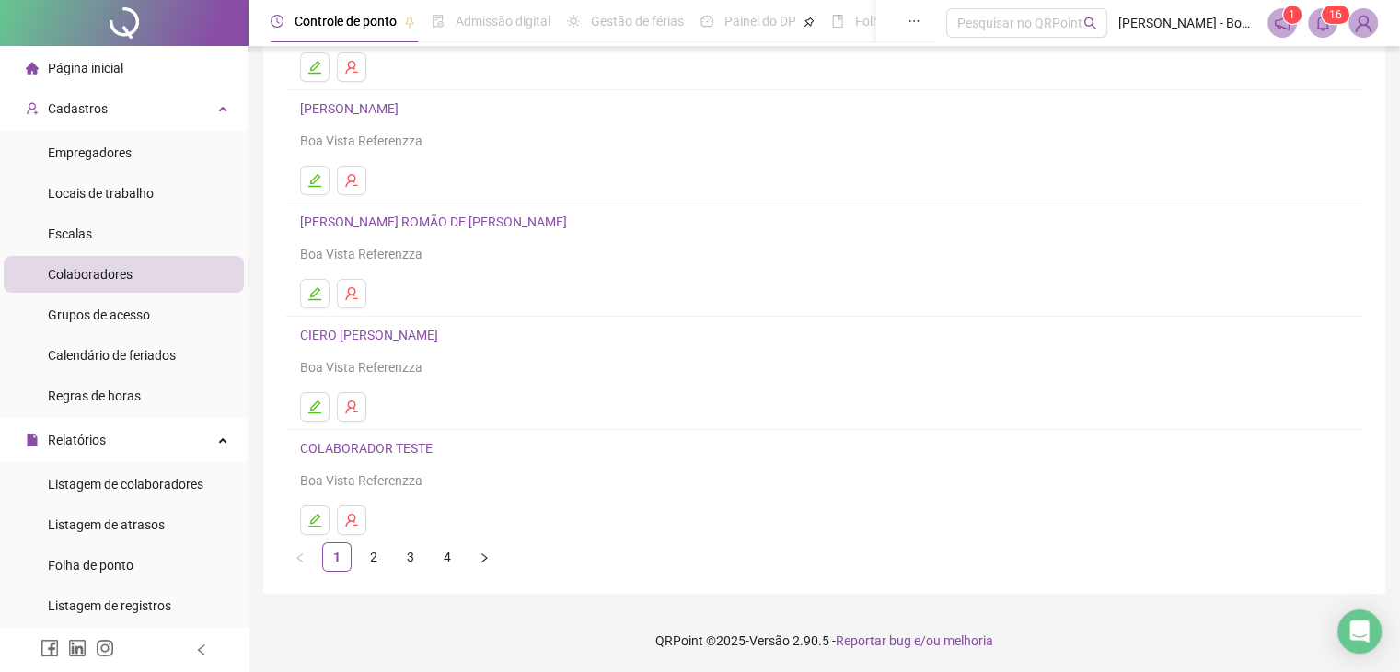
click at [418, 553] on link "3" at bounding box center [411, 557] width 28 height 28
click at [447, 555] on link "4" at bounding box center [448, 557] width 28 height 28
click at [338, 561] on link "1" at bounding box center [337, 557] width 28 height 28
click at [319, 518] on icon "edit" at bounding box center [315, 520] width 15 height 15
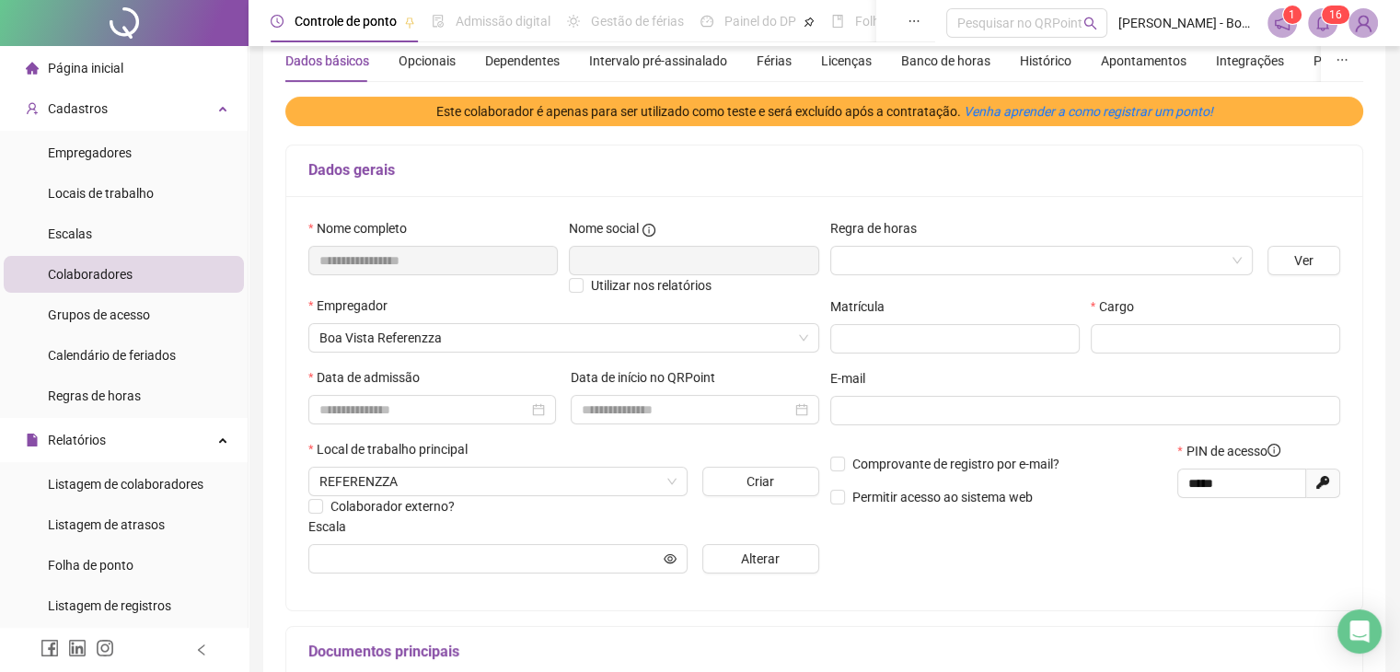
scroll to position [0, 0]
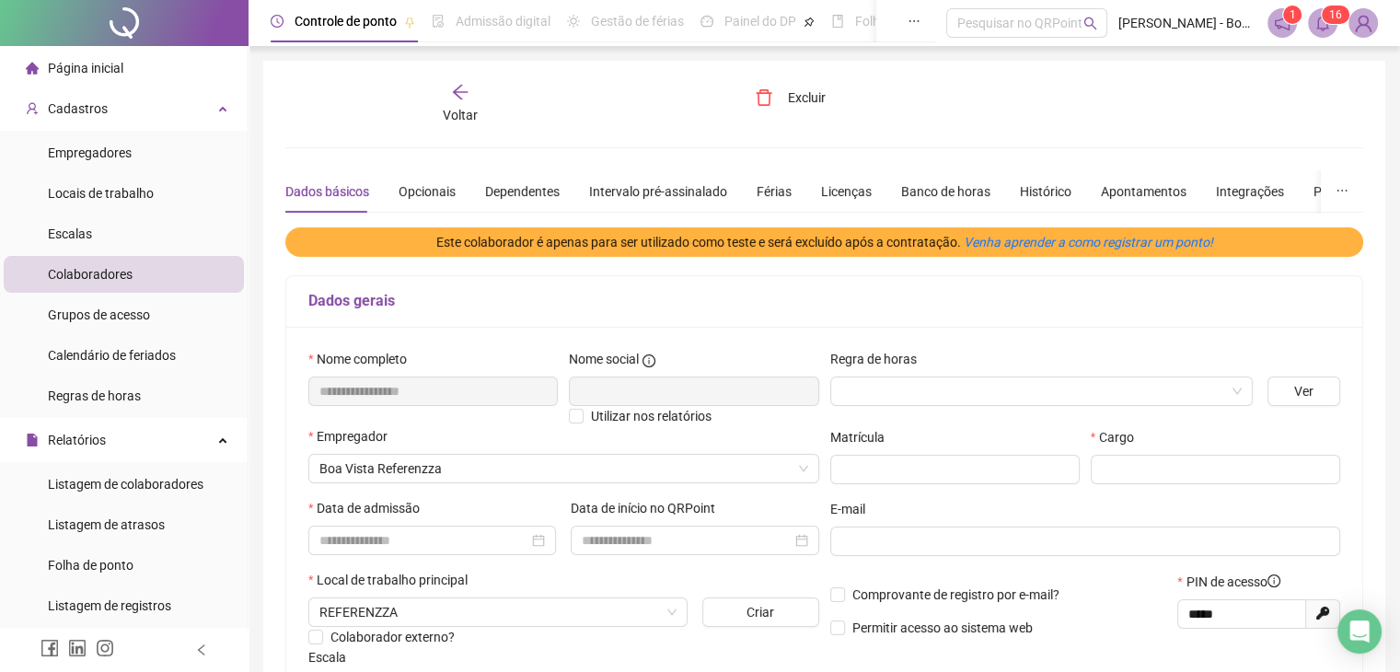
click at [461, 83] on icon "arrow-left" at bounding box center [460, 92] width 18 height 18
